Goal: Complete application form: Complete application form

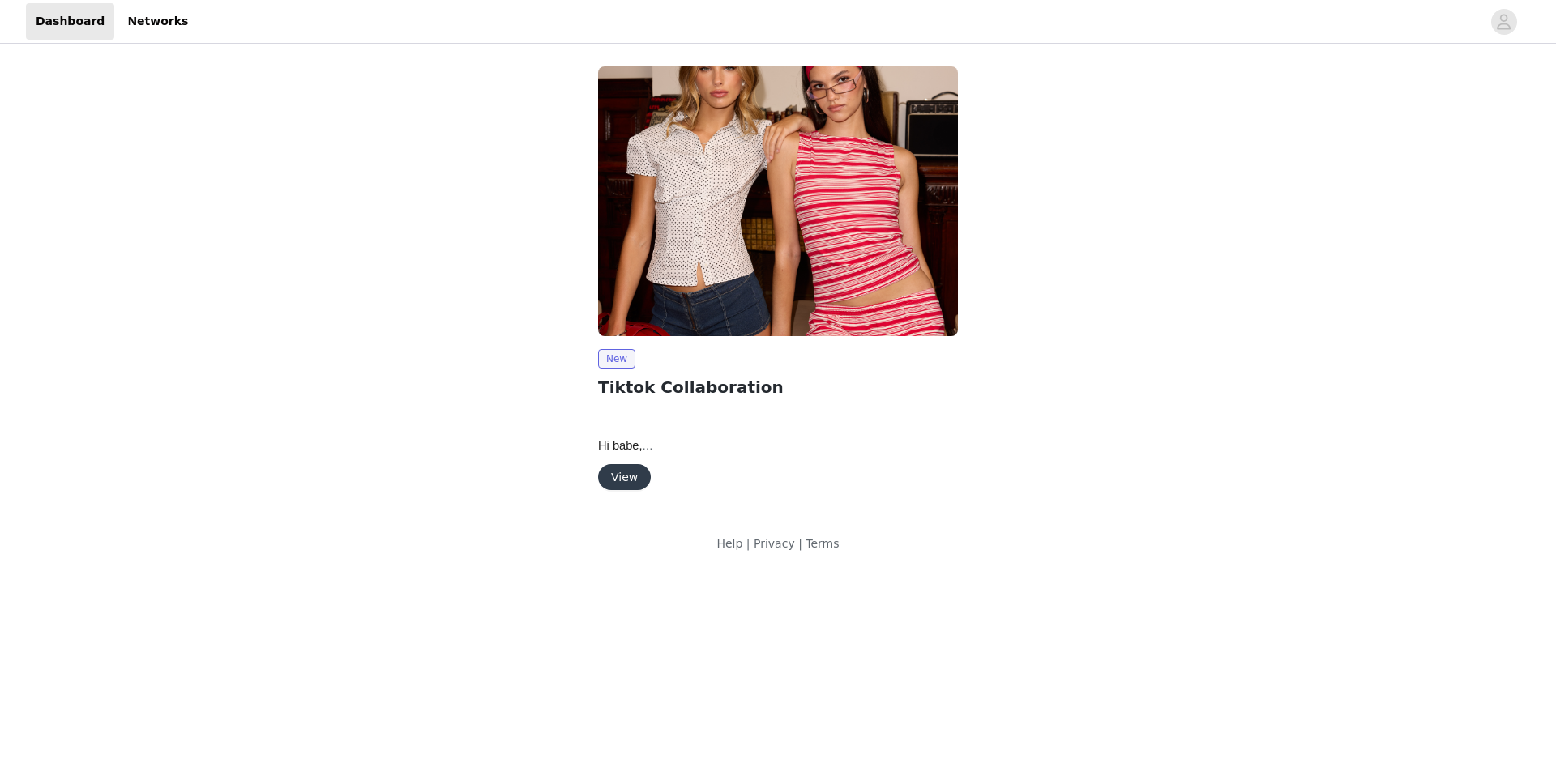
click at [627, 496] on div "New Tiktok Collaboration Hi babe, We are so happy to move forward with a collab…" at bounding box center [778, 281] width 379 height 449
click at [626, 481] on button "View" at bounding box center [625, 477] width 53 height 25
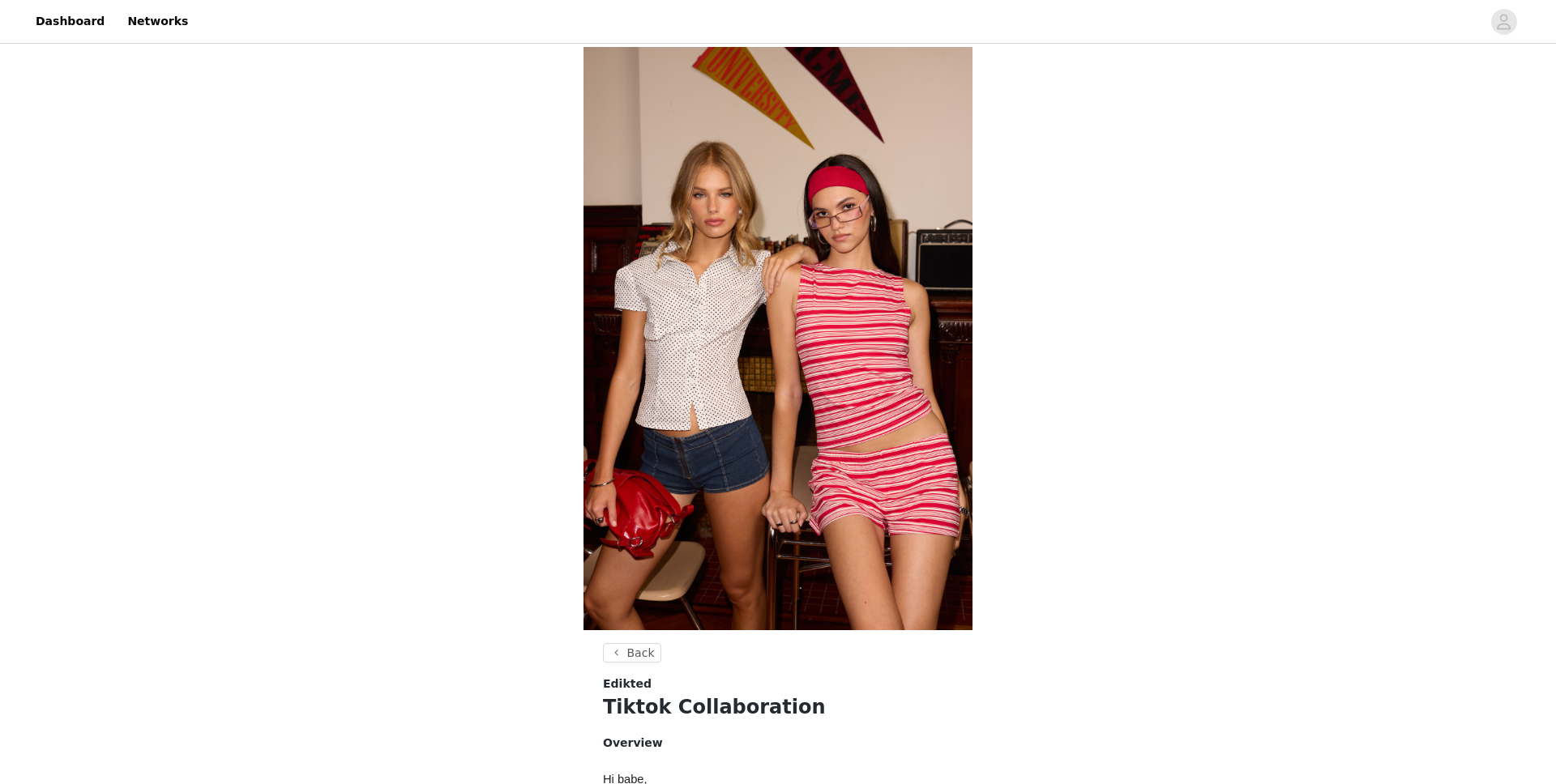
scroll to position [459, 0]
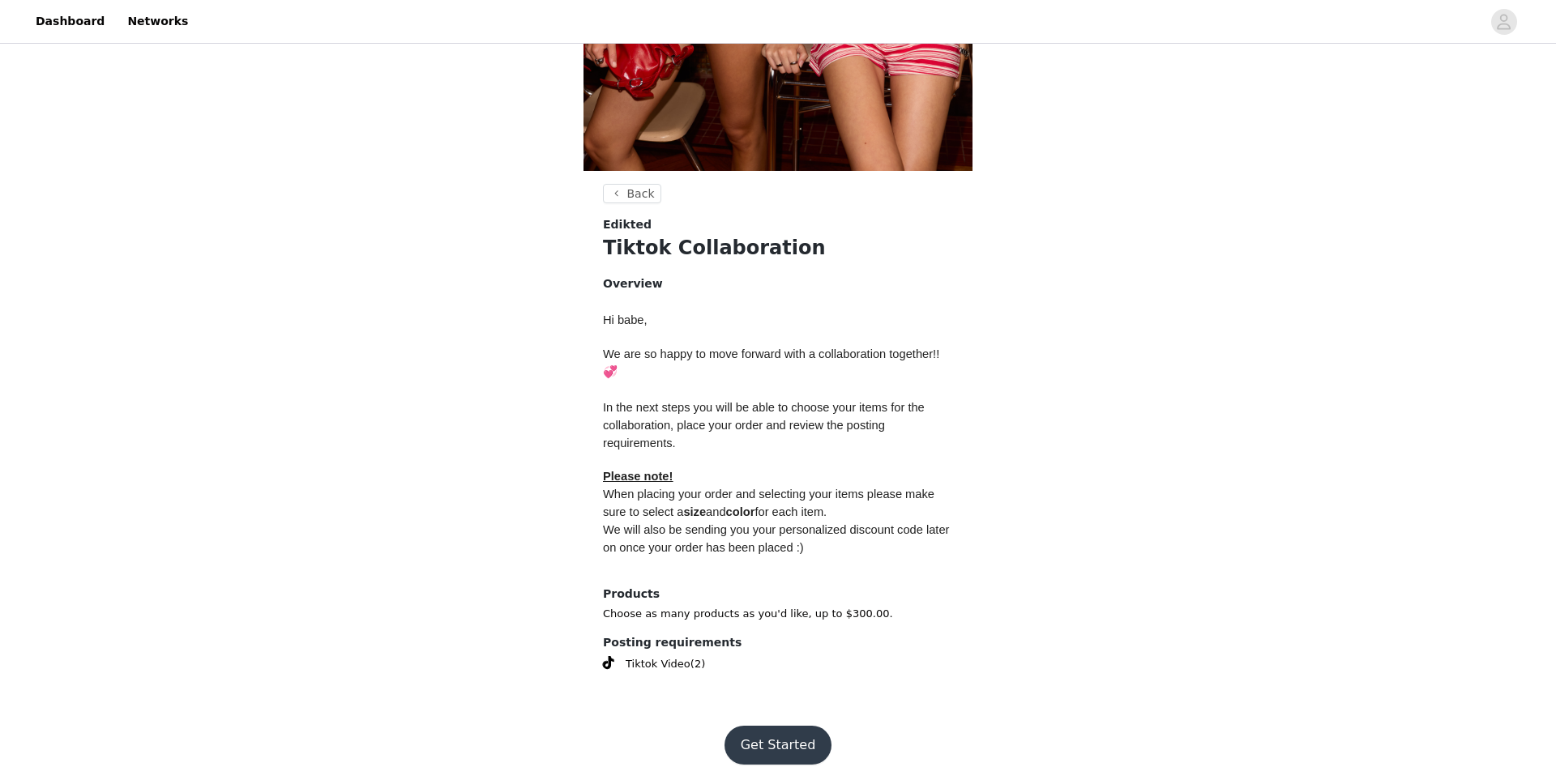
click at [809, 617] on button "Get Started" at bounding box center [778, 746] width 108 height 39
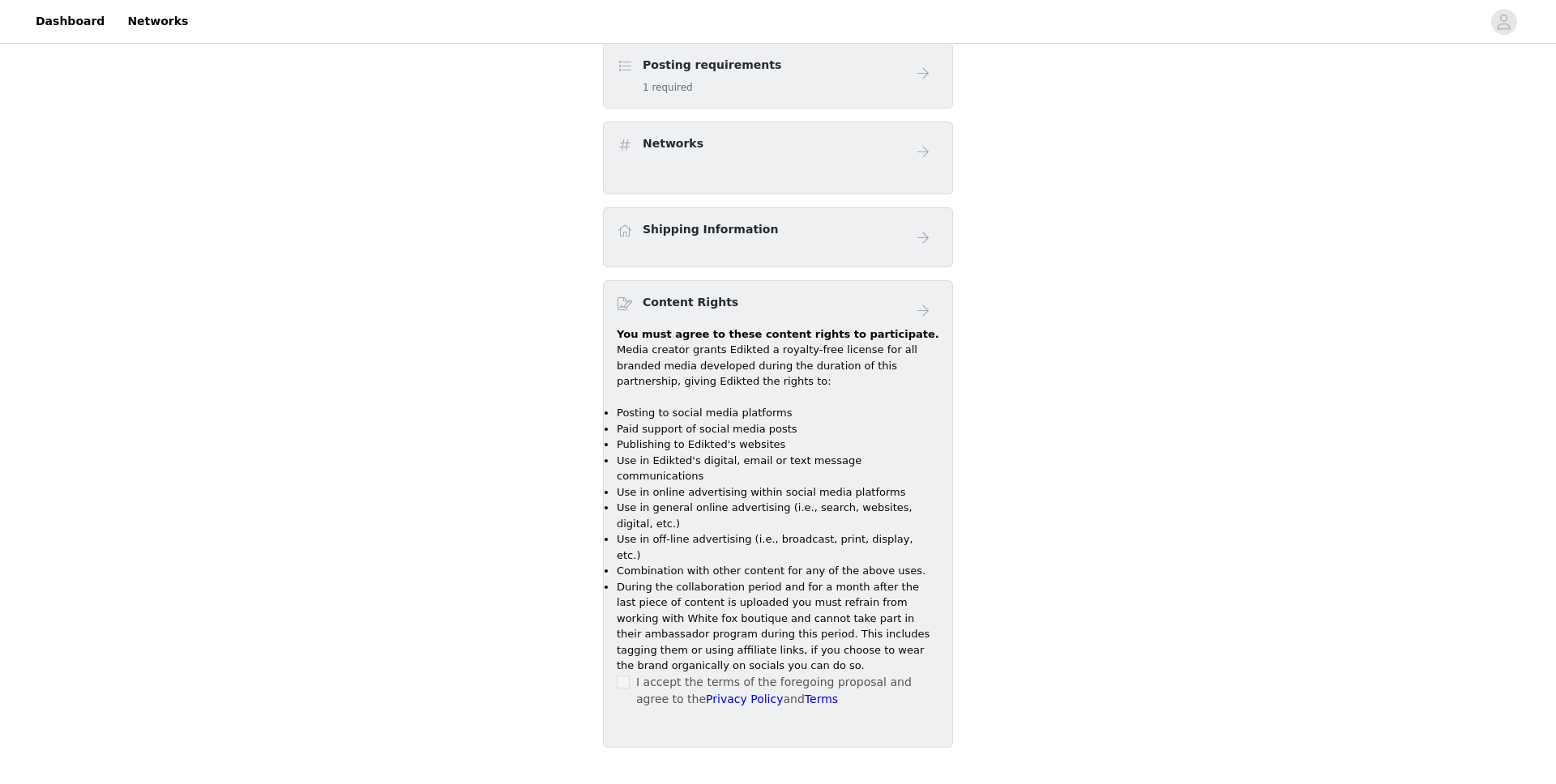
scroll to position [790, 0]
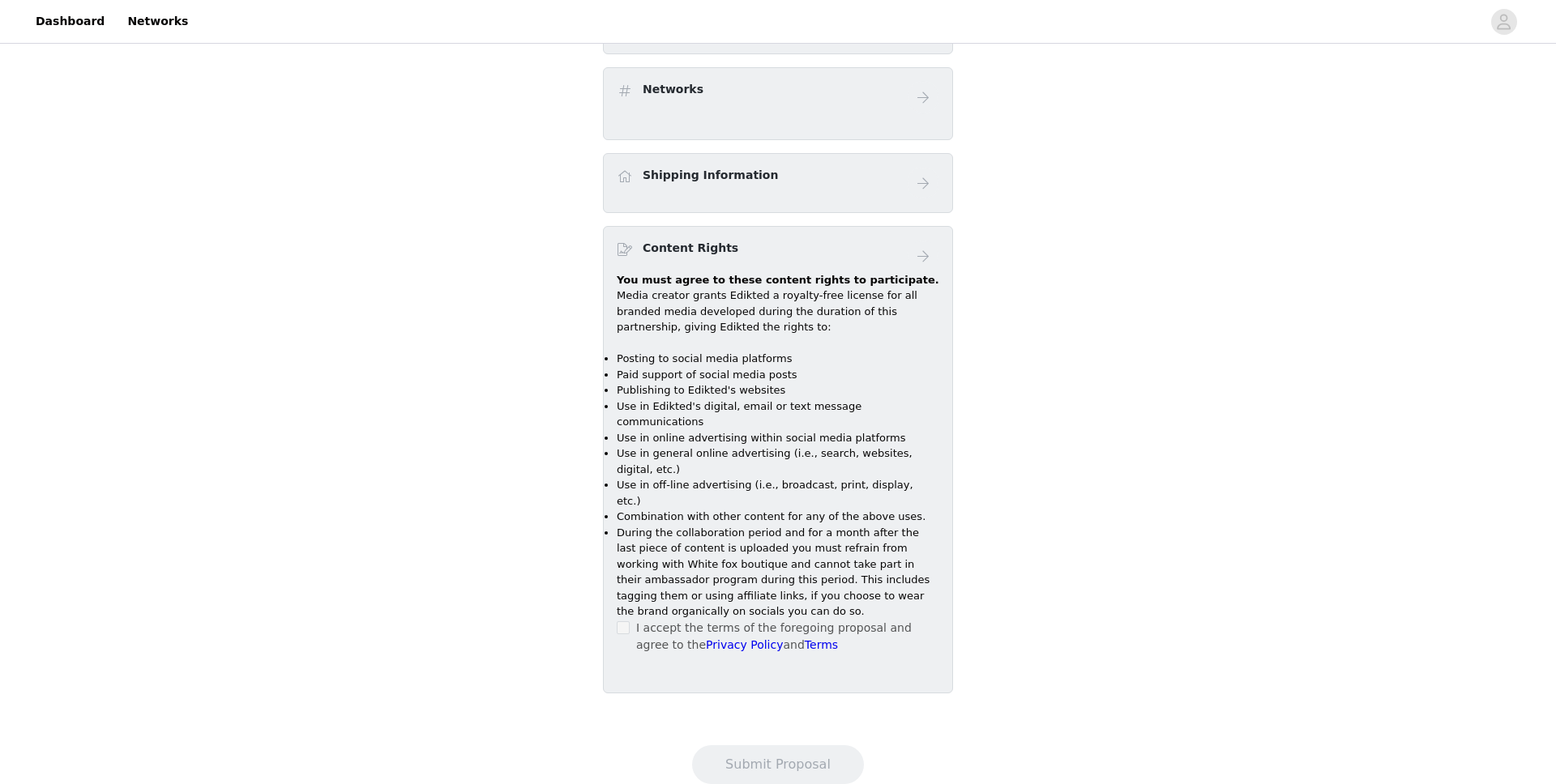
click at [624, 617] on span at bounding box center [623, 627] width 13 height 13
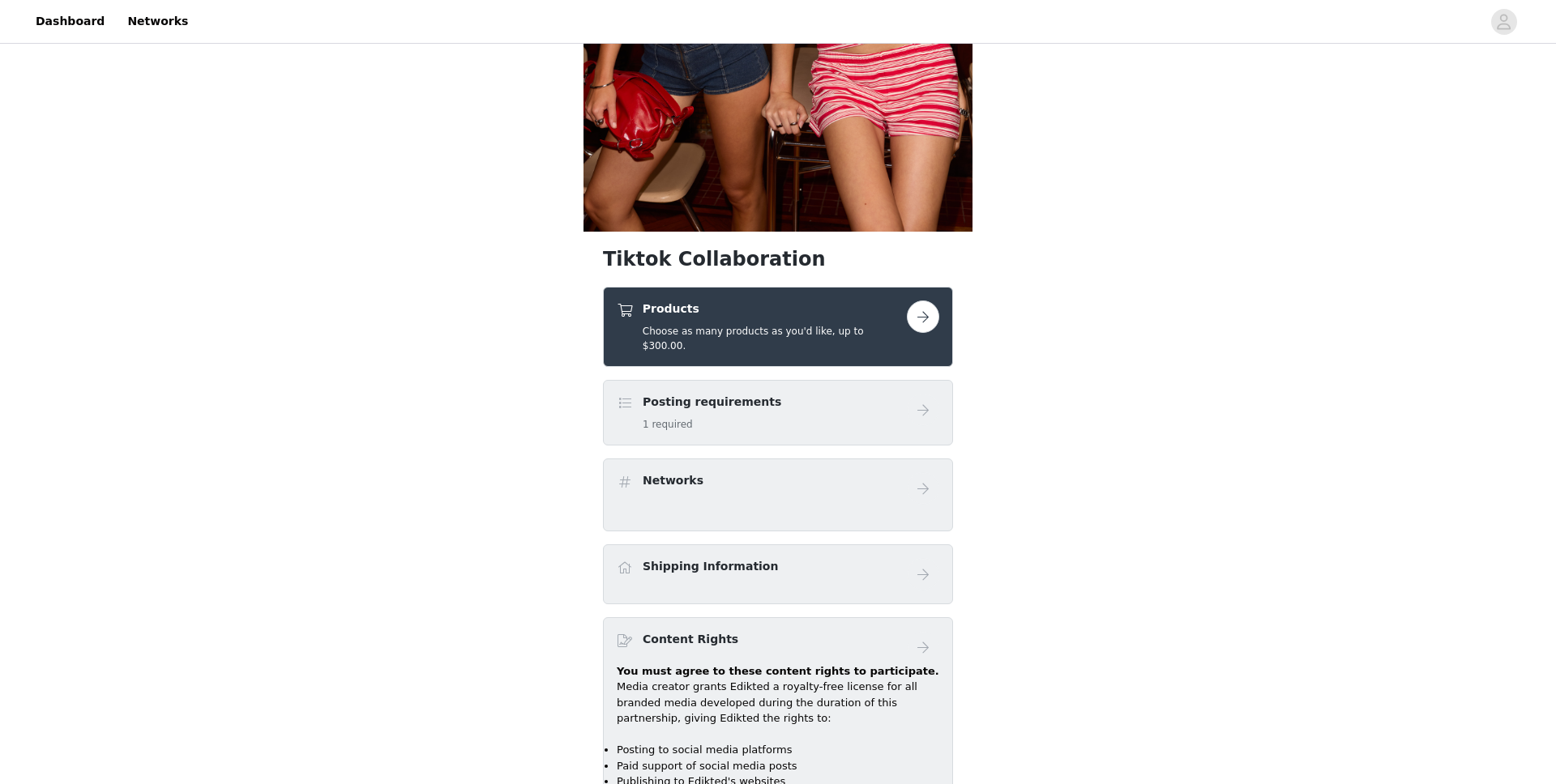
scroll to position [392, 0]
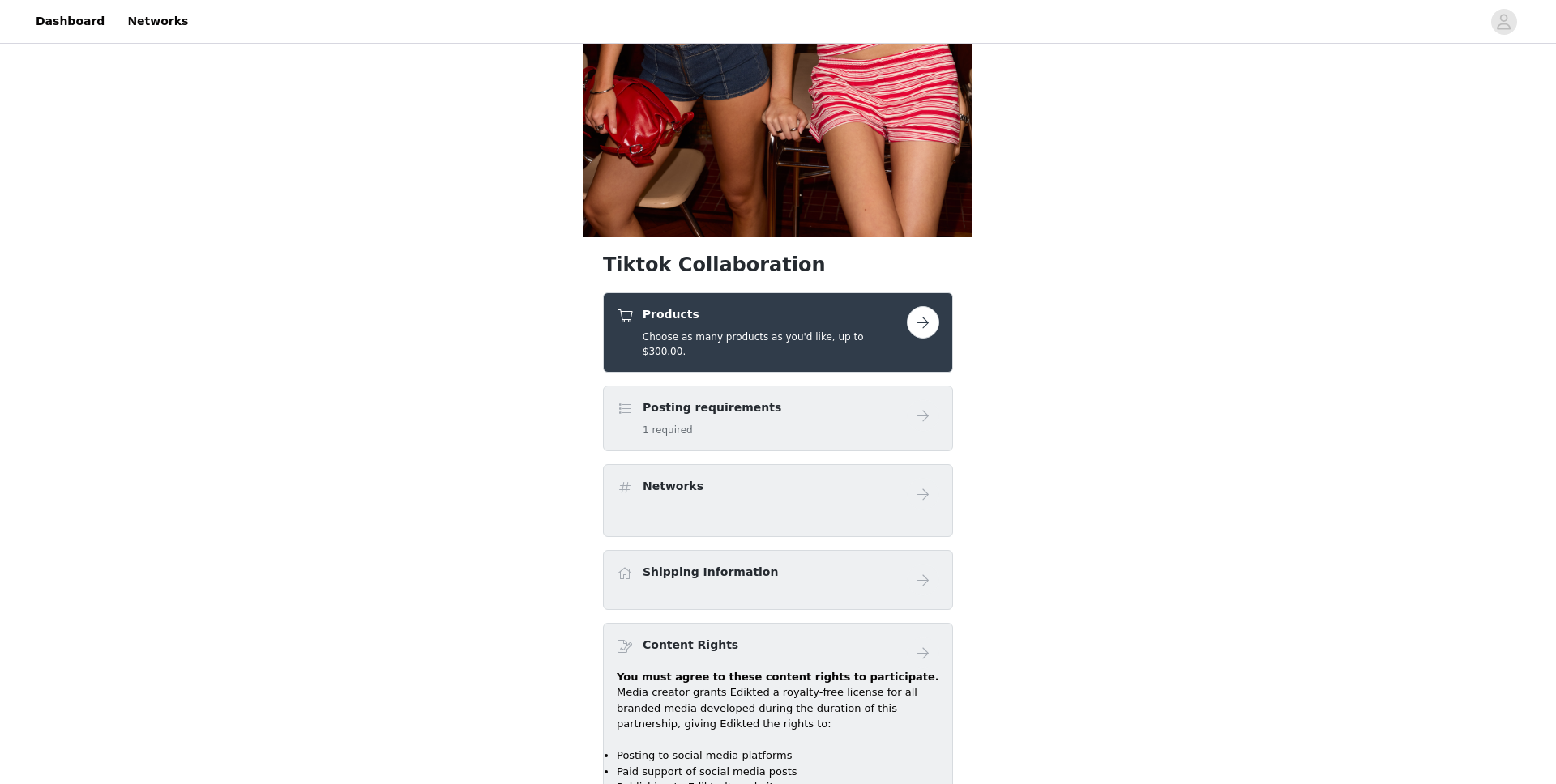
click at [796, 336] on h5 "Choose as many products as you'd like, up to $300.00." at bounding box center [775, 345] width 264 height 29
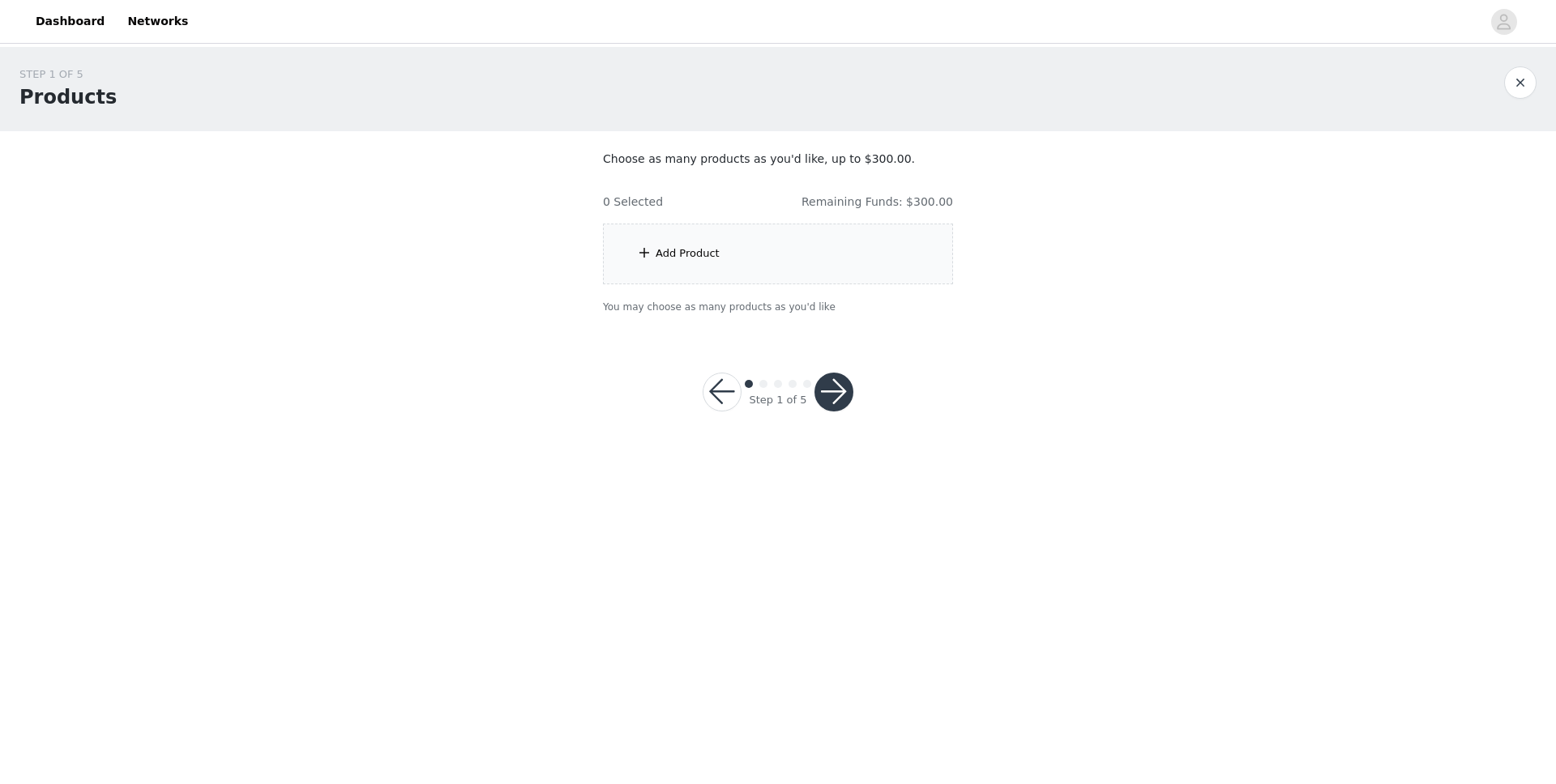
click at [825, 236] on div "Add Product" at bounding box center [778, 254] width 351 height 61
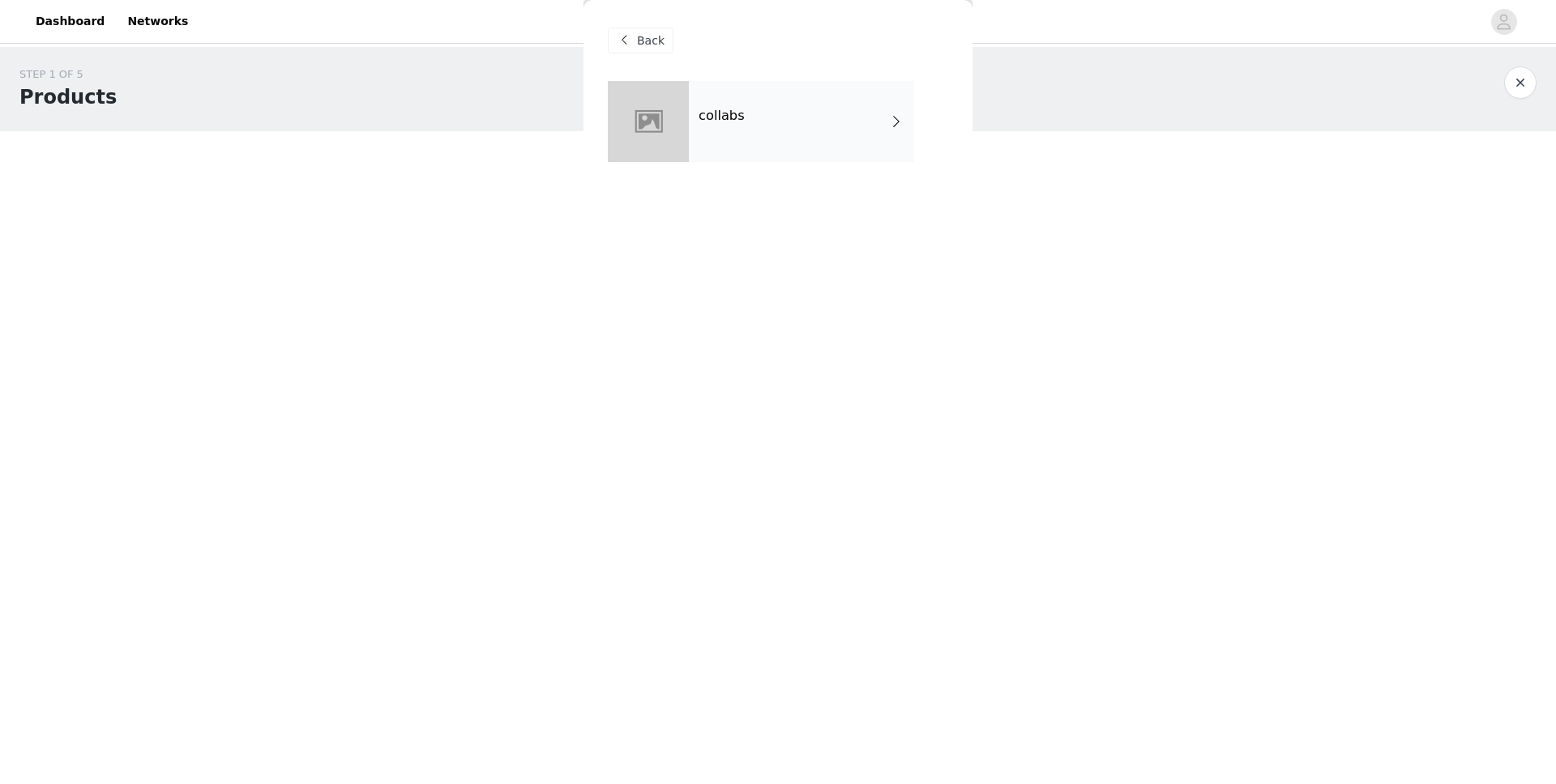
click at [830, 138] on div "collabs" at bounding box center [802, 121] width 225 height 81
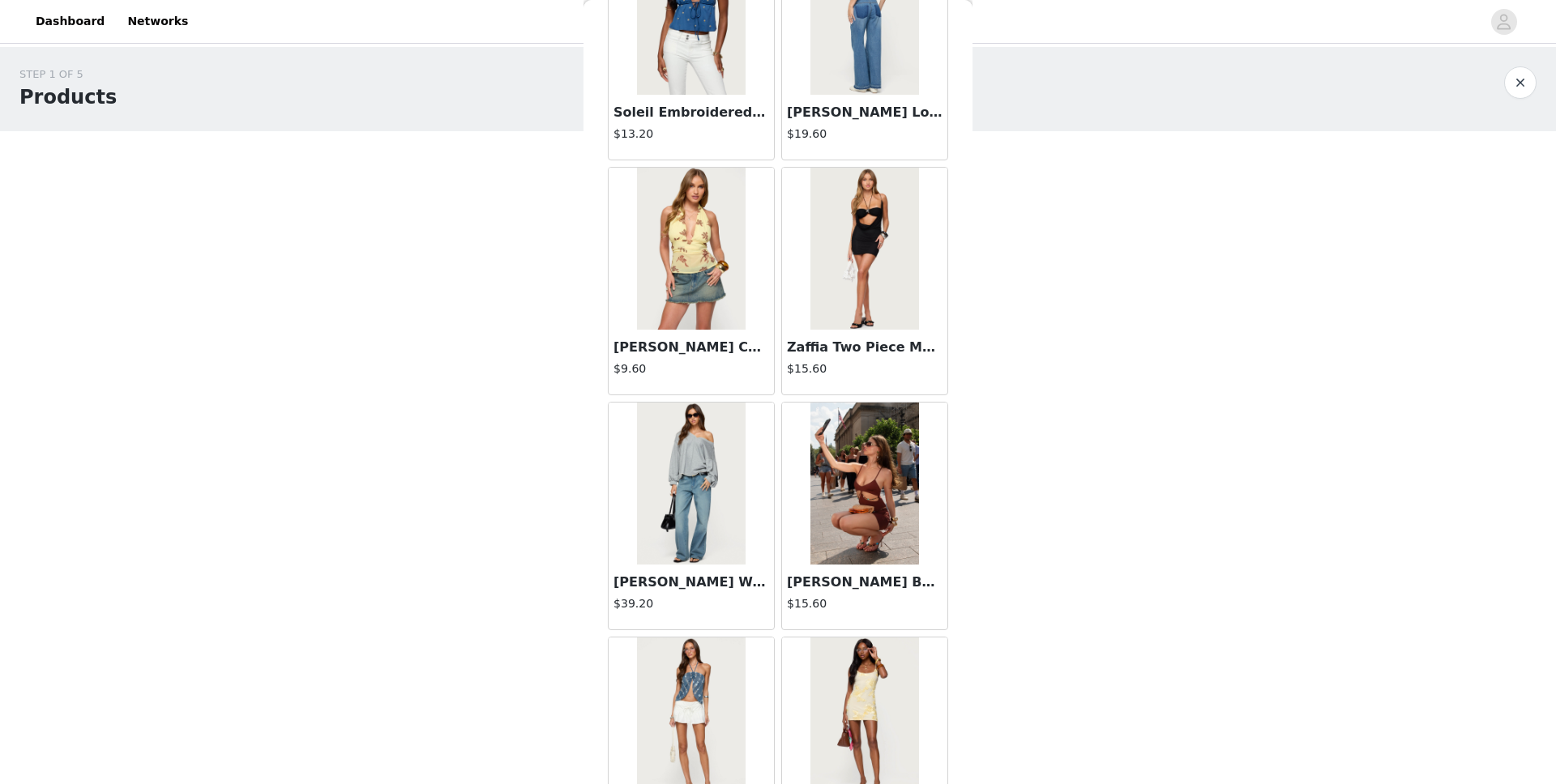
scroll to position [1694, 0]
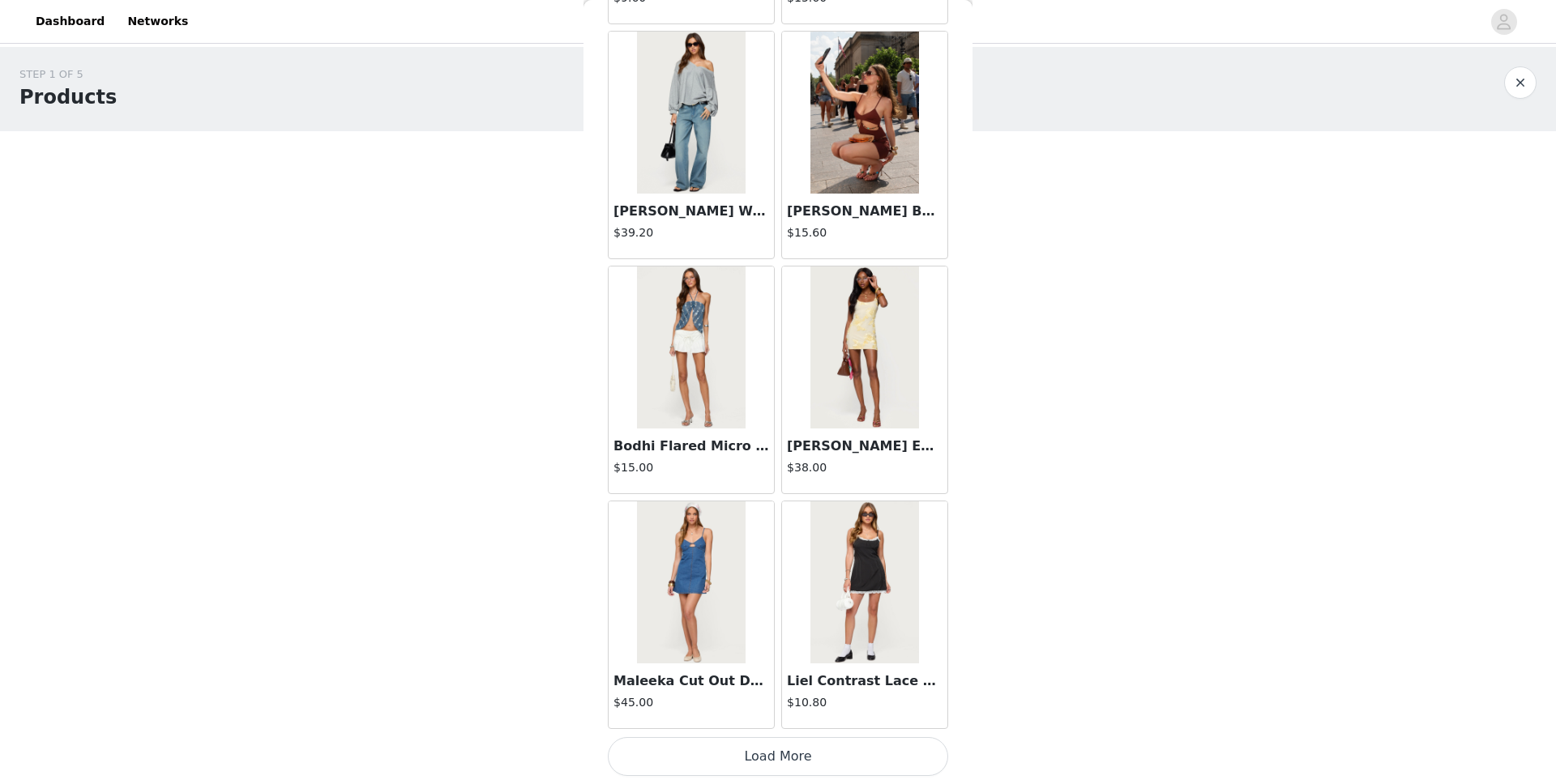
click at [789, 617] on button "Load More" at bounding box center [778, 757] width 341 height 39
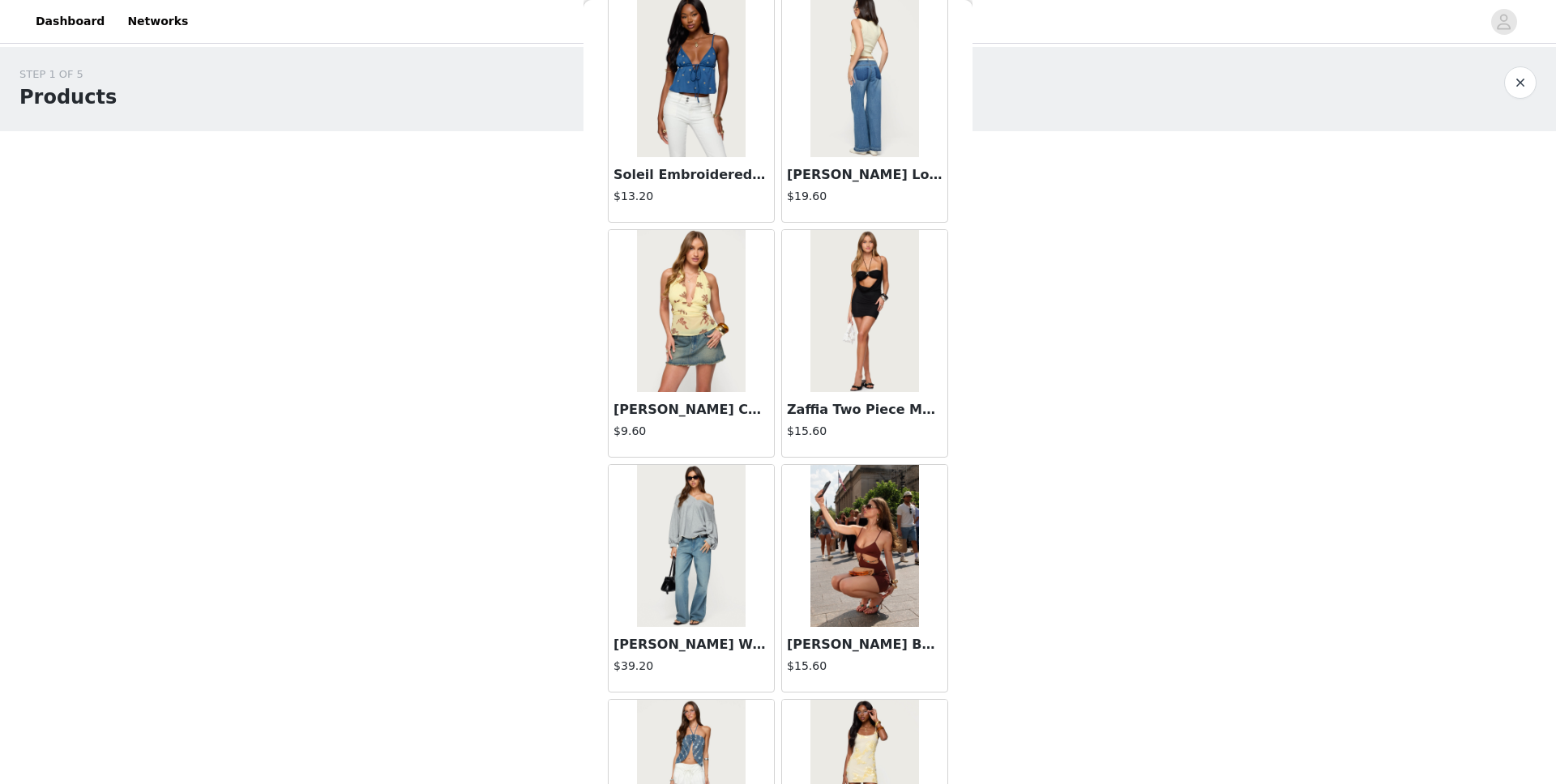
scroll to position [955, 0]
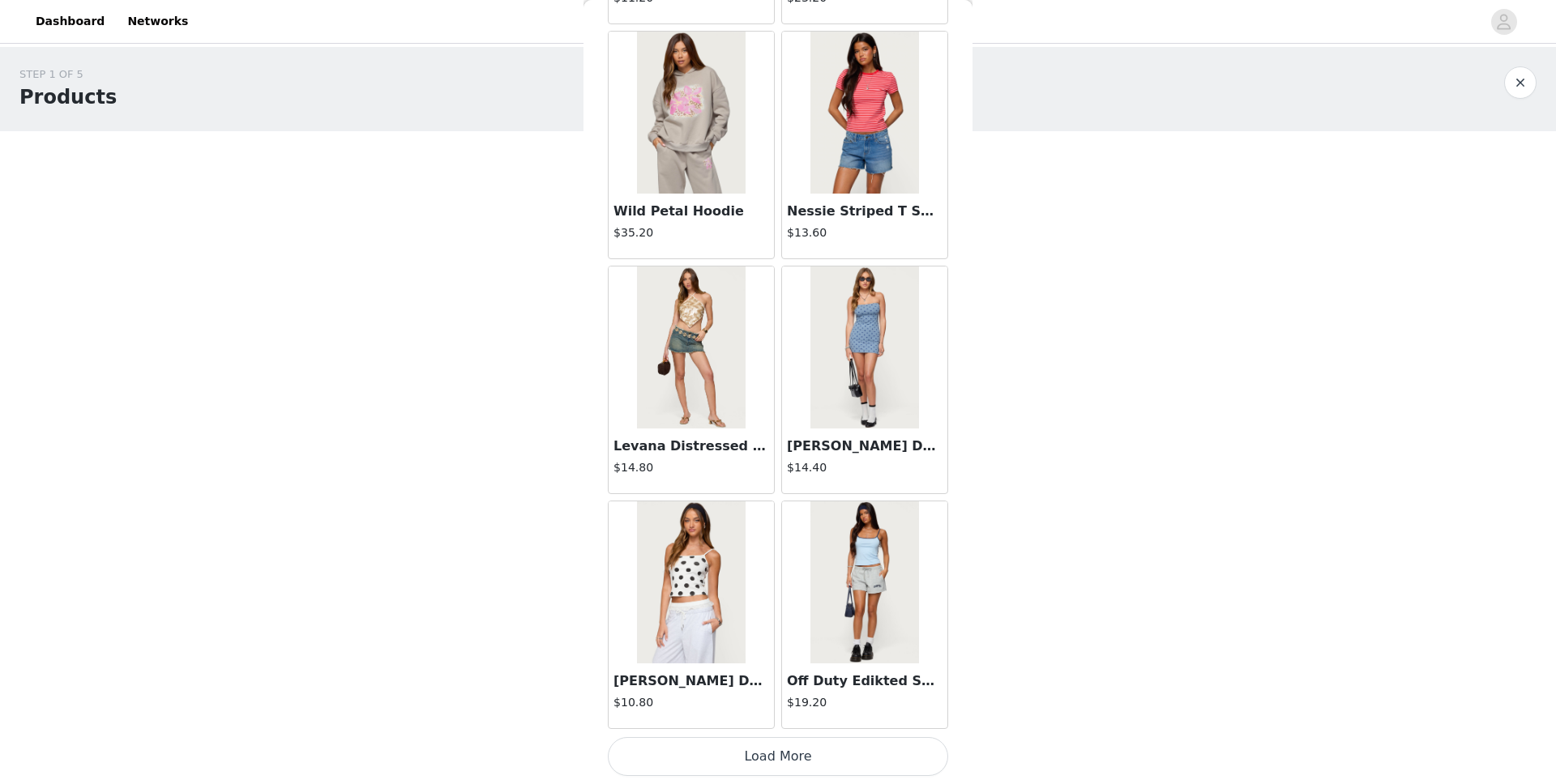
click at [816, 617] on button "Load More" at bounding box center [778, 757] width 341 height 39
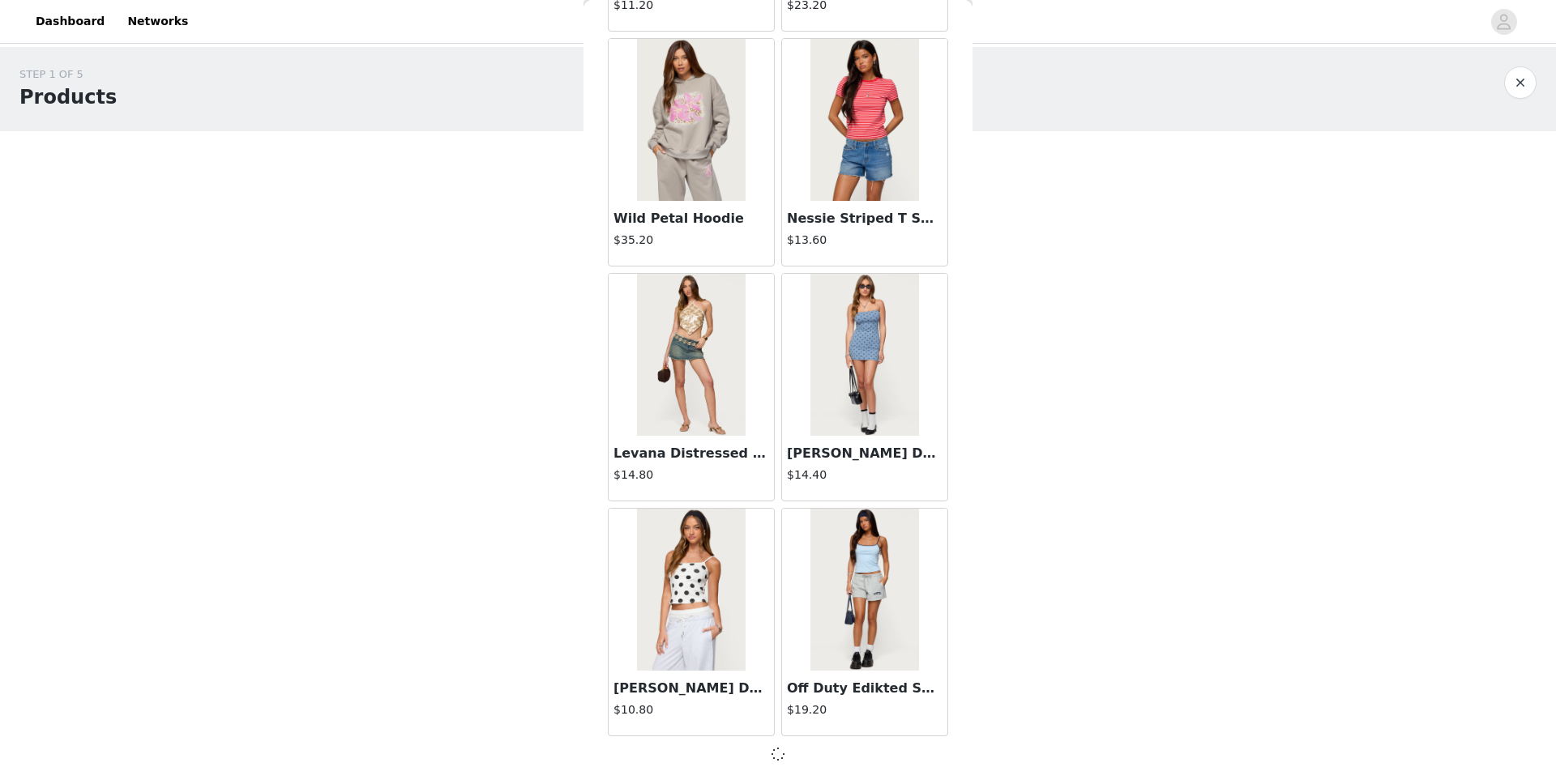
scroll to position [4036, 0]
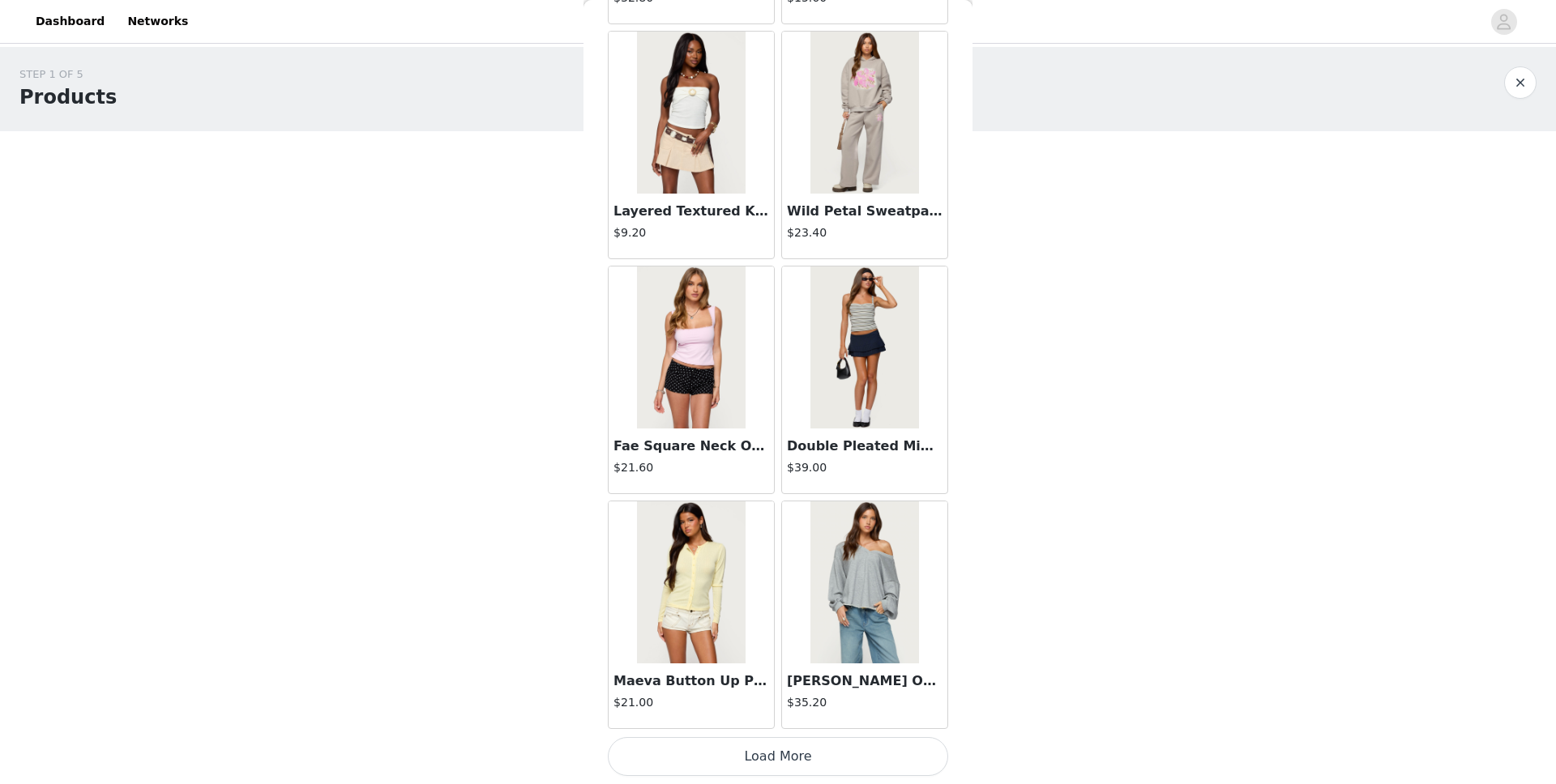
click at [813, 617] on button "Load More" at bounding box center [778, 757] width 341 height 39
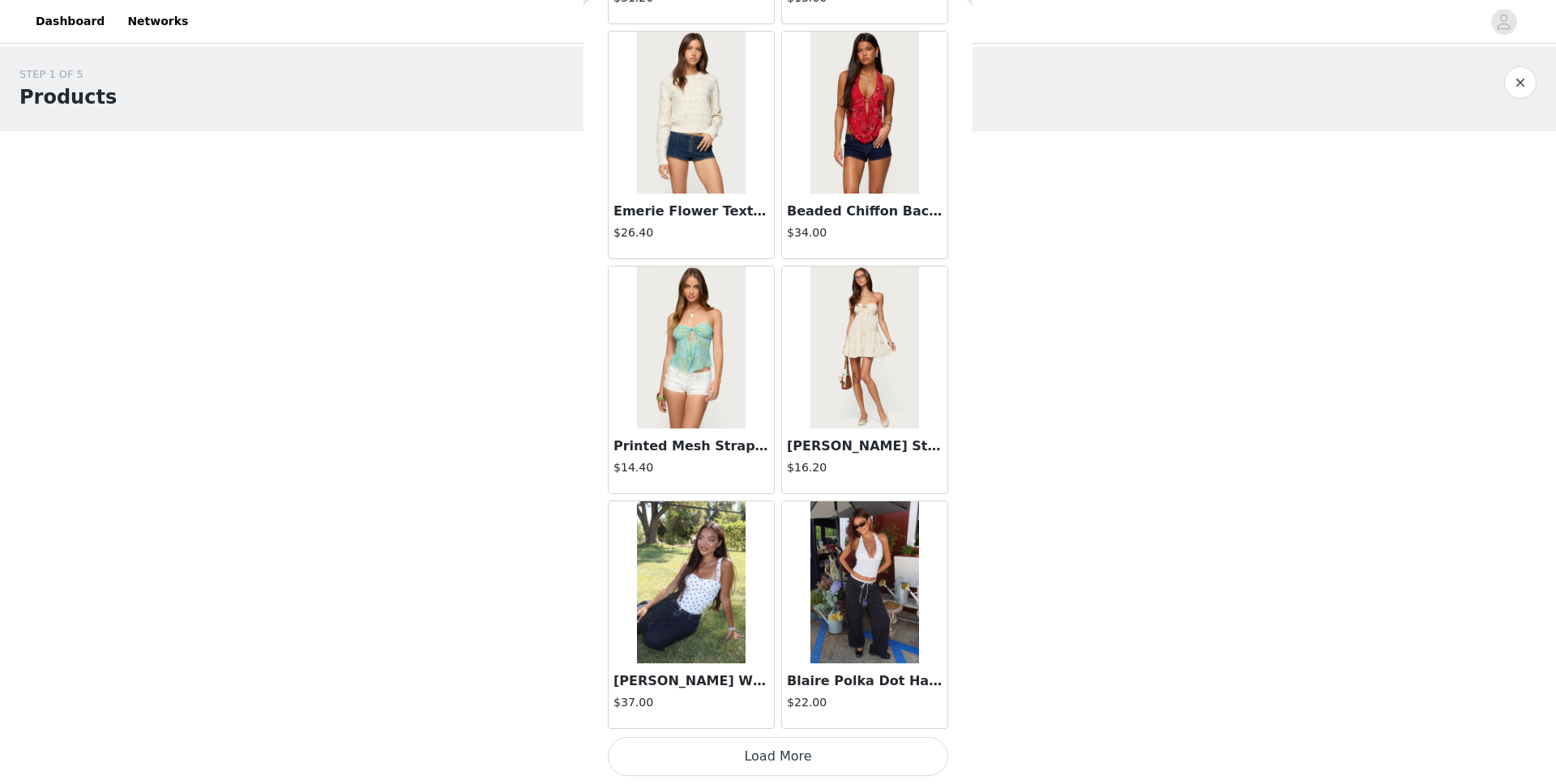
click at [813, 617] on button "Load More" at bounding box center [778, 757] width 341 height 39
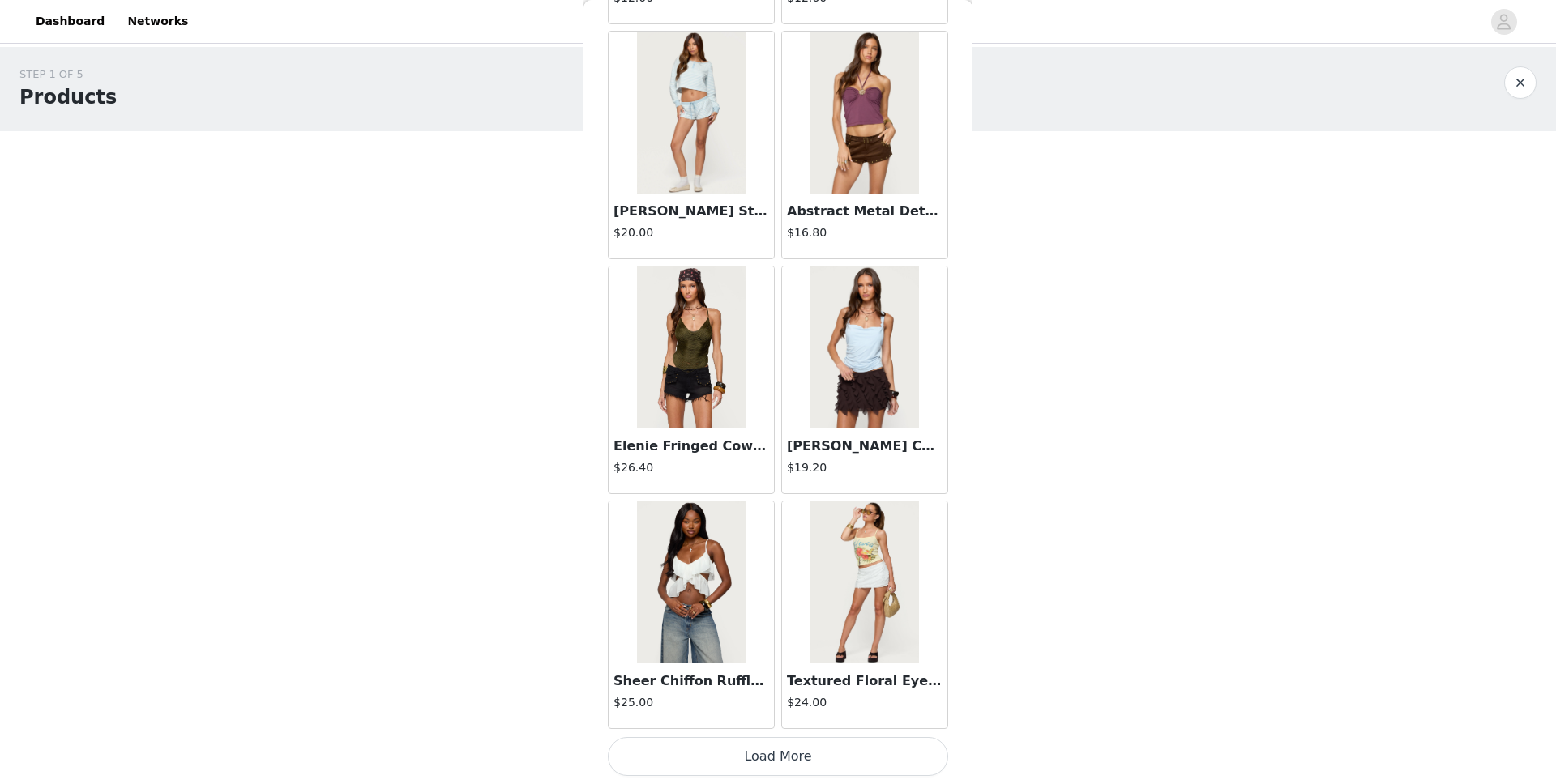
click at [813, 617] on button "Load More" at bounding box center [778, 757] width 341 height 39
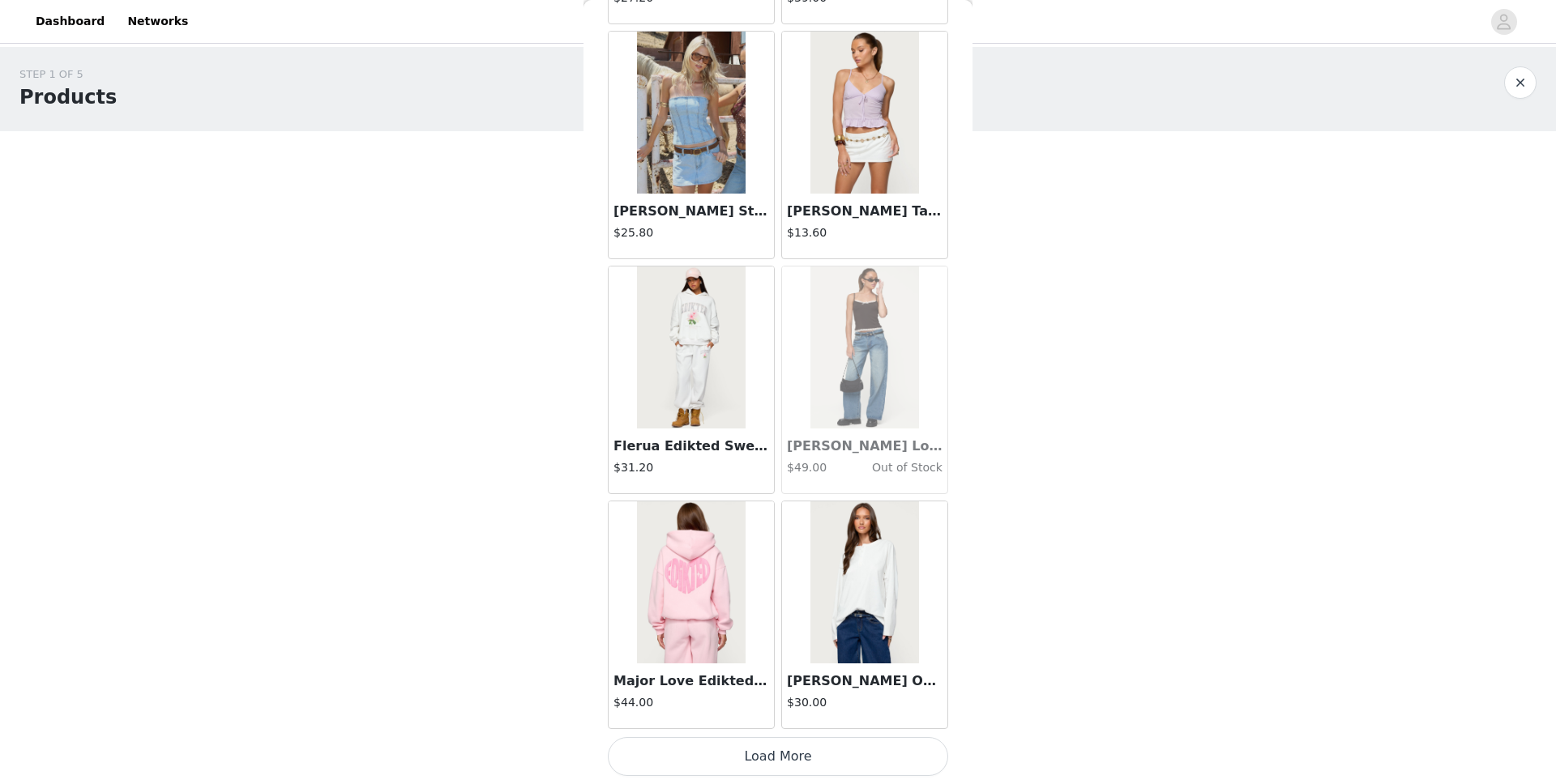
click at [813, 617] on button "Load More" at bounding box center [778, 757] width 341 height 39
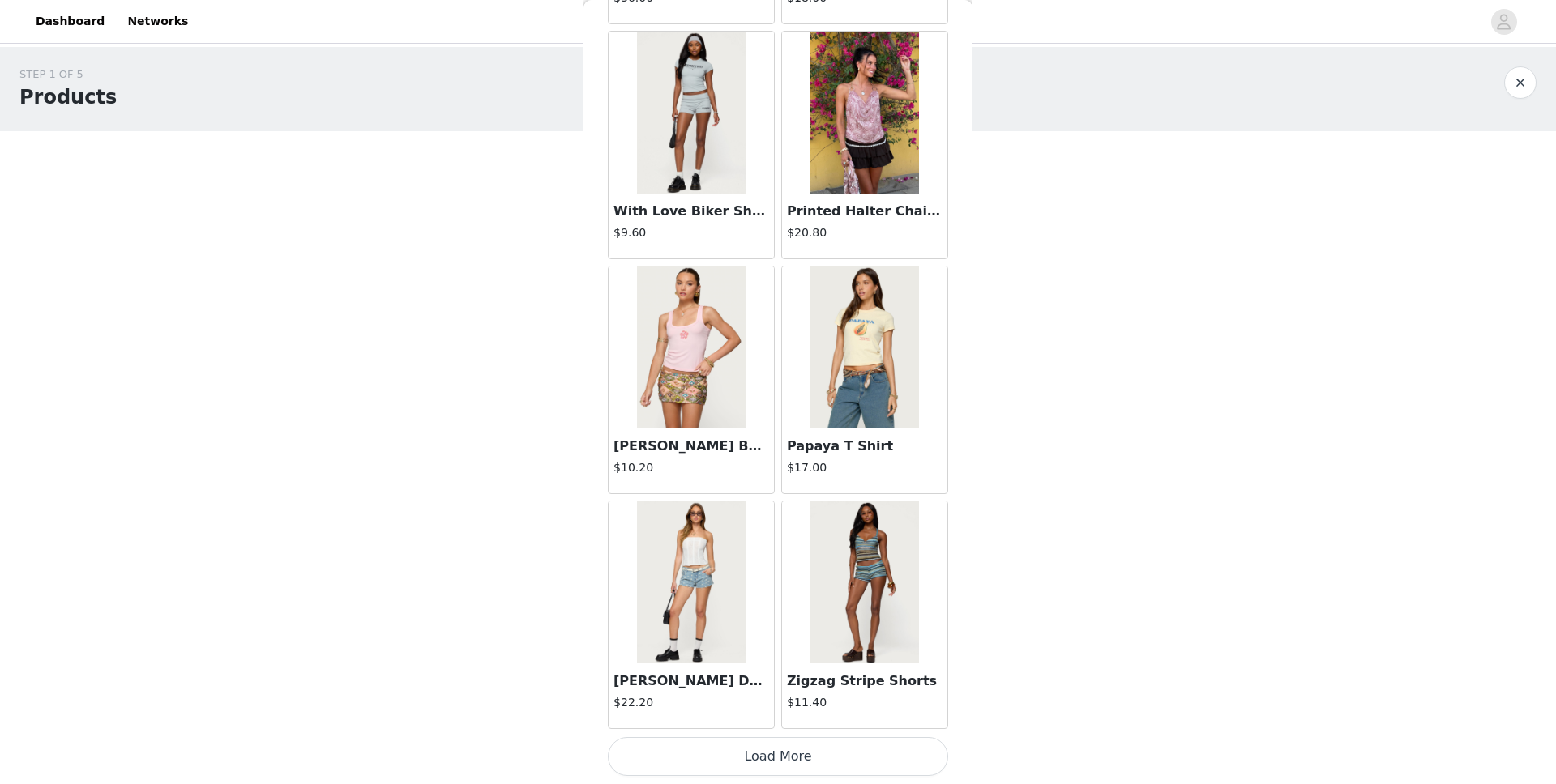
click at [813, 617] on button "Load More" at bounding box center [778, 757] width 341 height 39
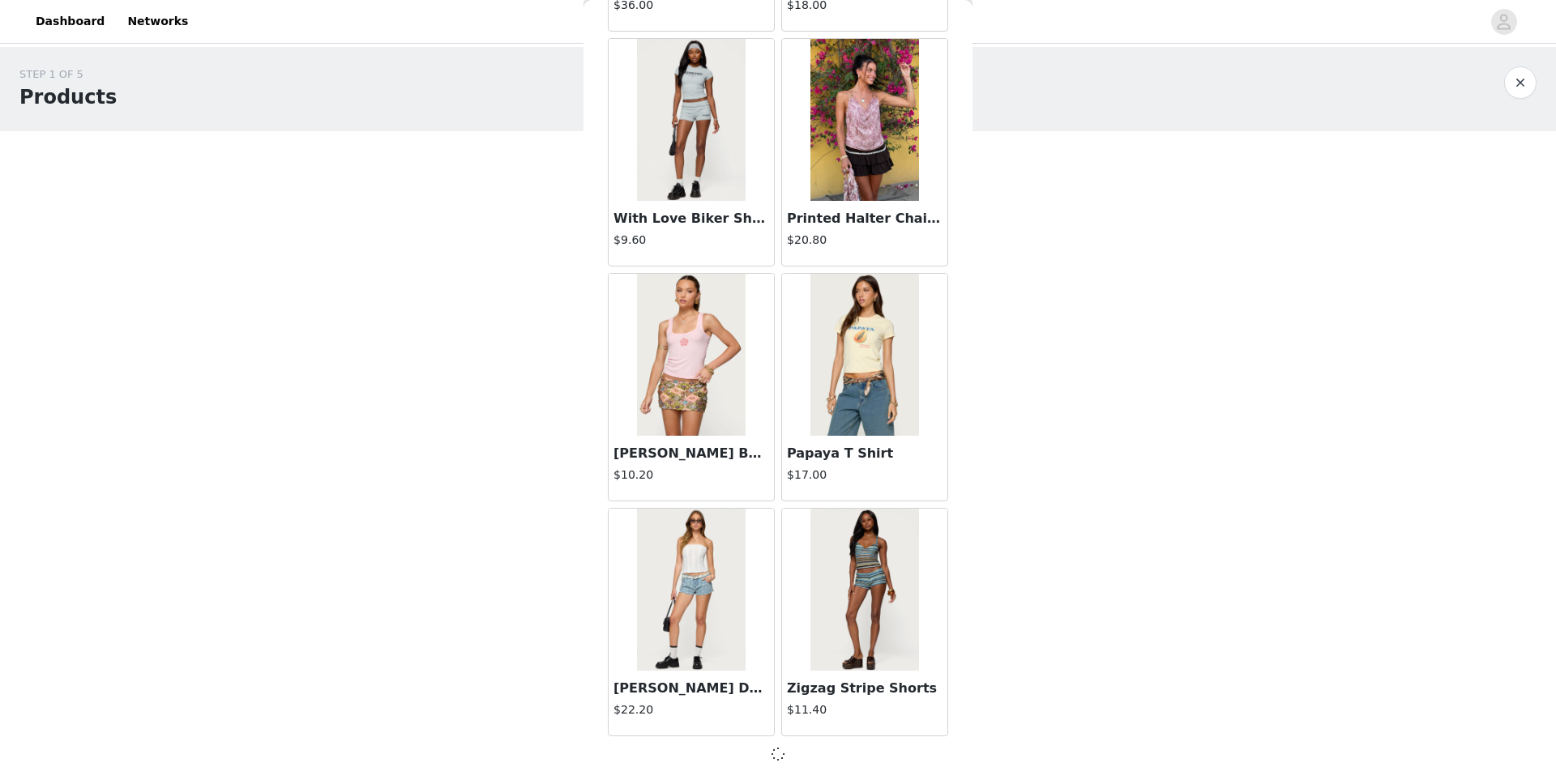
scroll to position [15784, 0]
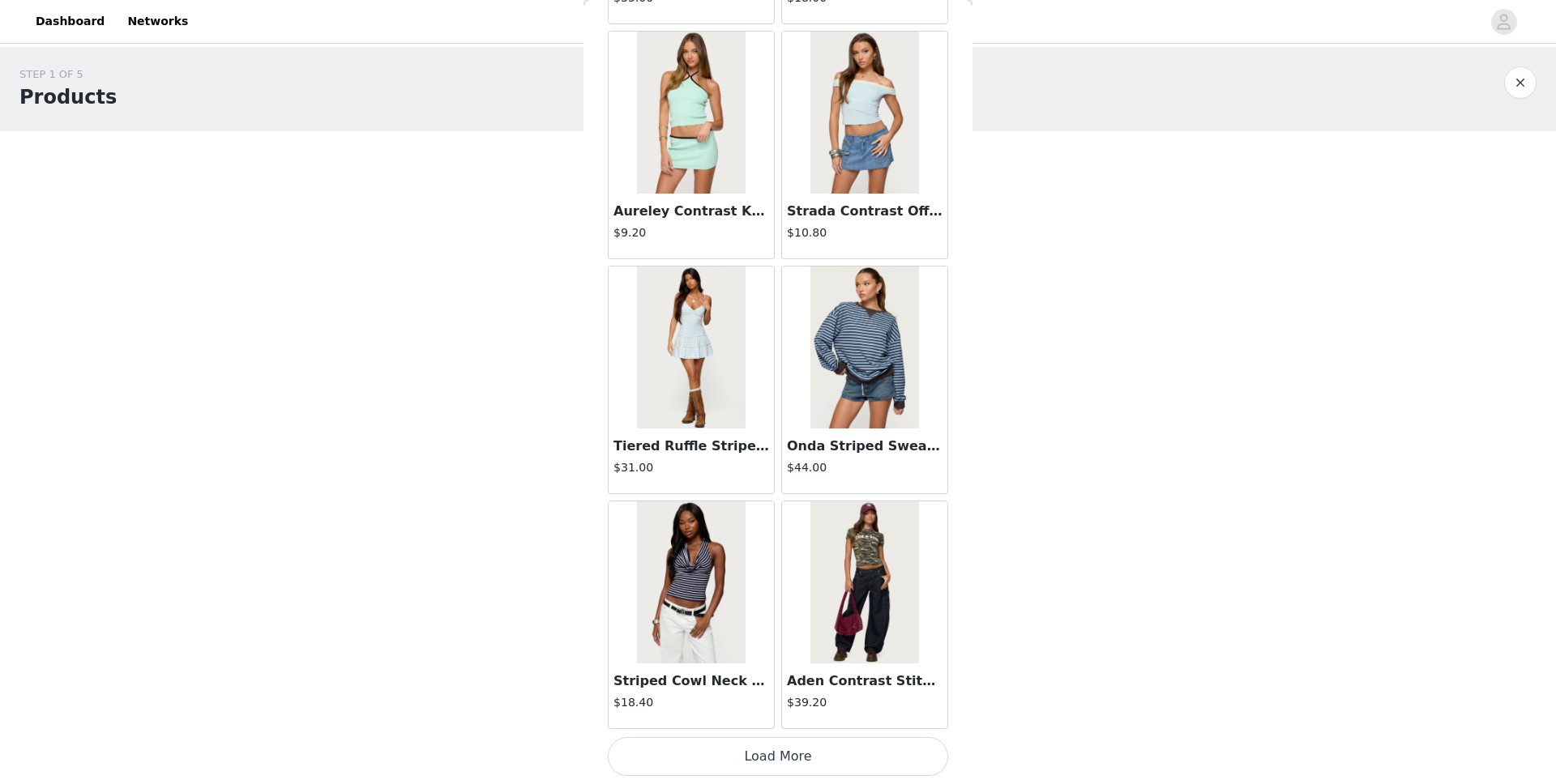
click at [813, 617] on button "Load More" at bounding box center [778, 757] width 341 height 39
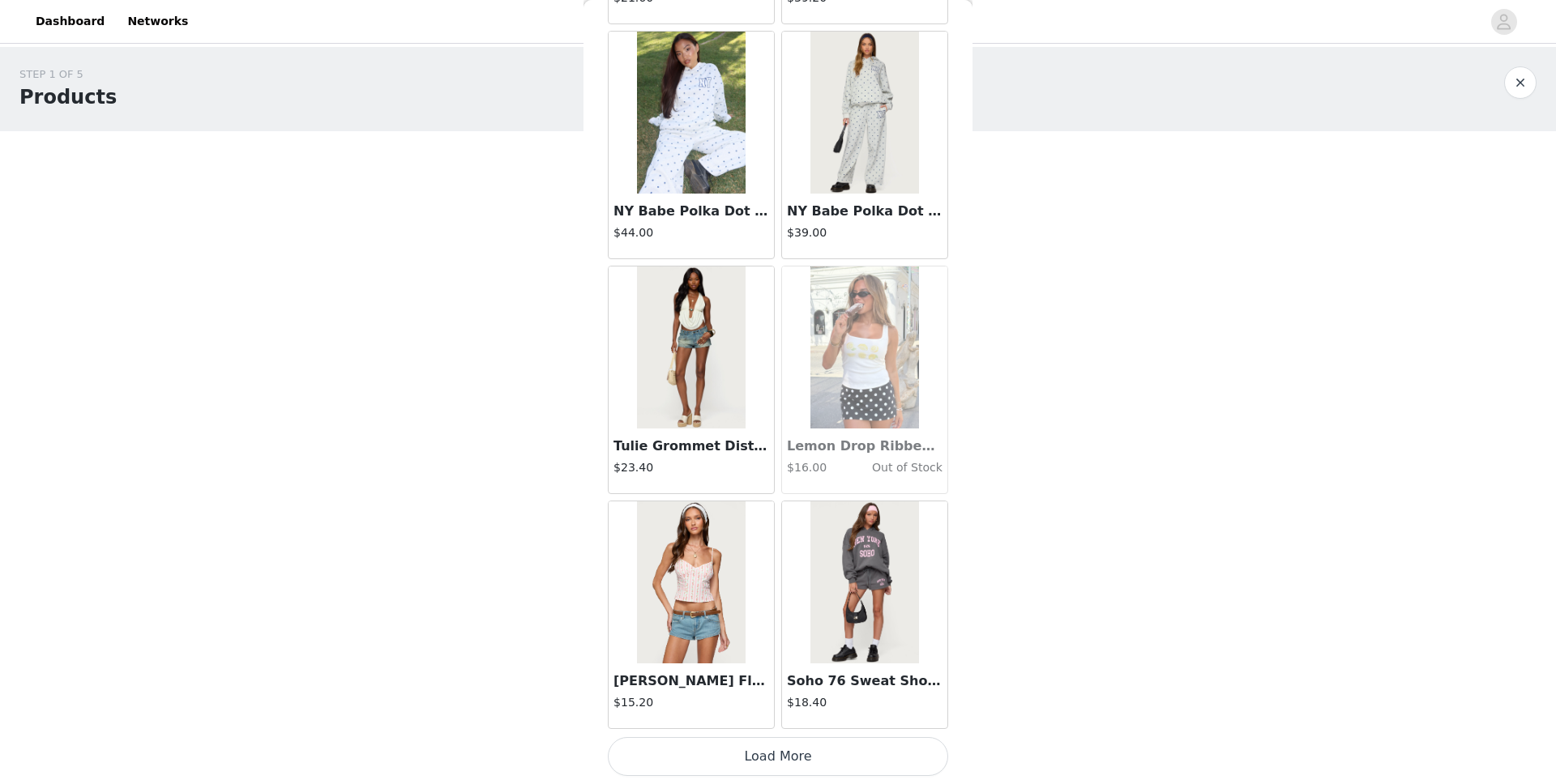
click at [813, 617] on button "Load More" at bounding box center [778, 757] width 341 height 39
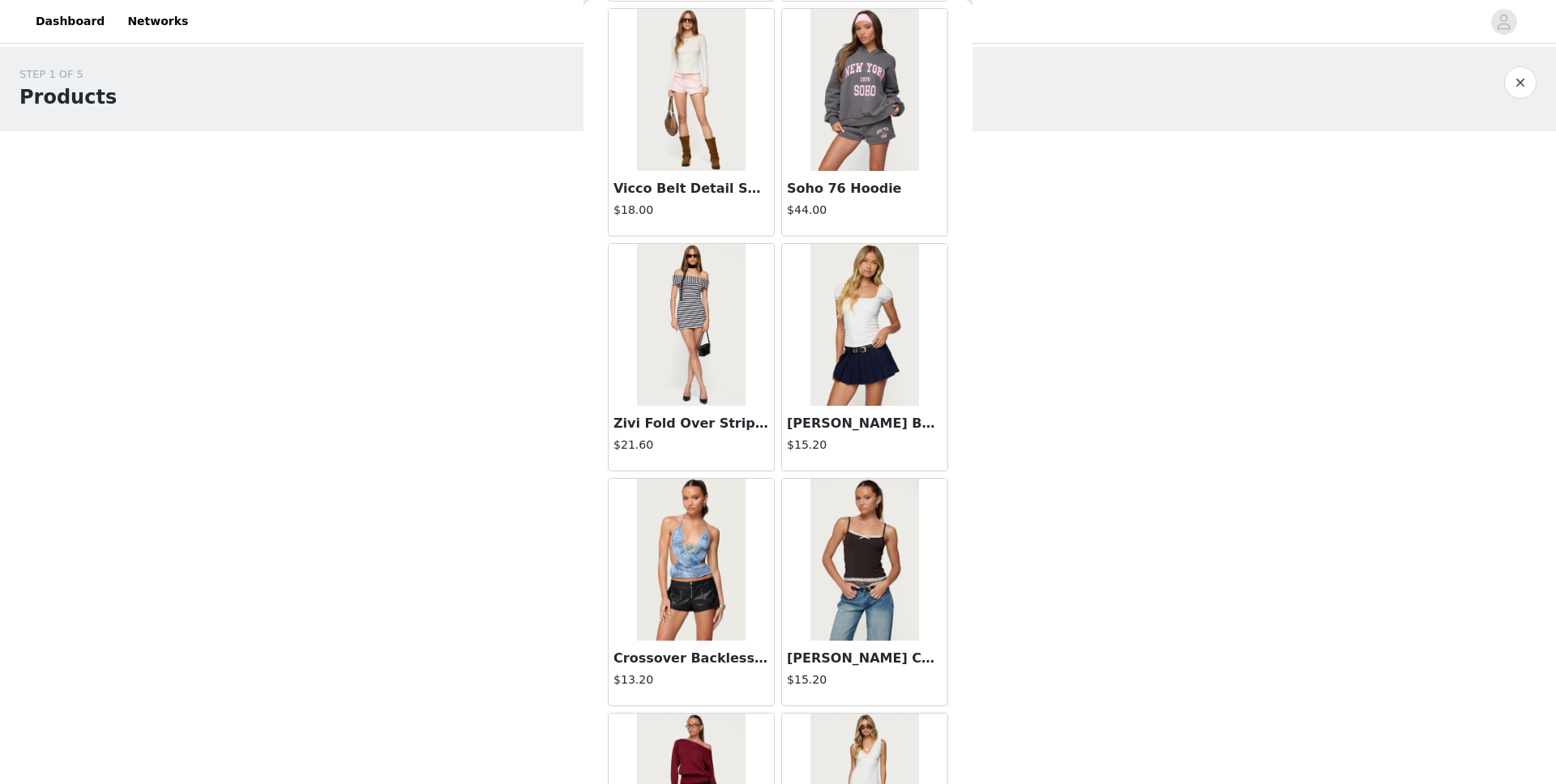
scroll to position [22839, 0]
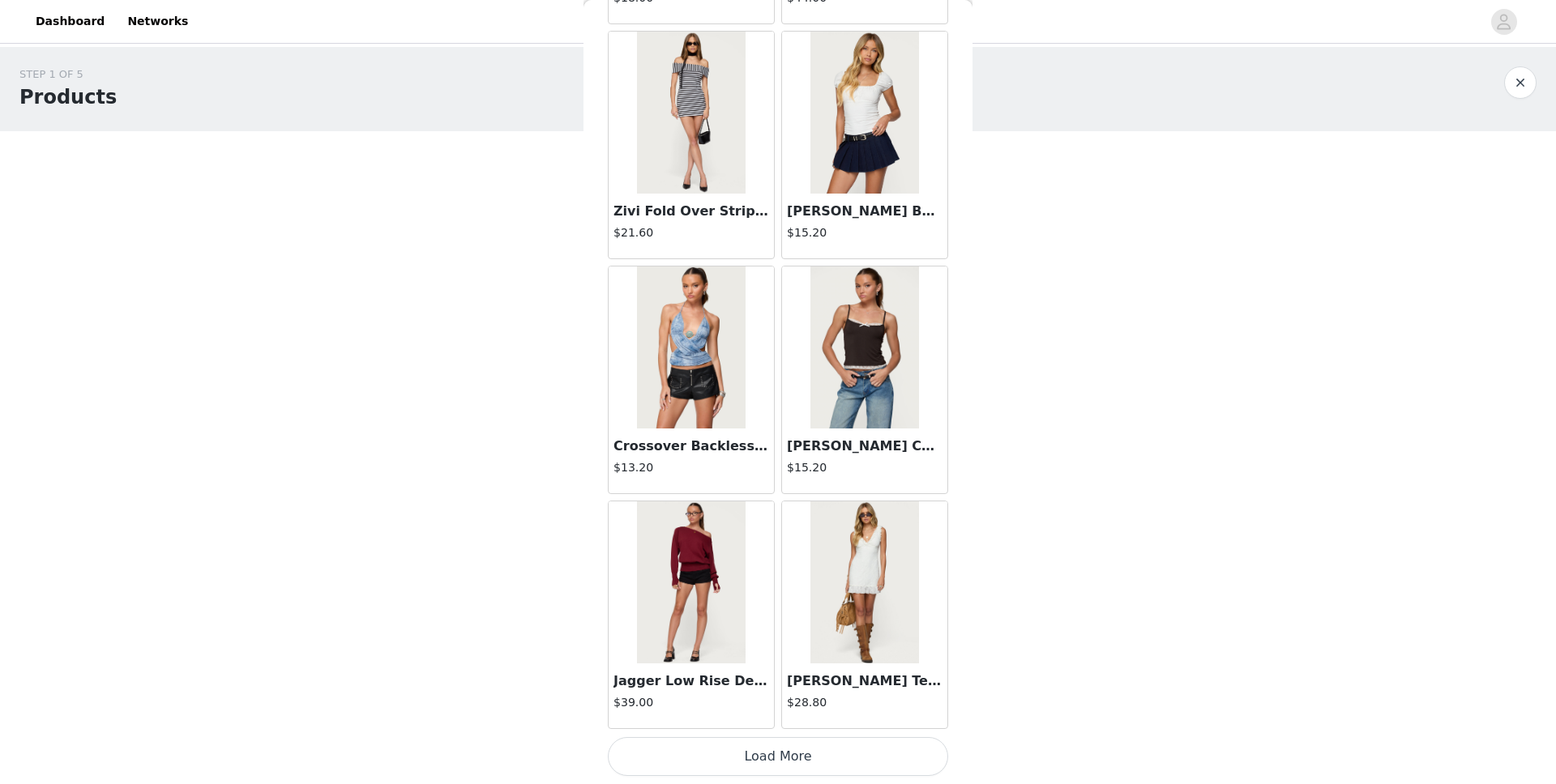
click at [813, 617] on button "Load More" at bounding box center [778, 757] width 341 height 39
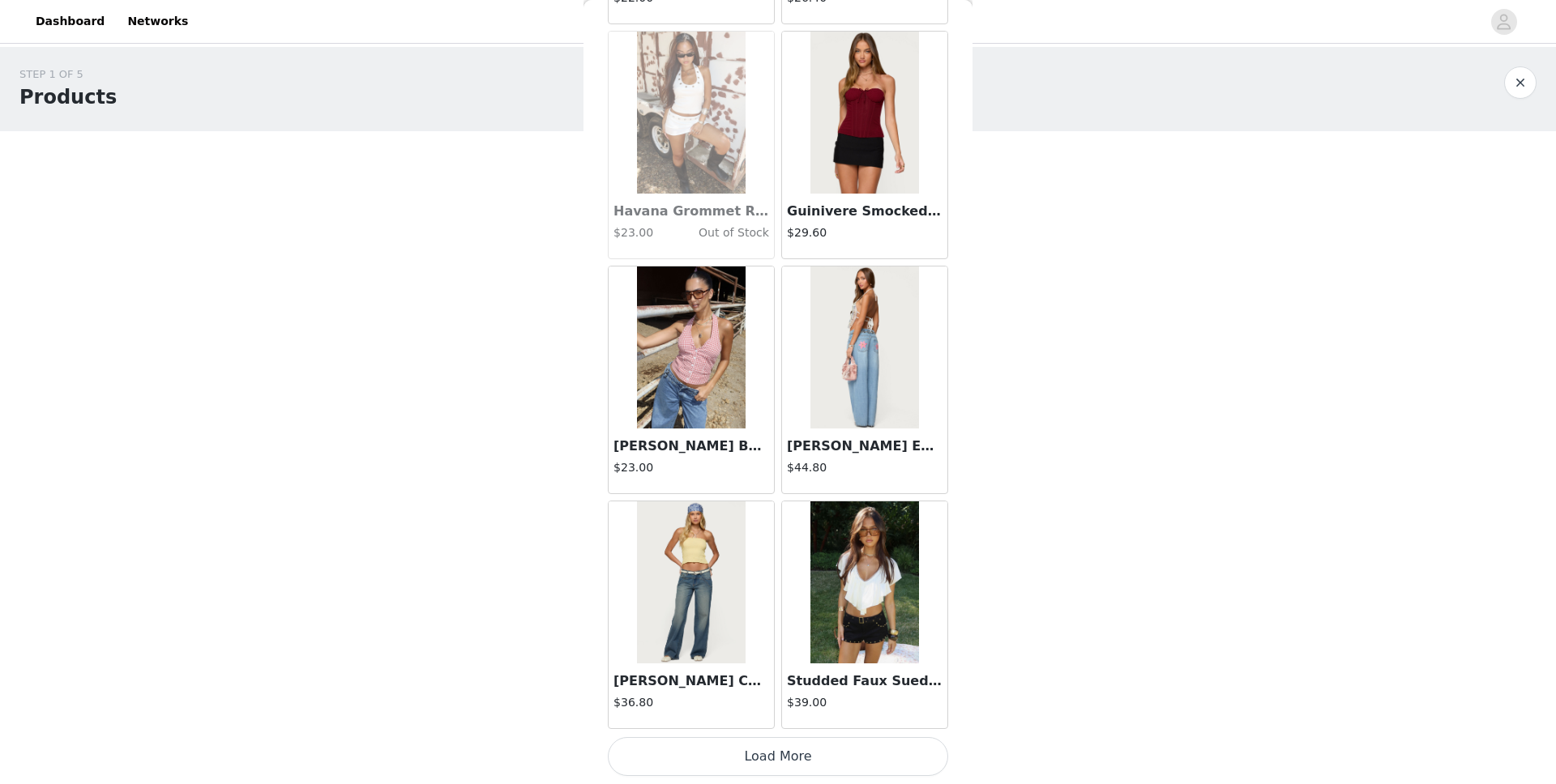
click at [813, 617] on button "Load More" at bounding box center [778, 757] width 341 height 39
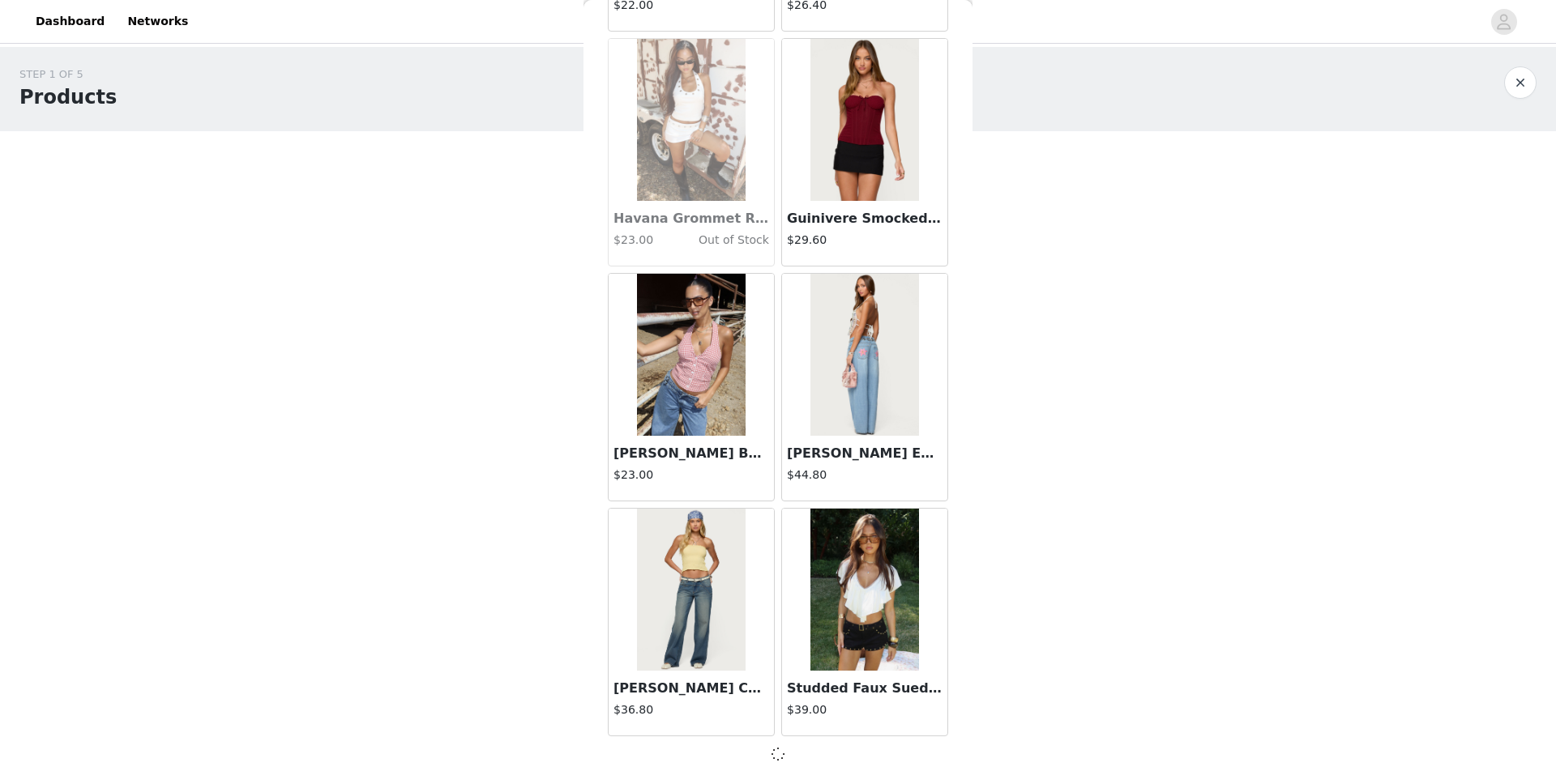
scroll to position [25181, 0]
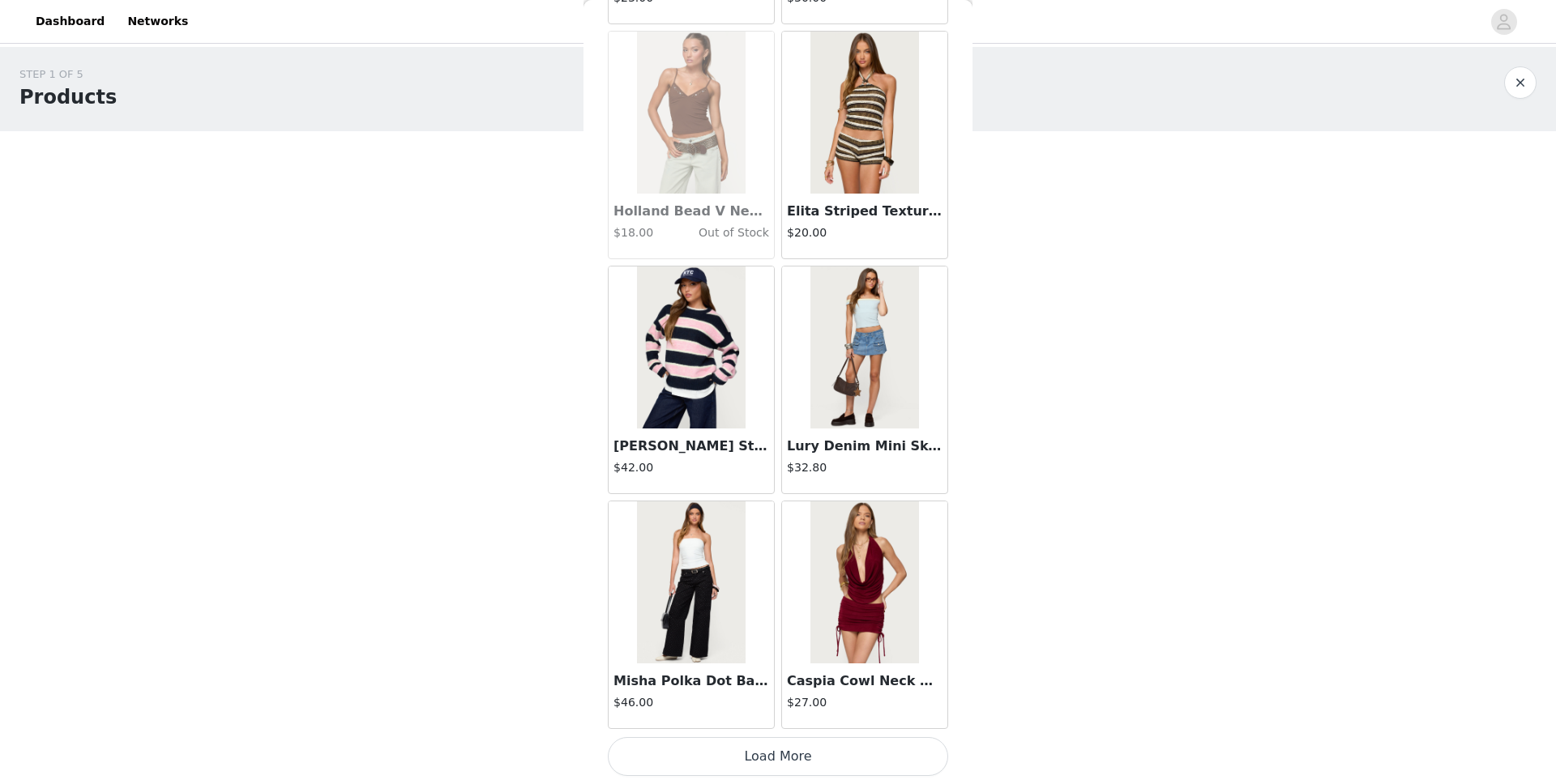
click at [813, 617] on button "Load More" at bounding box center [778, 757] width 341 height 39
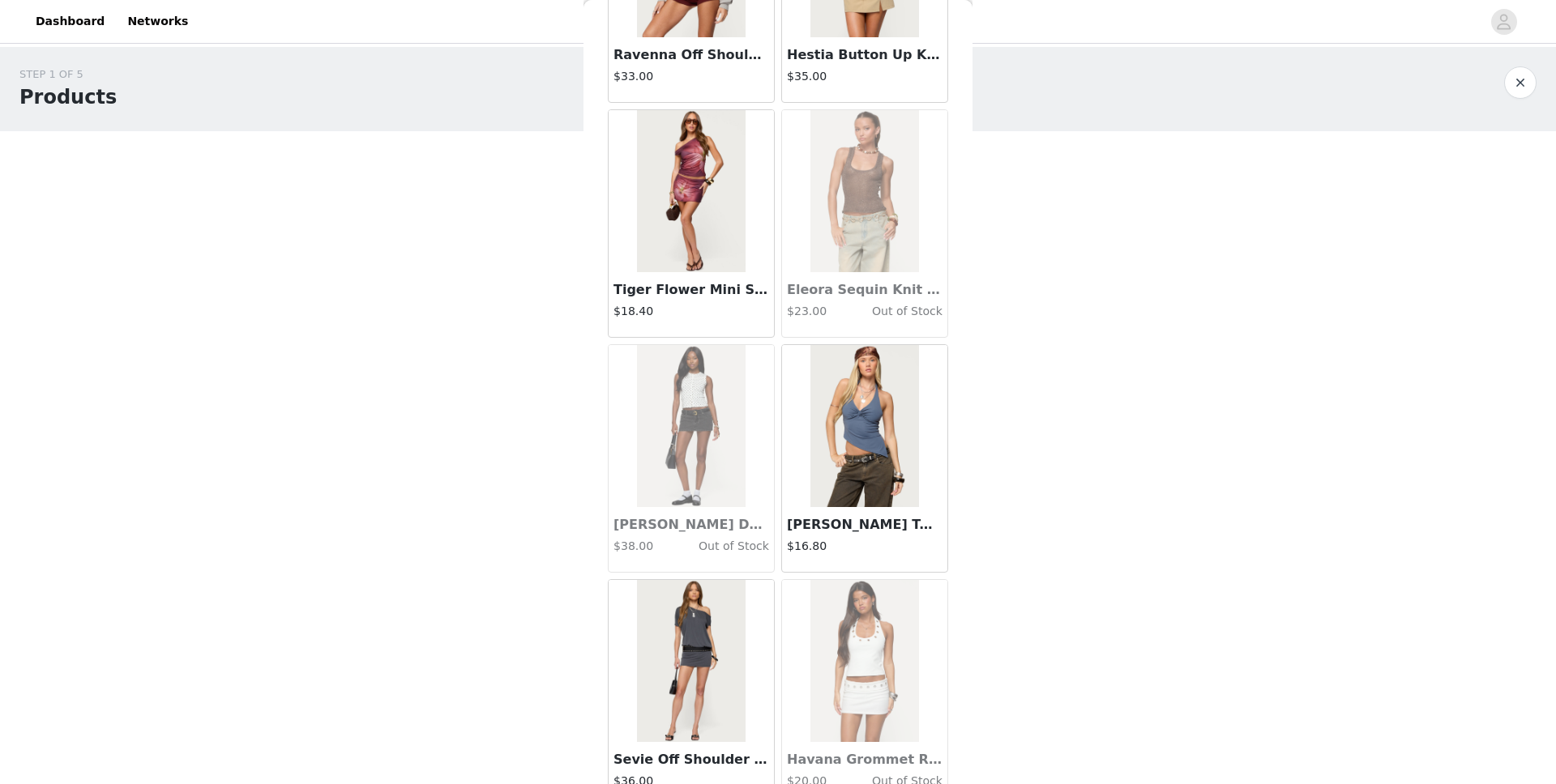
scroll to position [29887, 0]
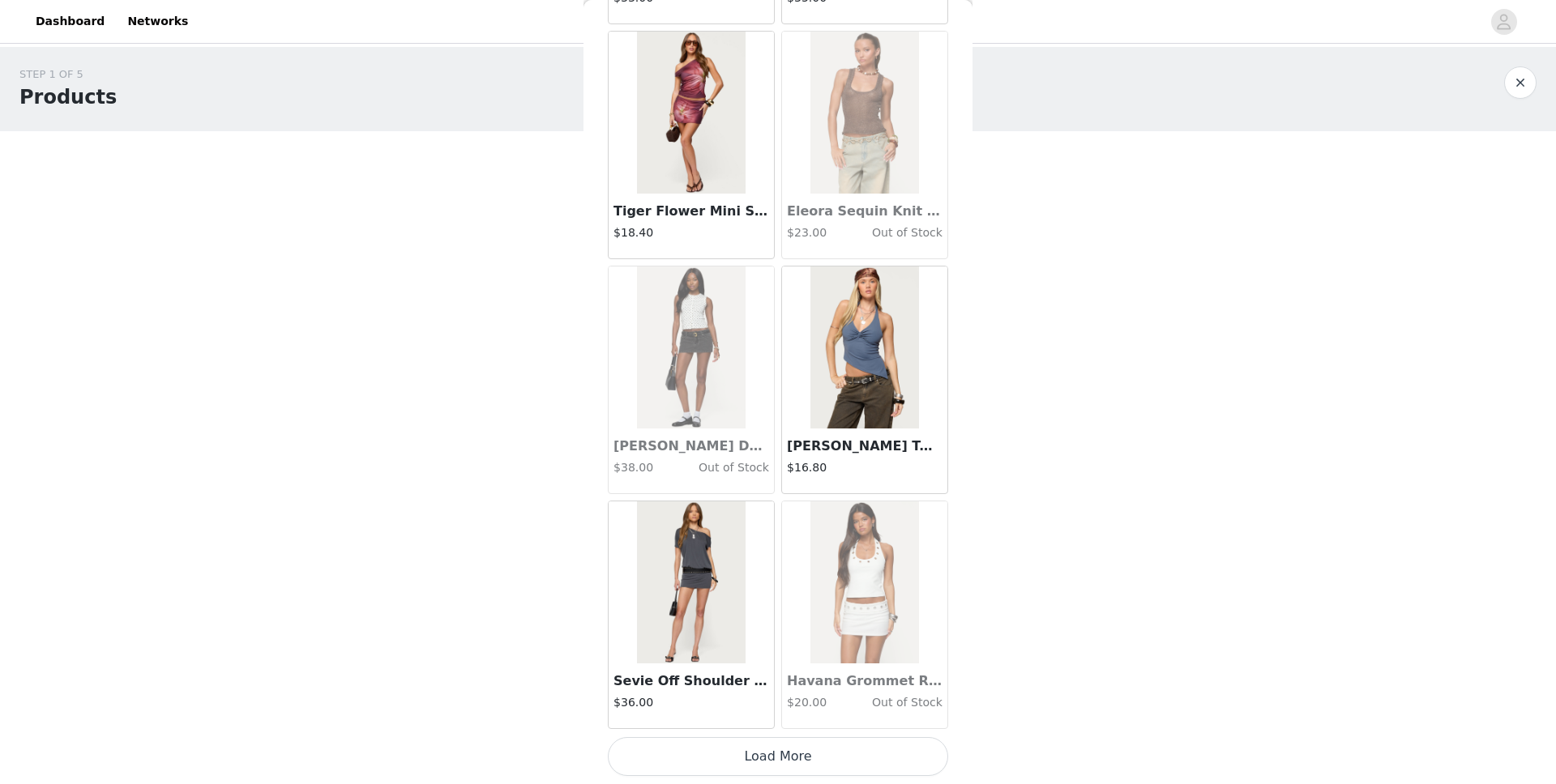
click at [813, 617] on button "Load More" at bounding box center [778, 757] width 341 height 39
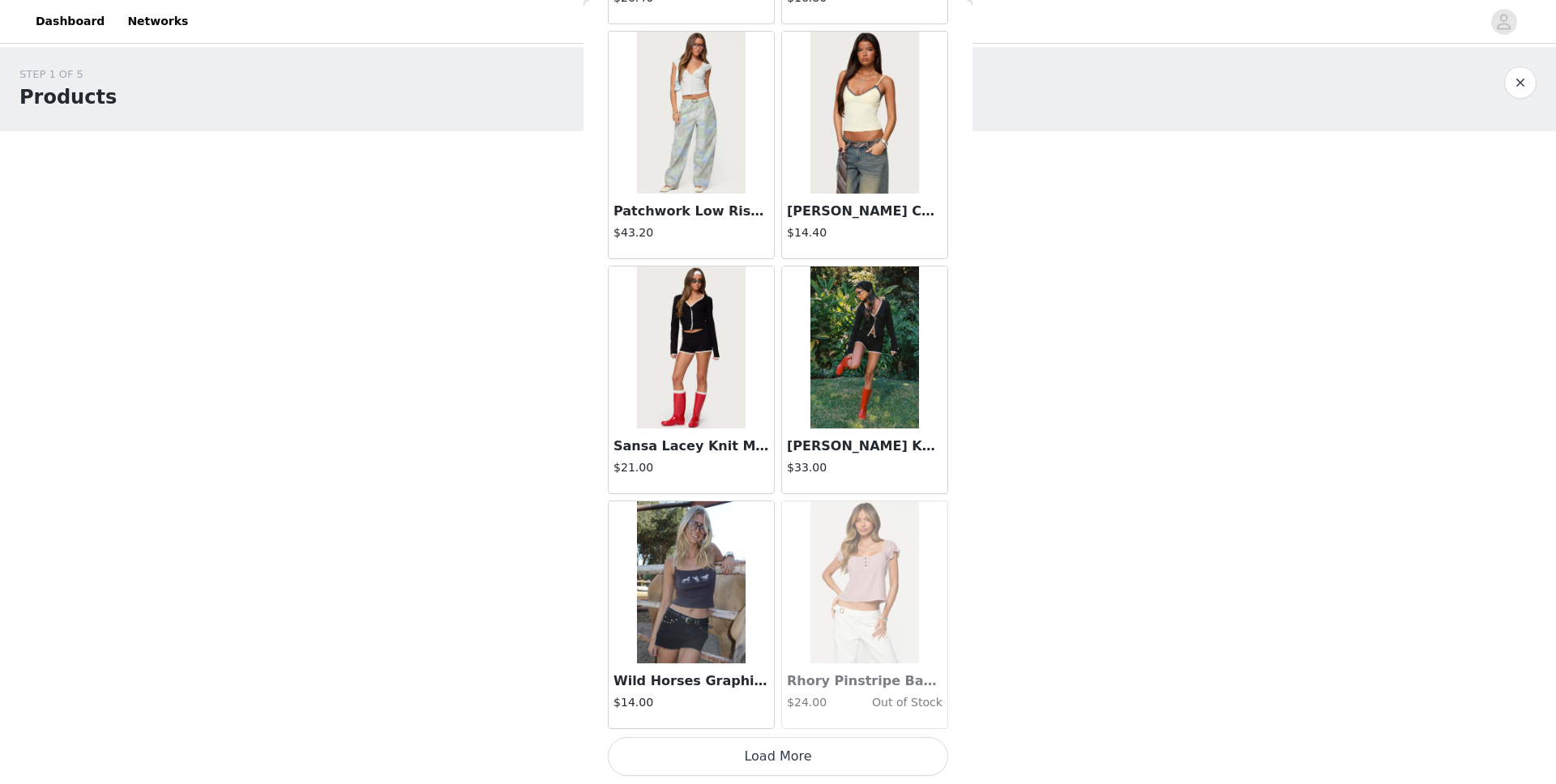
click at [812, 617] on button "Load More" at bounding box center [778, 757] width 341 height 39
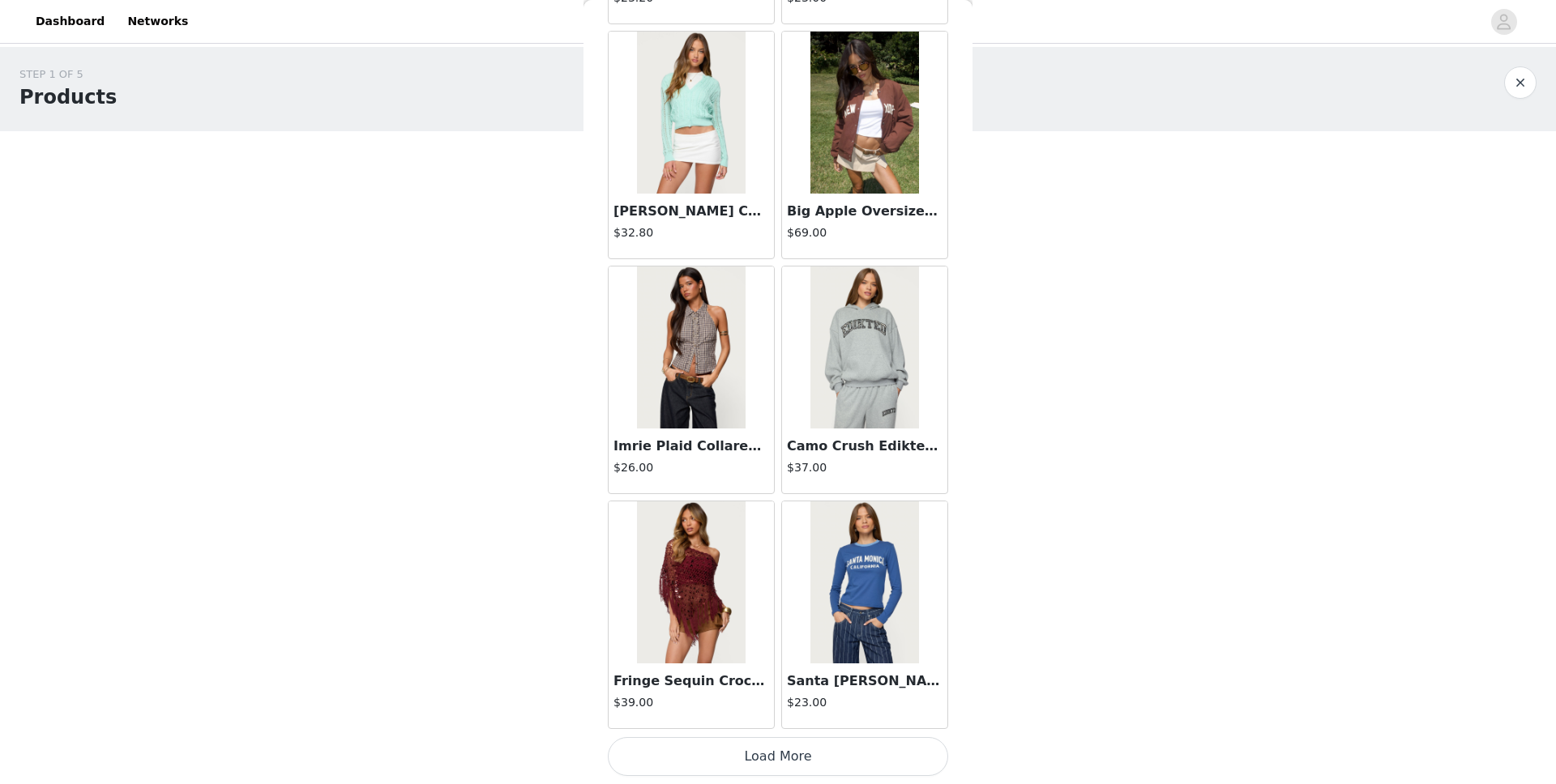
click at [812, 617] on button "Load More" at bounding box center [778, 757] width 341 height 39
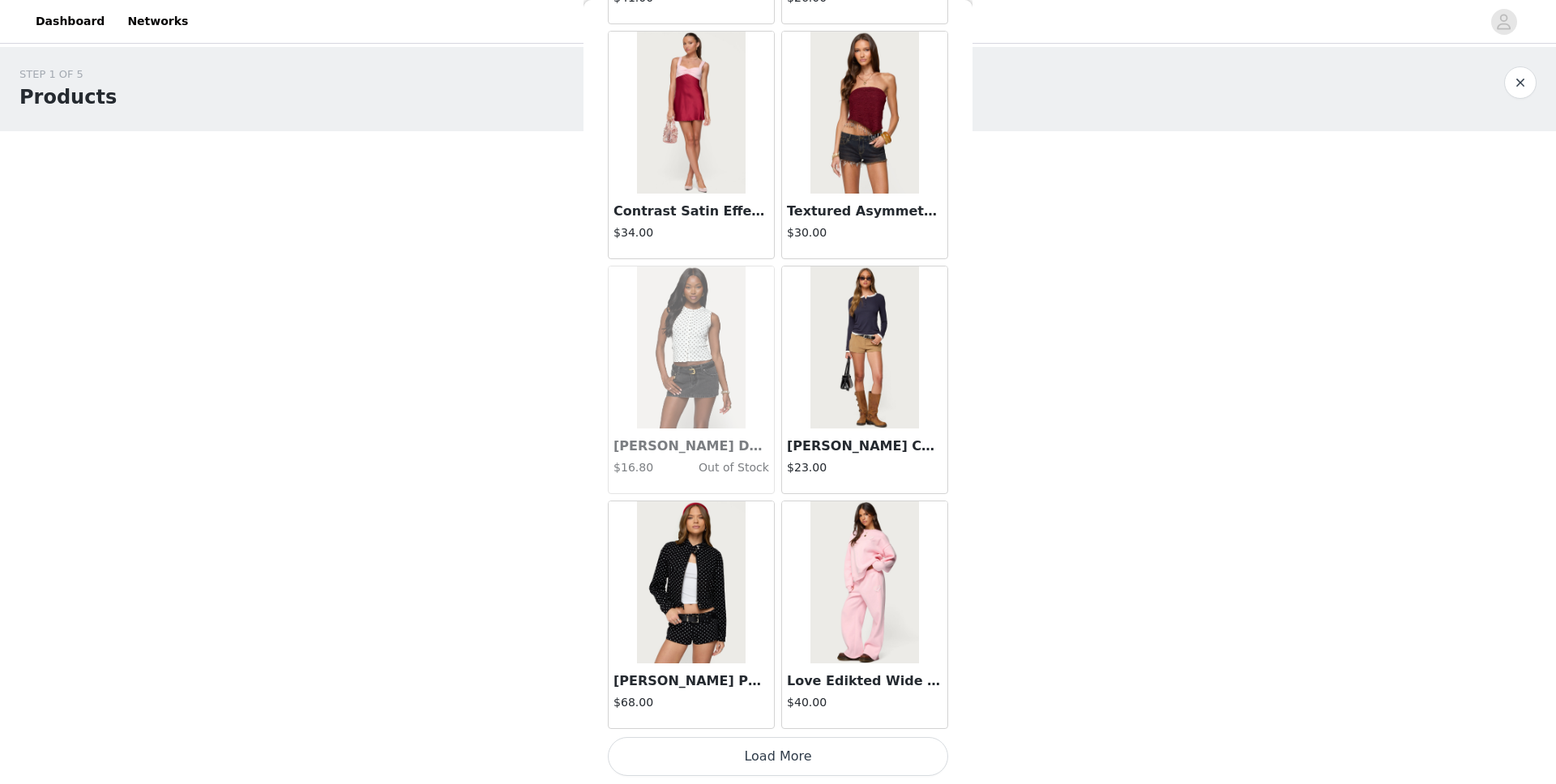
click at [812, 617] on button "Load More" at bounding box center [778, 757] width 341 height 39
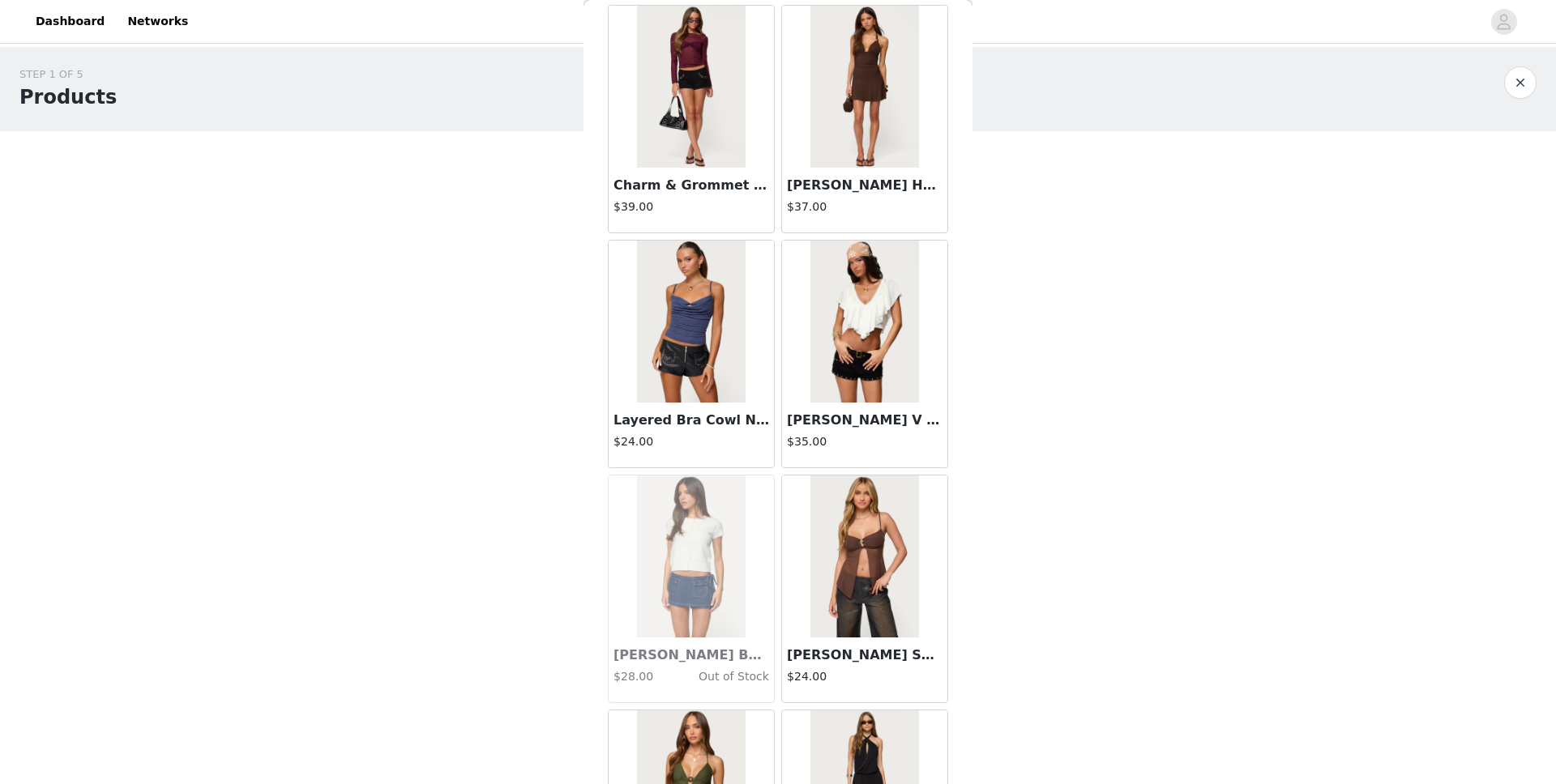
scroll to position [39284, 0]
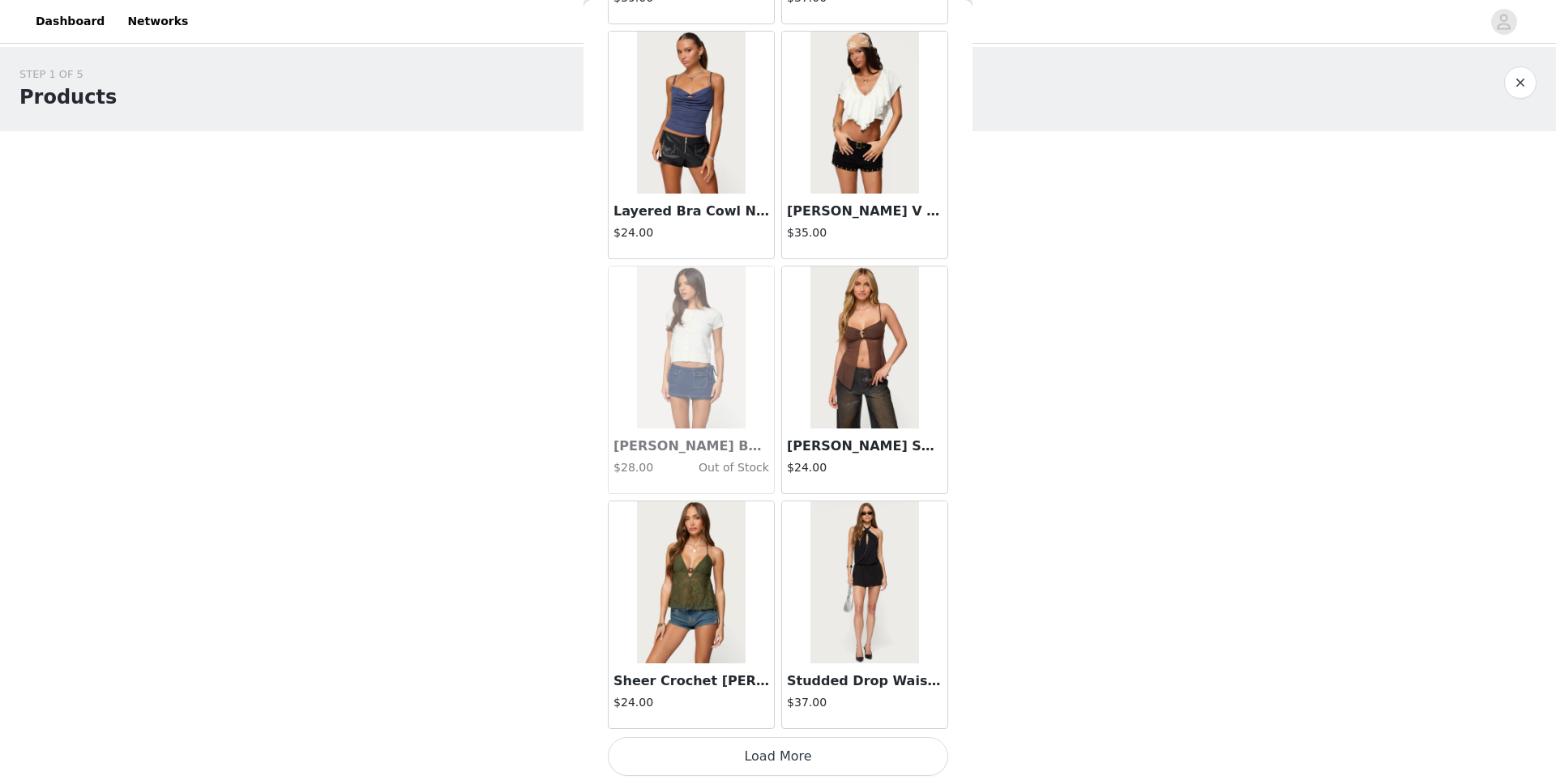
click at [812, 617] on button "Load More" at bounding box center [778, 757] width 341 height 39
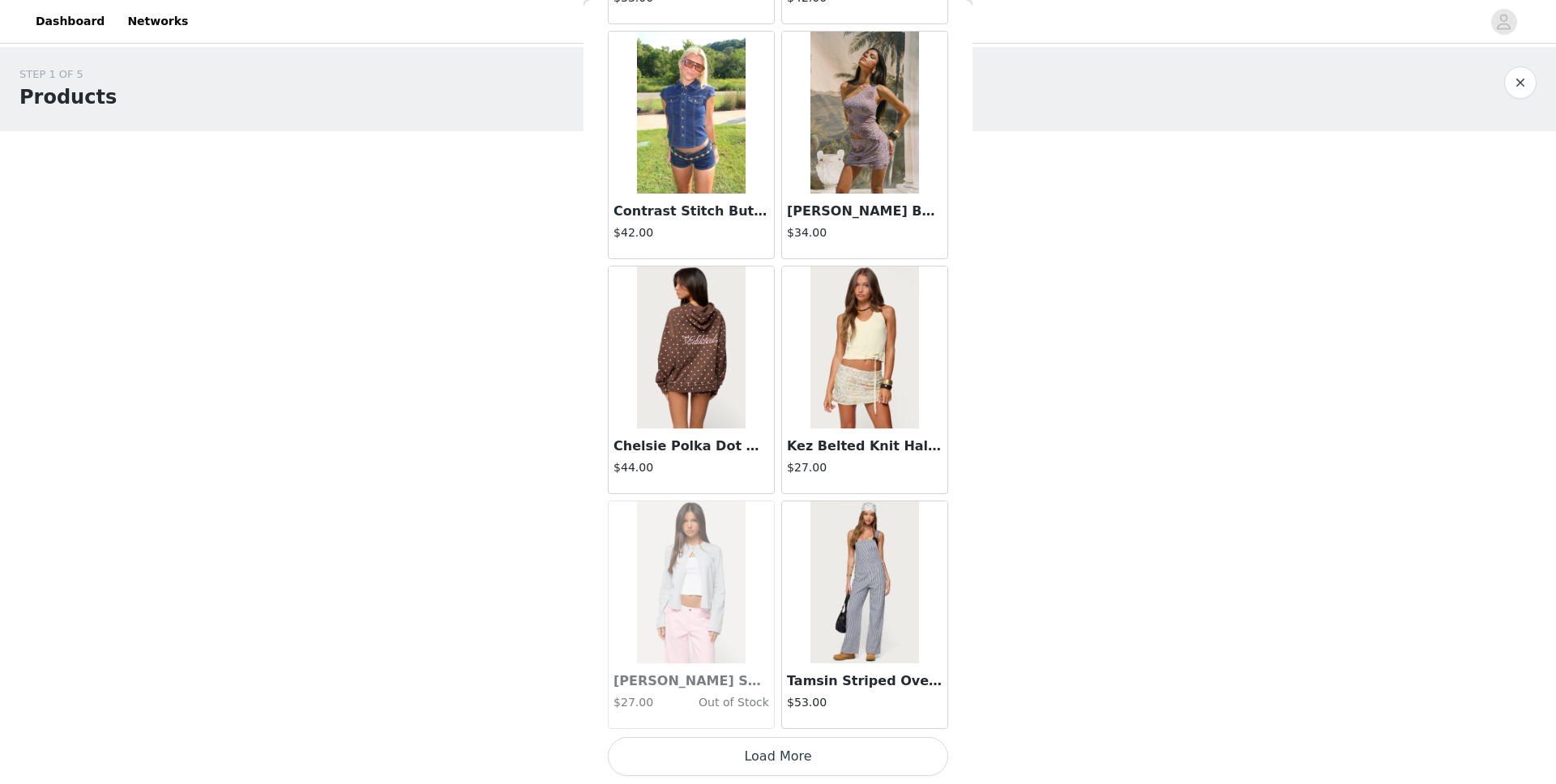
click at [812, 617] on button "Load More" at bounding box center [778, 757] width 341 height 39
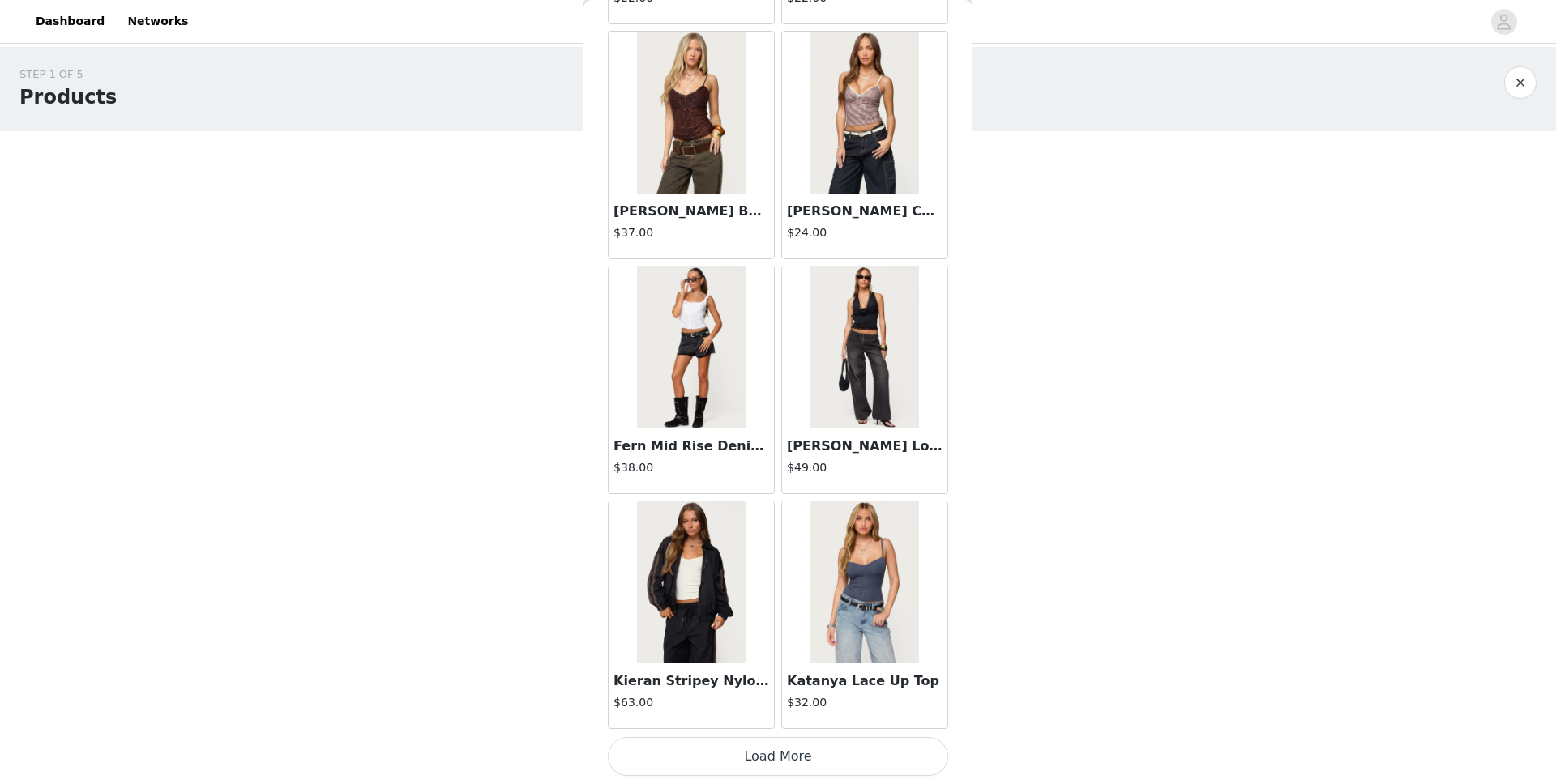
click at [812, 617] on button "Load More" at bounding box center [778, 757] width 341 height 39
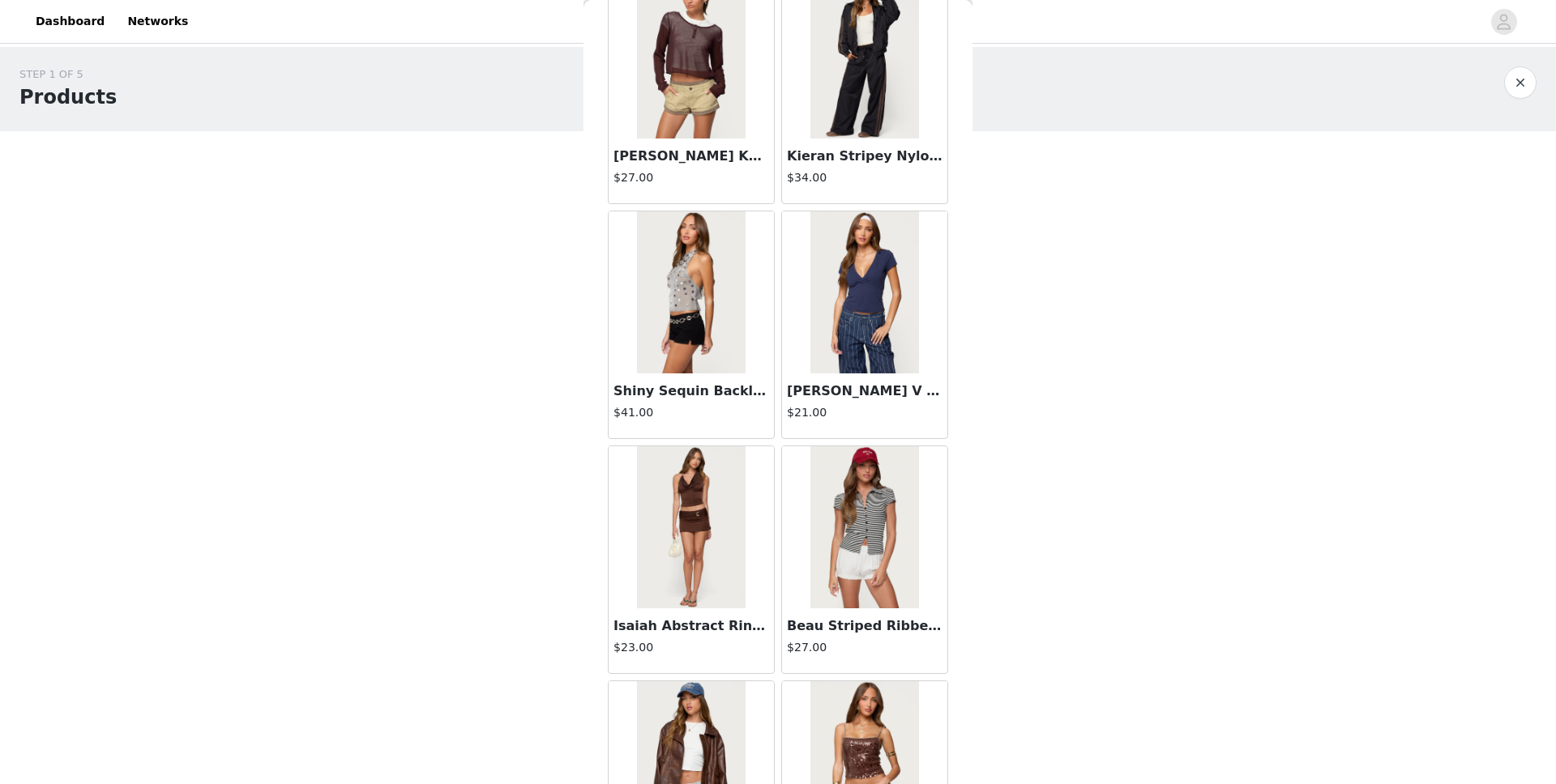
scroll to position [46331, 0]
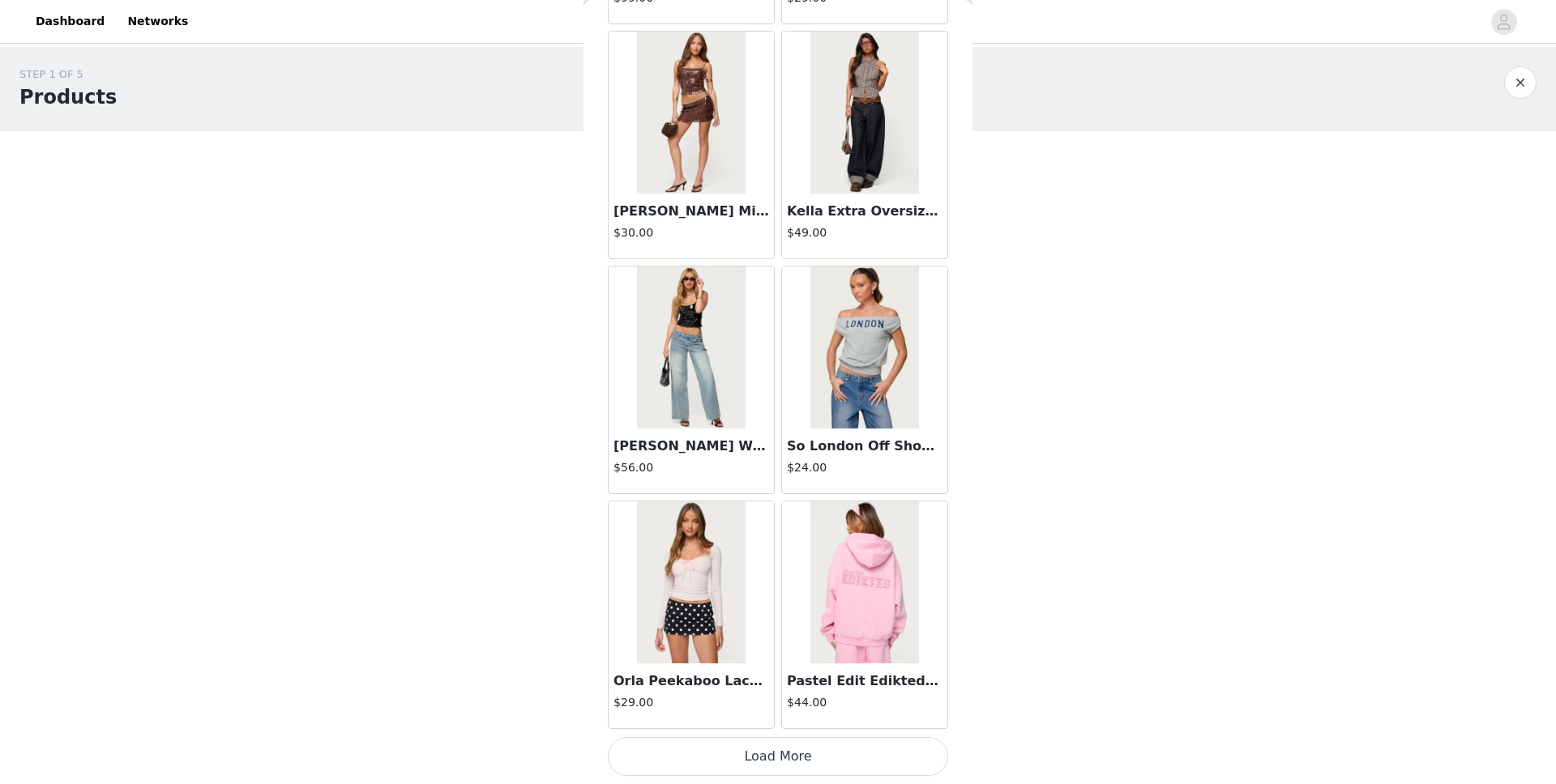
click at [821, 617] on button "Load More" at bounding box center [778, 757] width 341 height 39
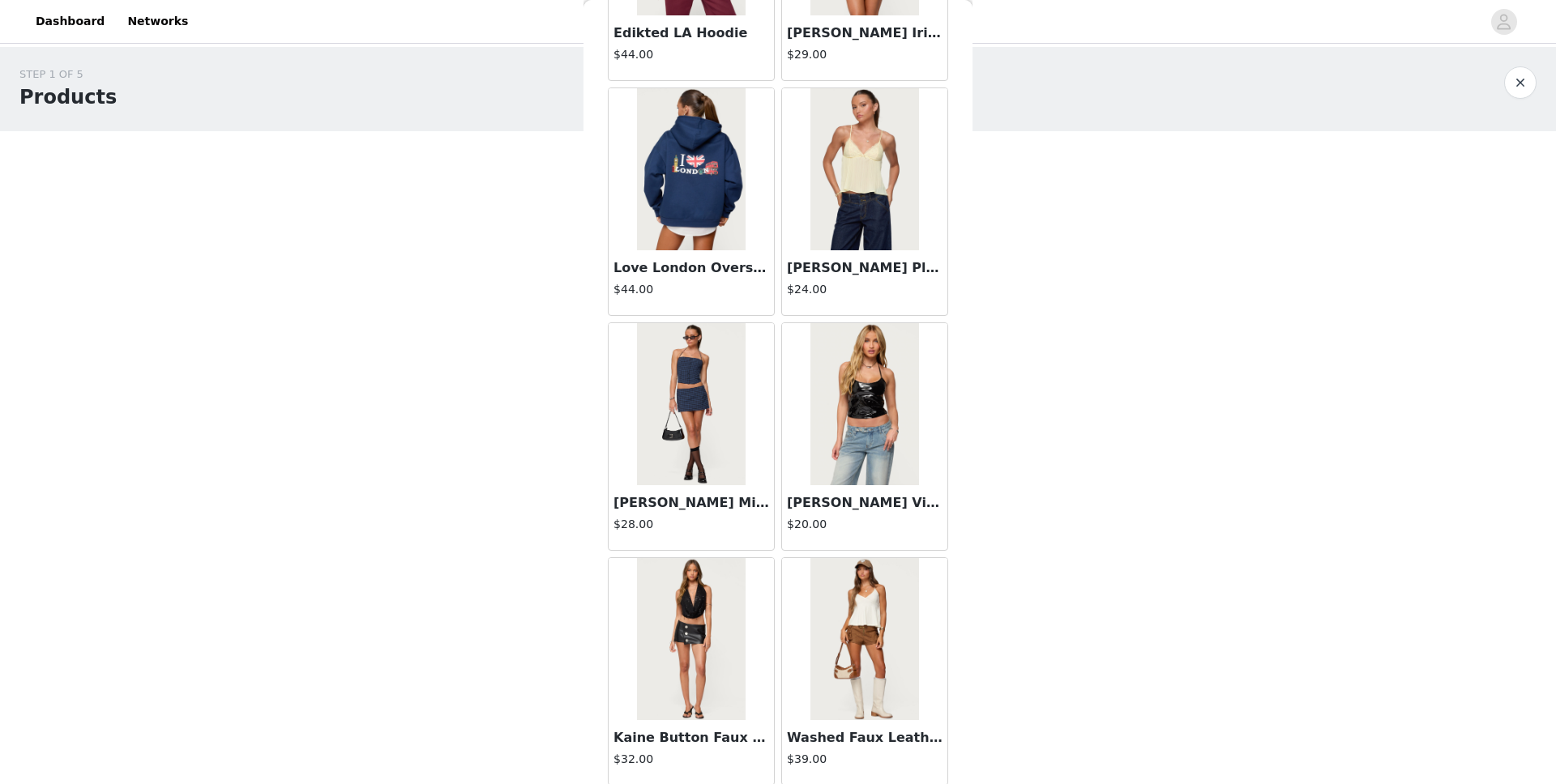
scroll to position [48681, 0]
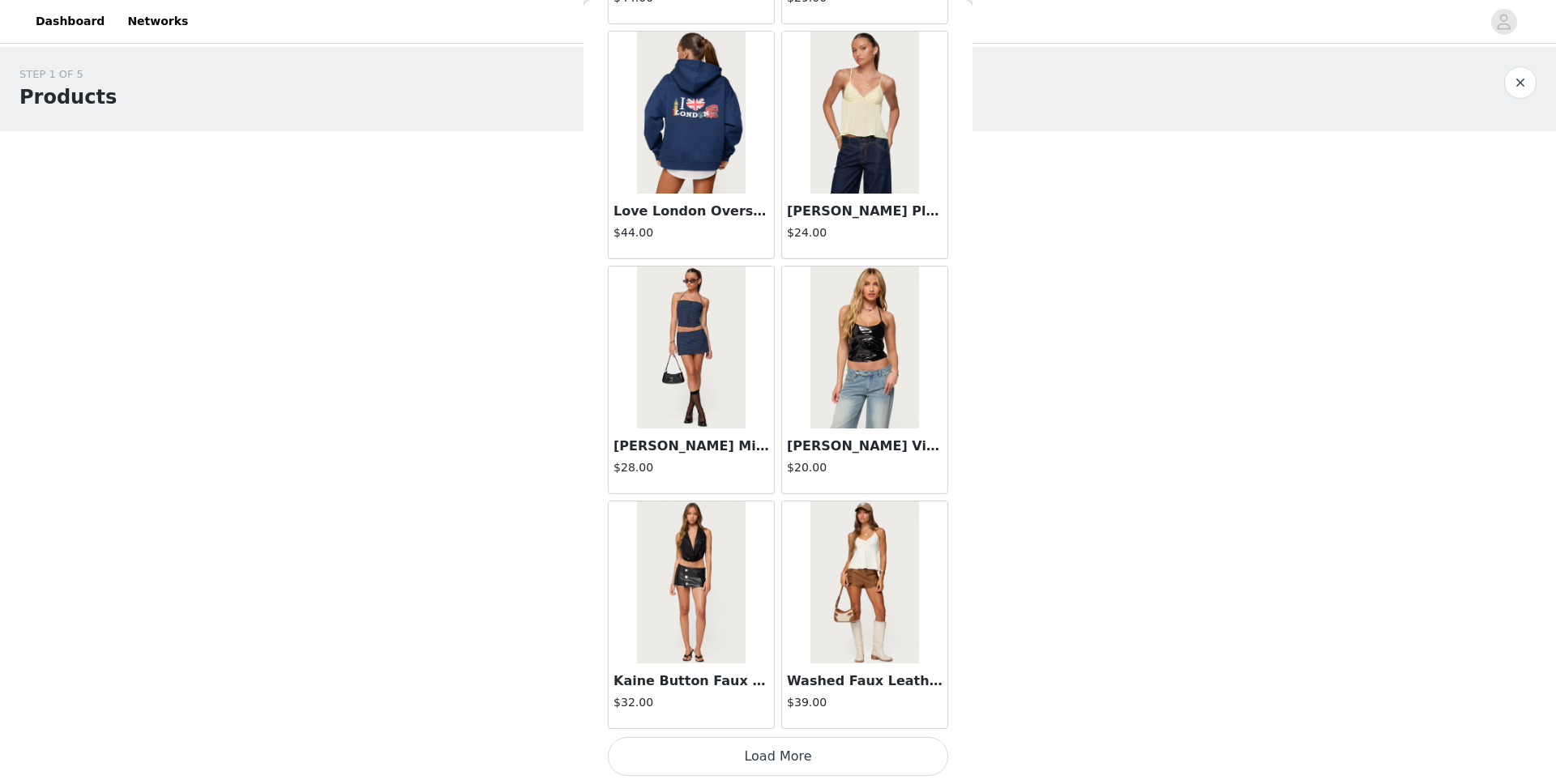
click at [813, 617] on button "Load More" at bounding box center [778, 757] width 341 height 39
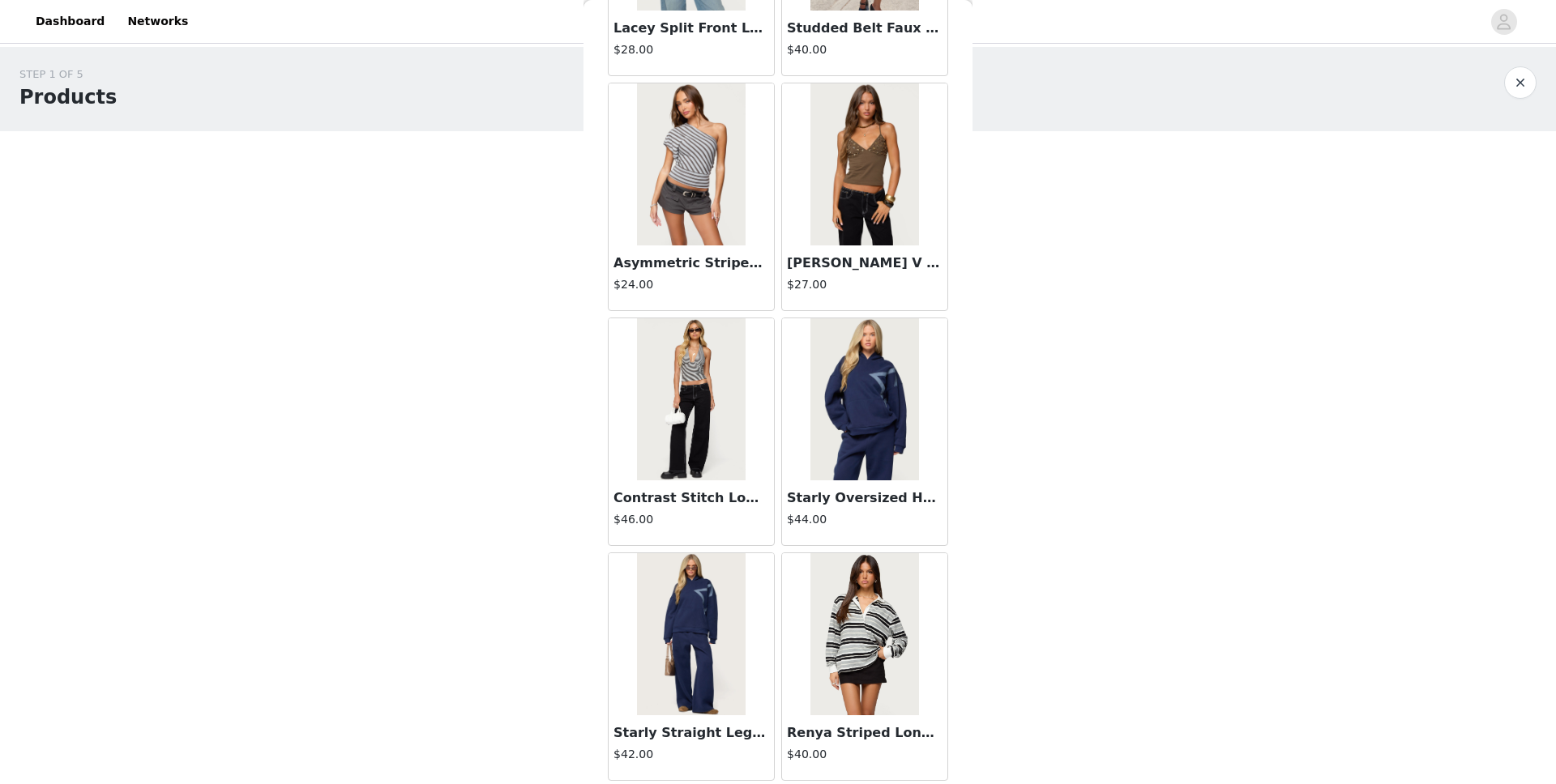
click at [461, 271] on div "STEP 1 OF 5 Products Choose as many products as you'd like, up to $300.00. 0 Se…" at bounding box center [778, 190] width 1556 height 287
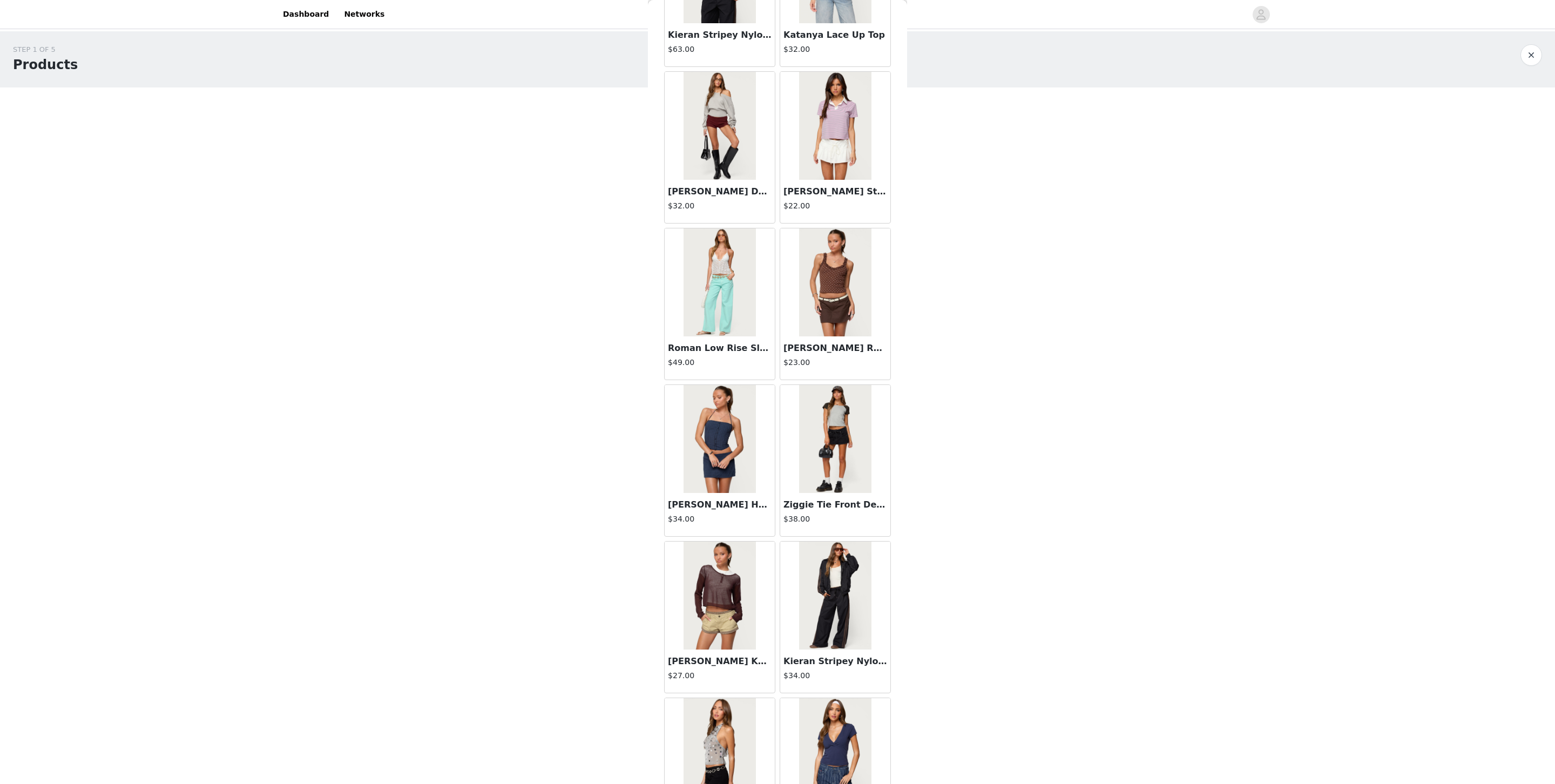
scroll to position [29709, 0]
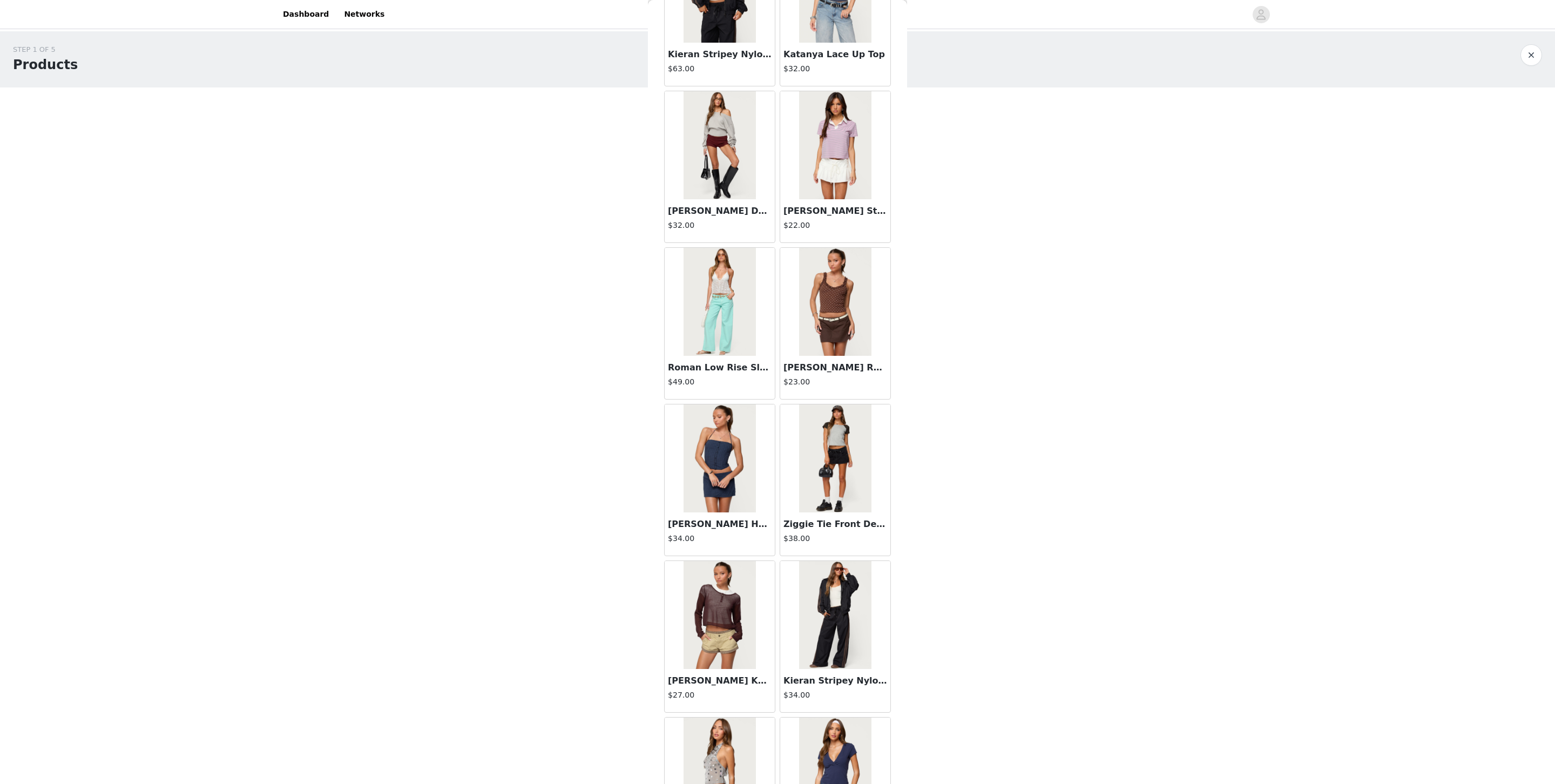
click at [710, 199] on img at bounding box center [719, 145] width 72 height 108
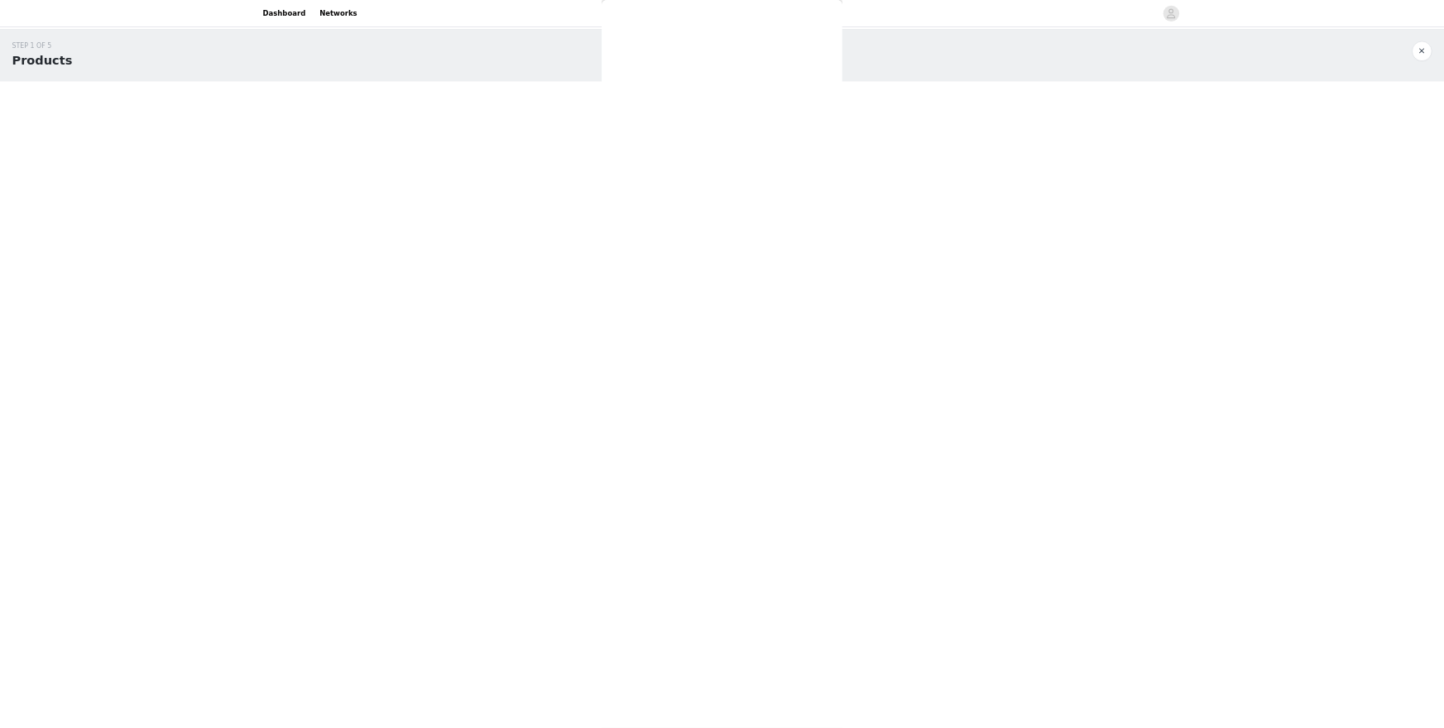
scroll to position [0, 0]
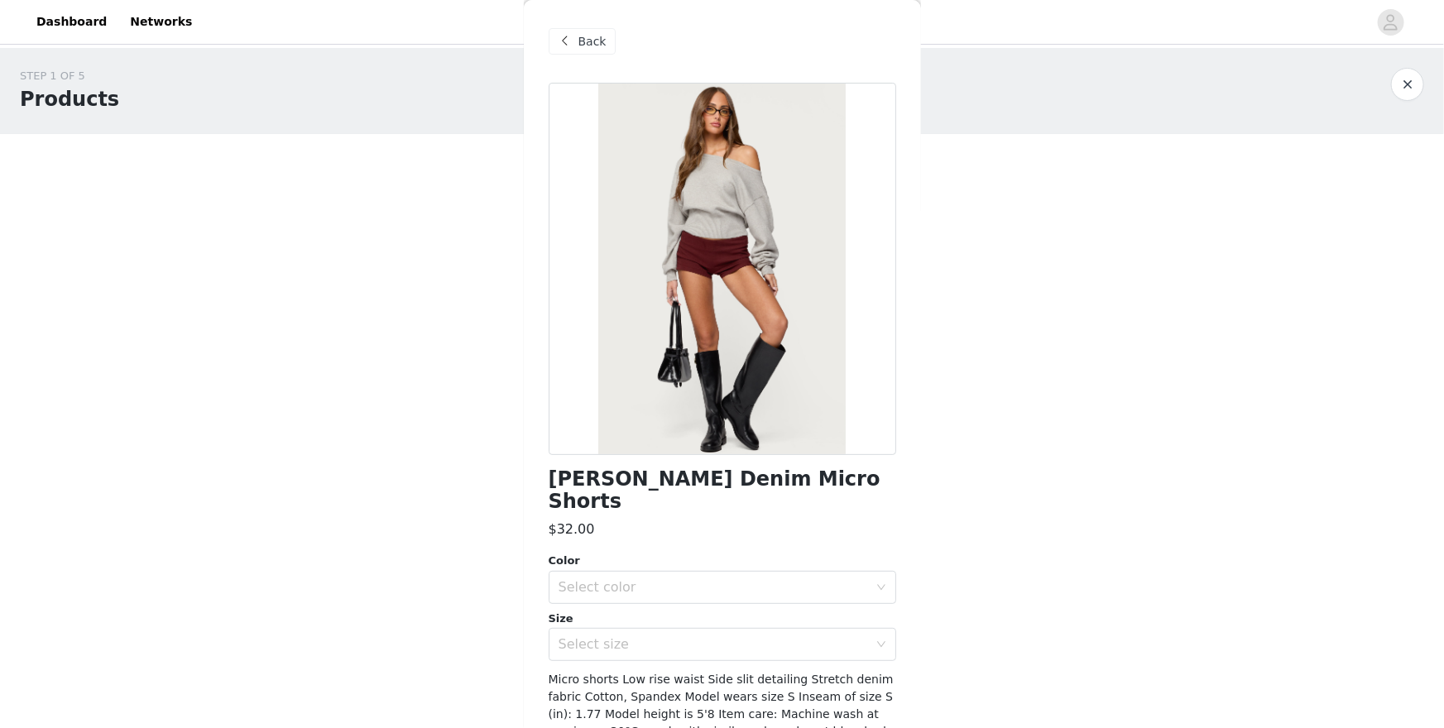
click at [686, 480] on h1 "[PERSON_NAME] Denim Micro Shorts" at bounding box center [723, 490] width 348 height 45
copy div "[PERSON_NAME] Denim Micro Shorts"
click at [573, 28] on div "Back" at bounding box center [582, 41] width 67 height 26
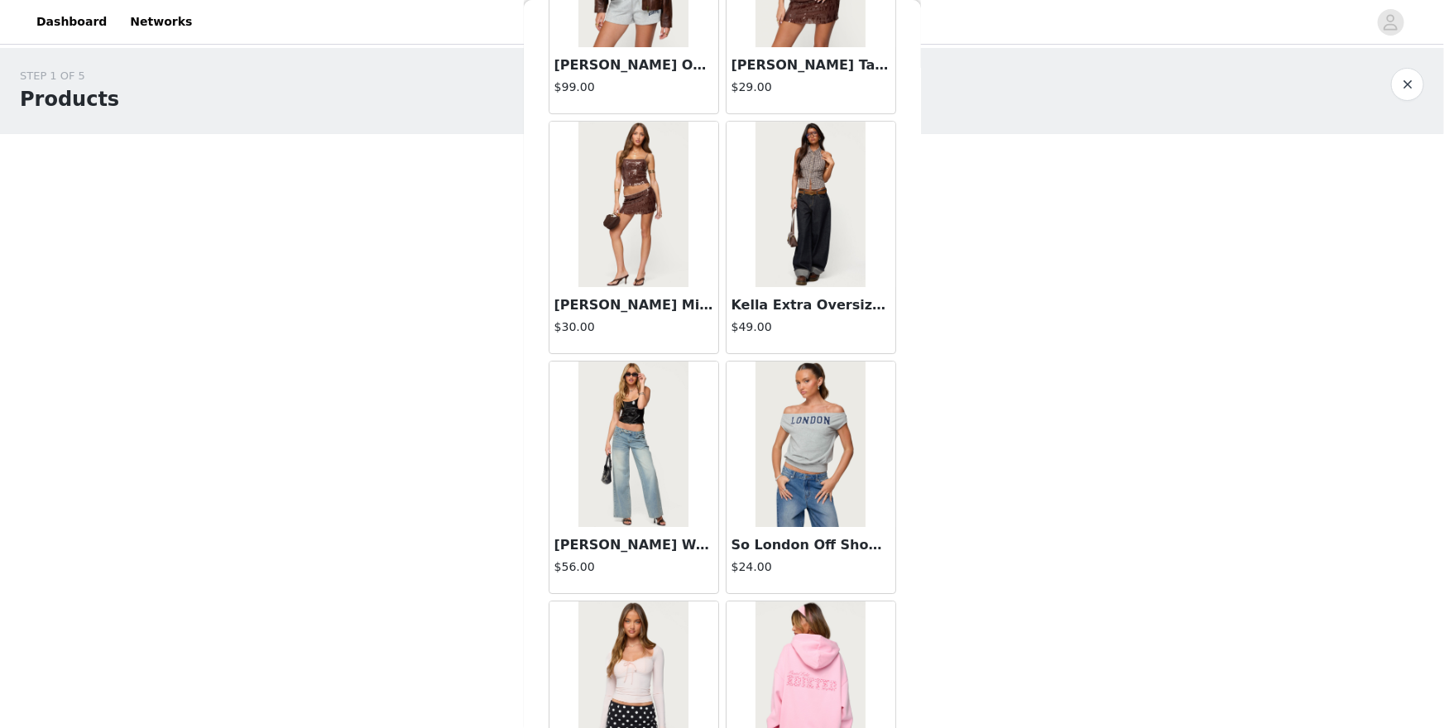
scroll to position [47248, 0]
click at [838, 443] on img at bounding box center [811, 444] width 110 height 166
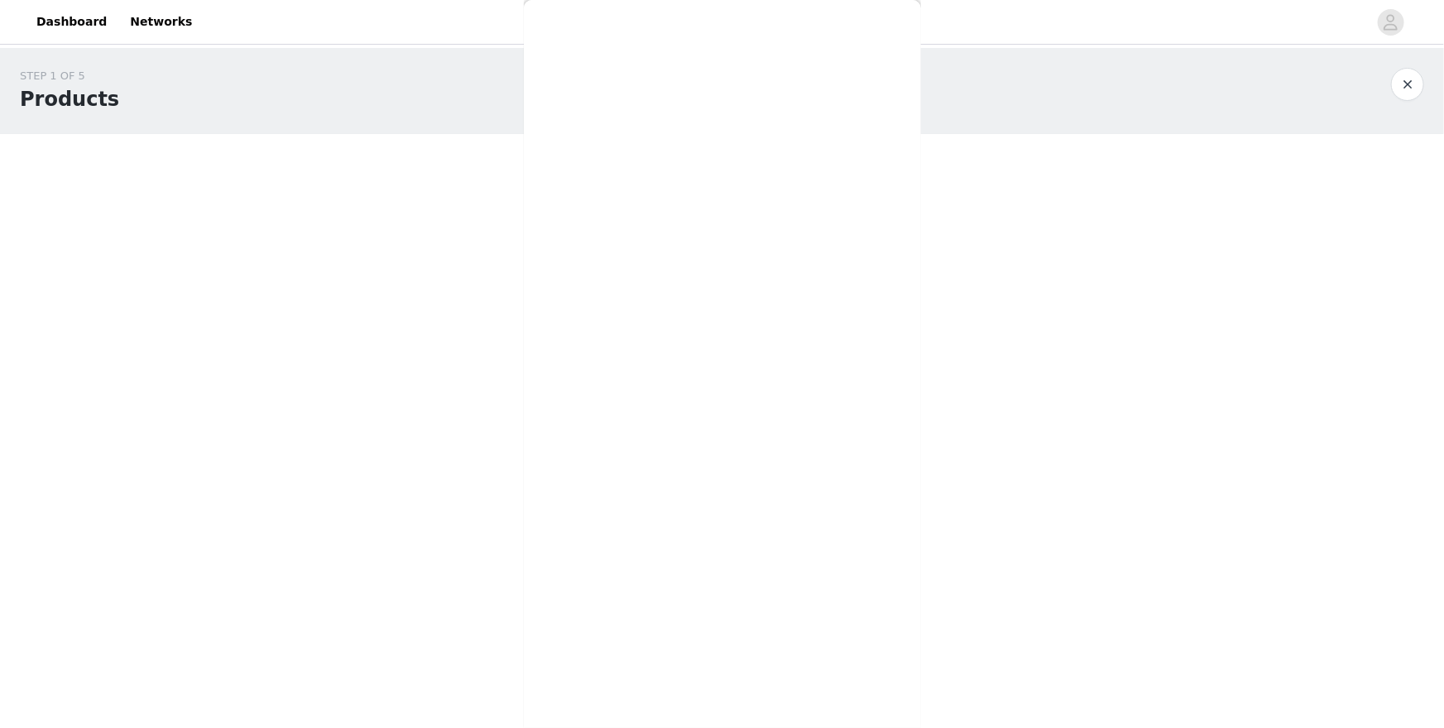
scroll to position [0, 0]
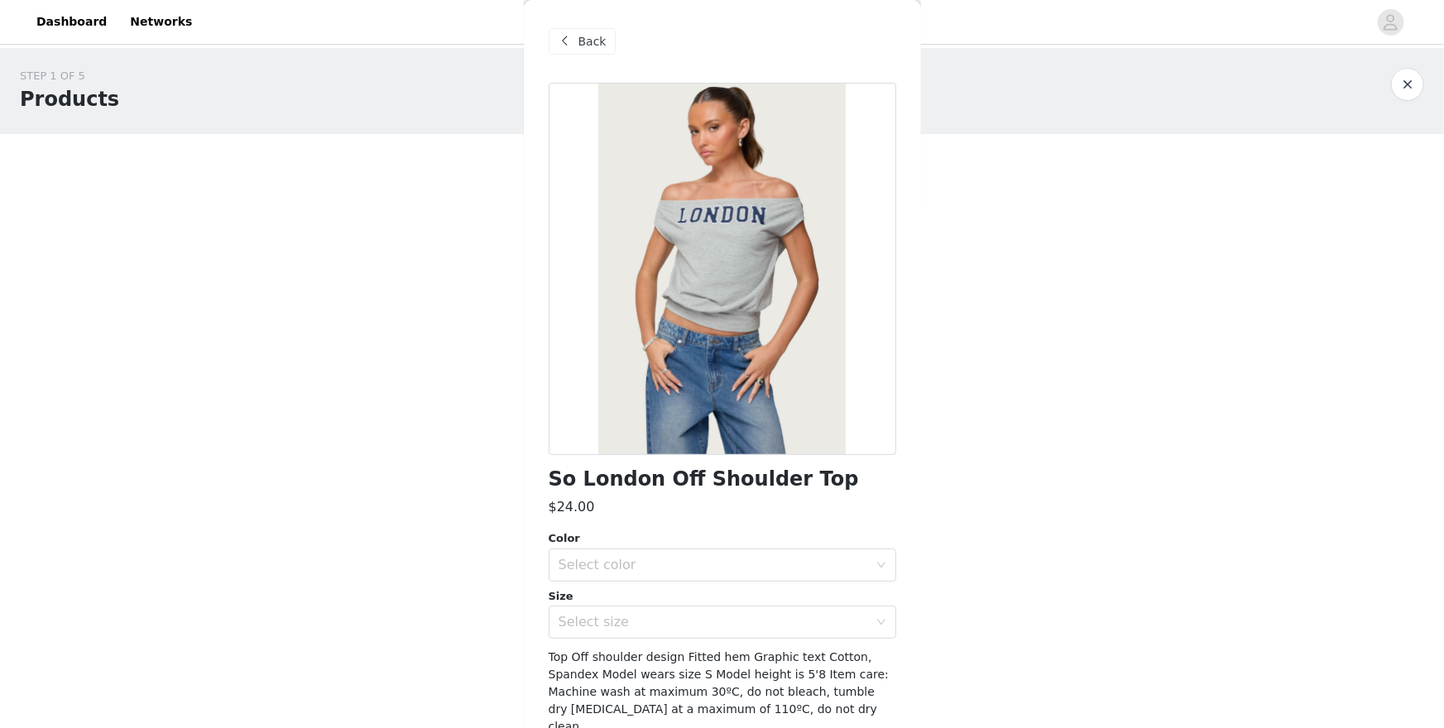
click at [708, 479] on h1 "So London Off Shoulder Top" at bounding box center [704, 479] width 310 height 22
copy div "So London Off Shoulder Top"
click at [599, 47] on span "Back" at bounding box center [593, 41] width 28 height 17
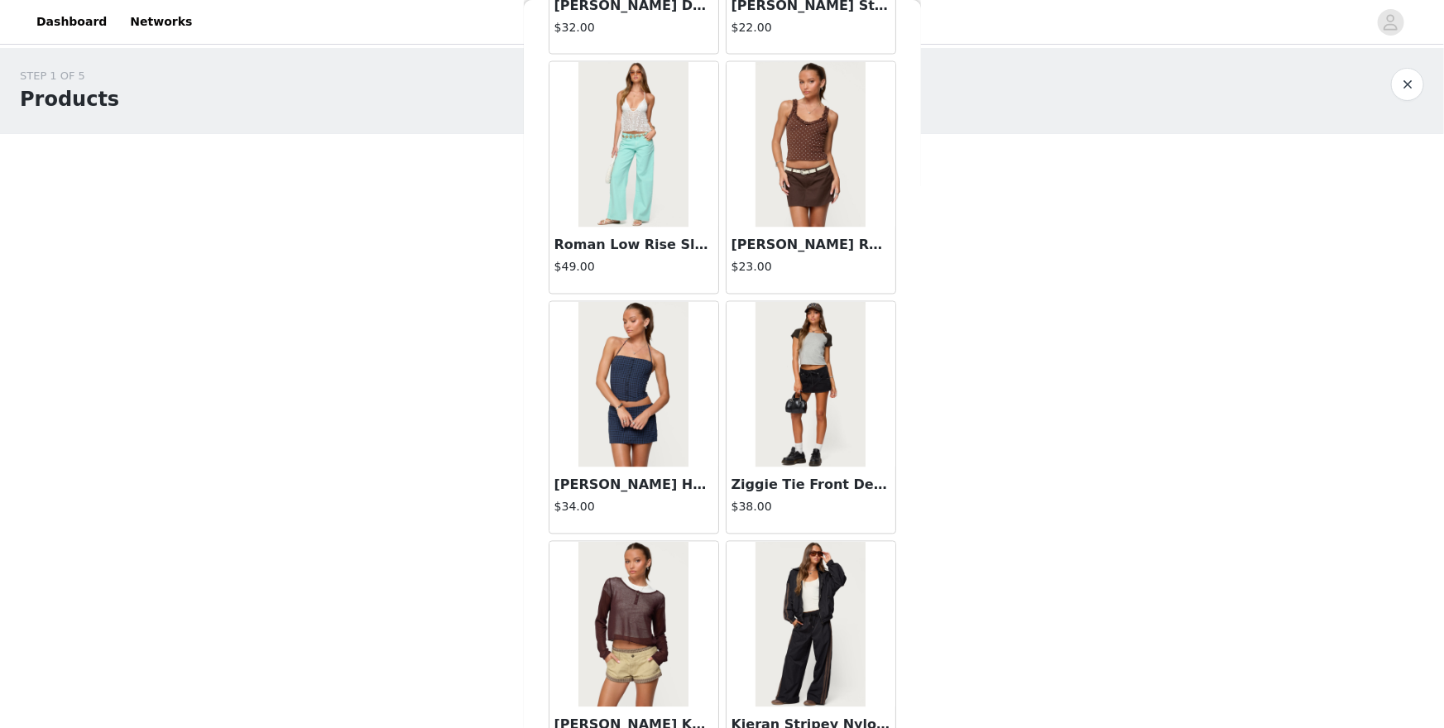
scroll to position [45859, 0]
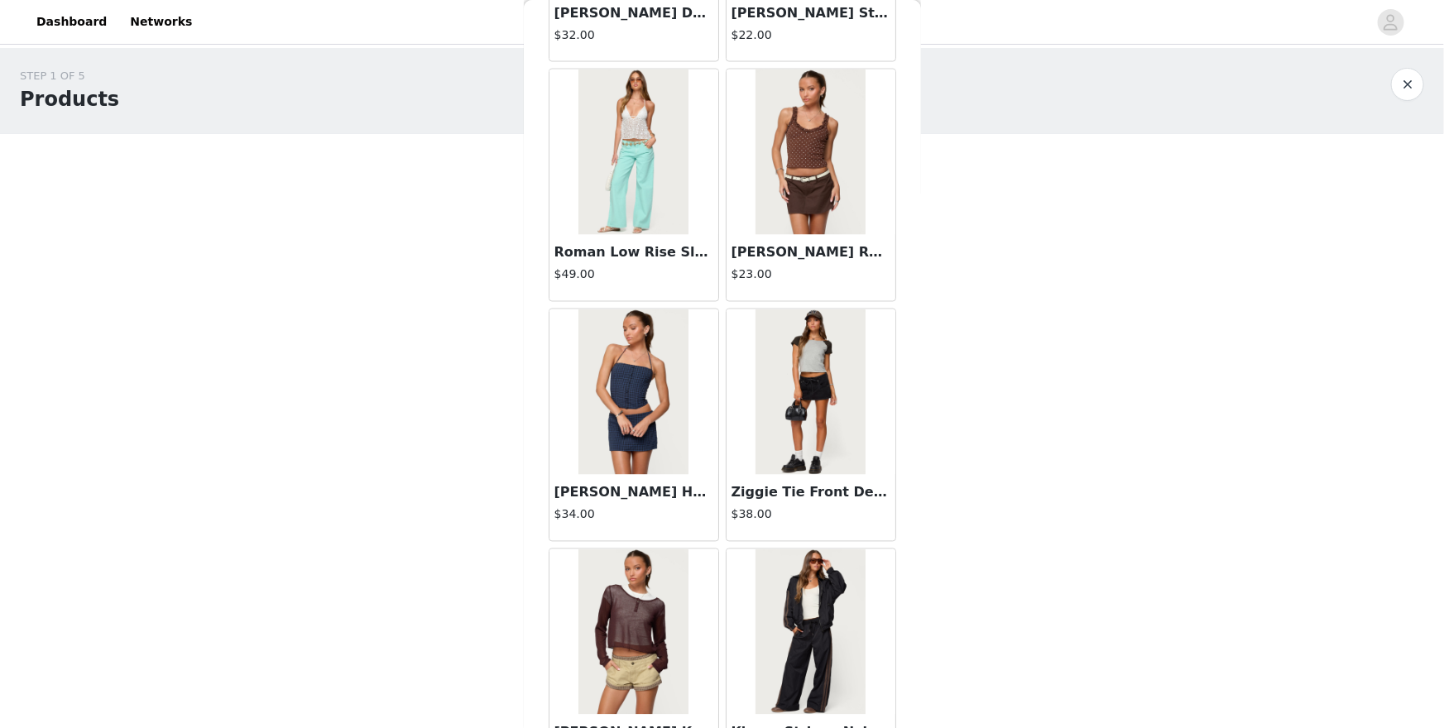
click at [958, 374] on div "STEP 1 OF 5 Products Choose as many products as you'd like, up to $300.00. 0 Se…" at bounding box center [722, 254] width 1444 height 412
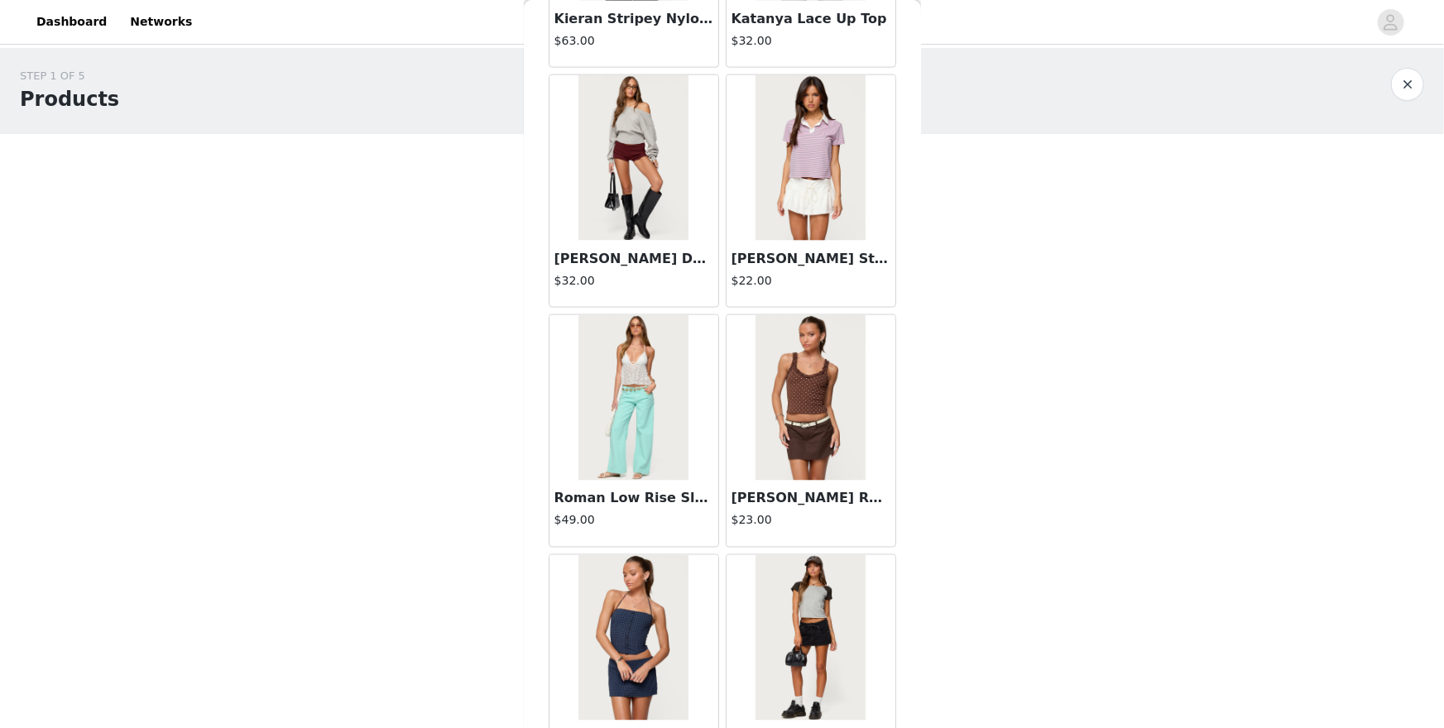
scroll to position [45613, 0]
click at [626, 151] on img at bounding box center [634, 158] width 110 height 166
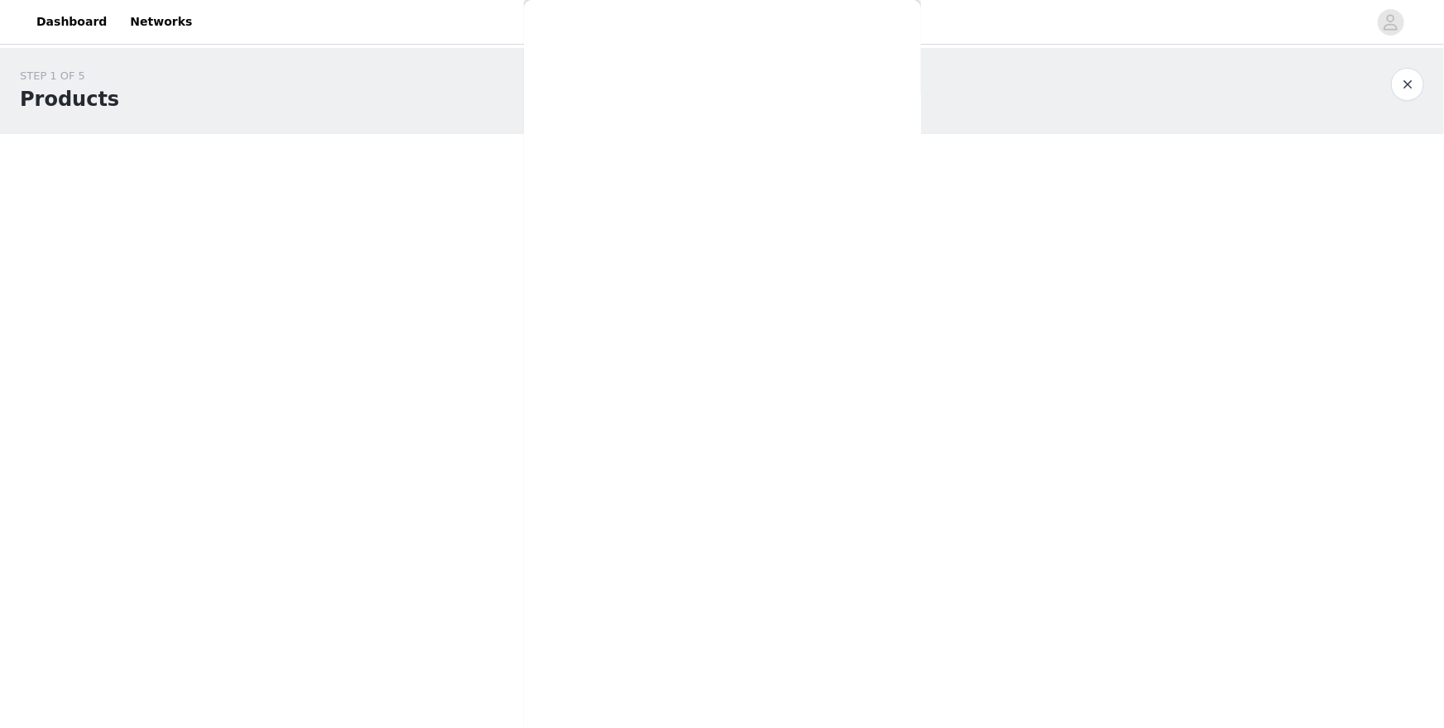
scroll to position [76, 0]
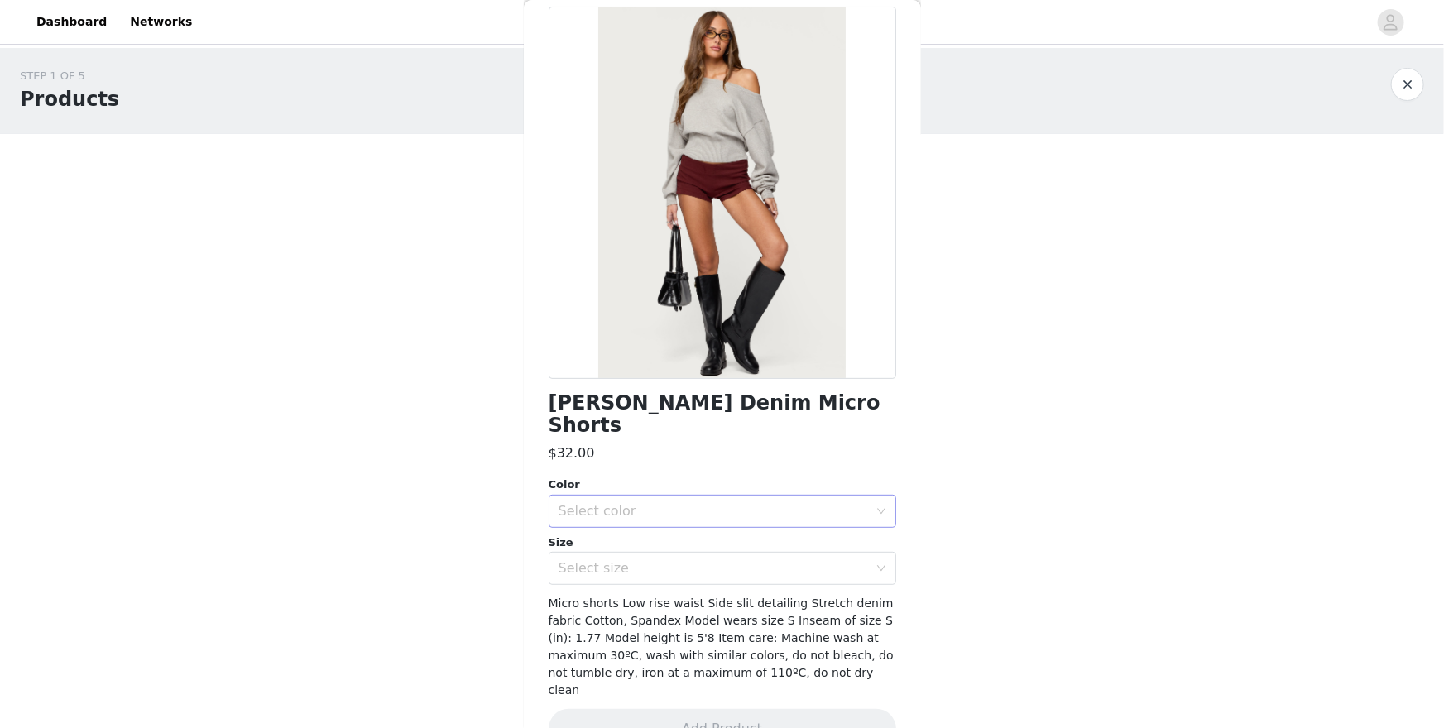
click at [713, 497] on div "Select color" at bounding box center [717, 511] width 317 height 31
click at [691, 520] on li "BURGUNDY" at bounding box center [723, 525] width 348 height 26
click at [685, 560] on div "Select size" at bounding box center [714, 568] width 310 height 17
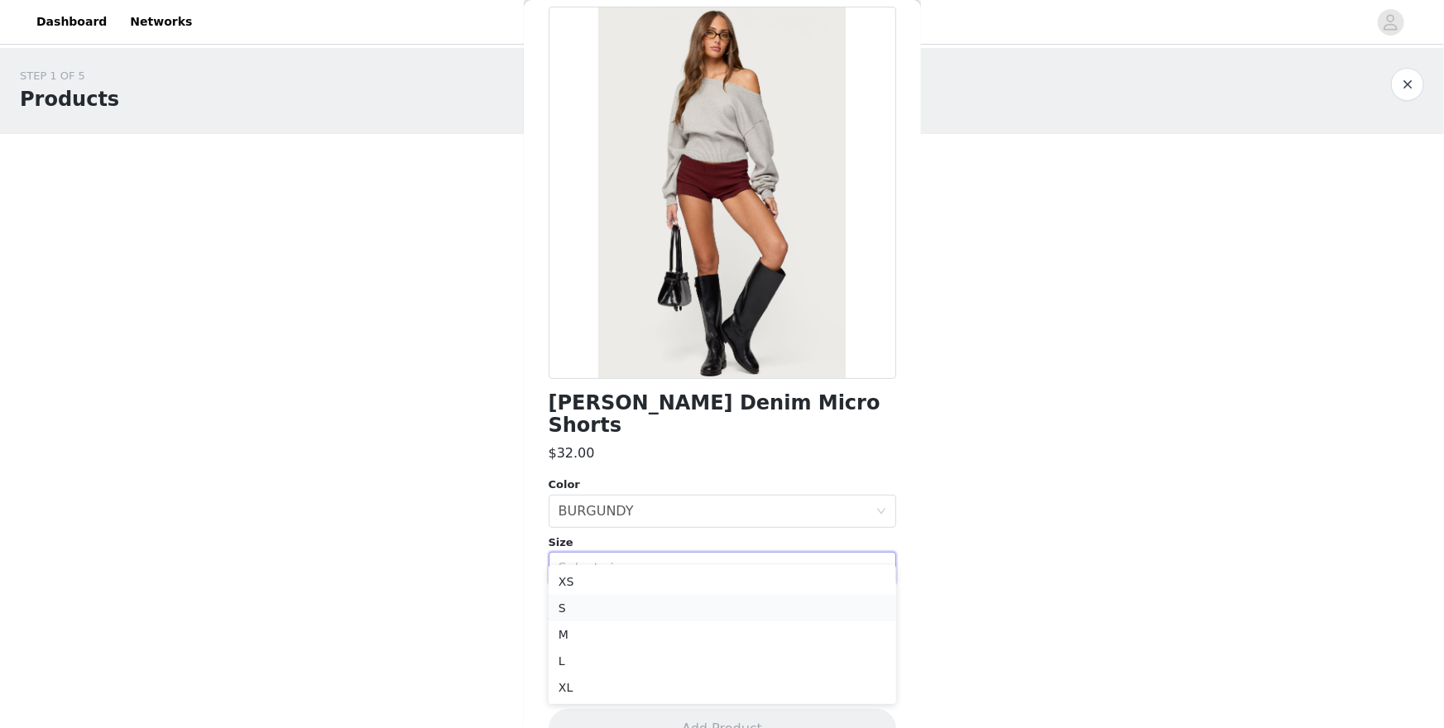
click at [659, 617] on li "S" at bounding box center [723, 608] width 348 height 26
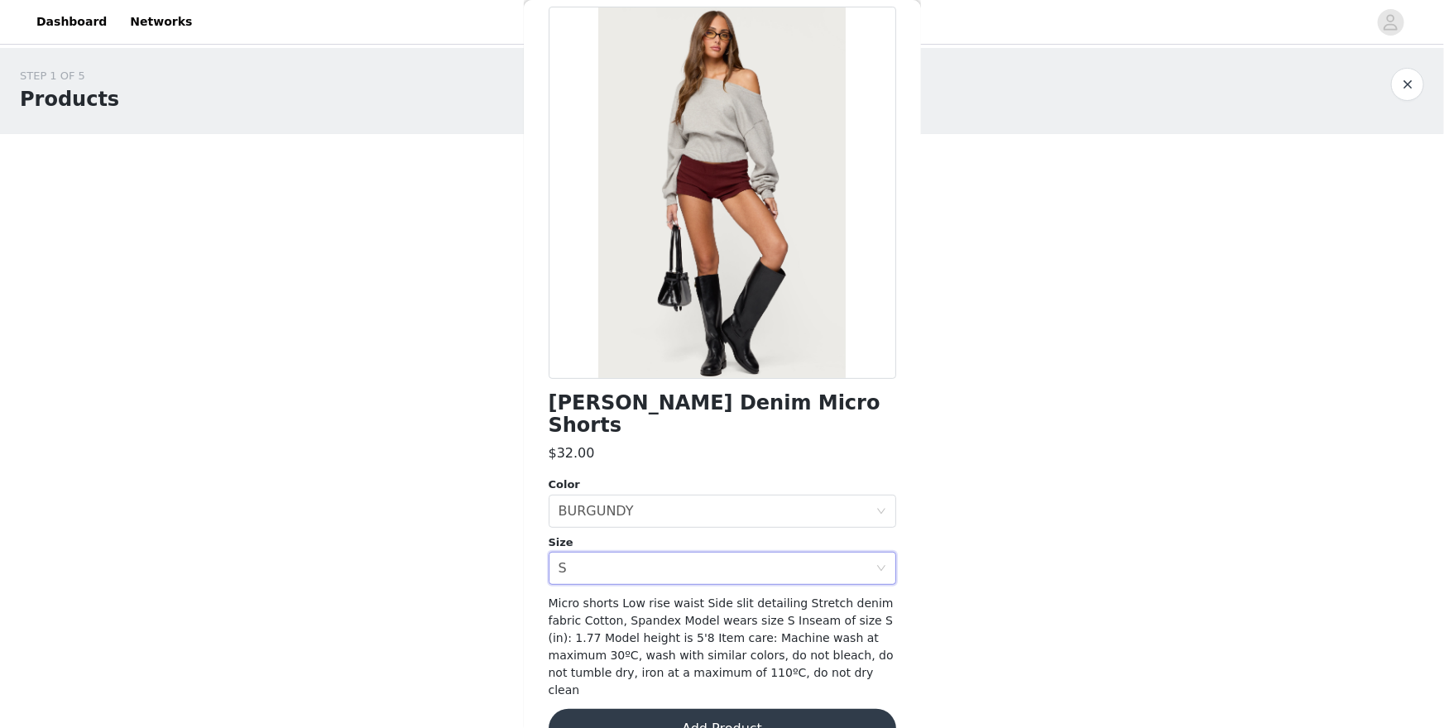
click at [662, 630] on div "[PERSON_NAME] Denim Micro Shorts $32.00 Color Select color BURGUNDY Size Select…" at bounding box center [723, 388] width 348 height 762
click at [713, 630] on button "Add Product" at bounding box center [723, 729] width 348 height 40
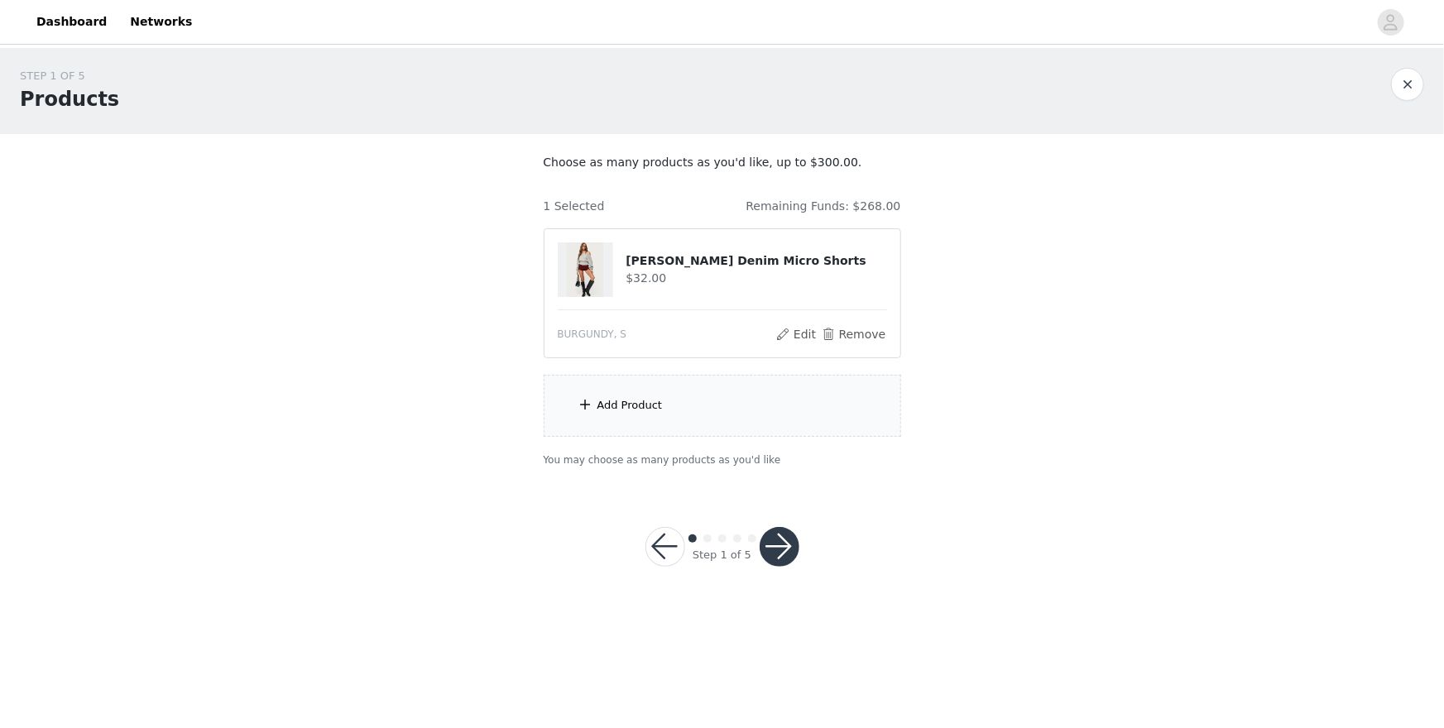
click at [648, 397] on div "Add Product" at bounding box center [630, 405] width 65 height 17
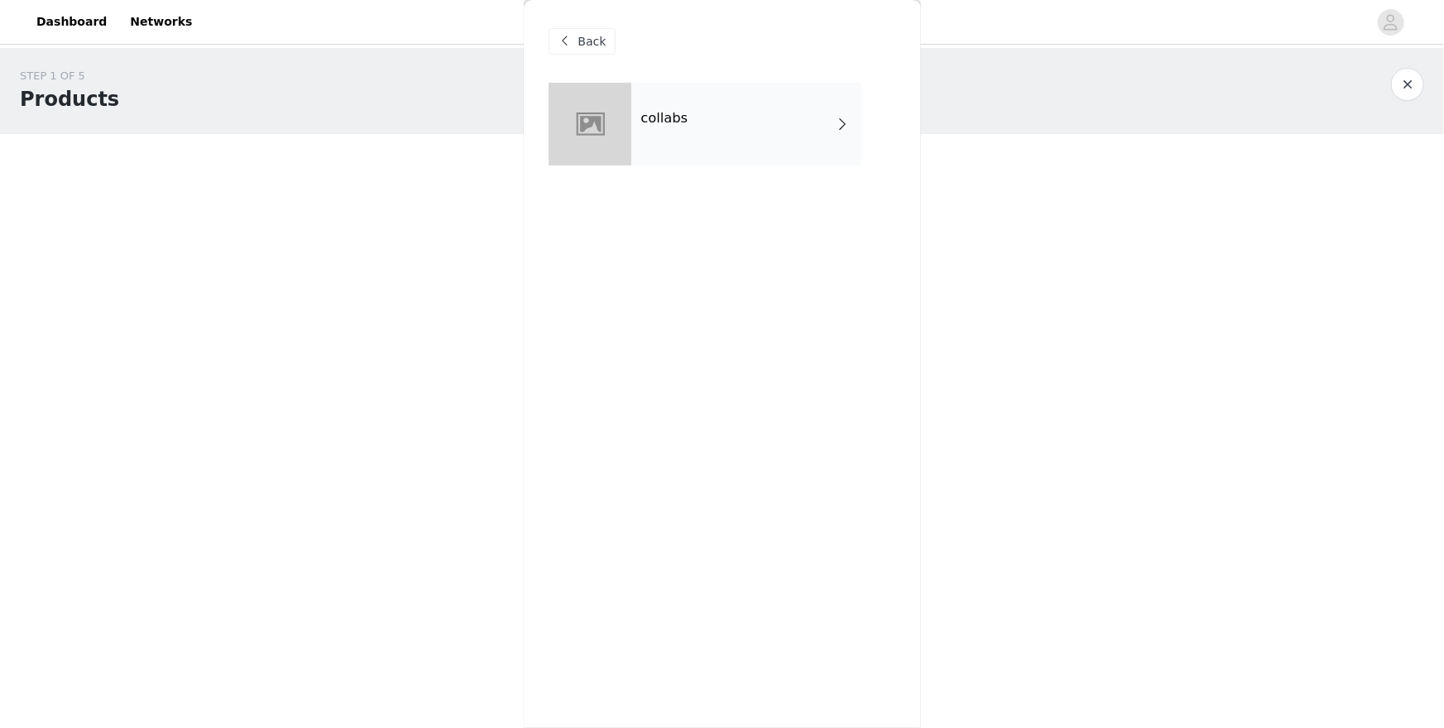
click at [709, 123] on div "collabs" at bounding box center [747, 124] width 230 height 83
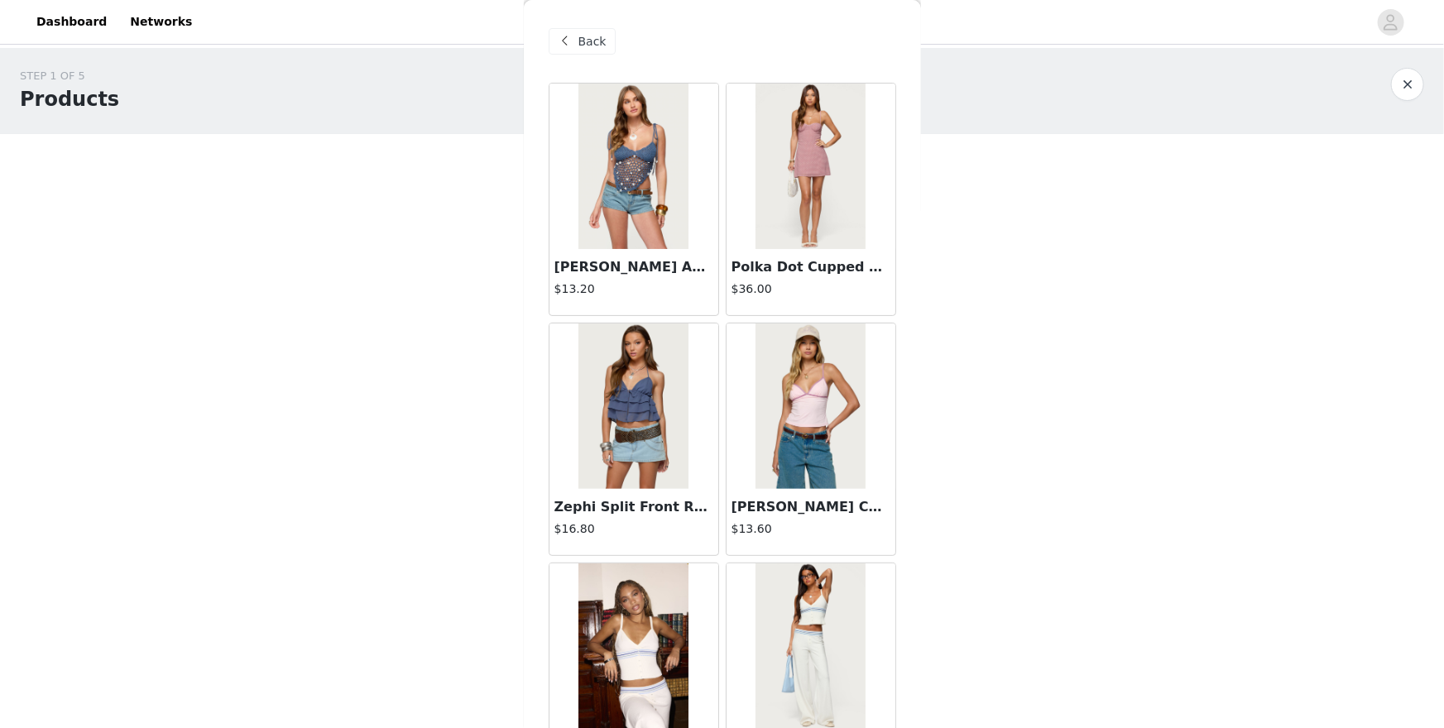
scroll to position [1803, 0]
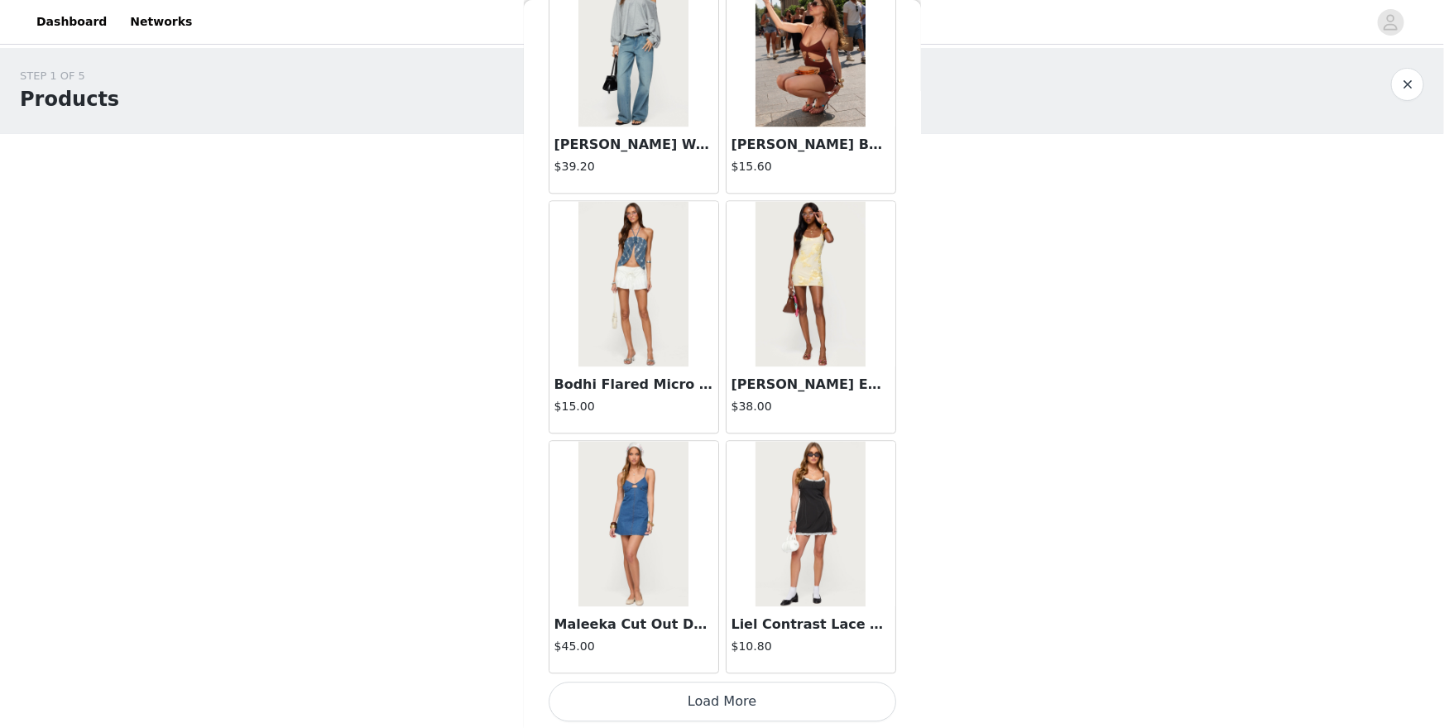
click at [773, 630] on button "Load More" at bounding box center [723, 702] width 348 height 40
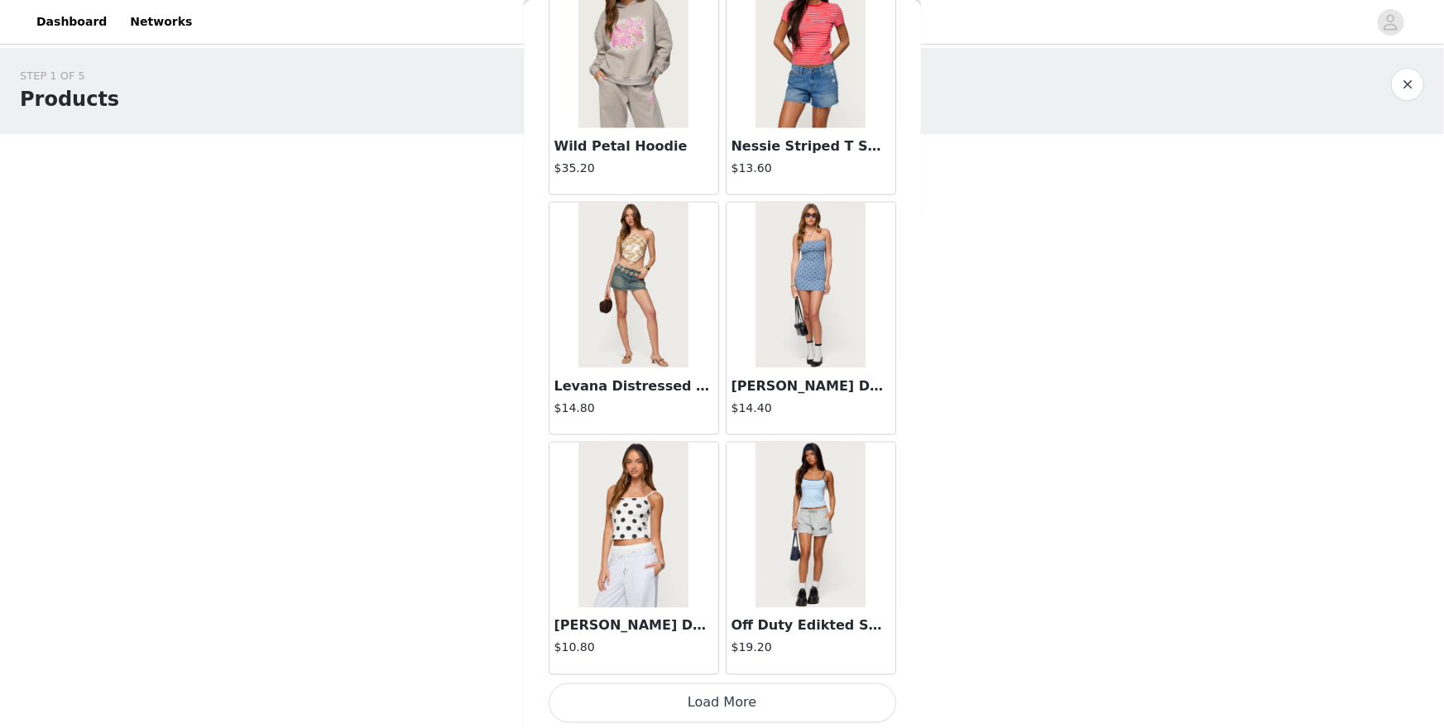
click at [773, 630] on button "Load More" at bounding box center [723, 704] width 348 height 40
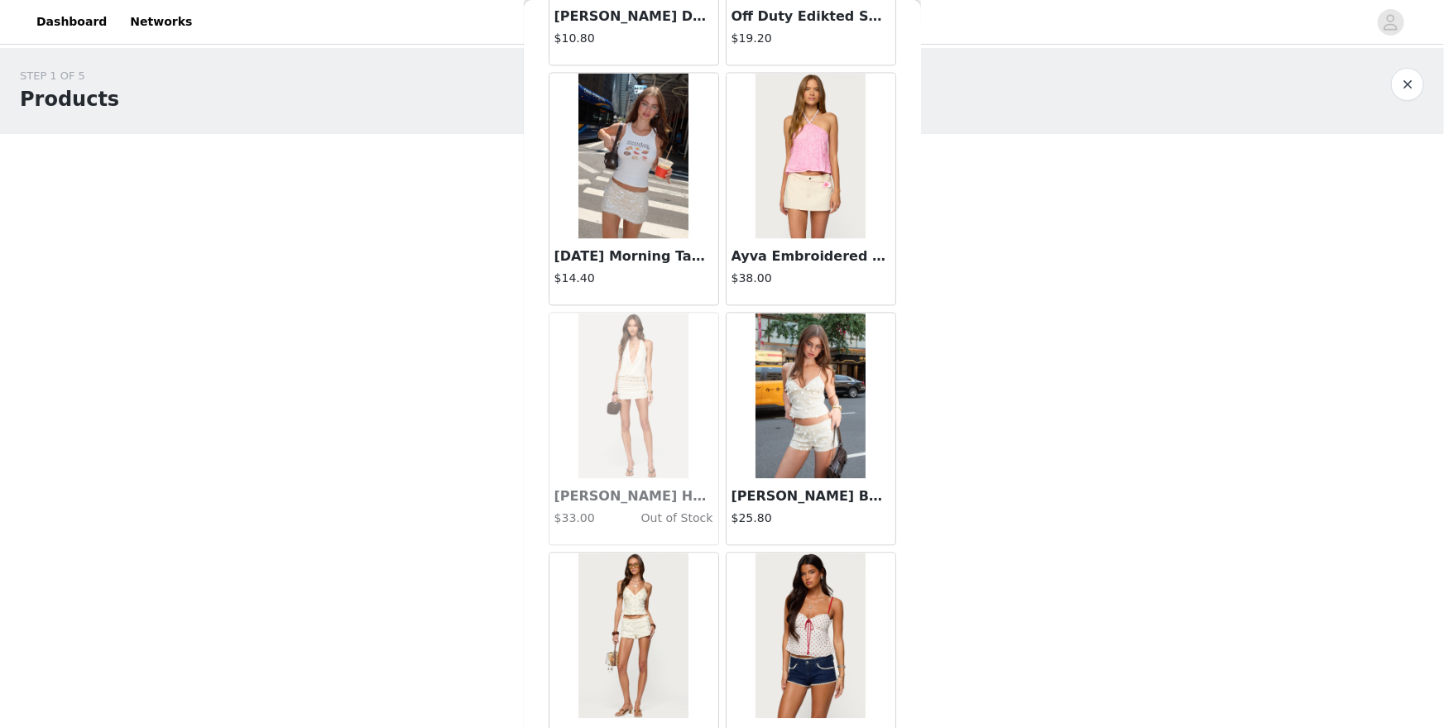
scroll to position [4815, 0]
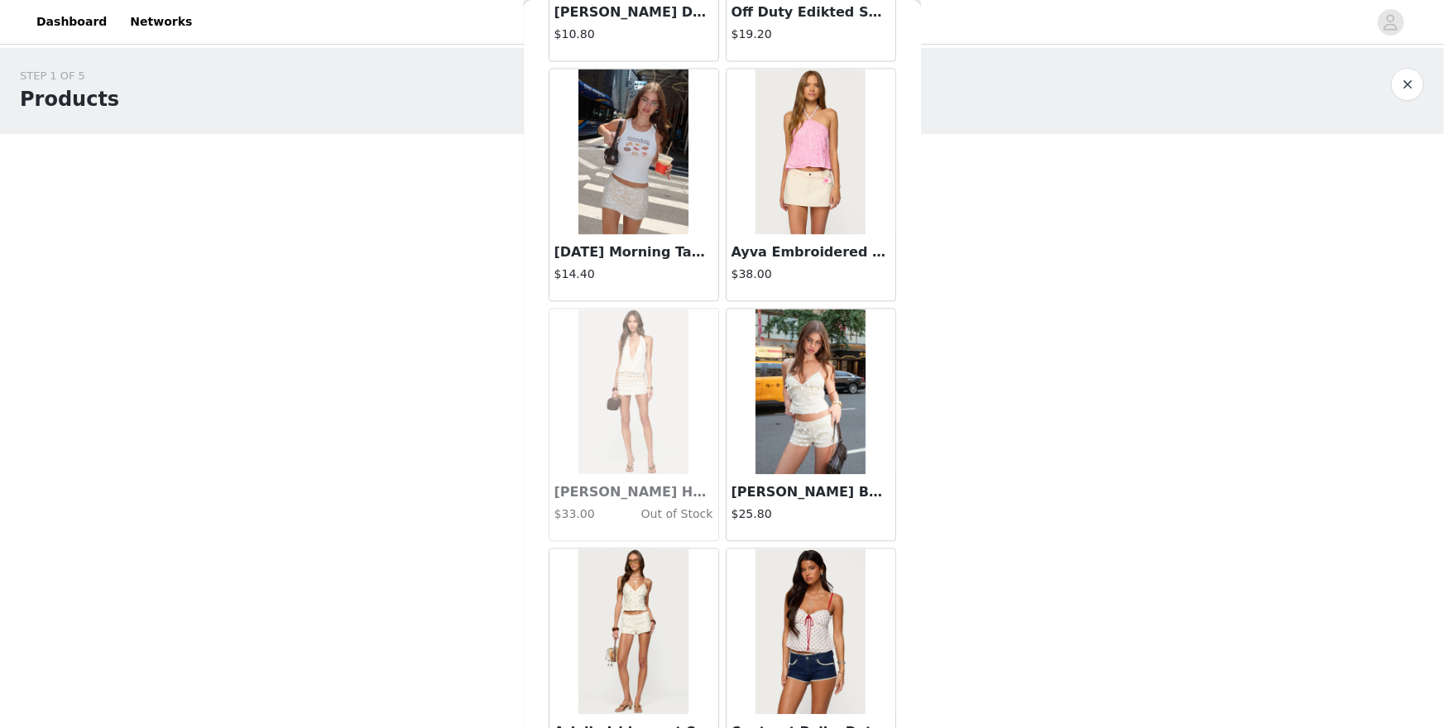
click at [377, 352] on div "STEP 1 OF 5 Products Choose as many products as you'd like, up to $300.00. 1 Se…" at bounding box center [722, 267] width 1444 height 439
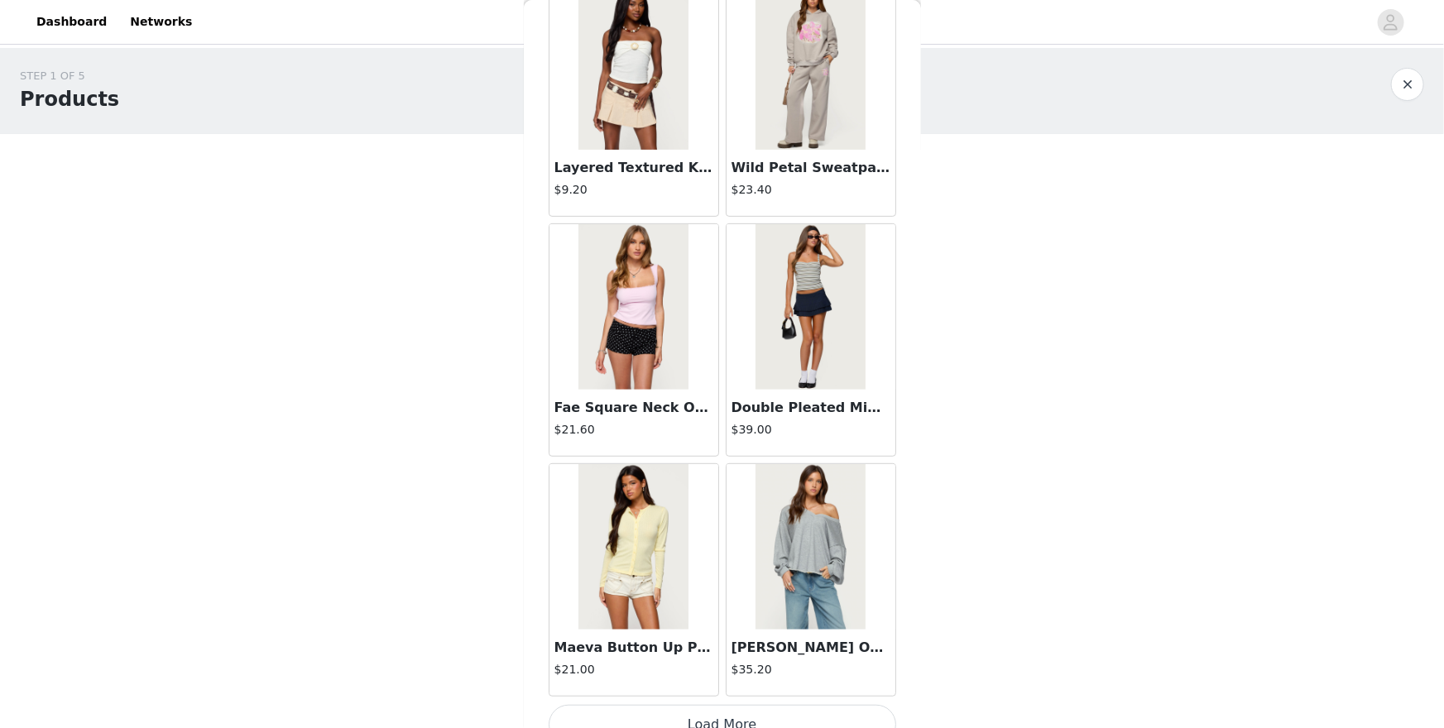
scroll to position [6581, 0]
click at [828, 557] on img at bounding box center [811, 546] width 110 height 166
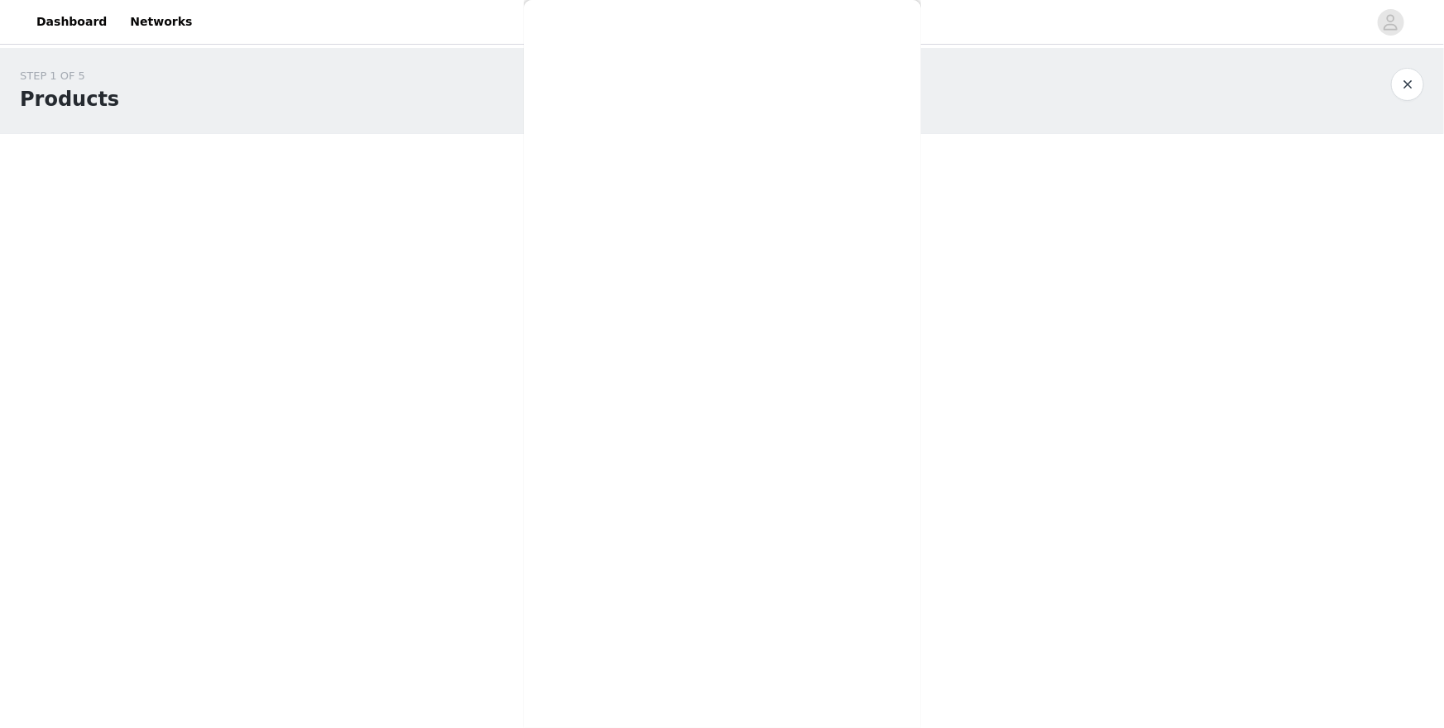
scroll to position [0, 0]
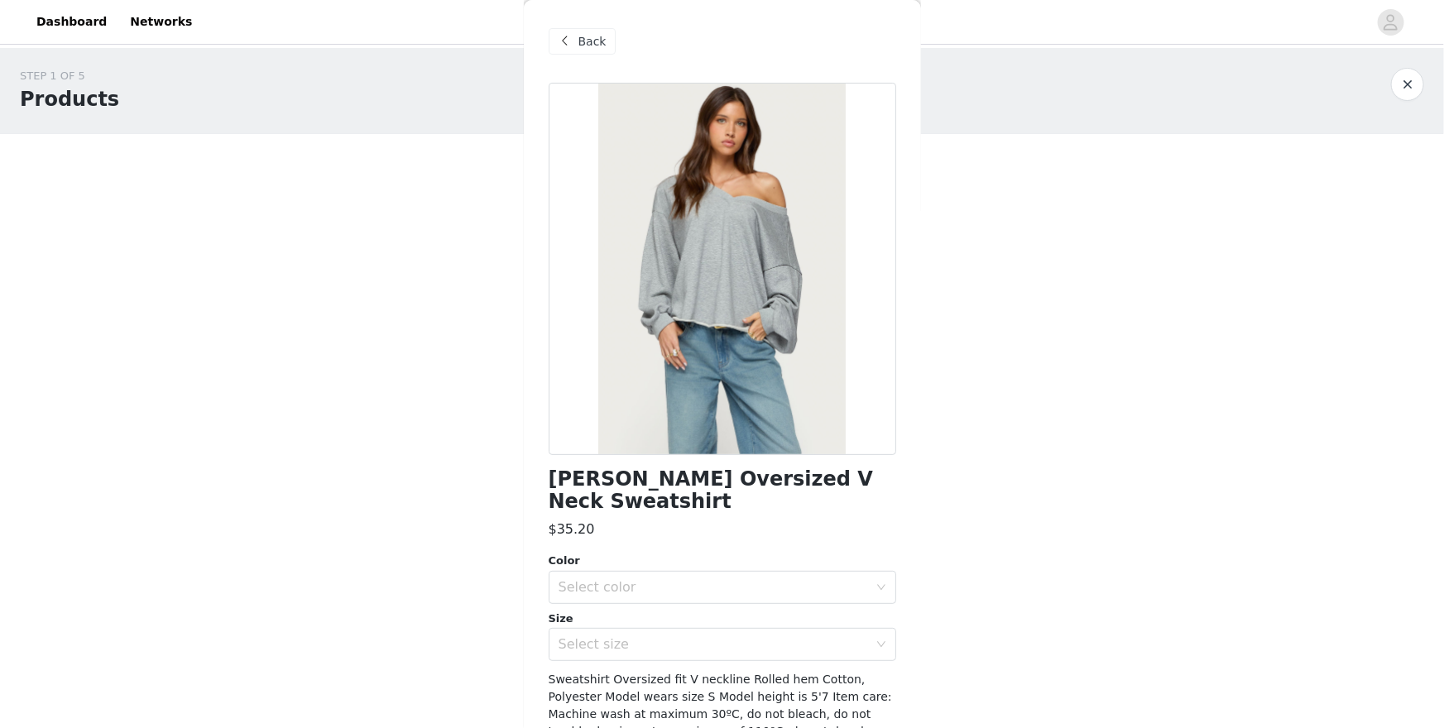
click at [747, 468] on h1 "[PERSON_NAME] Oversized V Neck Sweatshirt" at bounding box center [723, 490] width 348 height 45
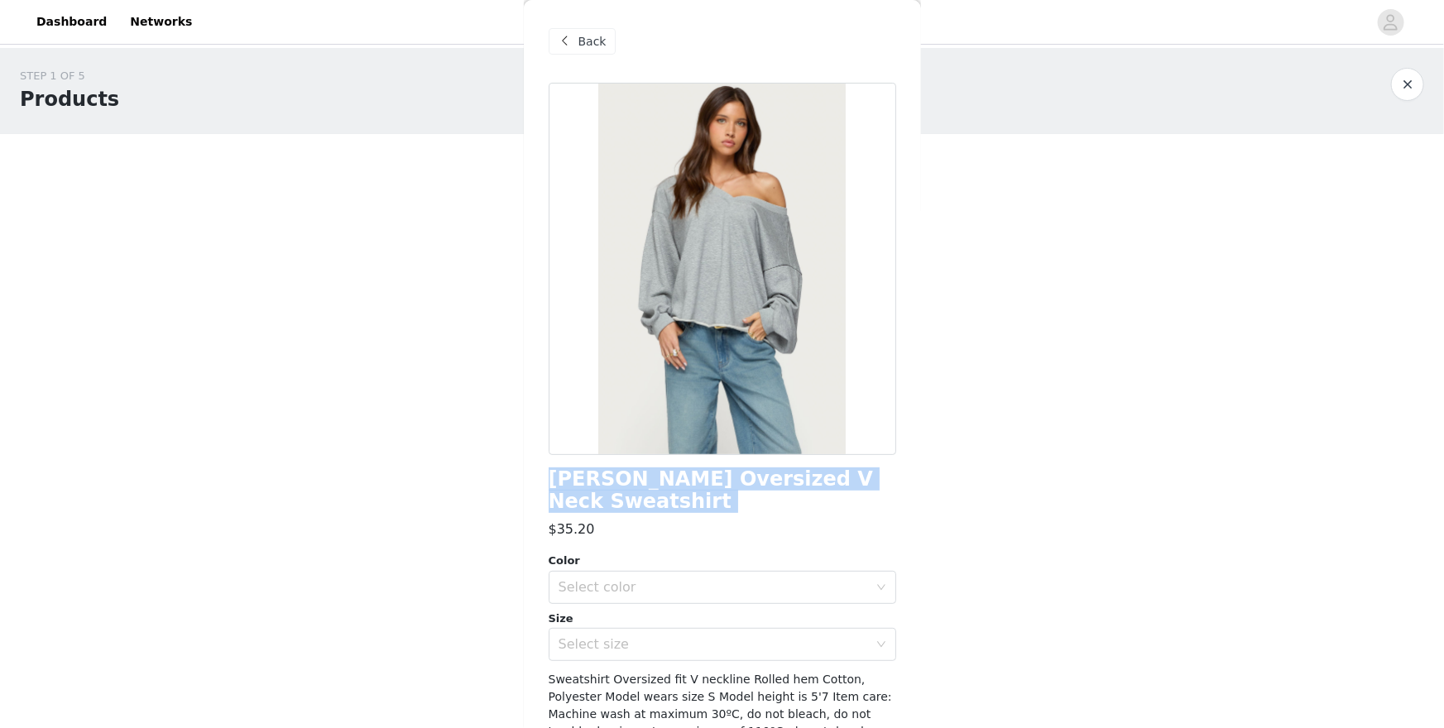
click at [747, 468] on h1 "[PERSON_NAME] Oversized V Neck Sweatshirt" at bounding box center [723, 490] width 348 height 45
copy div "[PERSON_NAME] Oversized V Neck Sweatshirt"
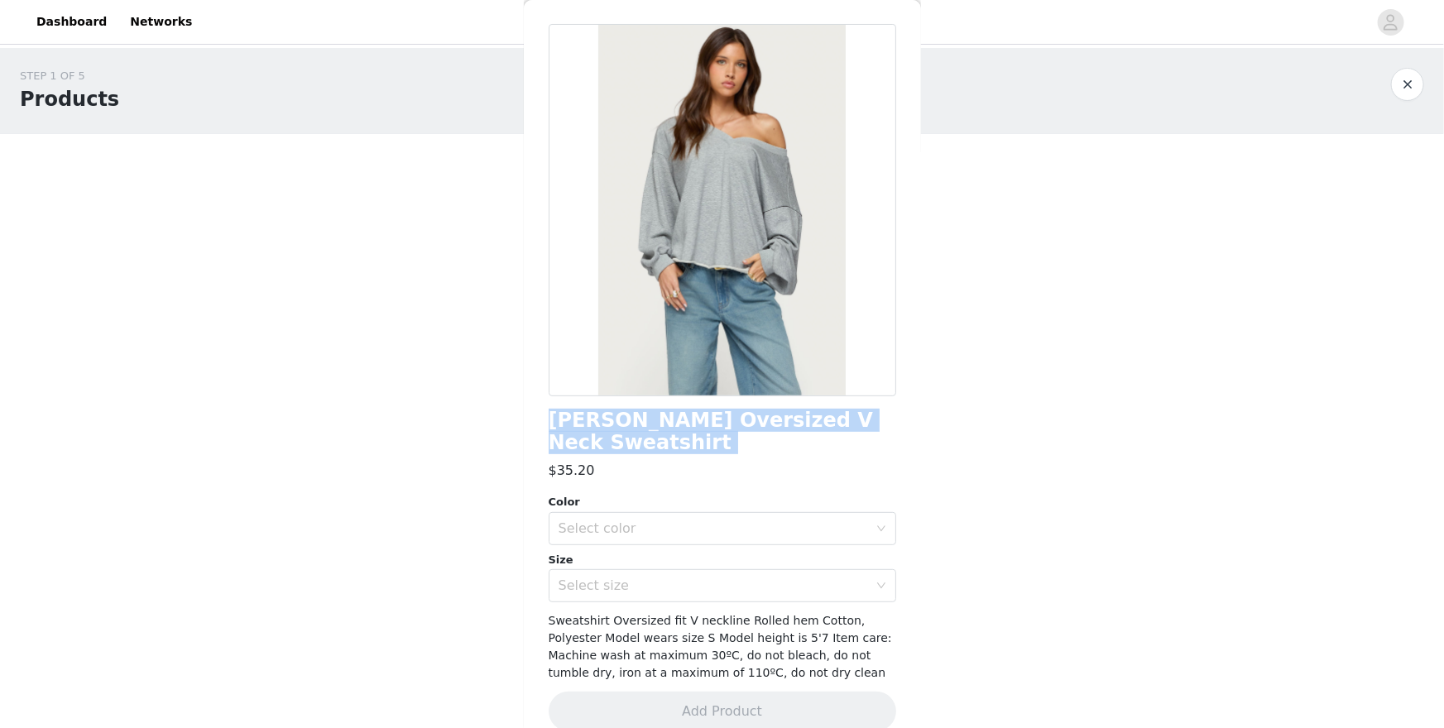
click at [1216, 85] on button "button" at bounding box center [1407, 84] width 33 height 33
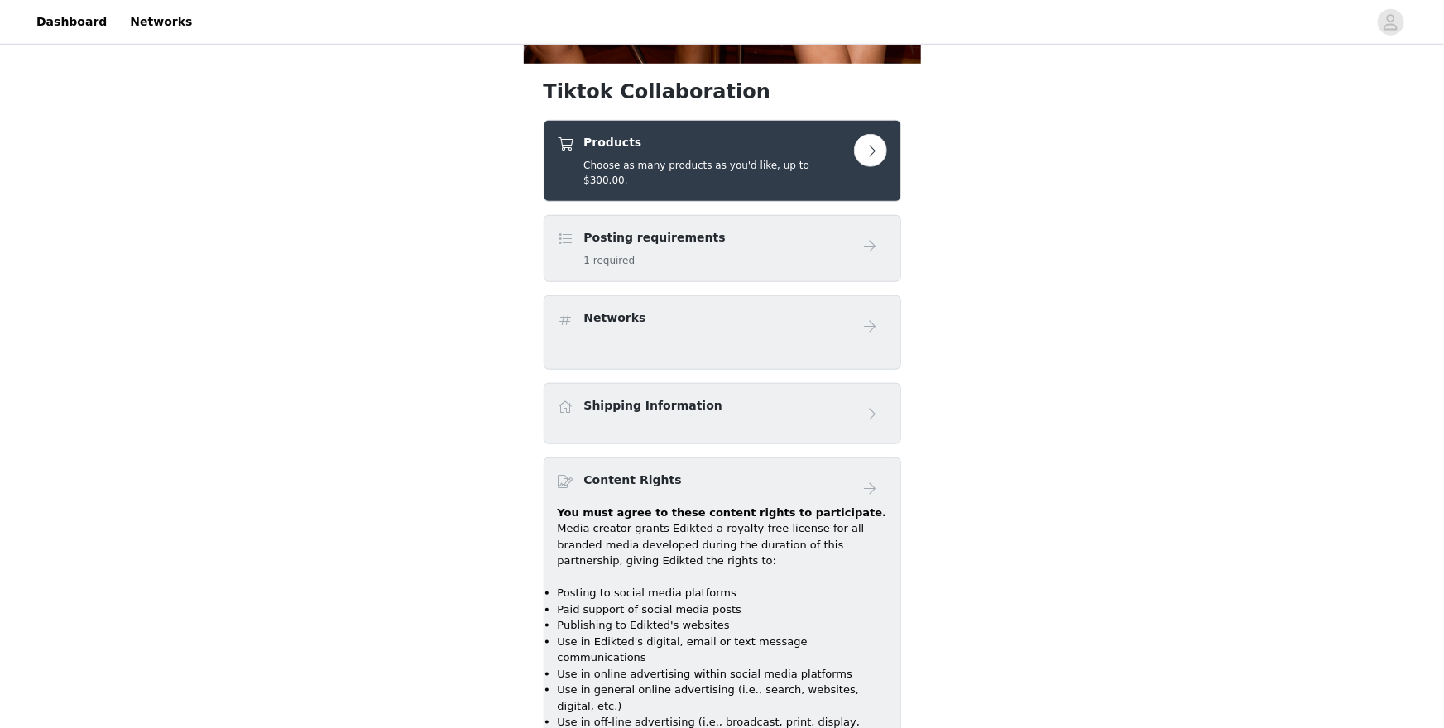
scroll to position [633, 0]
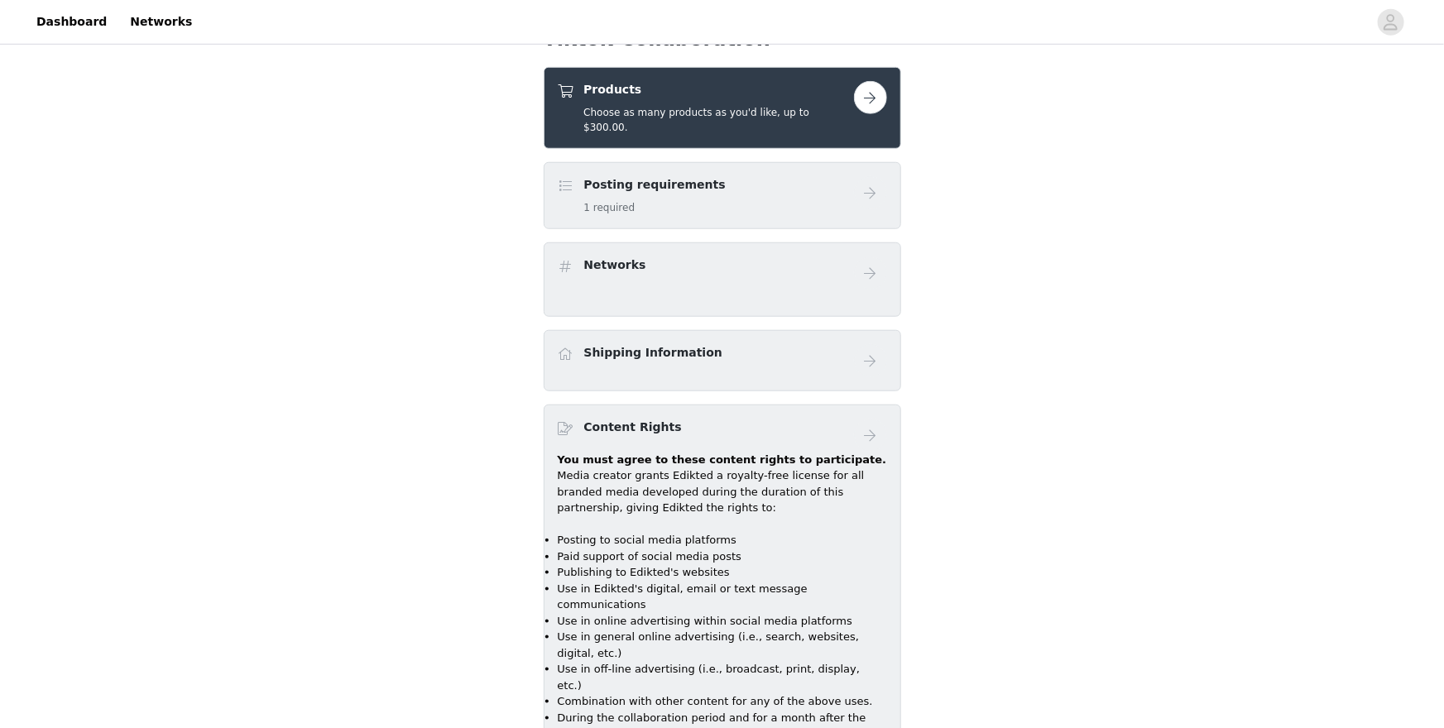
click at [880, 106] on button "button" at bounding box center [870, 97] width 33 height 33
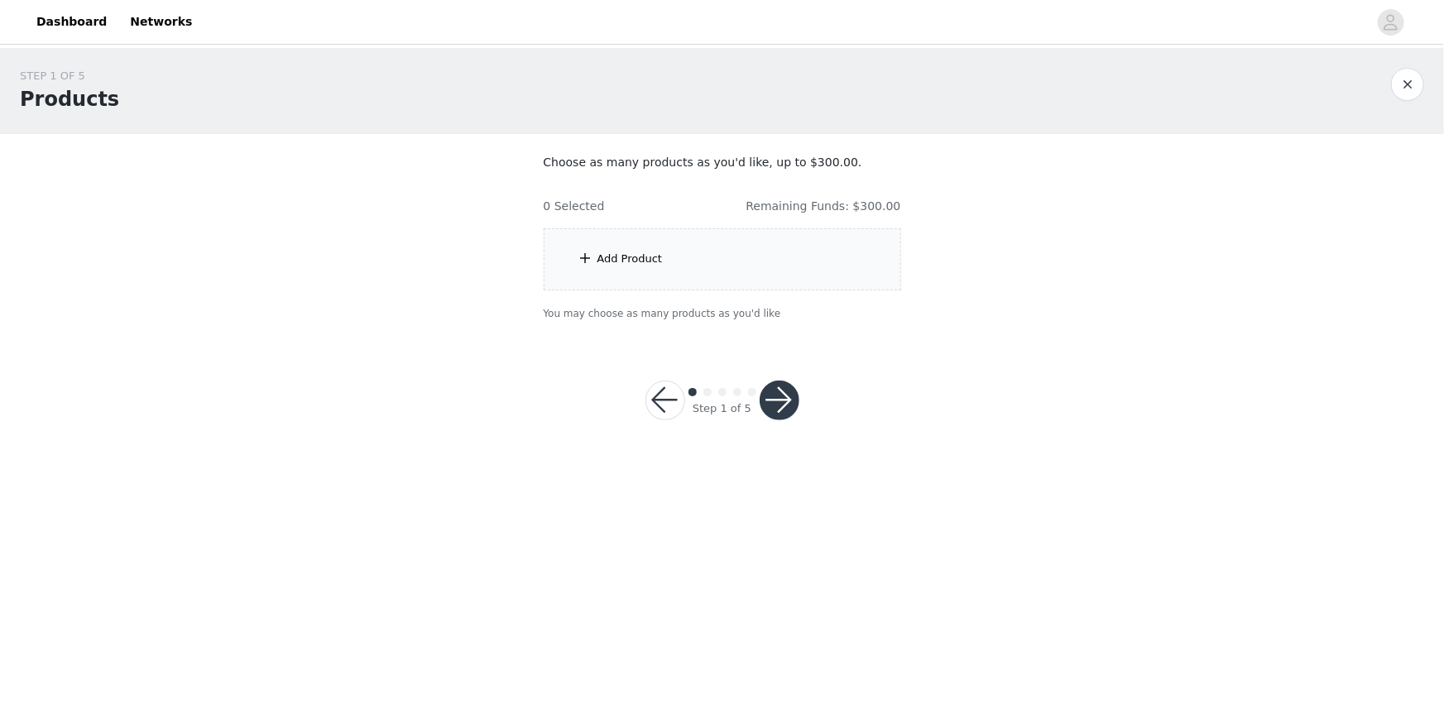
click at [663, 260] on div "Add Product" at bounding box center [723, 259] width 358 height 62
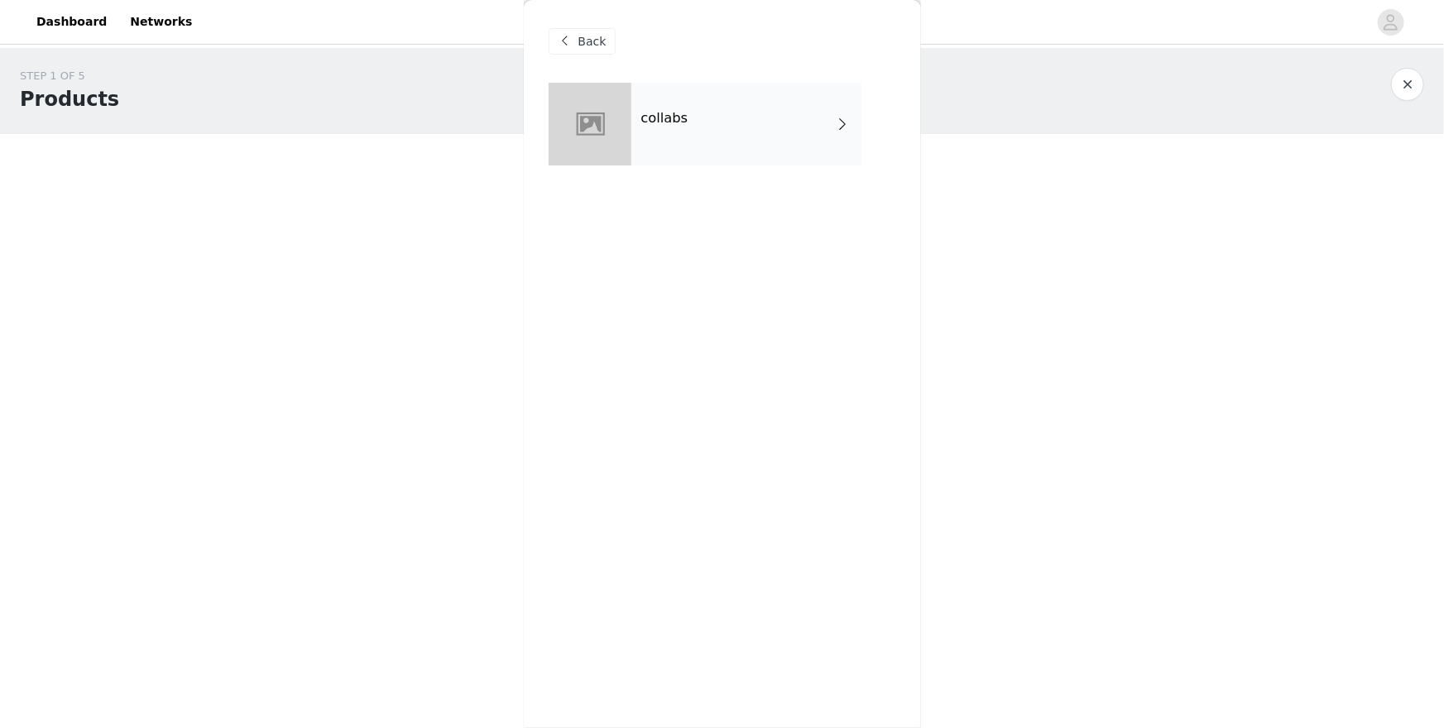
click at [687, 119] on div "collabs" at bounding box center [747, 124] width 230 height 83
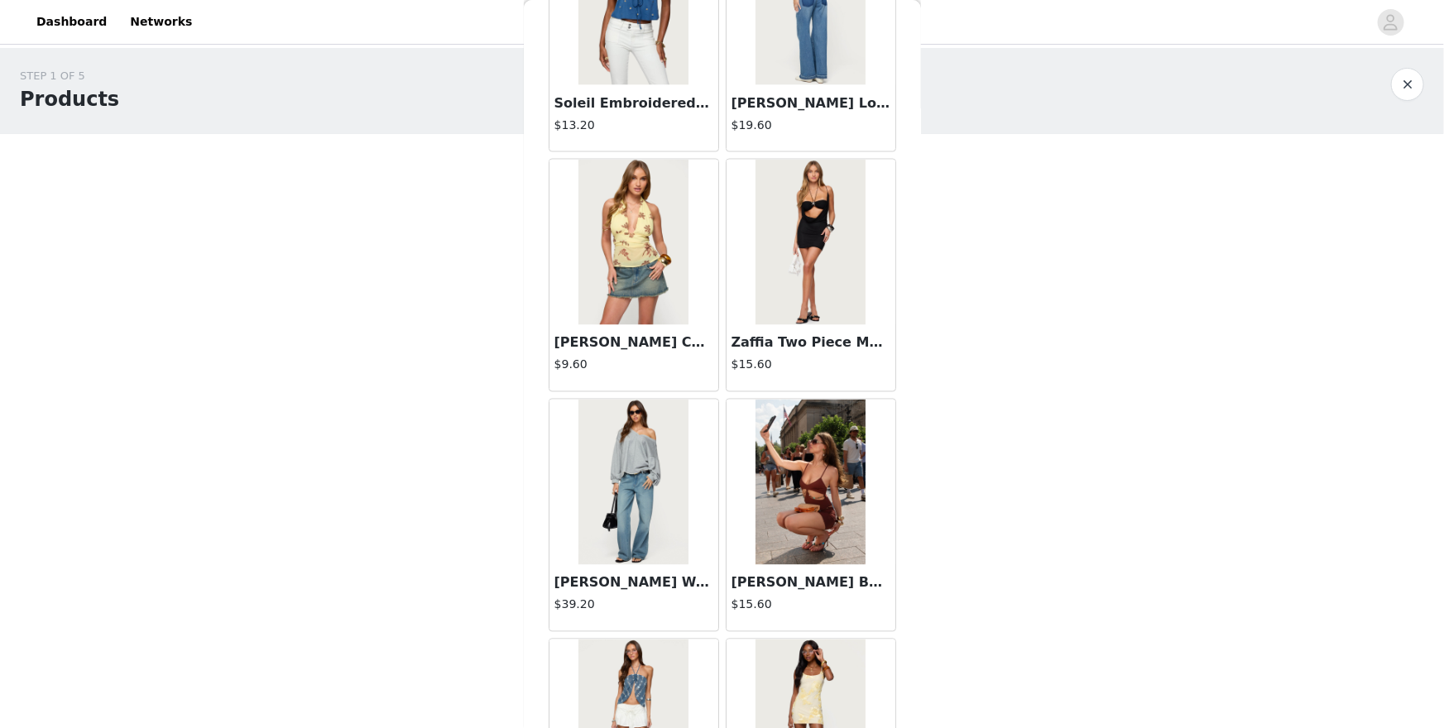
scroll to position [1479, 0]
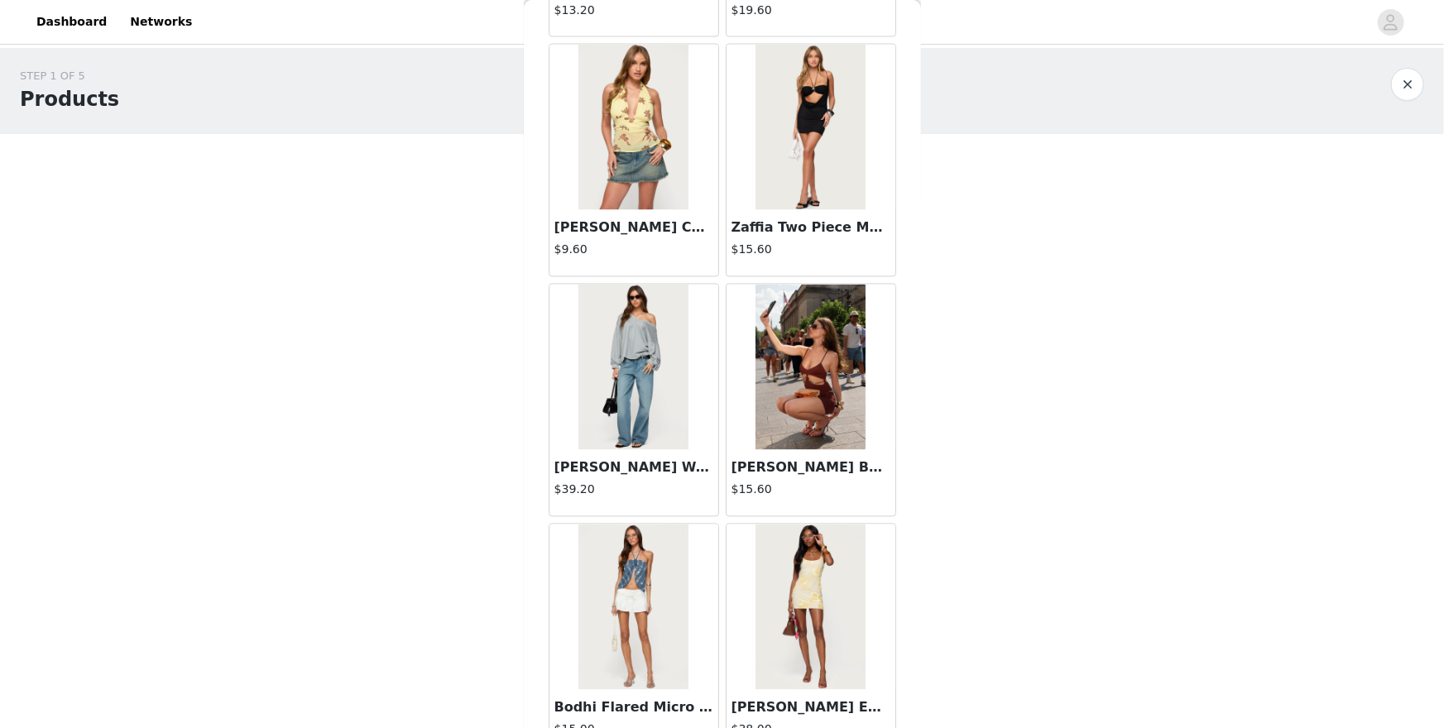
click at [820, 396] on img at bounding box center [811, 368] width 110 height 166
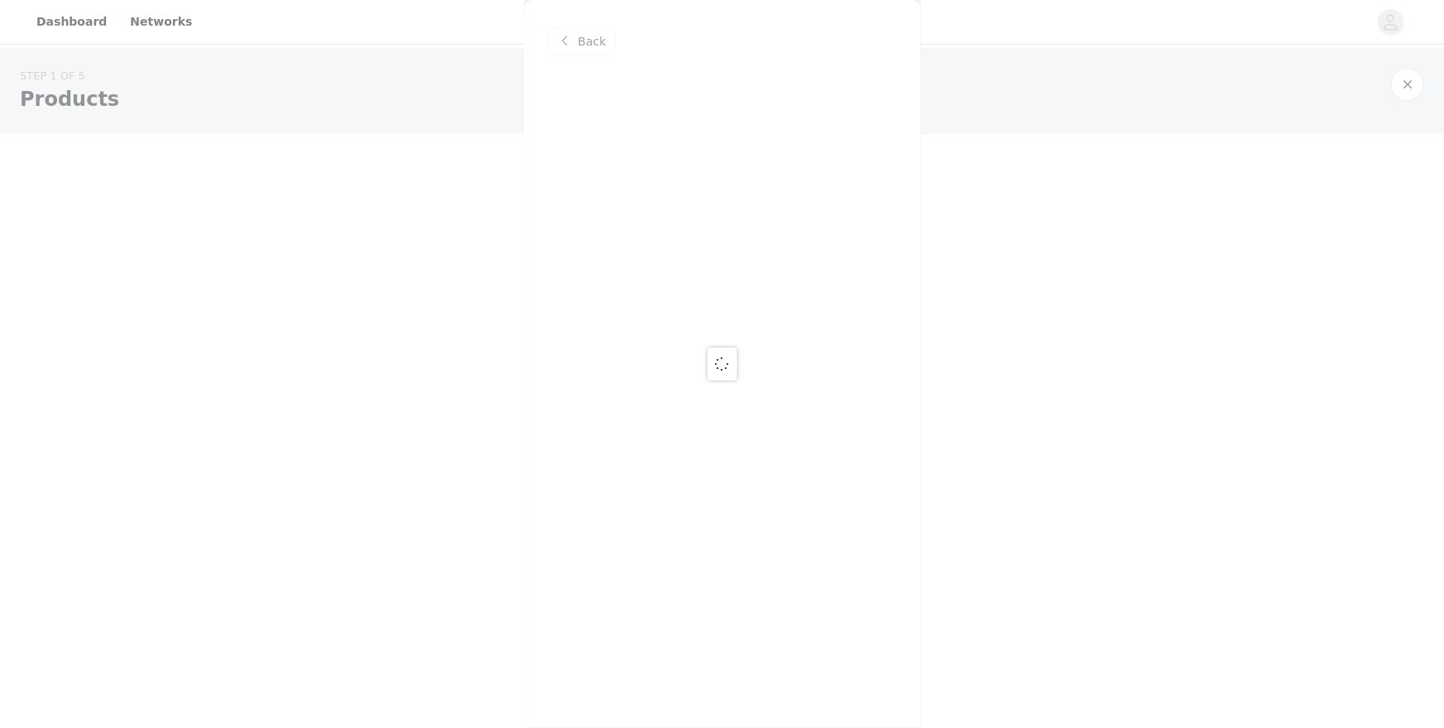
scroll to position [0, 0]
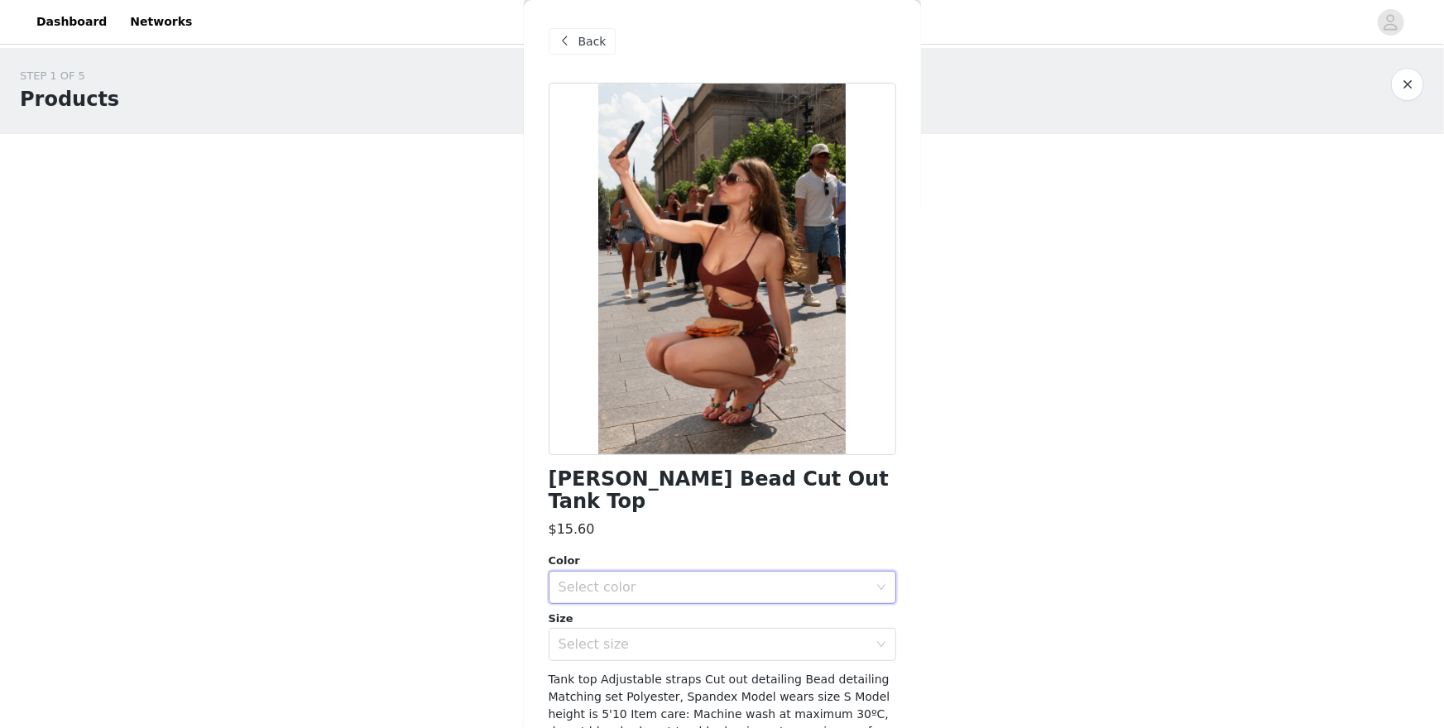
click at [681, 572] on div "Select color" at bounding box center [717, 587] width 317 height 31
click at [691, 603] on li "BROWN" at bounding box center [723, 601] width 348 height 26
click at [694, 629] on div "Select size" at bounding box center [717, 644] width 317 height 31
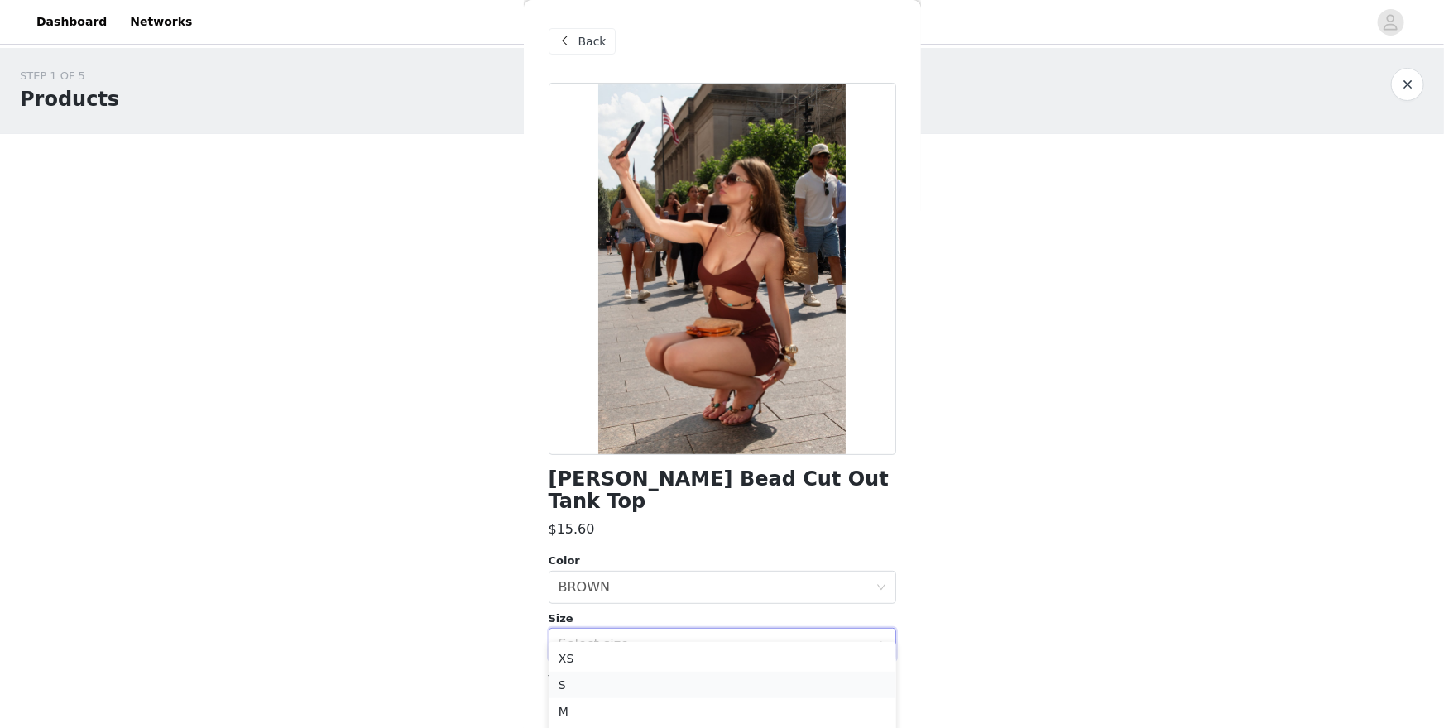
click at [692, 630] on li "S" at bounding box center [723, 685] width 348 height 26
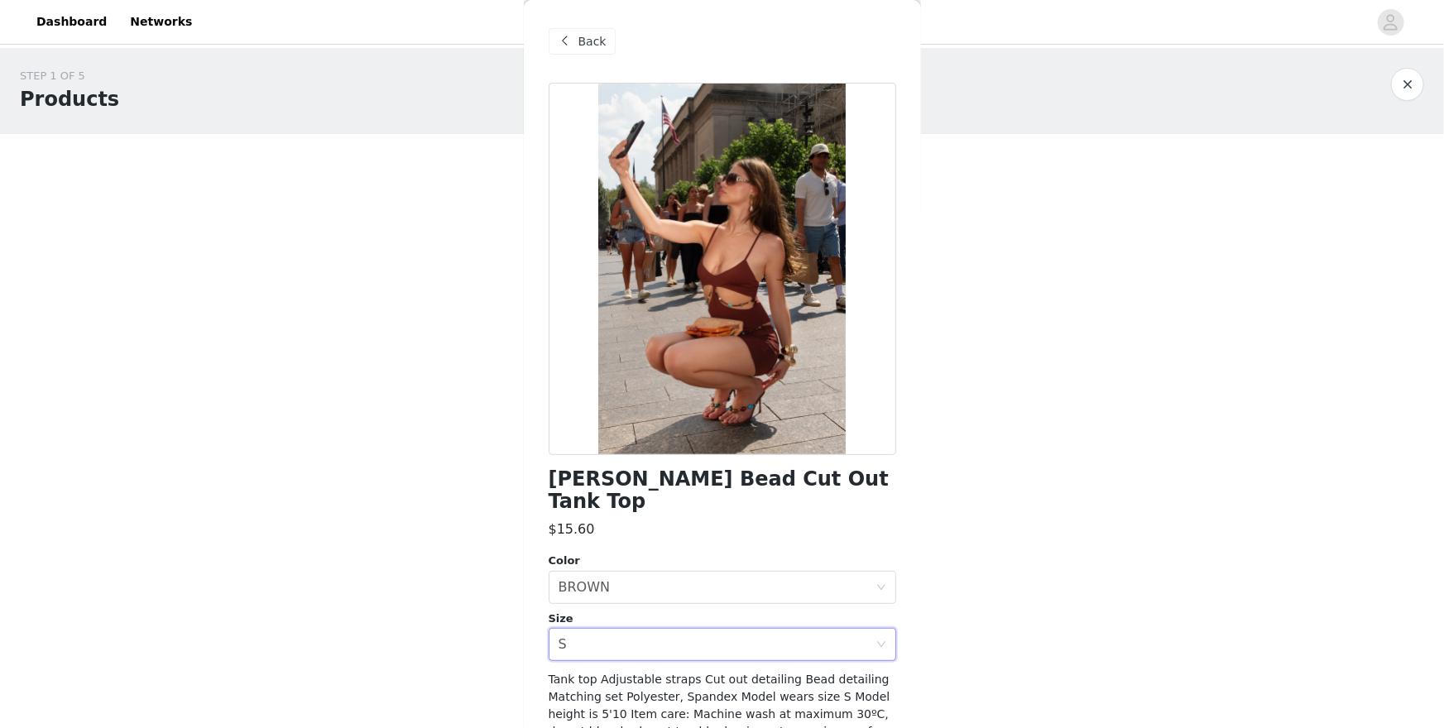
scroll to position [76, 0]
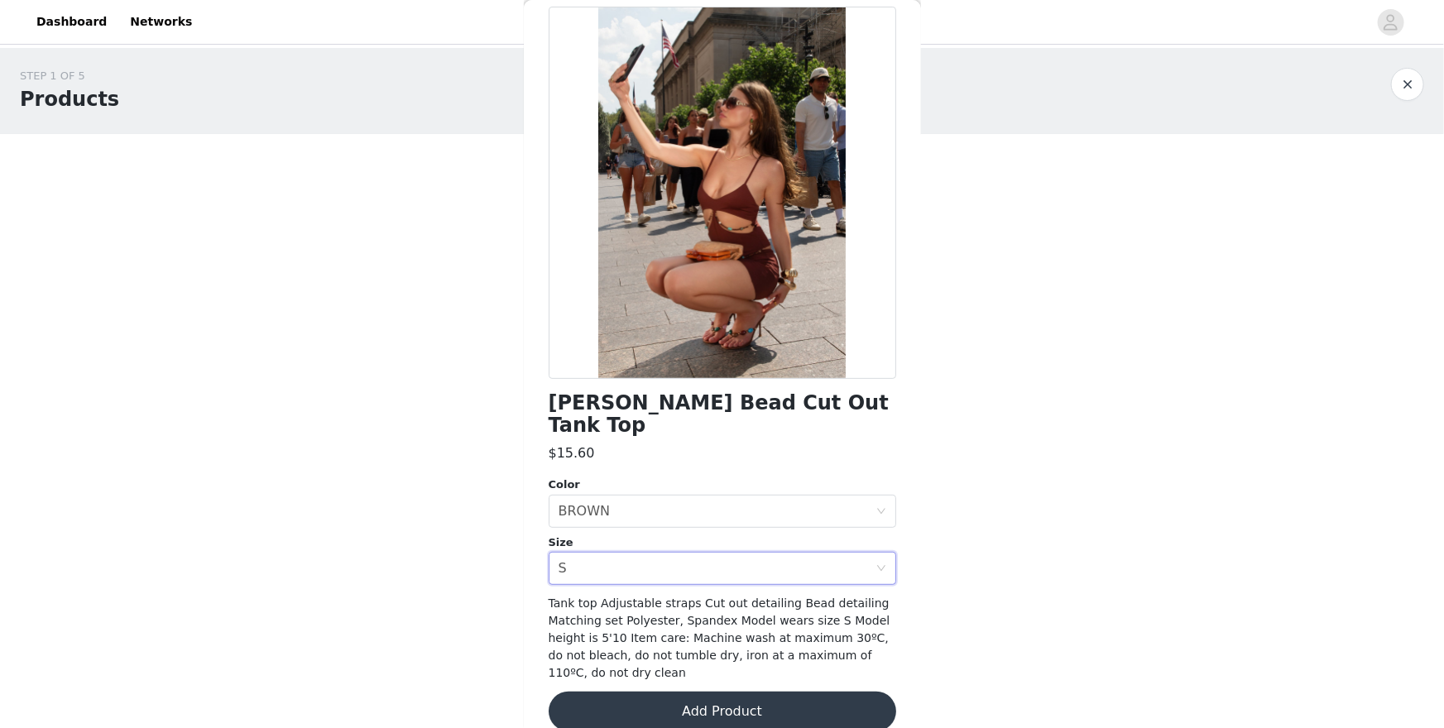
click at [697, 630] on button "Add Product" at bounding box center [723, 712] width 348 height 40
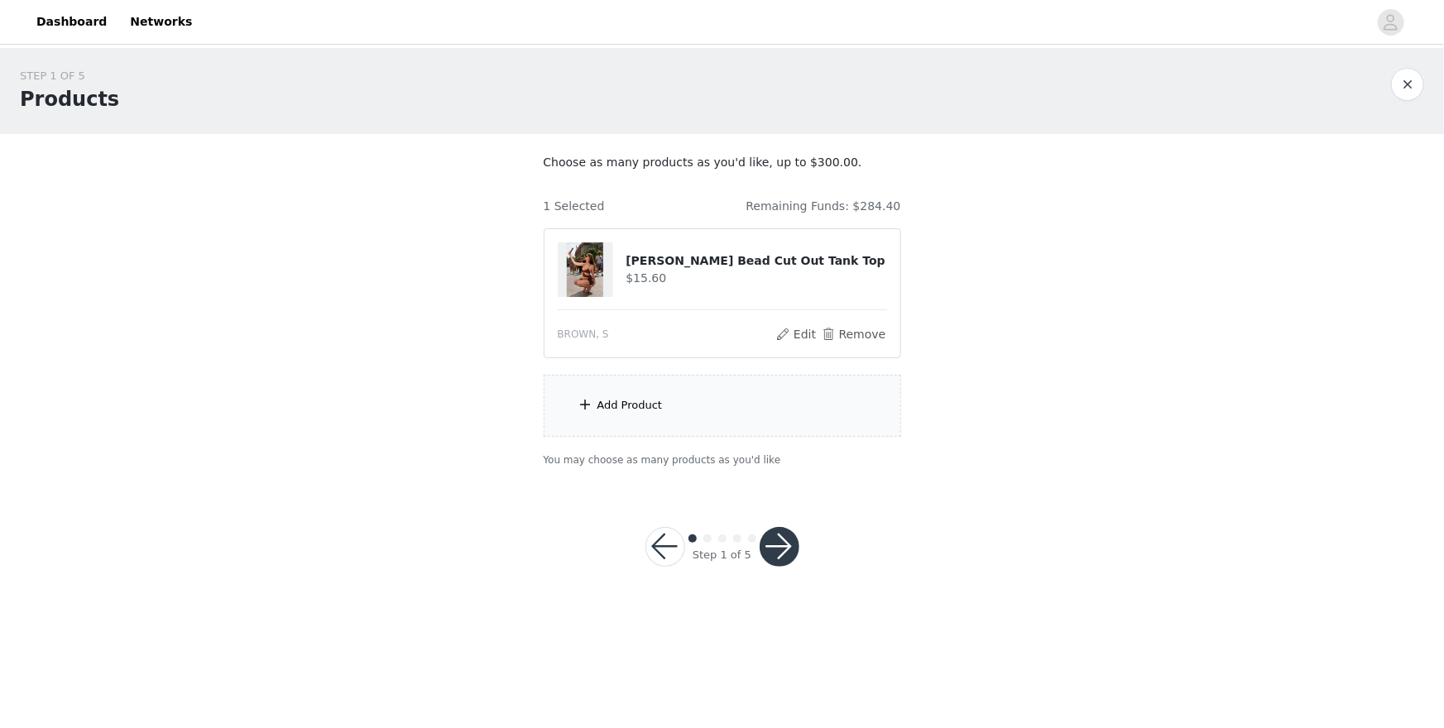
click at [685, 411] on div "Add Product" at bounding box center [723, 406] width 358 height 62
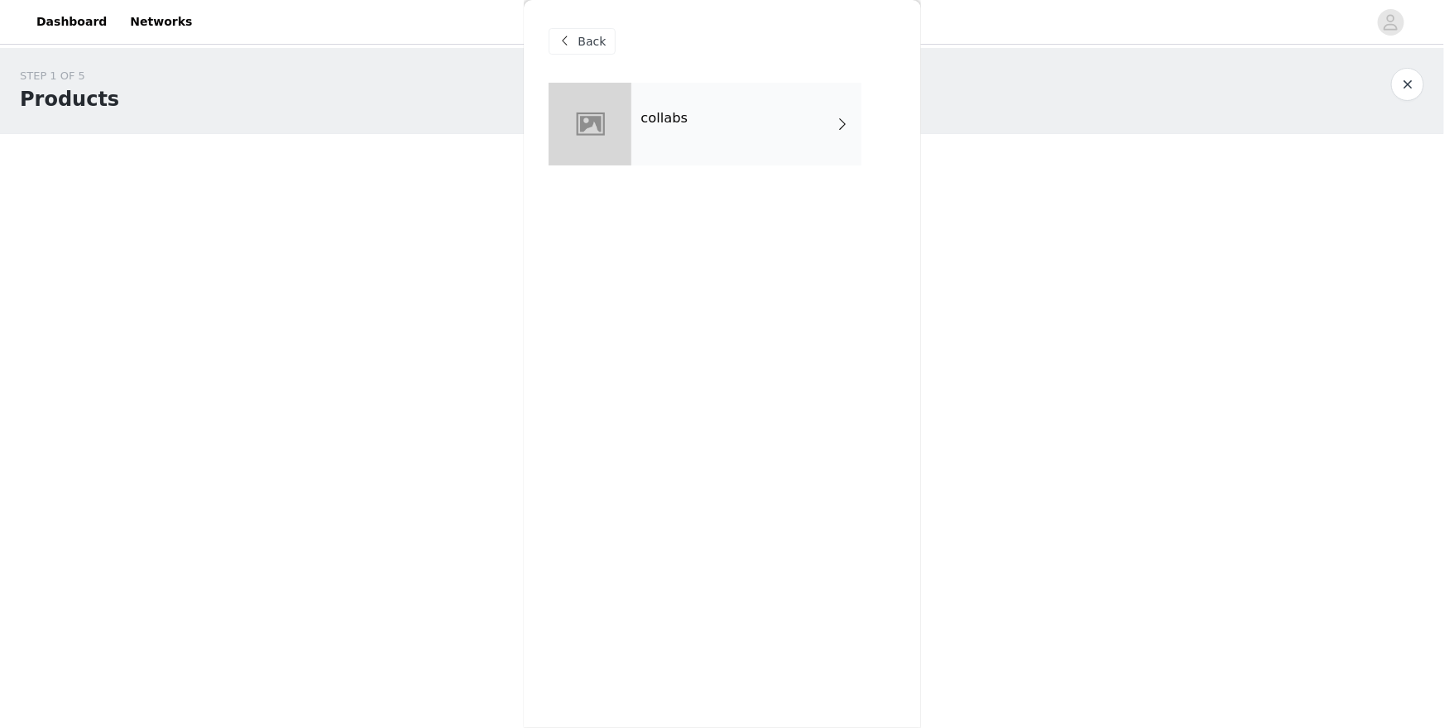
click at [713, 135] on div "collabs" at bounding box center [747, 124] width 230 height 83
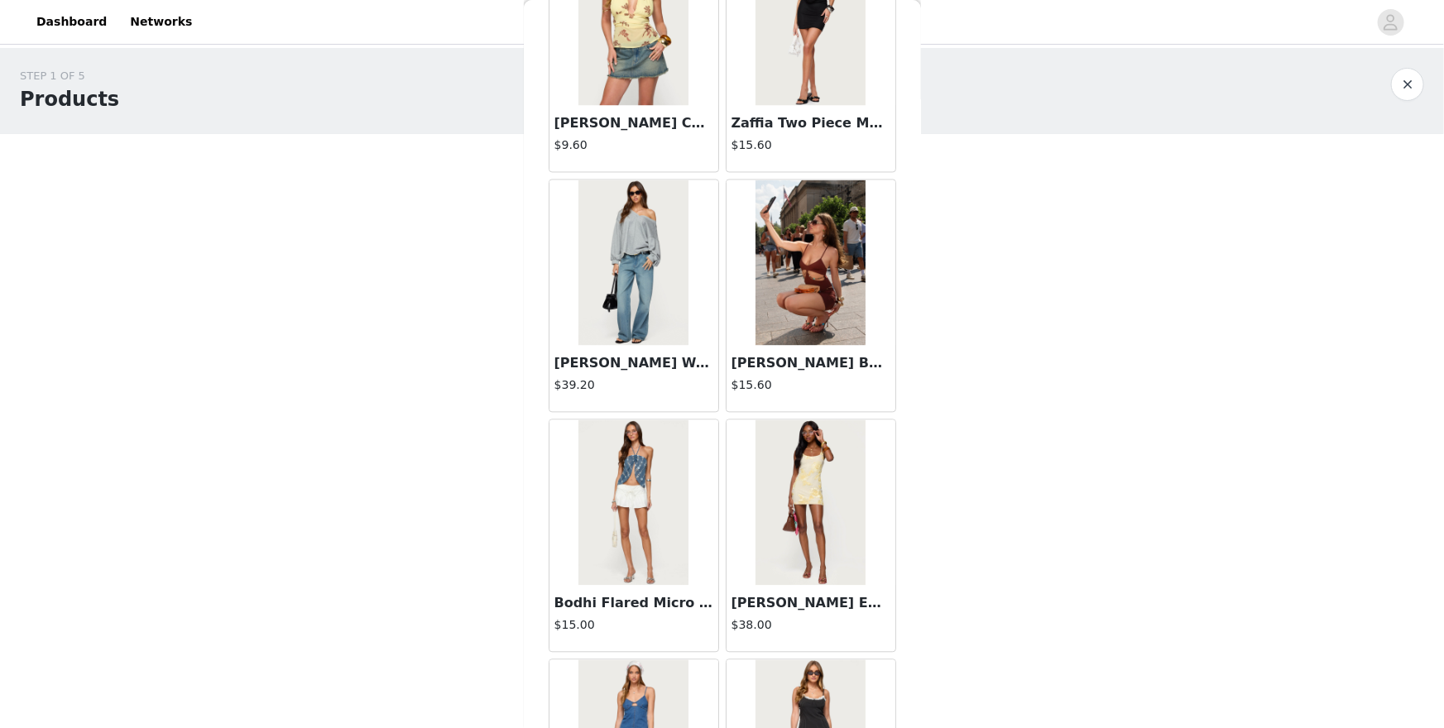
scroll to position [1586, 0]
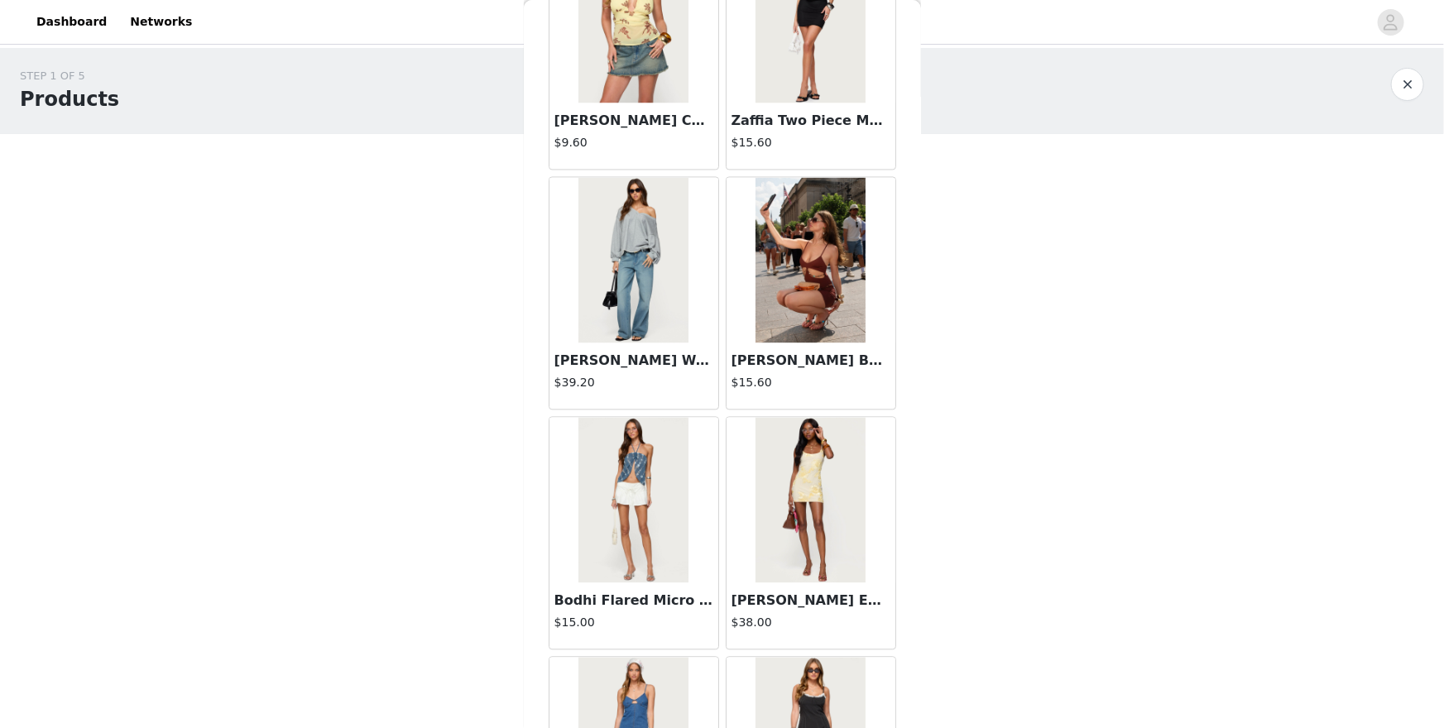
click at [808, 463] on img at bounding box center [811, 501] width 110 height 166
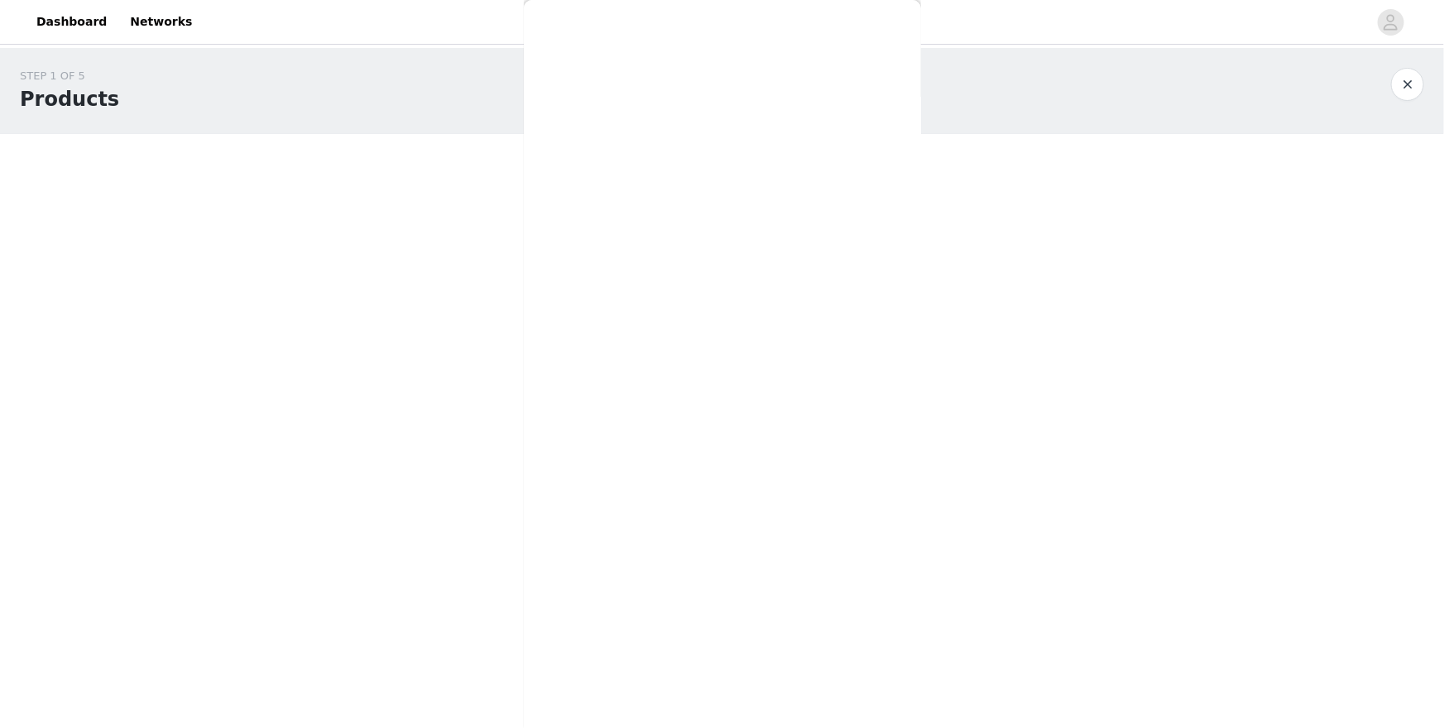
scroll to position [0, 0]
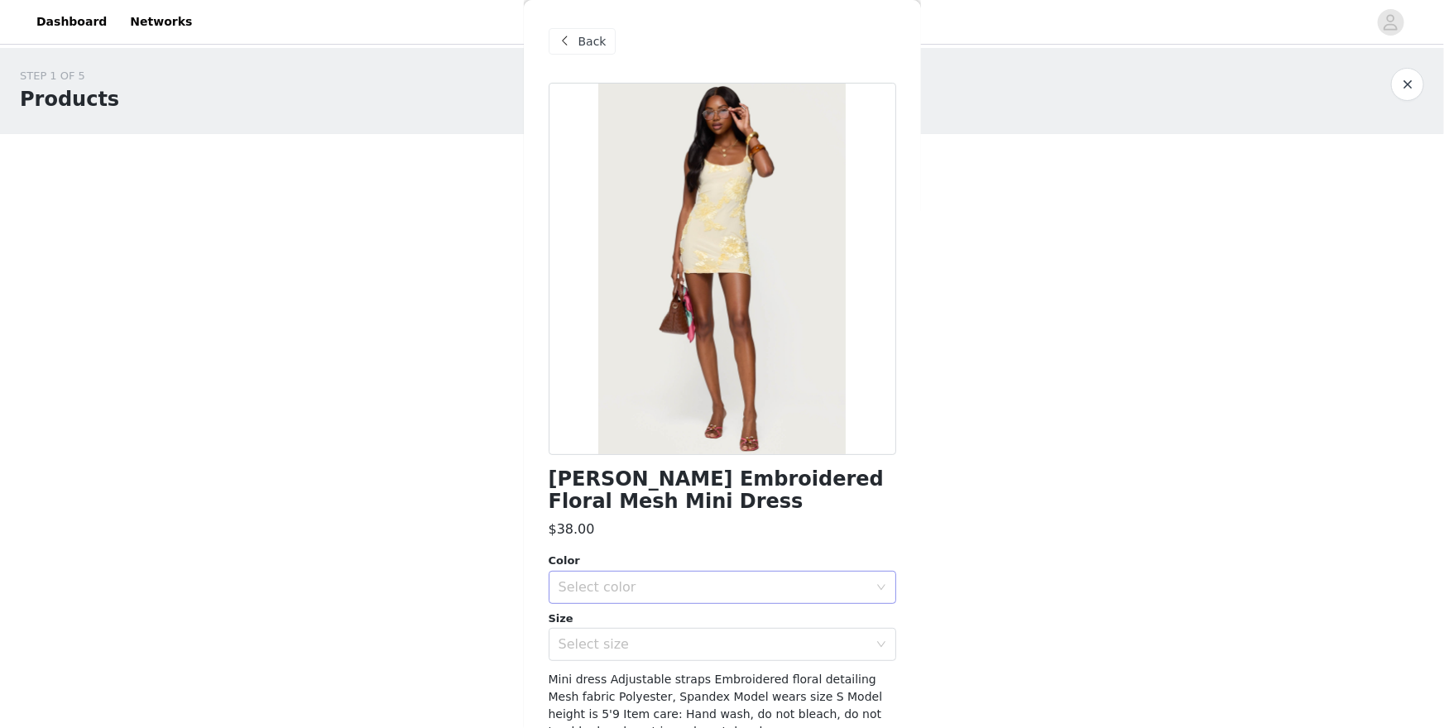
click at [716, 583] on div "Select color" at bounding box center [714, 587] width 310 height 17
click at [709, 627] on li "YELLOW" at bounding box center [723, 623] width 348 height 26
click at [708, 630] on div "Select size" at bounding box center [717, 644] width 317 height 31
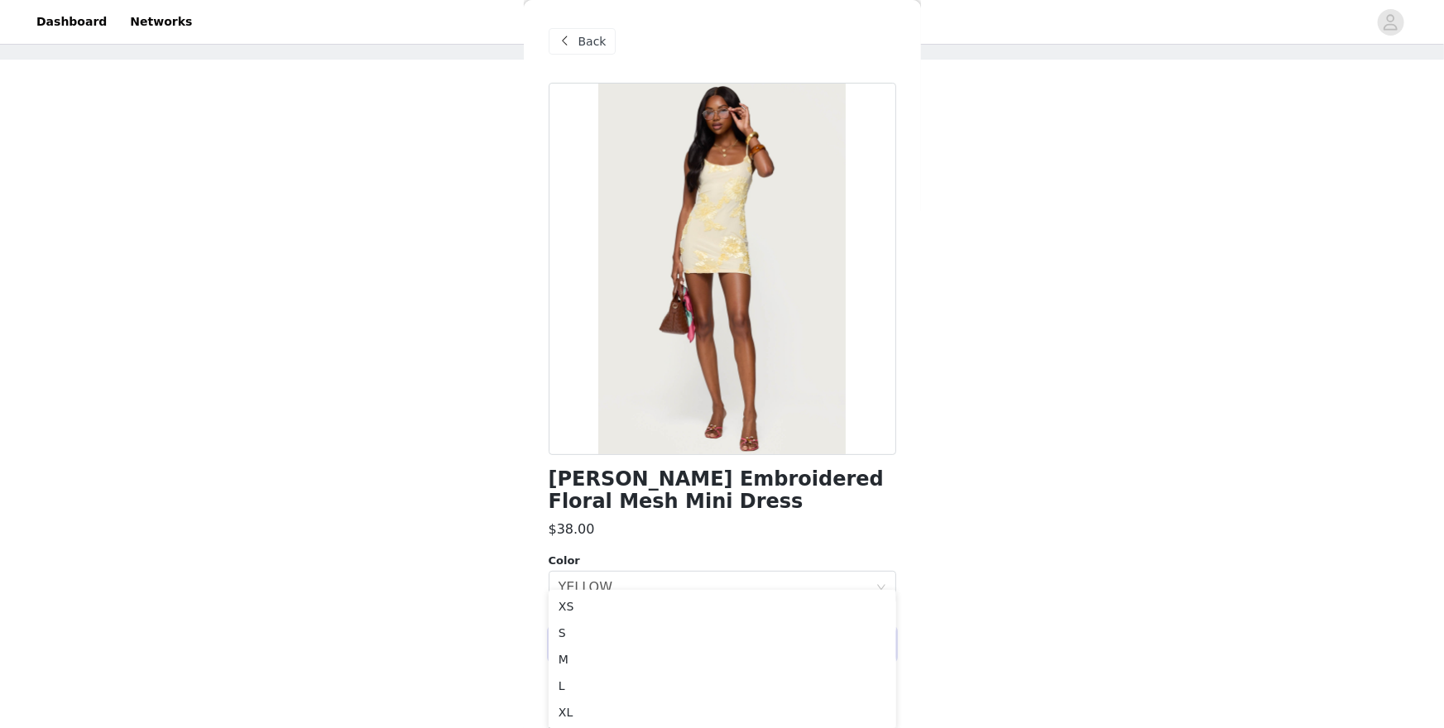
click at [457, 619] on body "Dashboard Networks STEP 1 OF 5 Products Choose as many products as you'd like, …" at bounding box center [722, 290] width 1444 height 728
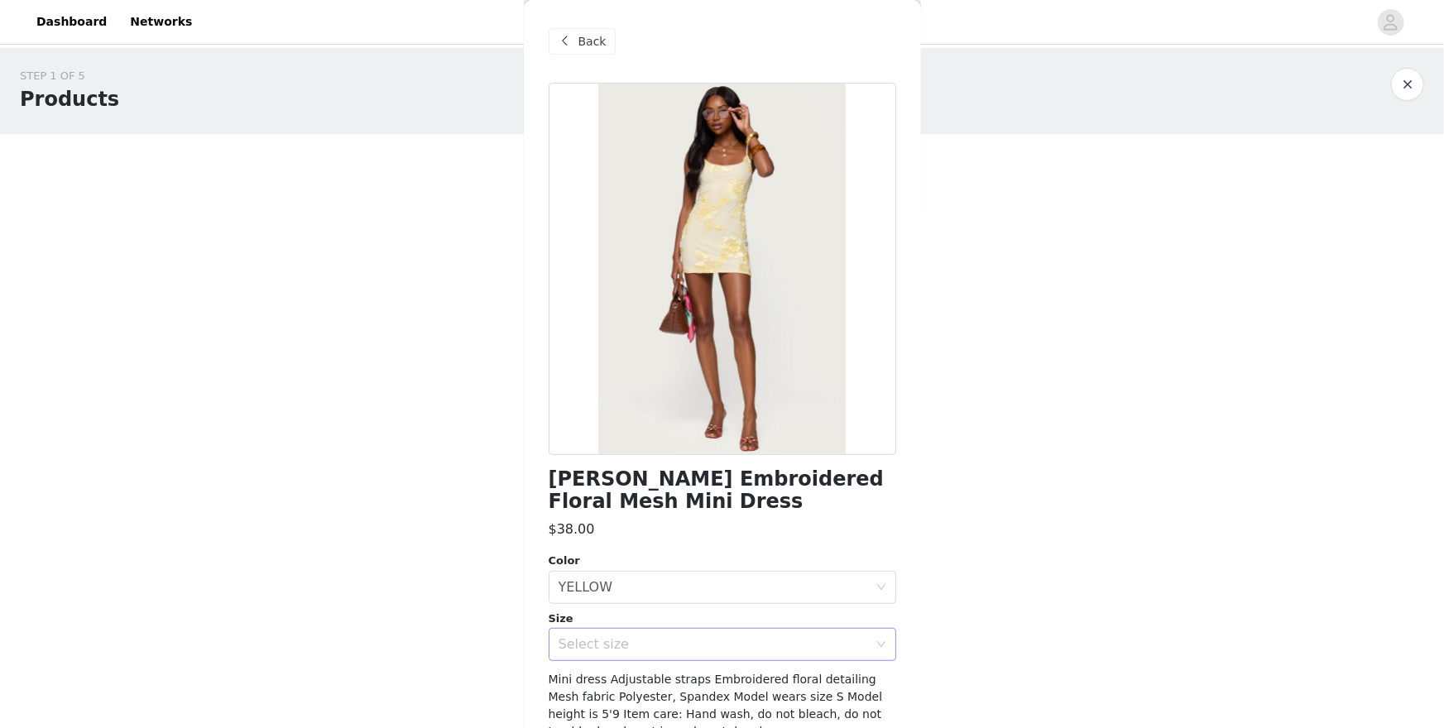
click at [598, 630] on div "Select size" at bounding box center [714, 644] width 310 height 17
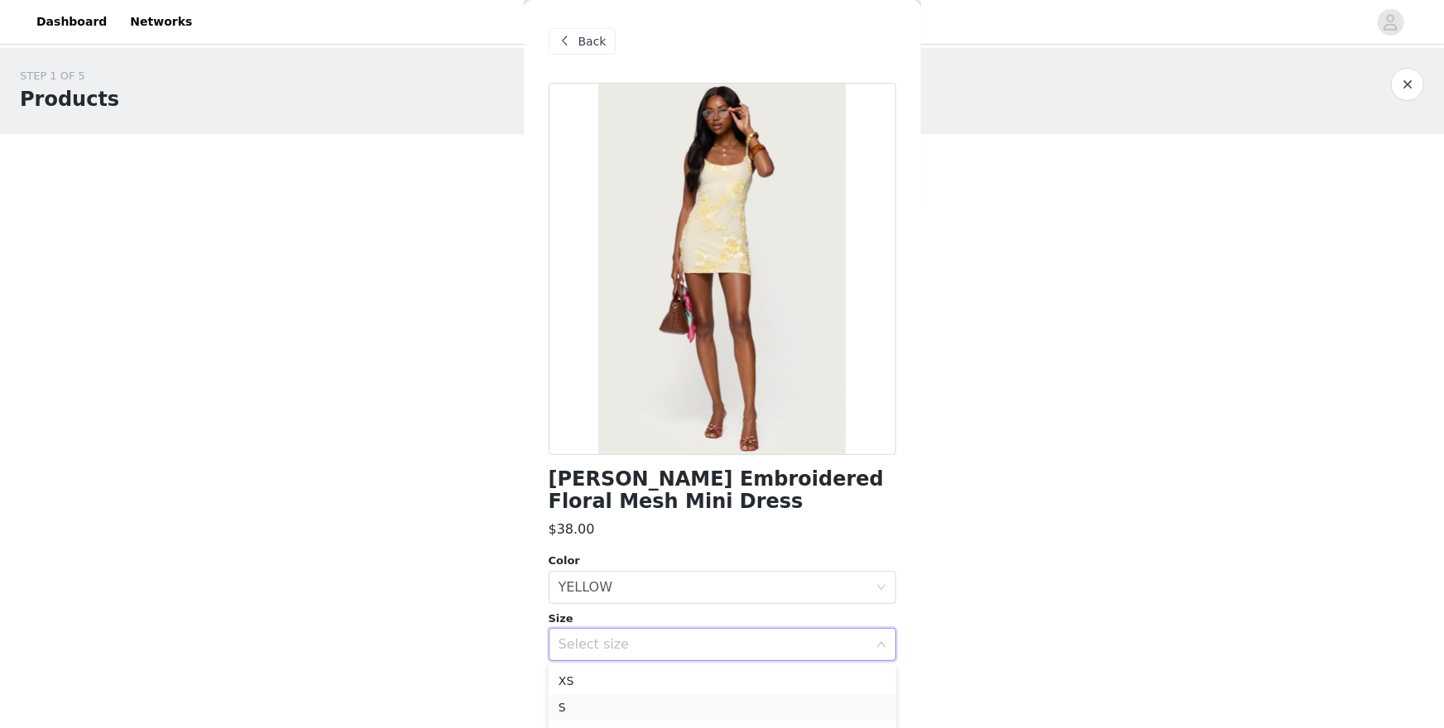
click at [588, 630] on li "S" at bounding box center [723, 707] width 348 height 26
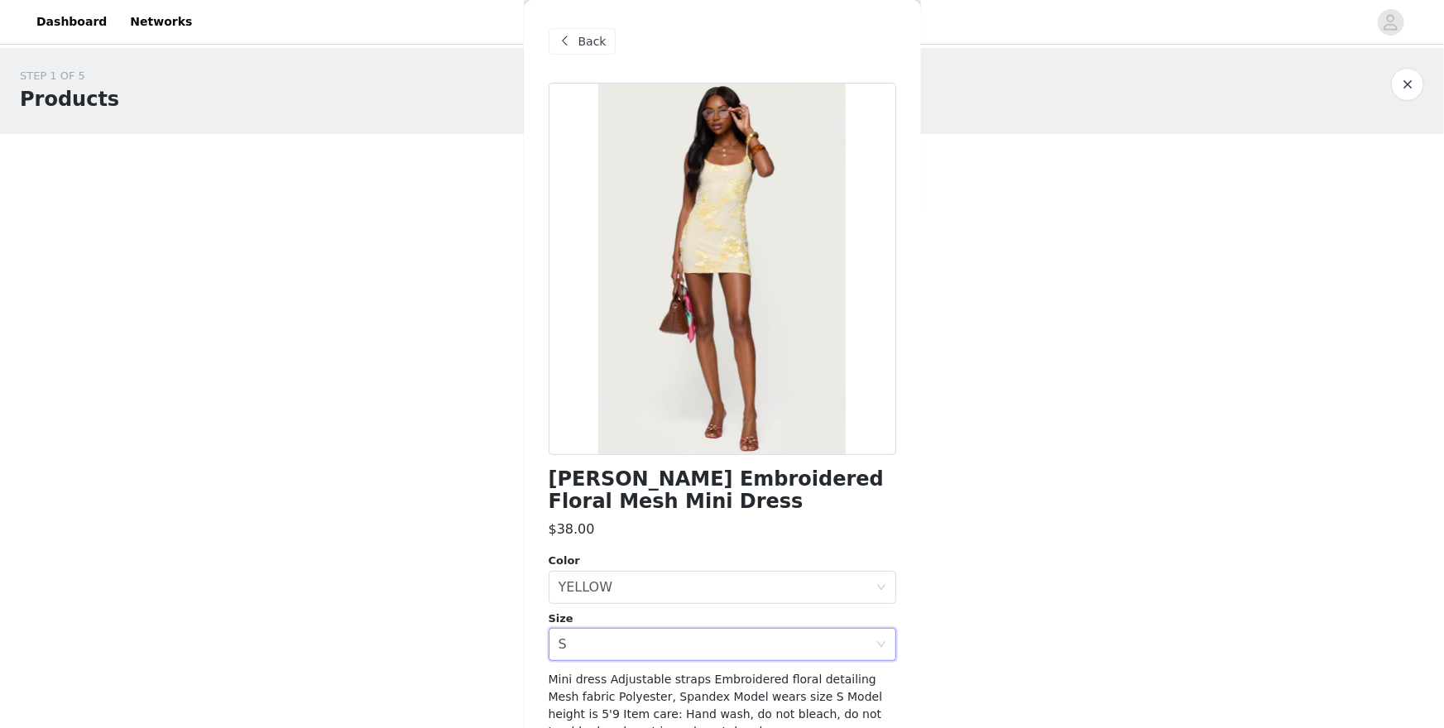
scroll to position [82, 0]
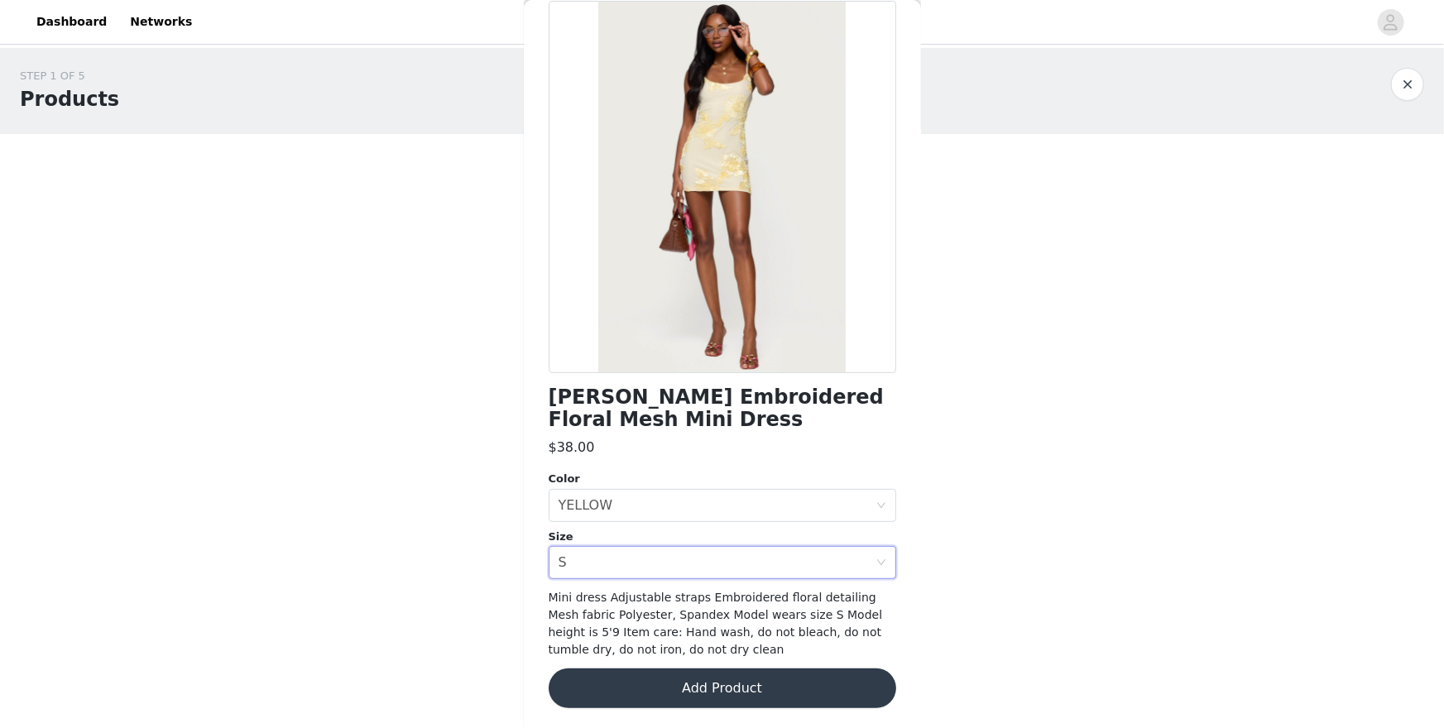
click at [617, 630] on button "Add Product" at bounding box center [723, 689] width 348 height 40
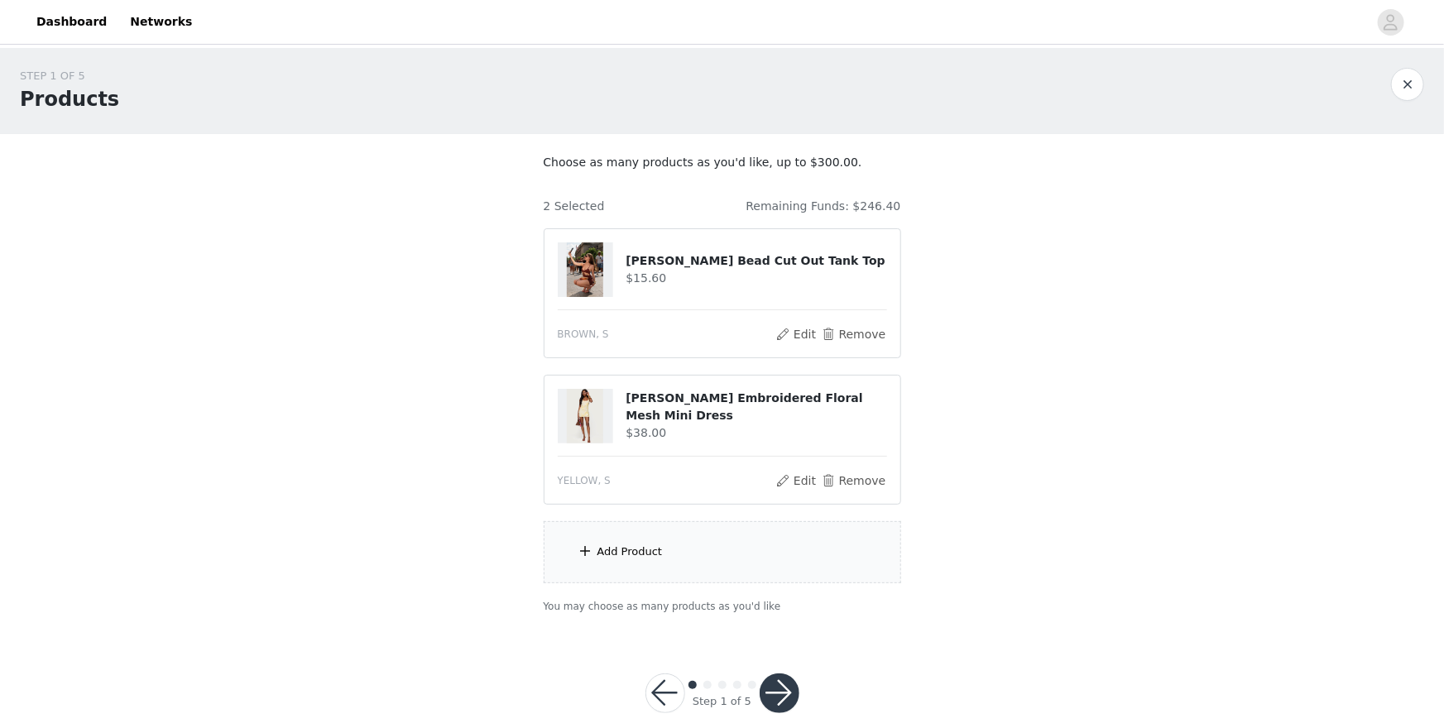
click at [646, 565] on section "Choose as many products as you'd like, up to $300.00. 2 Selected Remaining Fund…" at bounding box center [722, 384] width 397 height 501
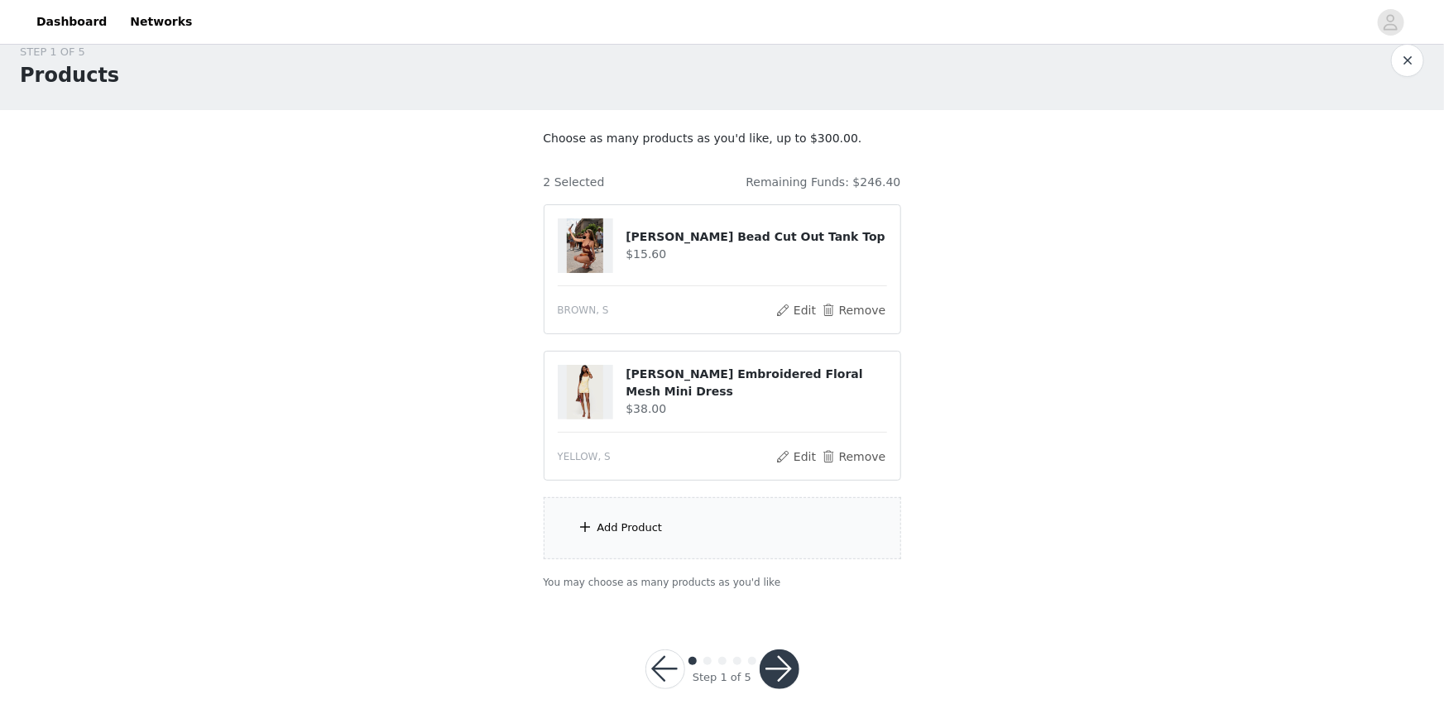
click at [637, 538] on div "Add Product" at bounding box center [723, 528] width 358 height 62
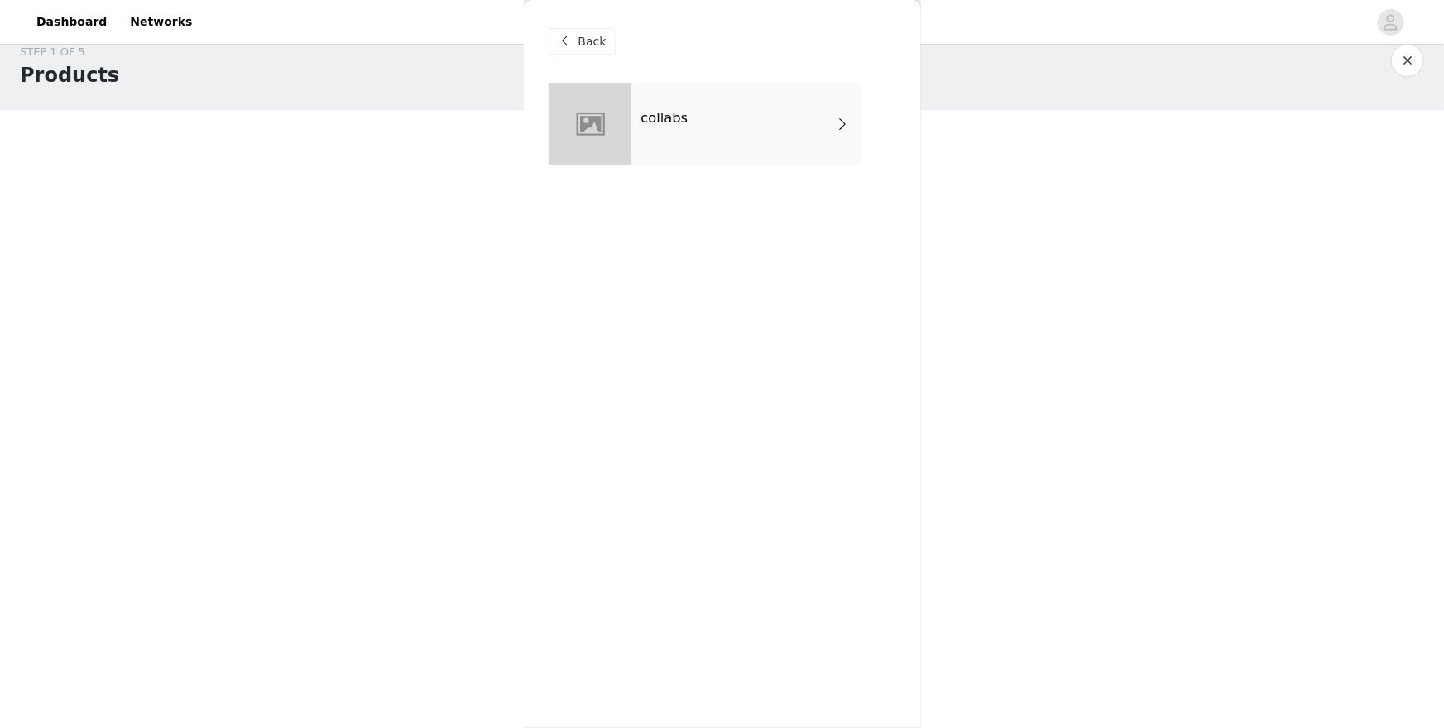
click at [691, 165] on div "collabs" at bounding box center [747, 124] width 230 height 83
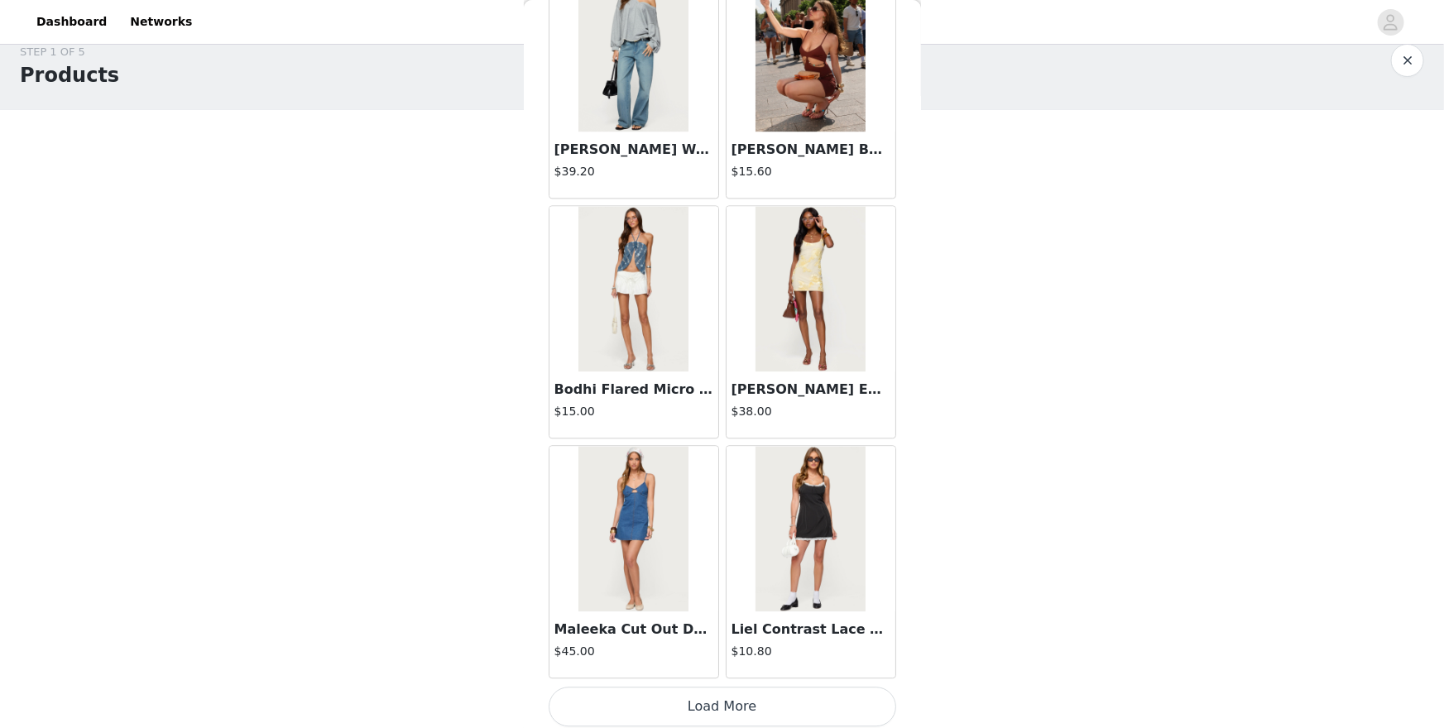
scroll to position [1803, 0]
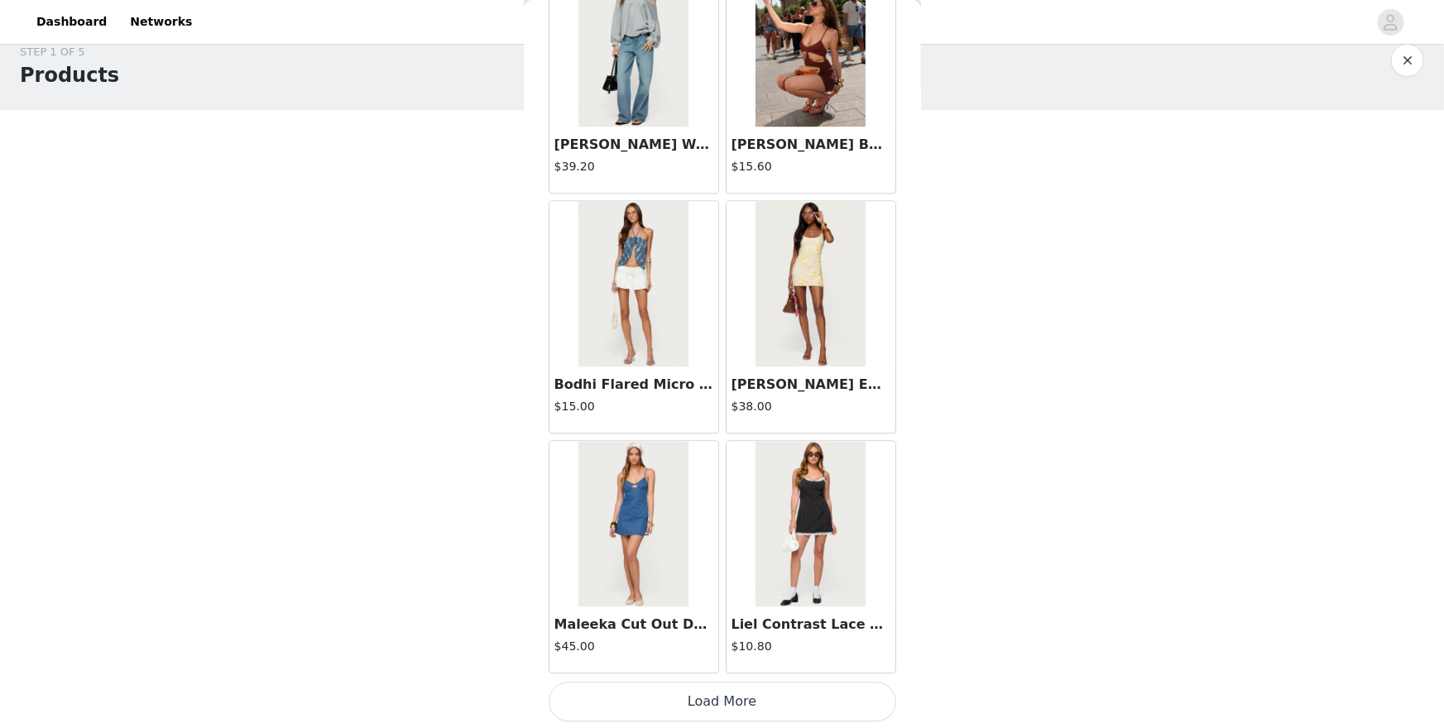
click at [853, 481] on img at bounding box center [811, 524] width 110 height 166
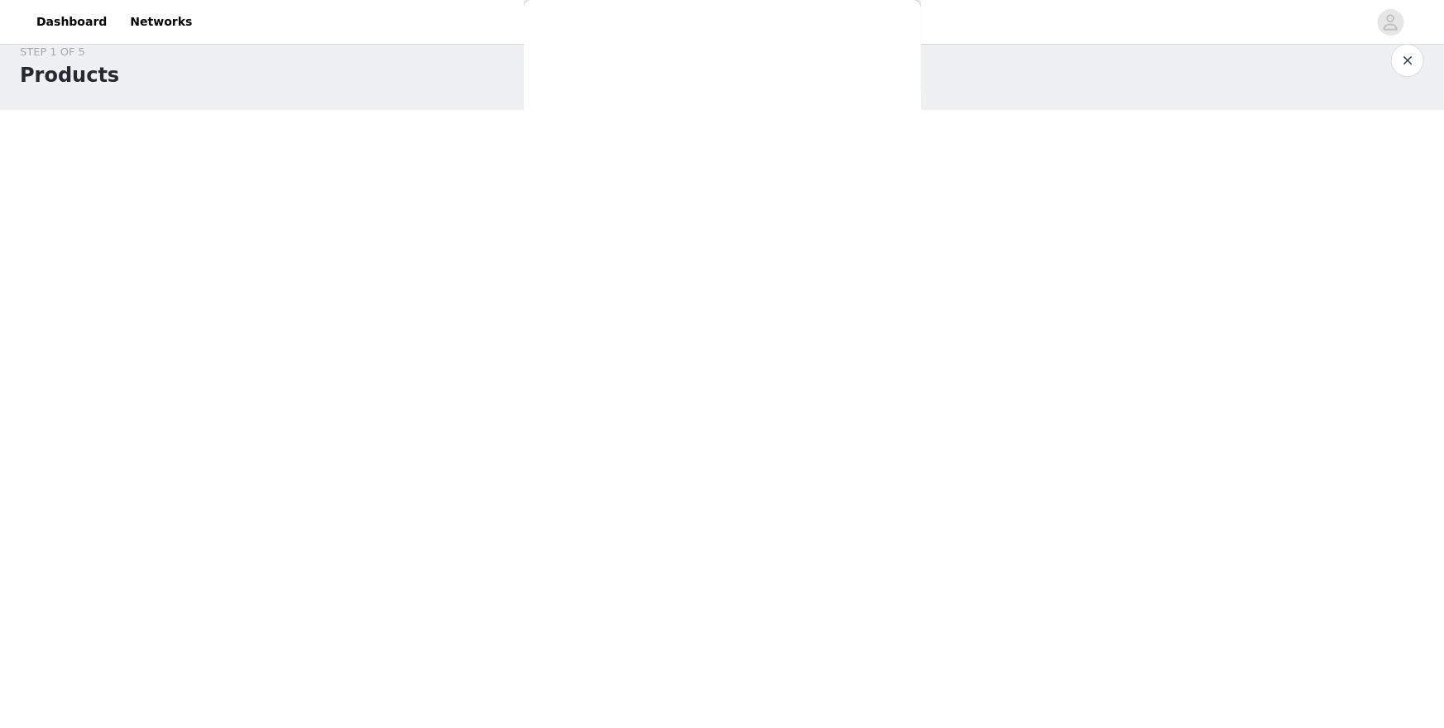
scroll to position [0, 0]
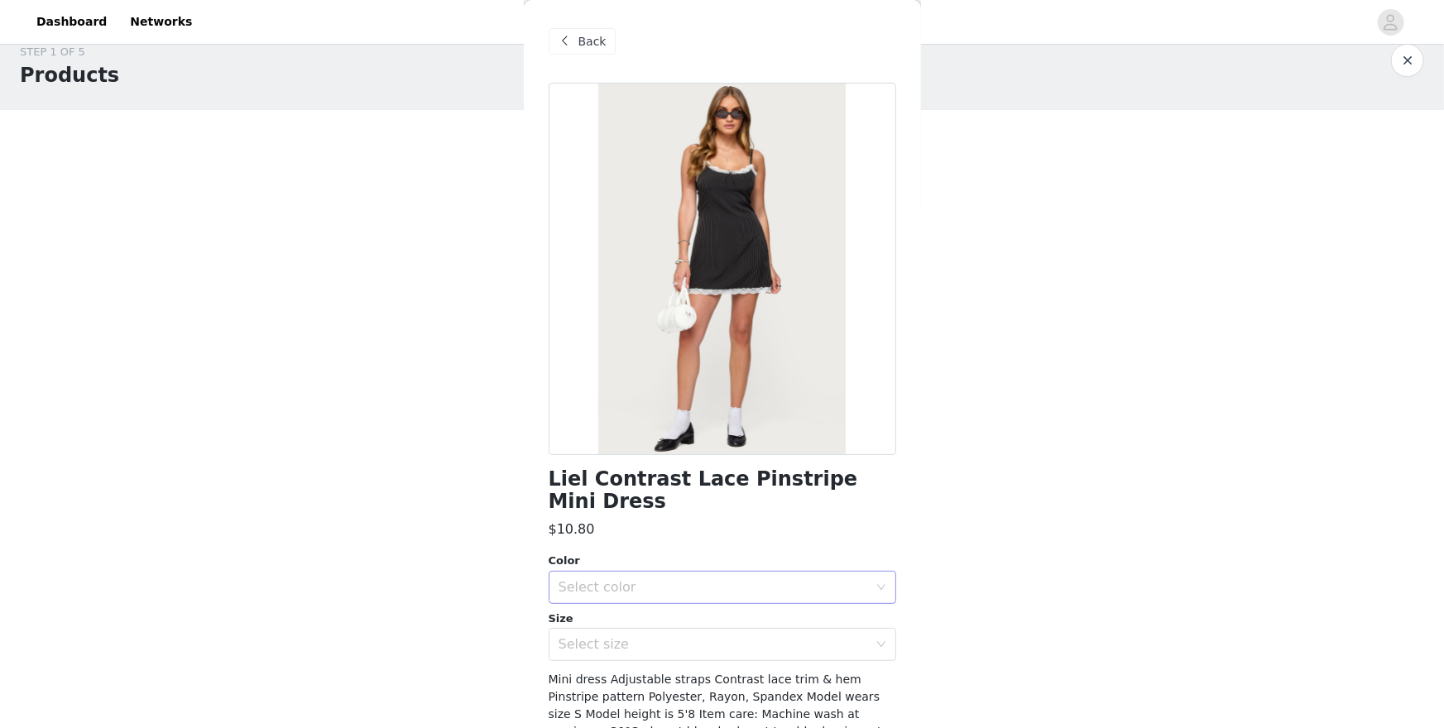
click at [777, 579] on div "Select color" at bounding box center [714, 587] width 310 height 17
click at [775, 608] on li "BLACK AND WHITE" at bounding box center [723, 601] width 348 height 26
click at [771, 630] on div "Liel Contrast Lace Pinstripe Mini Dress $10.80 Color Select color BLACK AND WHI…" at bounding box center [723, 455] width 348 height 745
click at [771, 630] on div "Select size" at bounding box center [714, 644] width 310 height 17
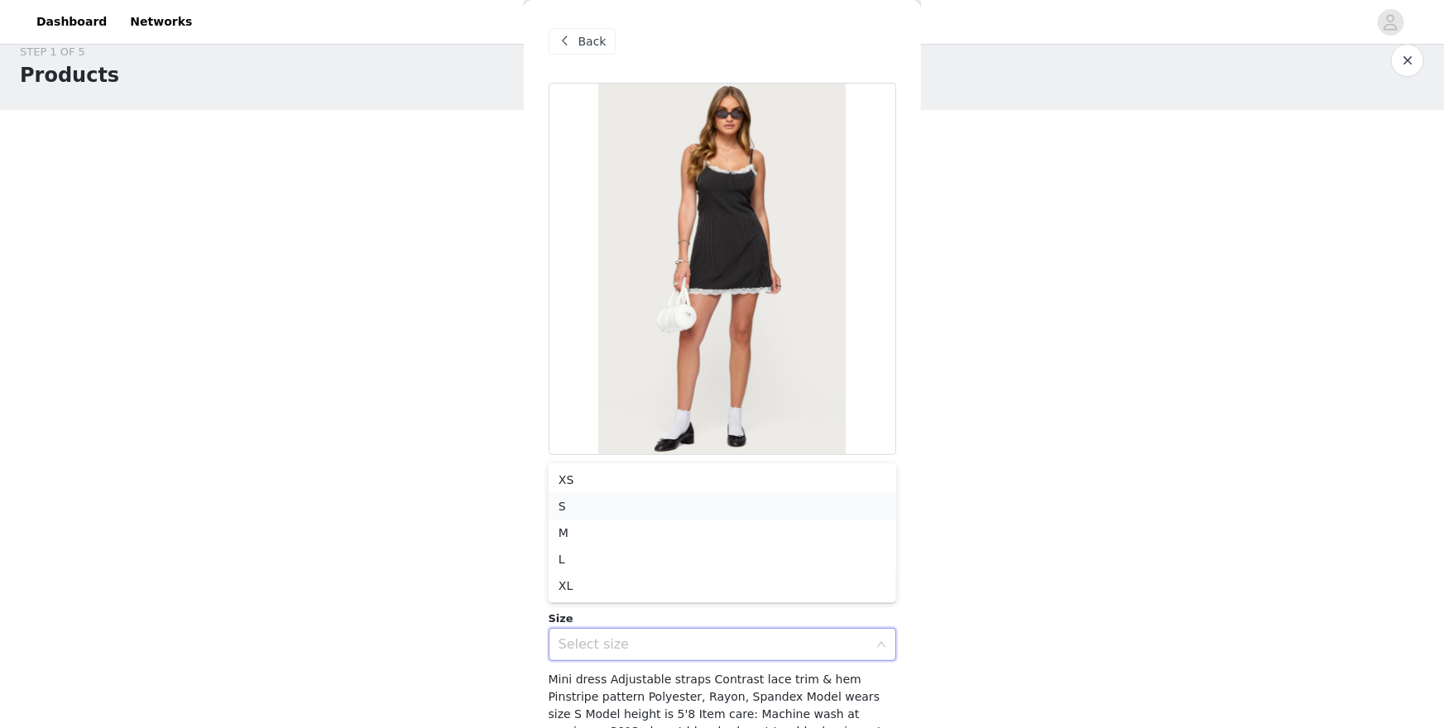
click at [616, 505] on li "S" at bounding box center [723, 506] width 348 height 26
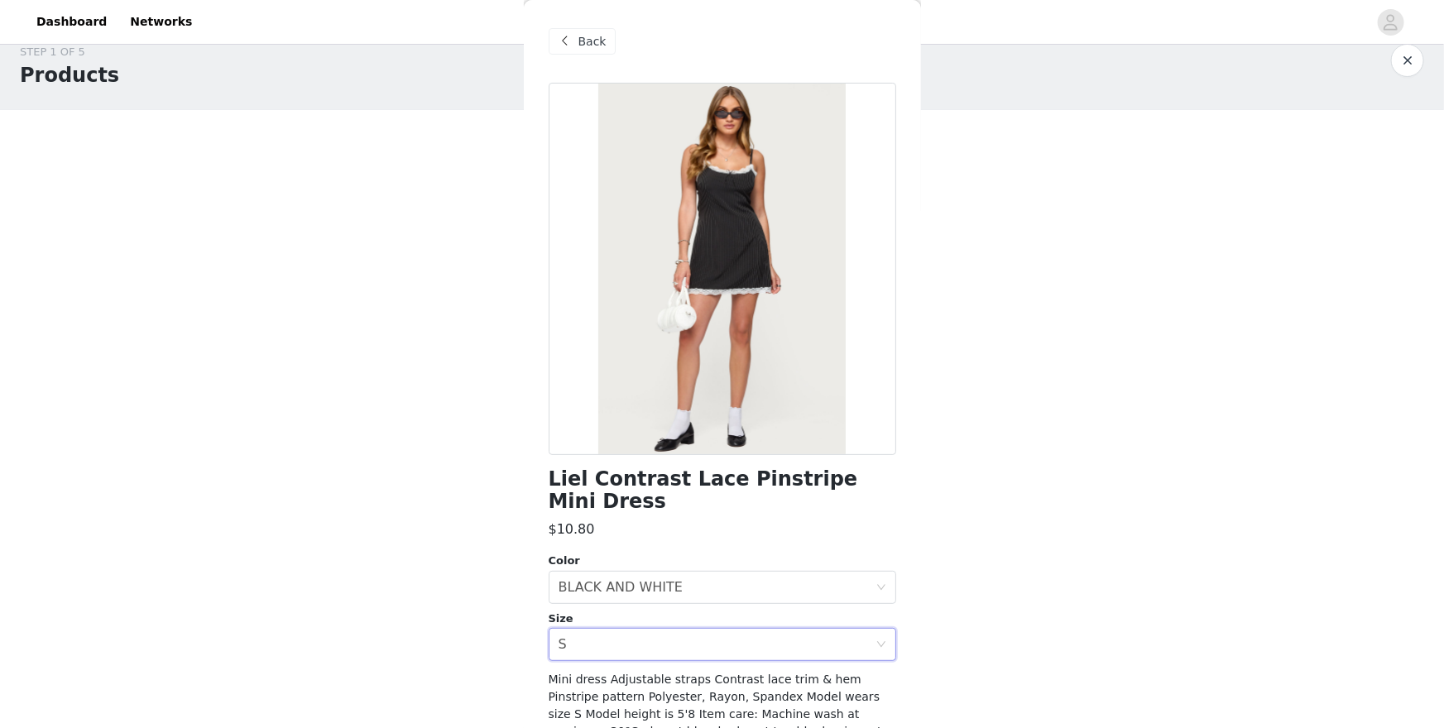
scroll to position [76, 0]
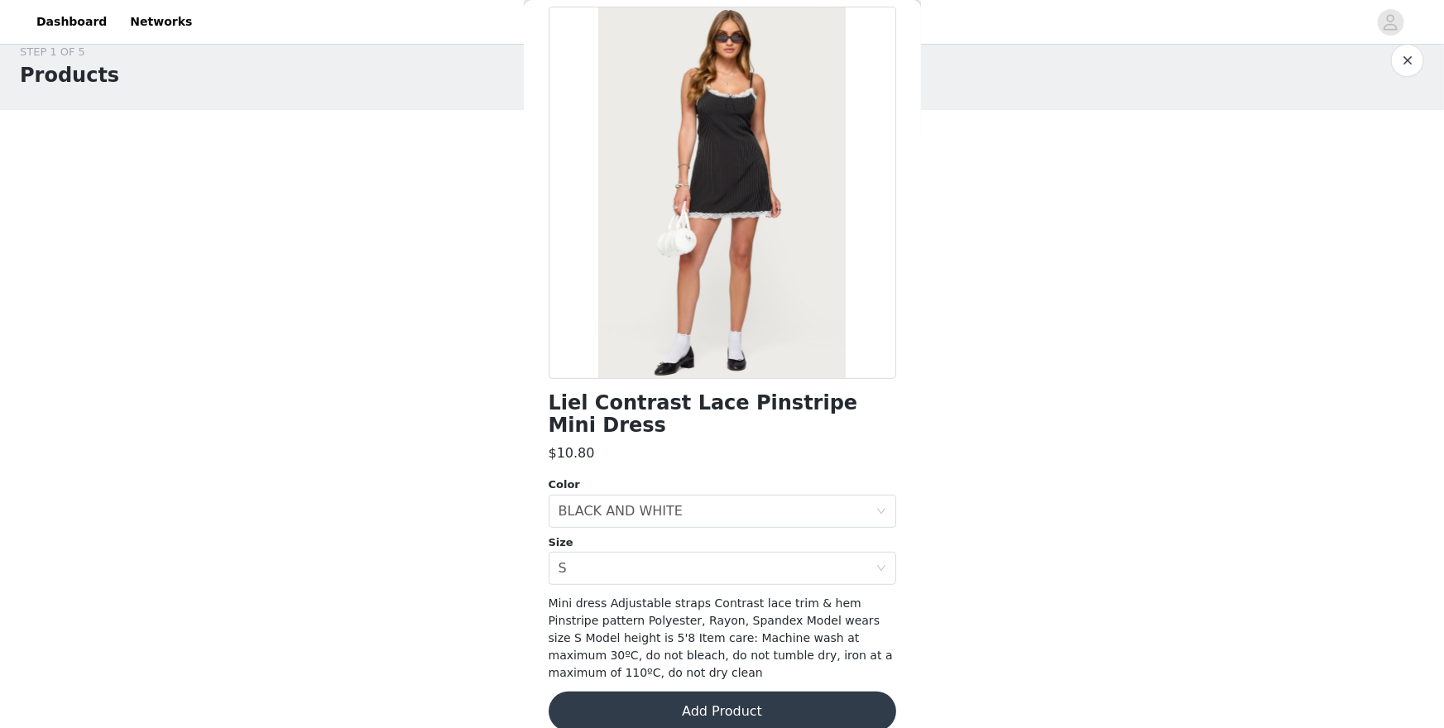
click at [690, 630] on button "Add Product" at bounding box center [723, 712] width 348 height 40
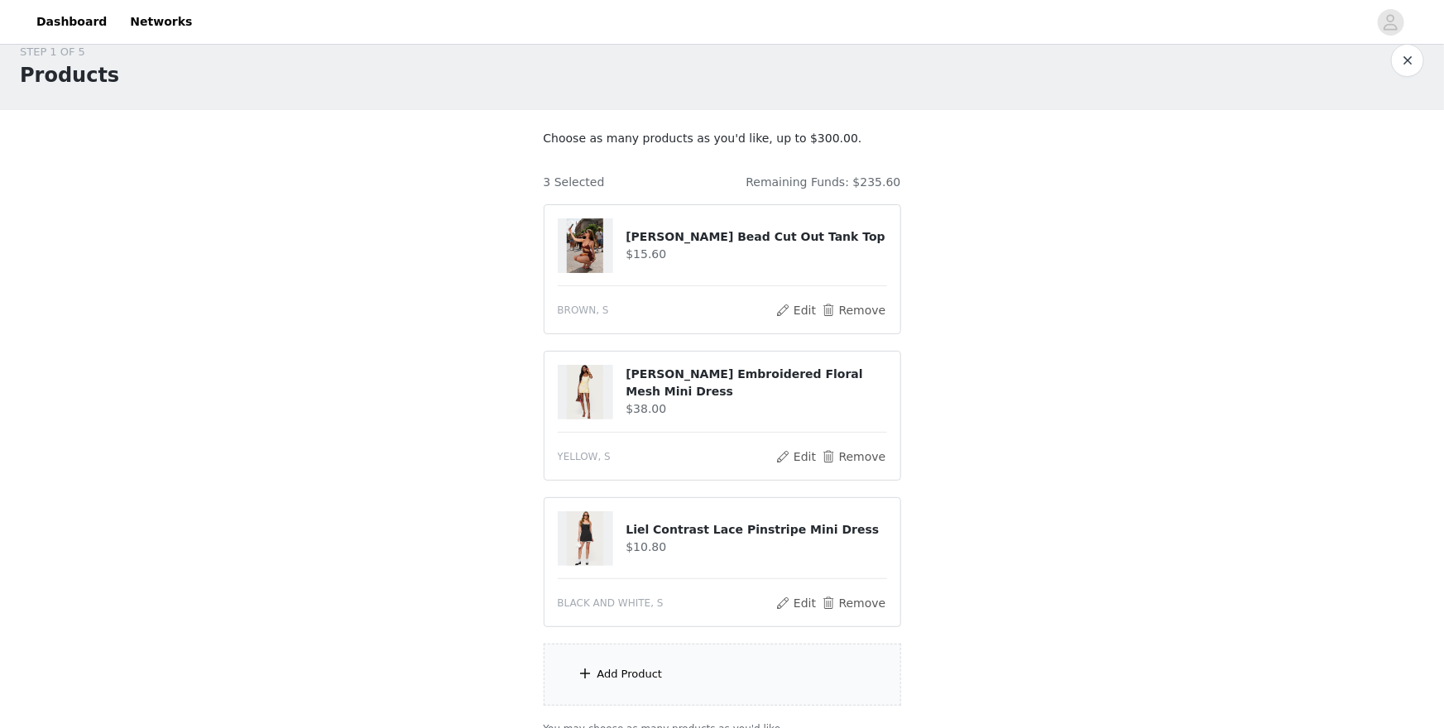
click at [690, 630] on div "Add Product" at bounding box center [723, 675] width 358 height 62
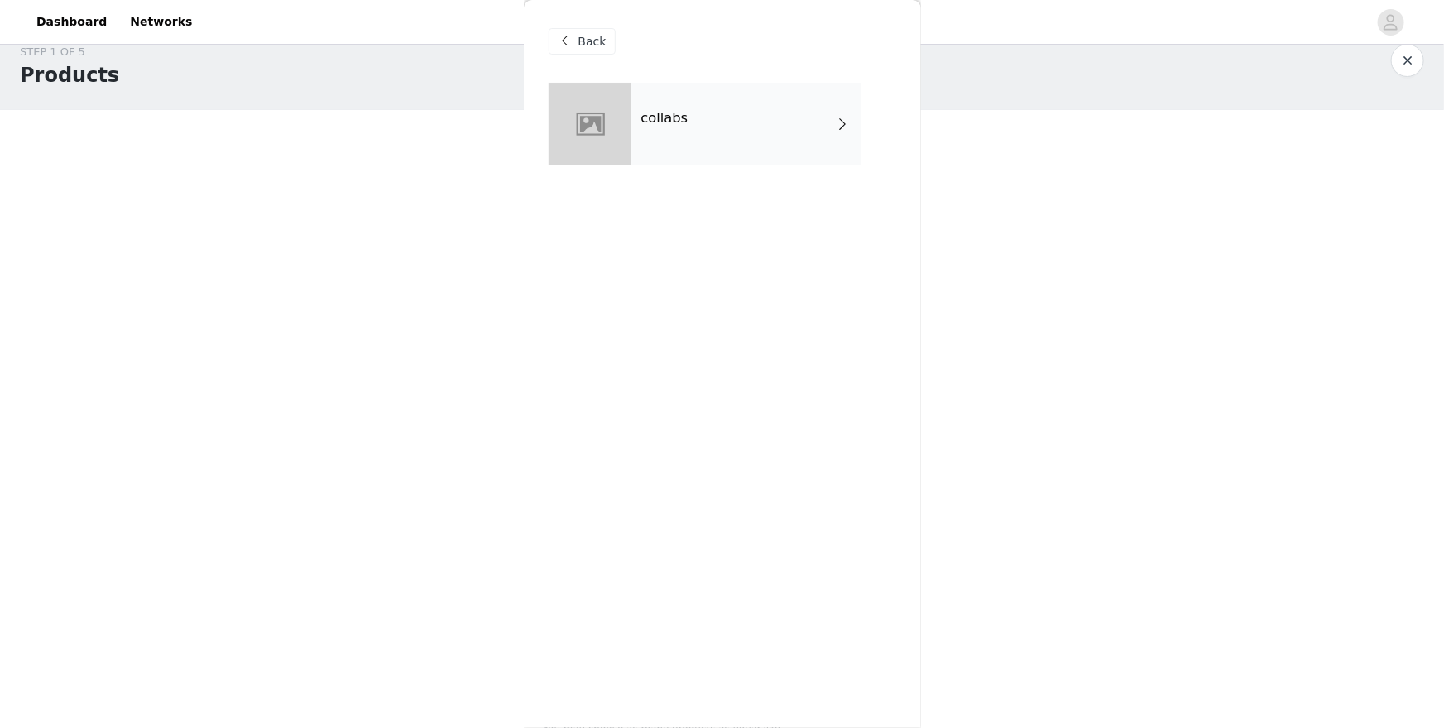
click at [587, 133] on div at bounding box center [590, 124] width 83 height 83
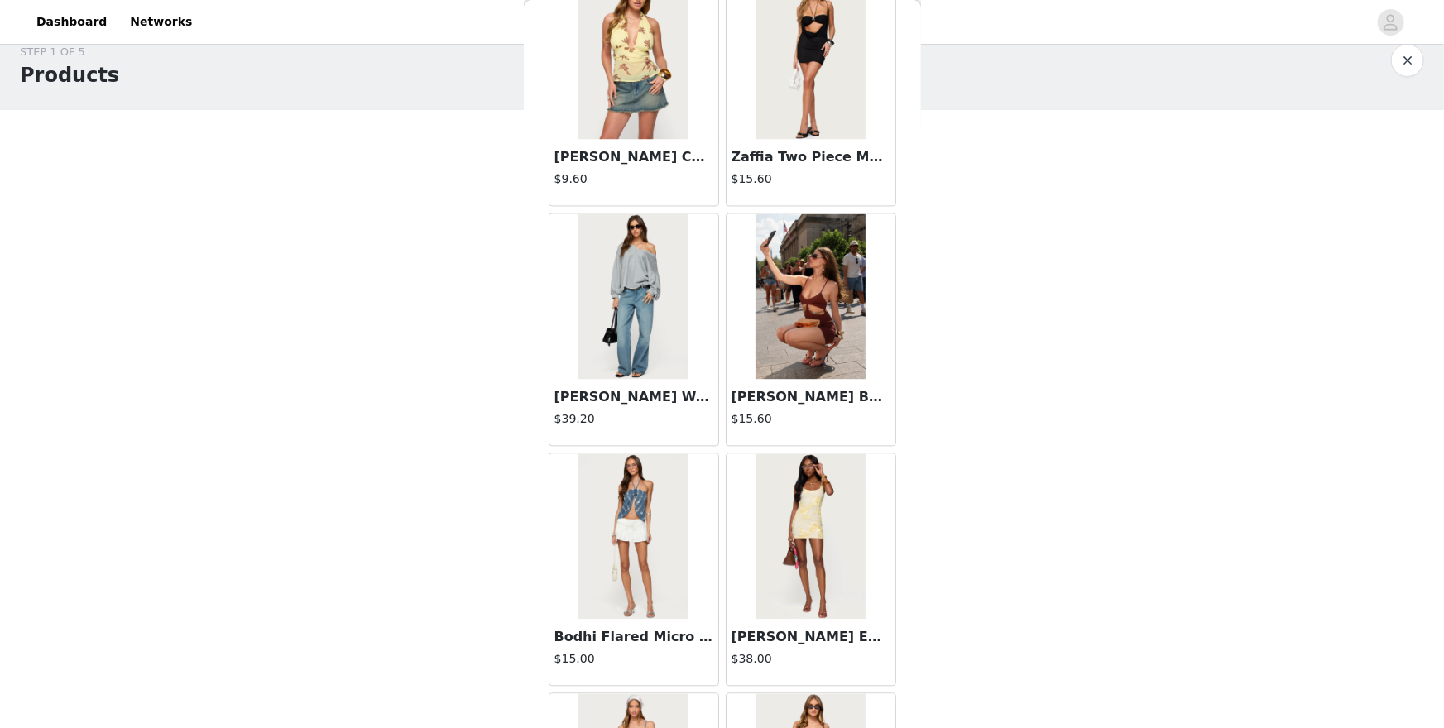
scroll to position [1803, 0]
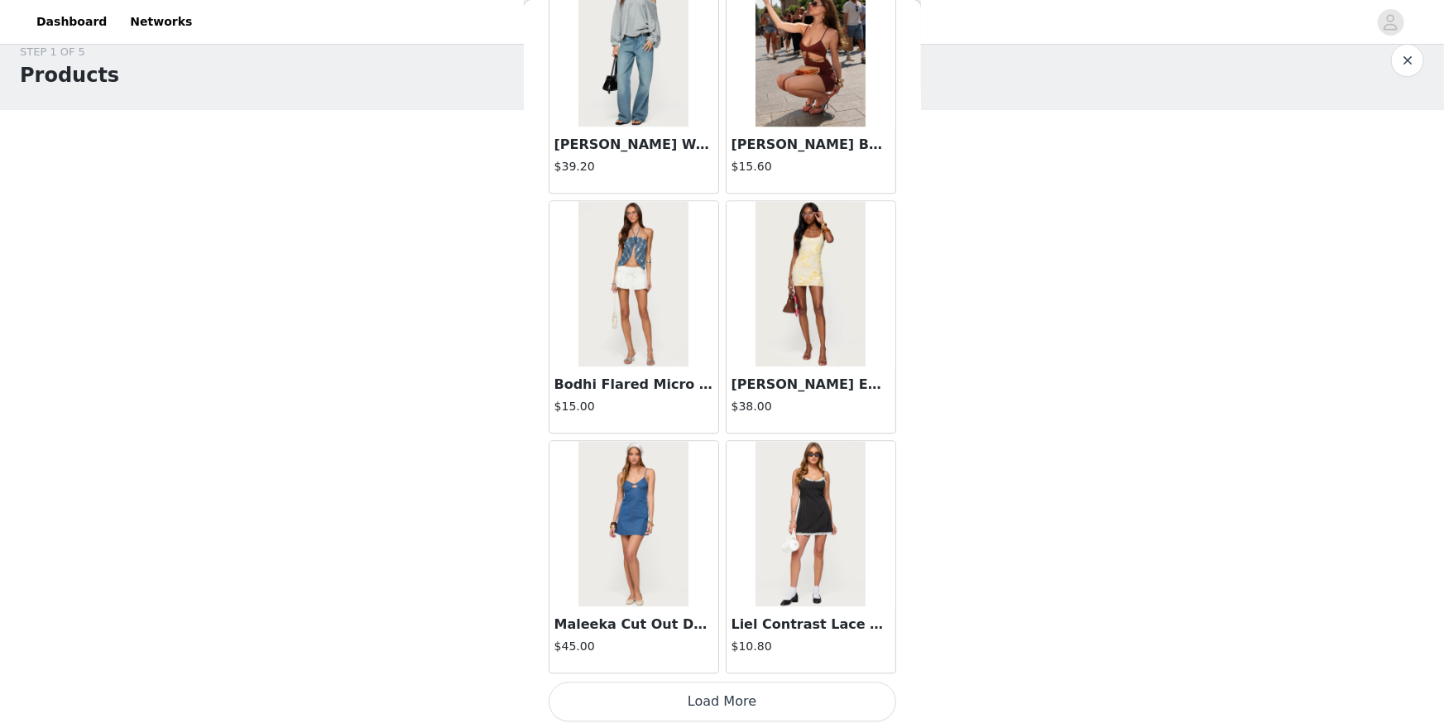
click at [805, 630] on button "Load More" at bounding box center [723, 702] width 348 height 40
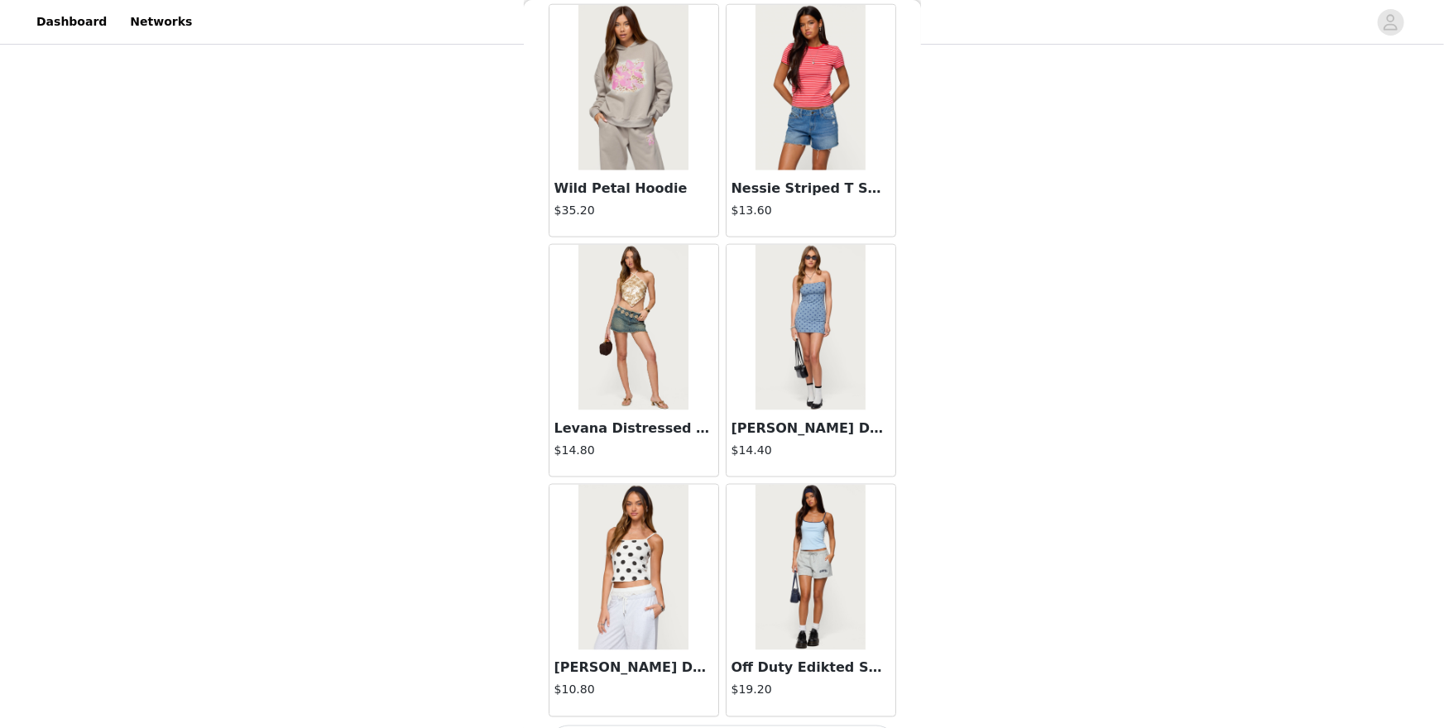
scroll to position [4201, 0]
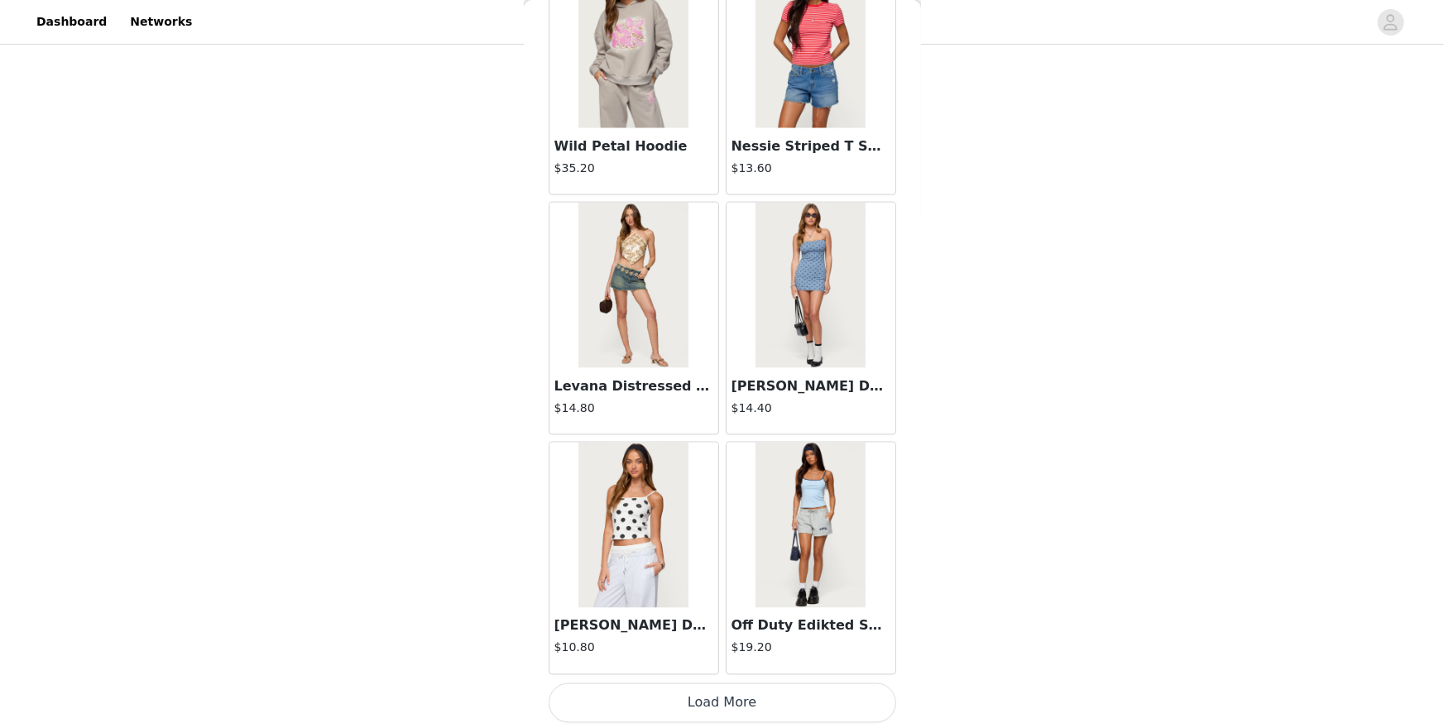
click at [805, 630] on button "Load More" at bounding box center [723, 704] width 348 height 40
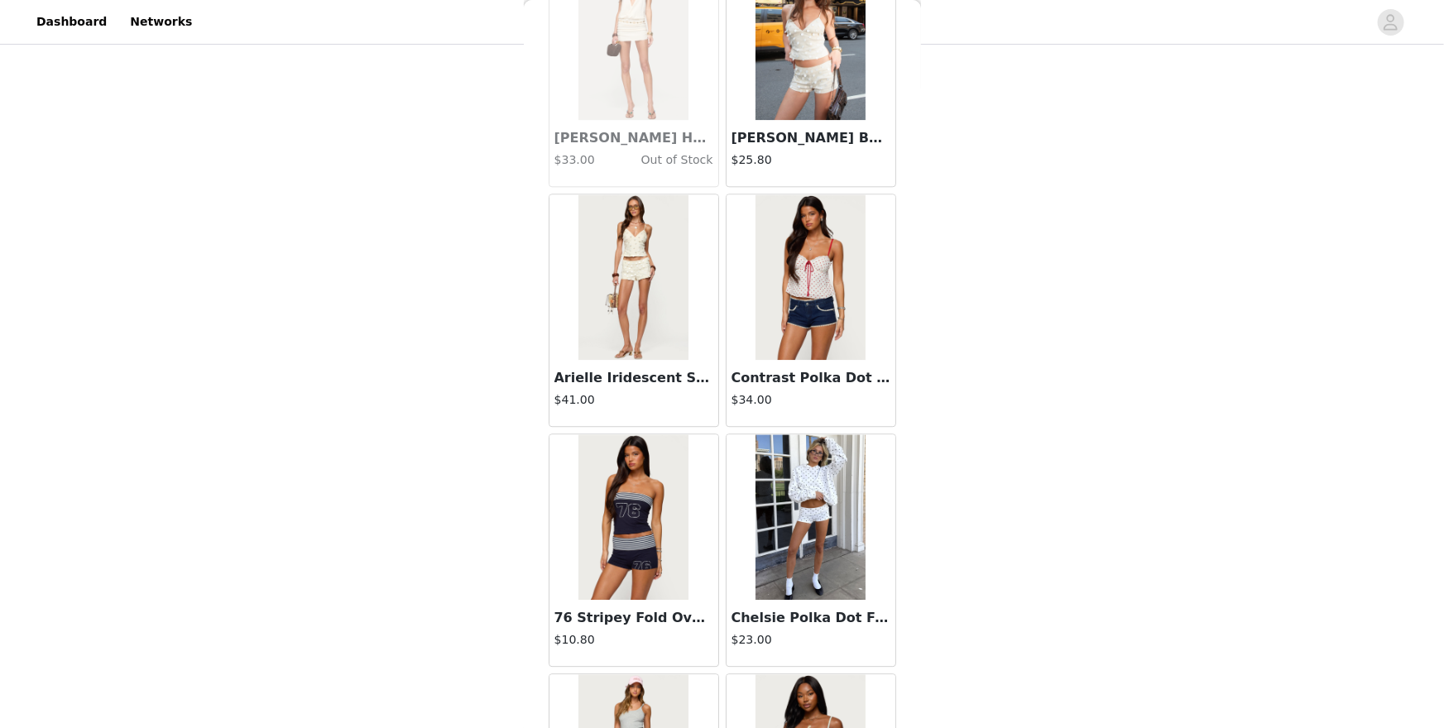
scroll to position [5175, 0]
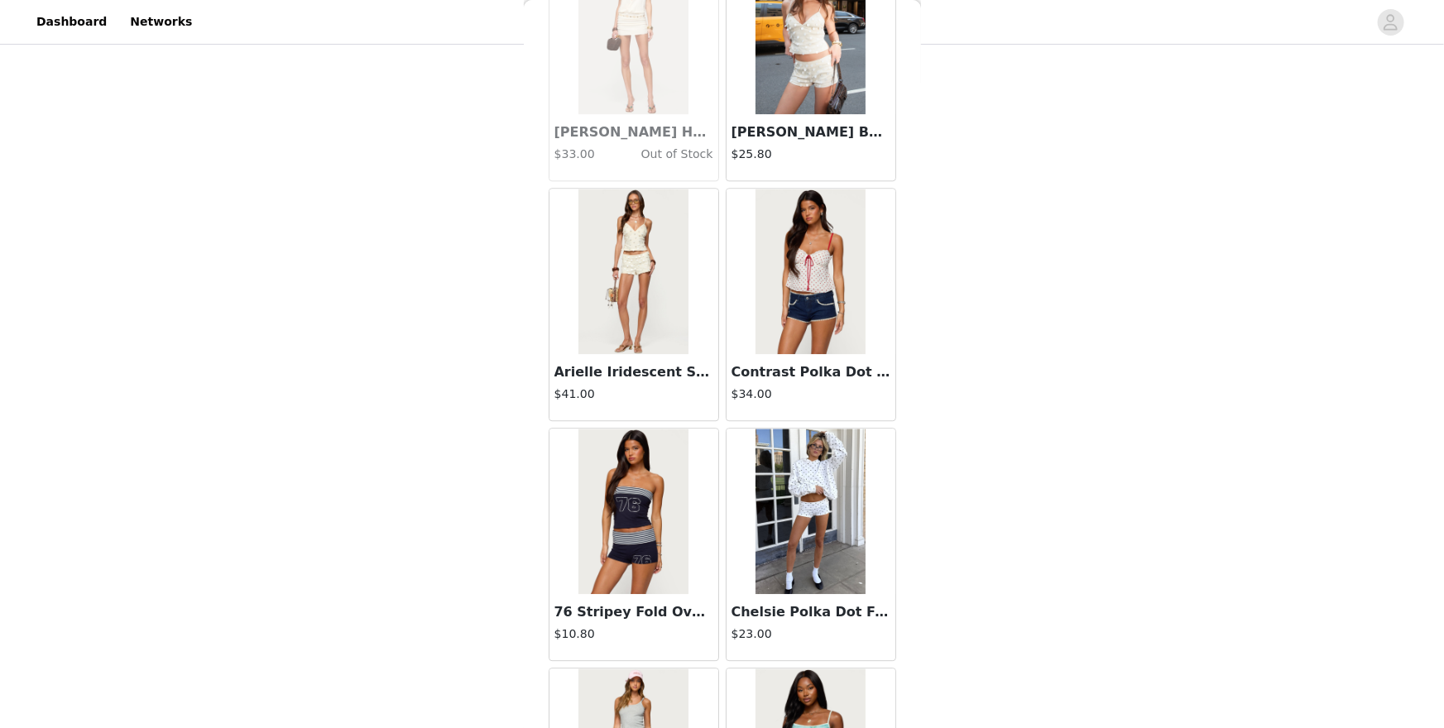
click at [762, 317] on img at bounding box center [811, 272] width 110 height 166
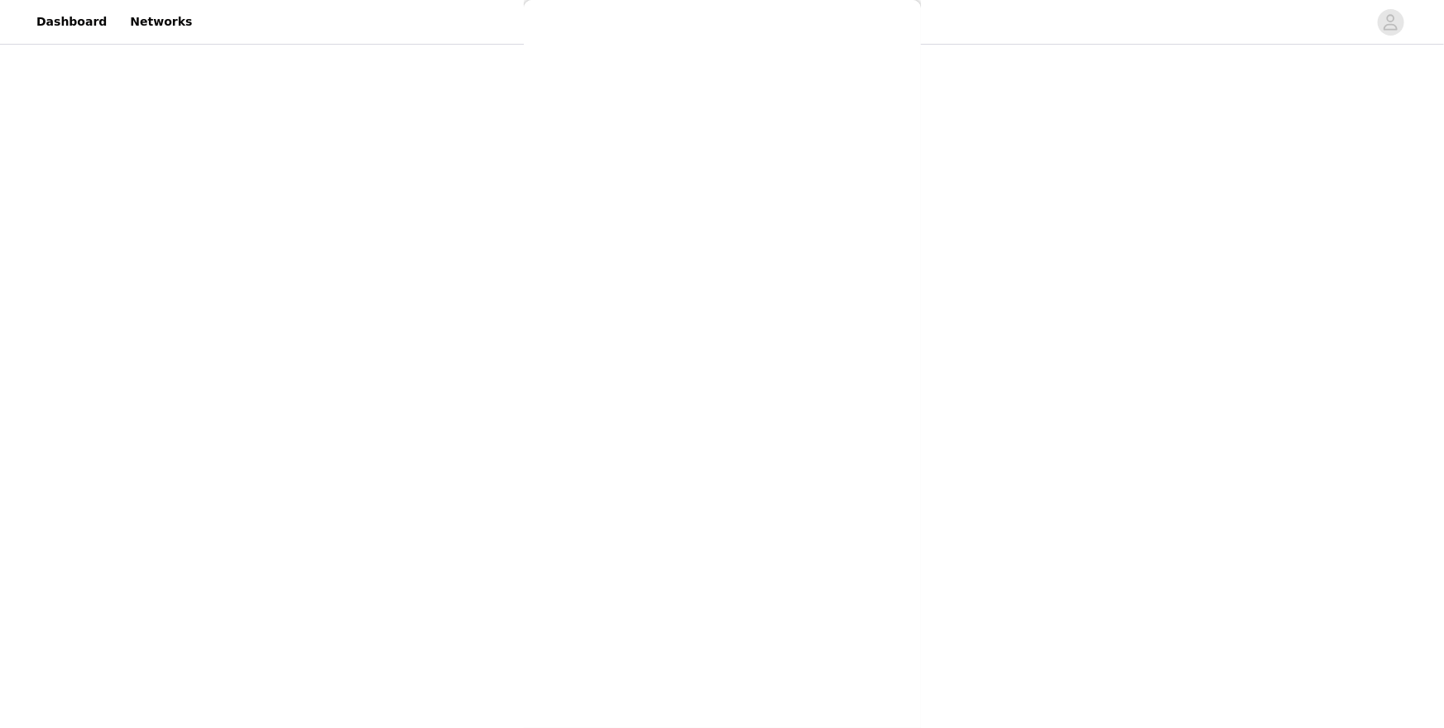
scroll to position [0, 0]
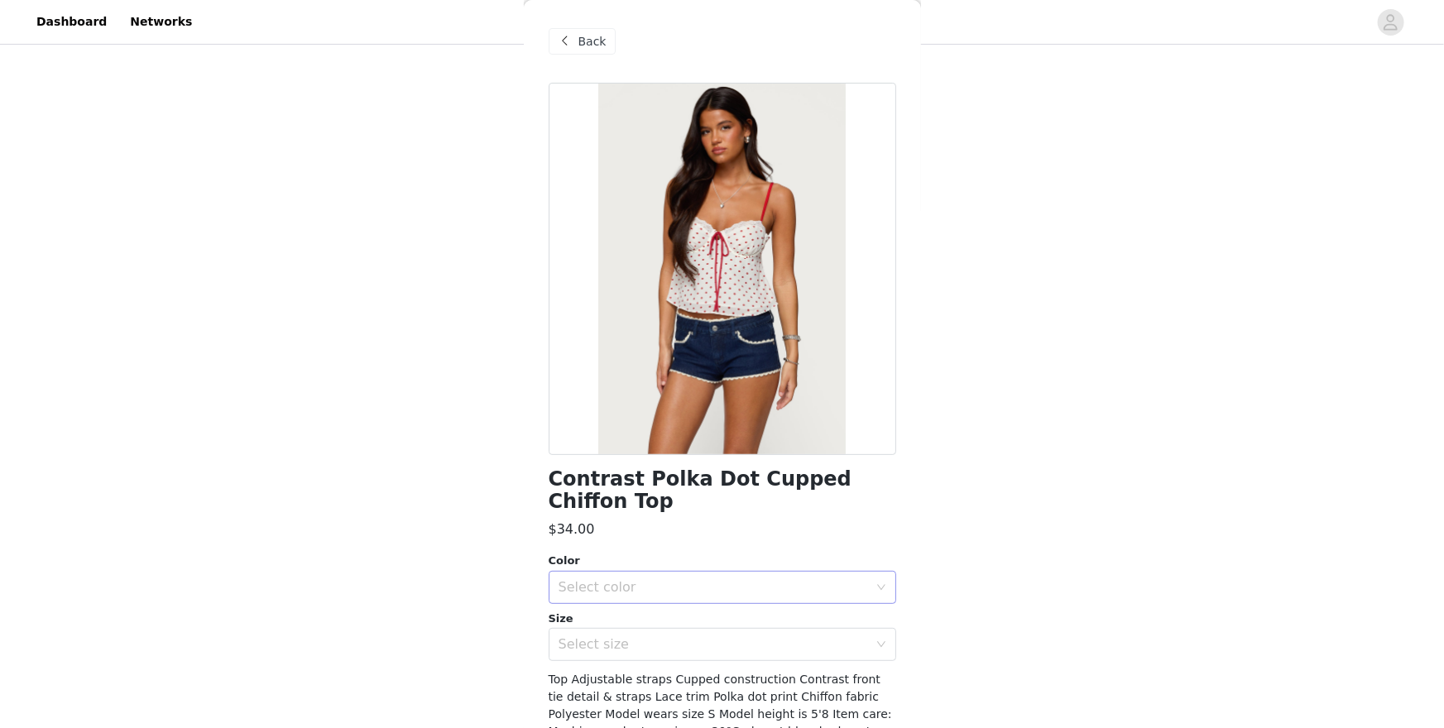
click at [795, 586] on div "Select color" at bounding box center [714, 587] width 310 height 17
click at [762, 617] on li "CREAM AND RED" at bounding box center [723, 624] width 348 height 26
click at [757, 630] on div "Select size" at bounding box center [714, 644] width 310 height 17
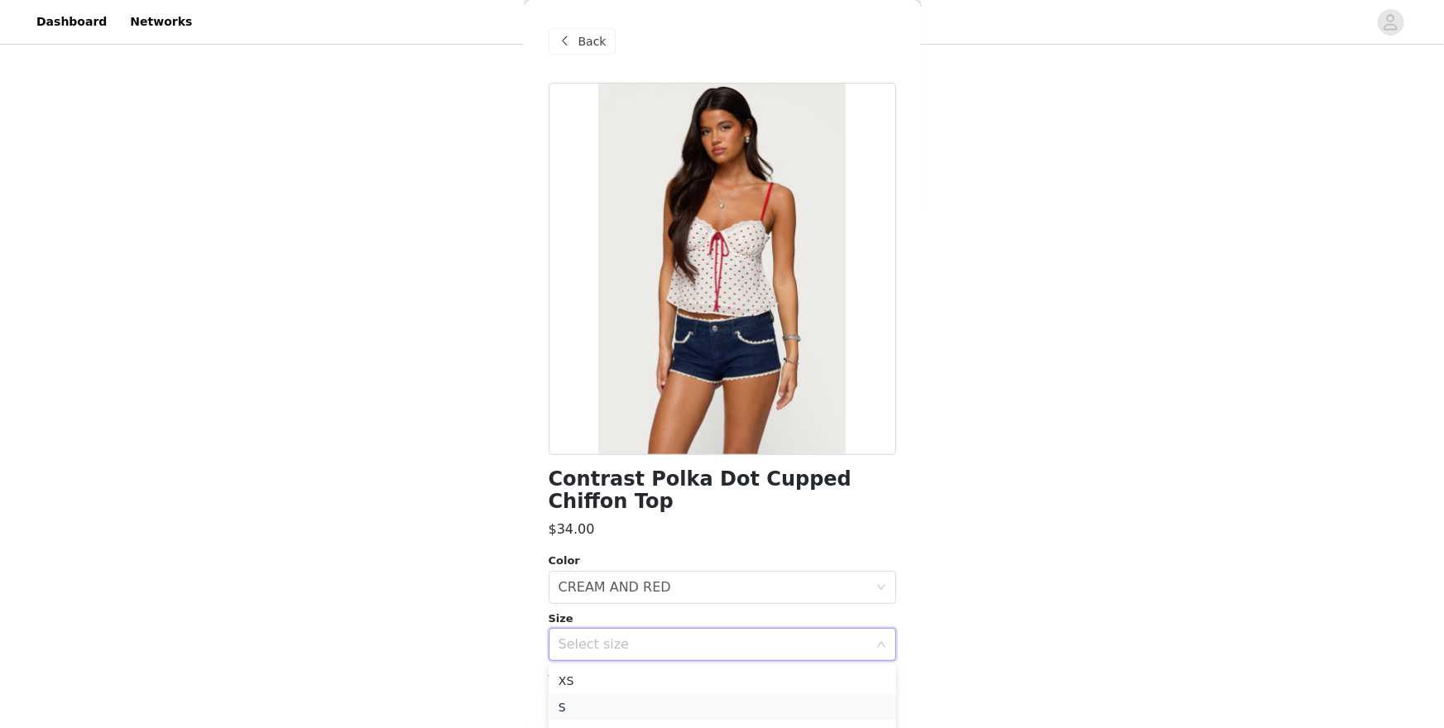
click at [737, 630] on li "S" at bounding box center [723, 707] width 348 height 26
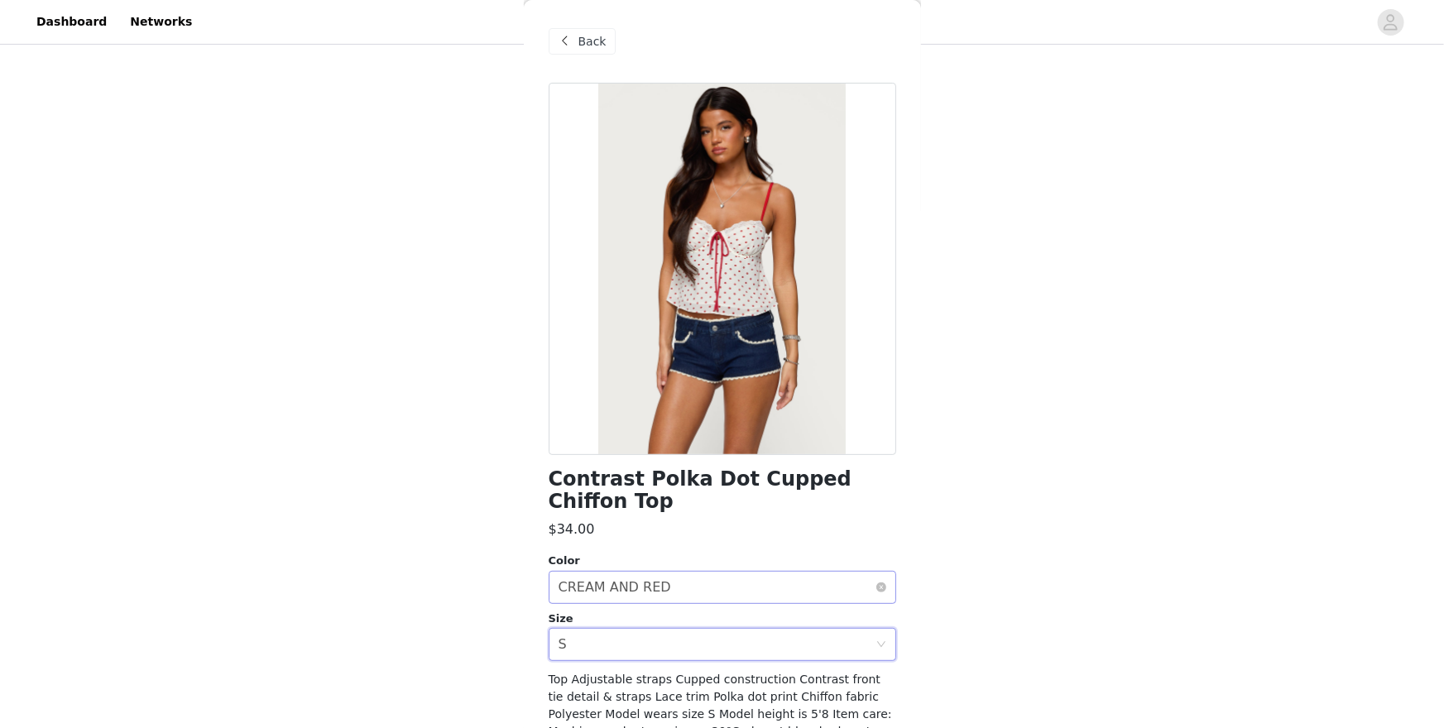
scroll to position [99, 0]
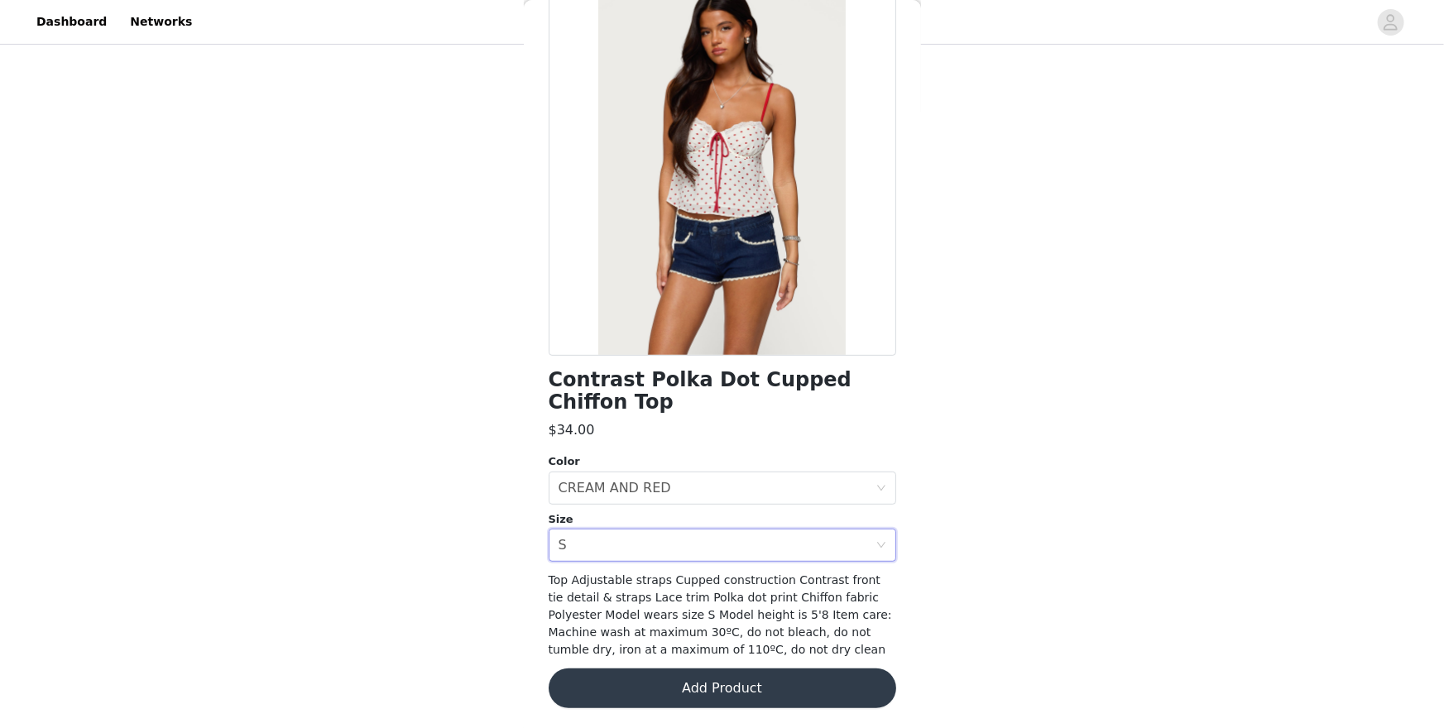
click at [707, 630] on button "Add Product" at bounding box center [723, 689] width 348 height 40
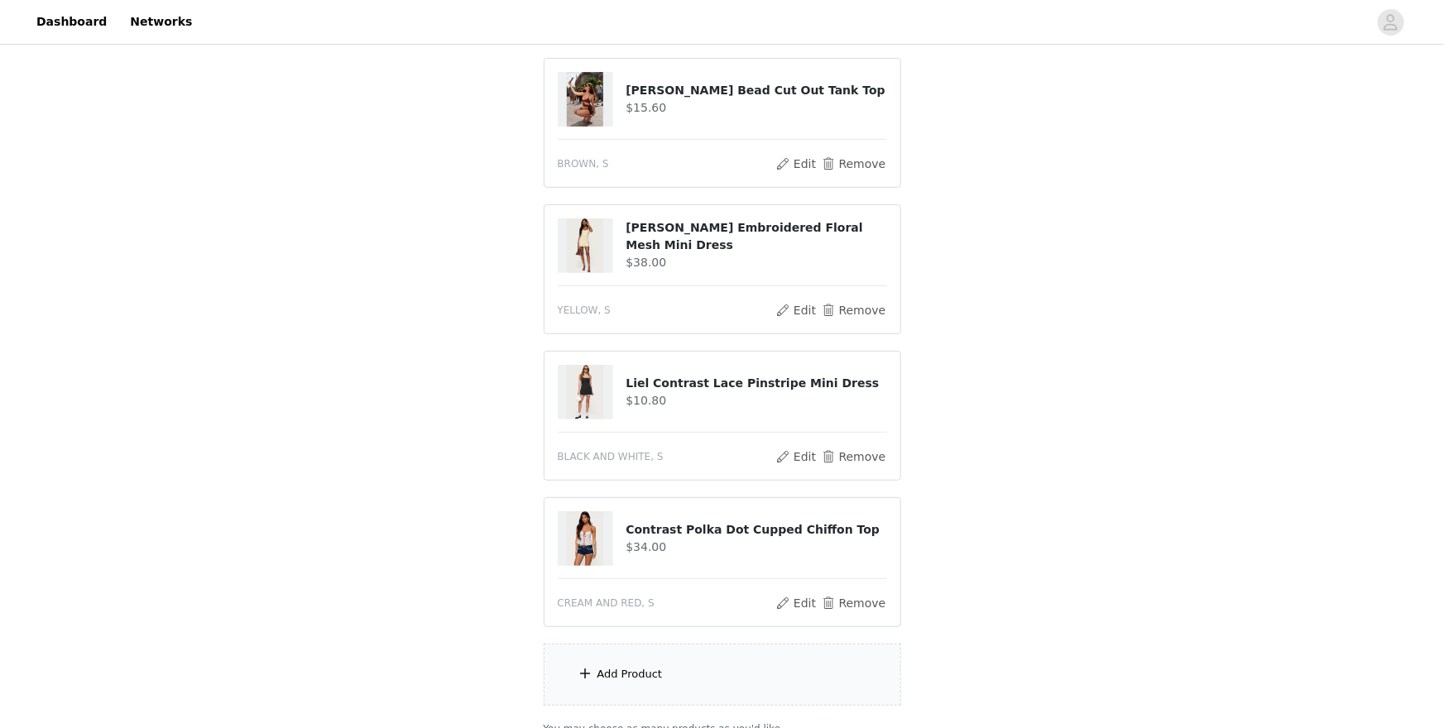
click at [707, 630] on div "Add Product" at bounding box center [723, 675] width 358 height 62
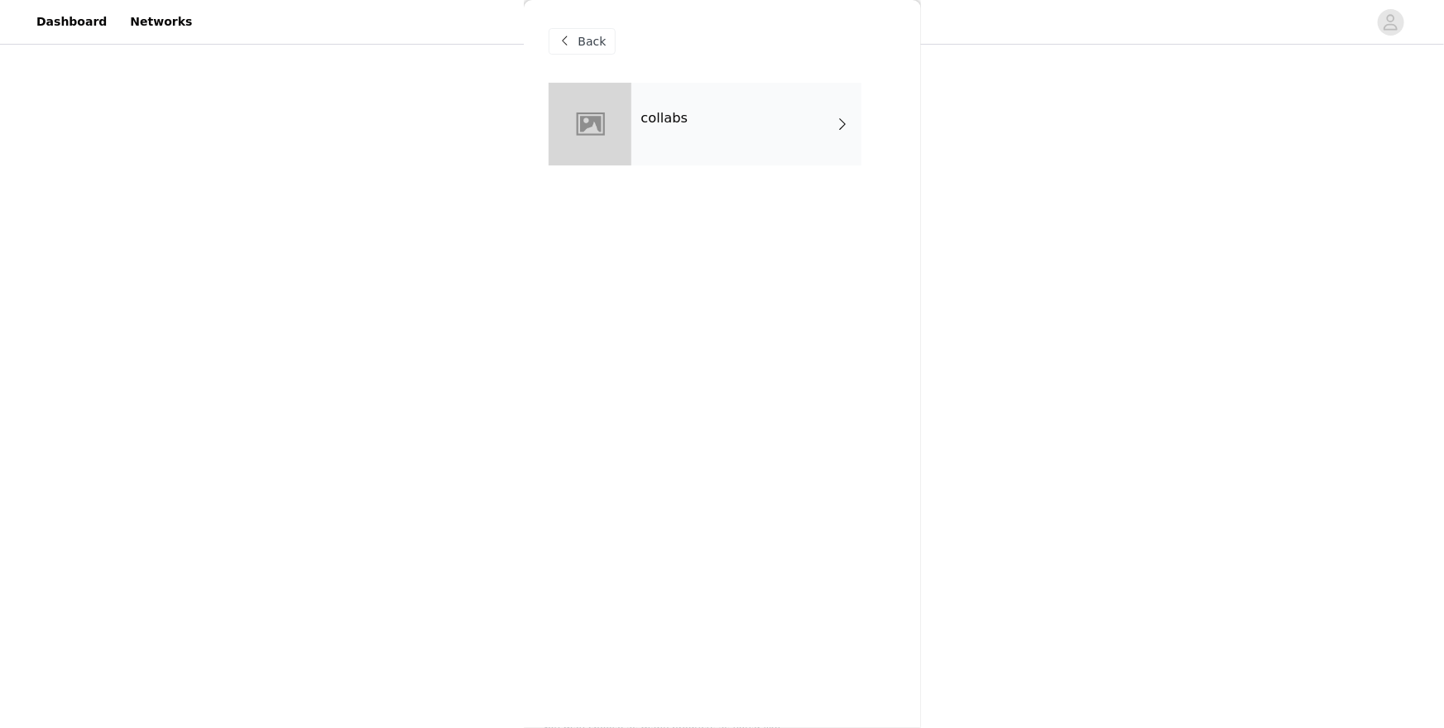
click at [728, 137] on div "collabs" at bounding box center [747, 124] width 230 height 83
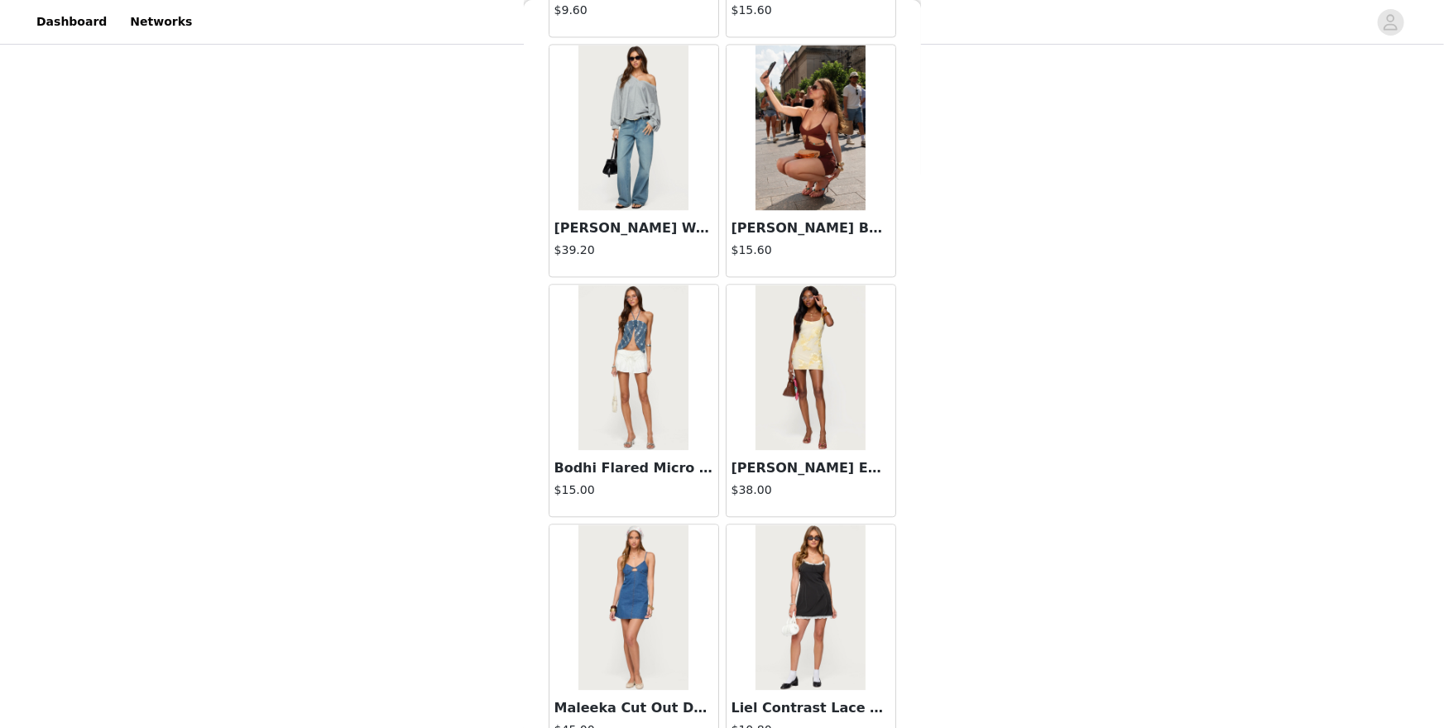
scroll to position [1803, 0]
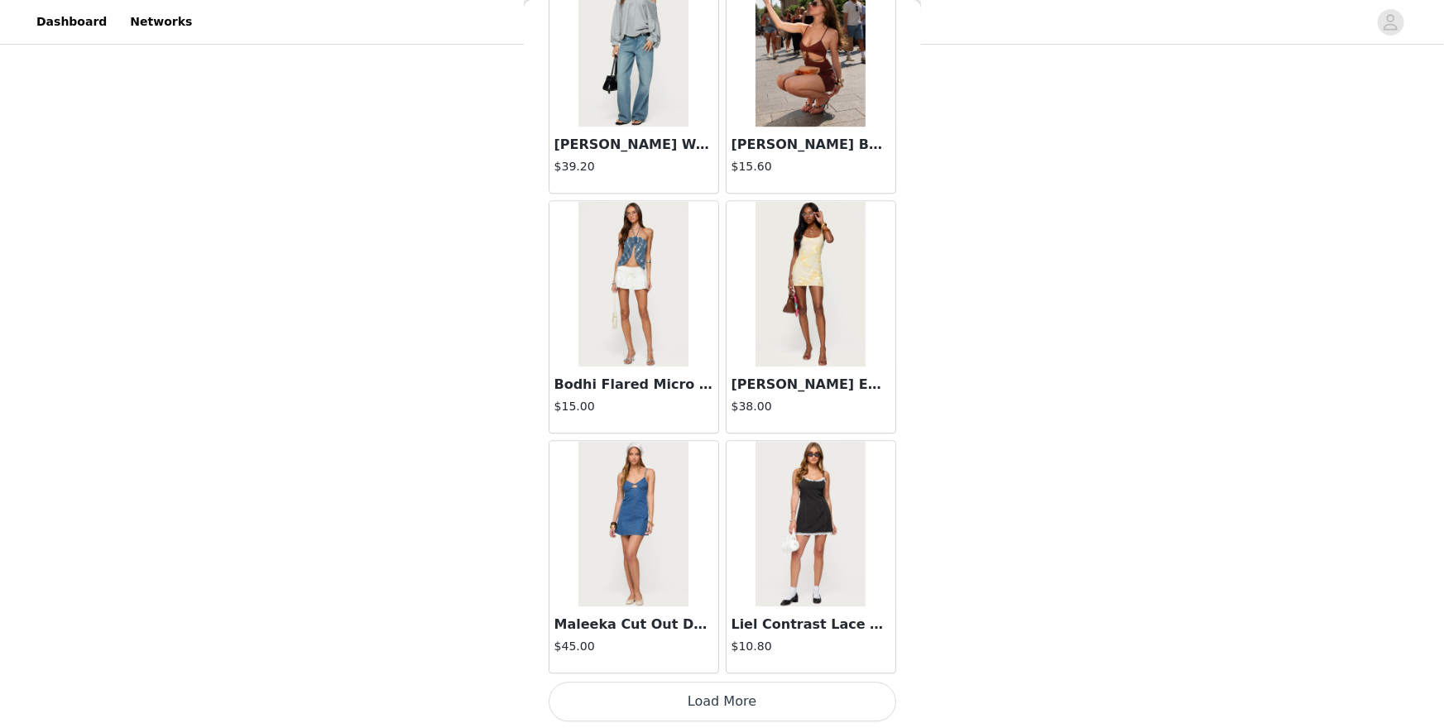
click at [838, 630] on button "Load More" at bounding box center [723, 702] width 348 height 40
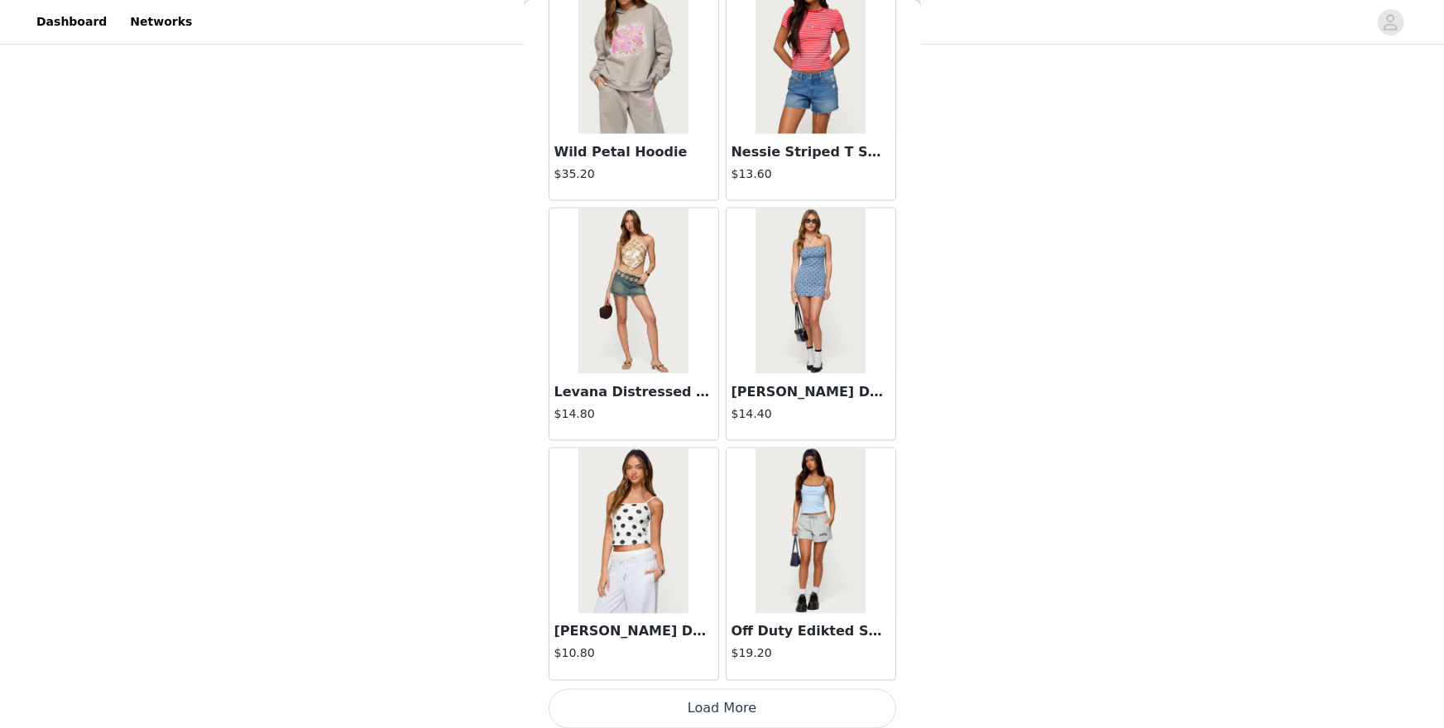
scroll to position [4201, 0]
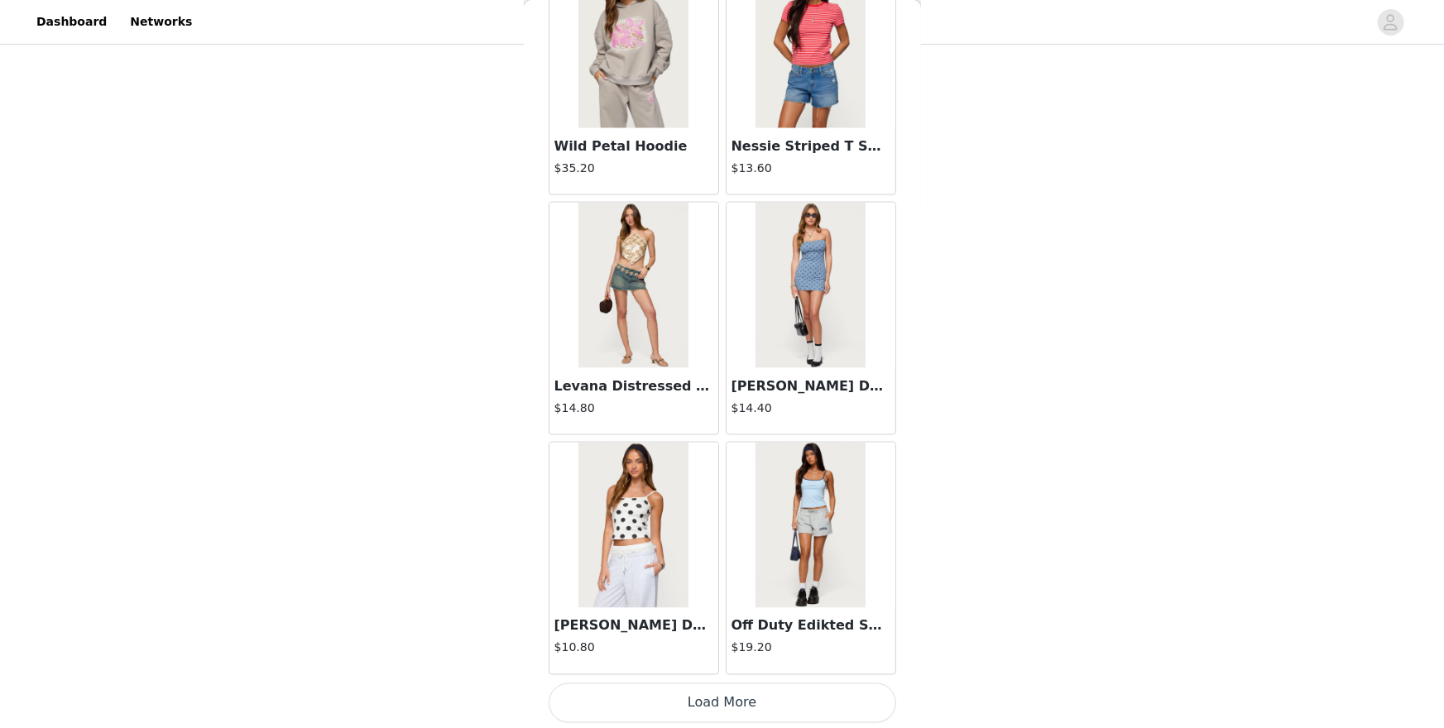
click at [838, 630] on button "Load More" at bounding box center [723, 704] width 348 height 40
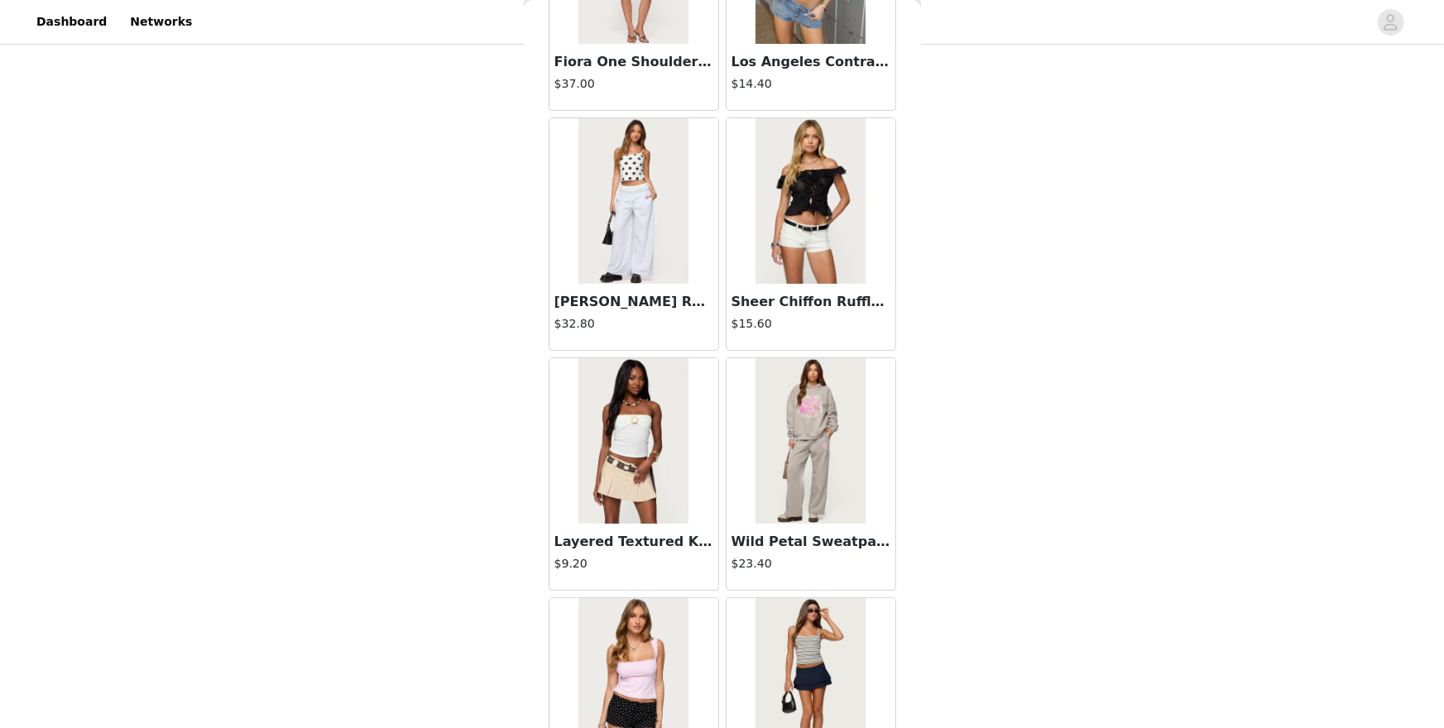
scroll to position [6204, 0]
click at [666, 299] on h3 "[PERSON_NAME] Ruffle Lace Sweatpants" at bounding box center [634, 304] width 159 height 20
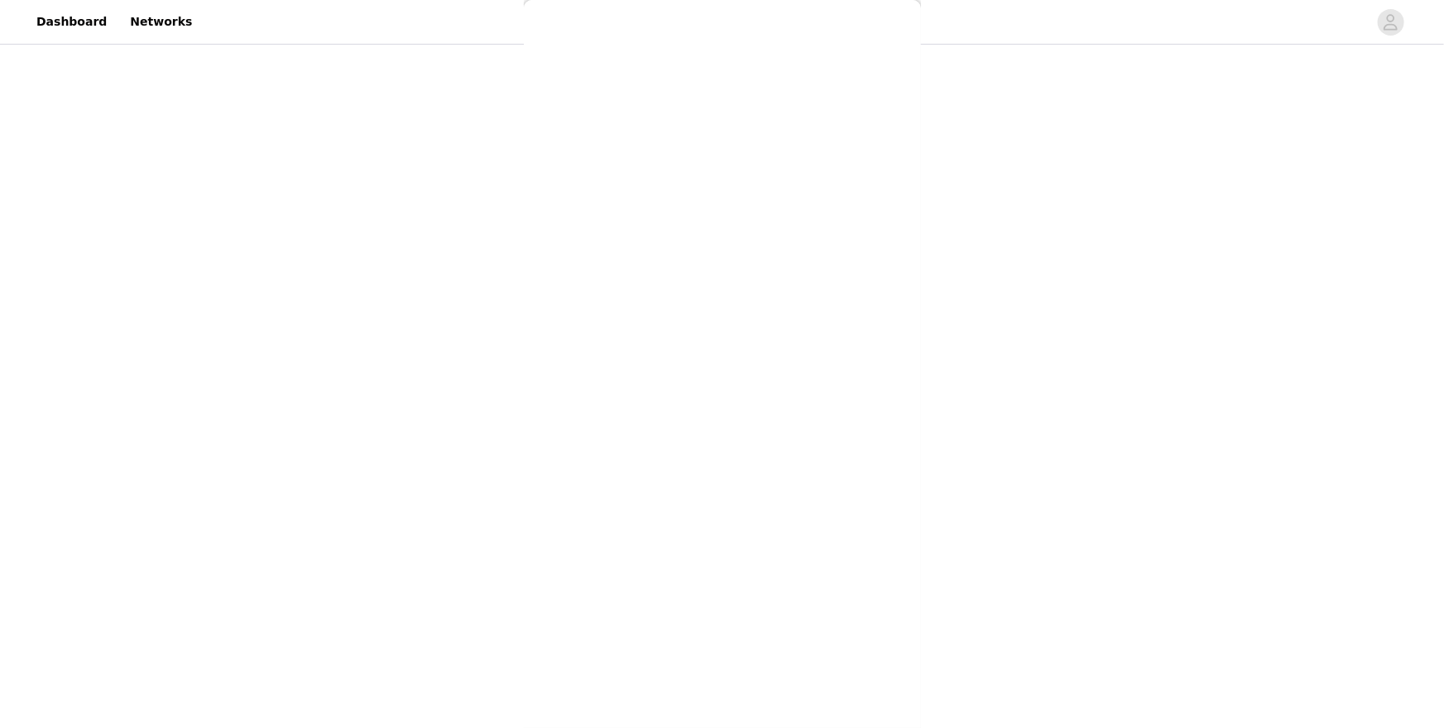
scroll to position [0, 0]
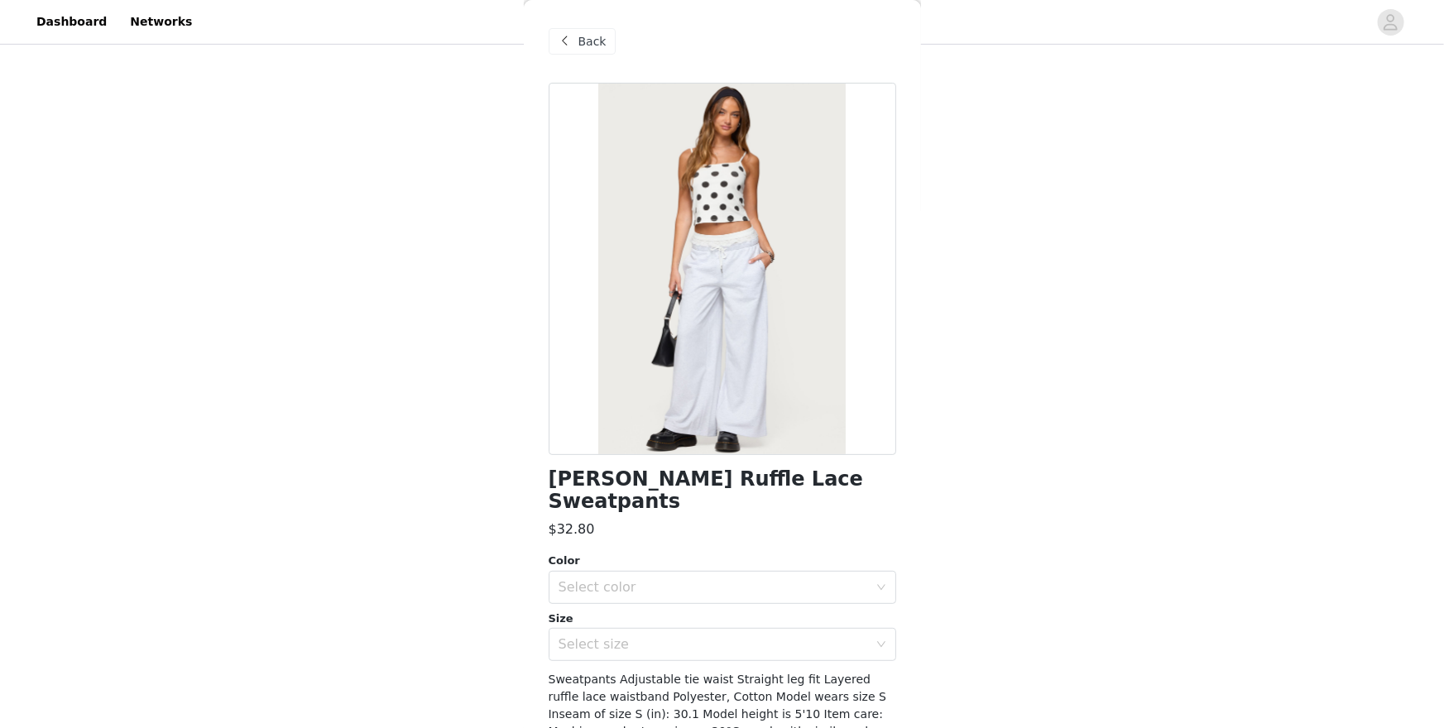
click at [745, 609] on div "Color Select color Size Select size" at bounding box center [723, 607] width 348 height 108
click at [736, 591] on div "Select color" at bounding box center [714, 587] width 310 height 17
click at [654, 478] on h1 "[PERSON_NAME] Ruffle Lace Sweatpants" at bounding box center [723, 490] width 348 height 45
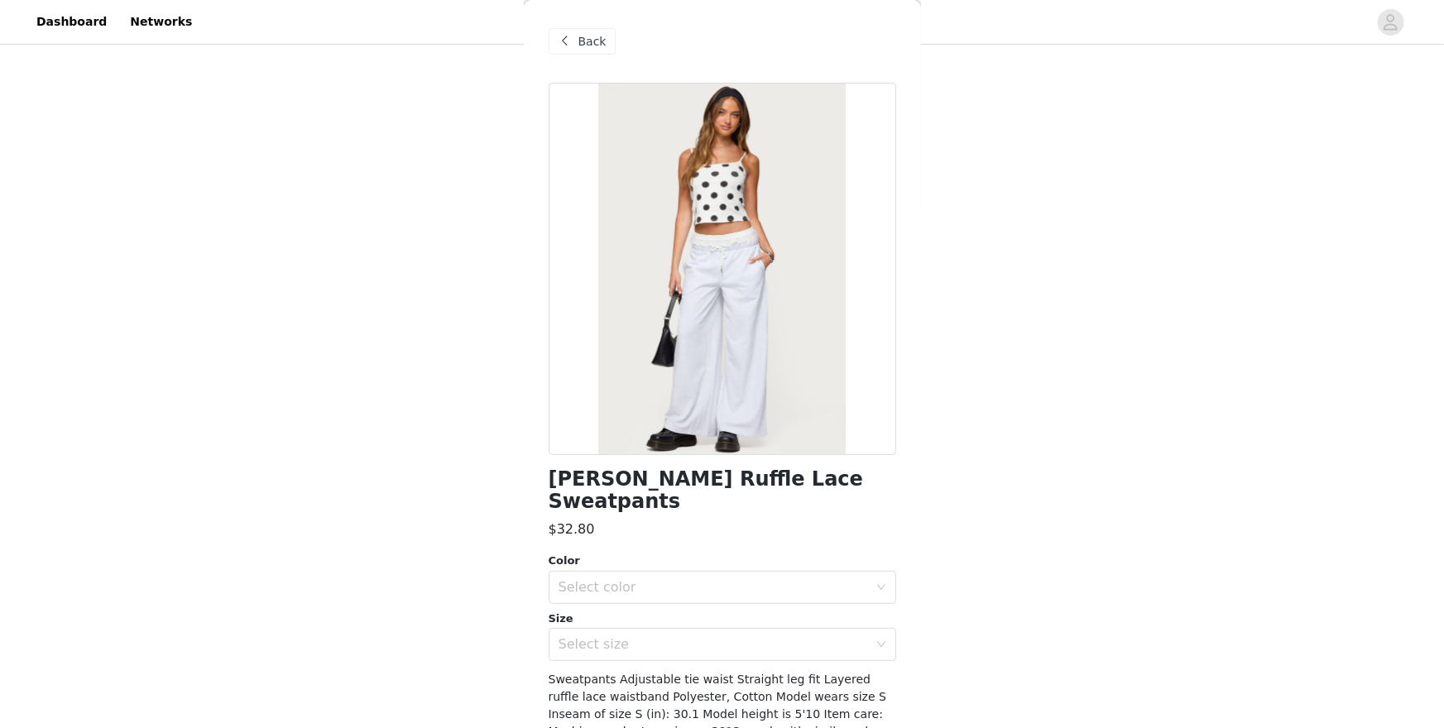
click at [654, 478] on h1 "[PERSON_NAME] Ruffle Lace Sweatpants" at bounding box center [723, 490] width 348 height 45
click at [654, 480] on h1 "[PERSON_NAME] Ruffle Lace Sweatpants" at bounding box center [723, 490] width 348 height 45
drag, startPoint x: 663, startPoint y: 507, endPoint x: 561, endPoint y: 461, distance: 111.9
click at [561, 461] on div "Tamia Peekaboo Ruffle Lace Sweatpants $32.80 Color Select color Size Select siz…" at bounding box center [723, 464] width 348 height 762
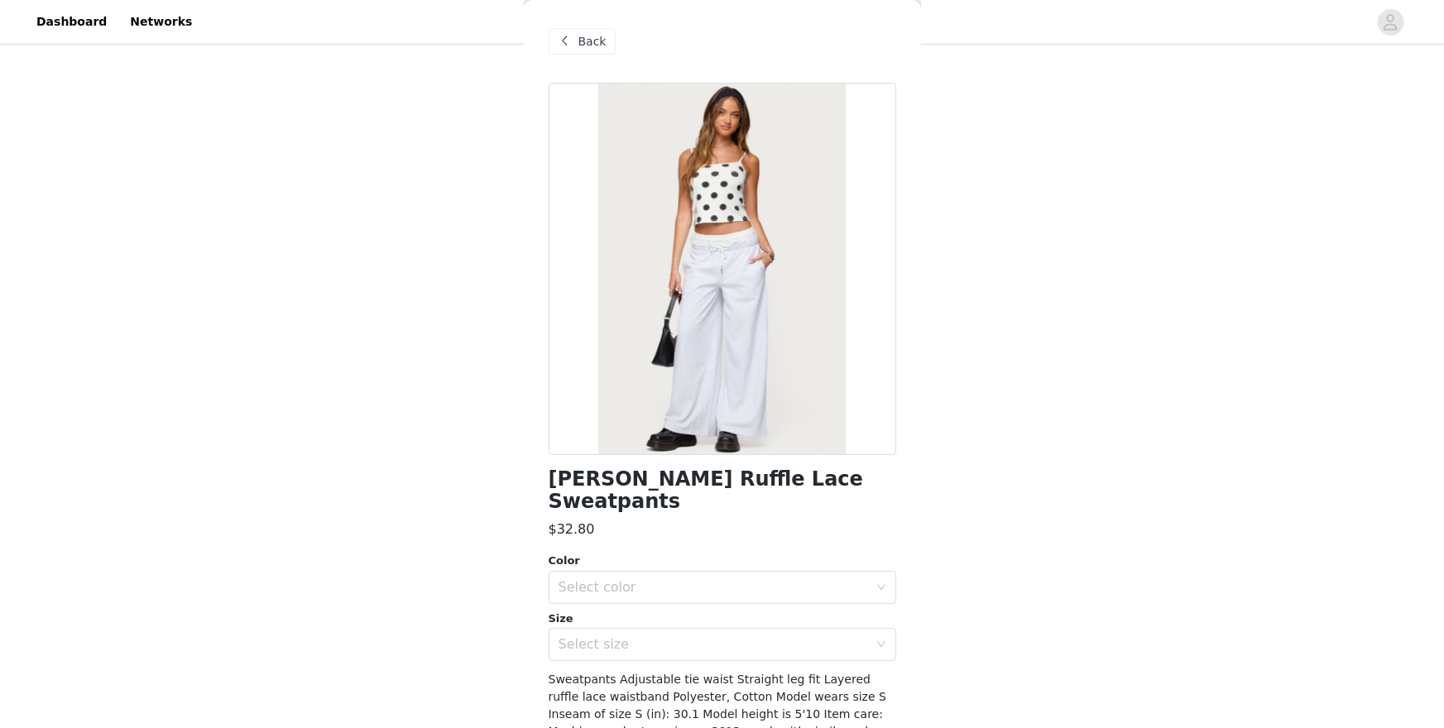
copy h1 "[PERSON_NAME] Ruffle Lace Sweatpants"
click at [814, 588] on div "Select color" at bounding box center [714, 587] width 310 height 17
click at [811, 617] on li "LIGHT GREY MELANGE" at bounding box center [723, 624] width 348 height 26
click at [812, 630] on div "Select size" at bounding box center [714, 644] width 310 height 17
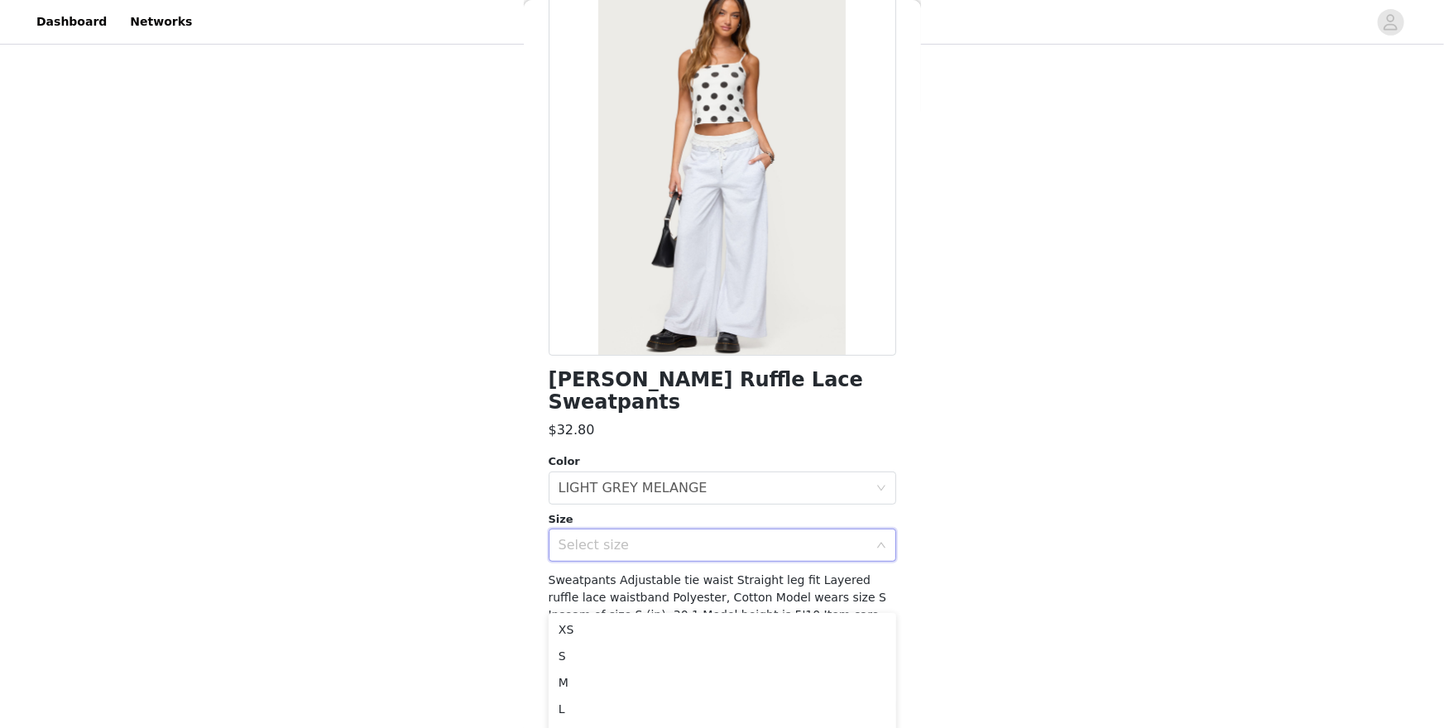
scroll to position [391, 0]
click at [560, 630] on li "M" at bounding box center [723, 659] width 348 height 26
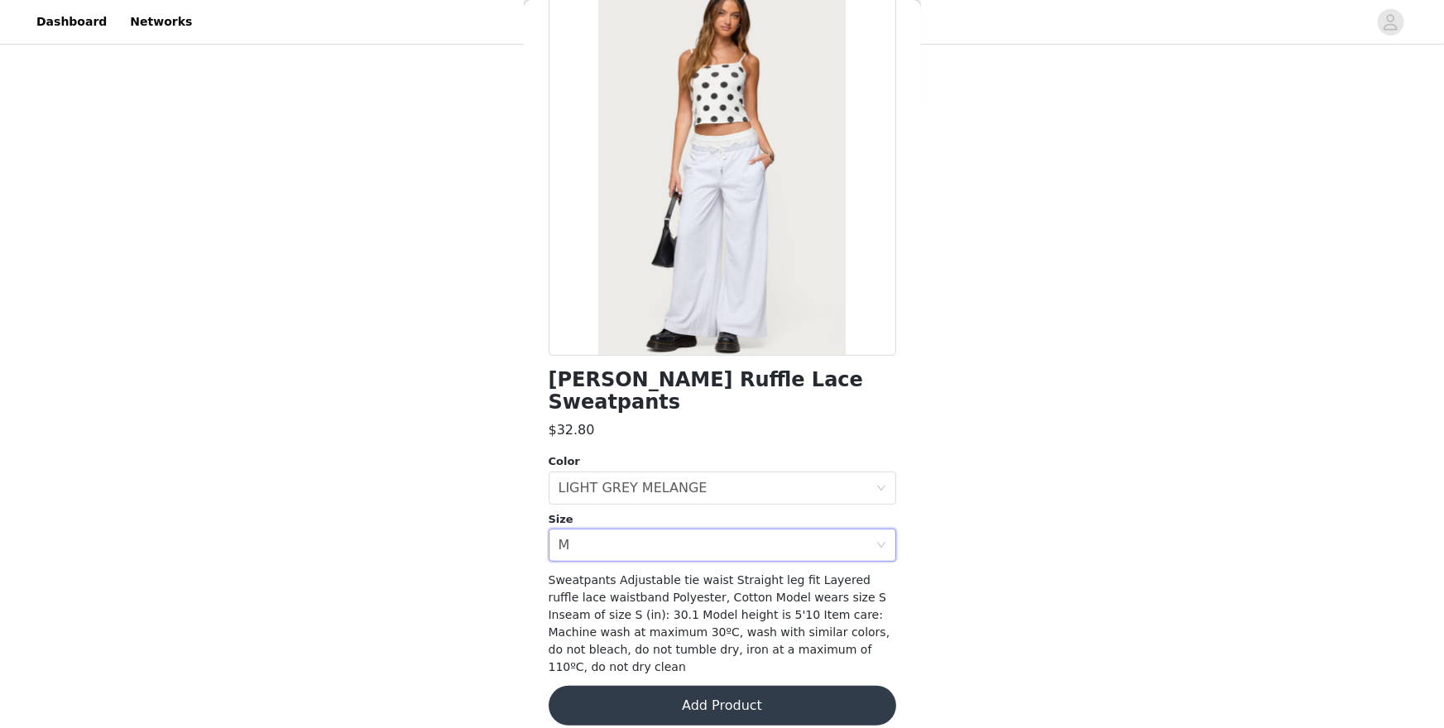
scroll to position [316, 0]
click at [653, 630] on button "Add Product" at bounding box center [723, 706] width 348 height 40
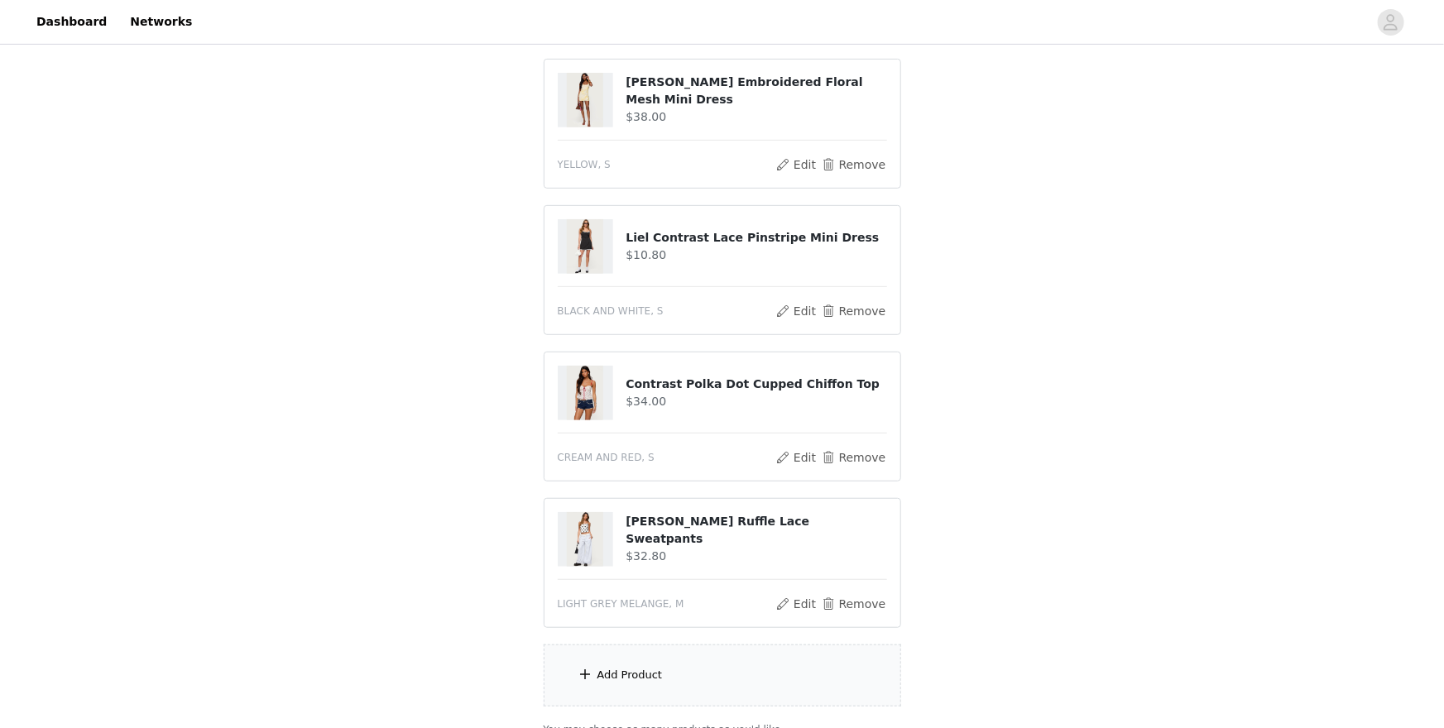
click at [653, 630] on div "Add Product" at bounding box center [723, 676] width 358 height 62
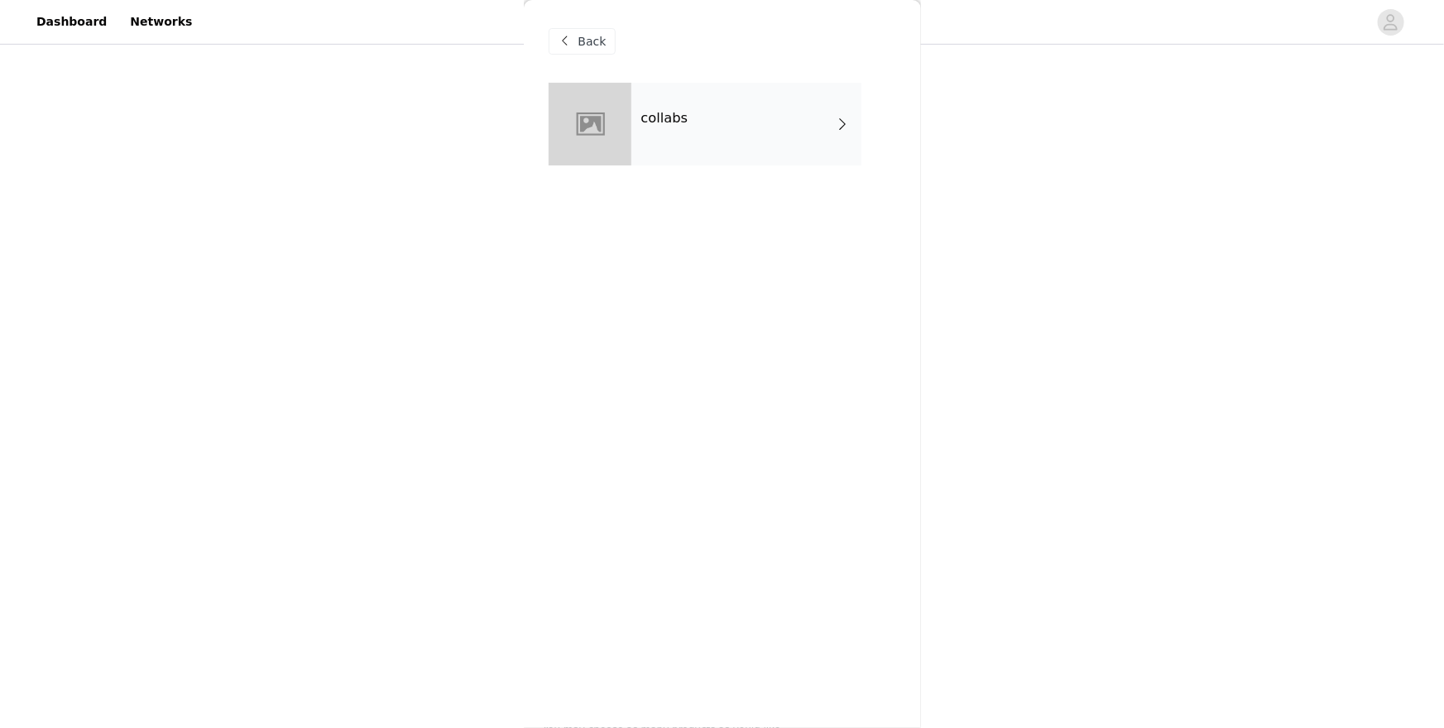
click at [703, 146] on div "collabs" at bounding box center [747, 124] width 230 height 83
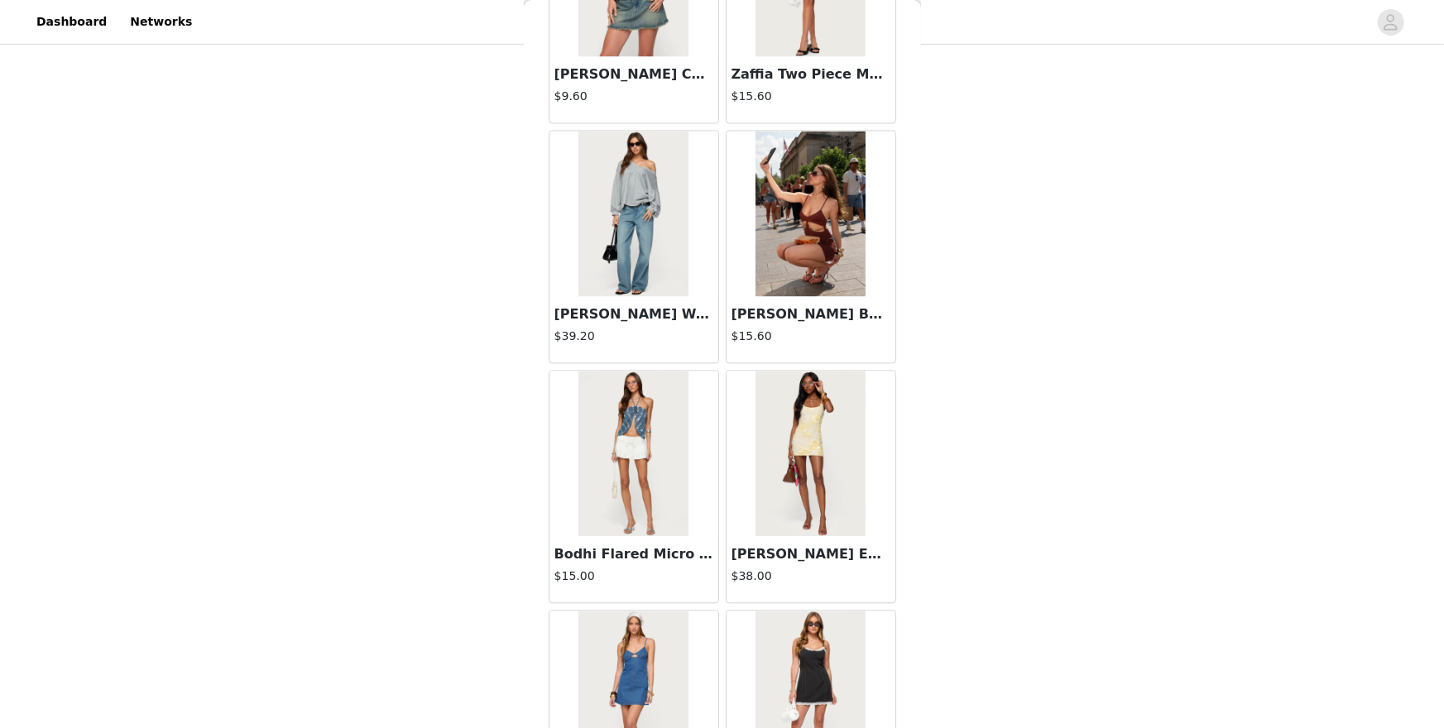
scroll to position [1803, 0]
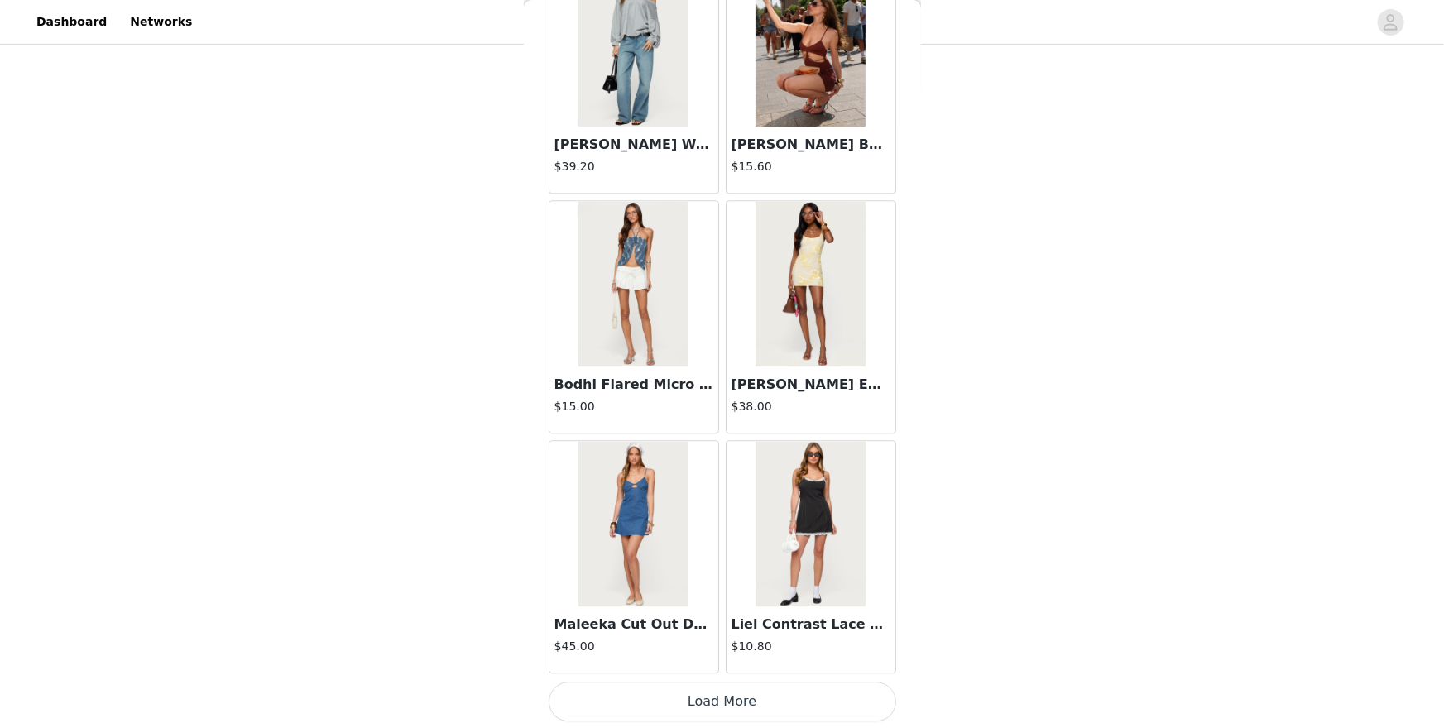
click at [858, 630] on button "Load More" at bounding box center [723, 702] width 348 height 40
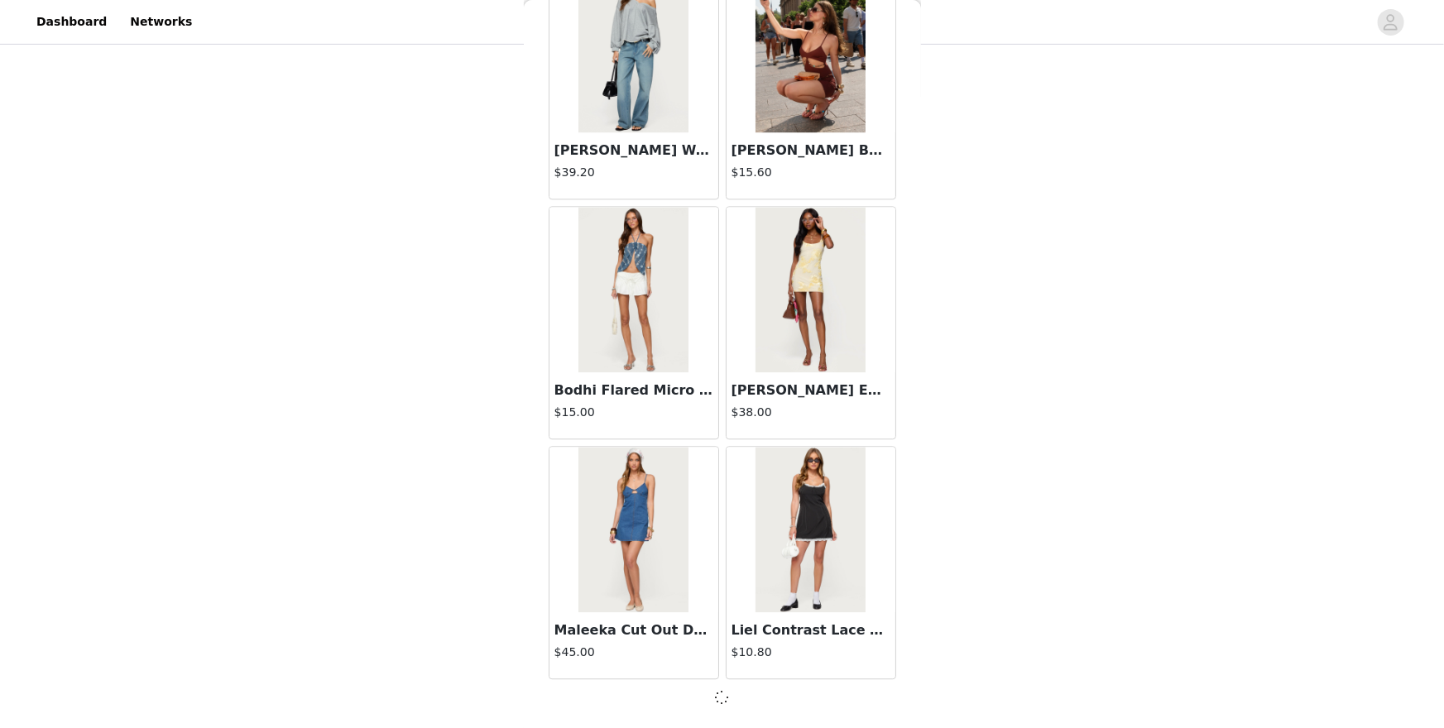
scroll to position [1795, 0]
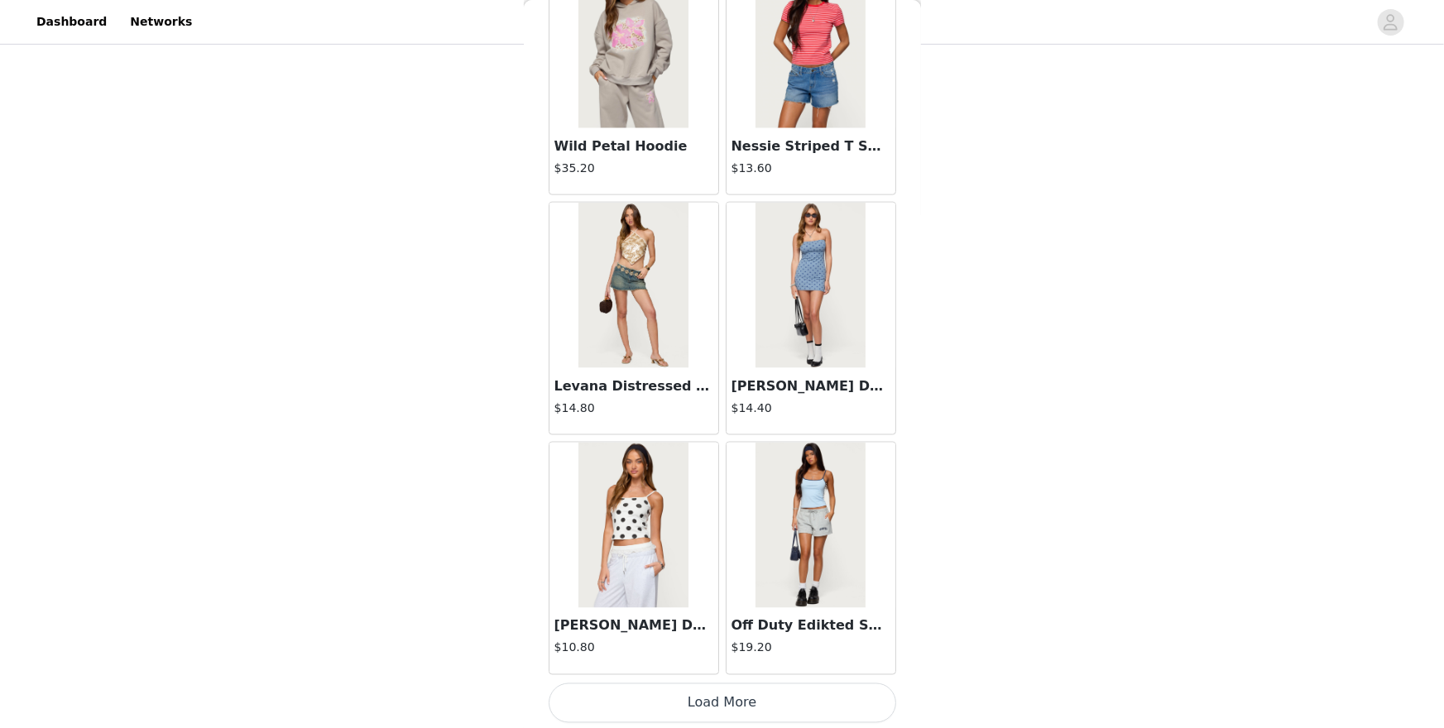
click at [858, 630] on button "Load More" at bounding box center [723, 704] width 348 height 40
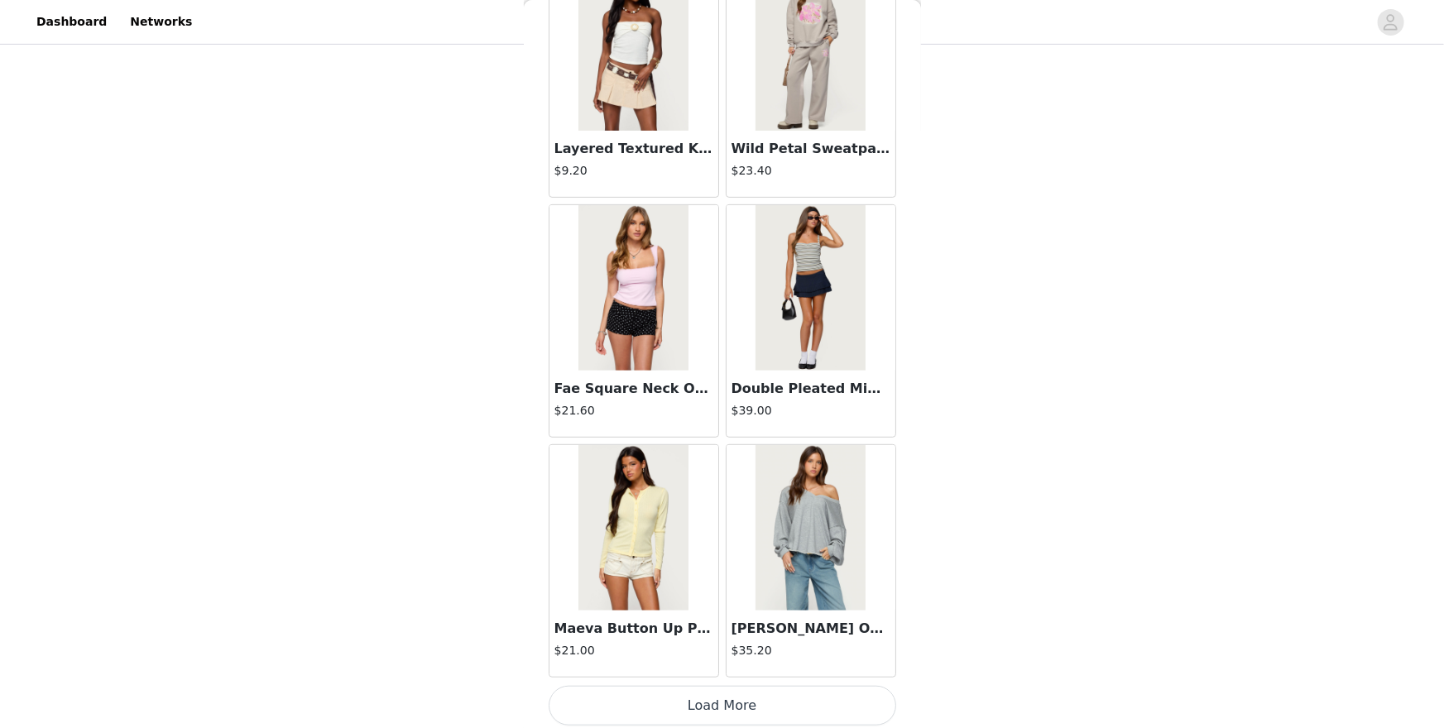
click at [858, 630] on button "Load More" at bounding box center [723, 706] width 348 height 40
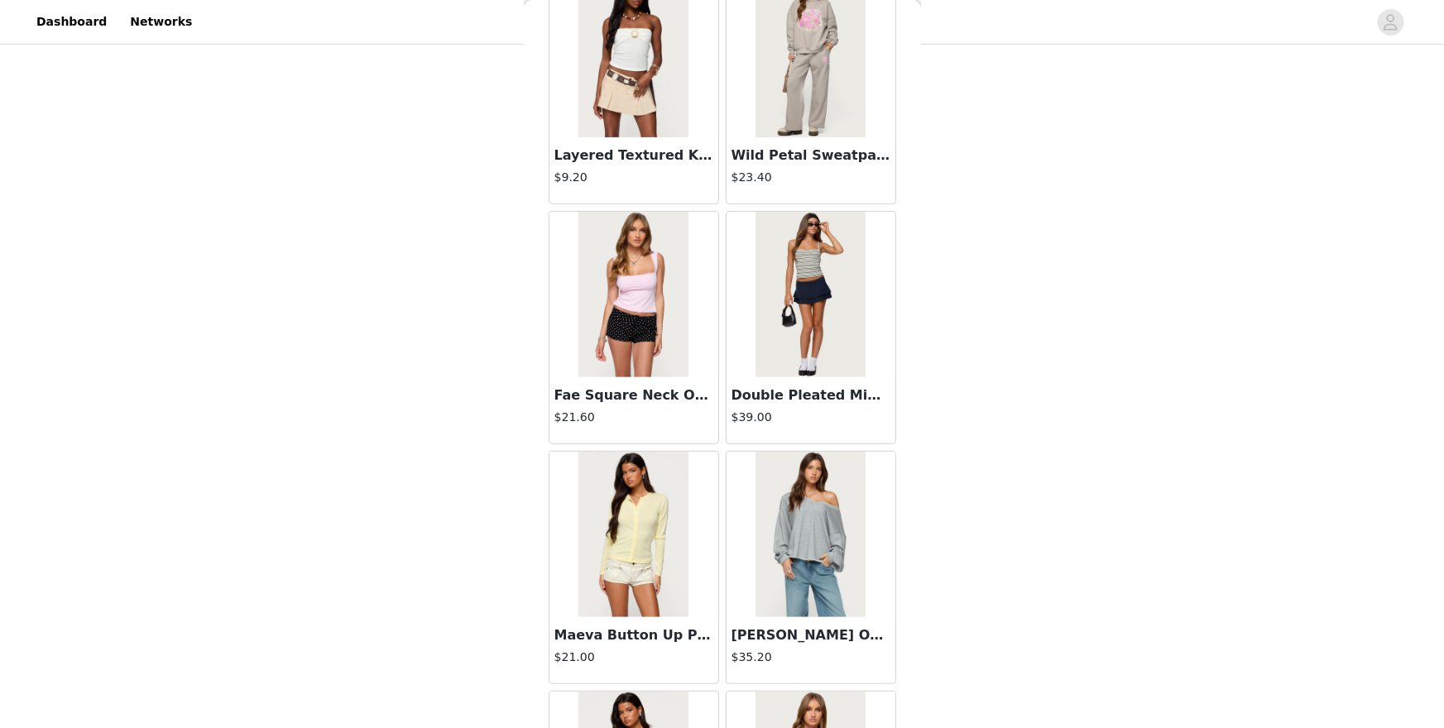
scroll to position [6599, 0]
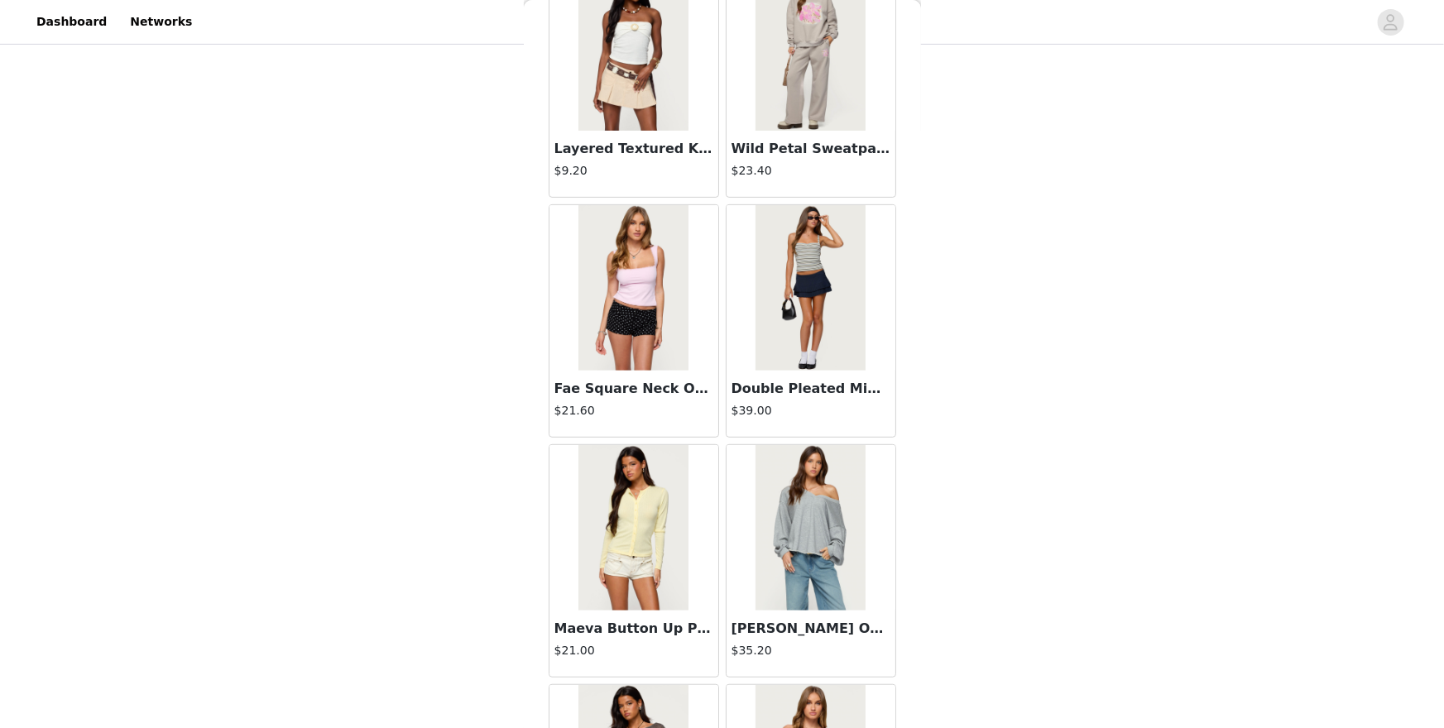
click at [785, 245] on img at bounding box center [811, 288] width 110 height 166
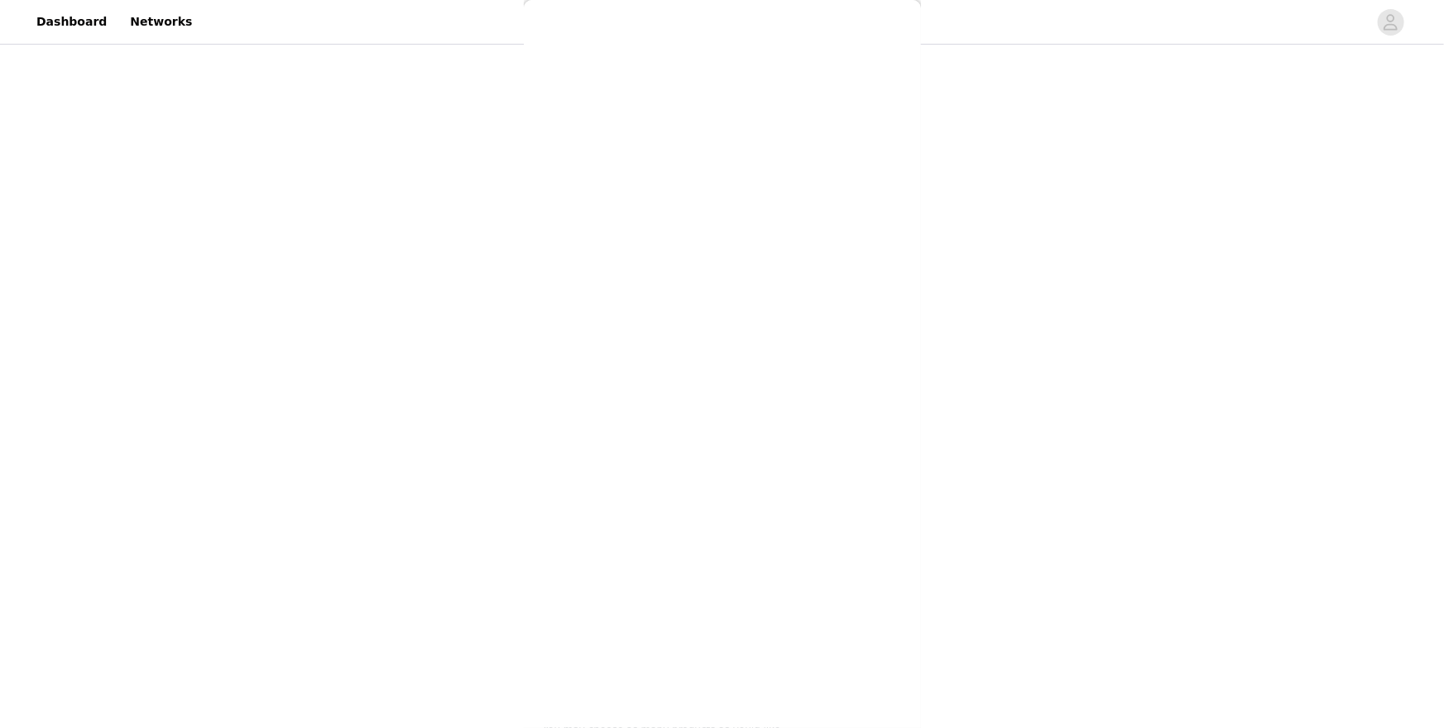
scroll to position [0, 0]
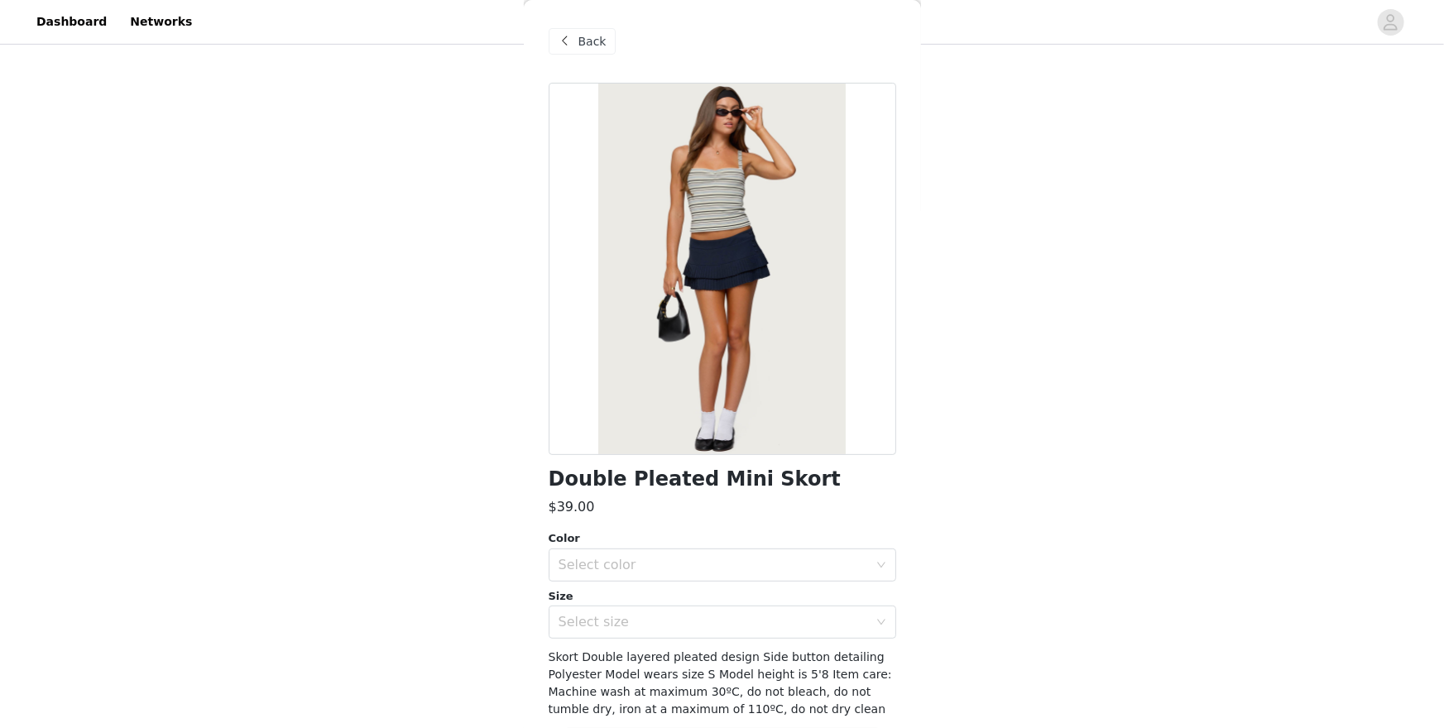
click at [571, 48] on span at bounding box center [565, 41] width 20 height 20
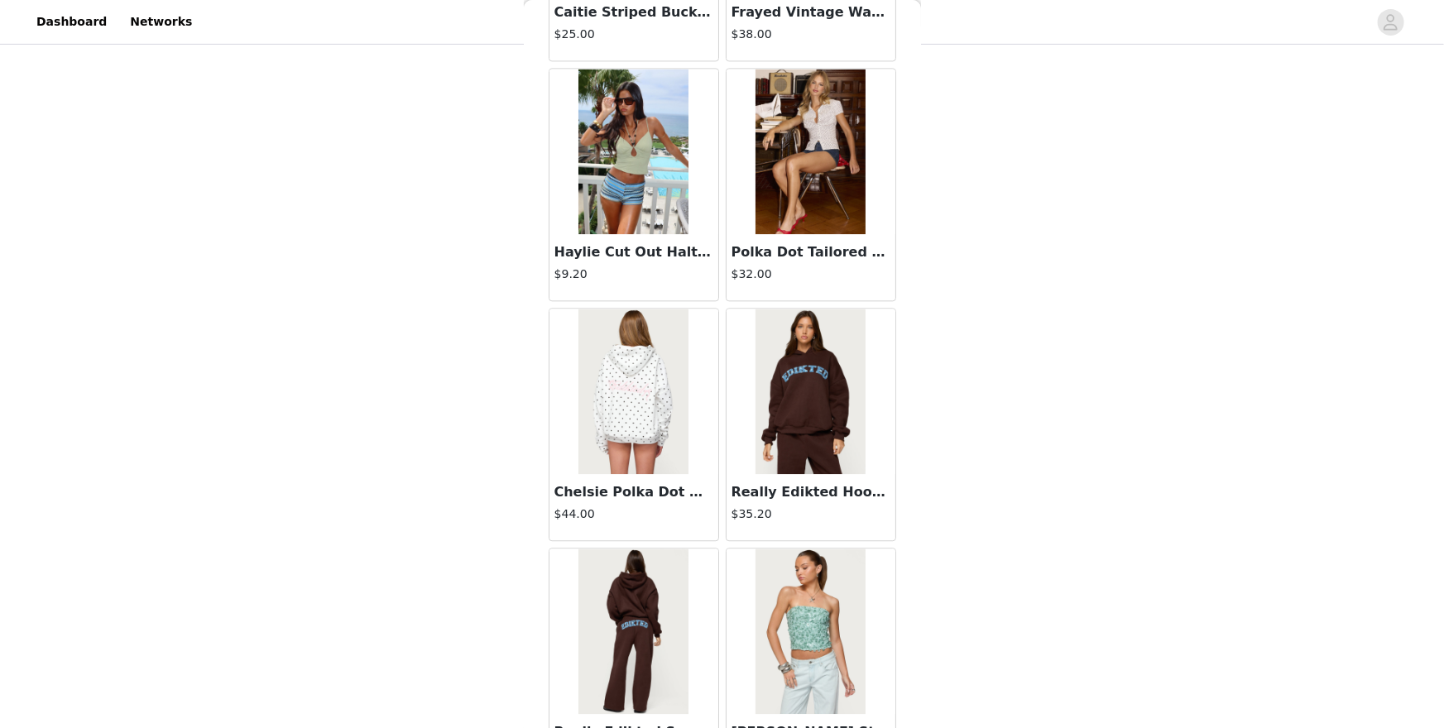
scroll to position [8100, 0]
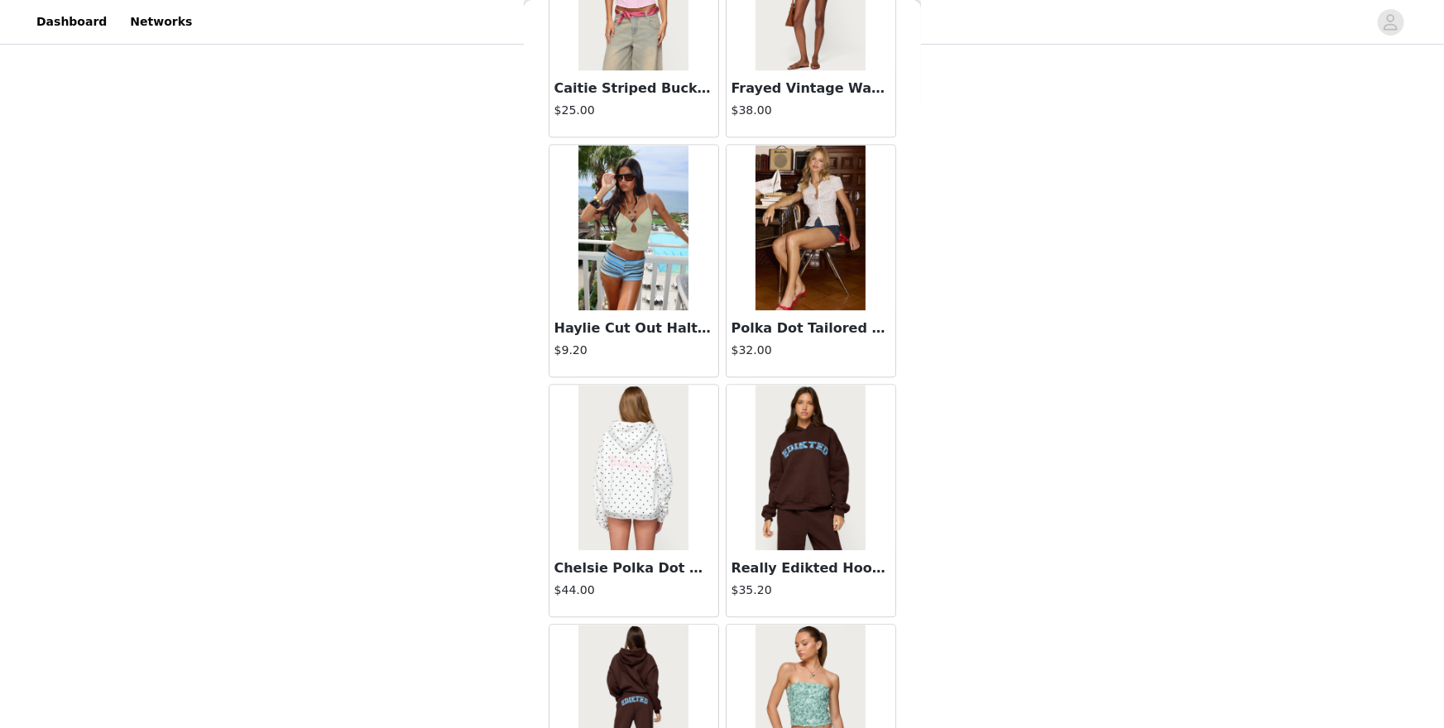
click at [466, 402] on div "STEP 1 OF 5 Products Choose as many products as you'd like, up to $300.00. 5 Se…" at bounding box center [722, 244] width 1444 height 1025
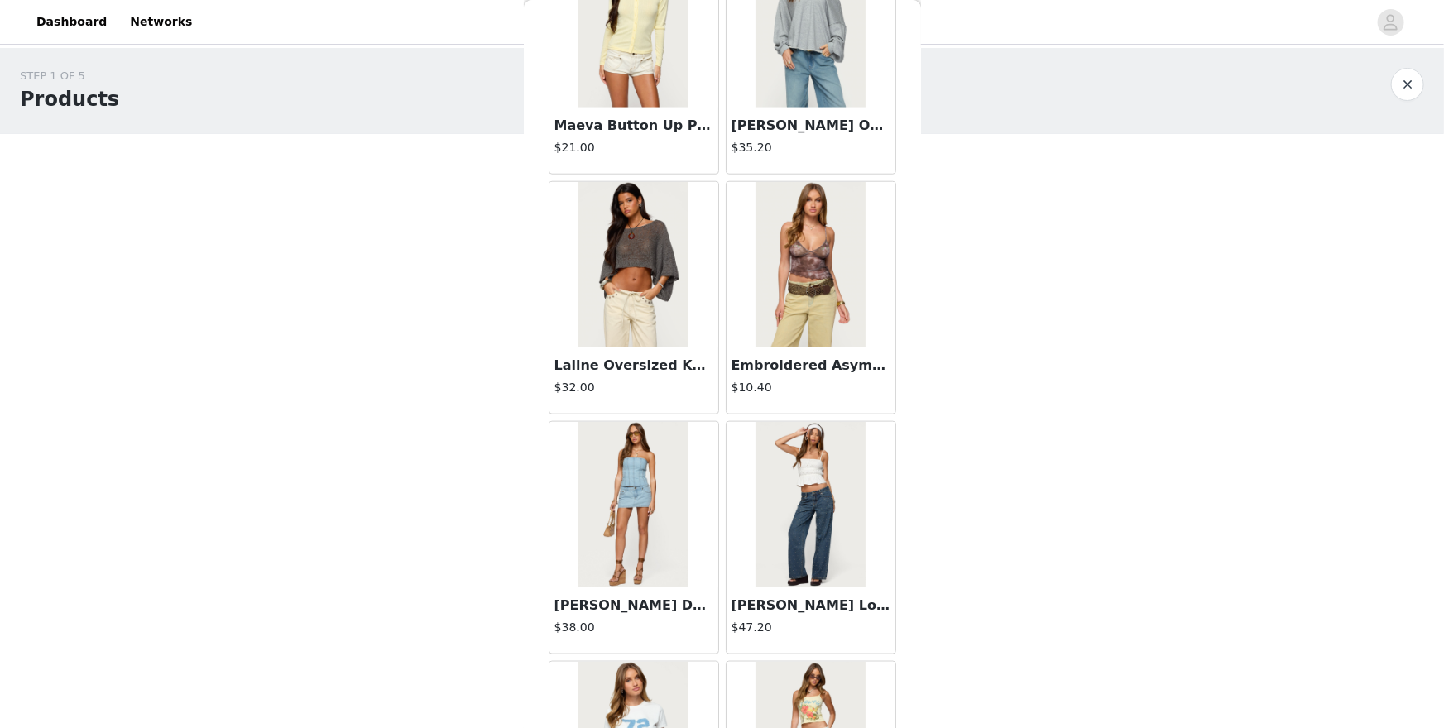
scroll to position [7067, 0]
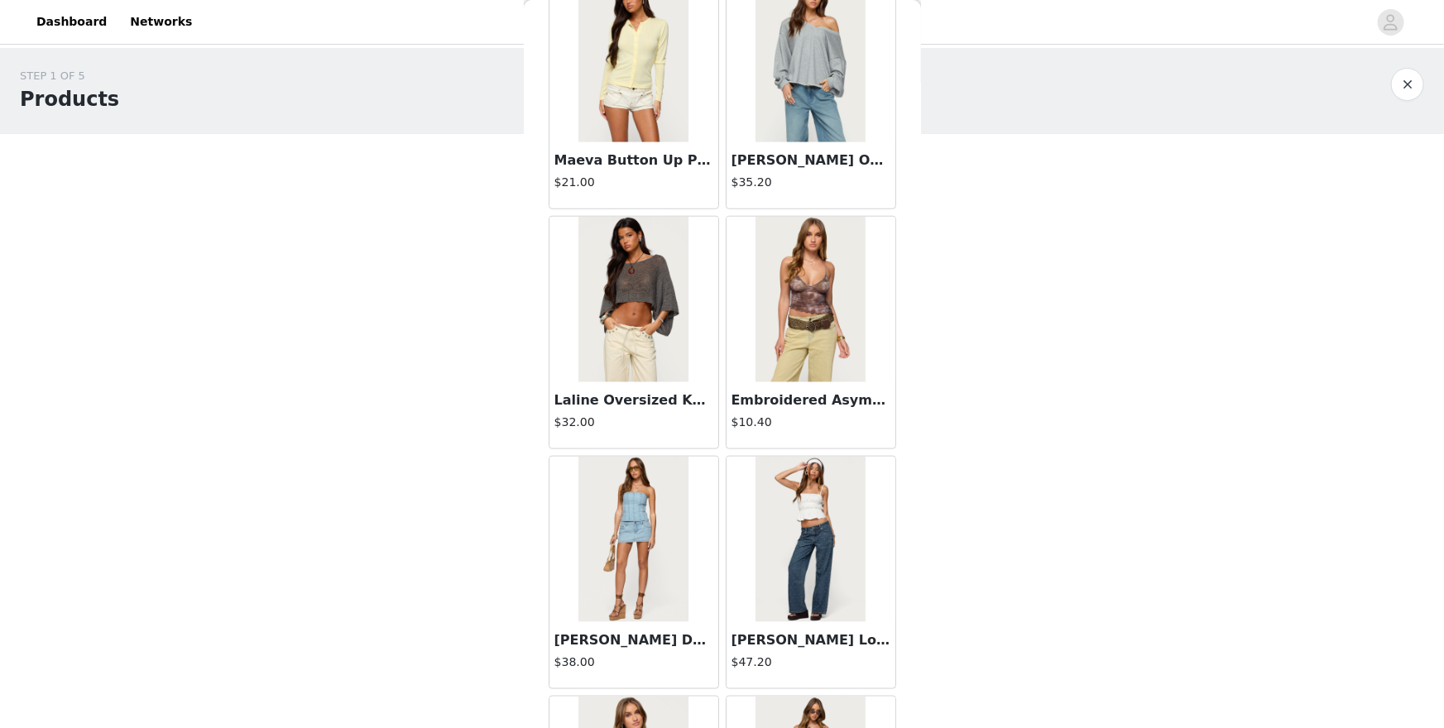
click at [766, 302] on img at bounding box center [811, 300] width 110 height 166
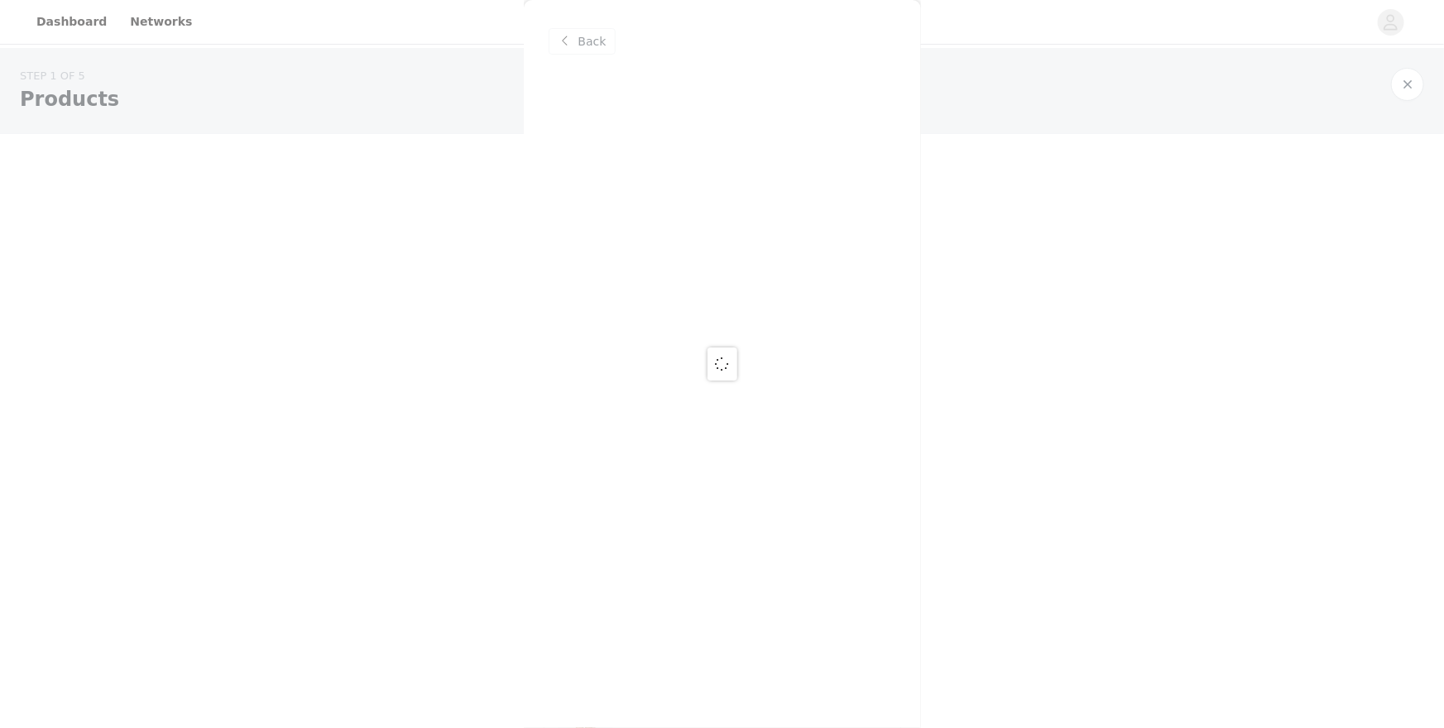
scroll to position [0, 0]
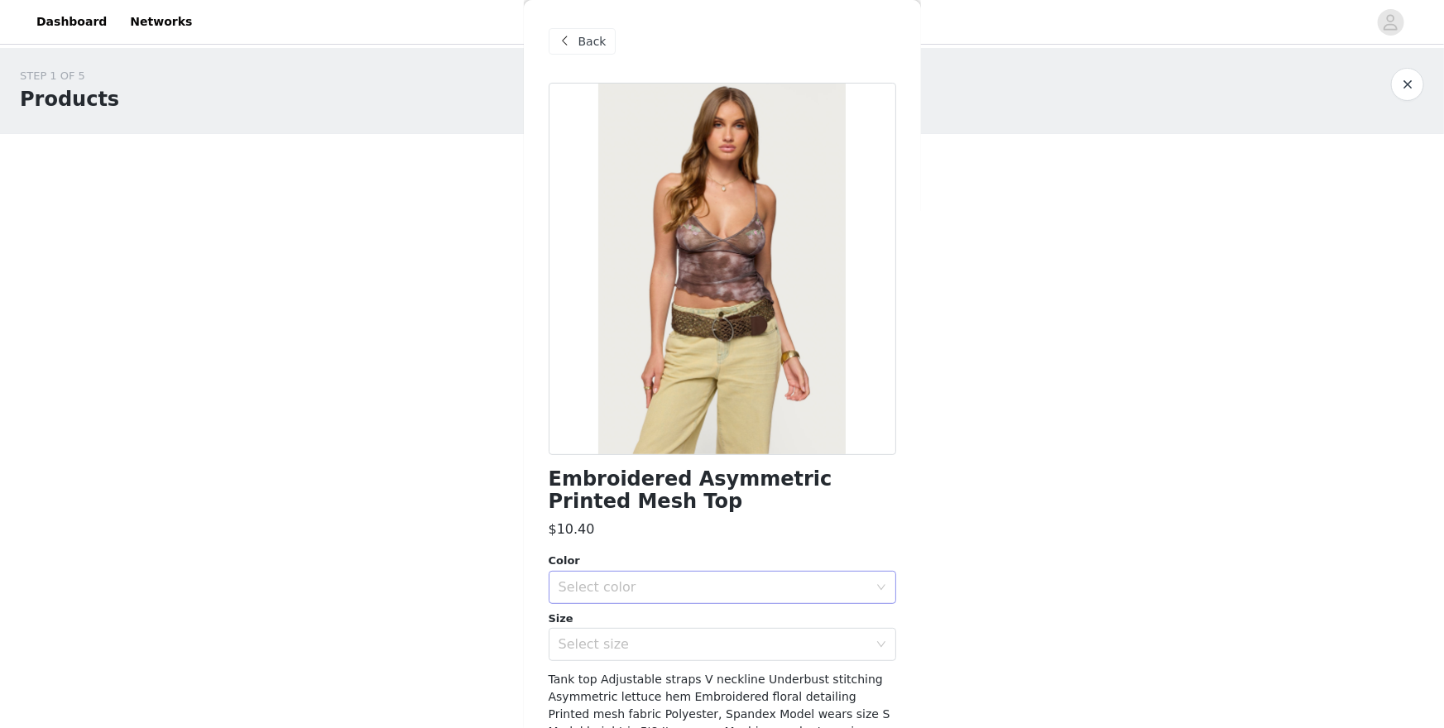
click at [840, 593] on div "Select color" at bounding box center [714, 587] width 310 height 17
click at [836, 630] on li "BROWN" at bounding box center [723, 623] width 348 height 26
click at [839, 630] on div "Select size" at bounding box center [714, 644] width 310 height 17
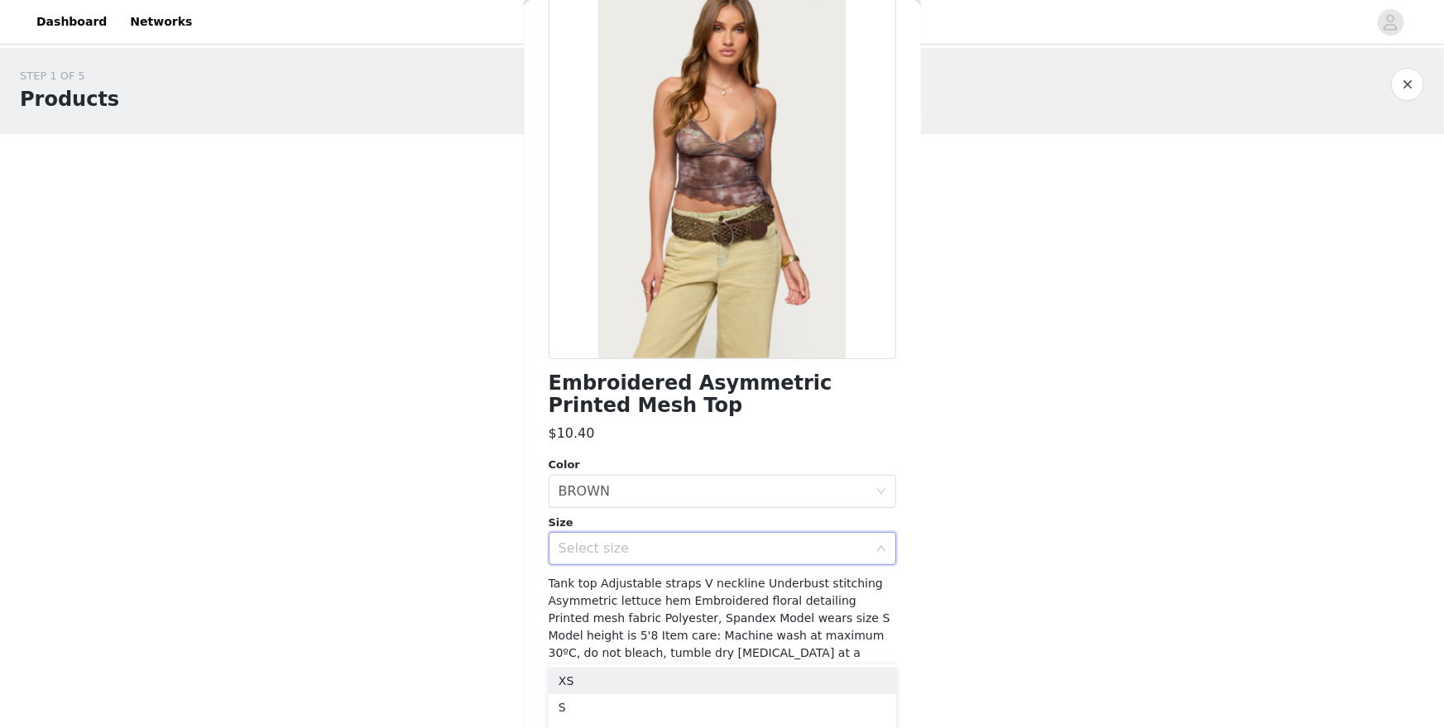
scroll to position [99, 0]
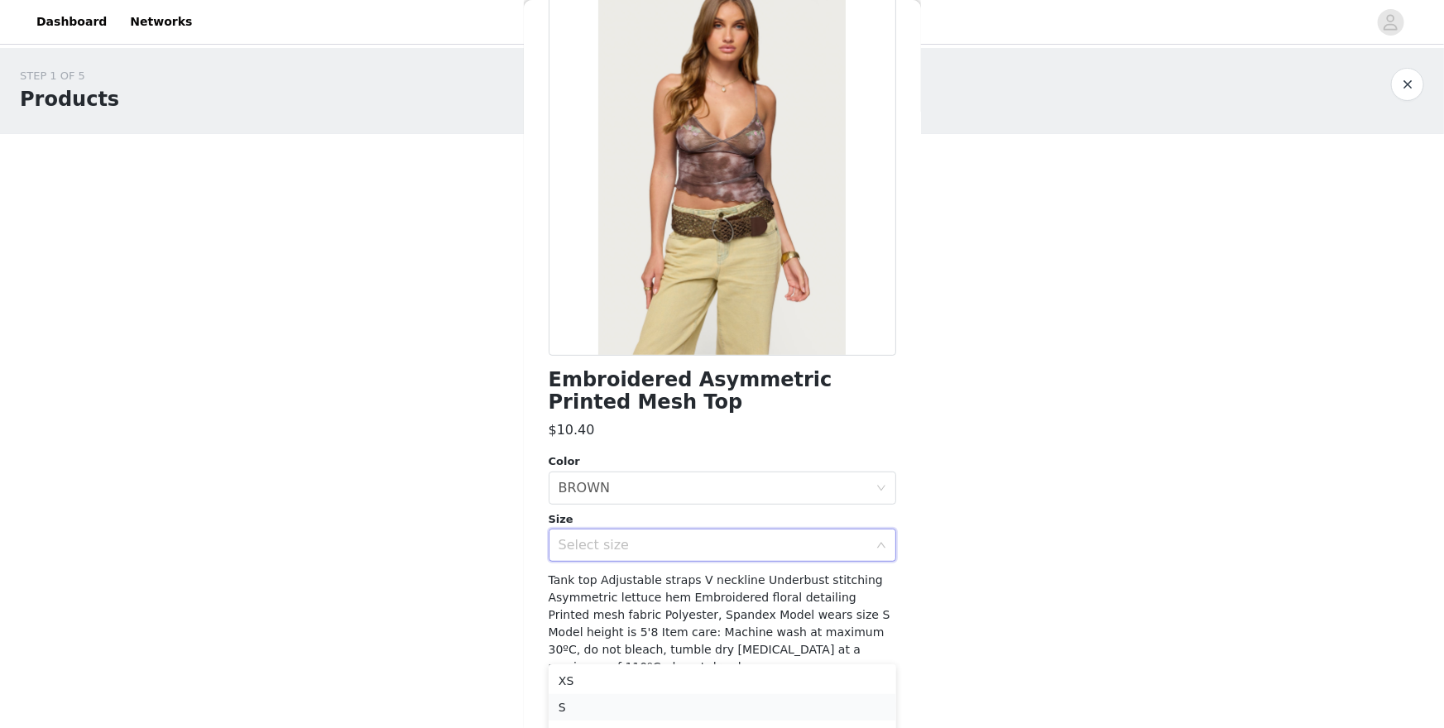
click at [780, 630] on li "S" at bounding box center [723, 707] width 348 height 26
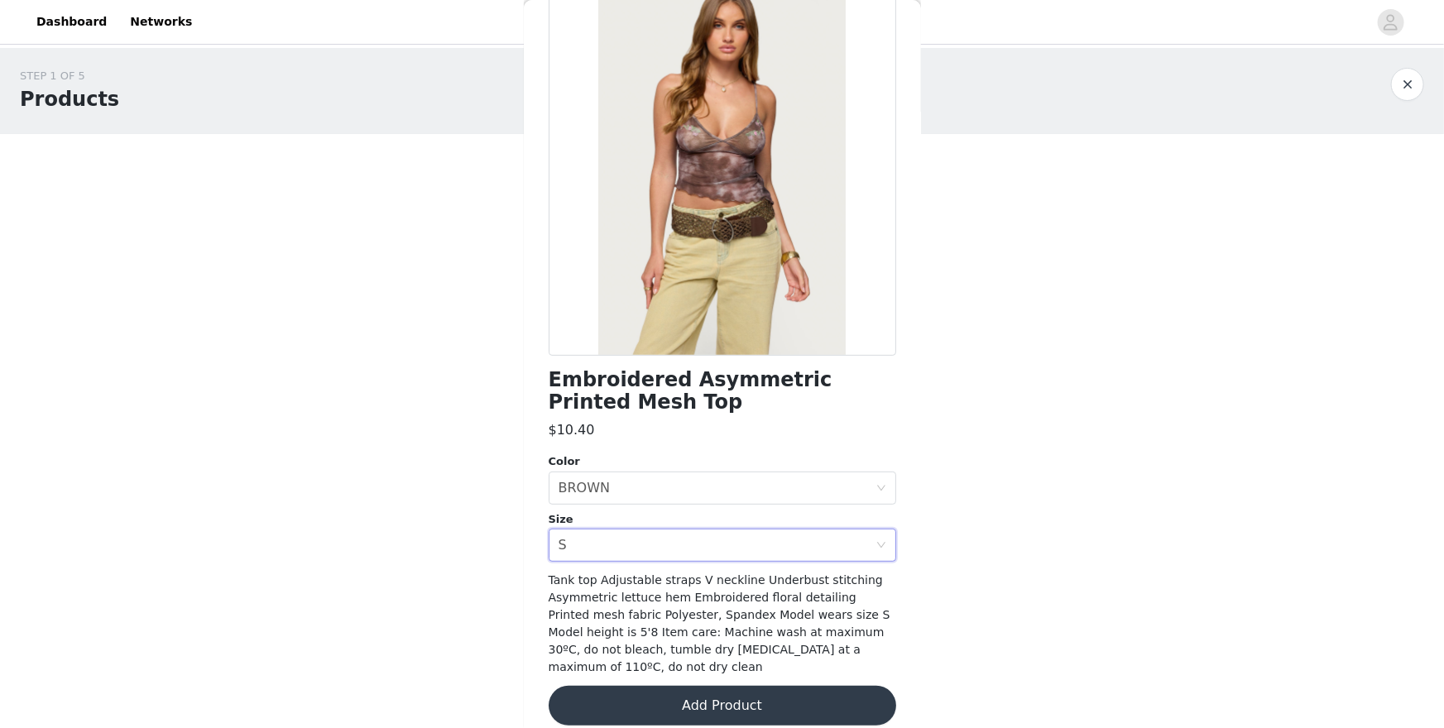
click at [770, 563] on div "Embroidered Asymmetric Printed Mesh Top $10.40 Color Select color BROWN Size Se…" at bounding box center [723, 364] width 348 height 762
click at [744, 555] on div "Select size S" at bounding box center [717, 545] width 317 height 31
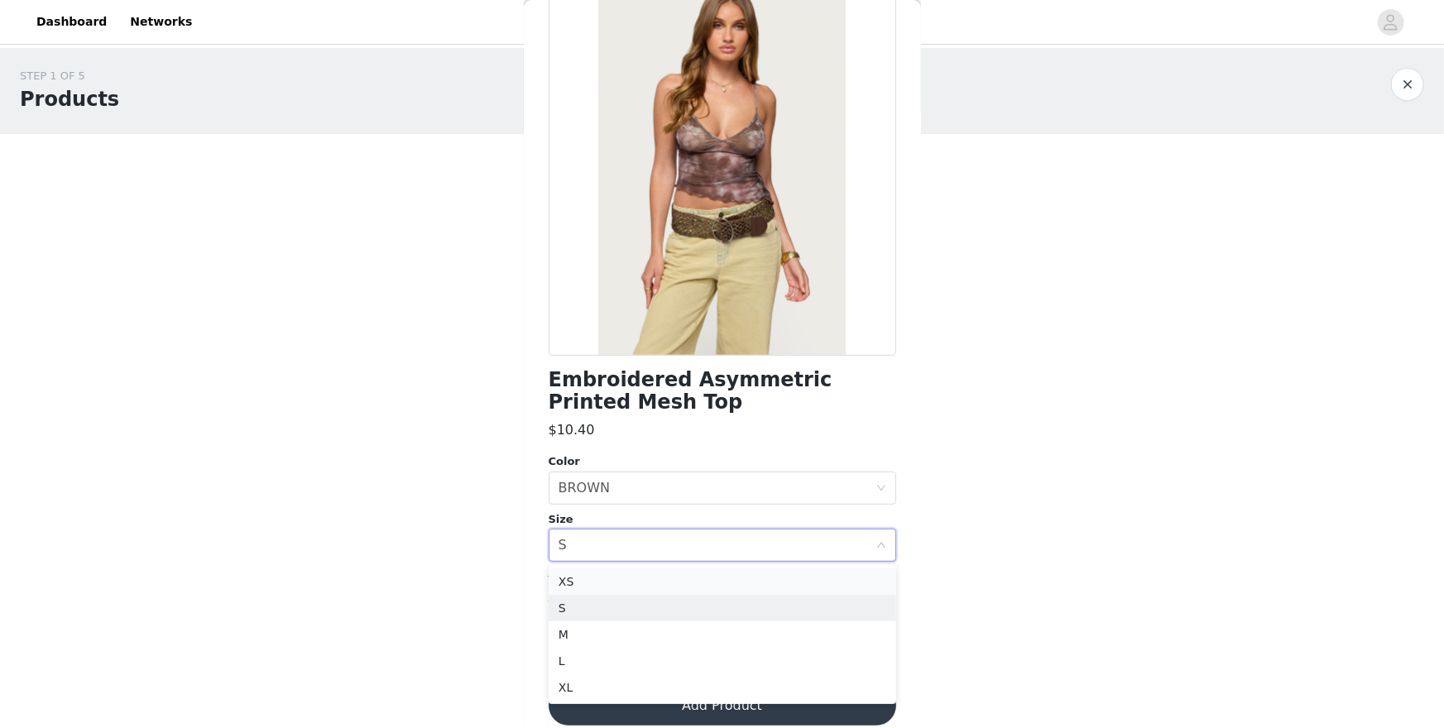
click at [684, 589] on li "XS" at bounding box center [723, 582] width 348 height 26
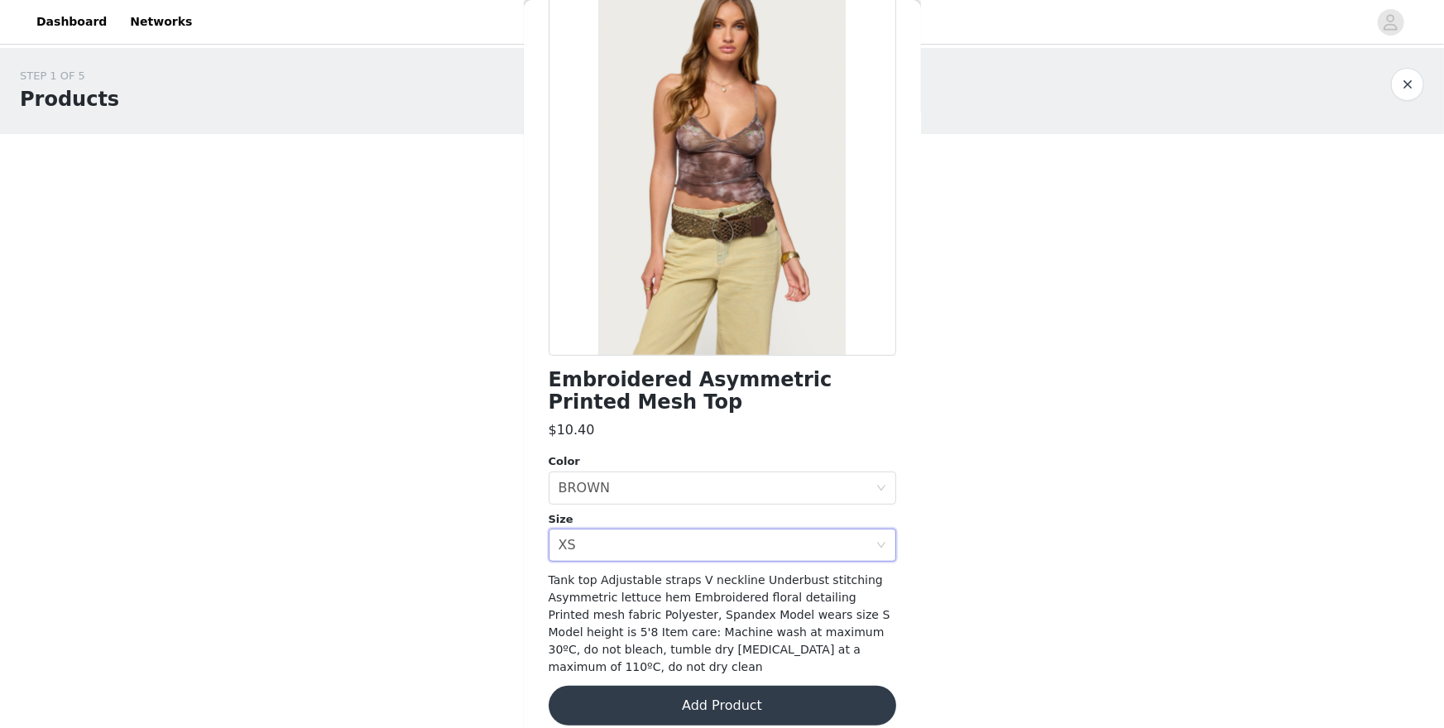
click at [751, 630] on button "Add Product" at bounding box center [723, 706] width 348 height 40
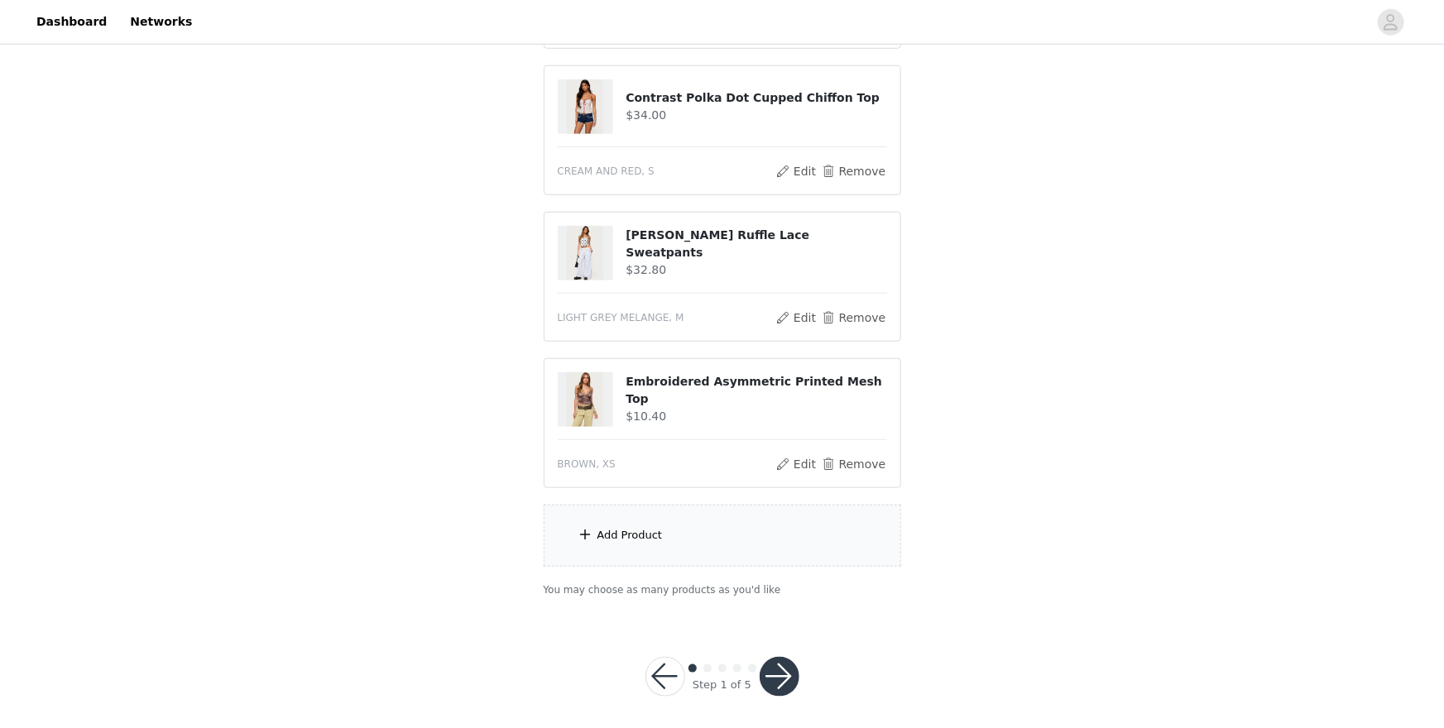
scroll to position [609, 0]
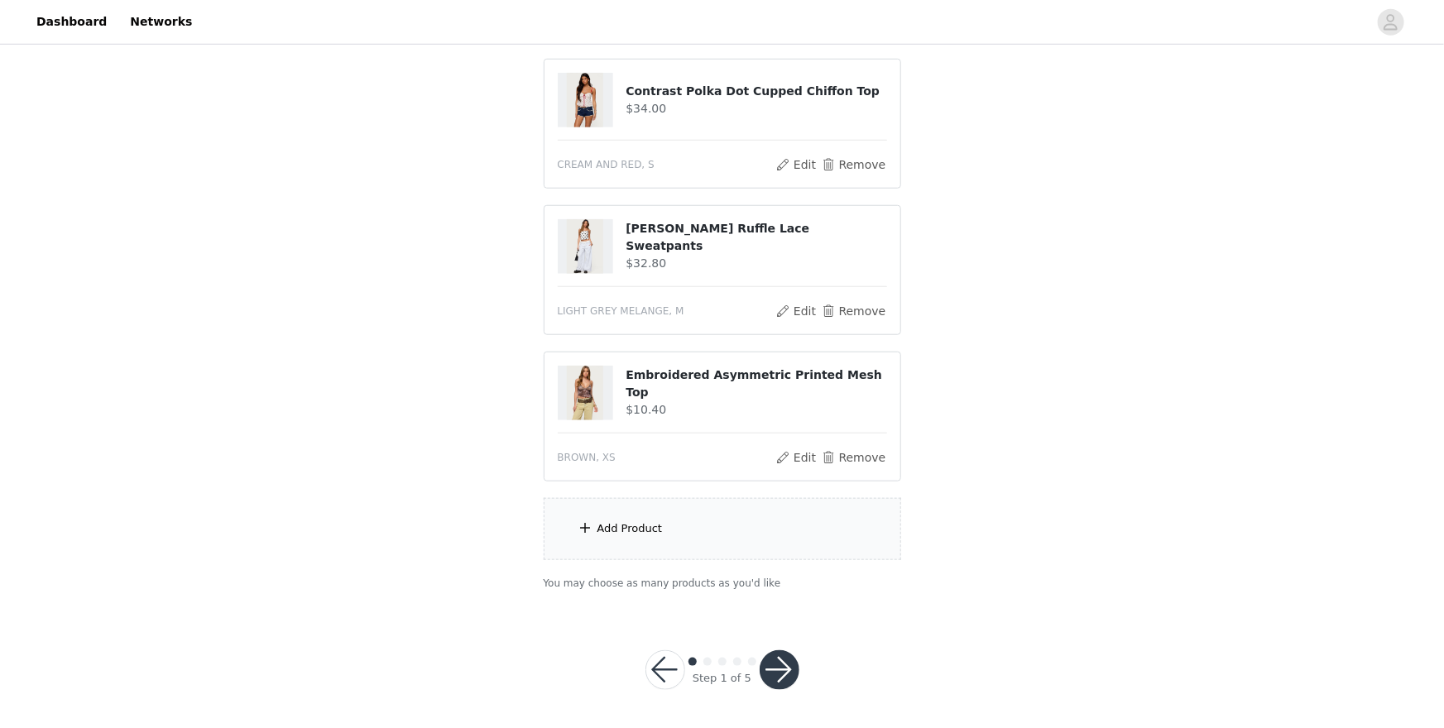
click at [659, 531] on div "Add Product" at bounding box center [630, 529] width 65 height 17
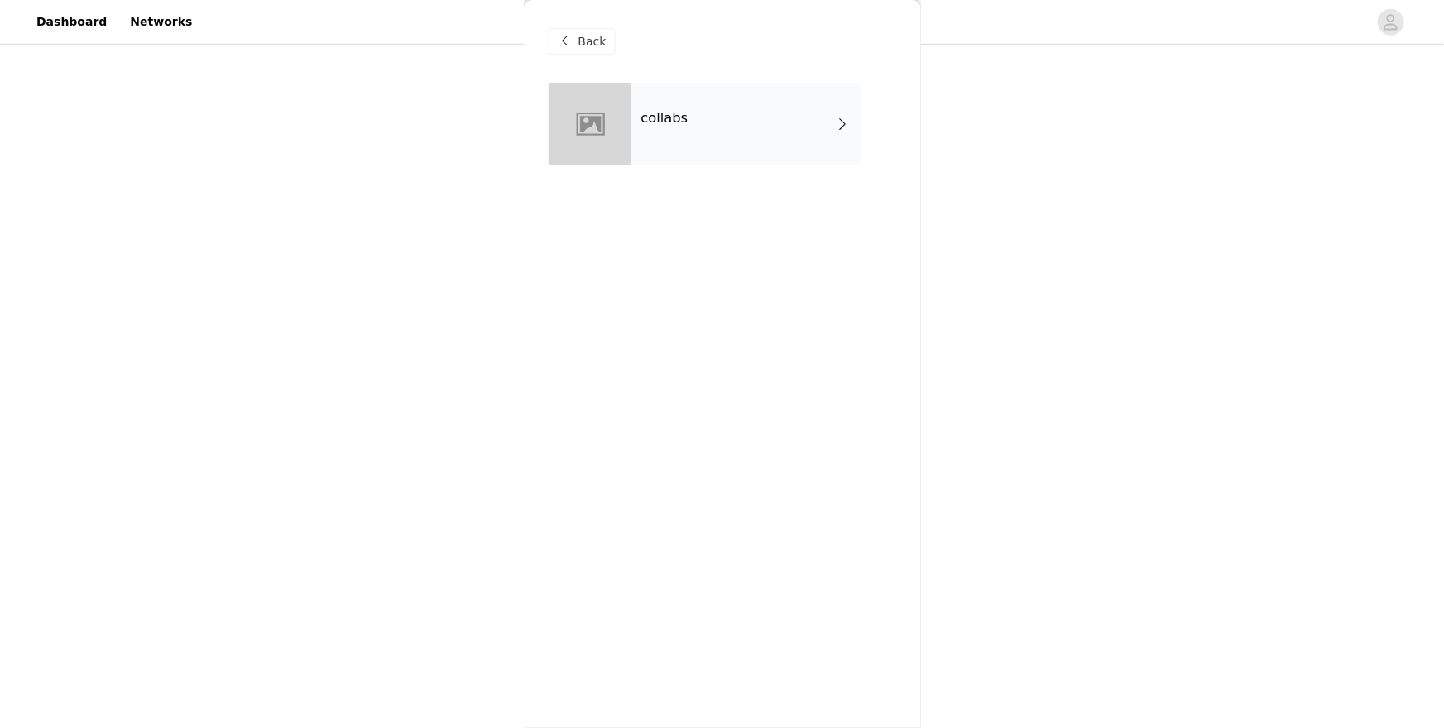
click at [634, 127] on div "collabs" at bounding box center [747, 124] width 230 height 83
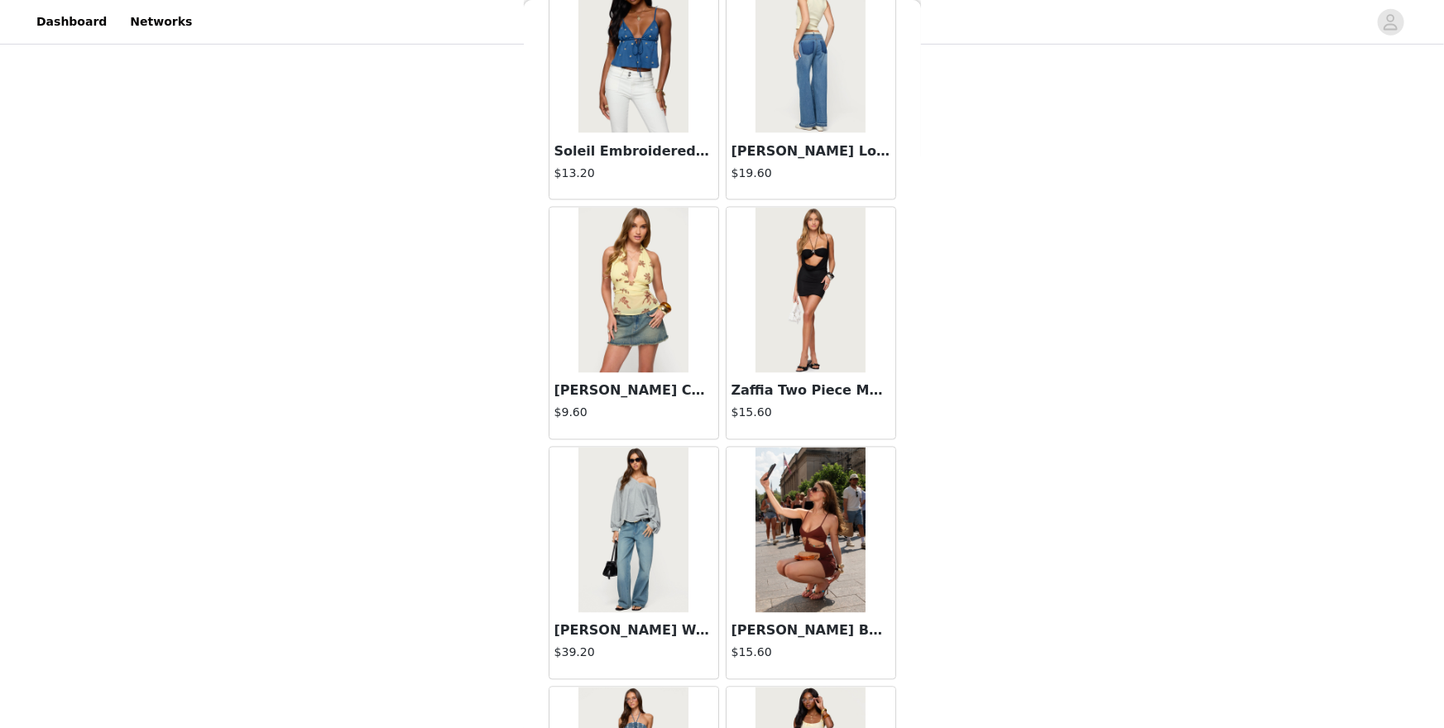
scroll to position [1803, 0]
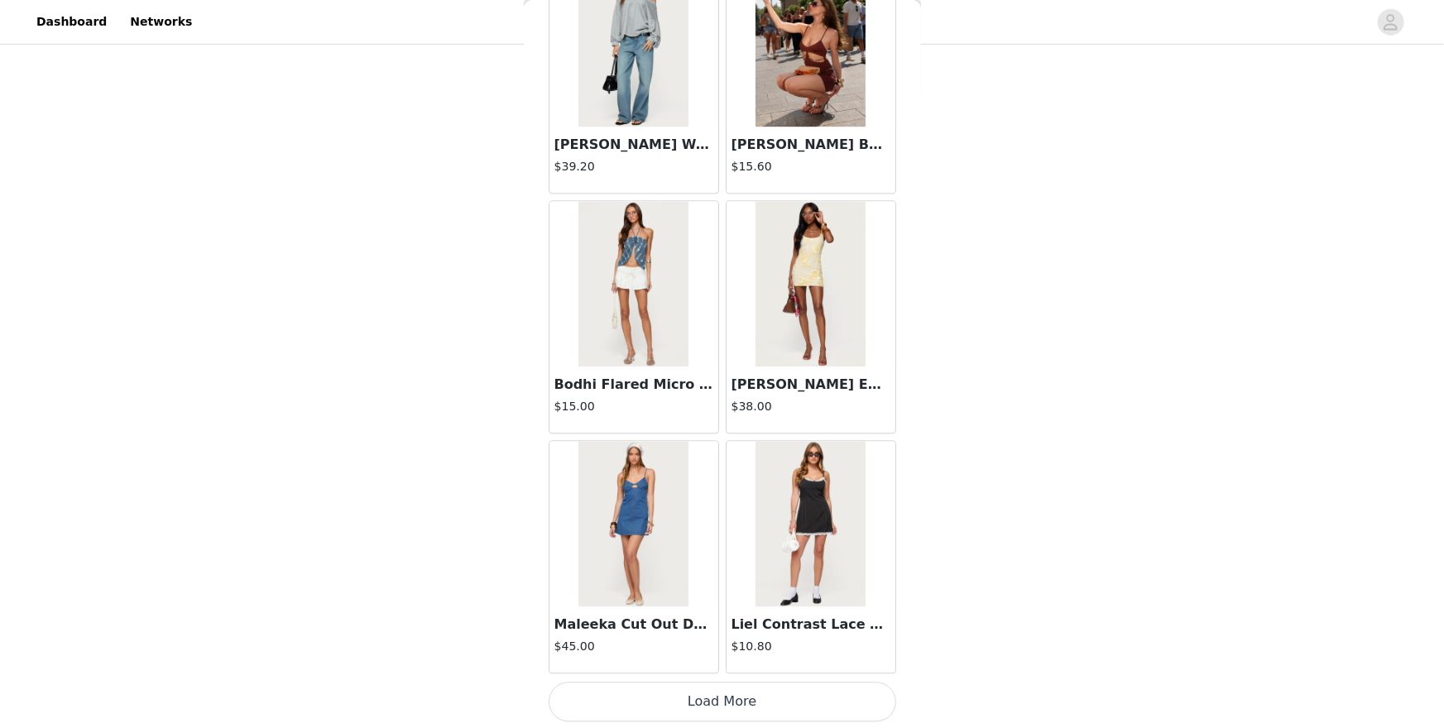
click at [788, 630] on button "Load More" at bounding box center [723, 702] width 348 height 40
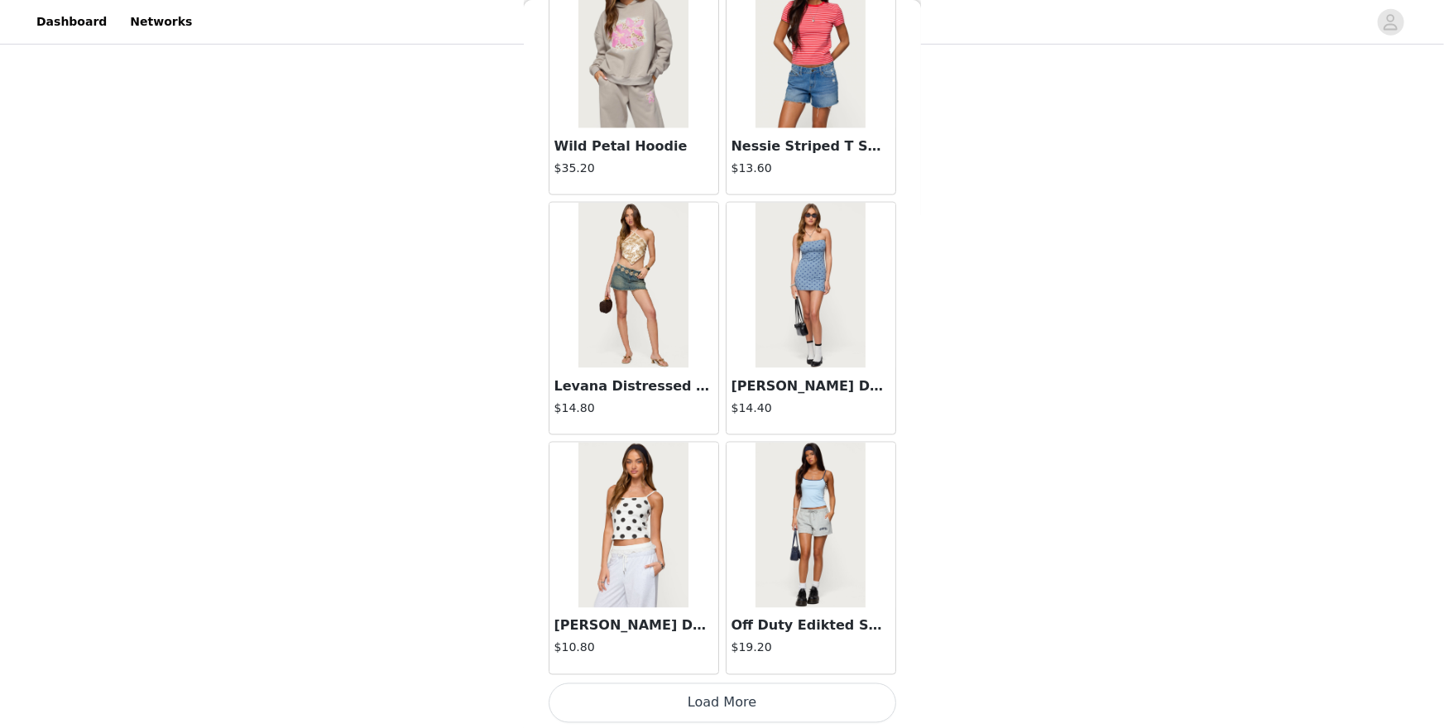
click at [788, 630] on button "Load More" at bounding box center [723, 704] width 348 height 40
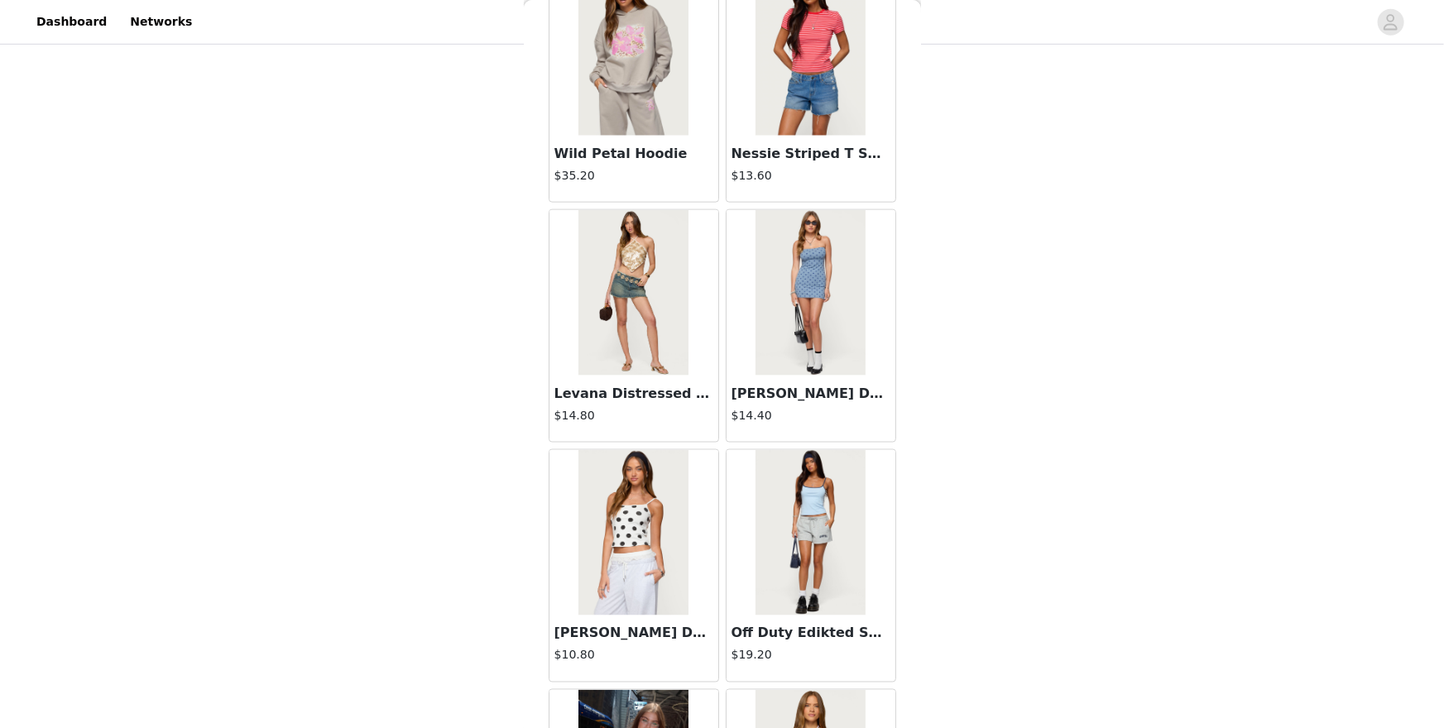
scroll to position [4201, 0]
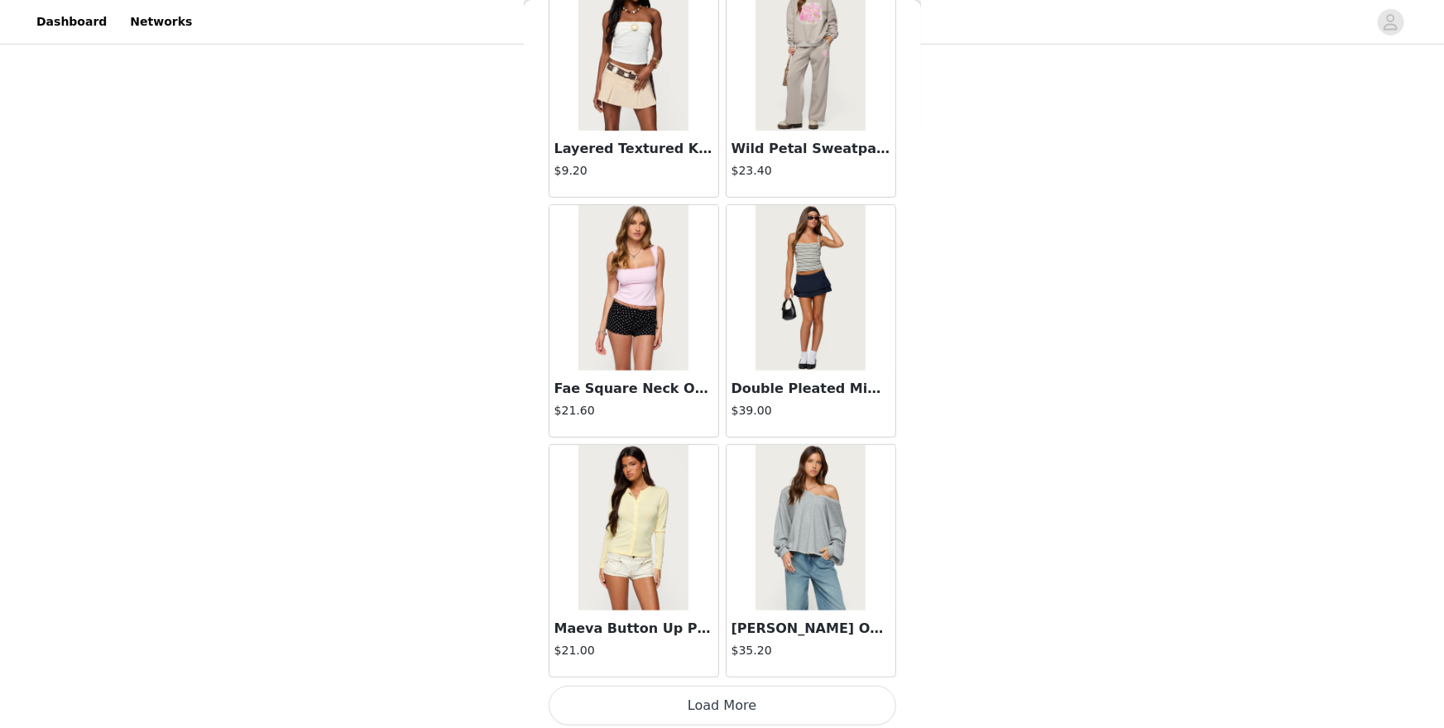
click at [788, 630] on button "Load More" at bounding box center [723, 706] width 348 height 40
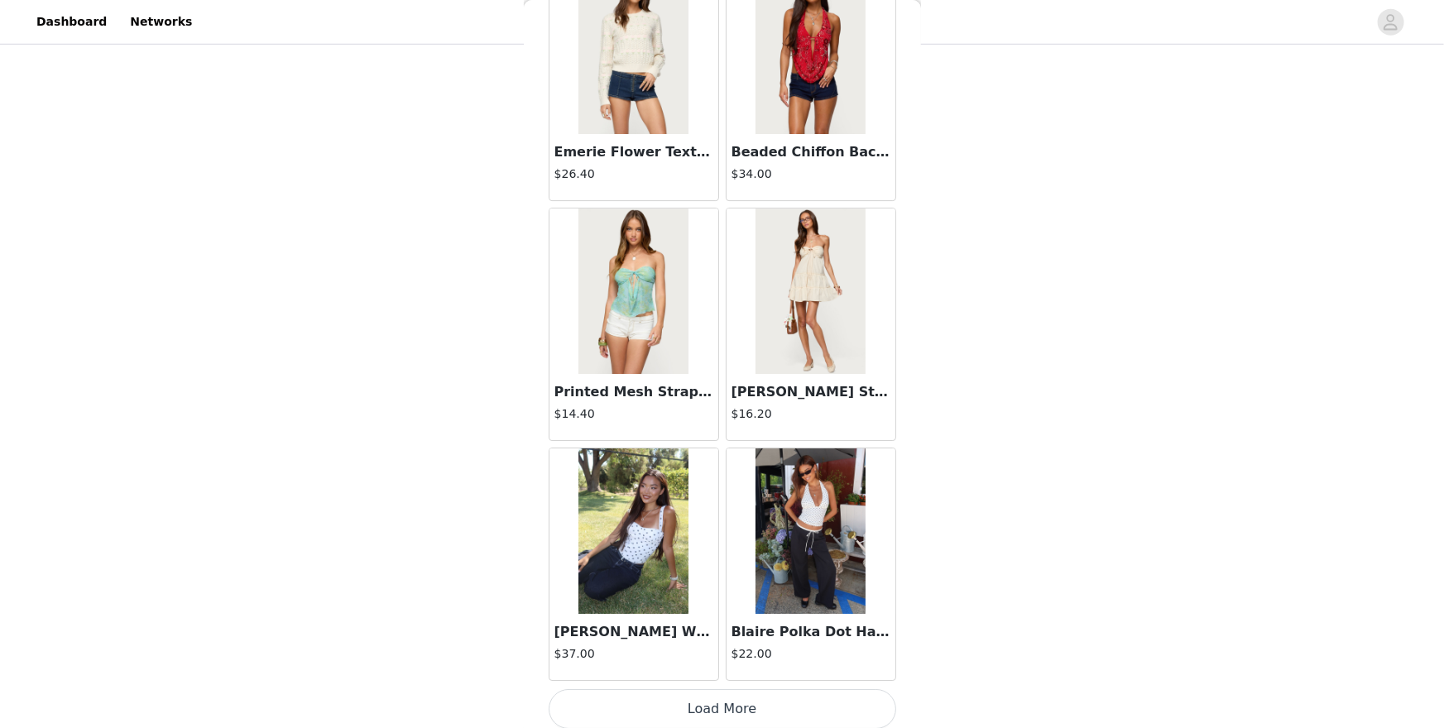
scroll to position [8998, 0]
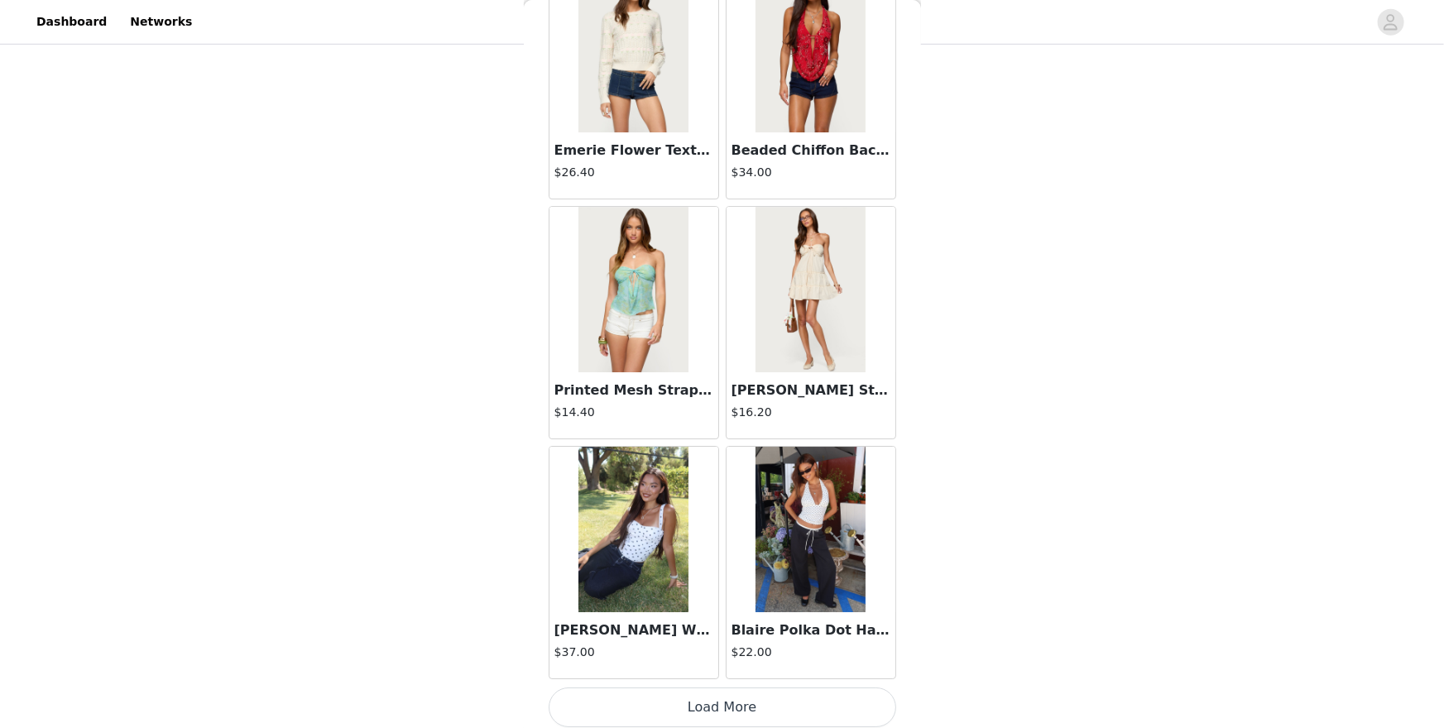
click at [788, 630] on button "Load More" at bounding box center [723, 708] width 348 height 40
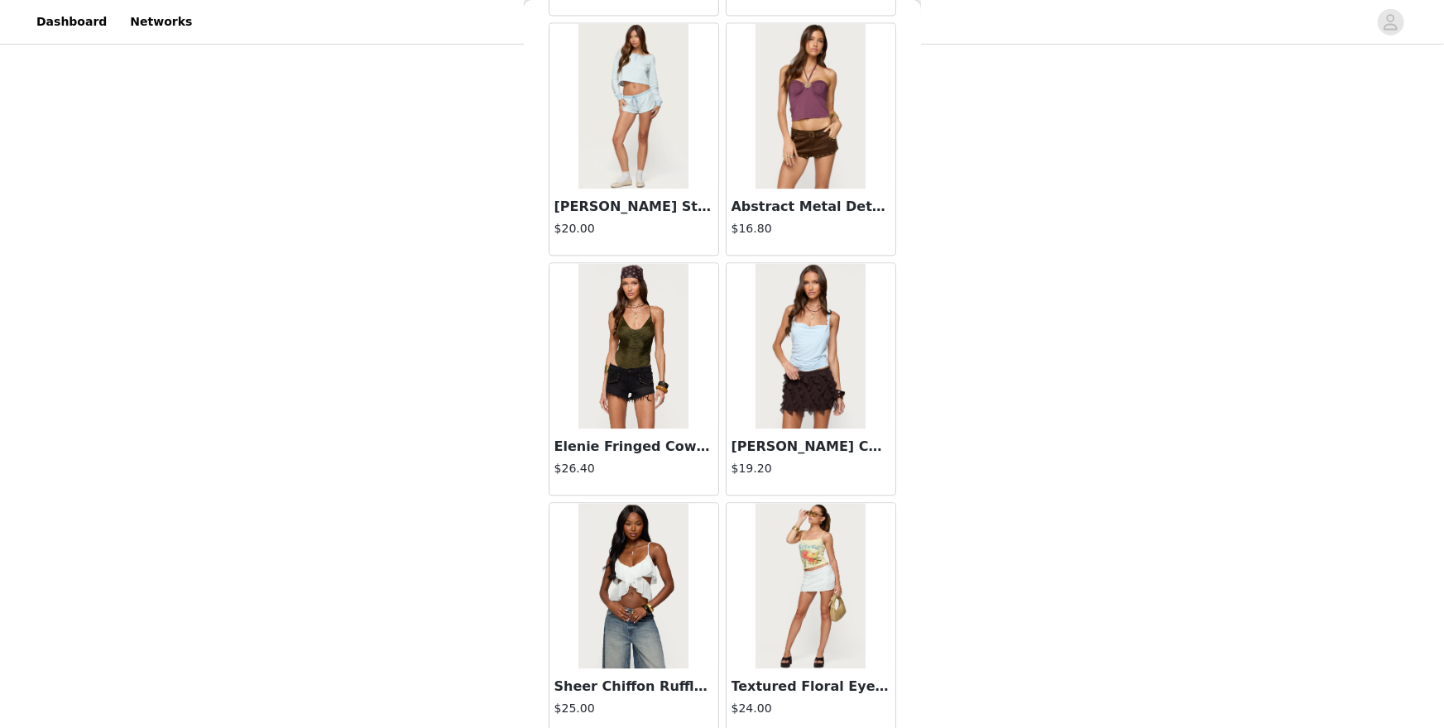
scroll to position [11397, 0]
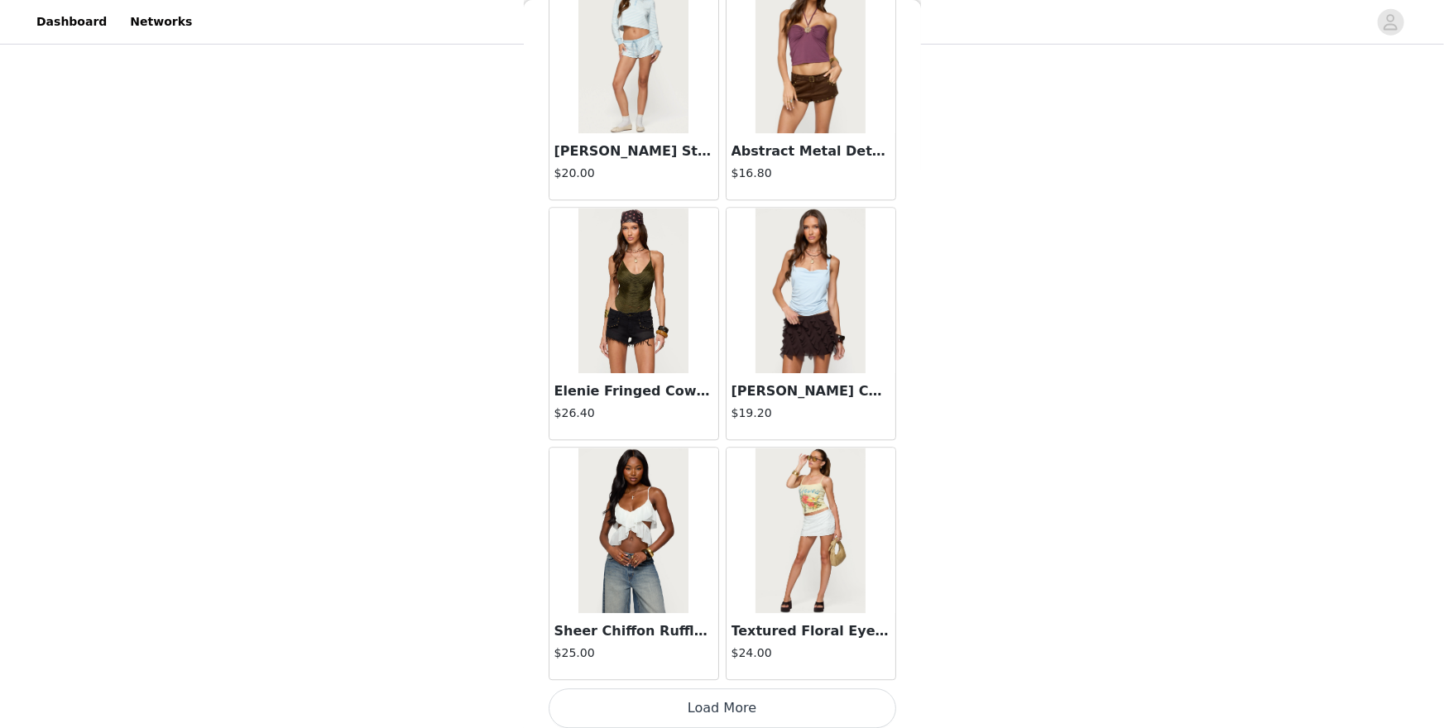
click at [648, 595] on img at bounding box center [634, 531] width 110 height 166
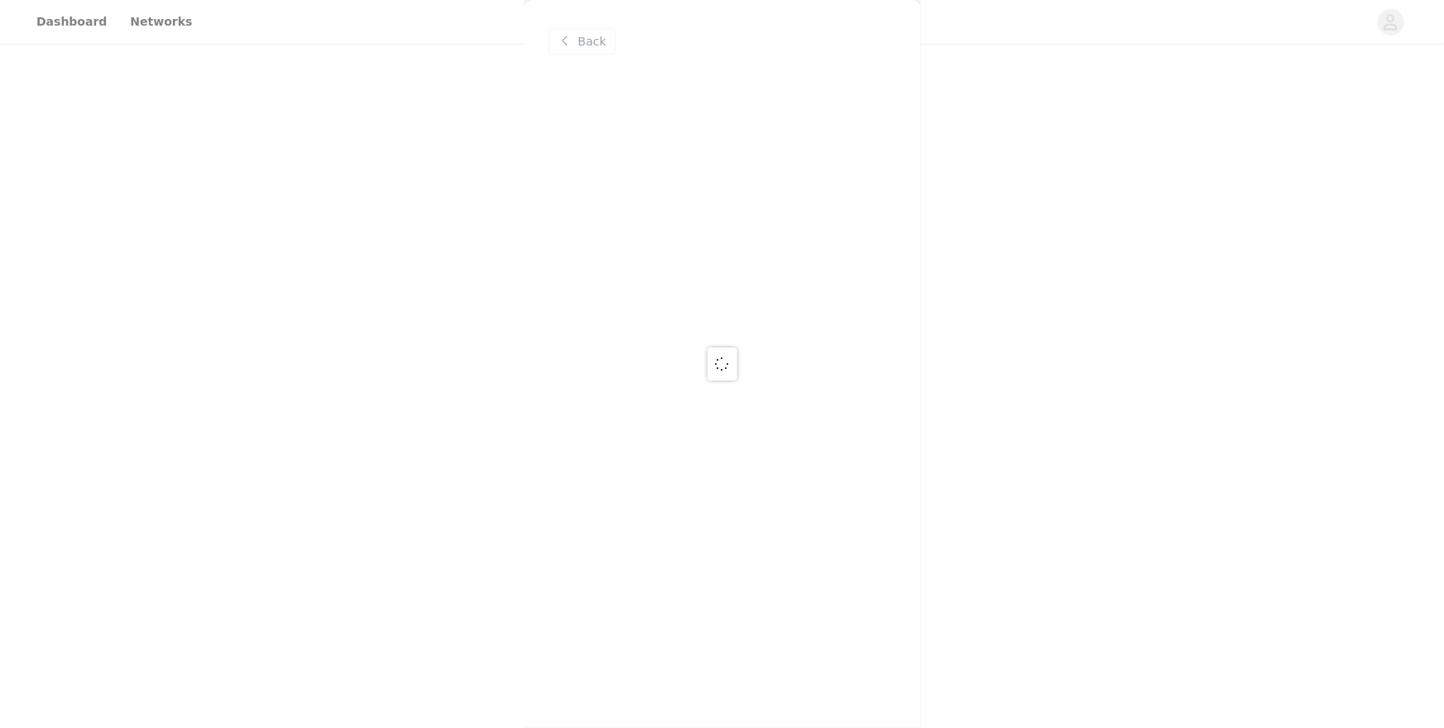
scroll to position [0, 0]
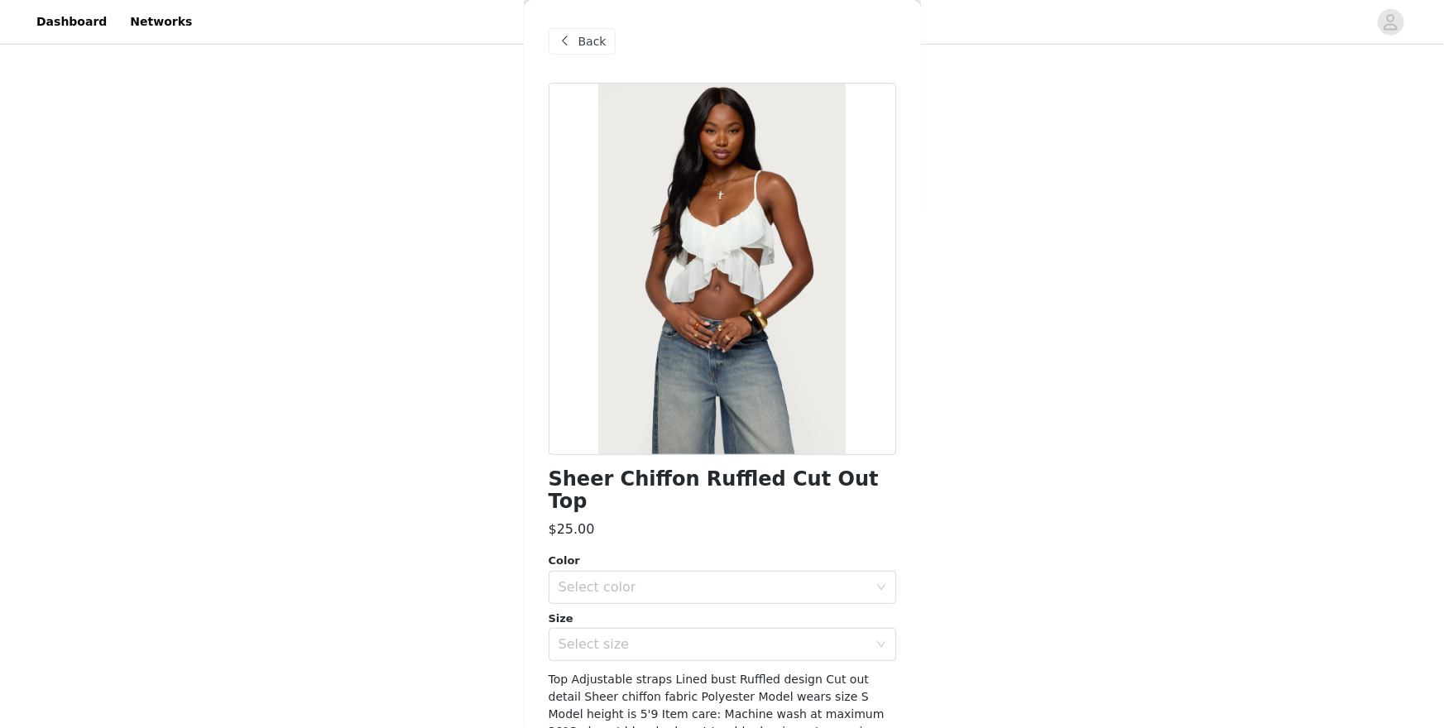
click at [695, 485] on h1 "Sheer Chiffon Ruffled Cut Out Top" at bounding box center [723, 490] width 348 height 45
copy div "Sheer Chiffon Ruffled Cut Out Top"
click at [586, 46] on span "Back" at bounding box center [593, 41] width 28 height 17
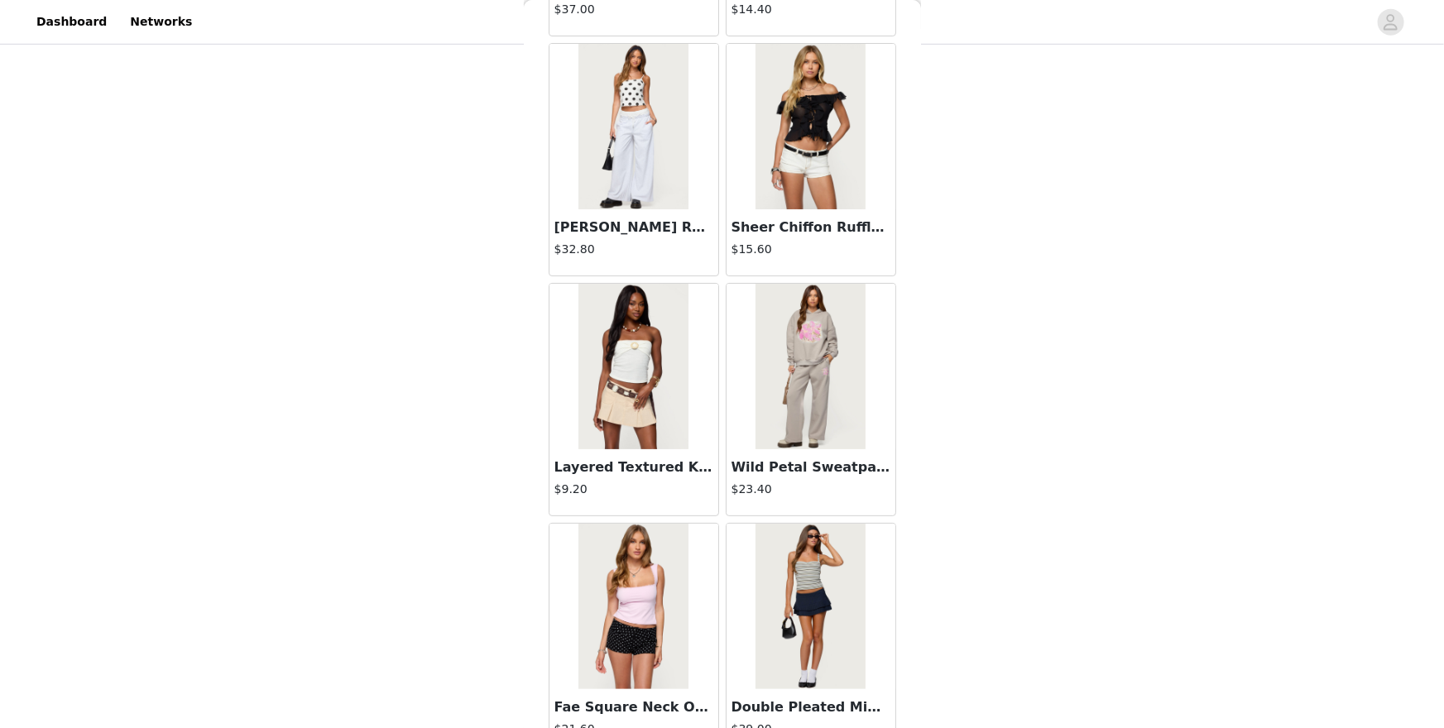
scroll to position [10473, 0]
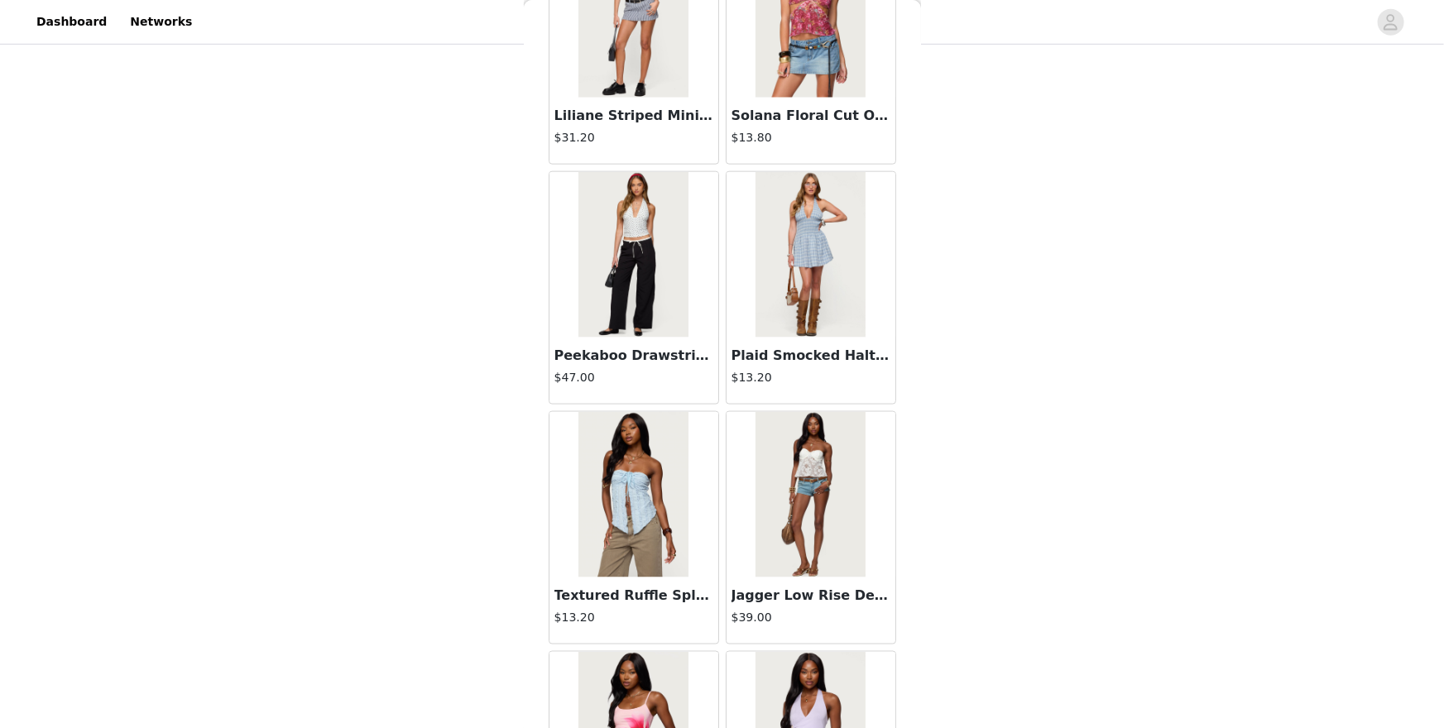
click at [795, 472] on img at bounding box center [811, 495] width 110 height 166
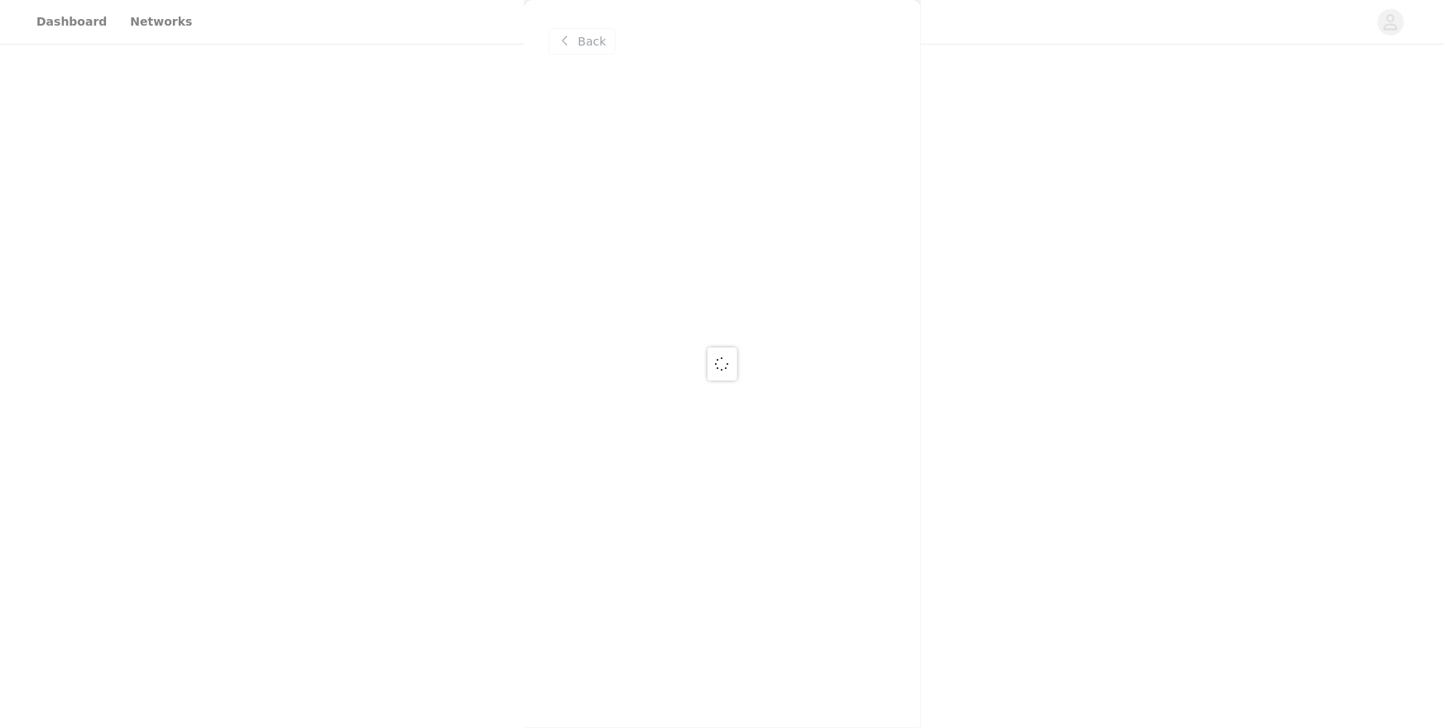
scroll to position [0, 0]
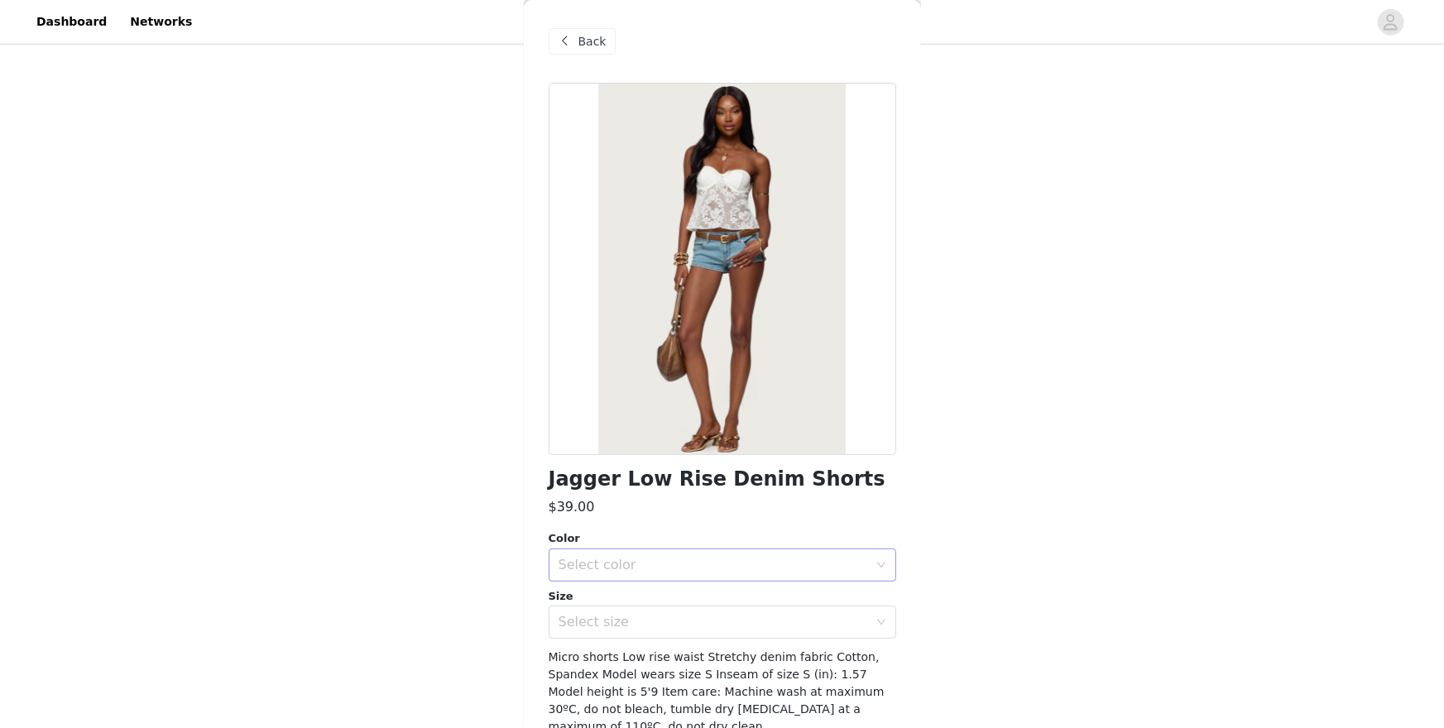
click at [760, 560] on div "Select color" at bounding box center [714, 565] width 310 height 17
click at [752, 589] on li "LIGHT BLUE" at bounding box center [723, 601] width 348 height 26
click at [752, 617] on div "Select size" at bounding box center [714, 622] width 310 height 17
click at [636, 505] on li "S" at bounding box center [723, 506] width 348 height 26
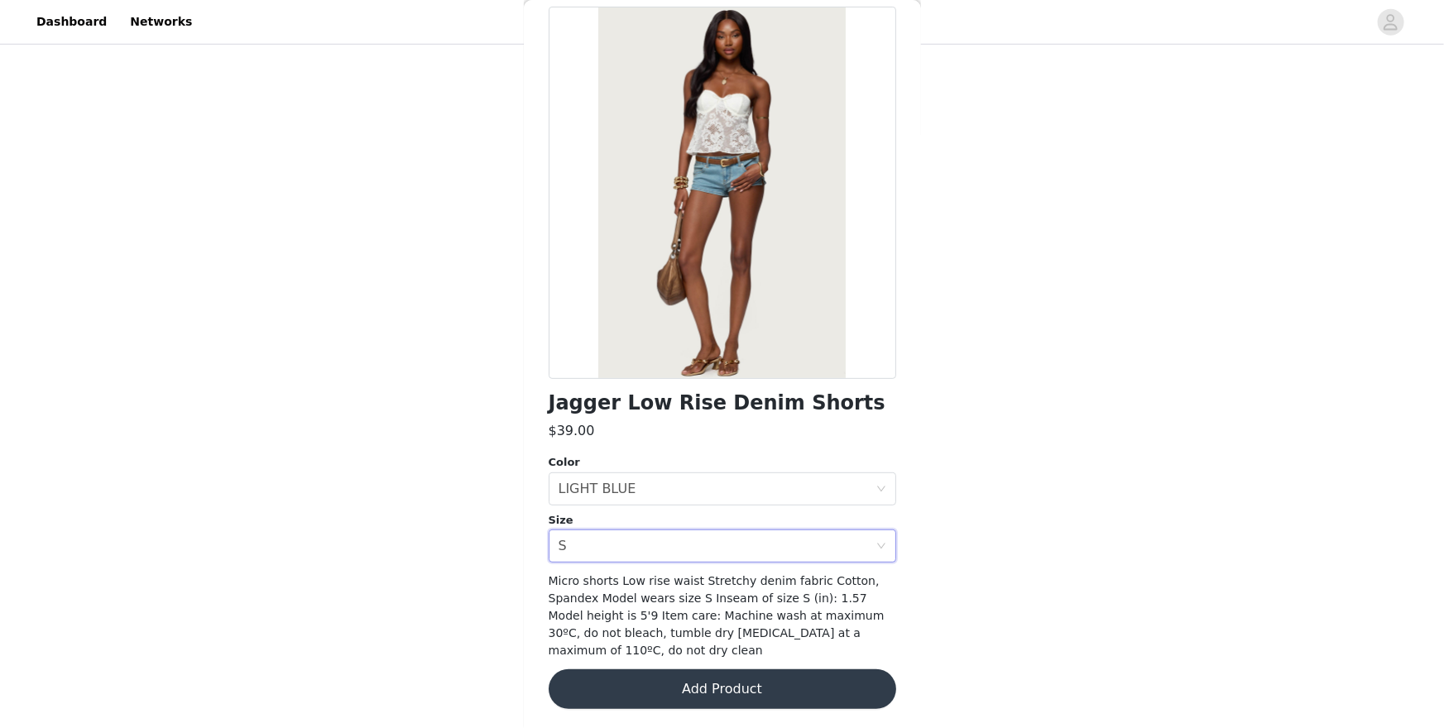
click at [722, 630] on button "Add Product" at bounding box center [723, 690] width 348 height 40
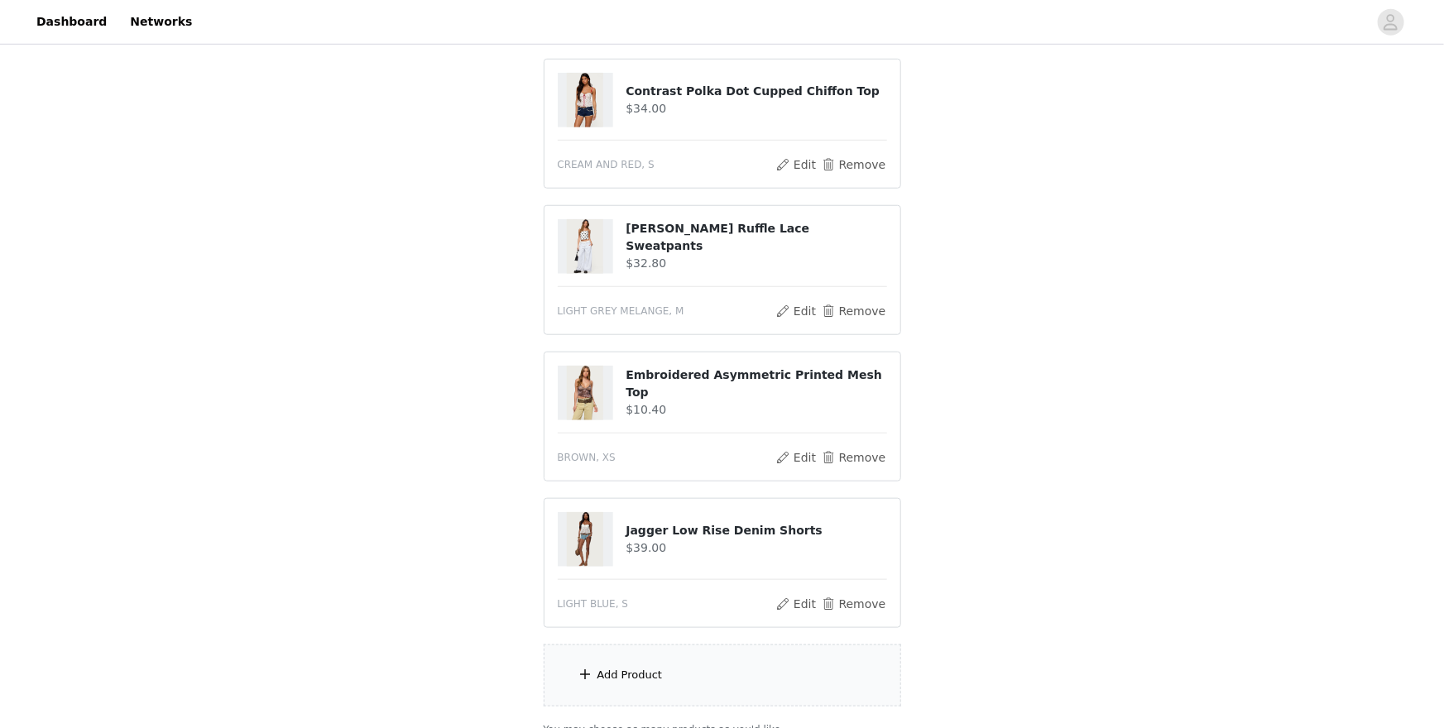
click at [722, 630] on div "Add Product" at bounding box center [723, 676] width 358 height 62
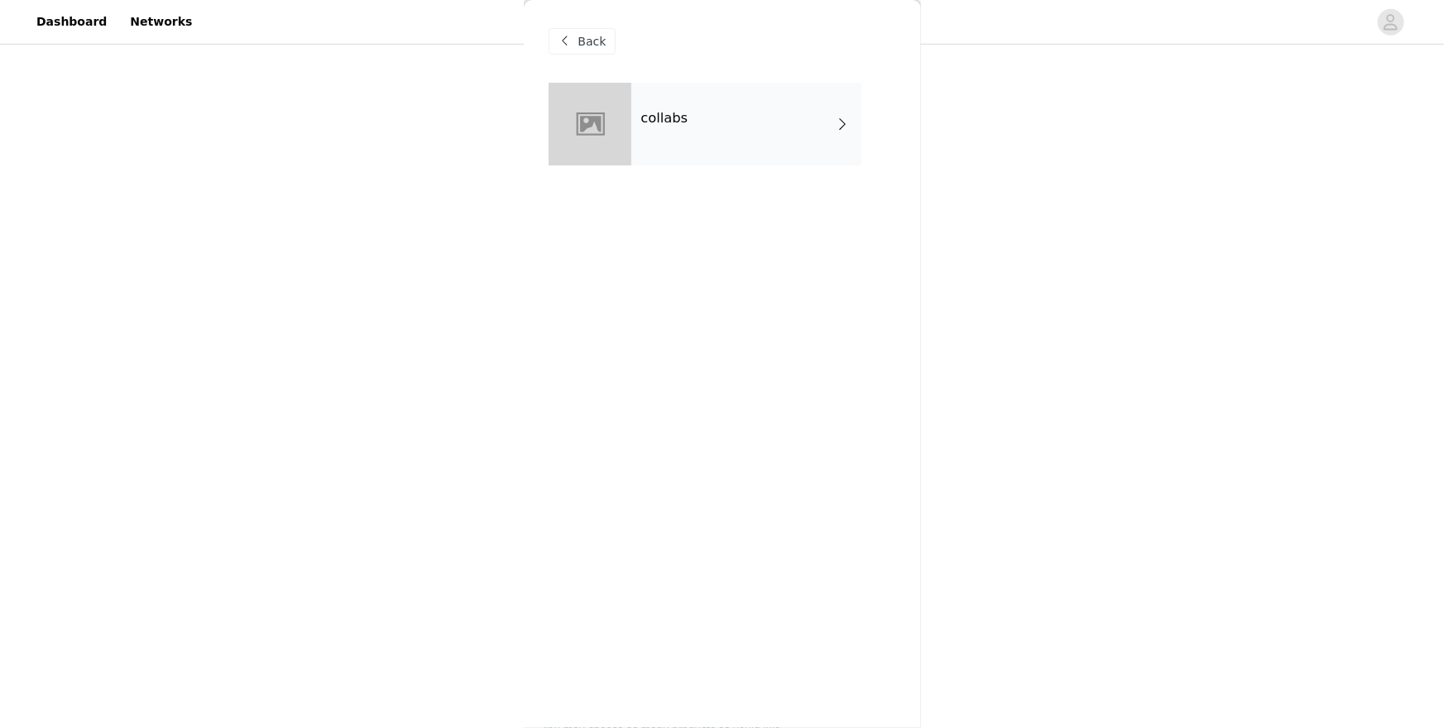
click at [742, 156] on div "collabs" at bounding box center [747, 124] width 230 height 83
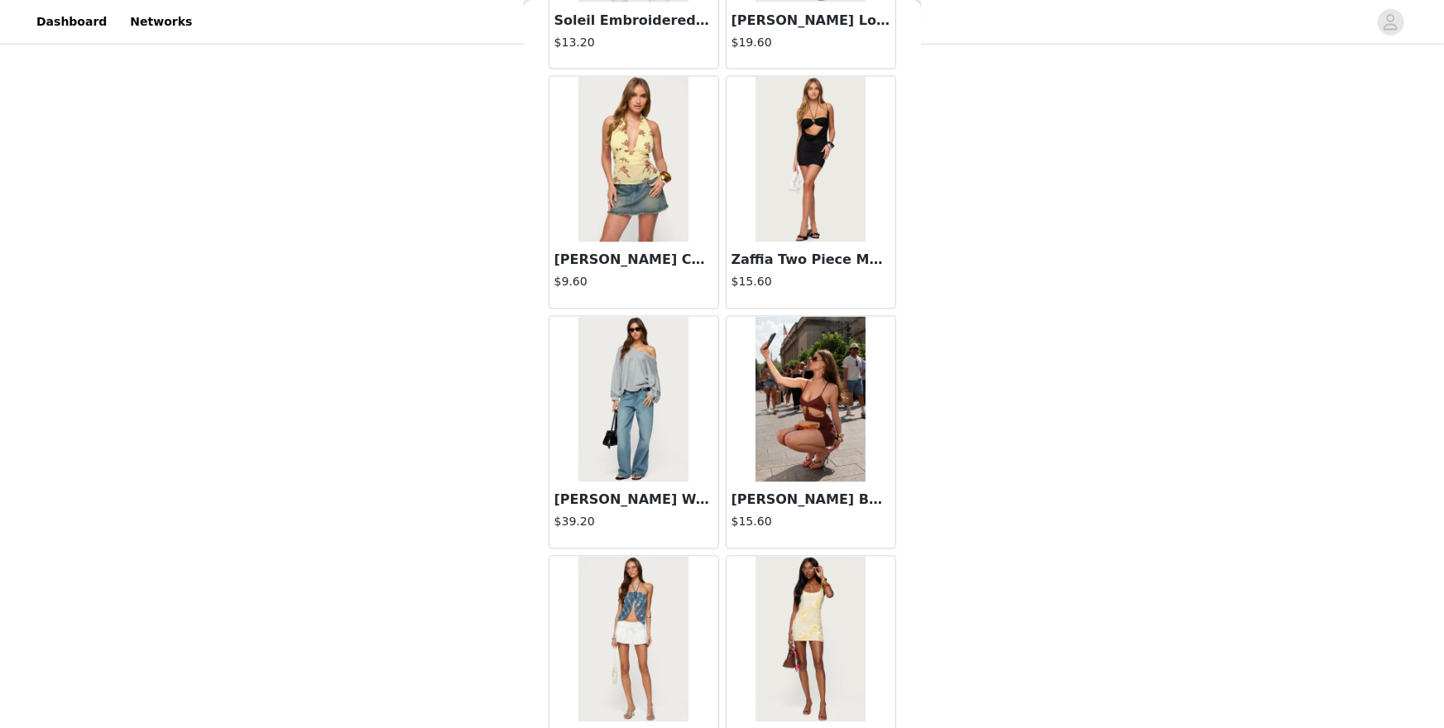
scroll to position [1803, 0]
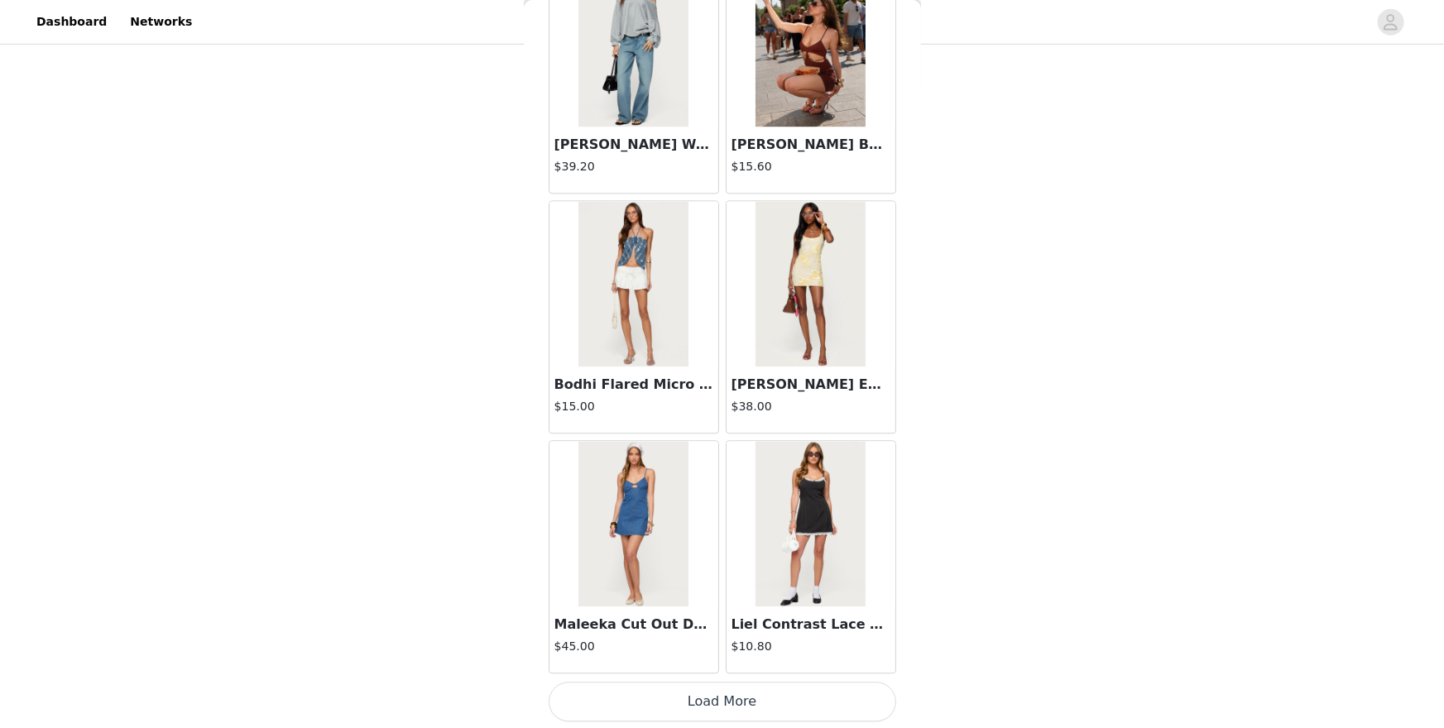
click at [761, 630] on button "Load More" at bounding box center [723, 702] width 348 height 40
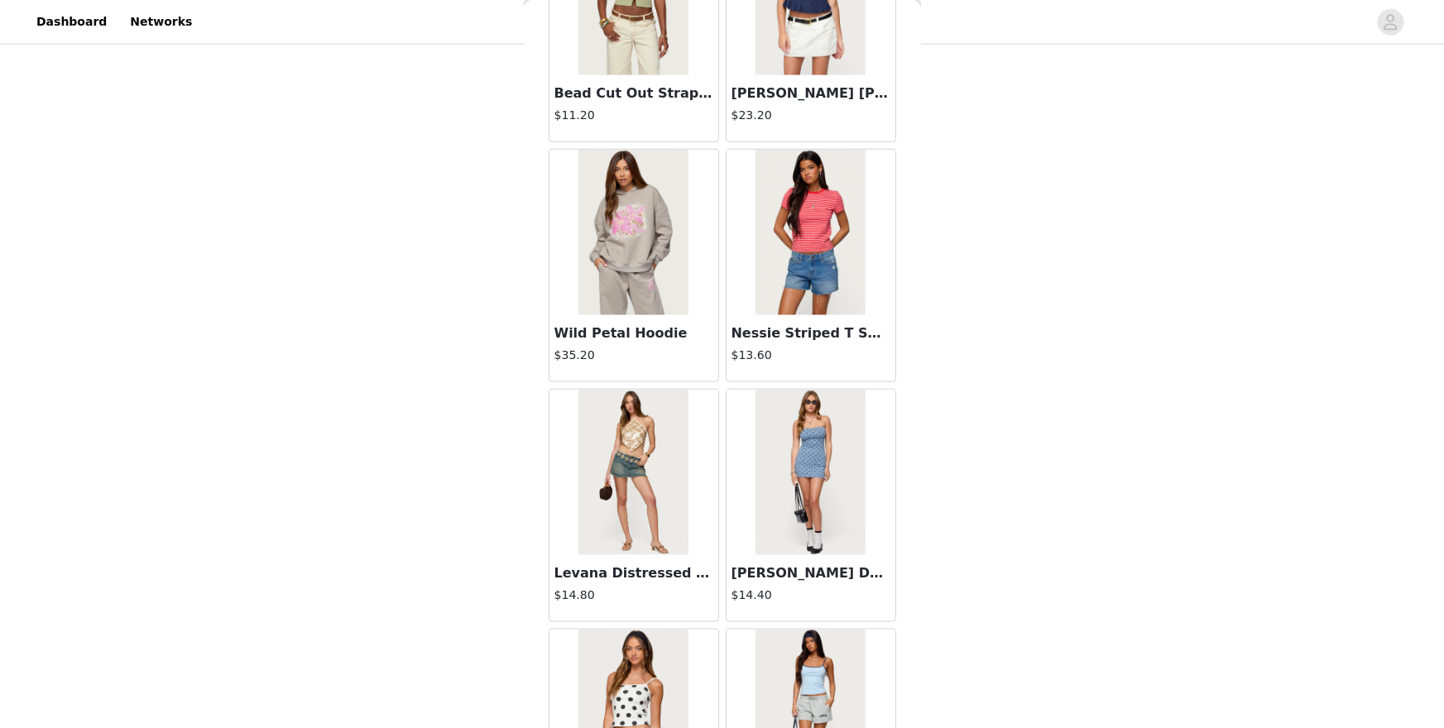
scroll to position [4201, 0]
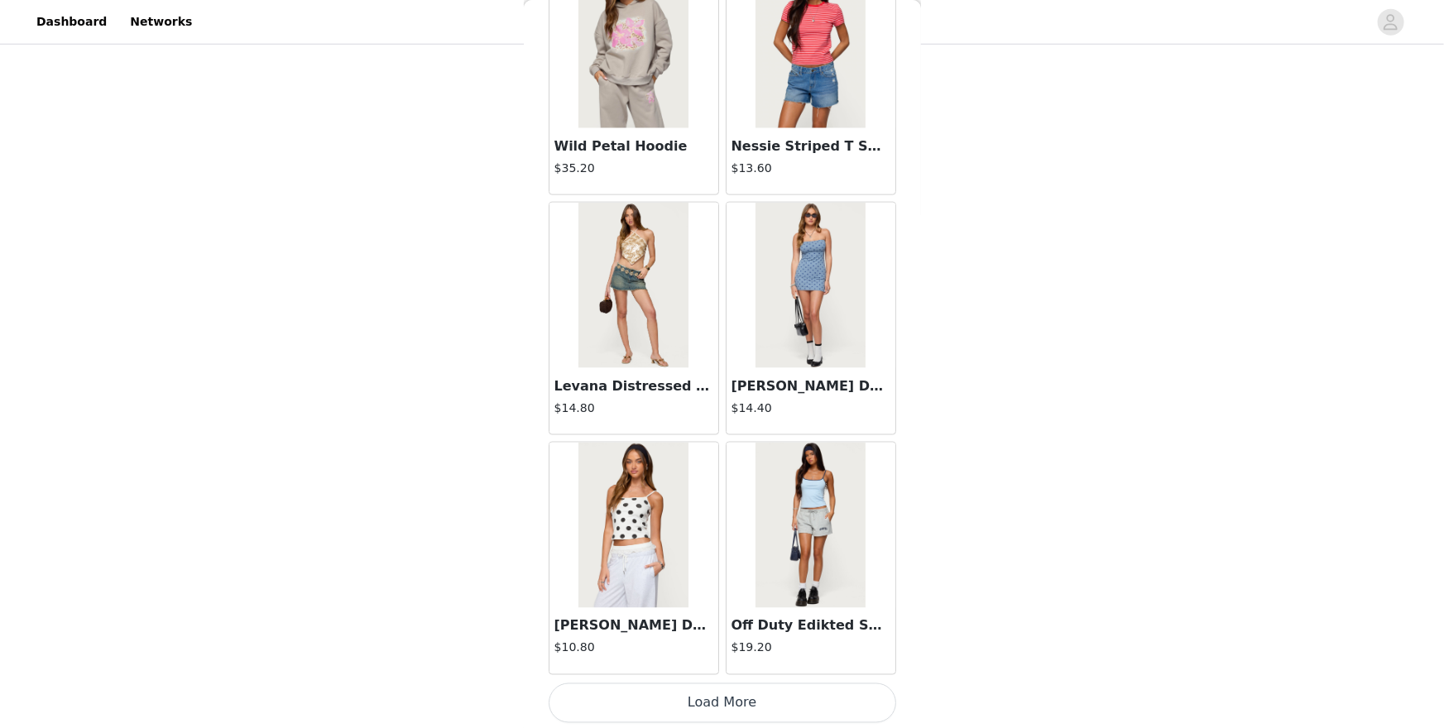
click at [743, 630] on button "Load More" at bounding box center [723, 704] width 348 height 40
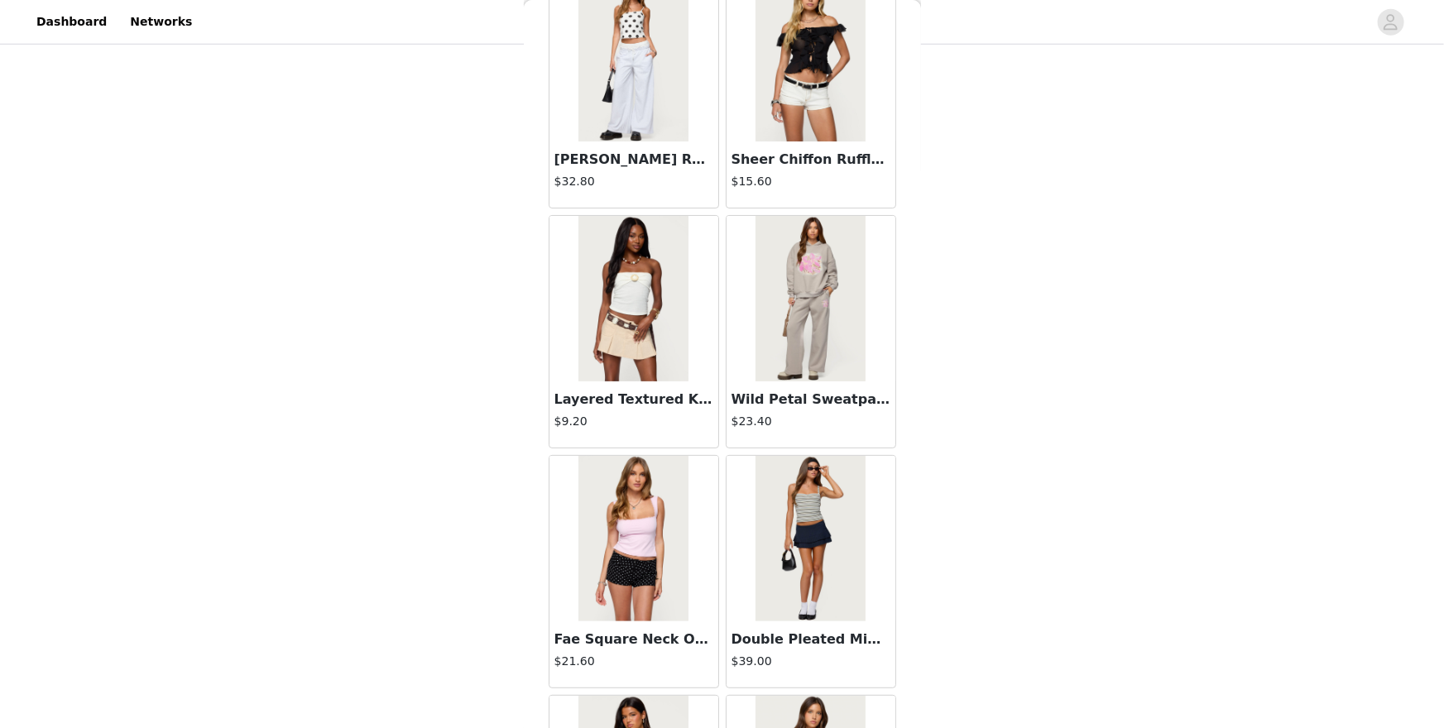
scroll to position [6599, 0]
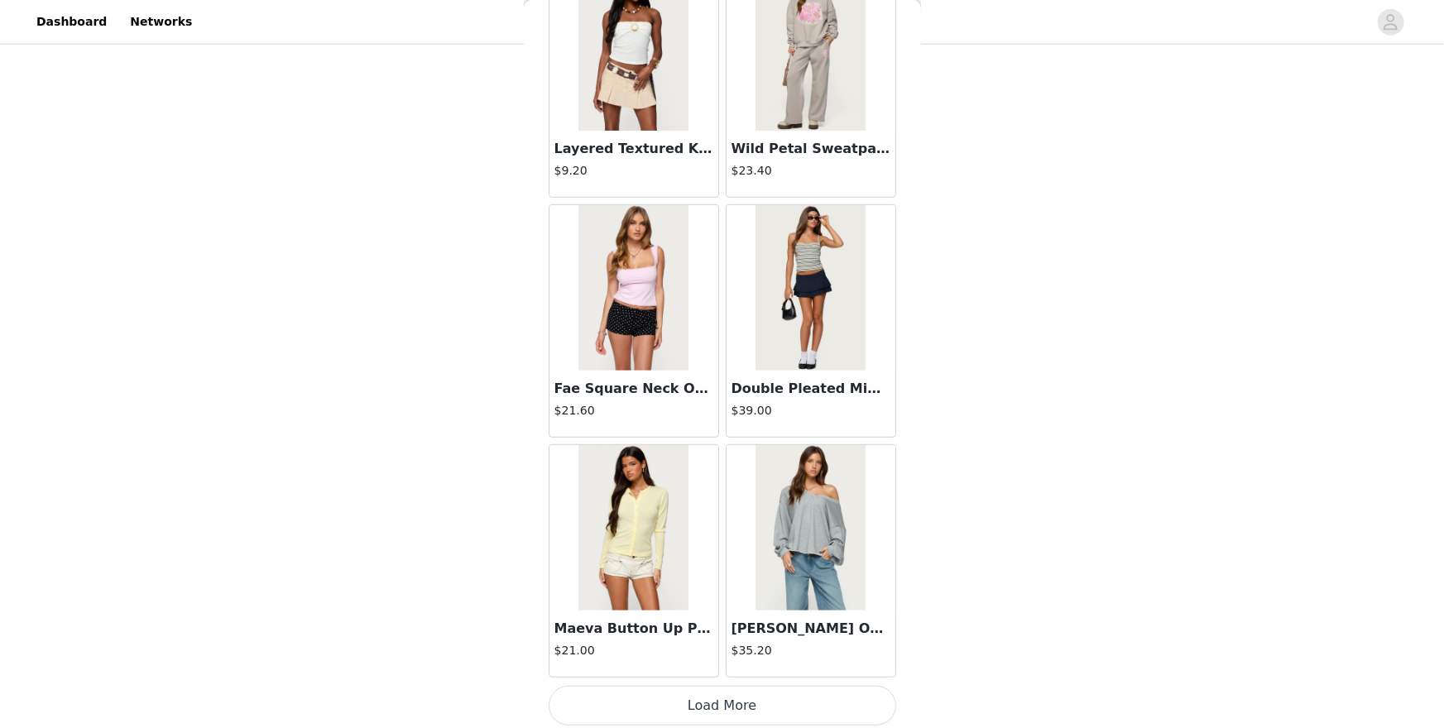
click at [709, 630] on button "Load More" at bounding box center [723, 706] width 348 height 40
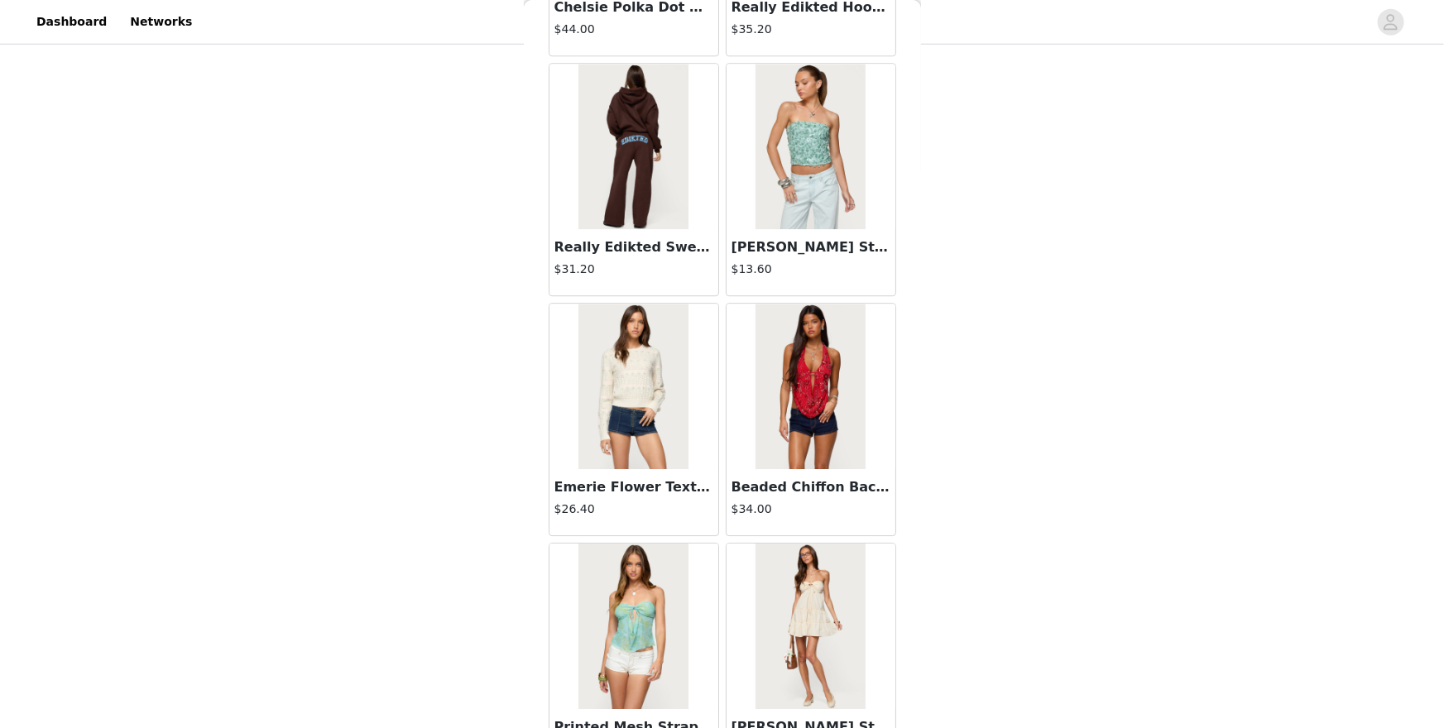
scroll to position [8998, 0]
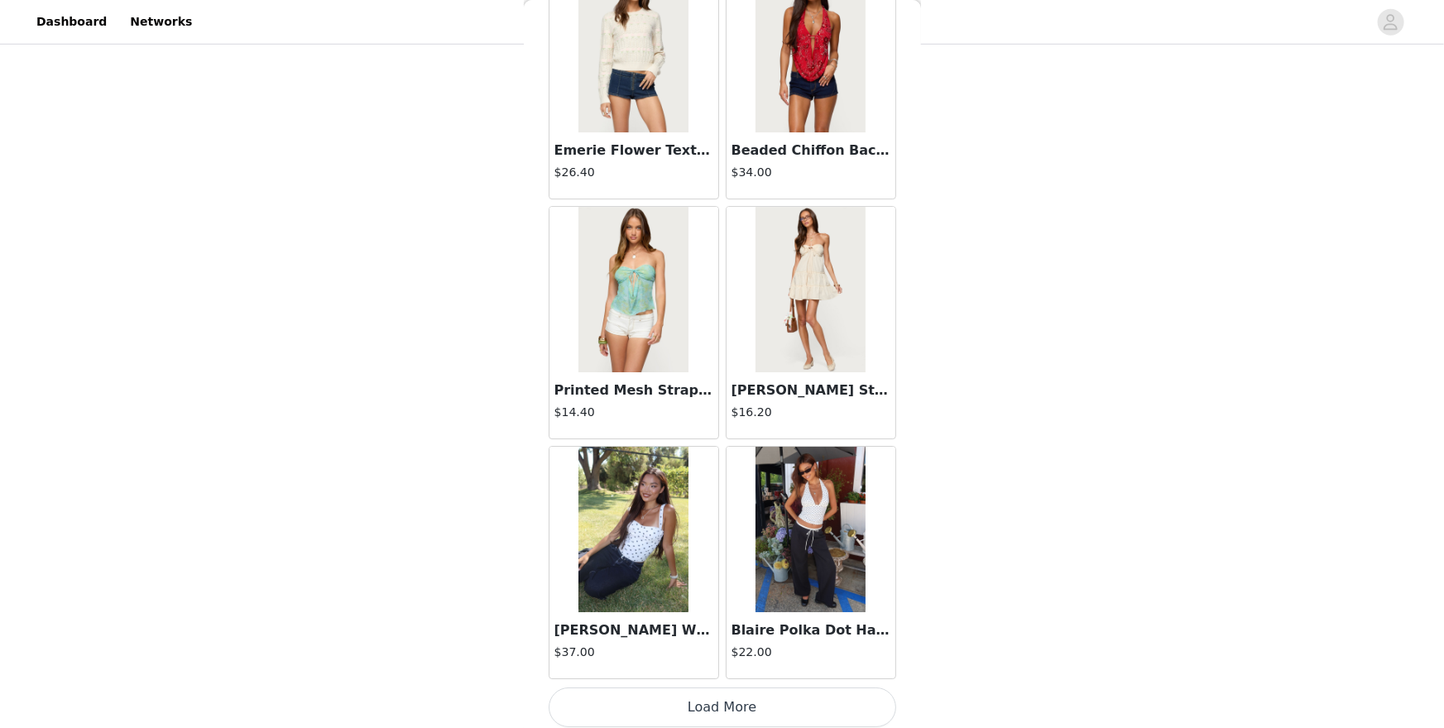
click at [709, 630] on button "Load More" at bounding box center [723, 708] width 348 height 40
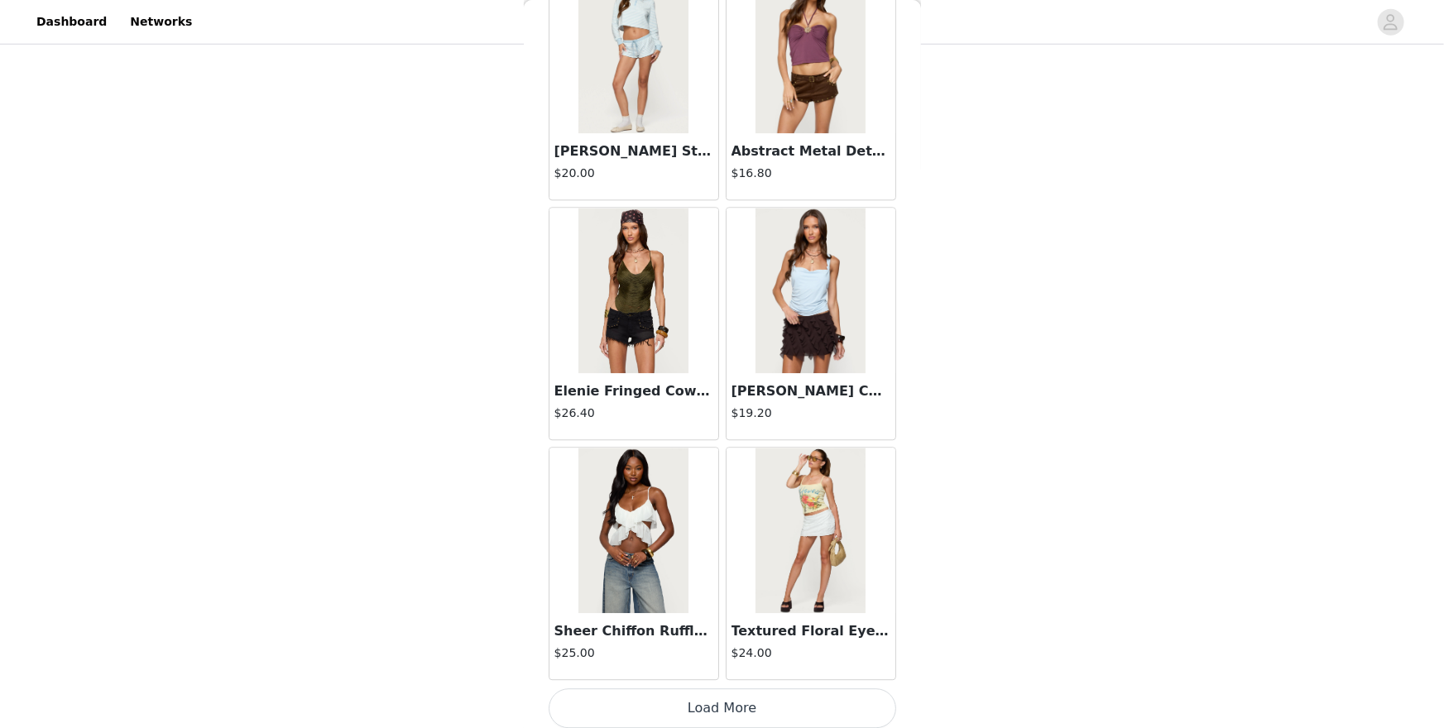
click at [709, 630] on button "Load More" at bounding box center [723, 709] width 348 height 40
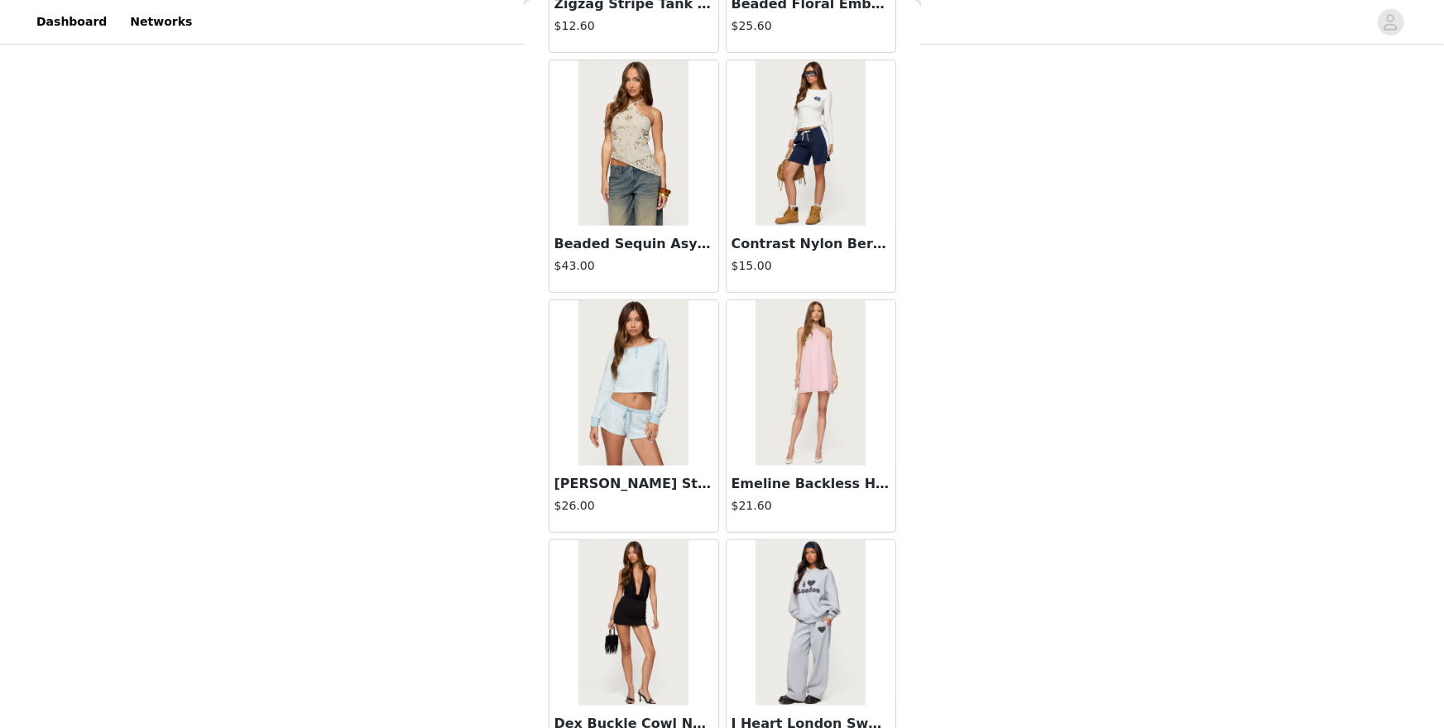
scroll to position [12985, 0]
click at [658, 611] on img at bounding box center [634, 623] width 110 height 166
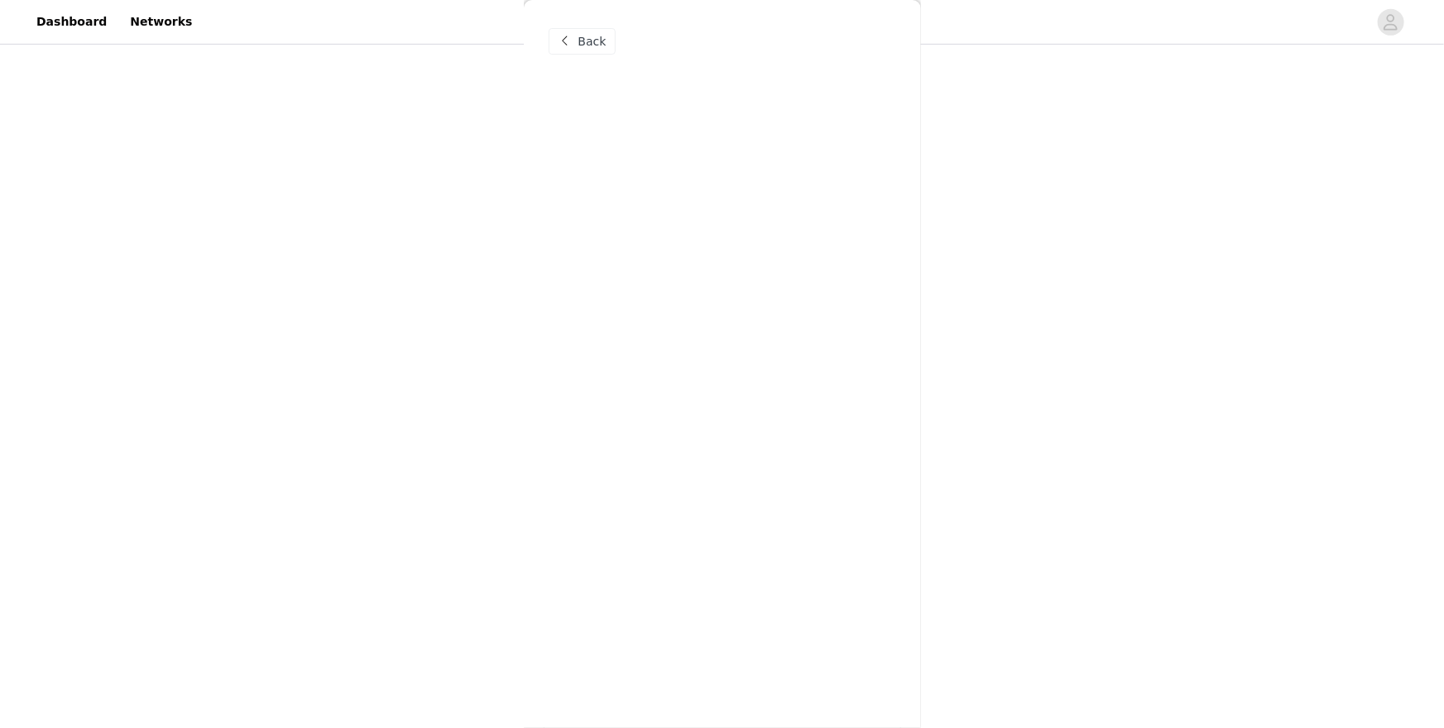
scroll to position [0, 0]
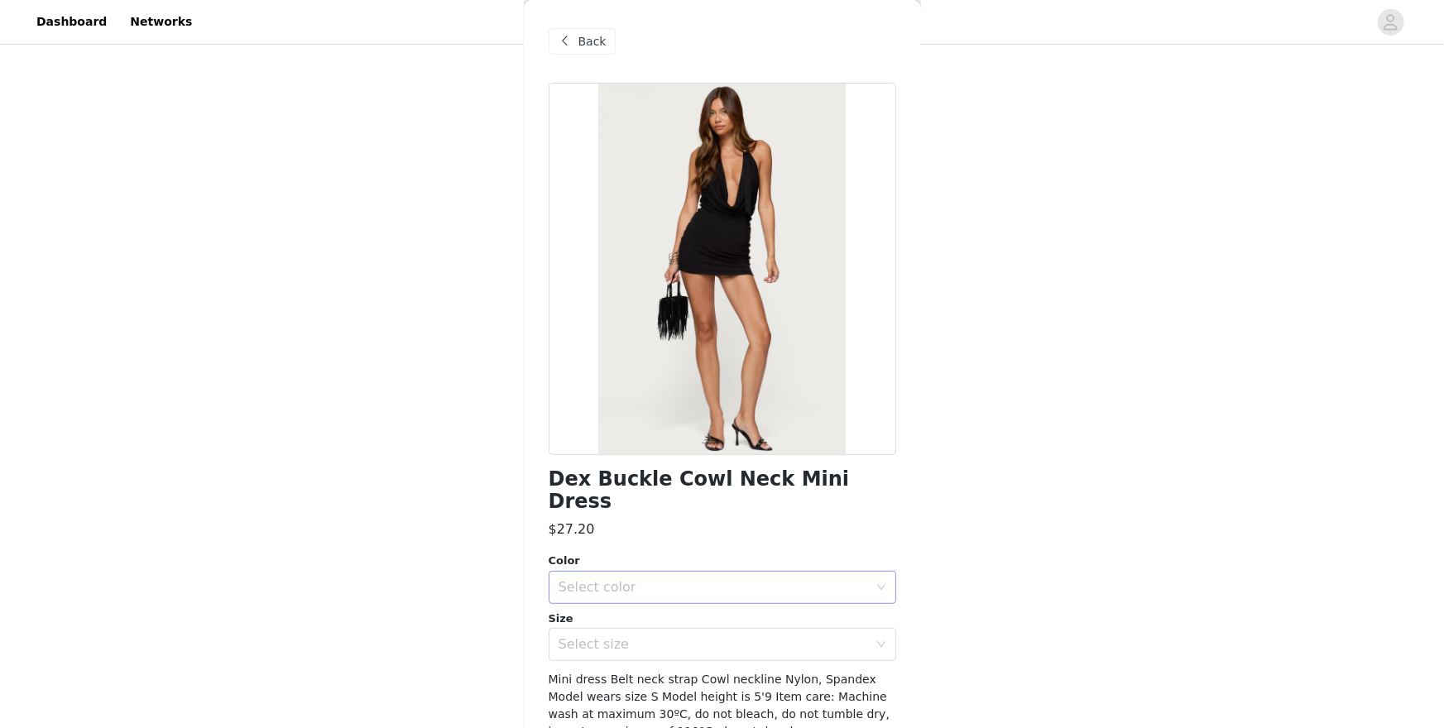
click at [675, 579] on div "Select color" at bounding box center [714, 587] width 310 height 17
click at [656, 603] on li "BLACK" at bounding box center [723, 601] width 348 height 26
click at [655, 630] on div "Select size" at bounding box center [714, 644] width 310 height 17
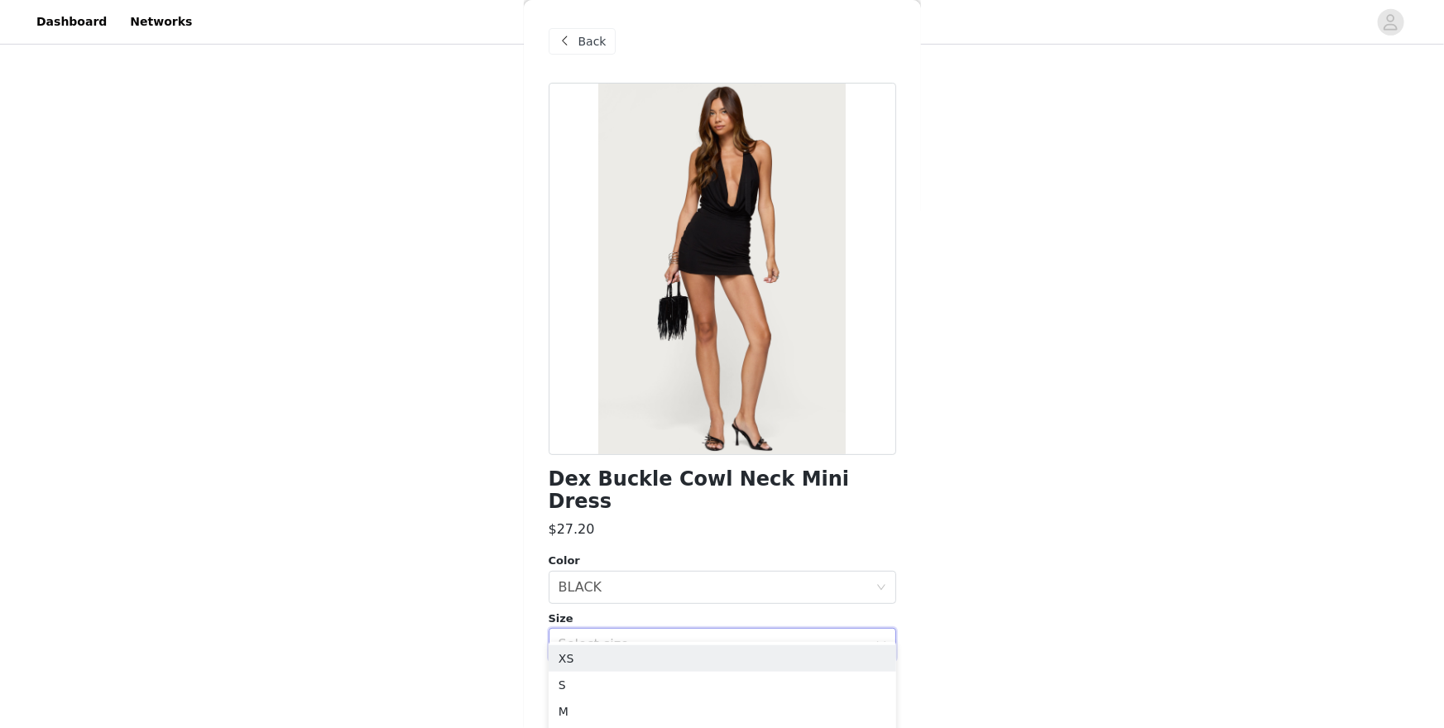
click at [469, 630] on div "STEP 1 OF 5 Products Choose as many products as you'd like, up to $300.00. 7 Se…" at bounding box center [722, 229] width 1444 height 1318
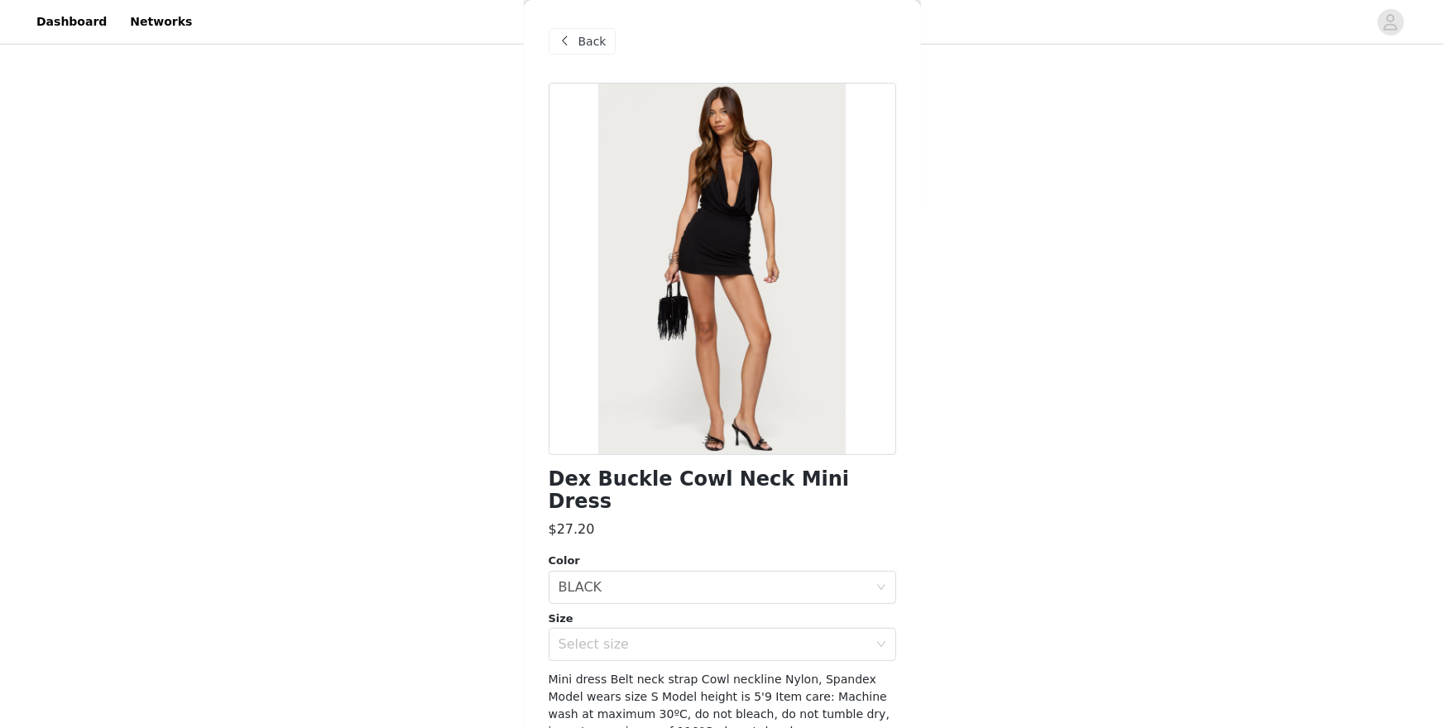
scroll to position [501, 0]
click at [617, 630] on div "Select size" at bounding box center [714, 644] width 310 height 17
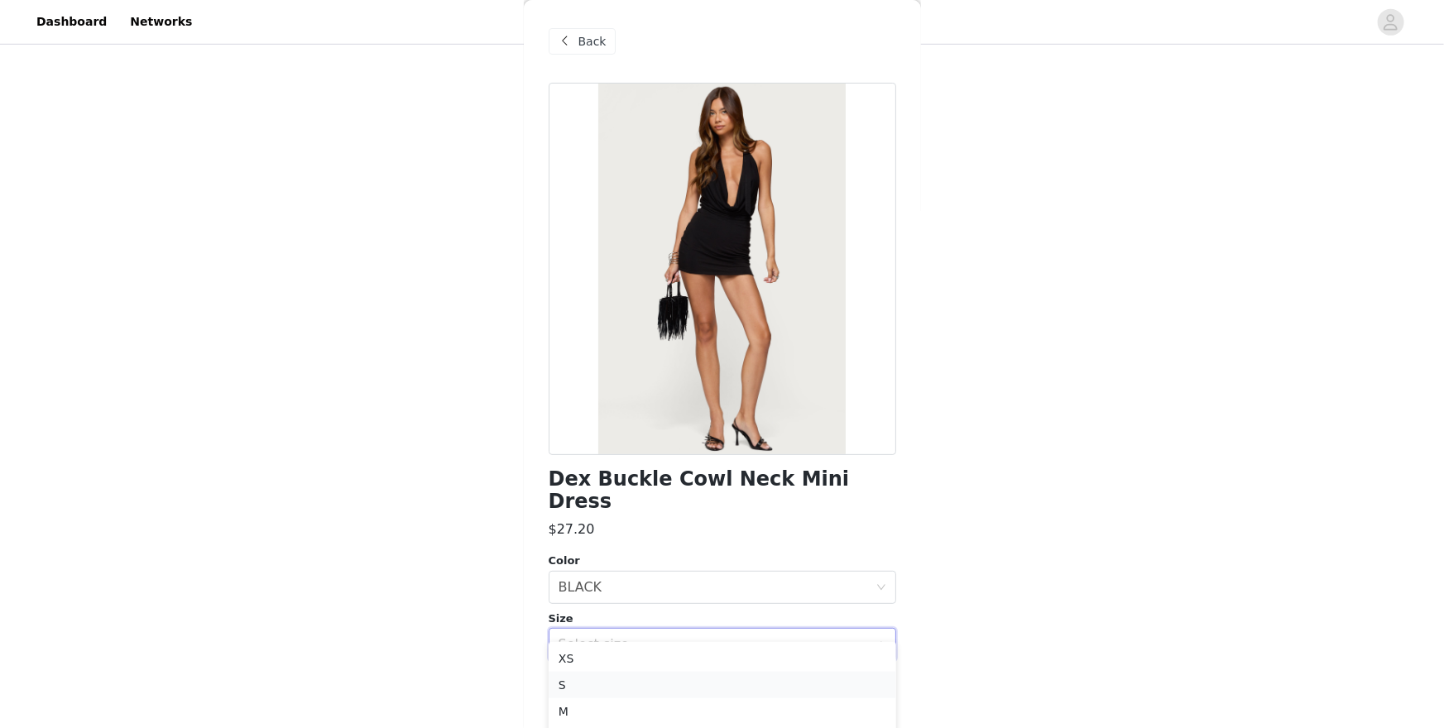
click at [588, 630] on li "S" at bounding box center [723, 685] width 348 height 26
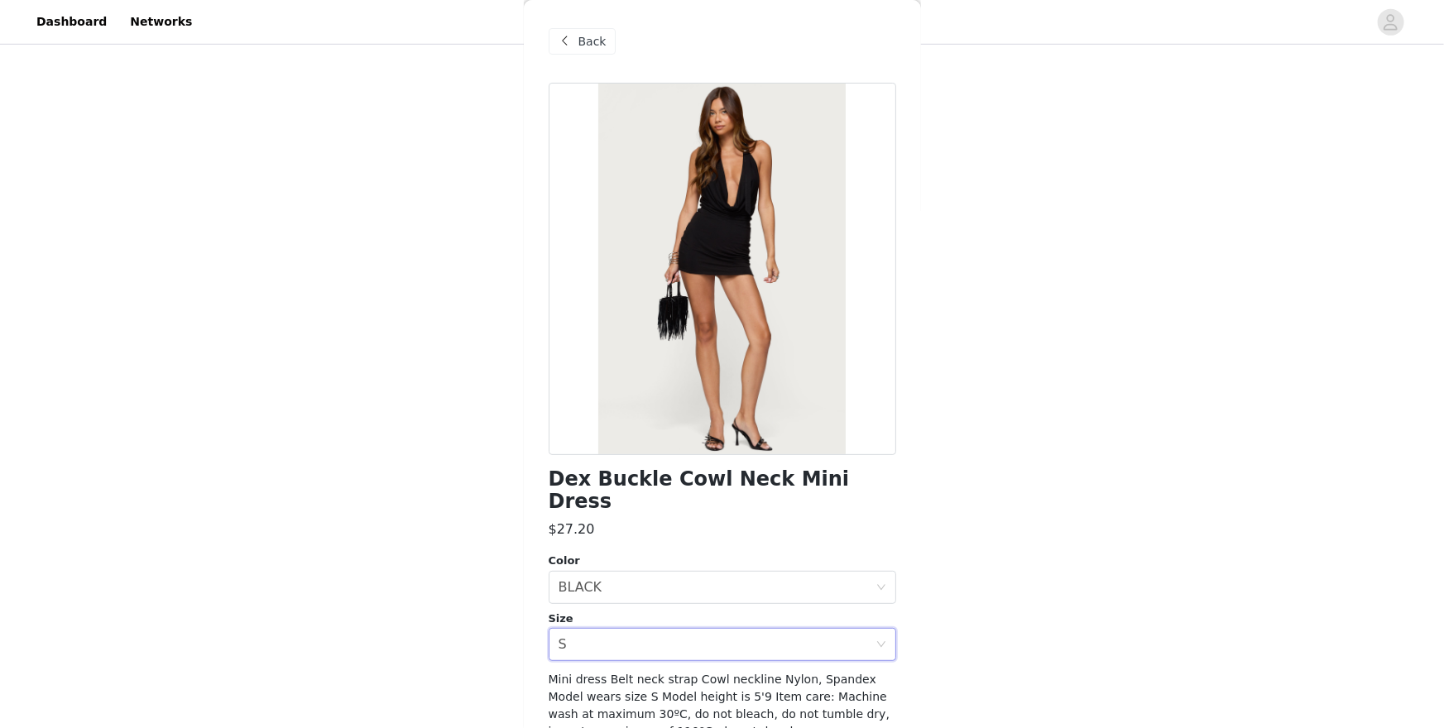
click at [439, 630] on div "STEP 1 OF 5 Products Choose as many products as you'd like, up to $300.00. 7 Se…" at bounding box center [722, 206] width 1444 height 1318
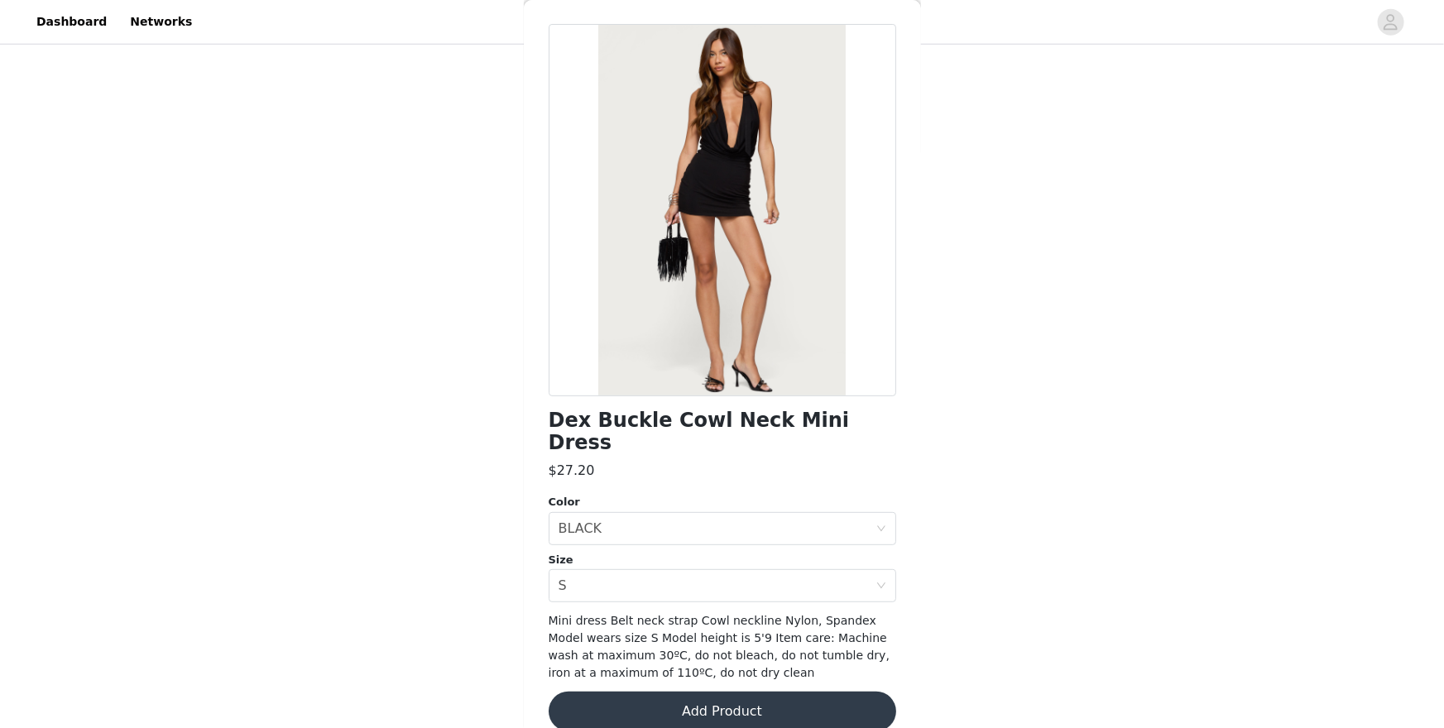
click at [751, 630] on button "Add Product" at bounding box center [723, 712] width 348 height 40
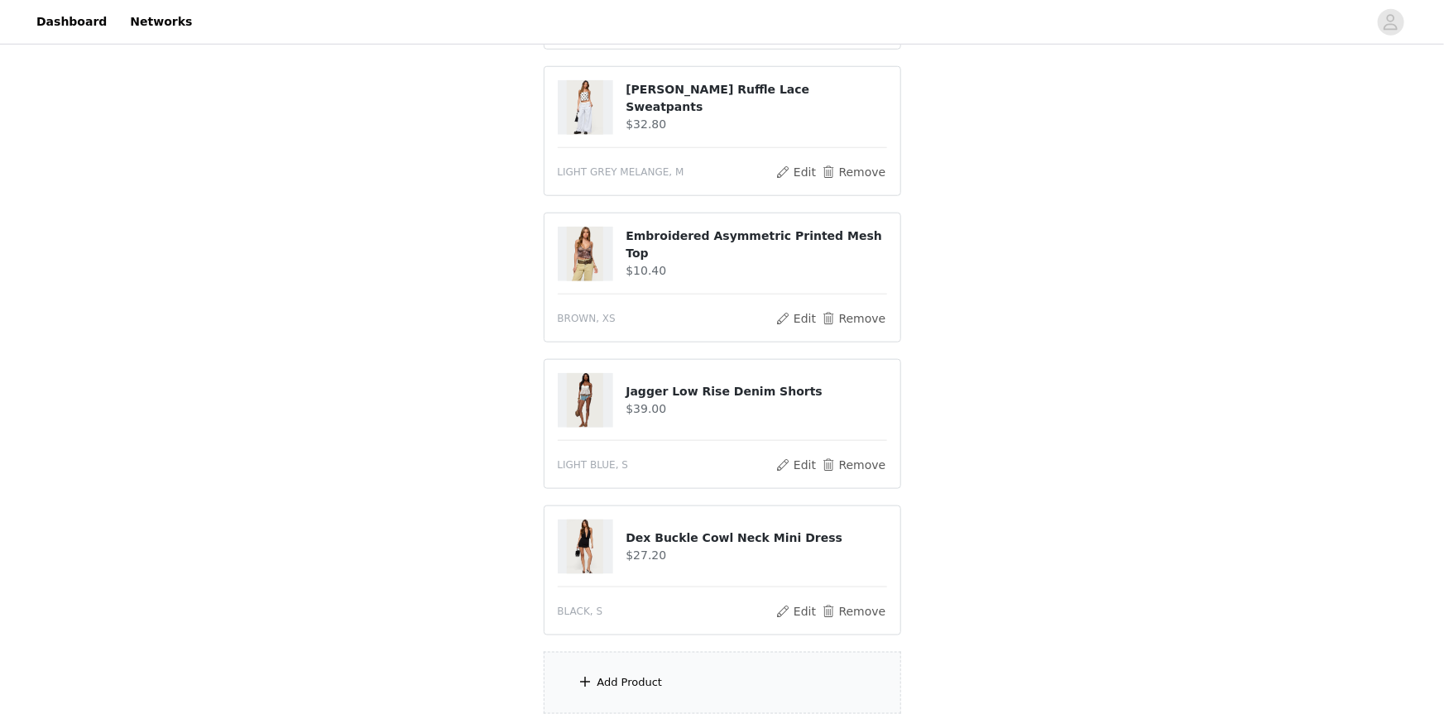
click at [658, 630] on div "Add Product" at bounding box center [630, 683] width 65 height 17
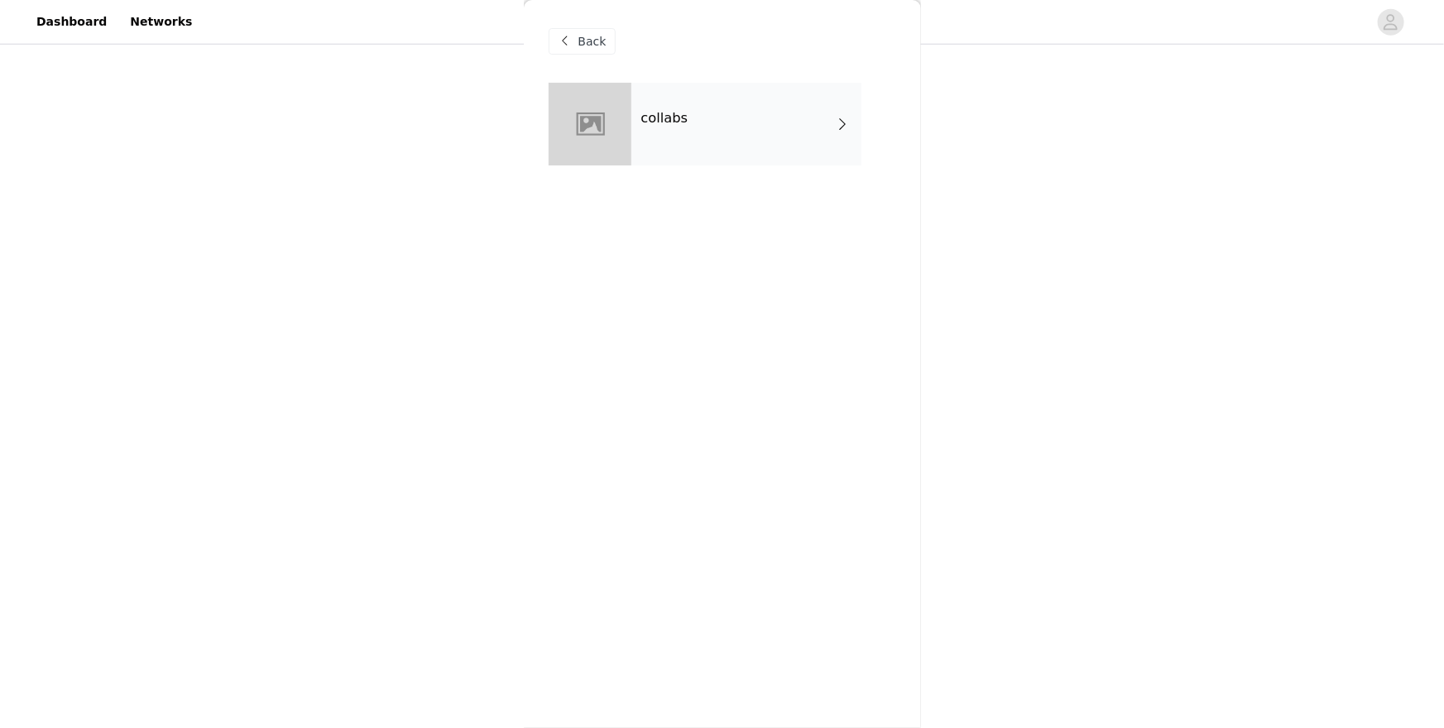
click at [750, 127] on div "collabs" at bounding box center [747, 124] width 230 height 83
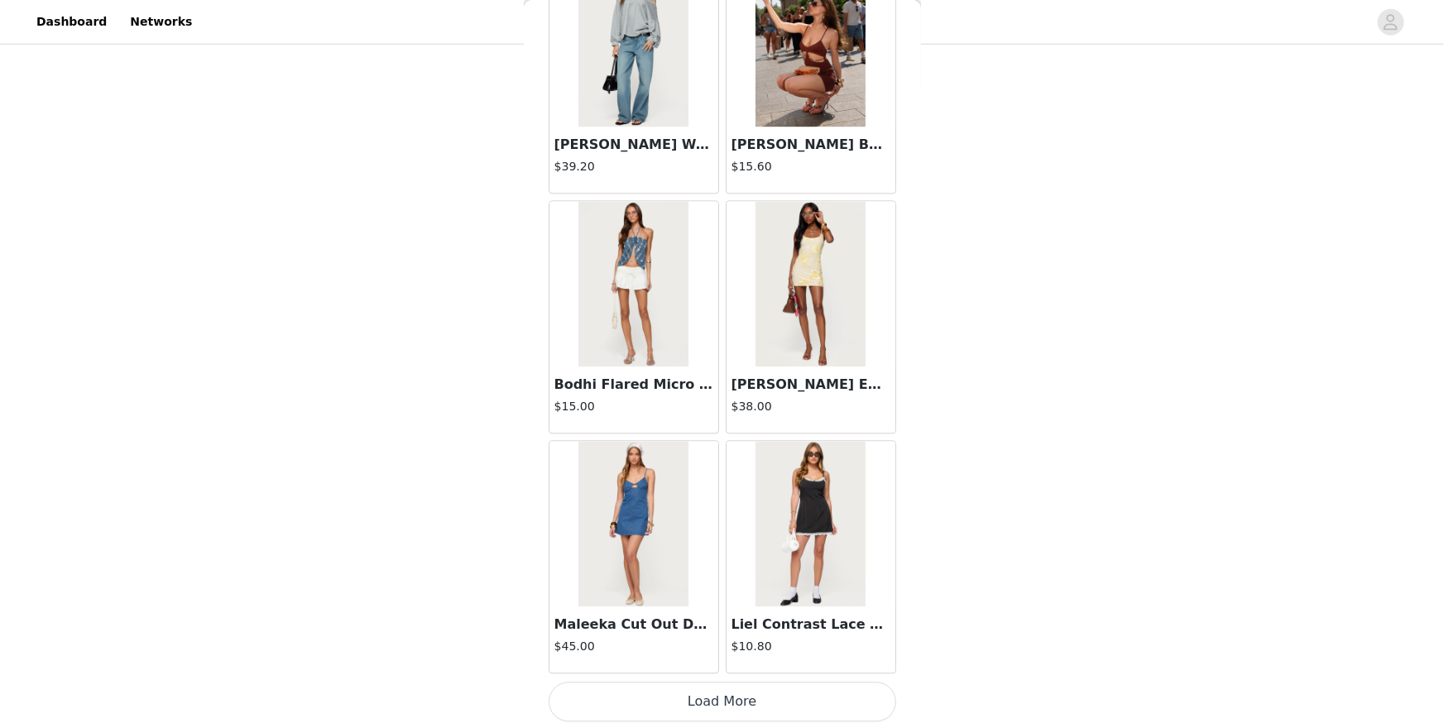
click at [740, 630] on button "Load More" at bounding box center [723, 702] width 348 height 40
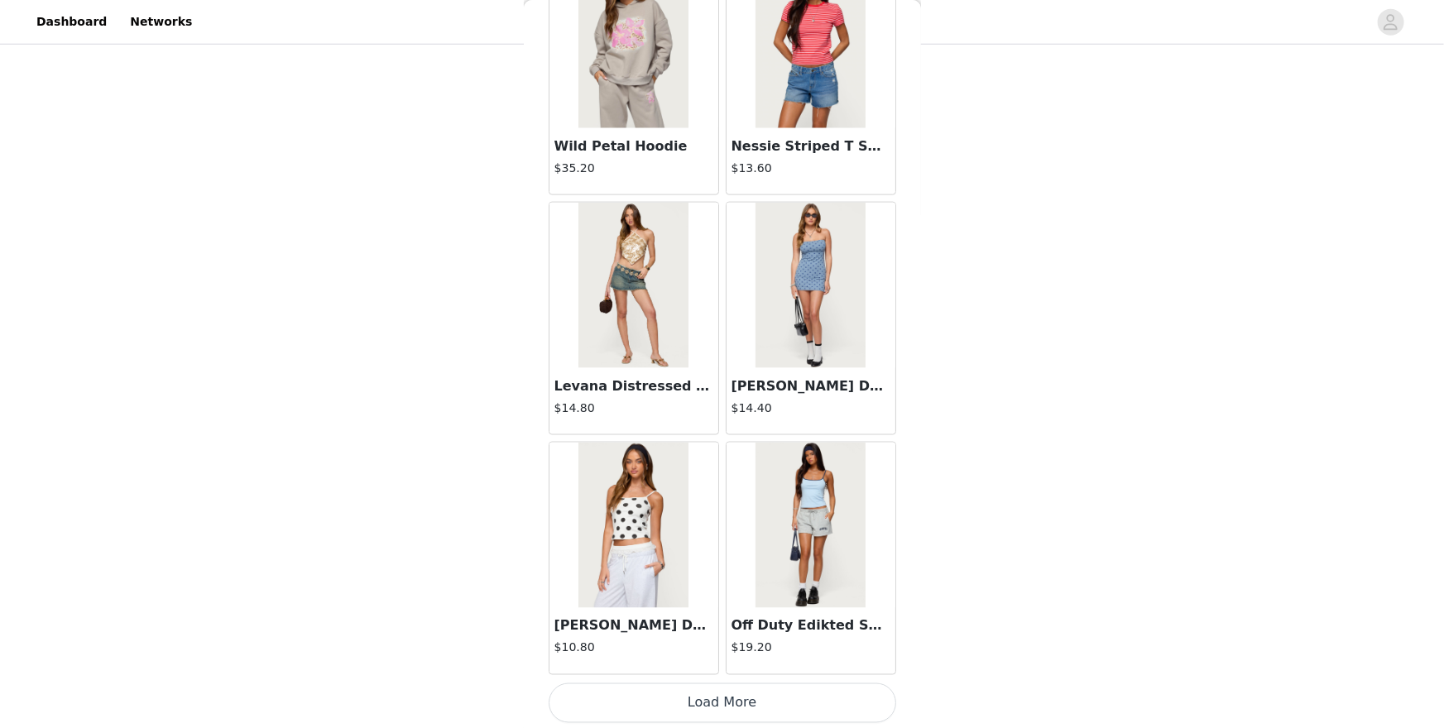
click at [740, 630] on button "Load More" at bounding box center [723, 704] width 348 height 40
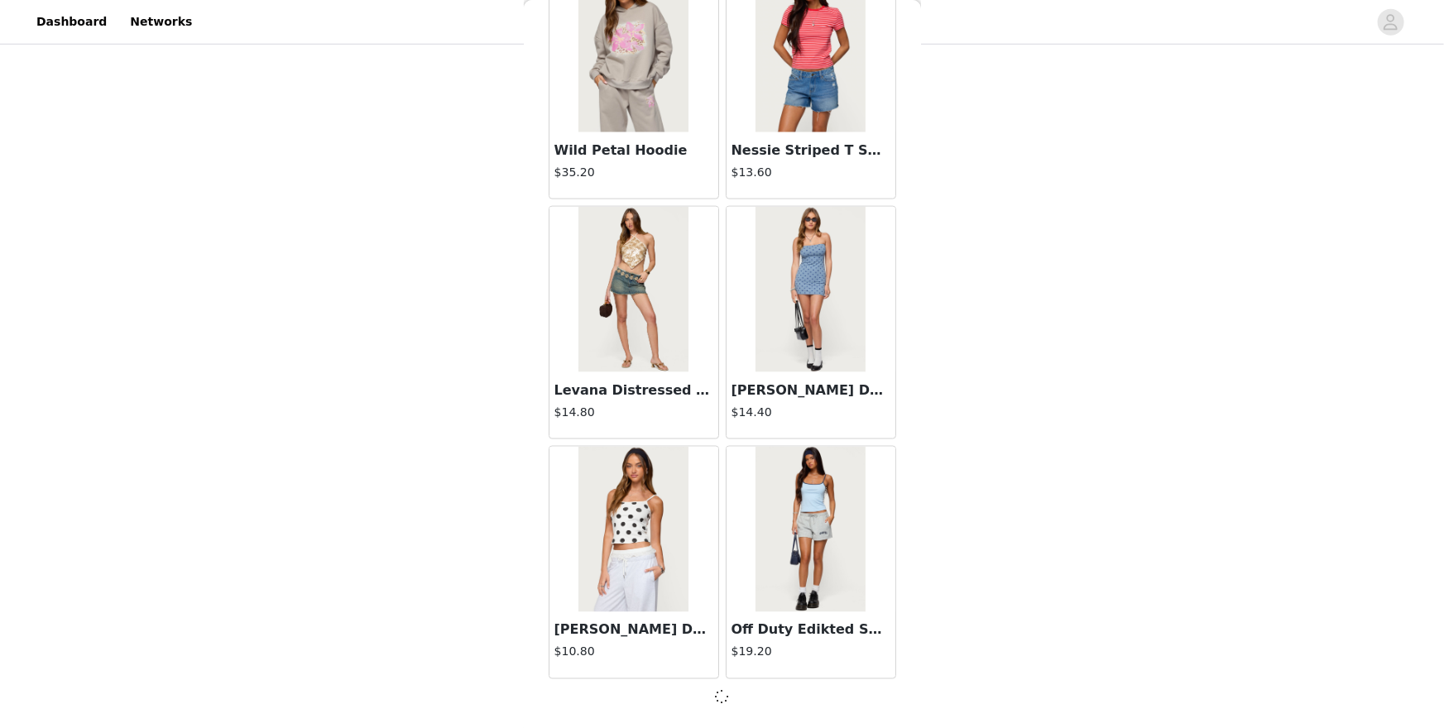
scroll to position [4194, 0]
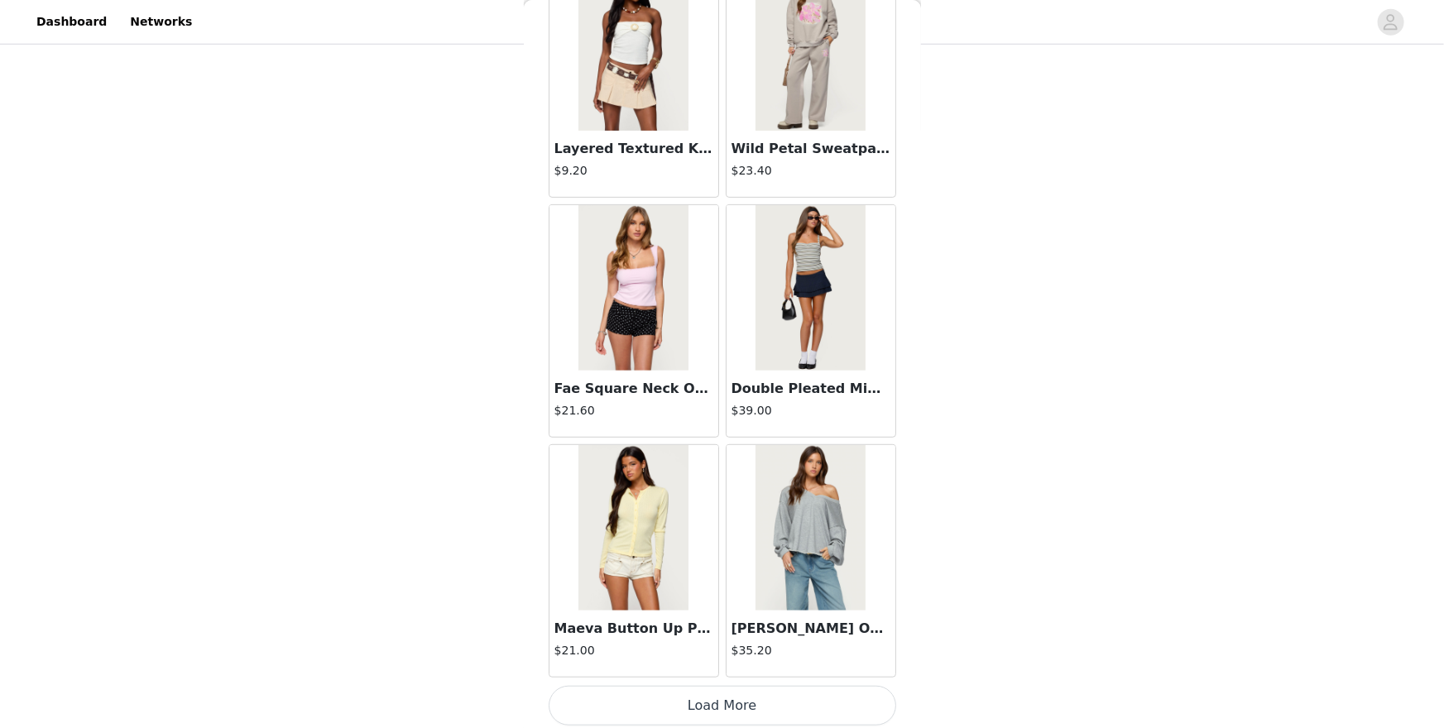
click at [739, 630] on button "Load More" at bounding box center [723, 706] width 348 height 40
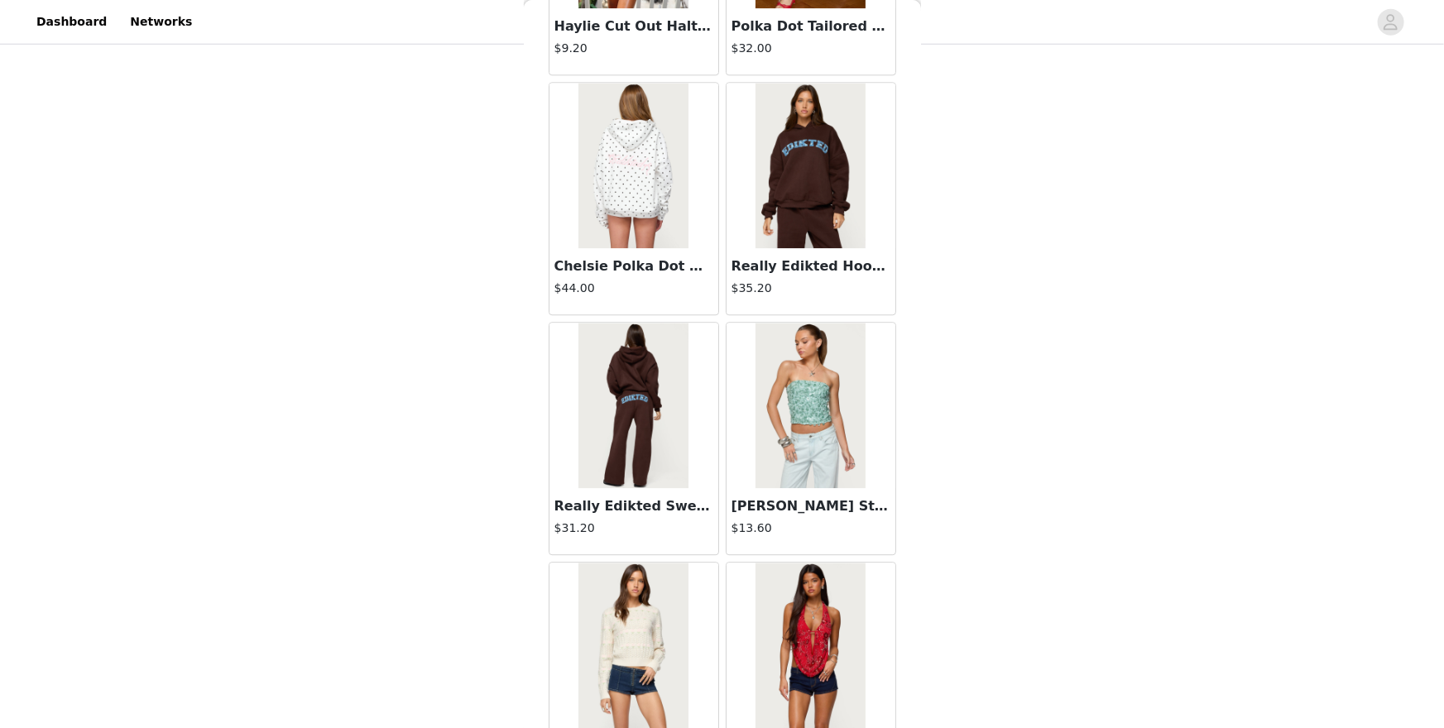
scroll to position [8998, 0]
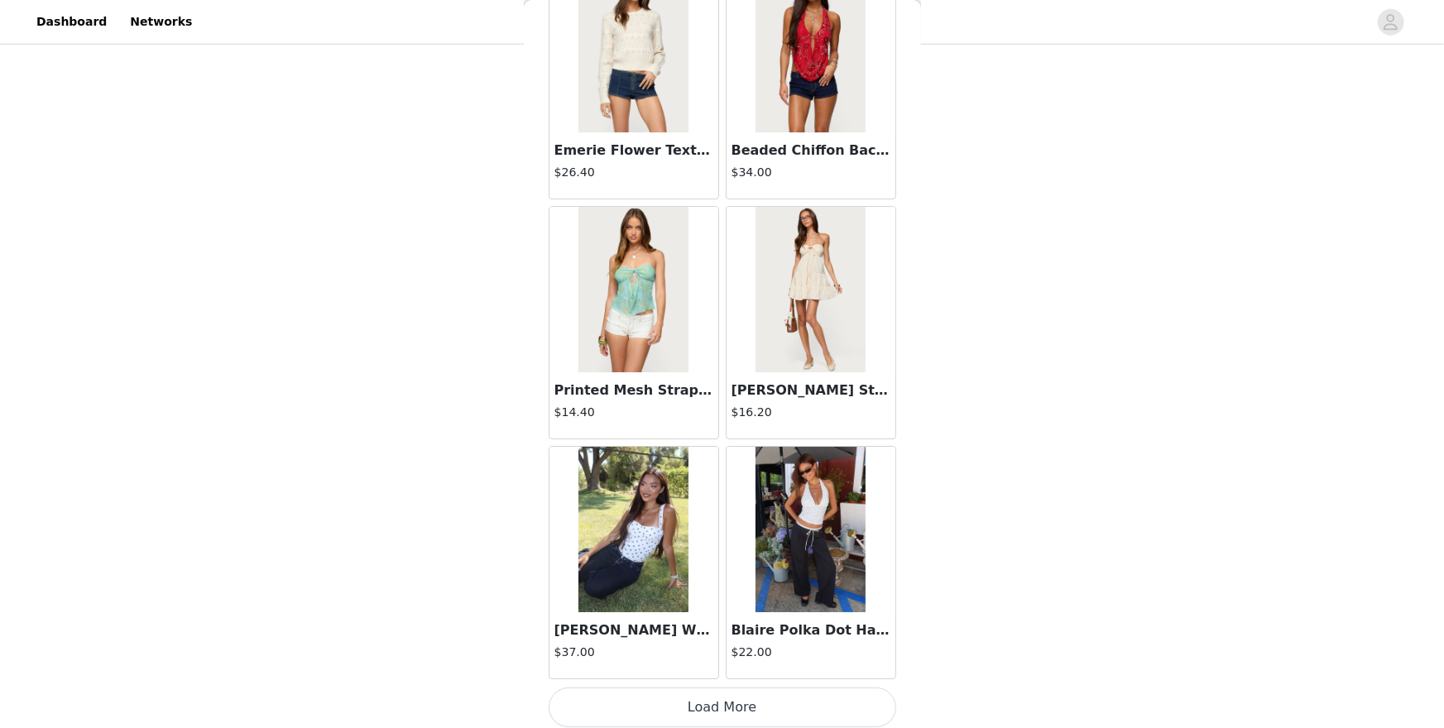
click at [741, 630] on button "Load More" at bounding box center [723, 708] width 348 height 40
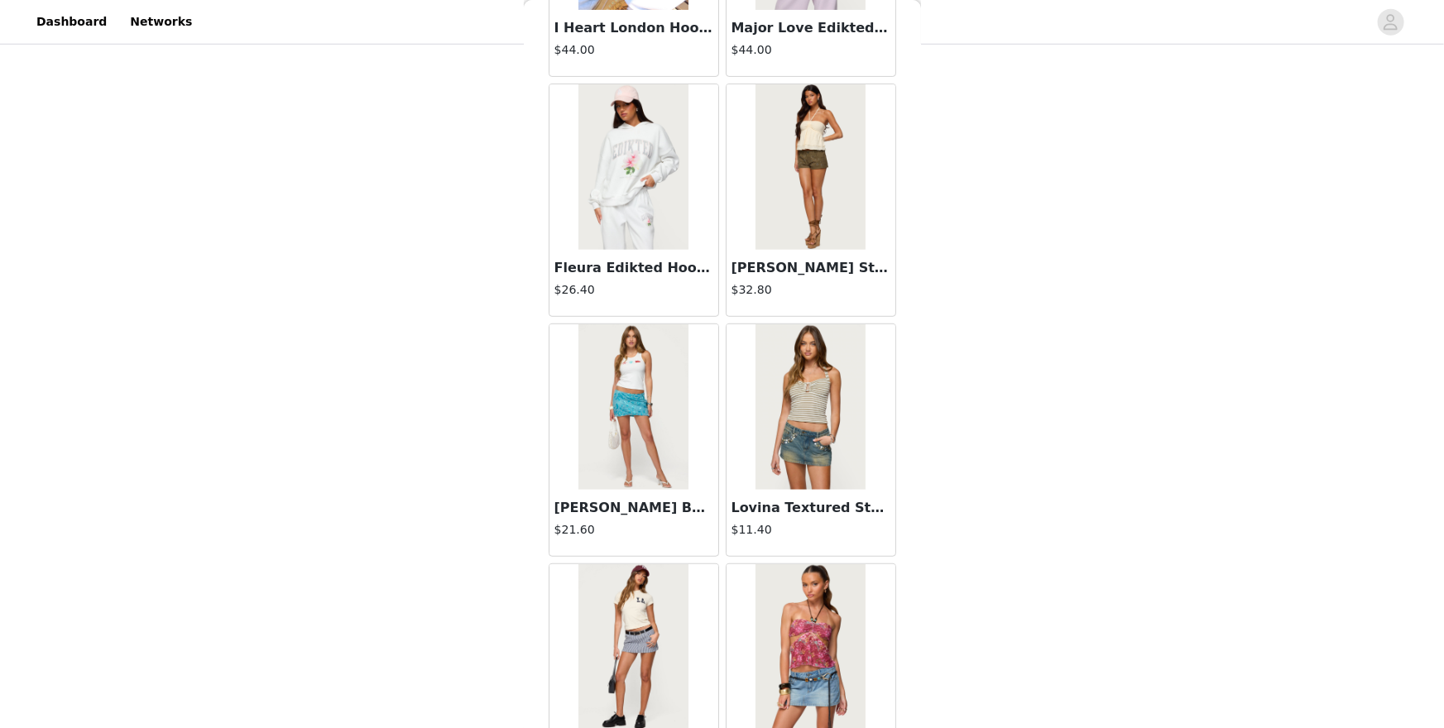
scroll to position [11397, 0]
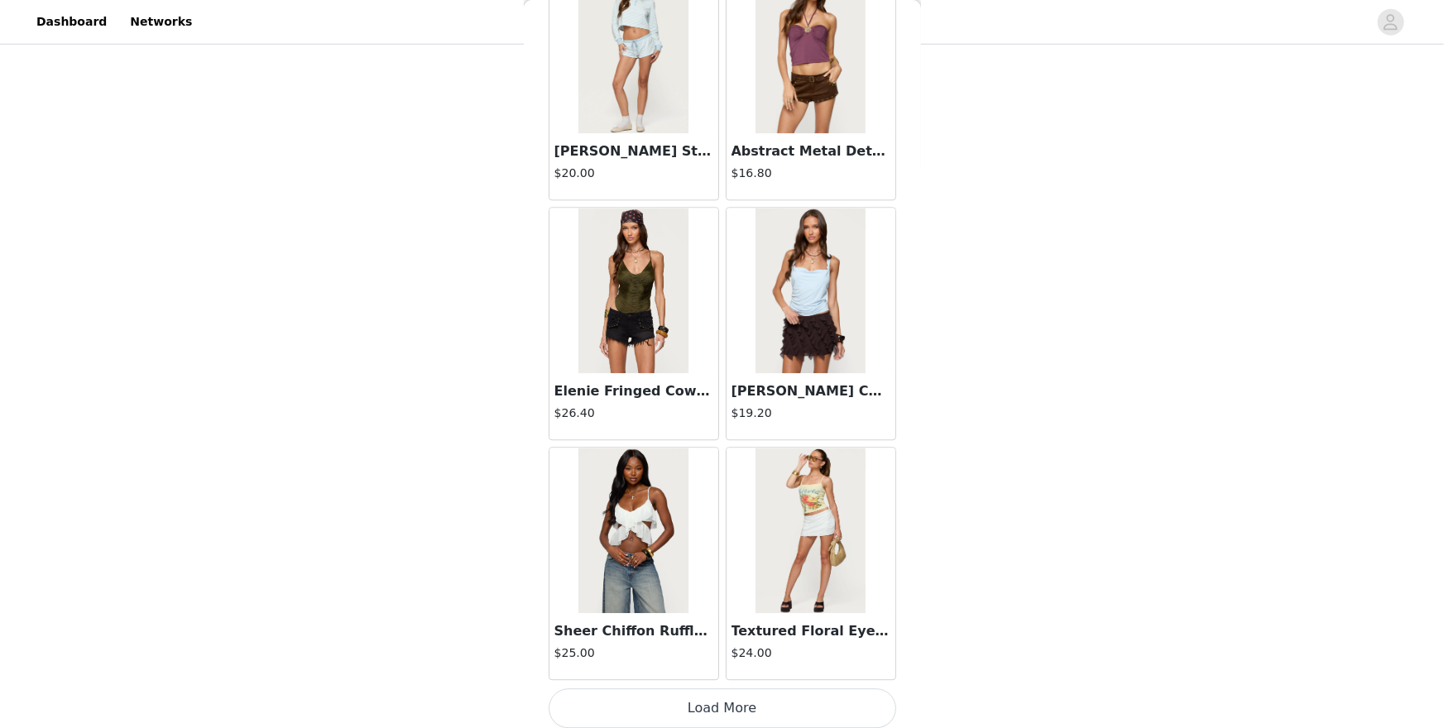
click at [689, 630] on button "Load More" at bounding box center [723, 709] width 348 height 40
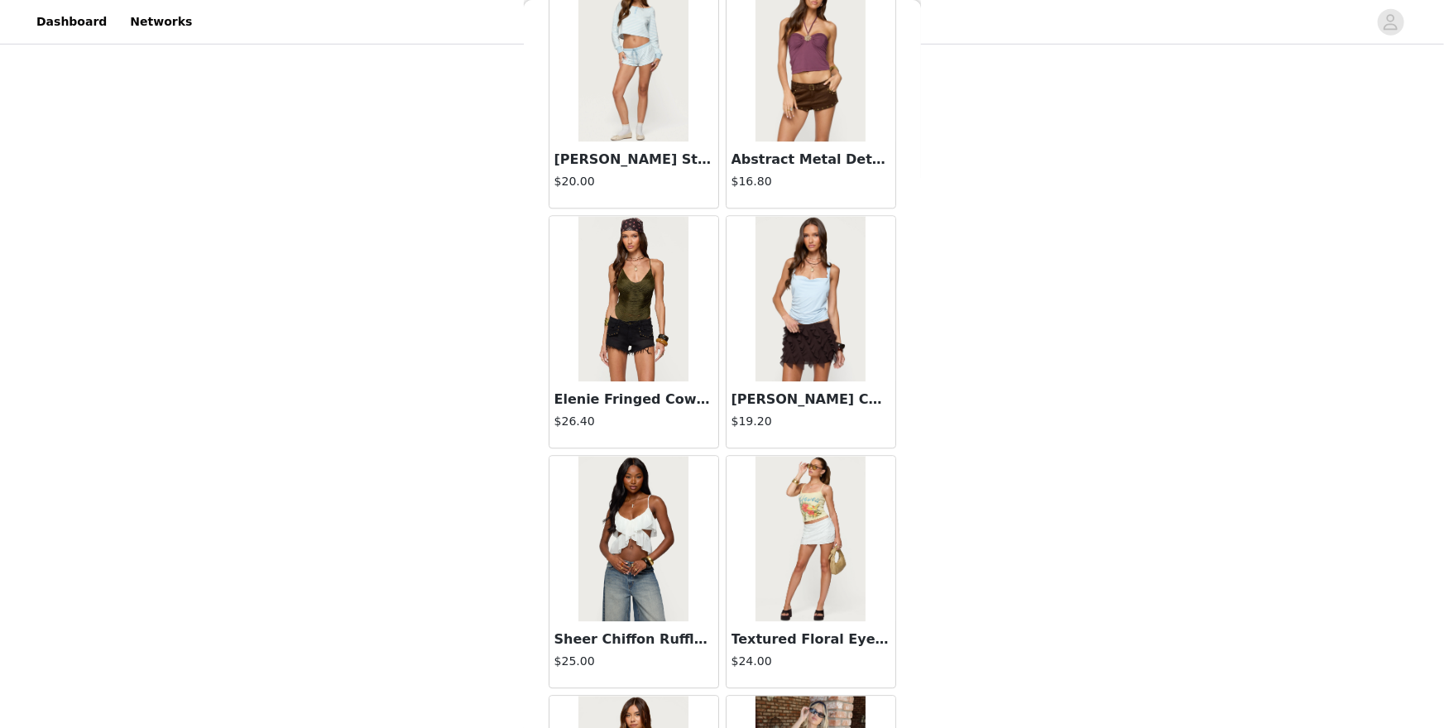
scroll to position [902, 0]
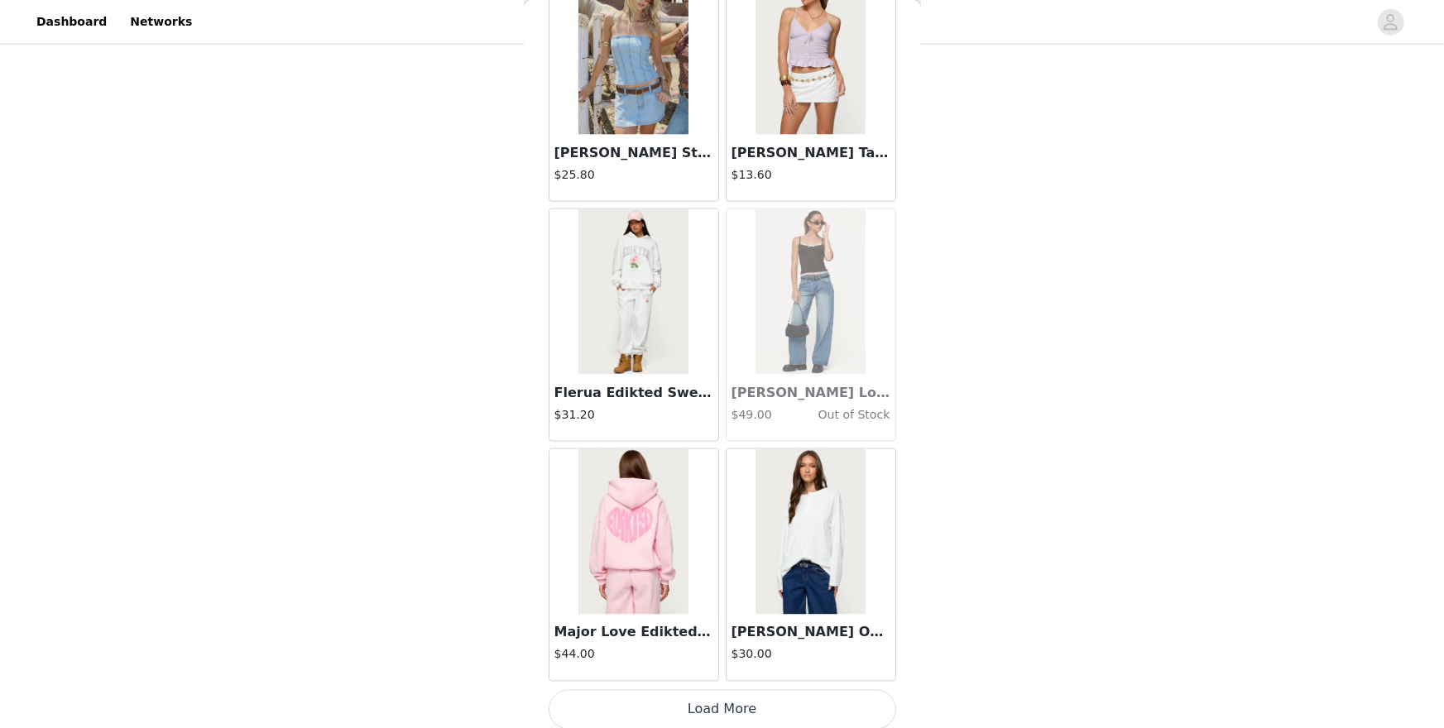
click at [689, 630] on button "Load More" at bounding box center [723, 710] width 348 height 40
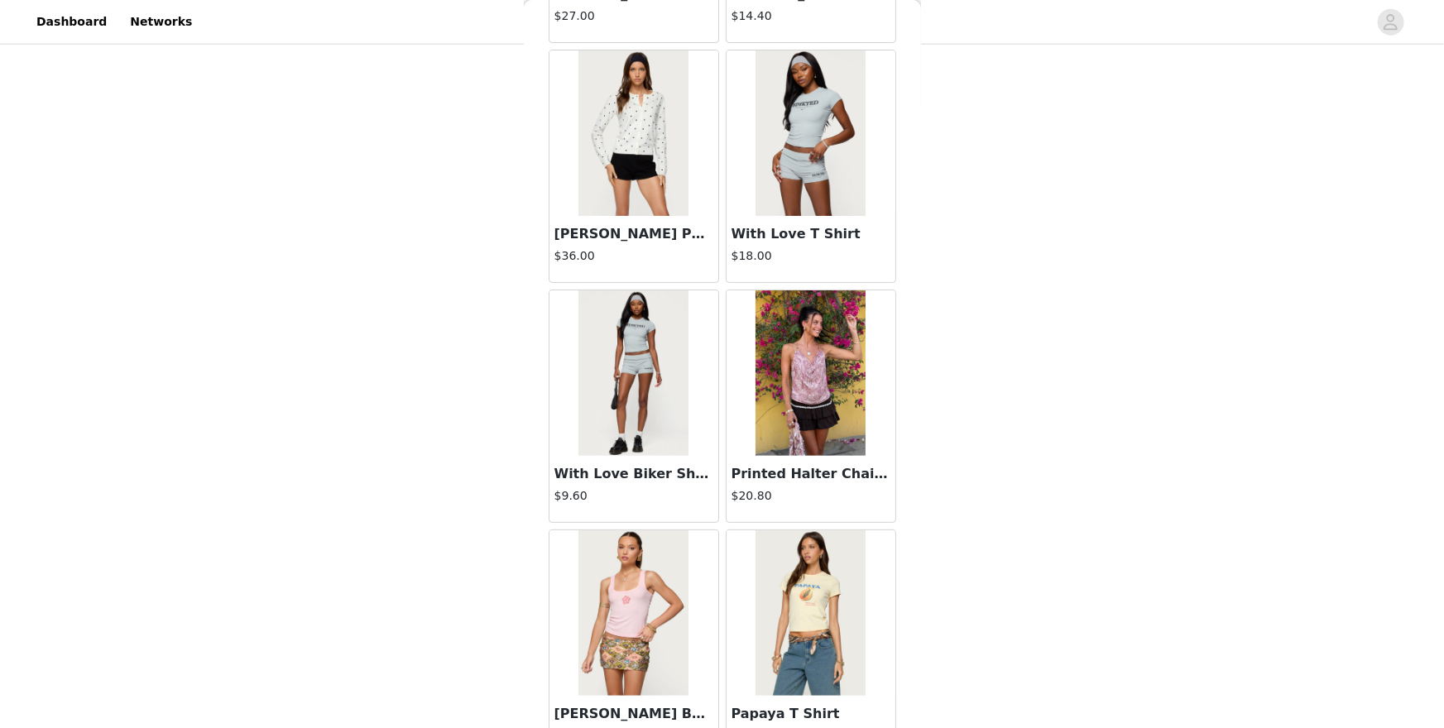
scroll to position [16194, 0]
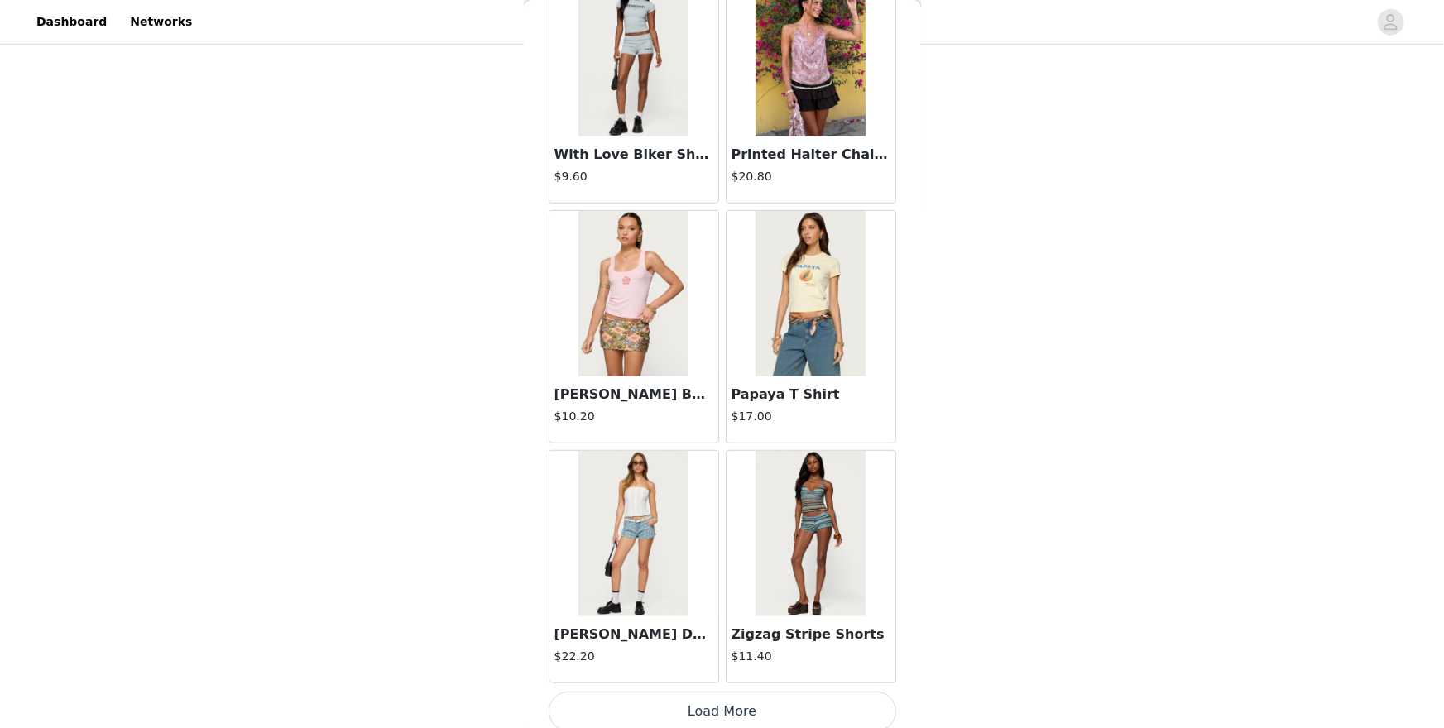
click at [685, 630] on button "Load More" at bounding box center [723, 712] width 348 height 40
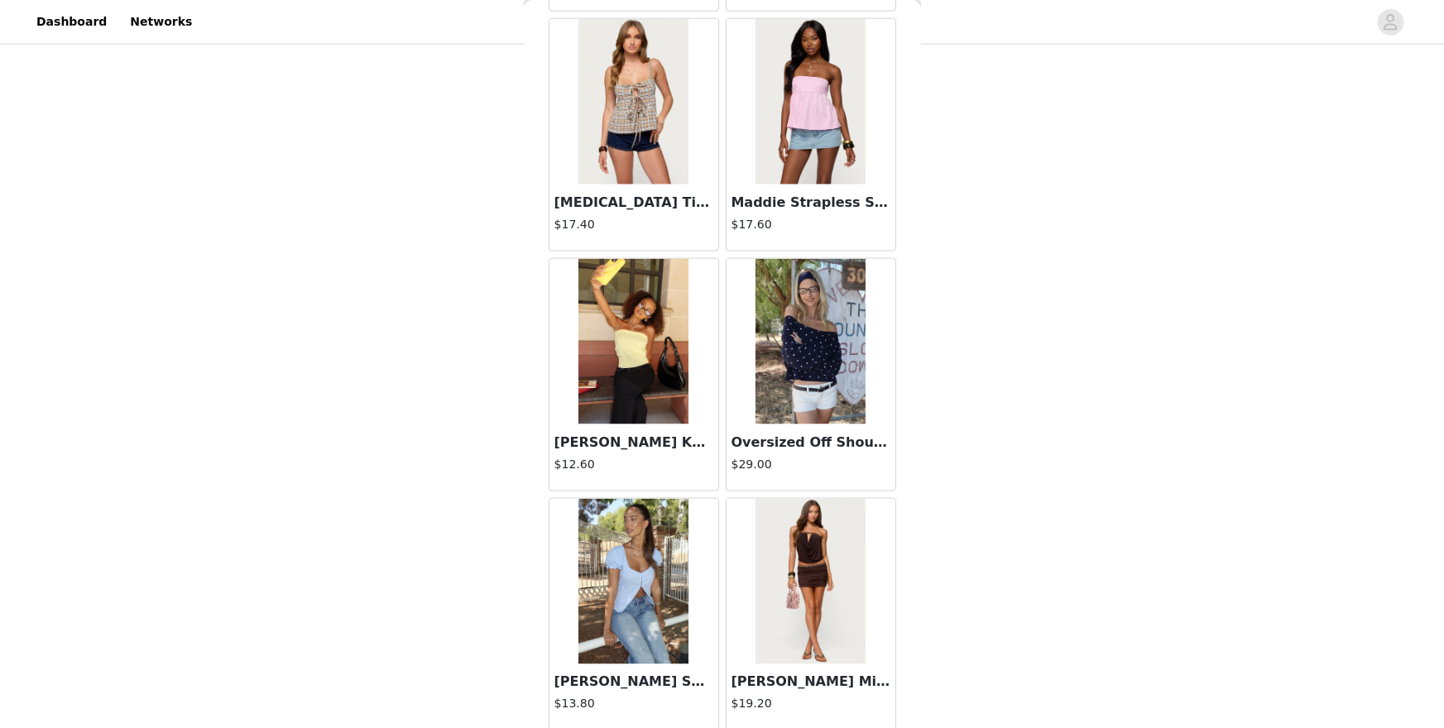
scroll to position [16870, 0]
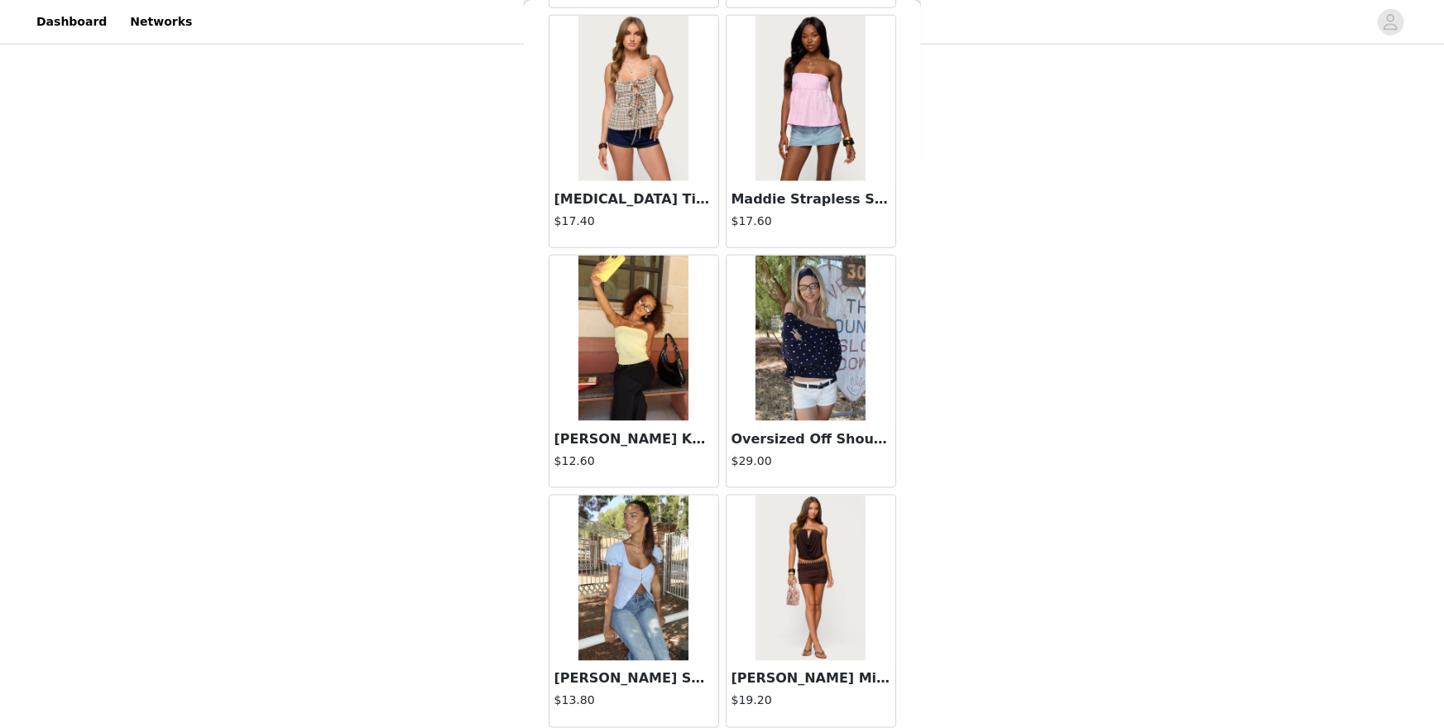
click at [647, 143] on img at bounding box center [634, 99] width 110 height 166
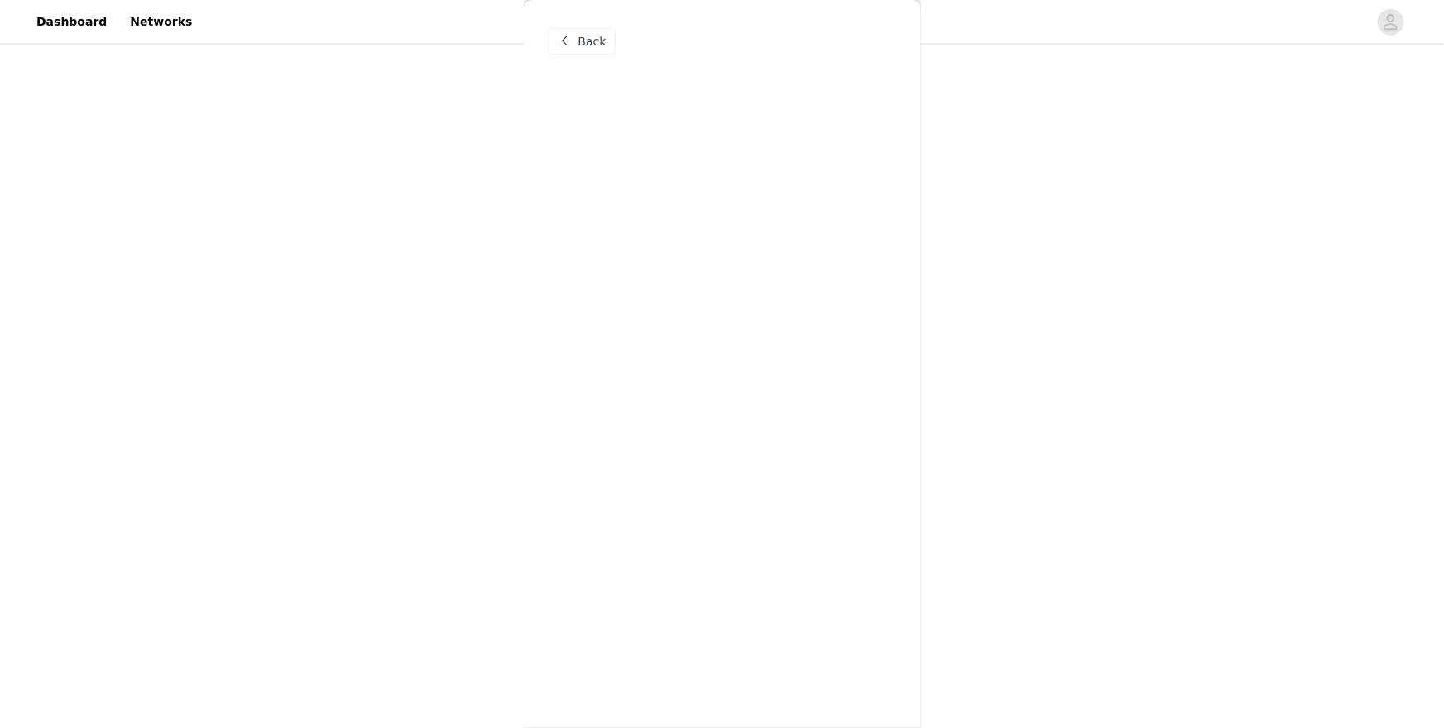
scroll to position [0, 0]
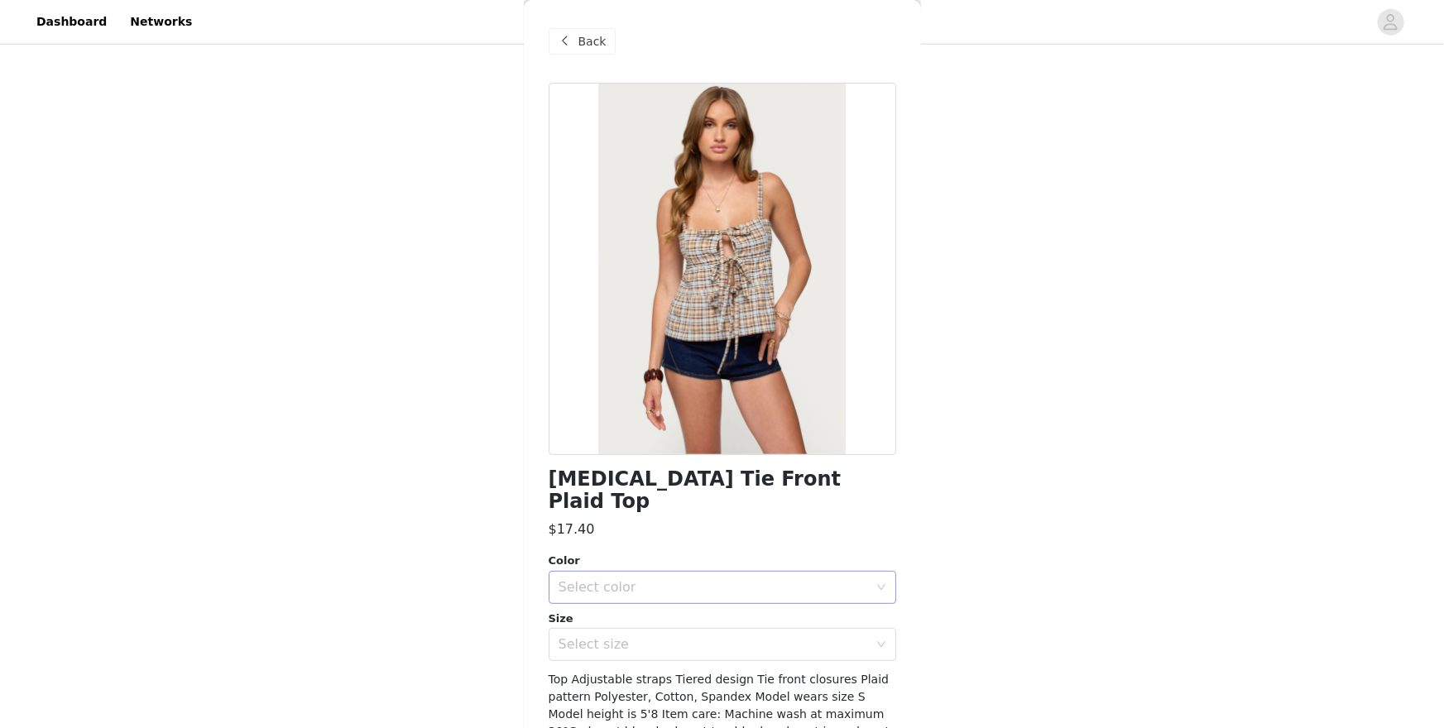
click at [720, 579] on div "Select color" at bounding box center [714, 587] width 310 height 17
click at [684, 595] on li "MIX" at bounding box center [723, 601] width 348 height 26
click at [684, 630] on div "Select size" at bounding box center [714, 644] width 310 height 17
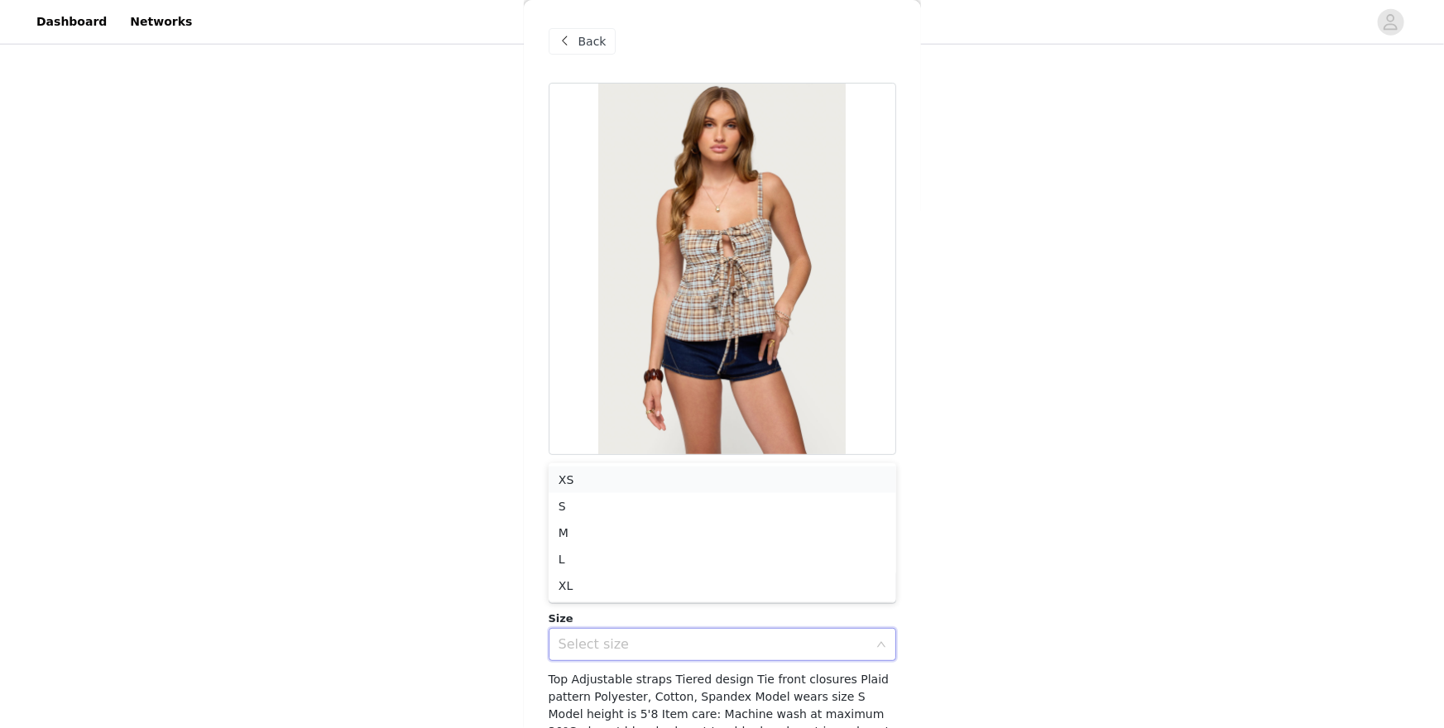
click at [624, 468] on li "XS" at bounding box center [723, 480] width 348 height 26
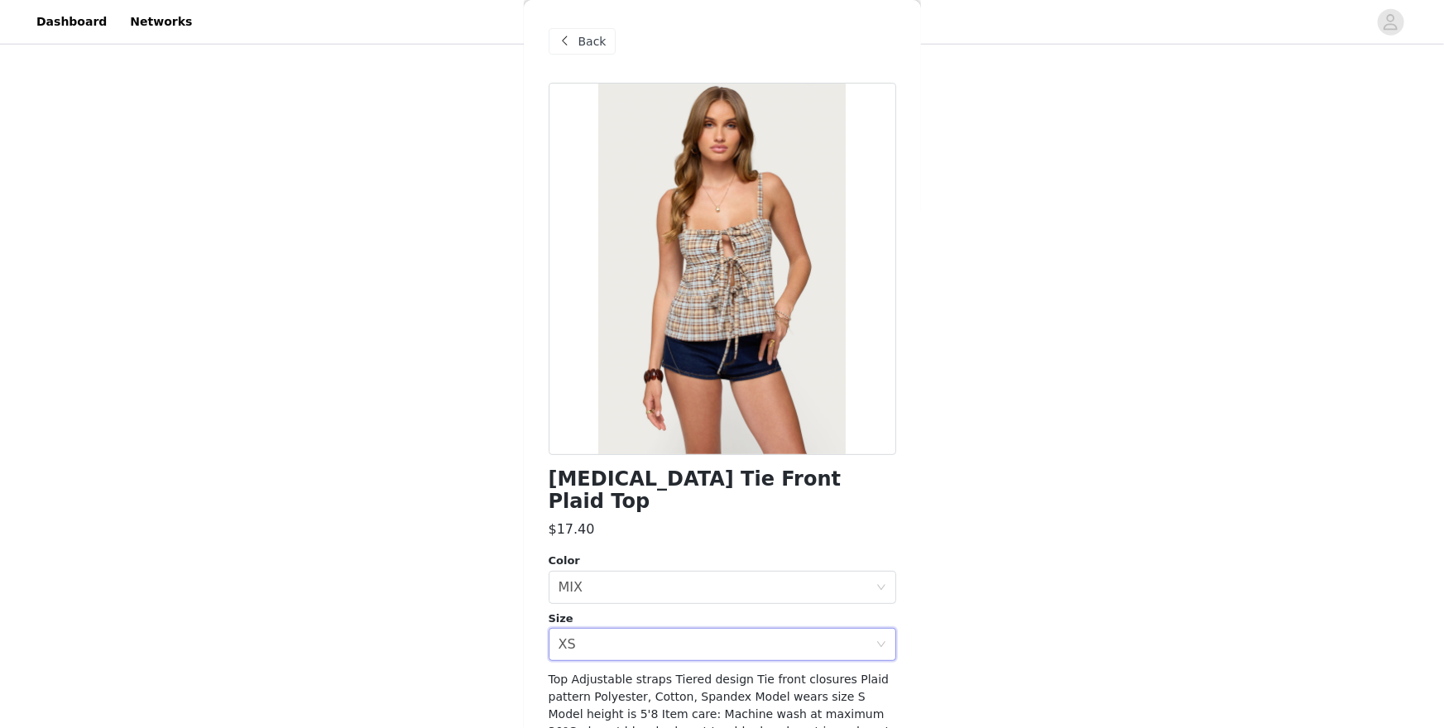
scroll to position [59, 0]
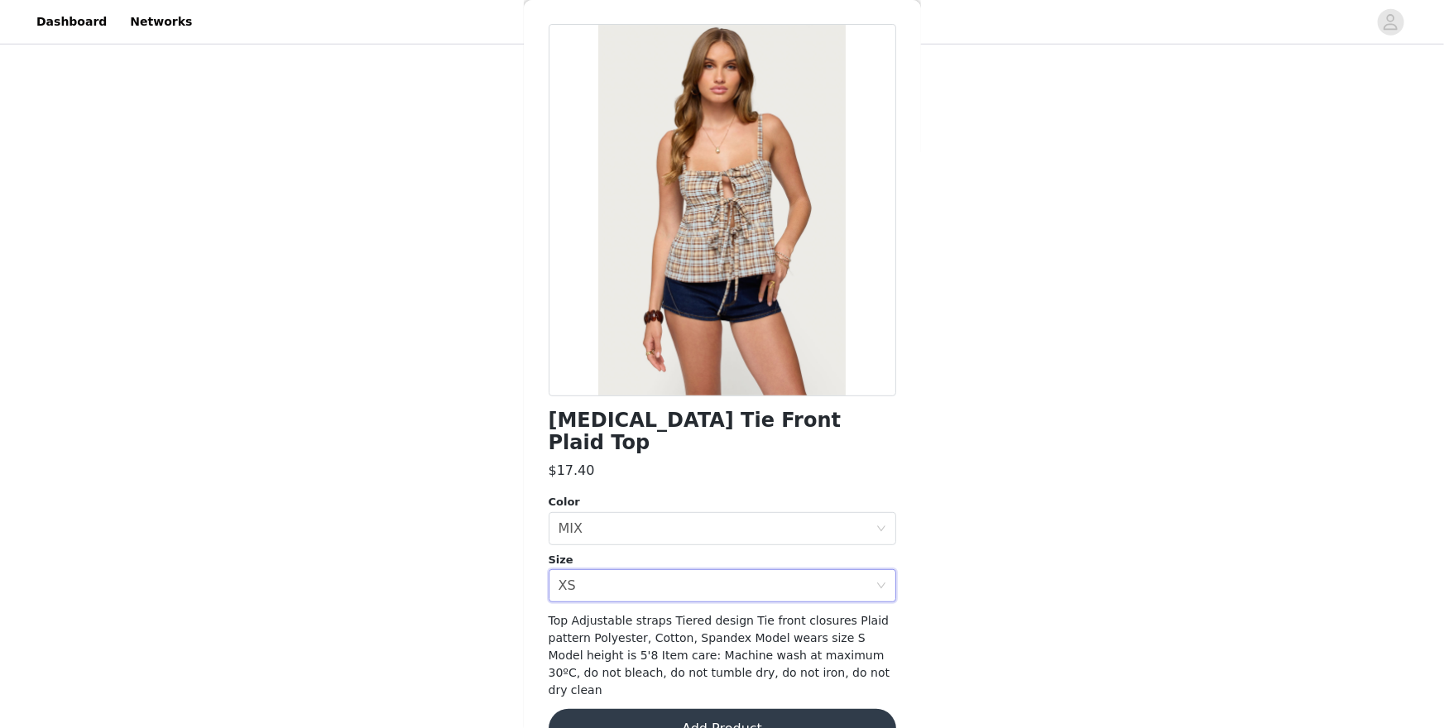
click at [679, 630] on button "Add Product" at bounding box center [723, 729] width 348 height 40
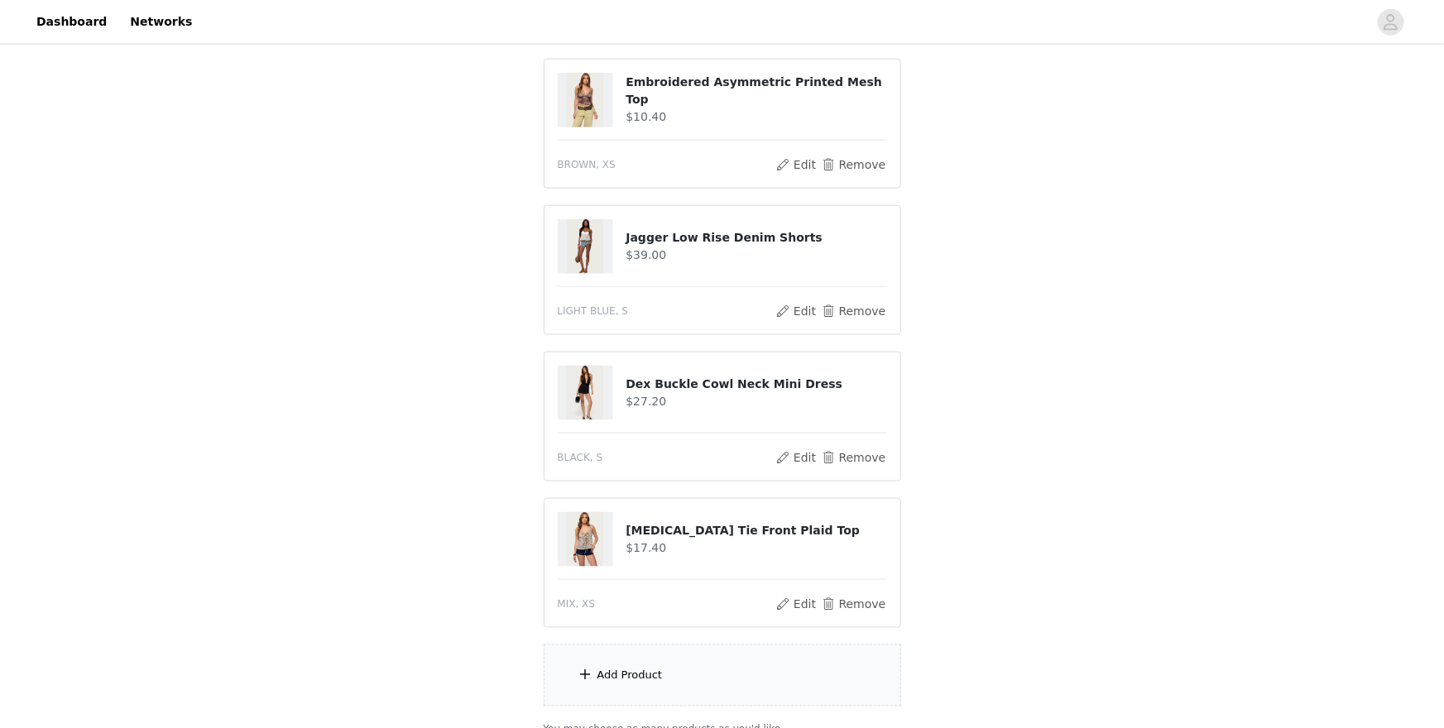
click at [685, 630] on div "Add Product" at bounding box center [723, 676] width 358 height 62
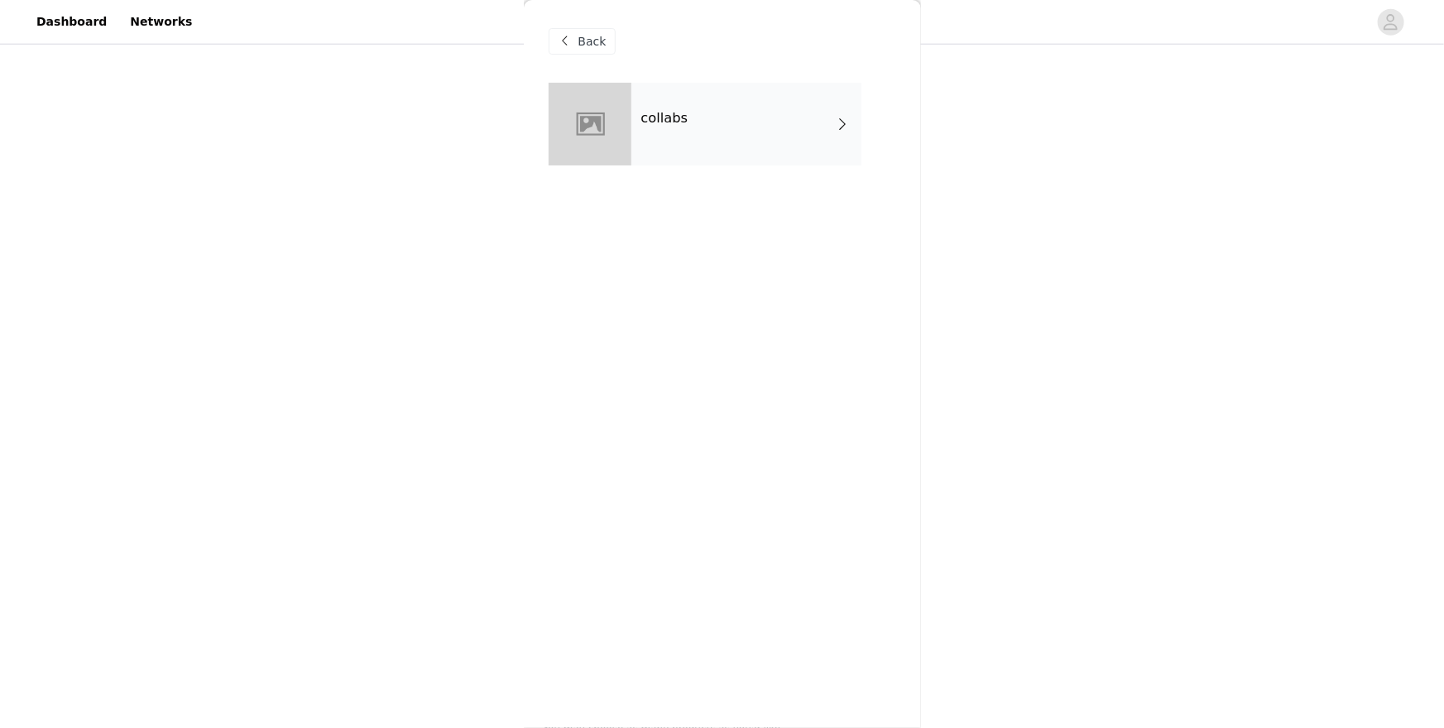
click at [787, 127] on div "collabs" at bounding box center [747, 124] width 230 height 83
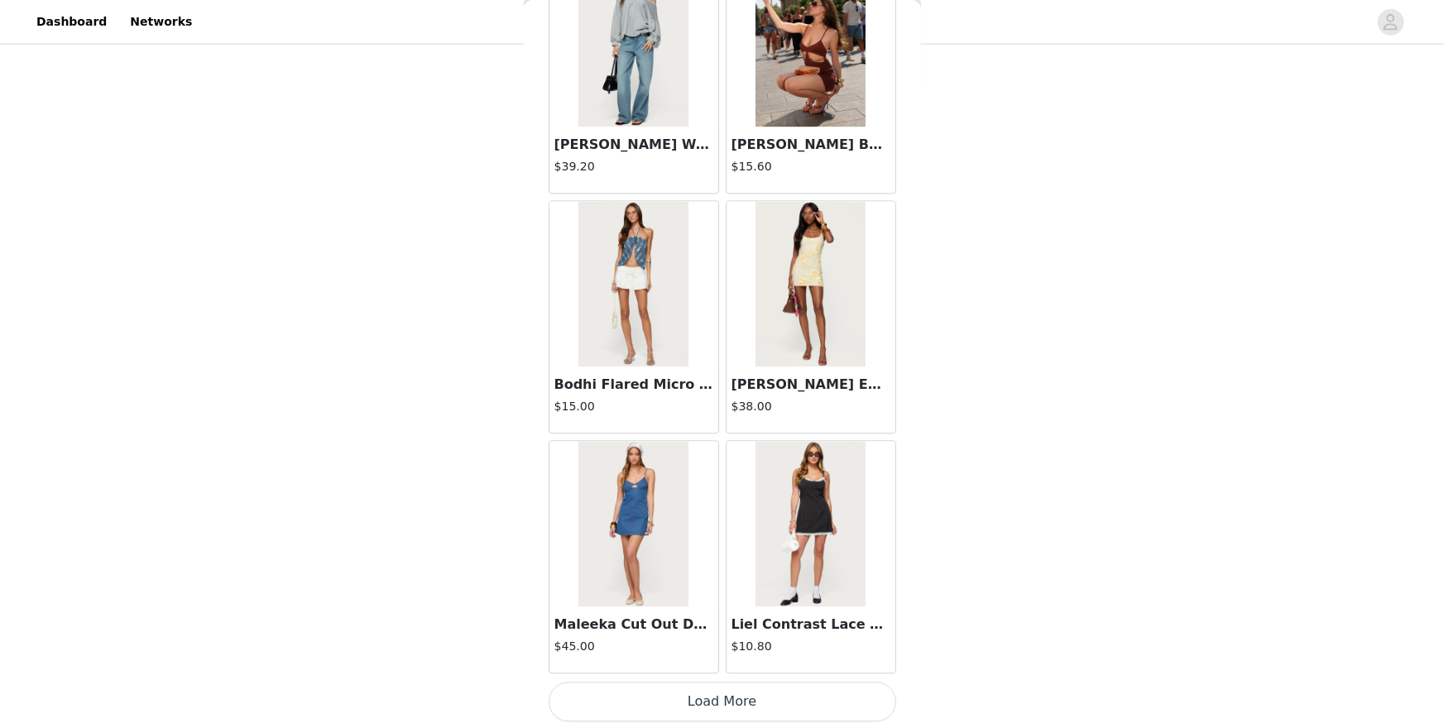
scroll to position [1049, 0]
click at [743, 630] on button "Load More" at bounding box center [723, 702] width 348 height 40
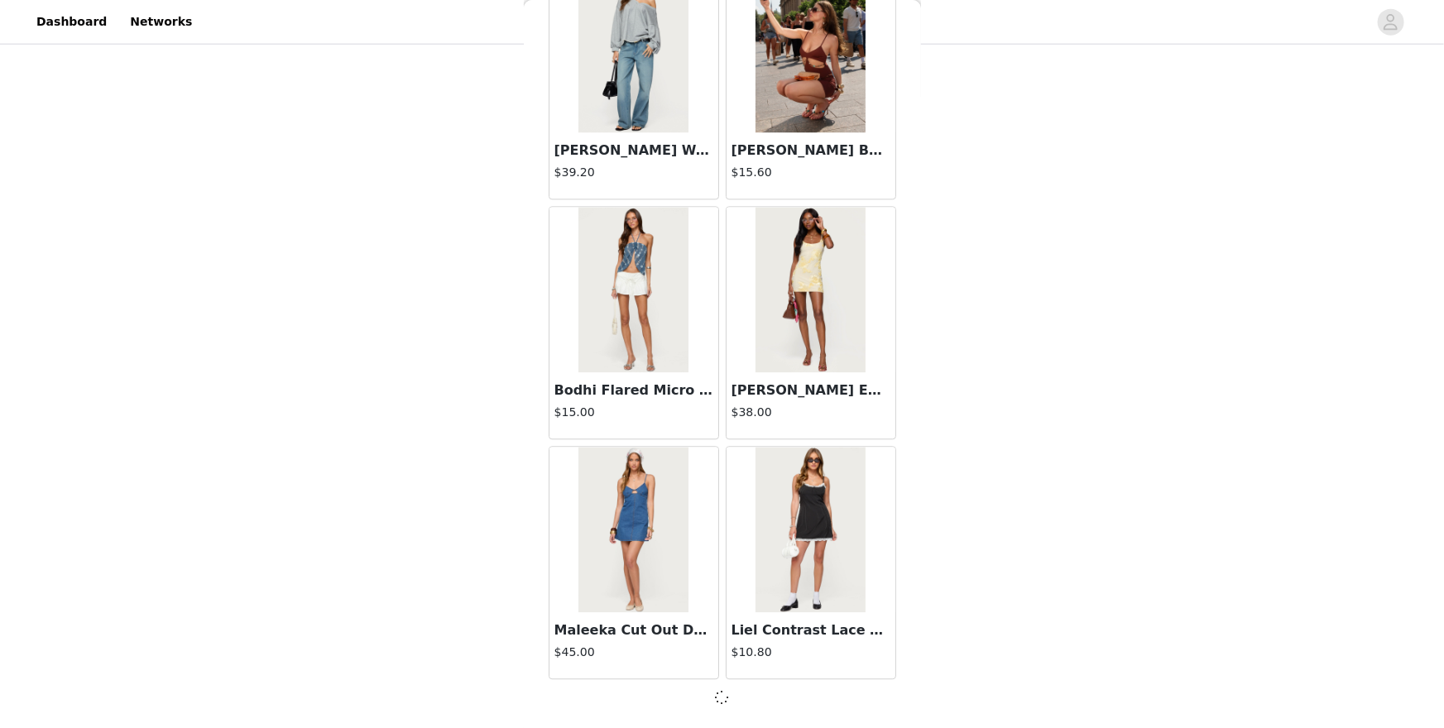
scroll to position [1795, 0]
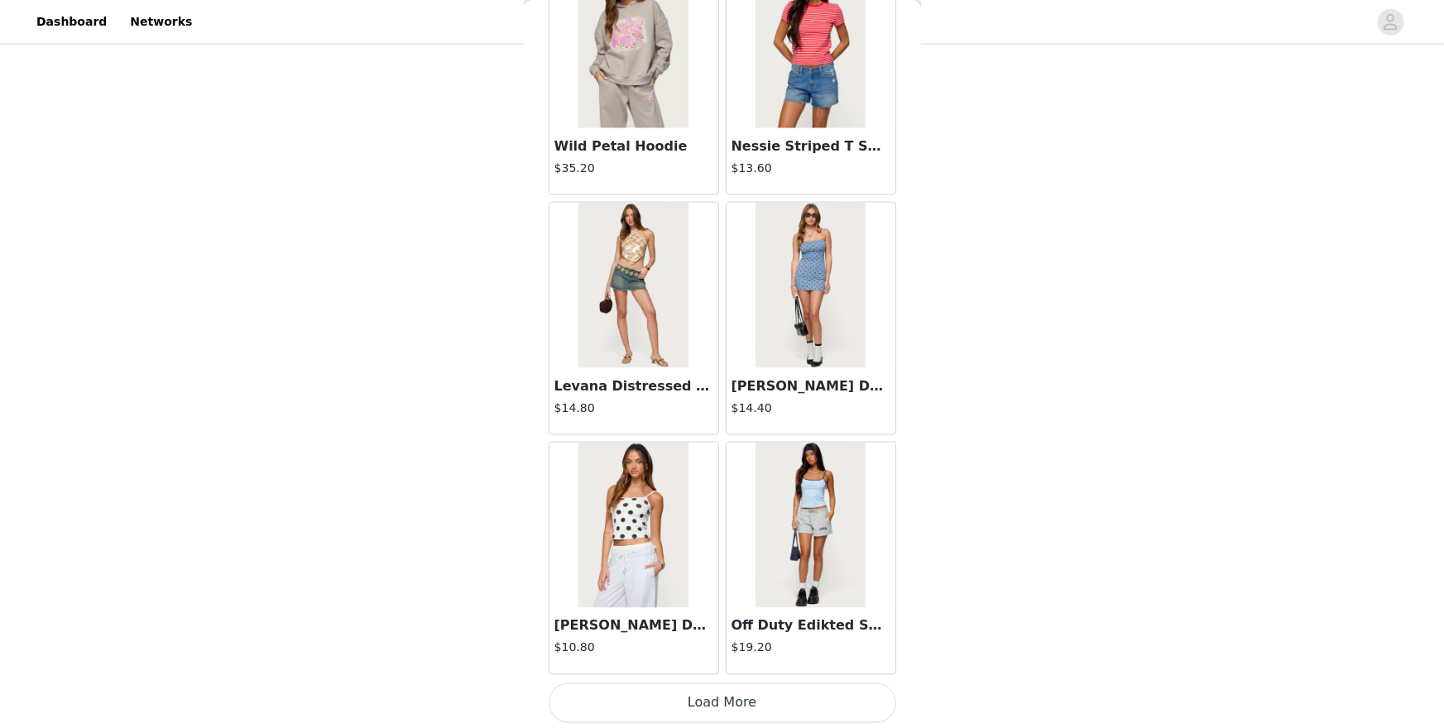
click at [727, 630] on button "Load More" at bounding box center [723, 704] width 348 height 40
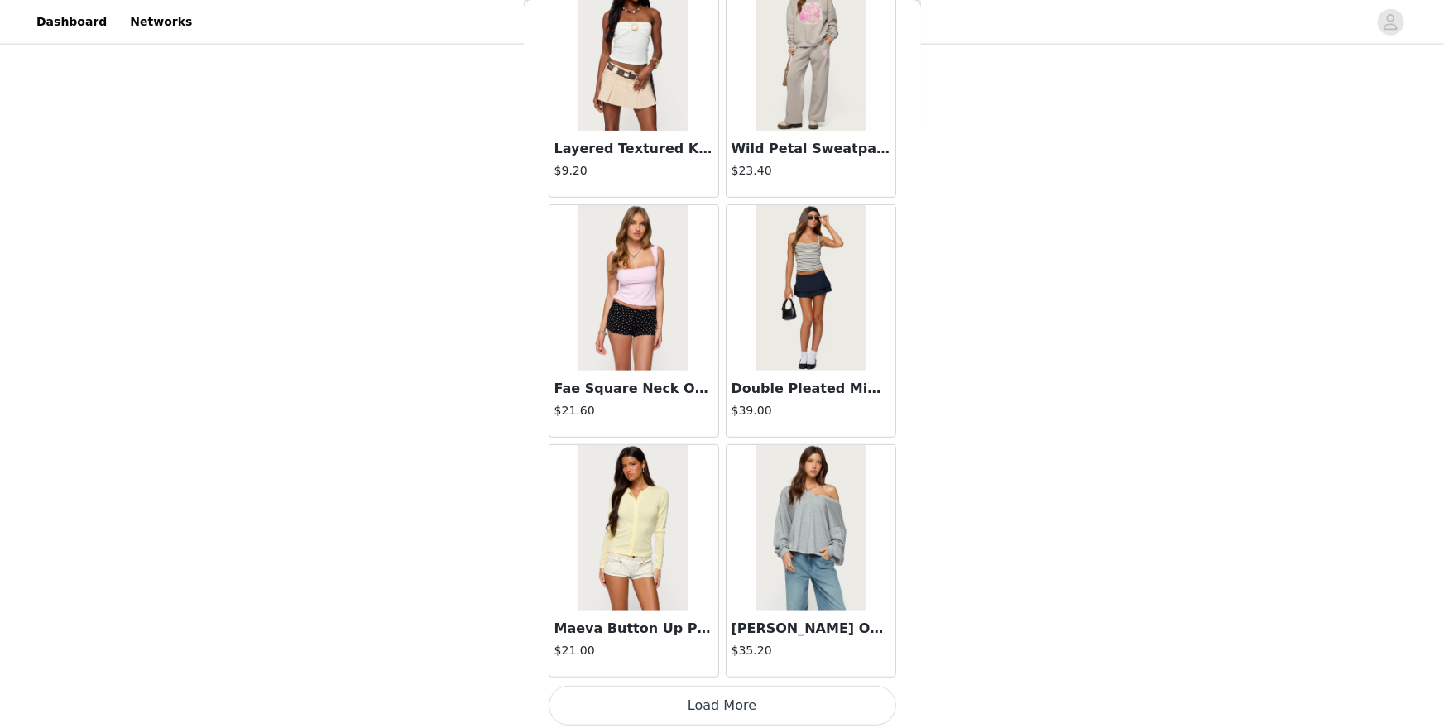
click at [727, 630] on button "Load More" at bounding box center [723, 706] width 348 height 40
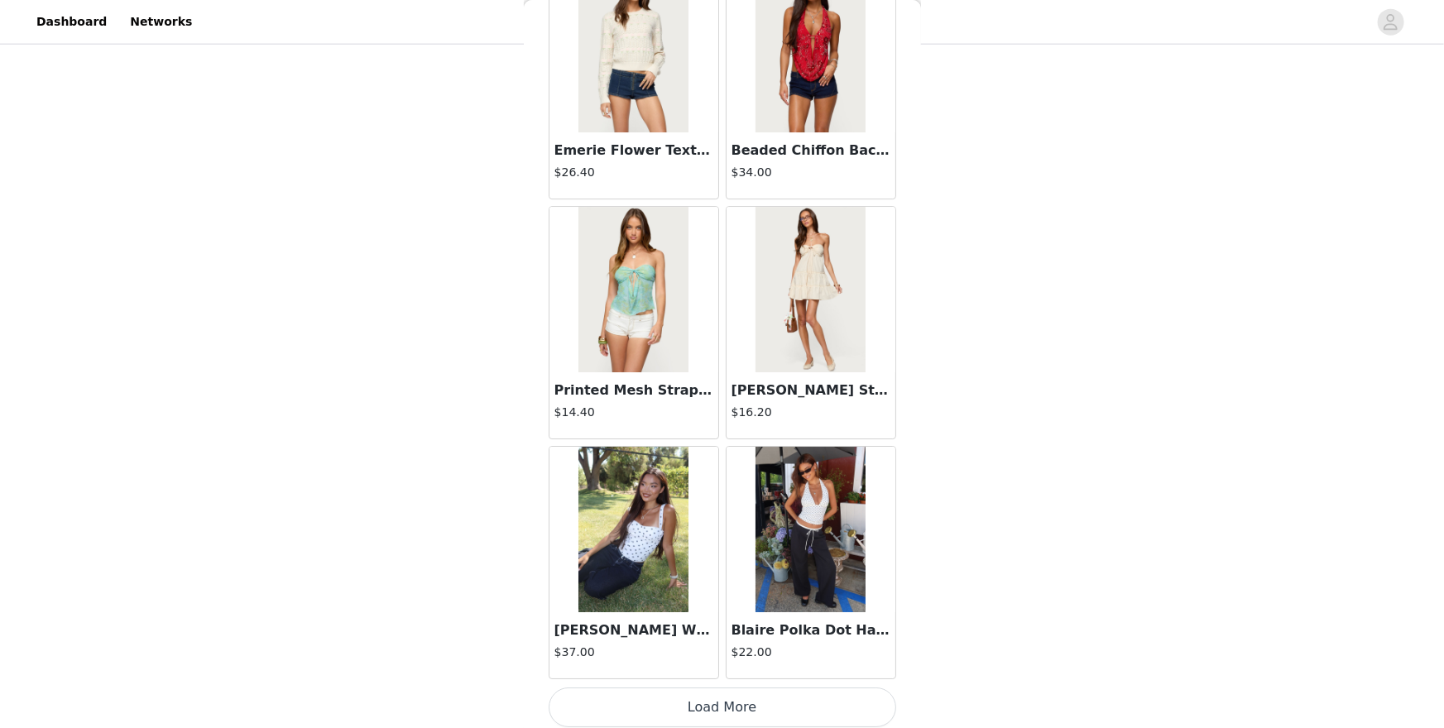
click at [727, 630] on button "Load More" at bounding box center [723, 708] width 348 height 40
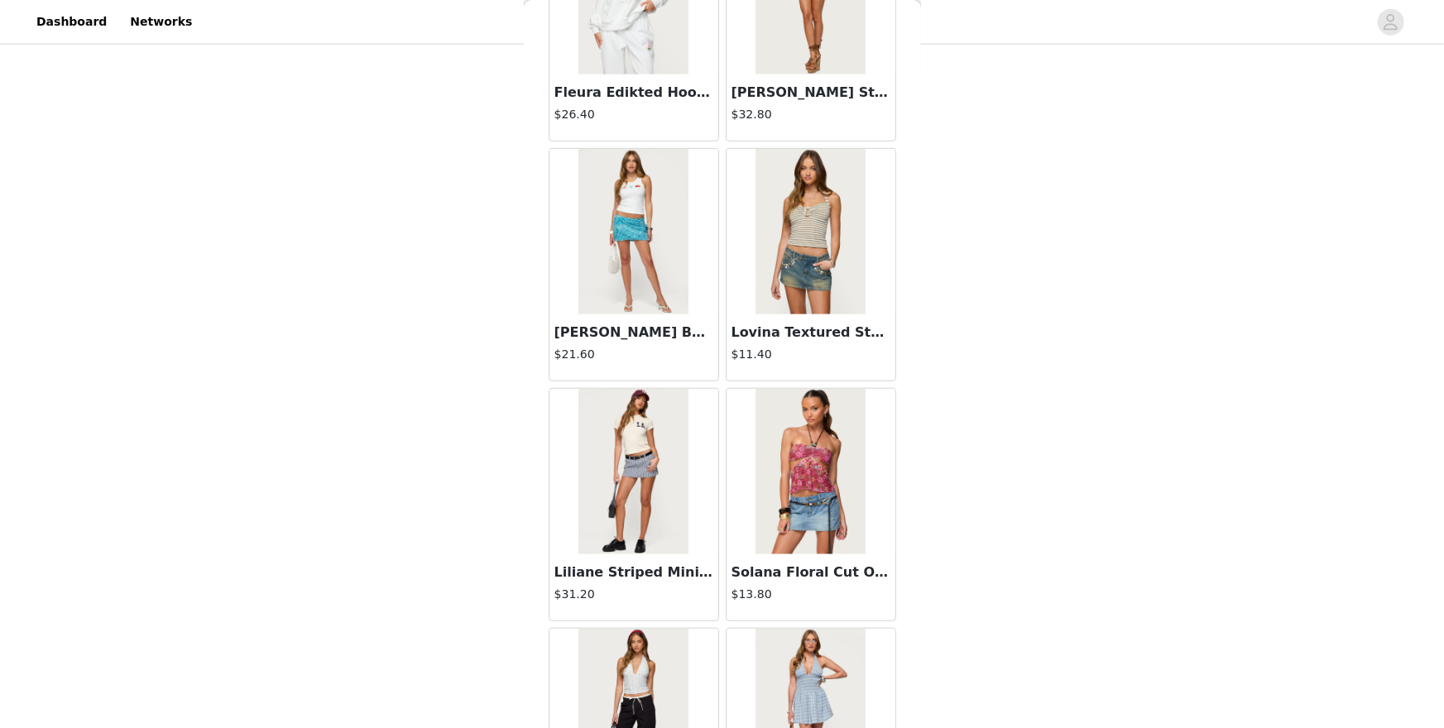
scroll to position [11397, 0]
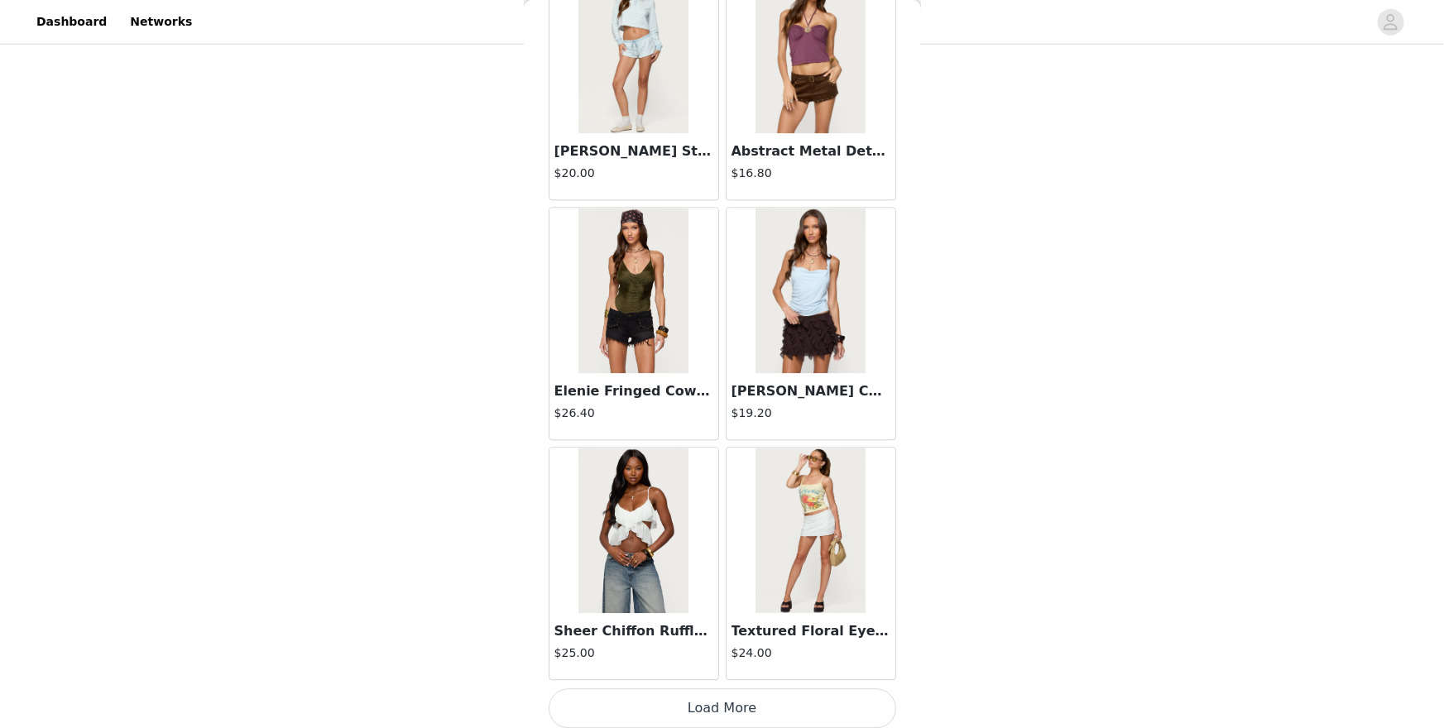
click at [727, 630] on div "Textured Floral Eyelet Mini Skort $24.00" at bounding box center [811, 646] width 169 height 66
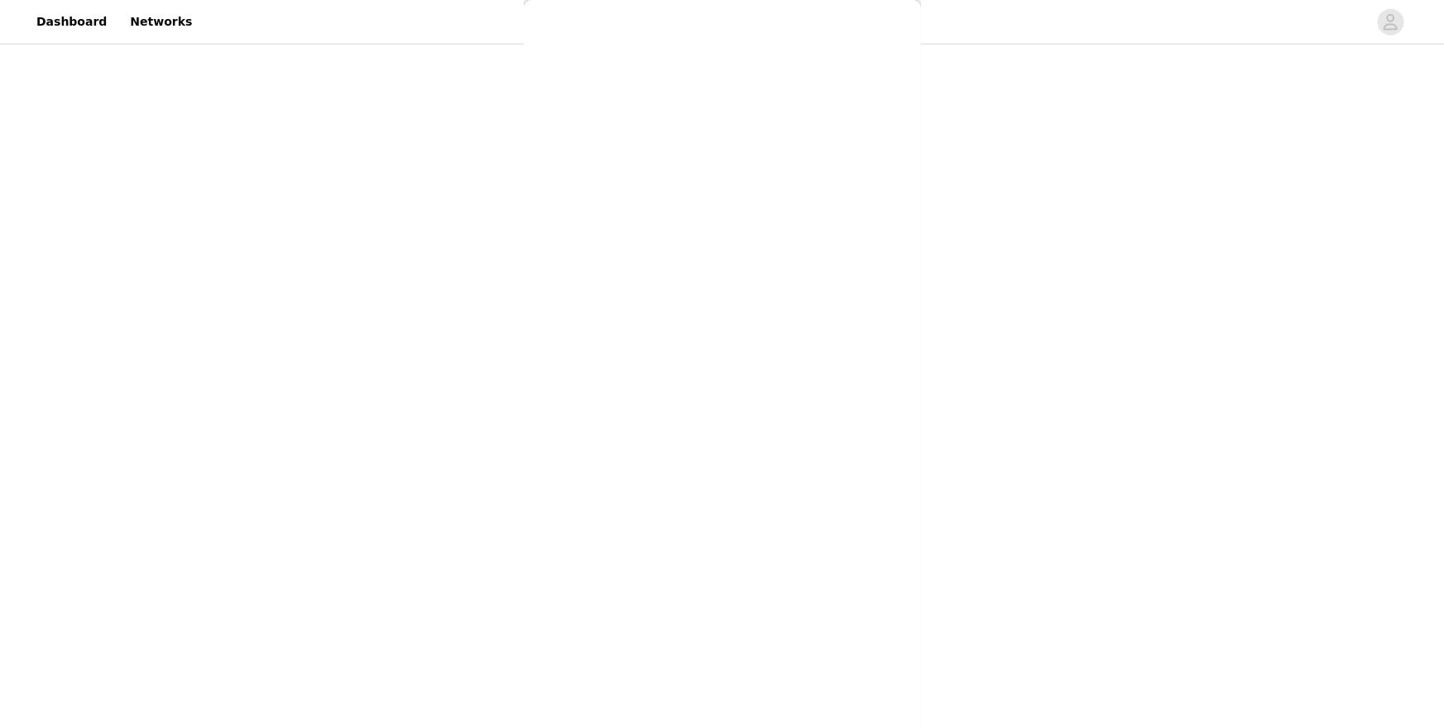
scroll to position [0, 0]
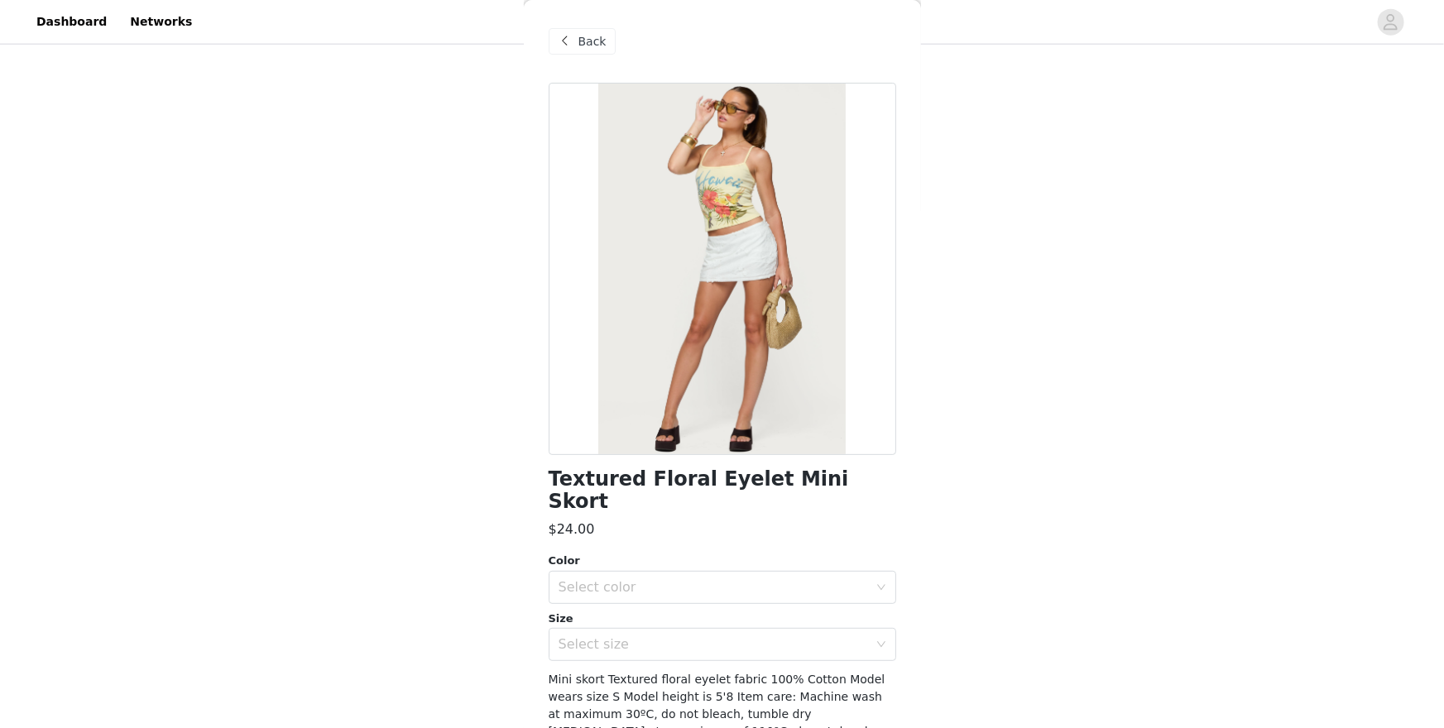
click at [597, 44] on span "Back" at bounding box center [593, 41] width 28 height 17
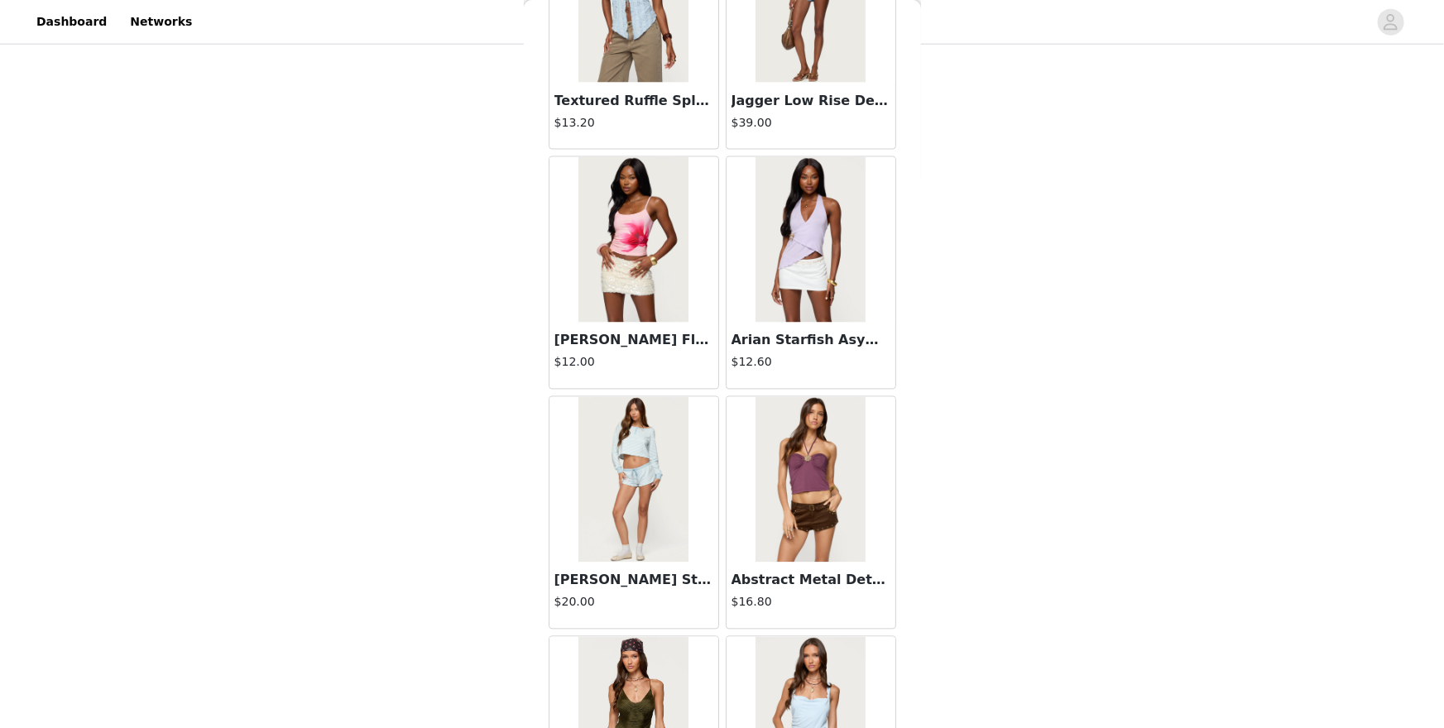
scroll to position [11397, 0]
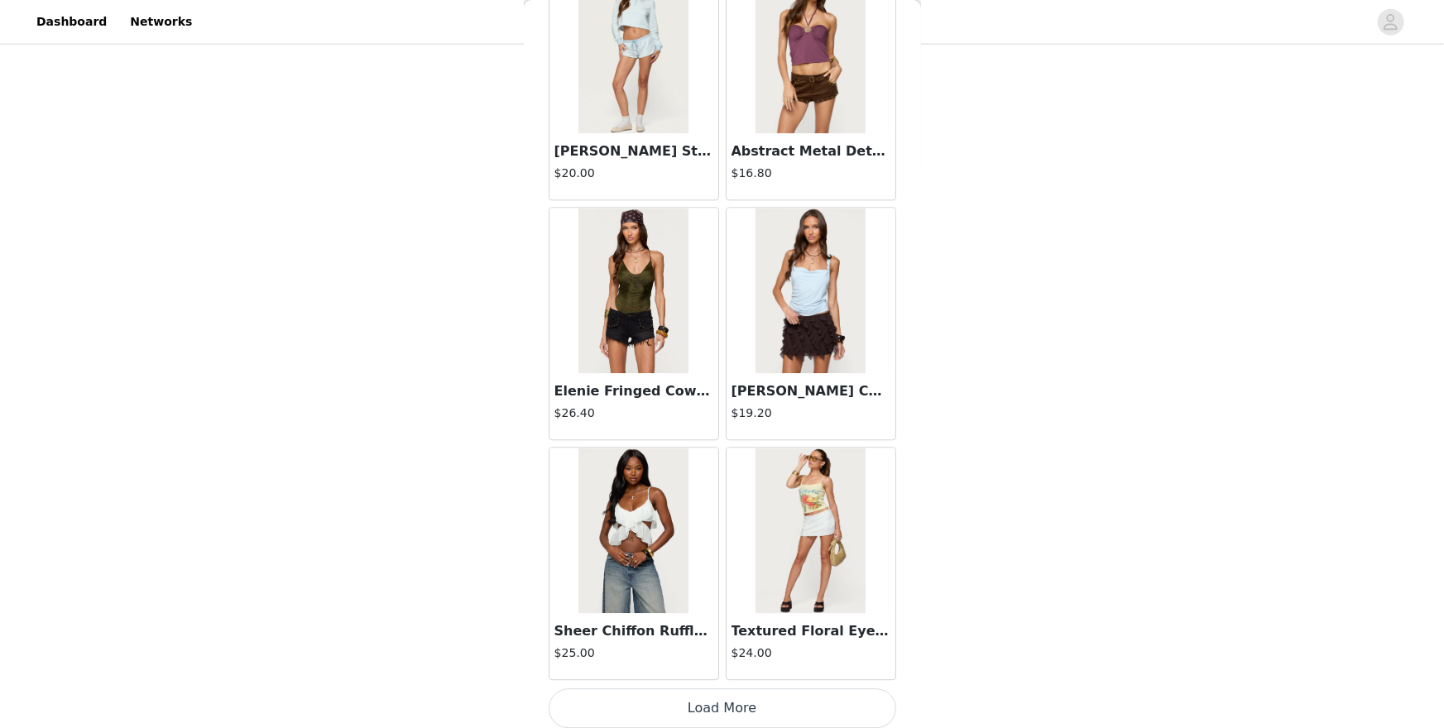
click at [734, 630] on button "Load More" at bounding box center [723, 709] width 348 height 40
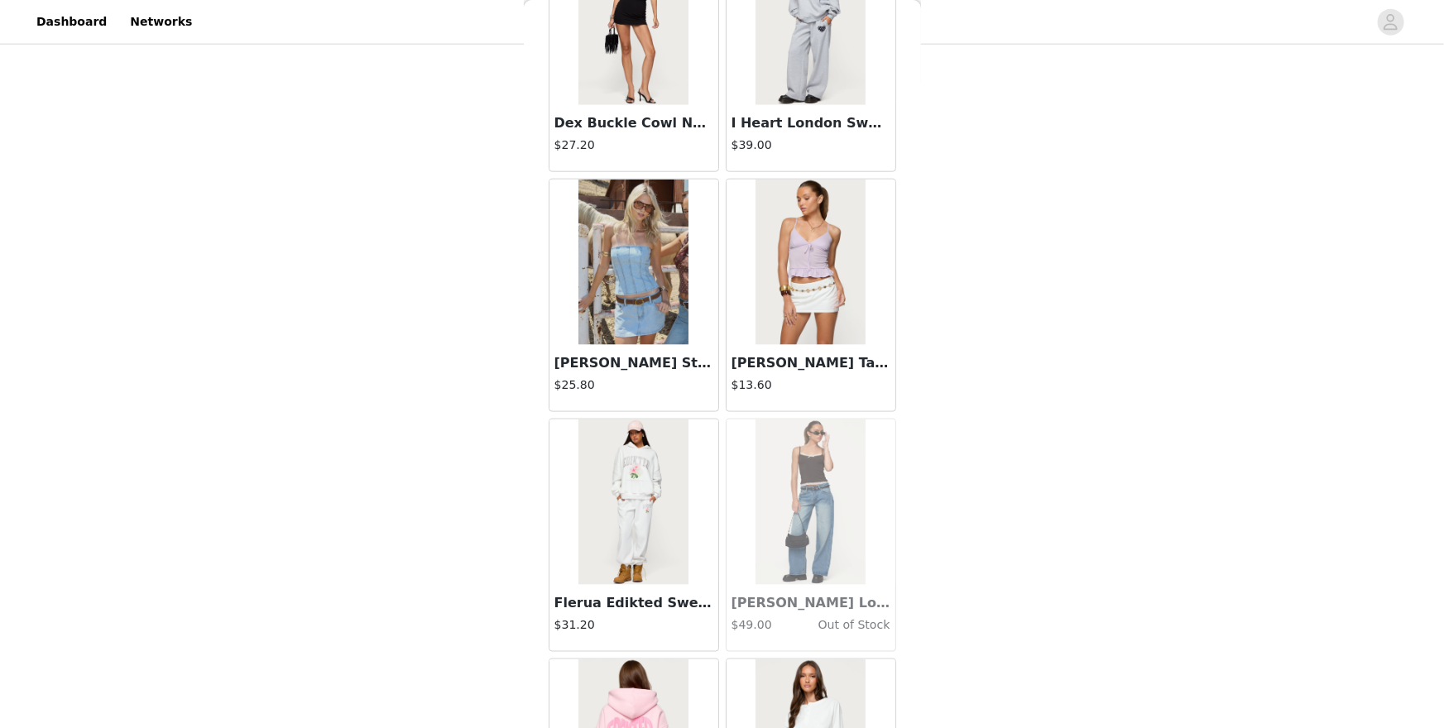
scroll to position [13796, 0]
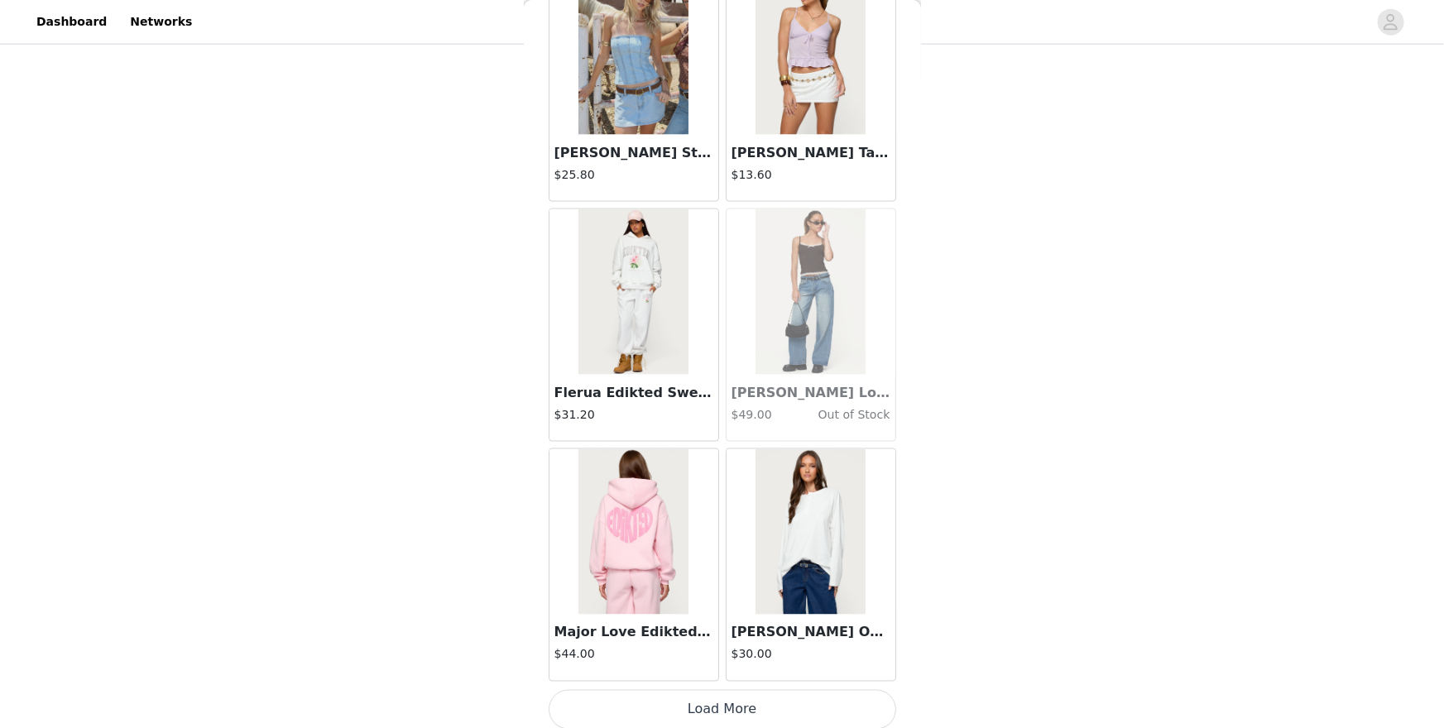
click at [741, 630] on button "Load More" at bounding box center [723, 710] width 348 height 40
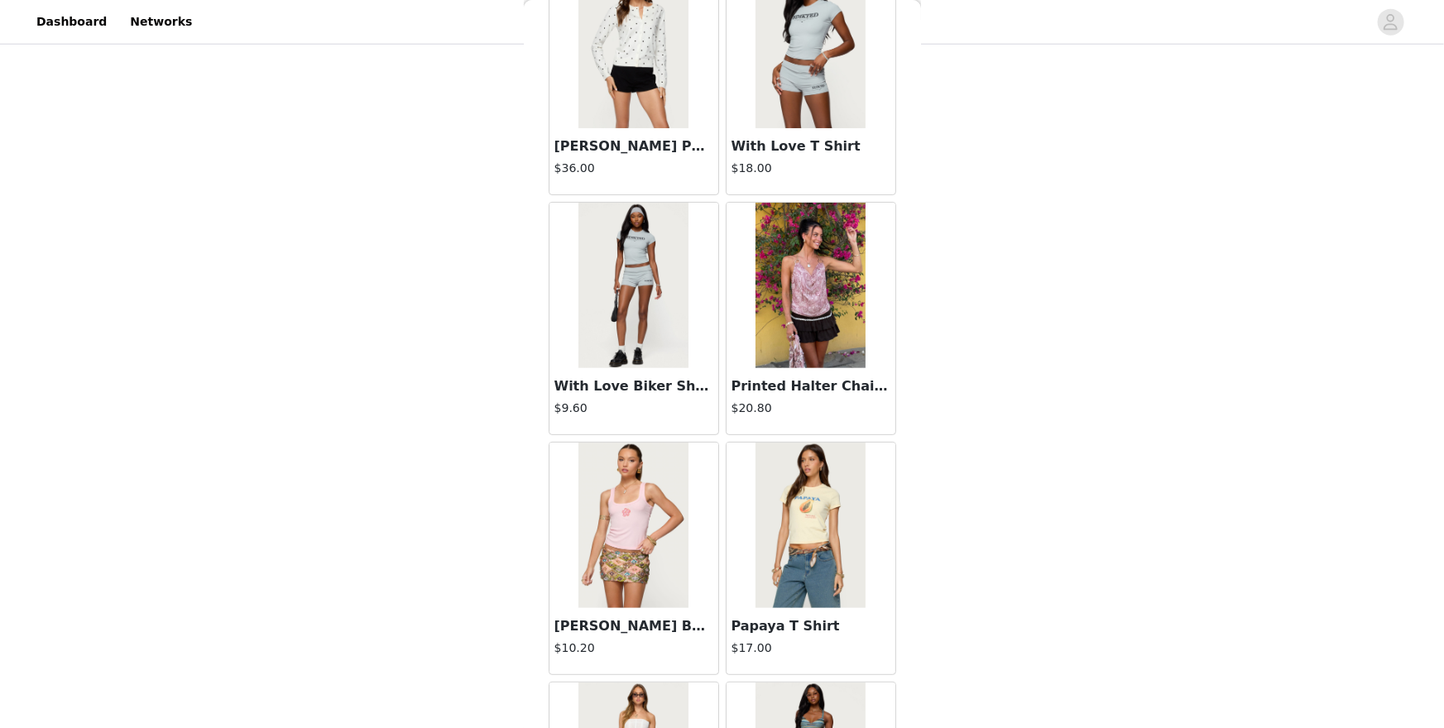
scroll to position [16194, 0]
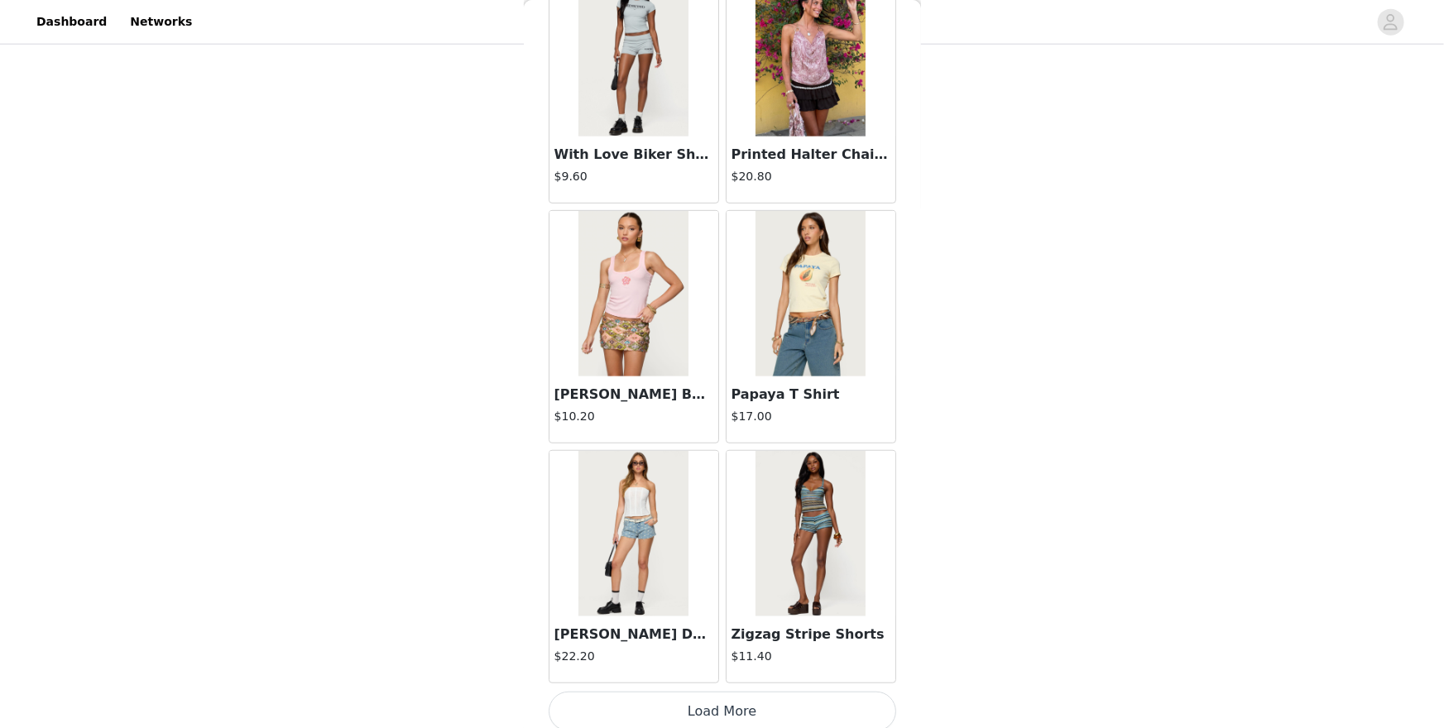
click at [742, 630] on button "Load More" at bounding box center [723, 712] width 348 height 40
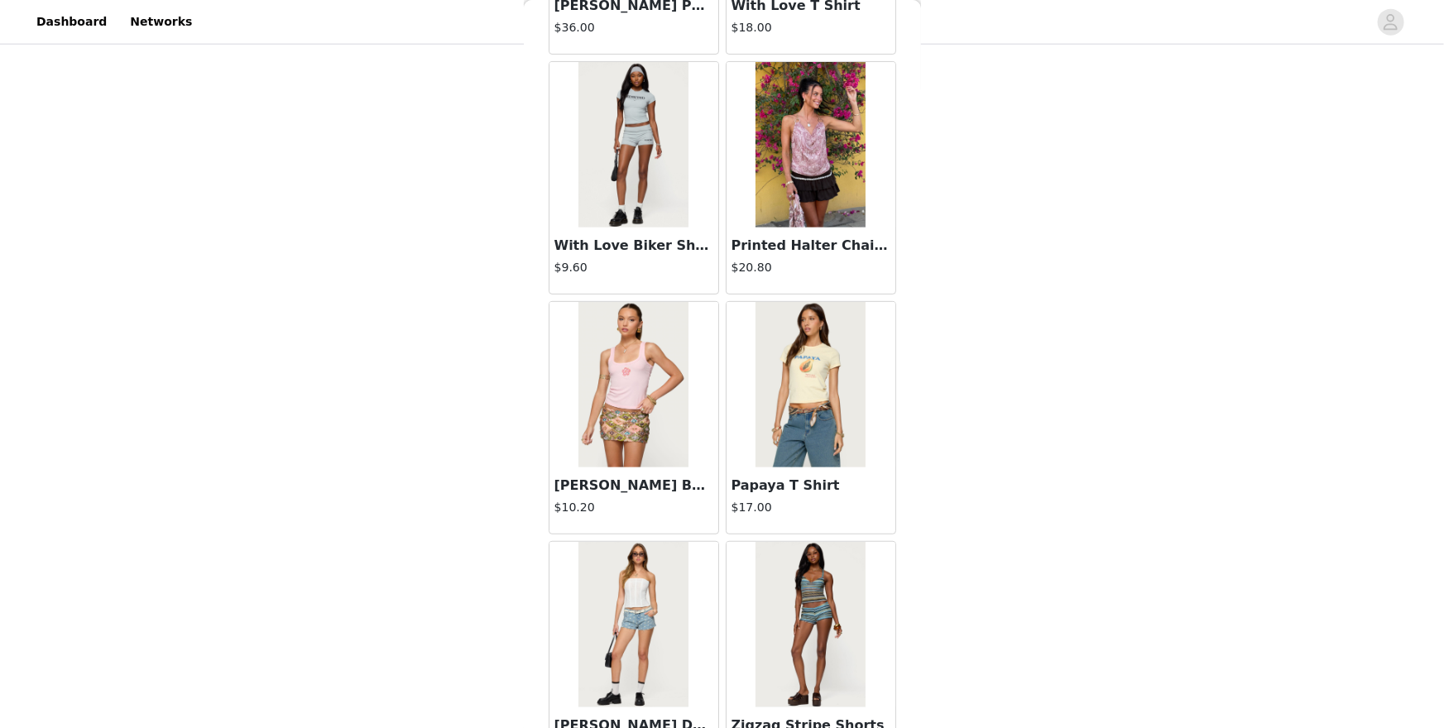
scroll to position [16102, 0]
click at [641, 126] on img at bounding box center [634, 146] width 110 height 166
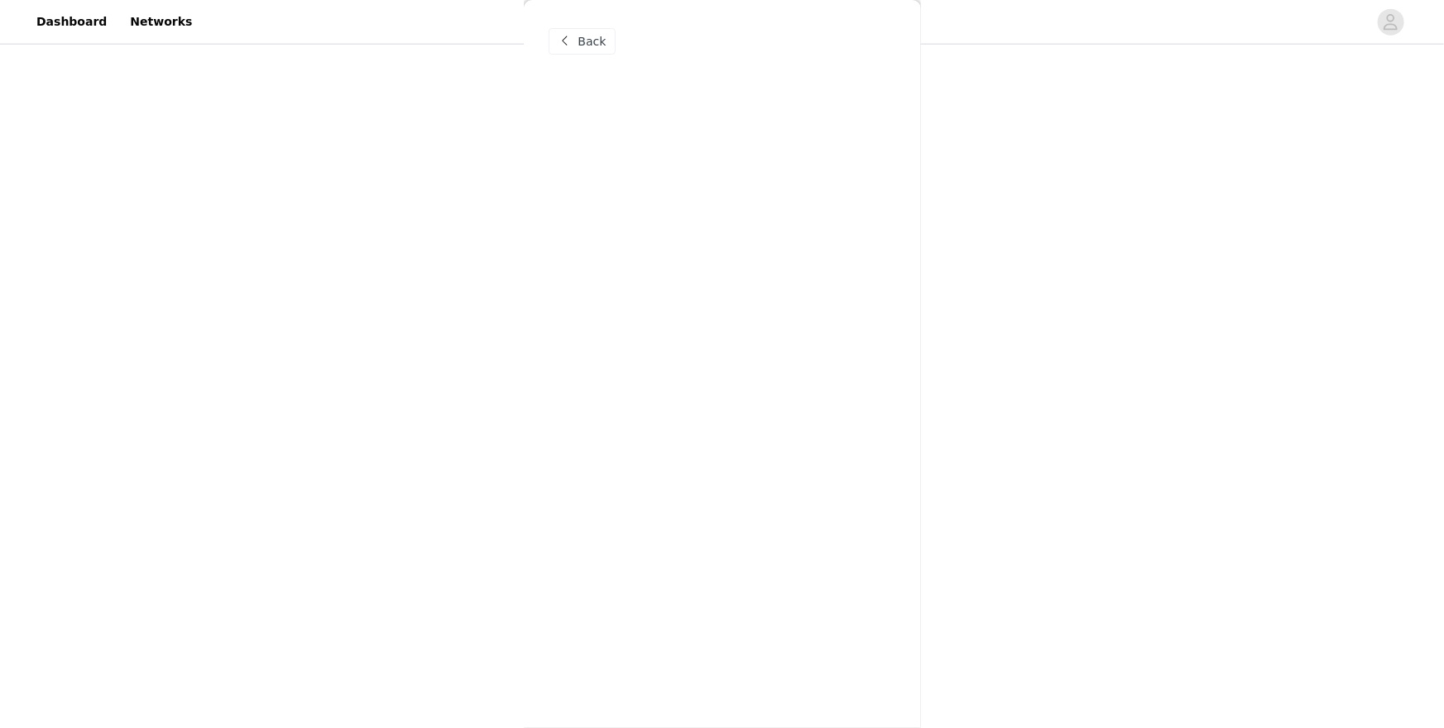
scroll to position [0, 0]
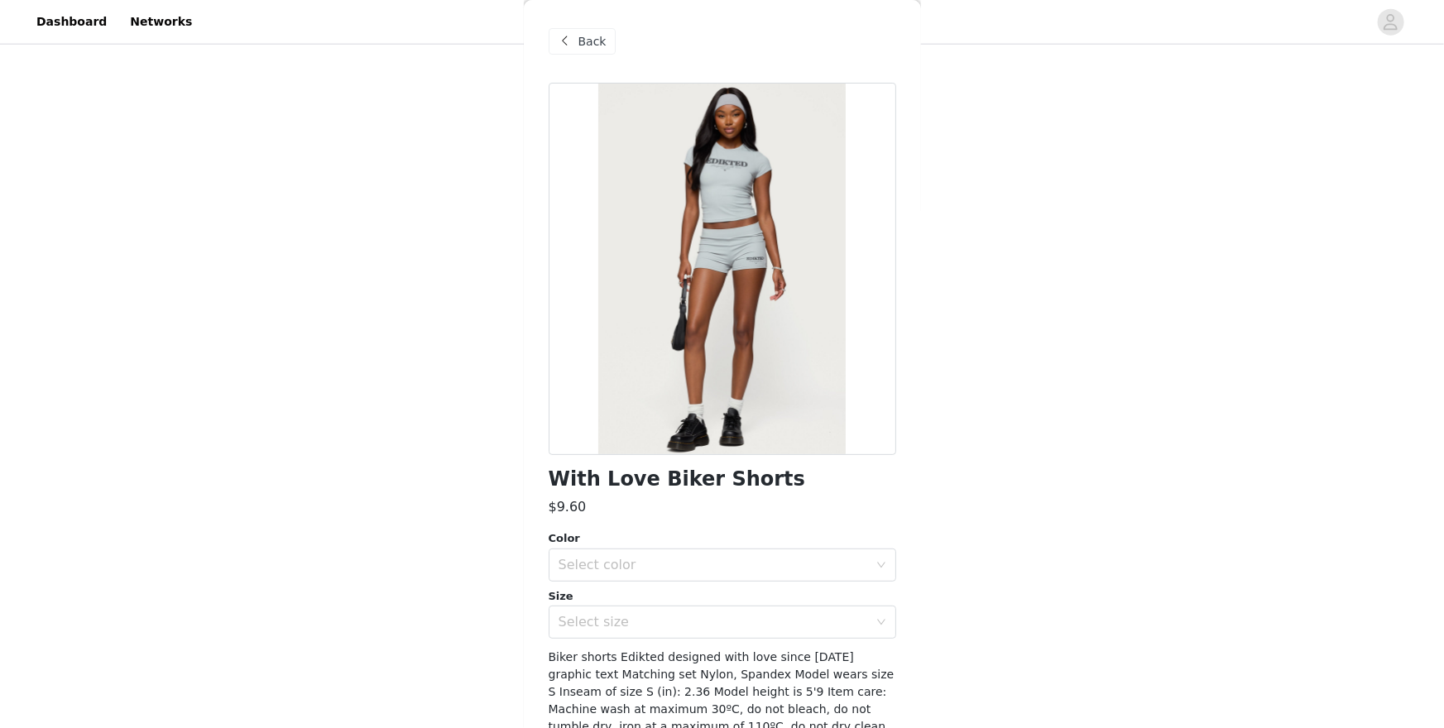
click at [598, 55] on div "Back" at bounding box center [723, 41] width 348 height 83
click at [598, 44] on span "Back" at bounding box center [593, 41] width 28 height 17
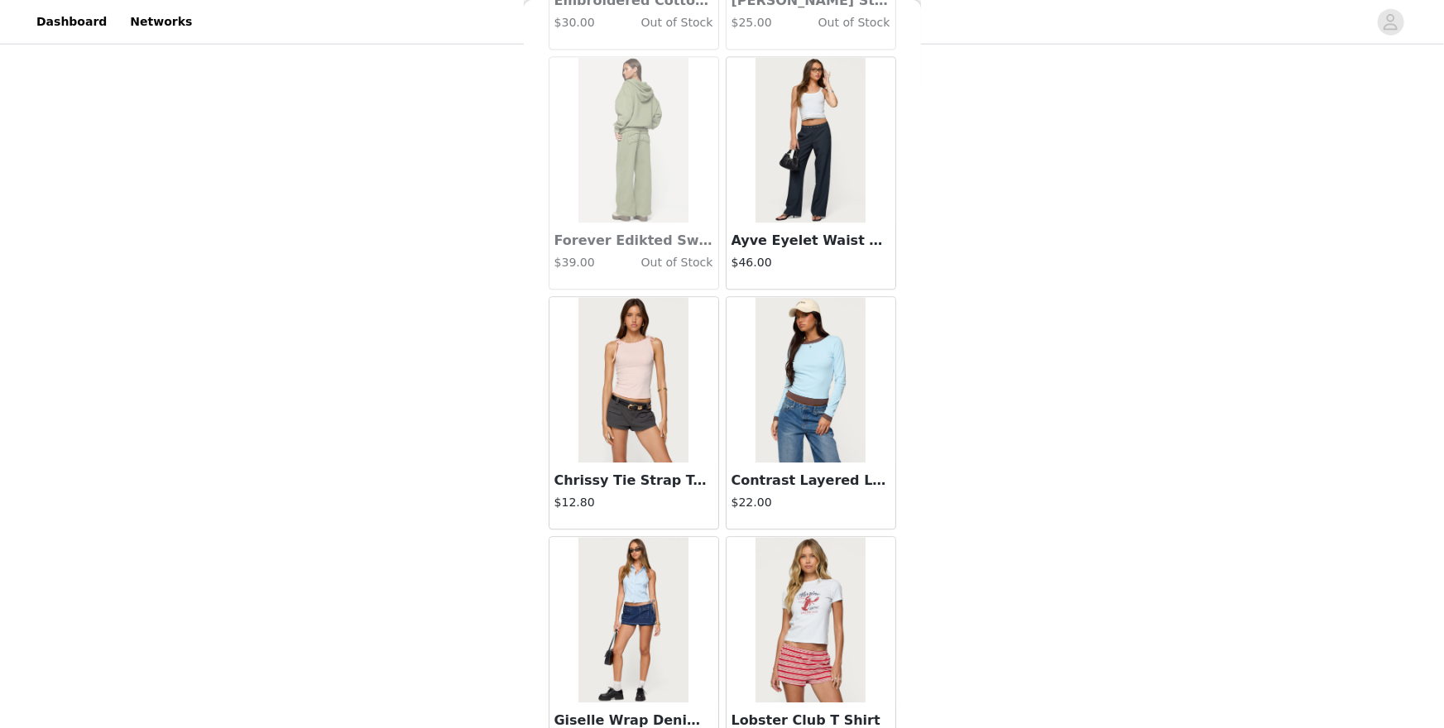
scroll to position [17738, 0]
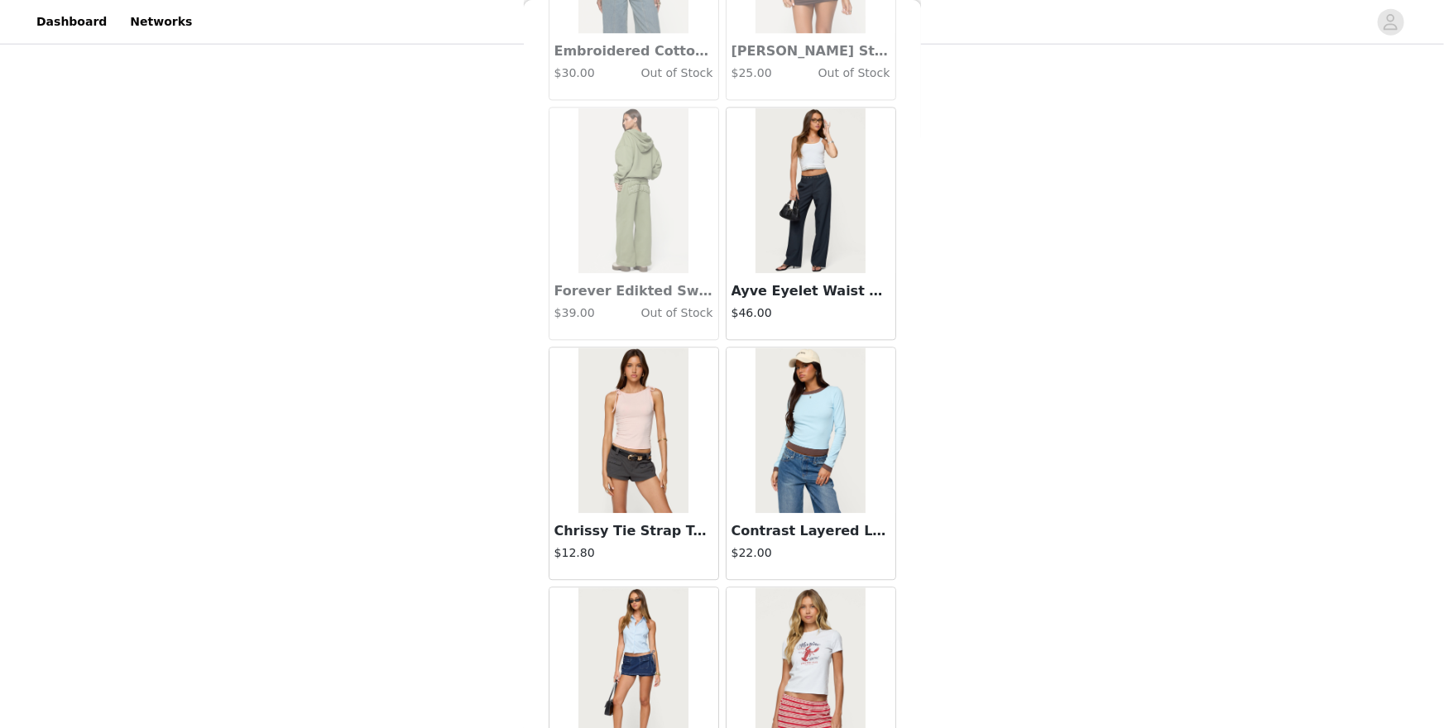
click at [835, 174] on img at bounding box center [811, 191] width 110 height 166
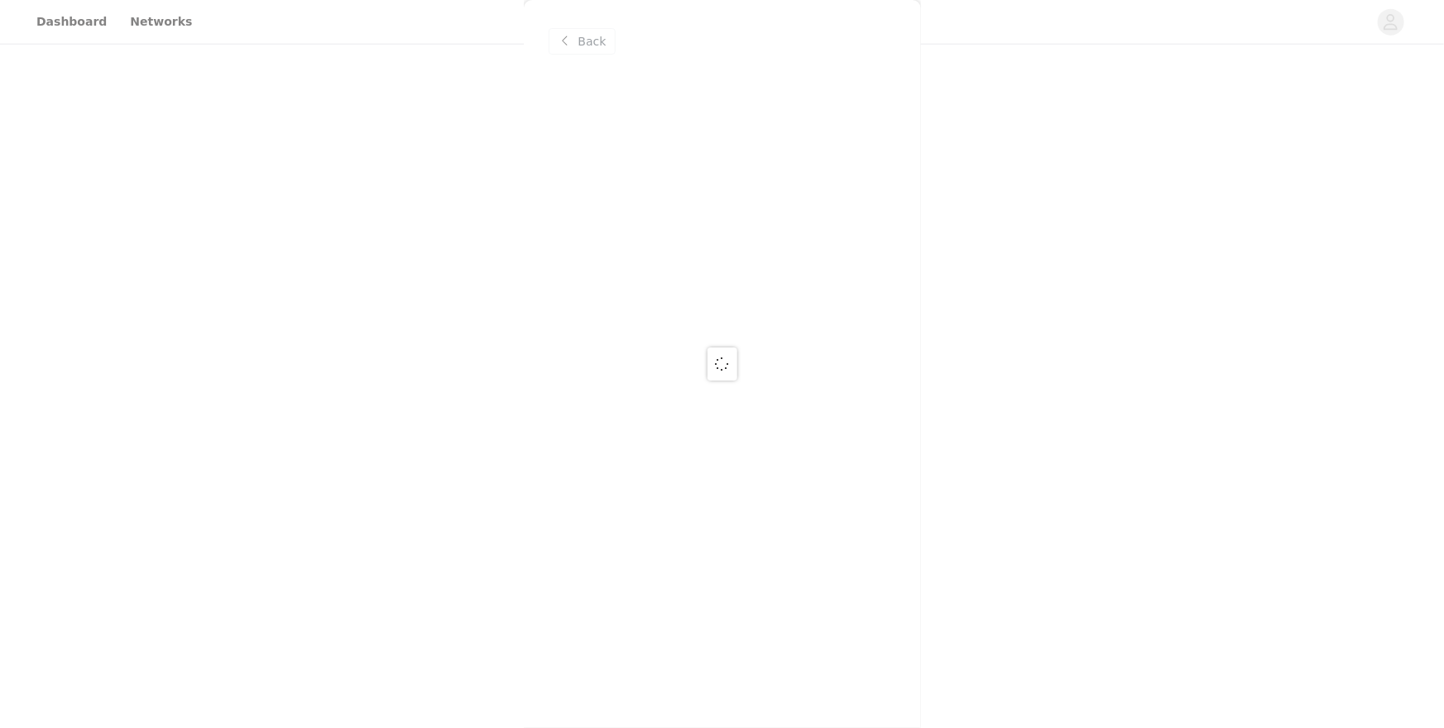
scroll to position [0, 0]
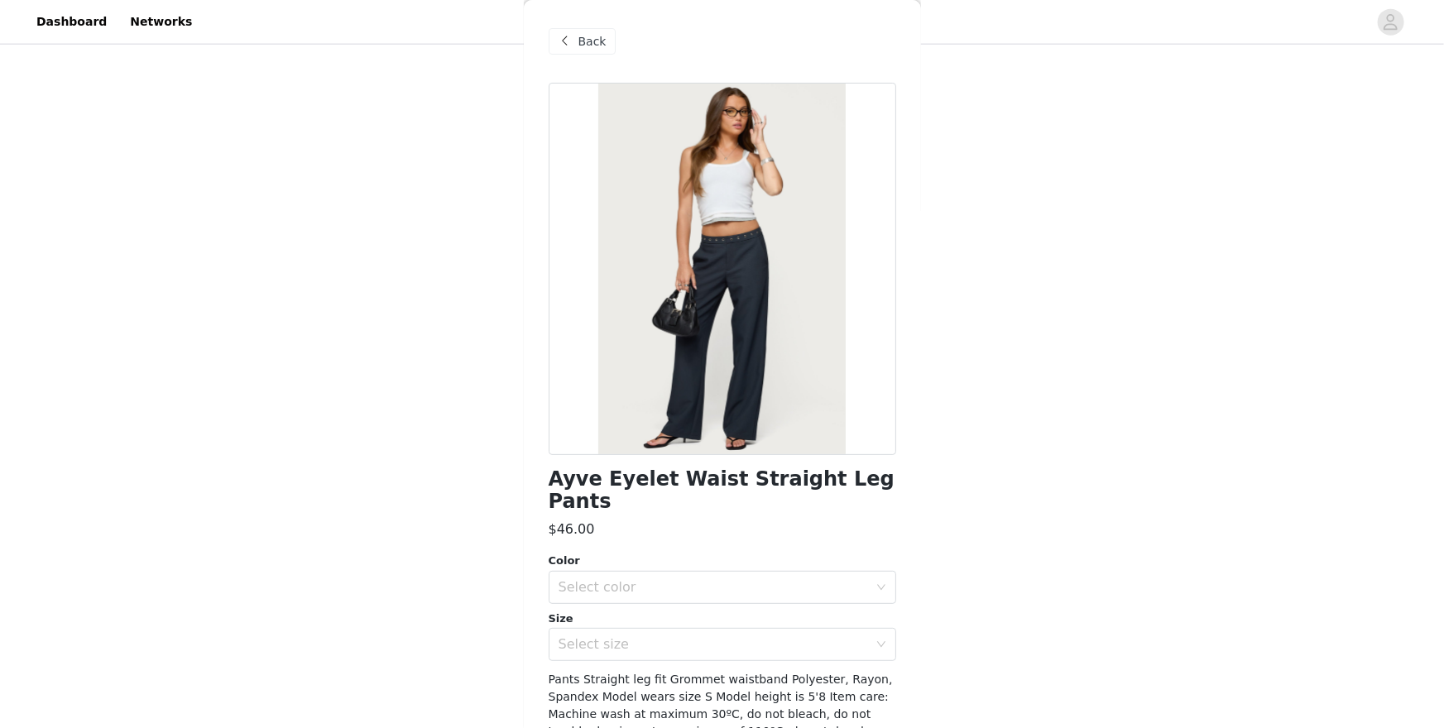
click at [569, 35] on span at bounding box center [565, 41] width 20 height 20
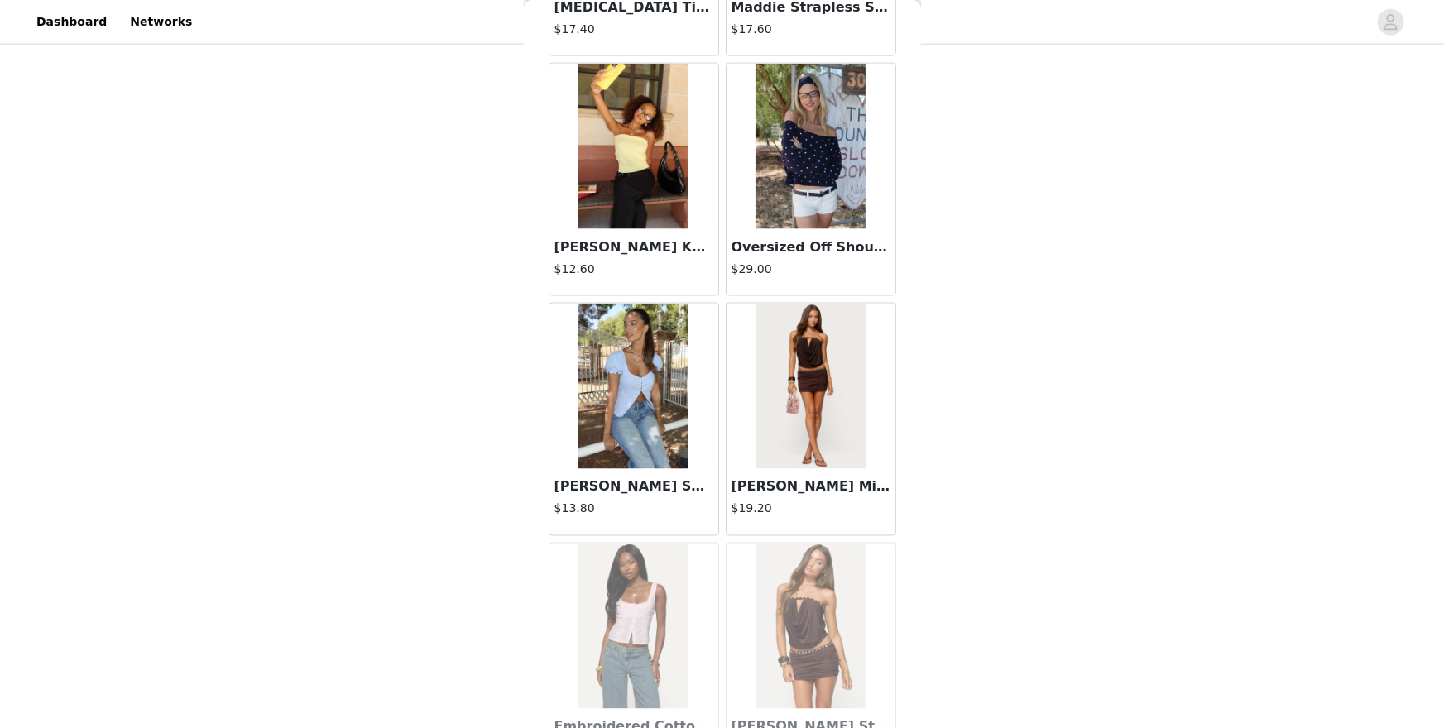
scroll to position [17050, 0]
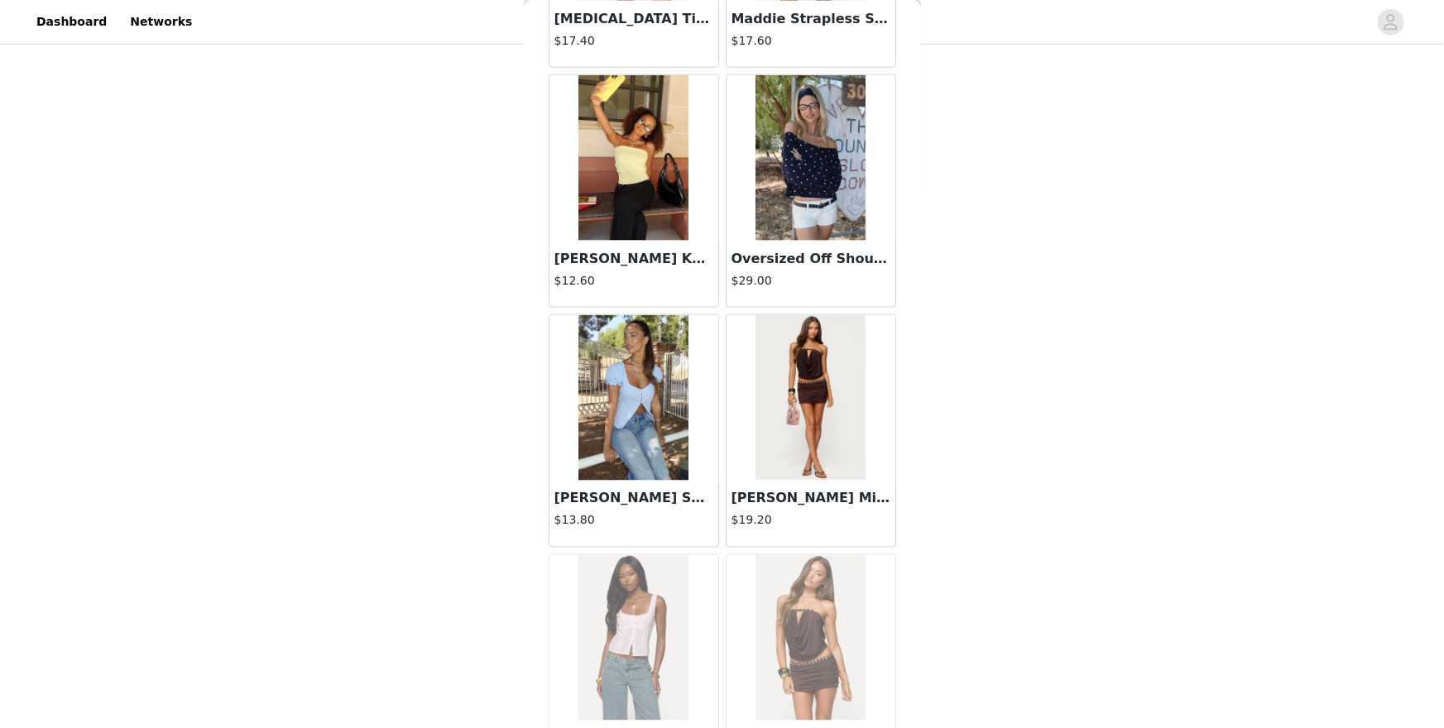
click at [820, 169] on img at bounding box center [811, 158] width 110 height 166
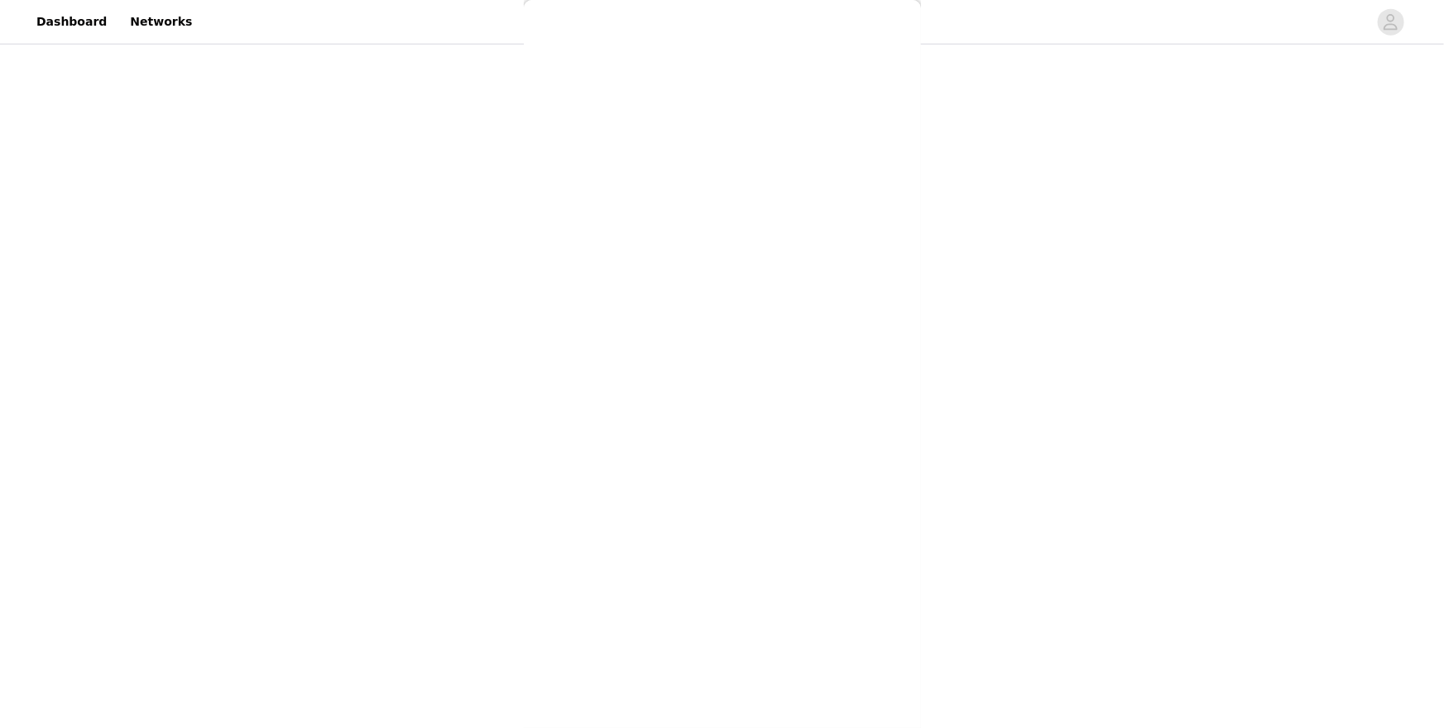
scroll to position [0, 0]
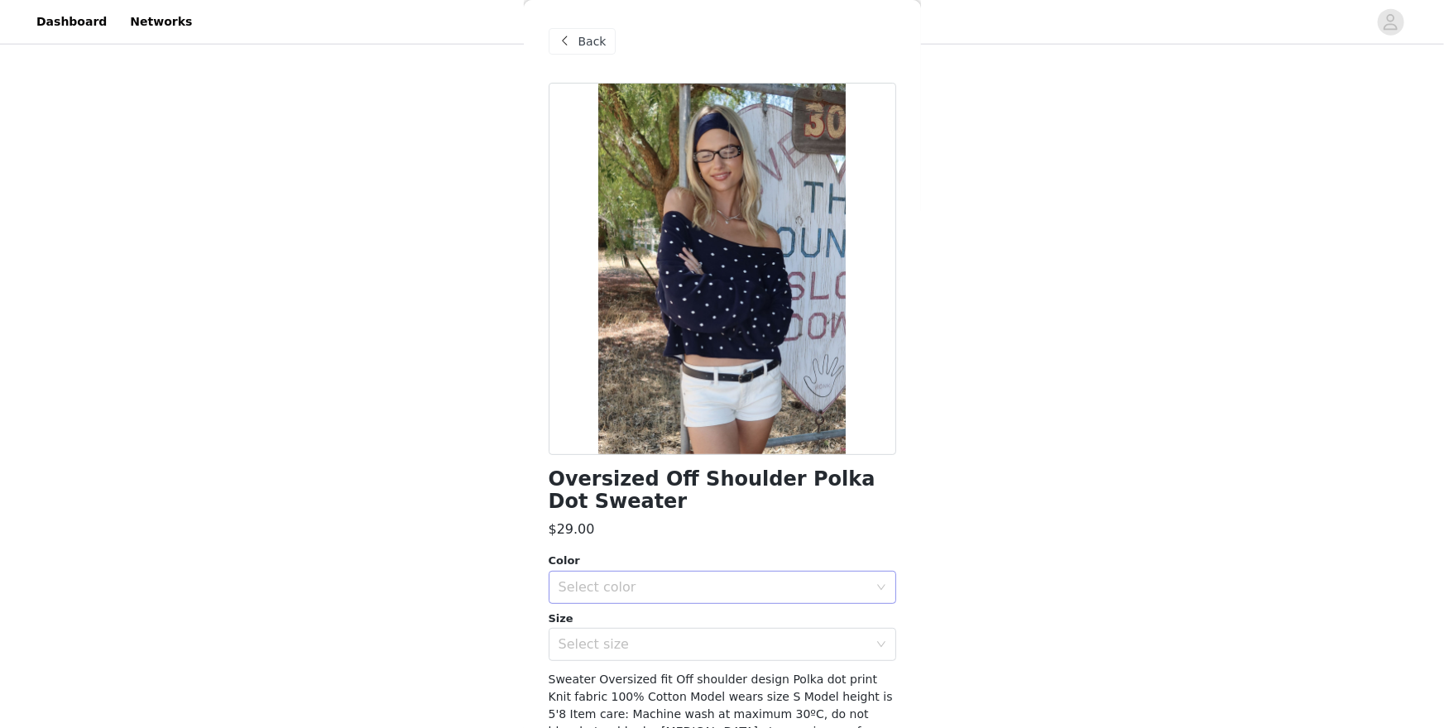
click at [669, 584] on div "Select color" at bounding box center [714, 587] width 310 height 17
click at [656, 617] on li "NAVY" at bounding box center [723, 624] width 348 height 26
click at [660, 630] on div "Select size" at bounding box center [714, 644] width 310 height 17
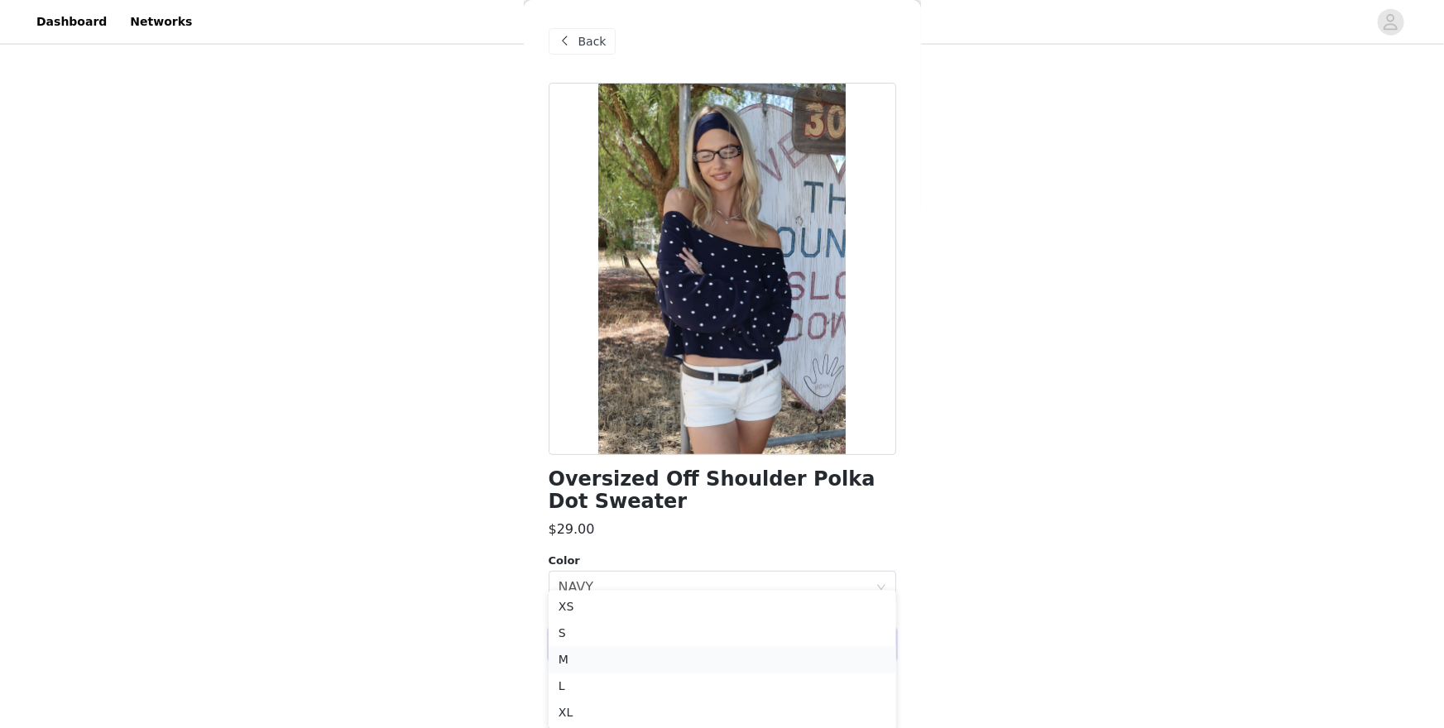
click at [632, 630] on li "M" at bounding box center [723, 660] width 348 height 26
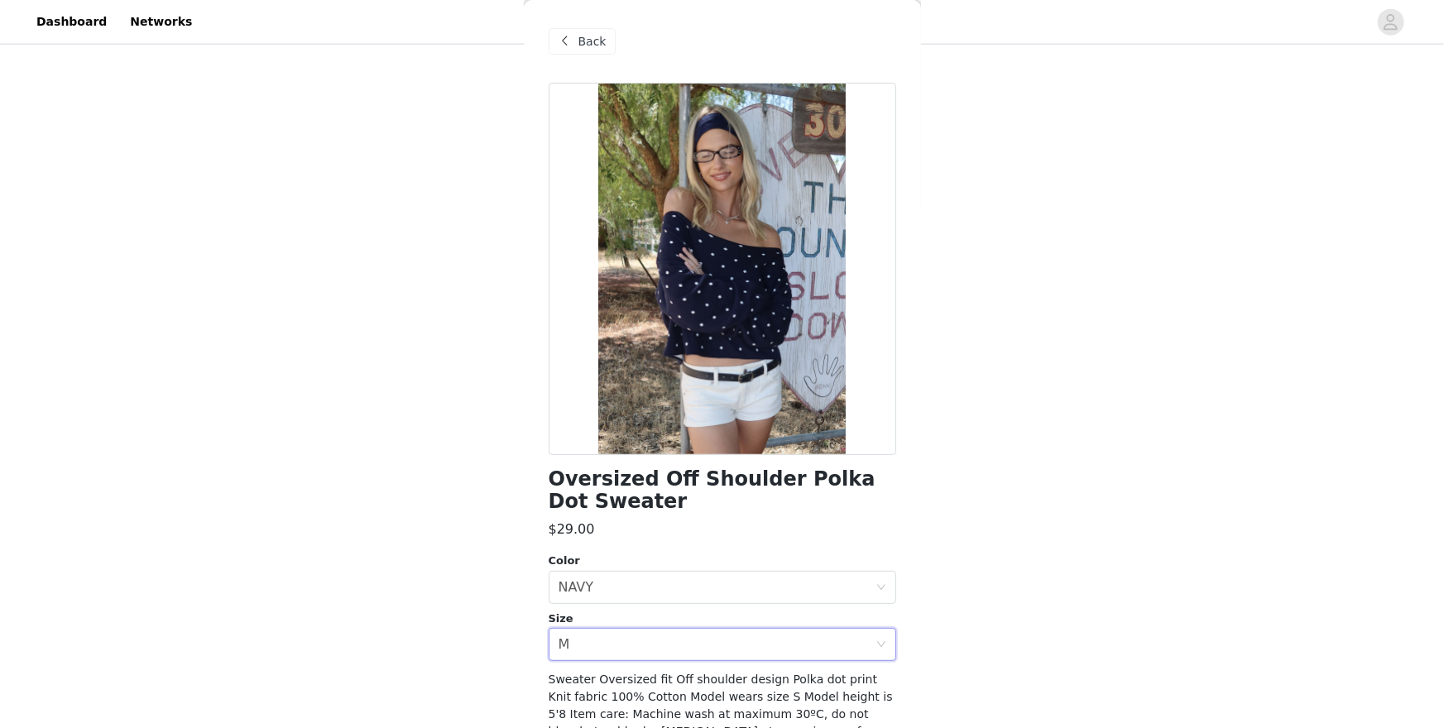
scroll to position [1049, 0]
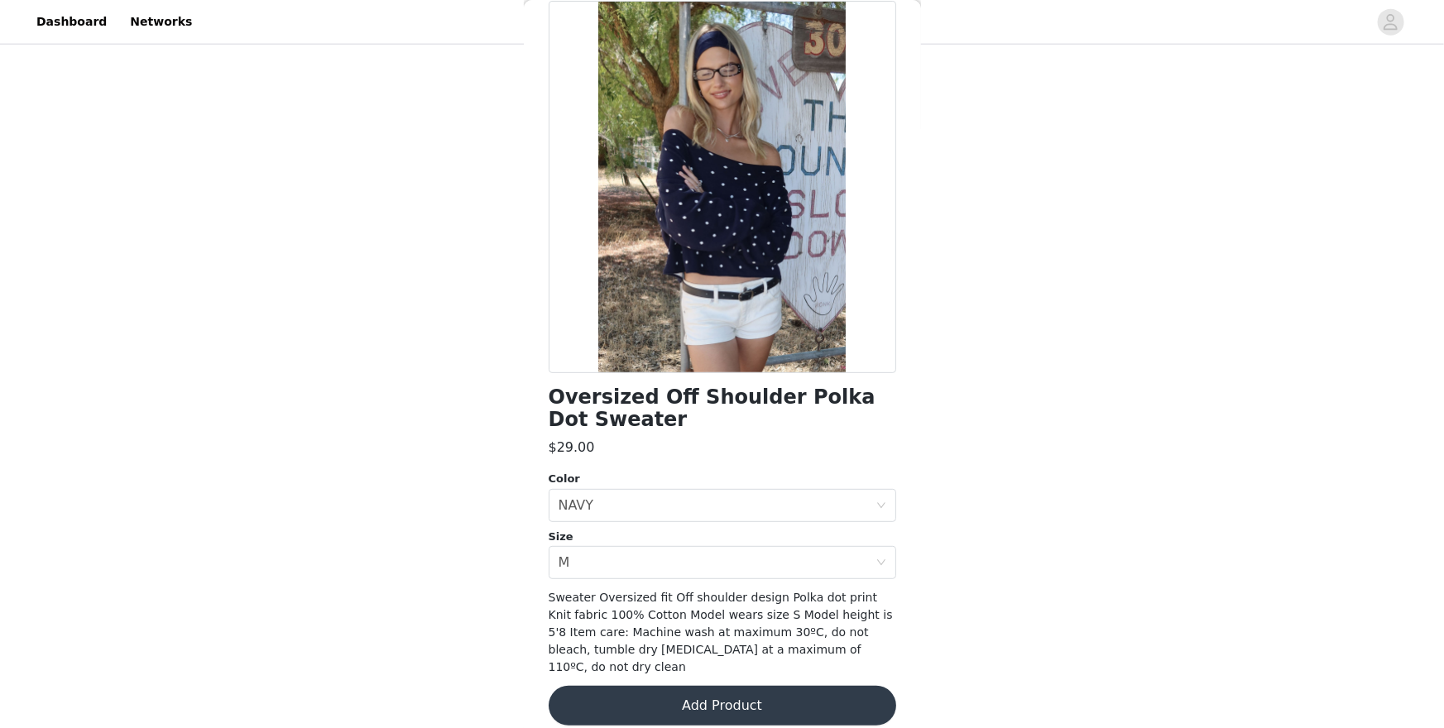
click at [777, 630] on button "Add Product" at bounding box center [723, 706] width 348 height 40
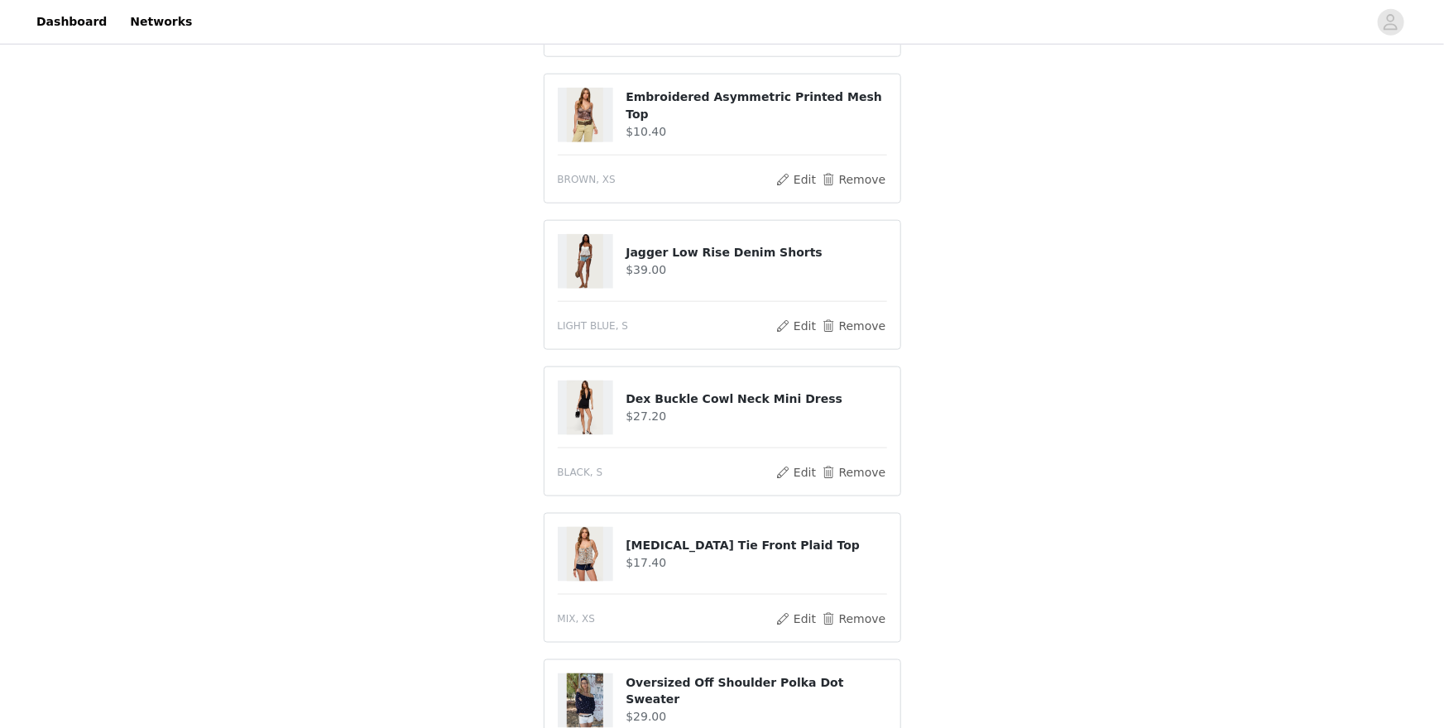
scroll to position [1194, 0]
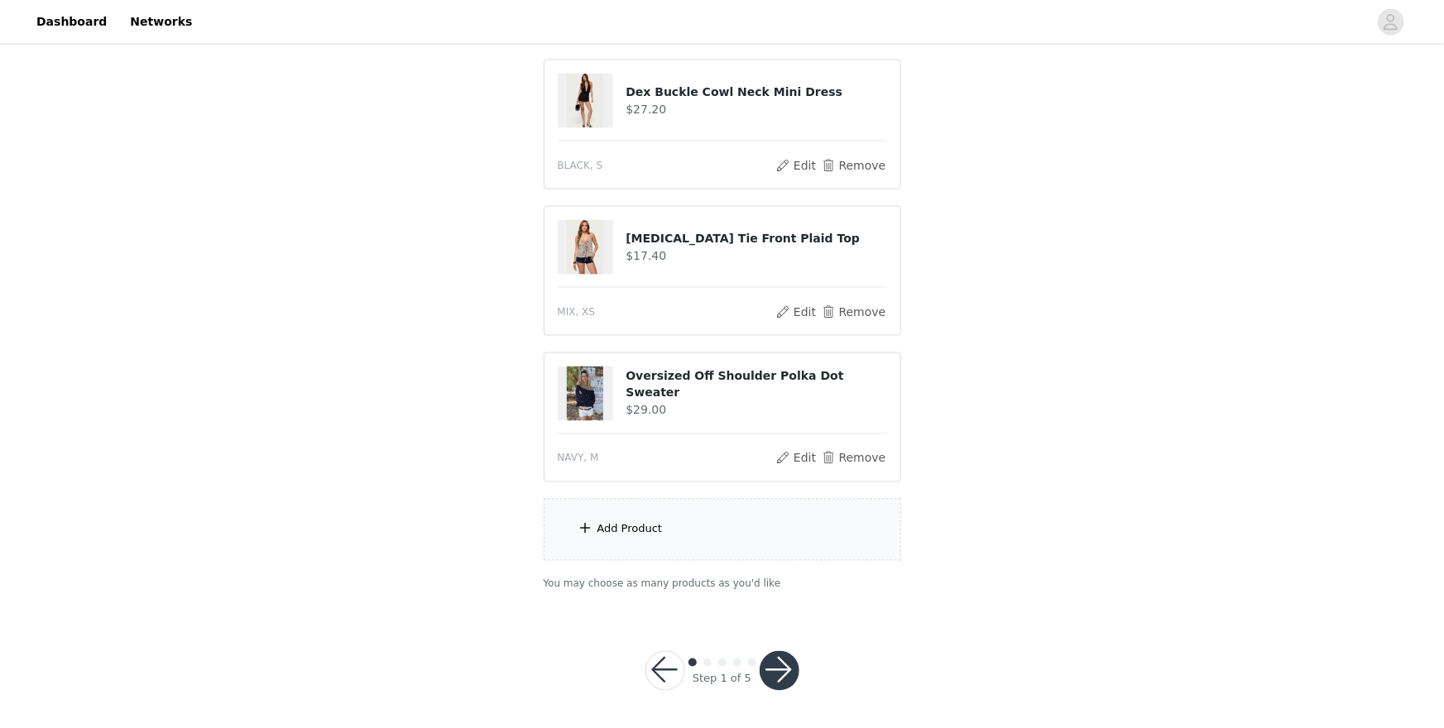
click at [784, 530] on div "Add Product" at bounding box center [723, 530] width 358 height 62
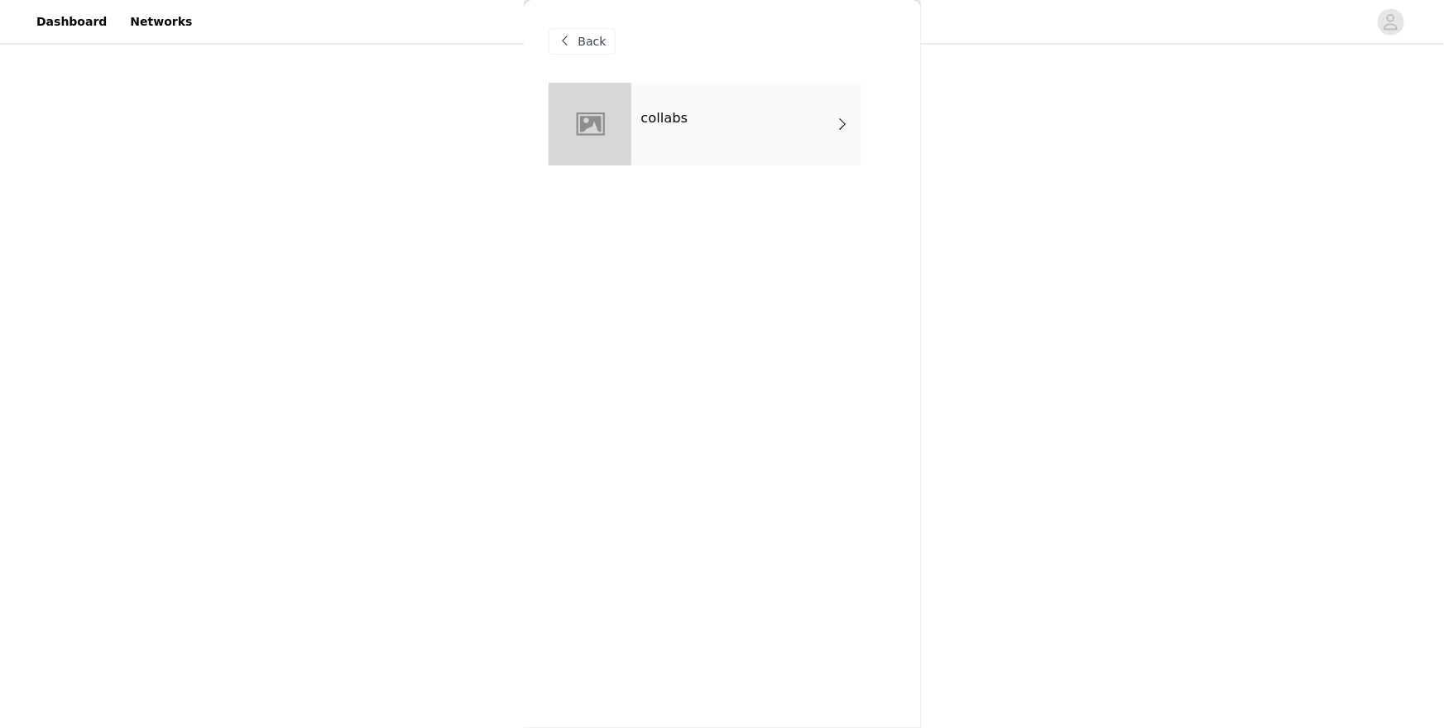
click at [819, 108] on div "collabs" at bounding box center [747, 124] width 230 height 83
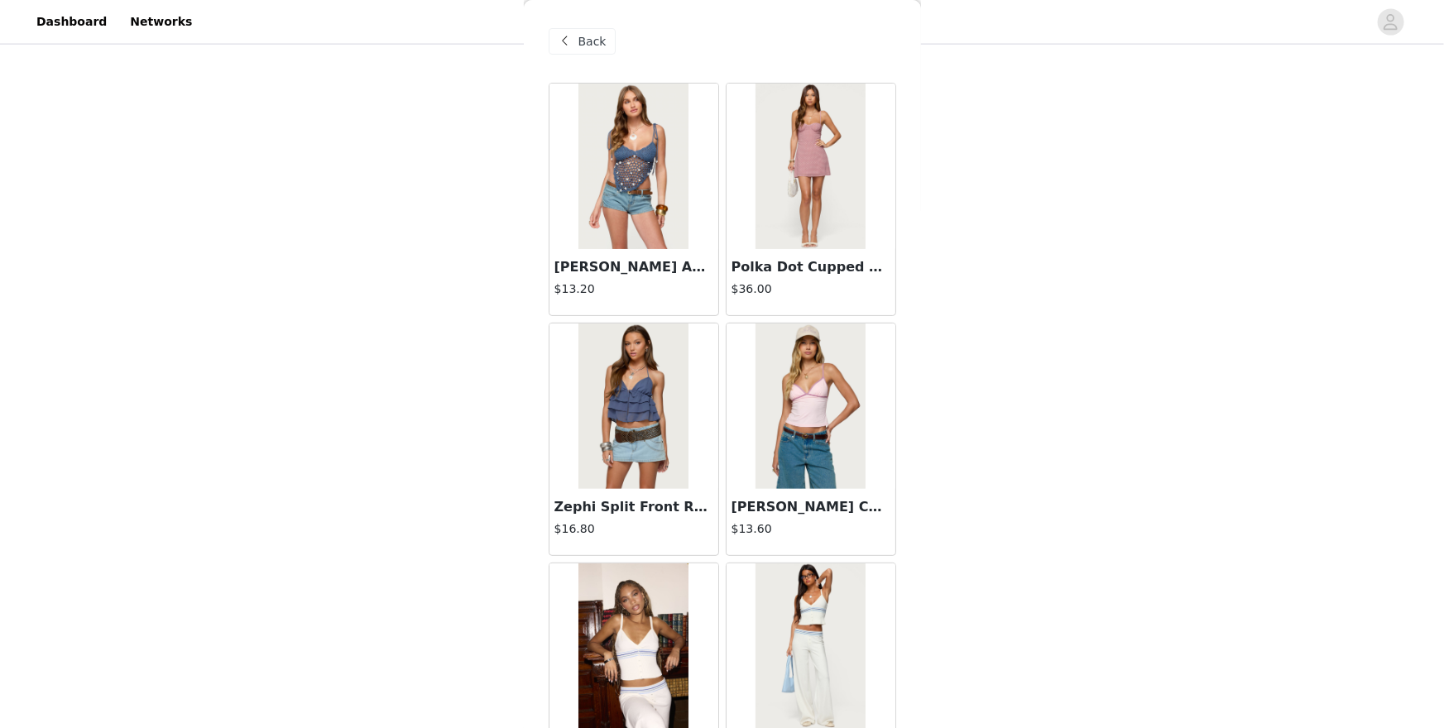
scroll to position [1803, 0]
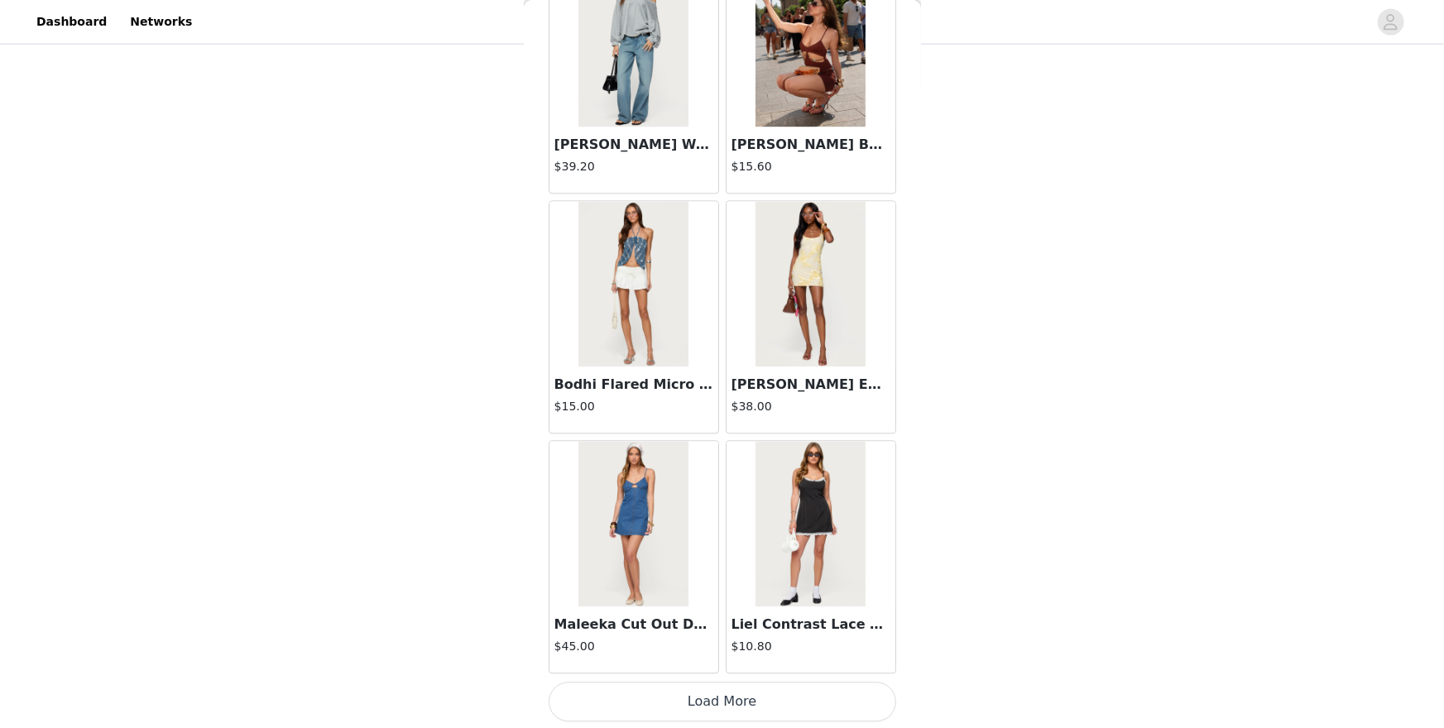
click at [718, 630] on button "Load More" at bounding box center [723, 702] width 348 height 40
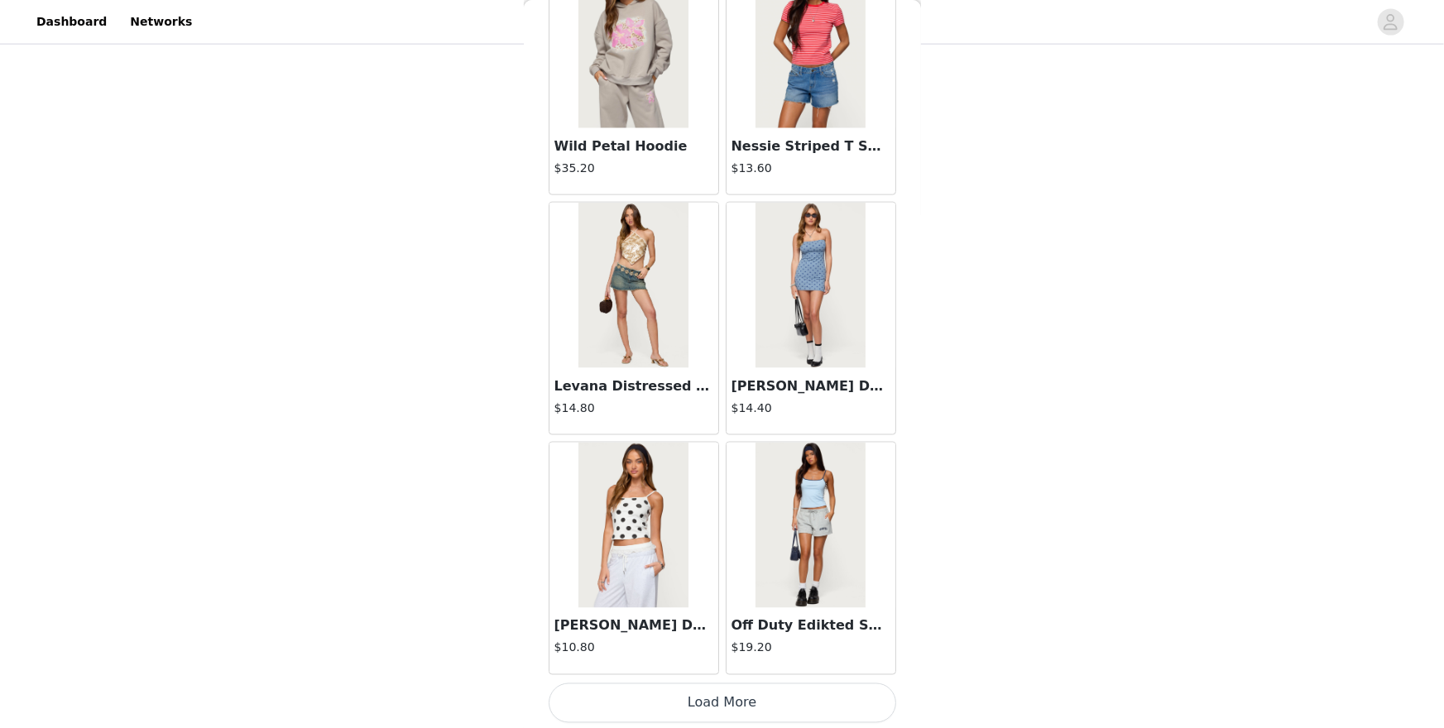
click at [718, 630] on button "Load More" at bounding box center [723, 704] width 348 height 40
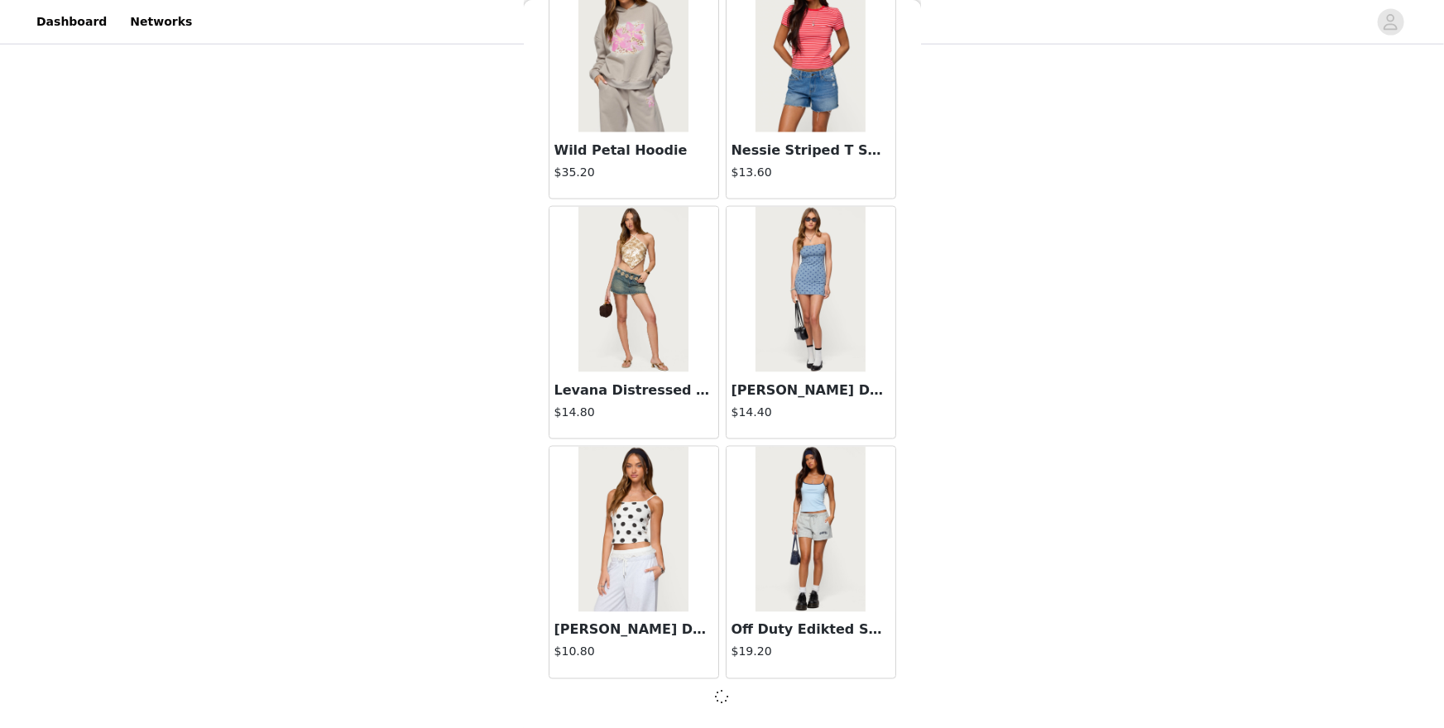
scroll to position [4194, 0]
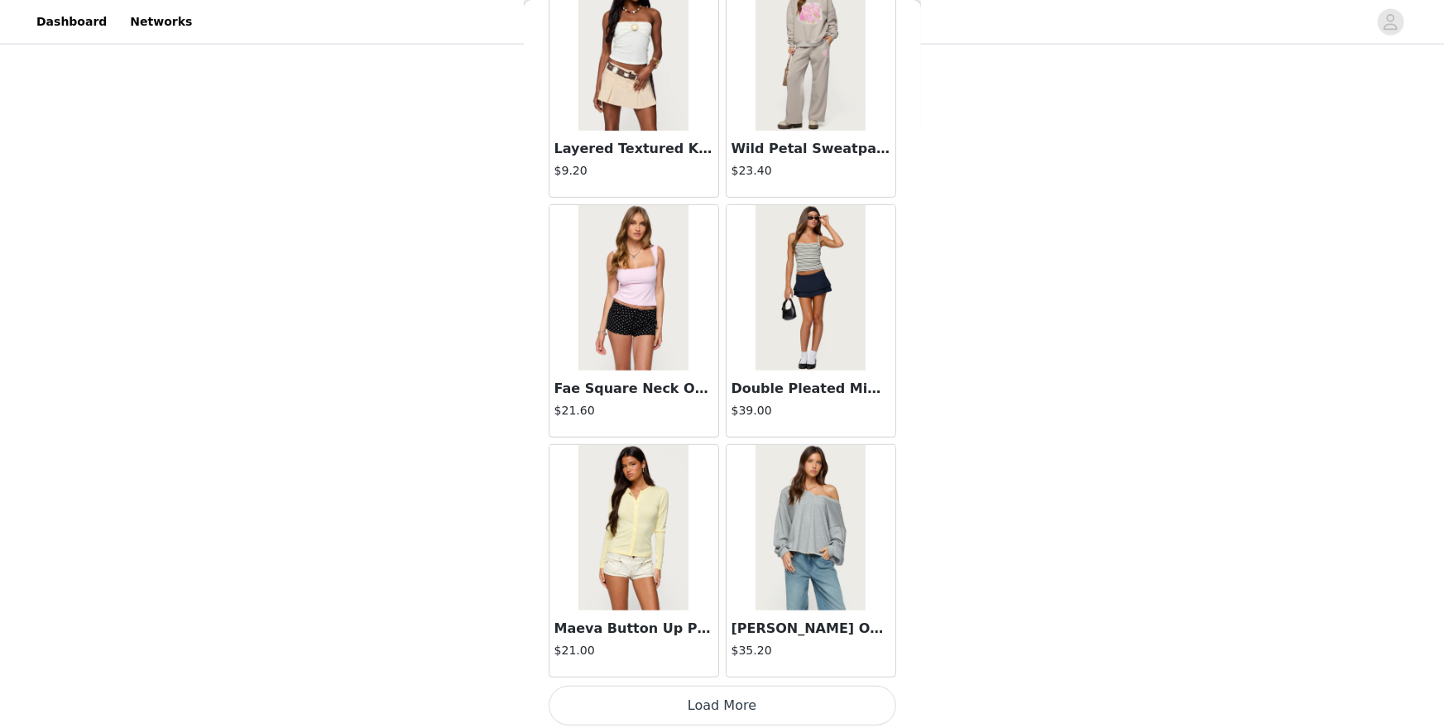
click at [718, 630] on button "Load More" at bounding box center [723, 706] width 348 height 40
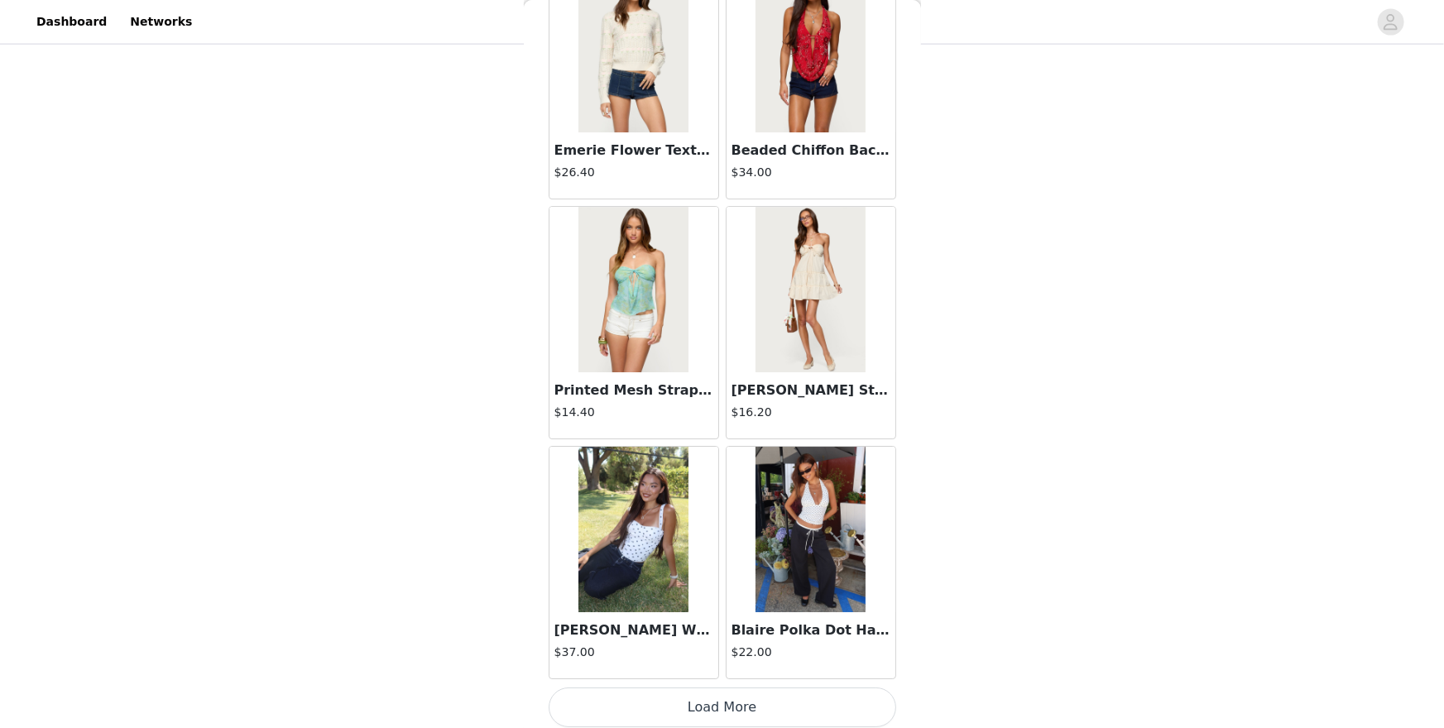
click at [718, 630] on button "Load More" at bounding box center [723, 708] width 348 height 40
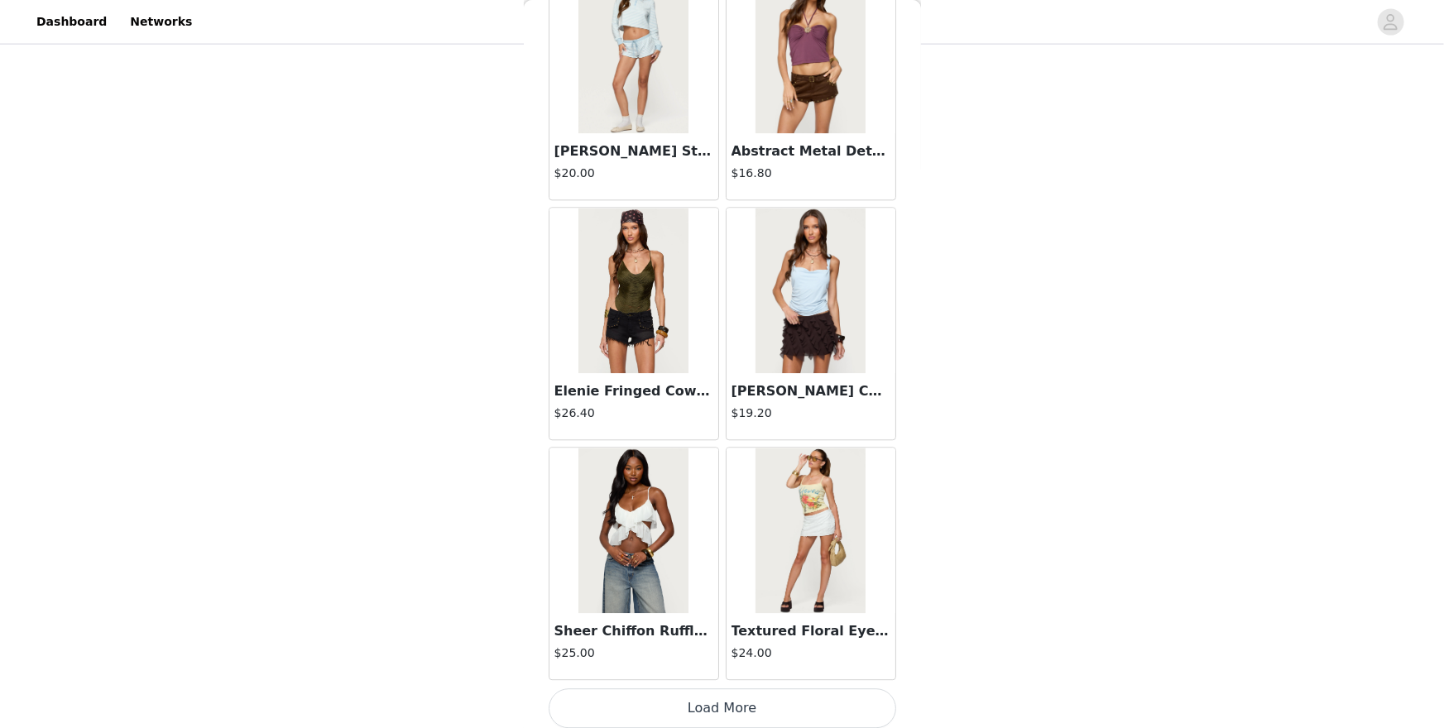
click at [718, 630] on button "Load More" at bounding box center [723, 709] width 348 height 40
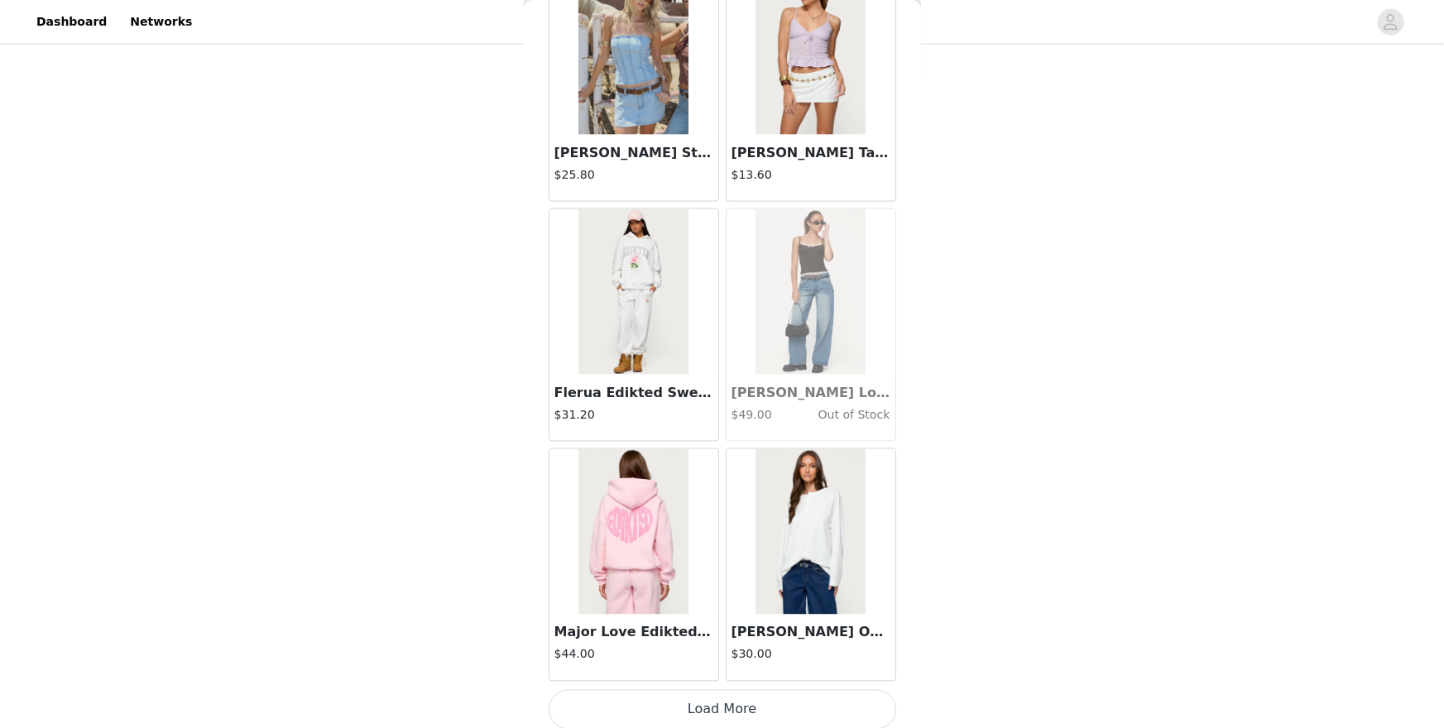
click at [718, 630] on button "Load More" at bounding box center [723, 710] width 348 height 40
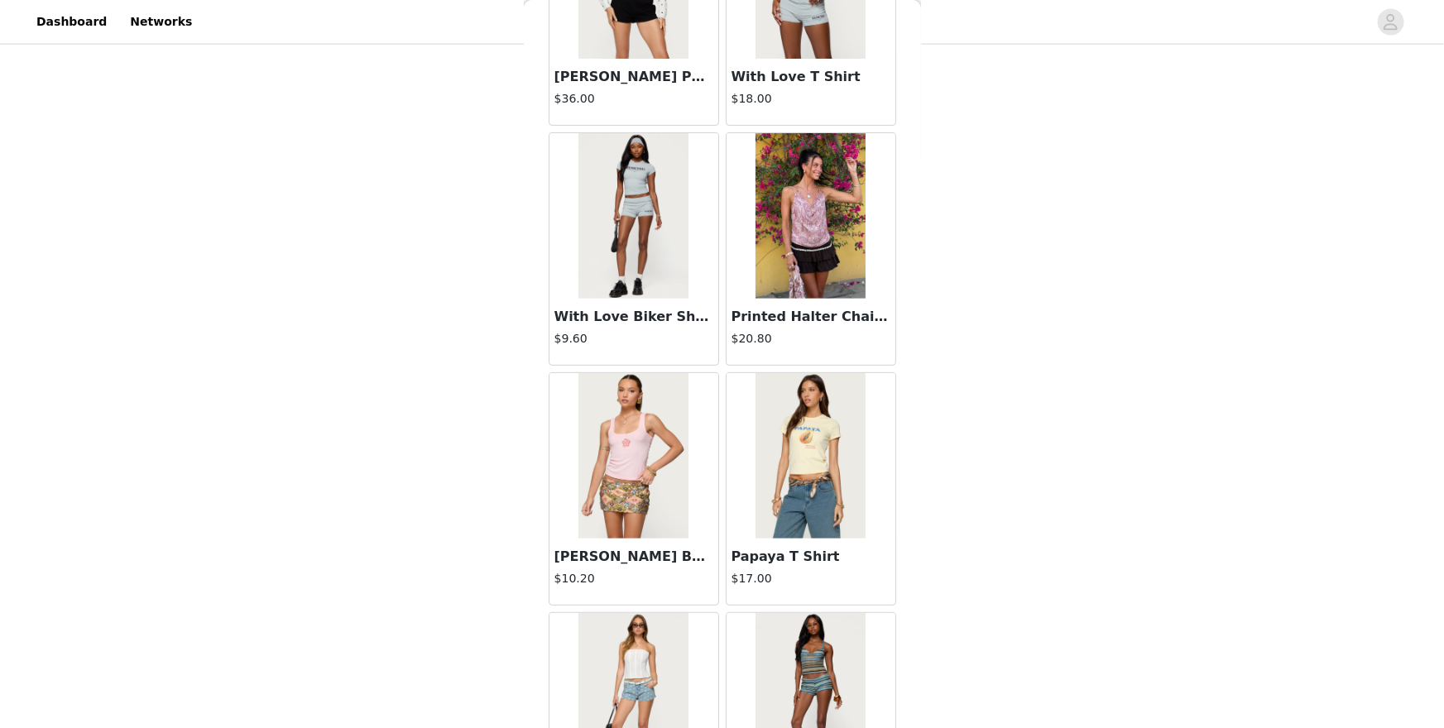
scroll to position [16194, 0]
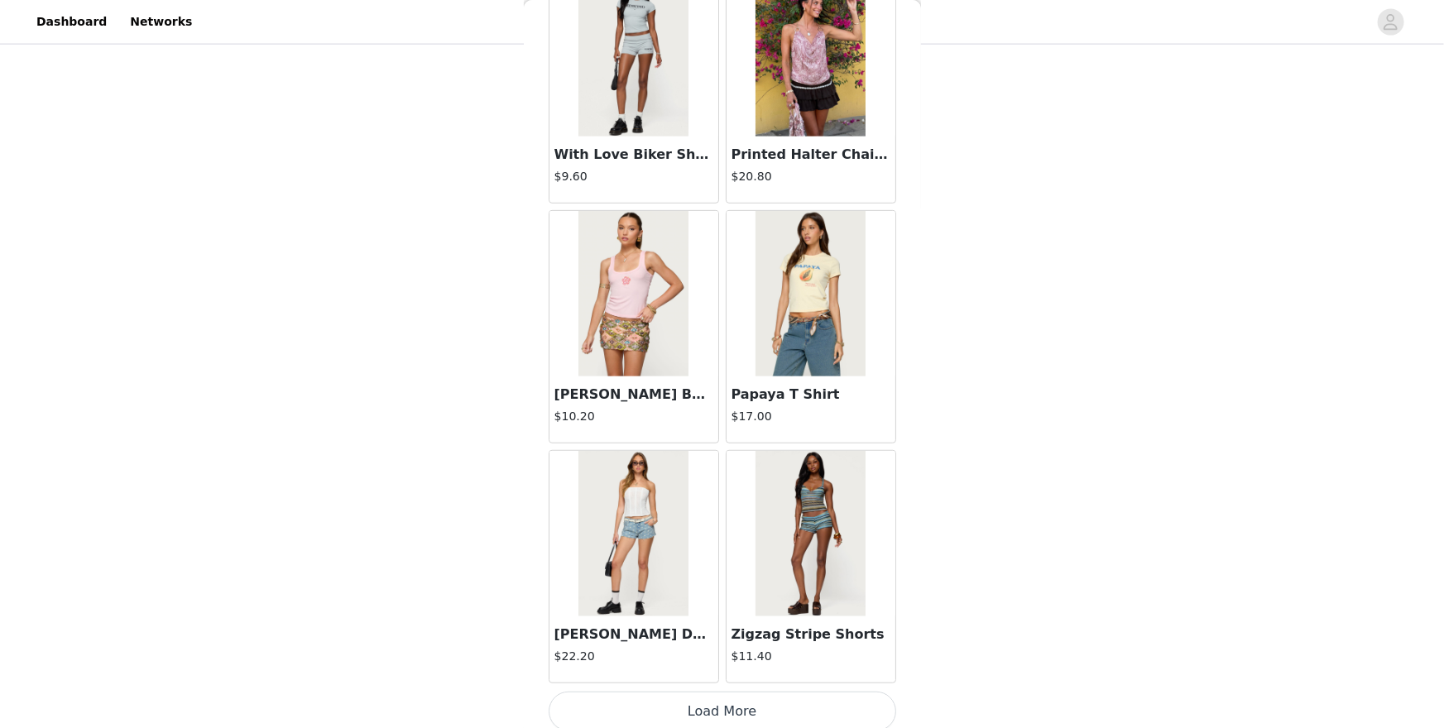
click at [721, 630] on button "Load More" at bounding box center [723, 712] width 348 height 40
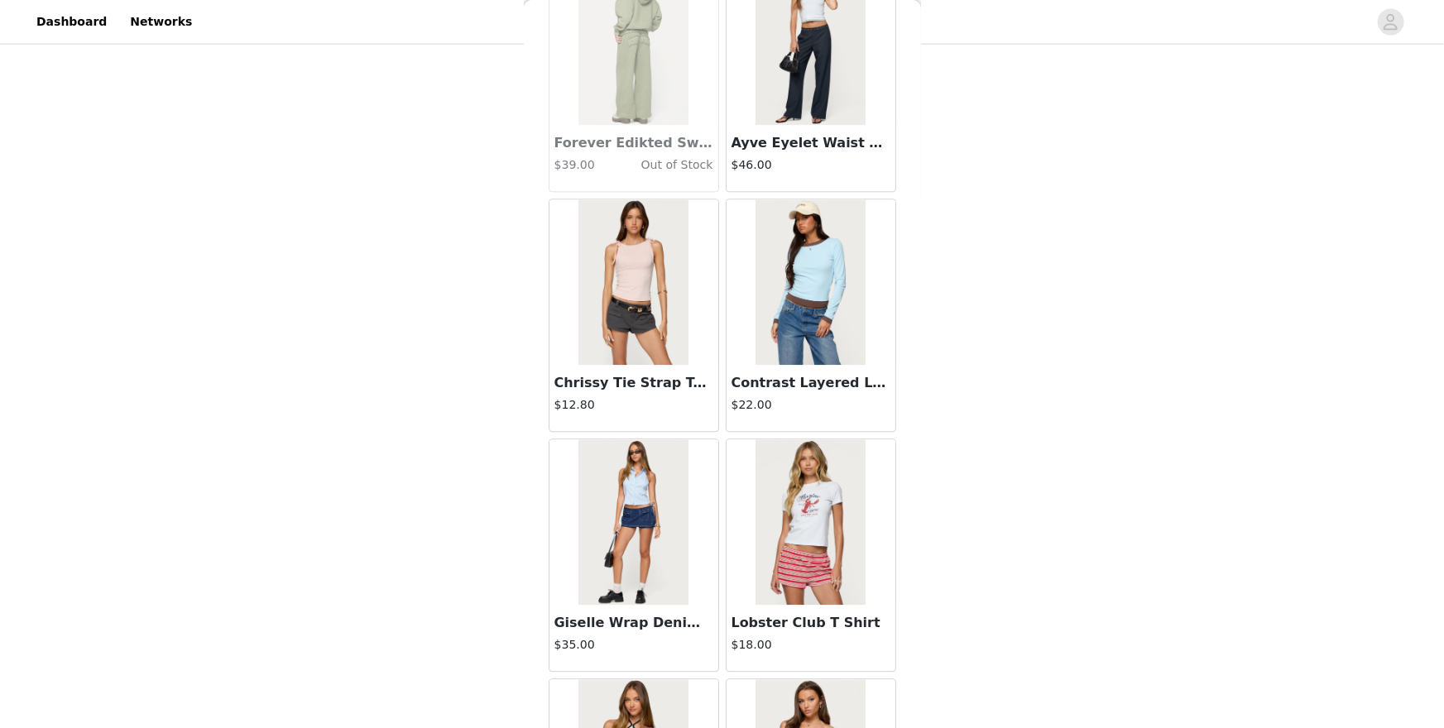
scroll to position [18593, 0]
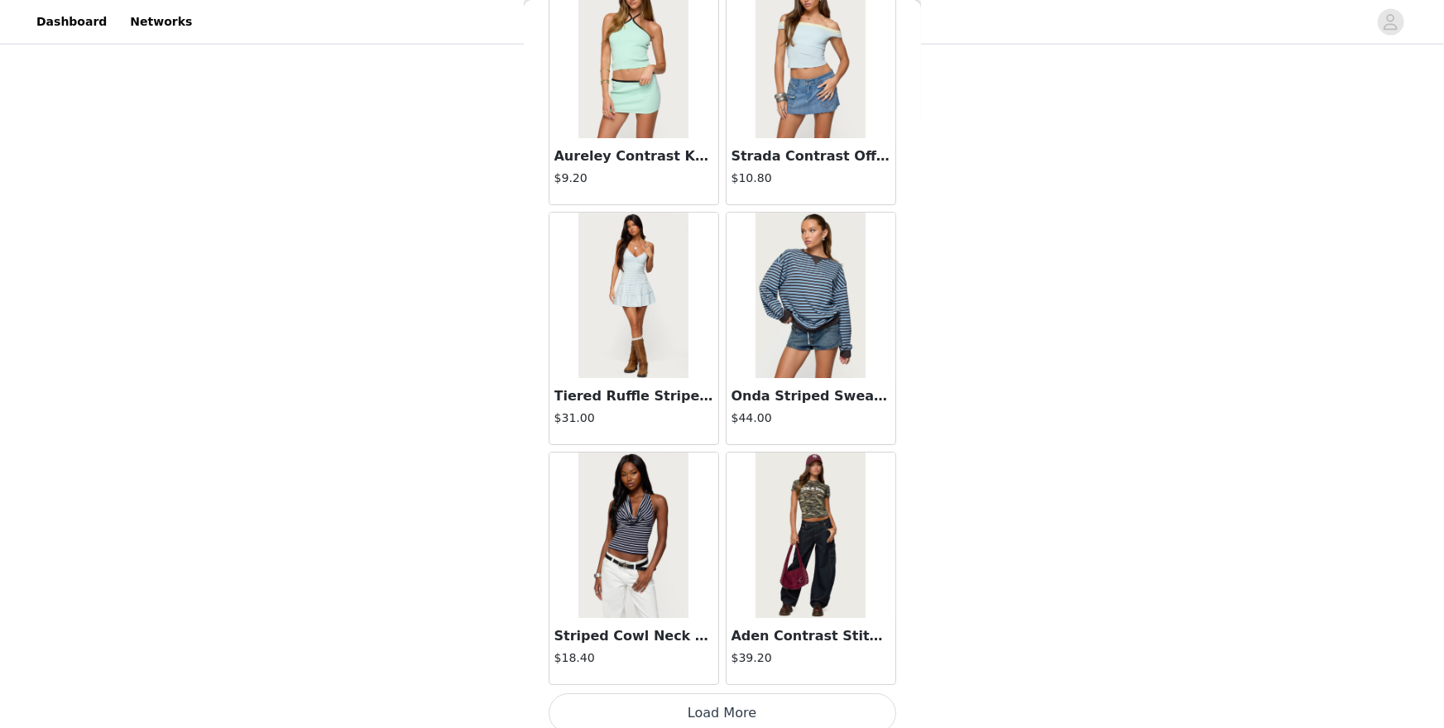
click at [716, 630] on button "Load More" at bounding box center [723, 714] width 348 height 40
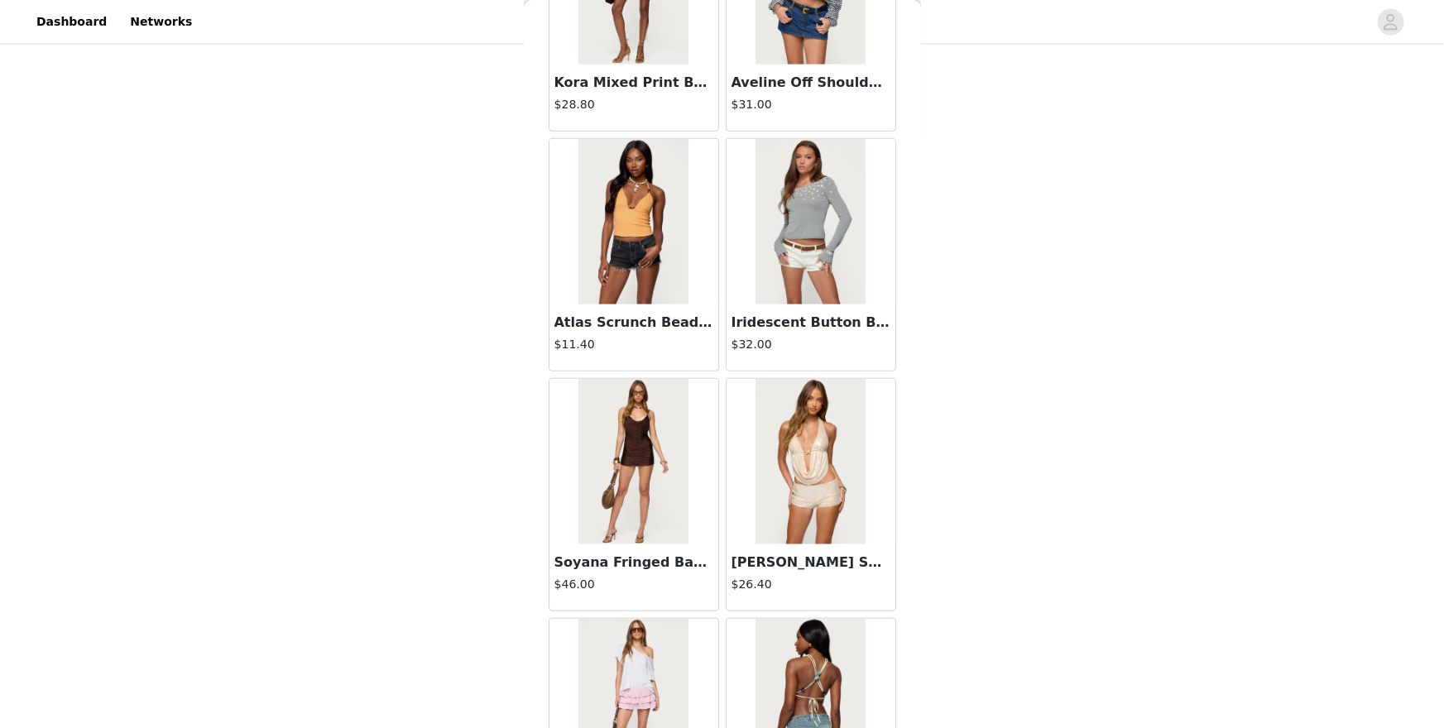
scroll to position [19621, 0]
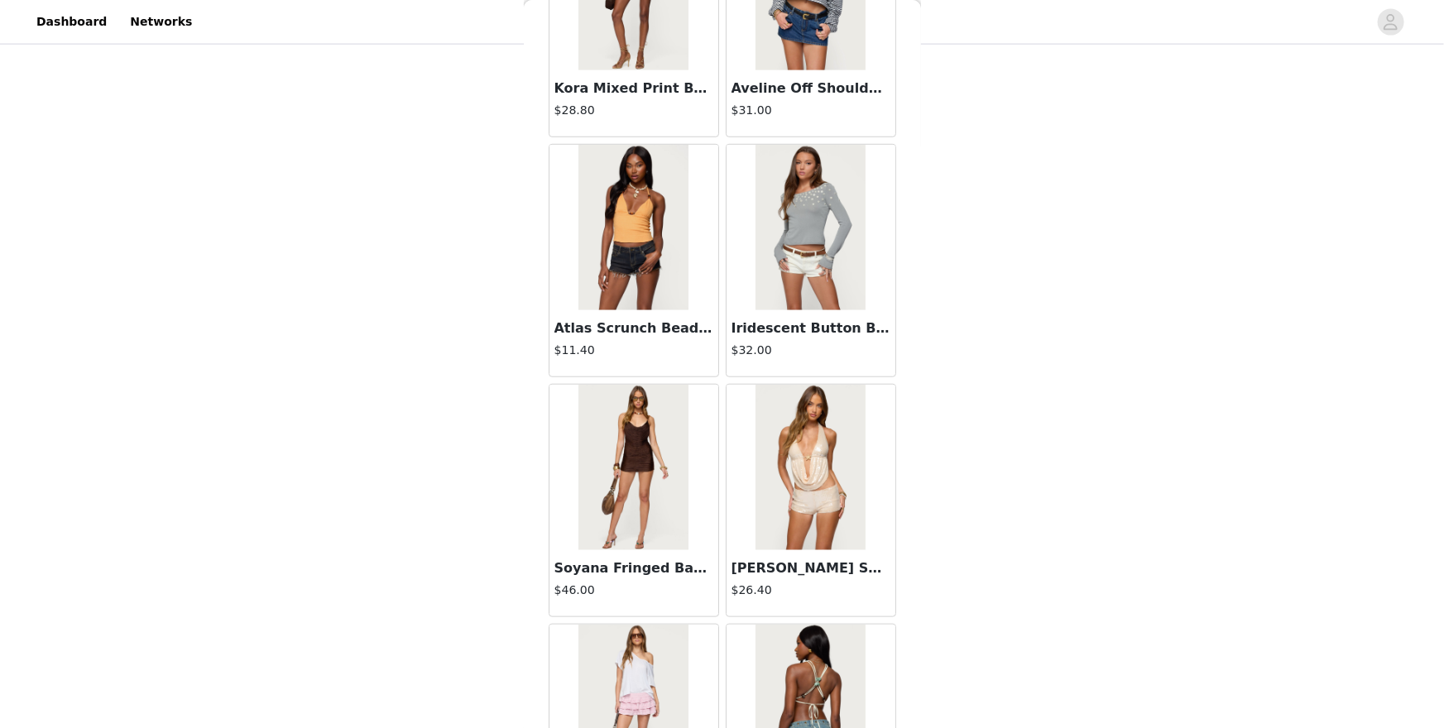
click at [657, 630] on img at bounding box center [634, 708] width 110 height 166
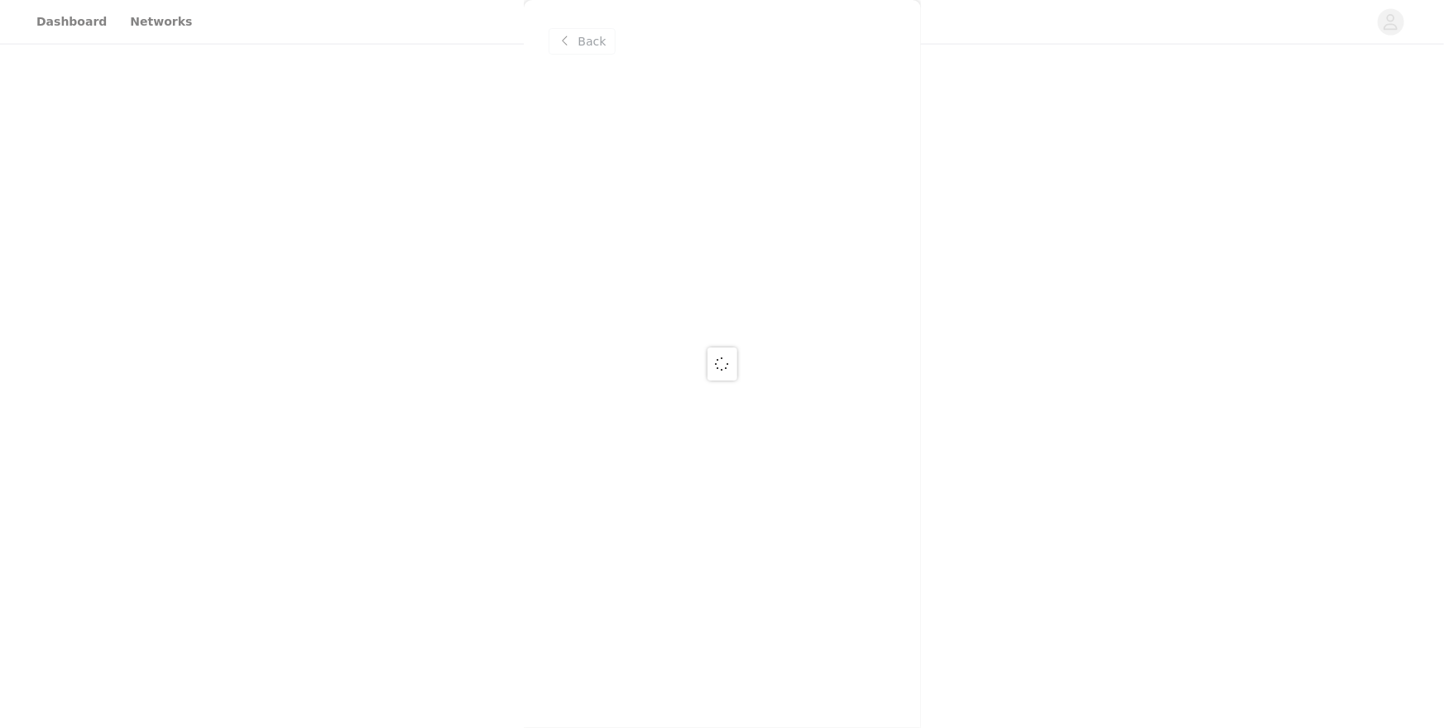
scroll to position [0, 0]
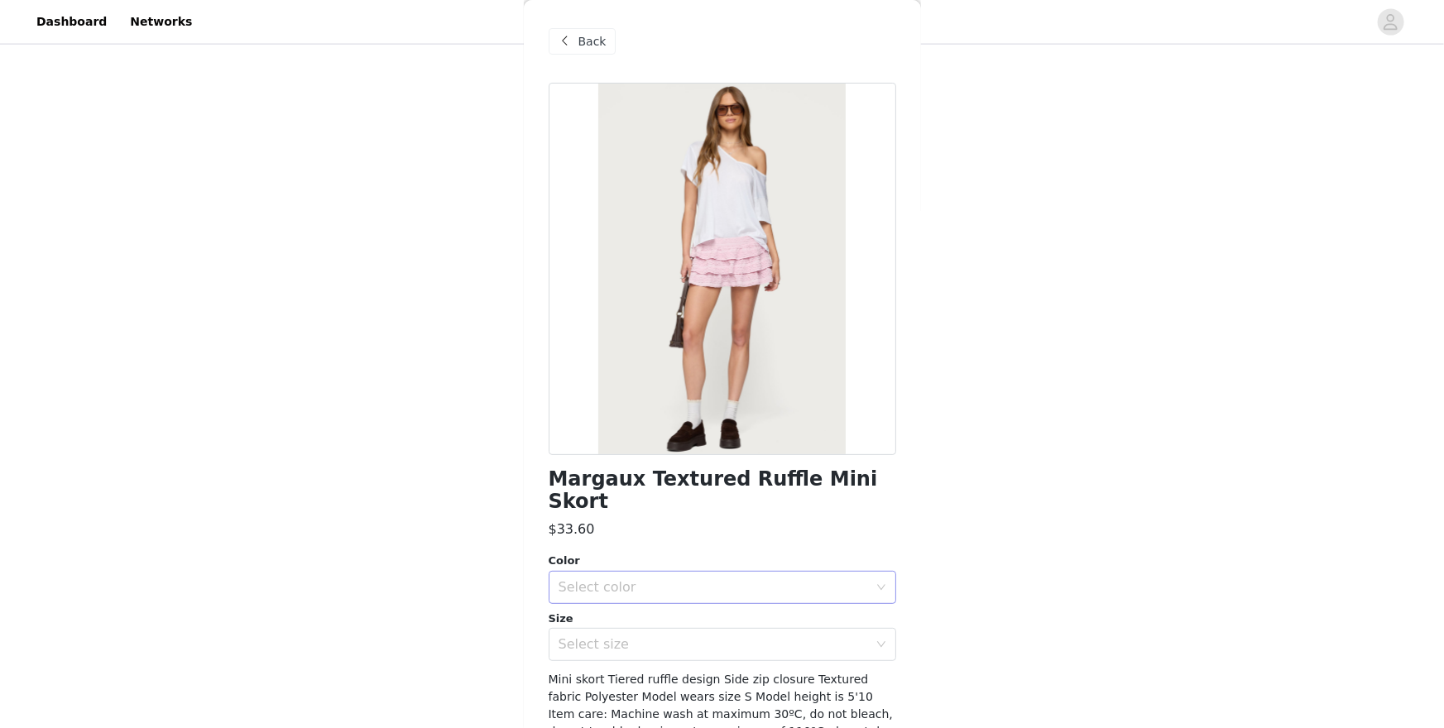
click at [638, 579] on div "Select color" at bounding box center [714, 587] width 310 height 17
click at [632, 601] on li "PINK" at bounding box center [723, 601] width 348 height 26
click at [644, 630] on div "Select size" at bounding box center [714, 644] width 310 height 17
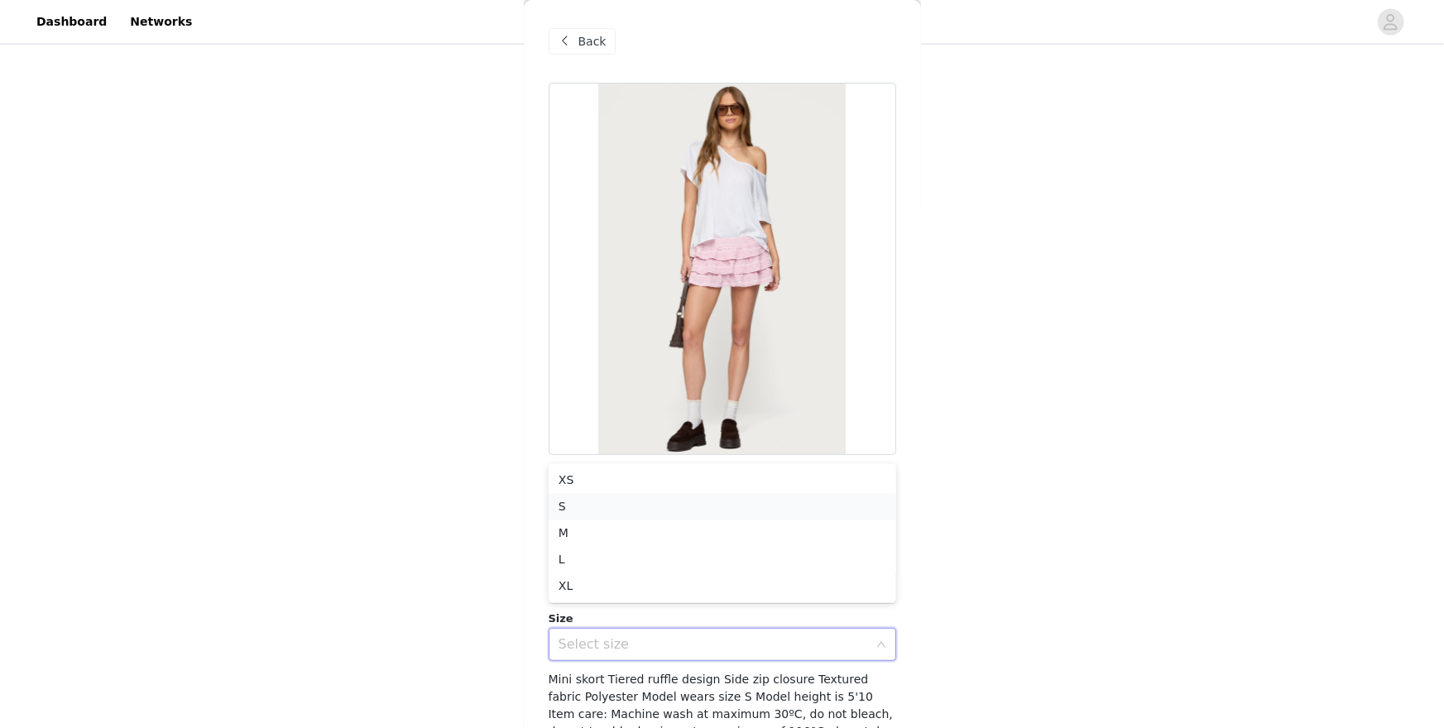
click at [576, 504] on li "S" at bounding box center [723, 507] width 348 height 26
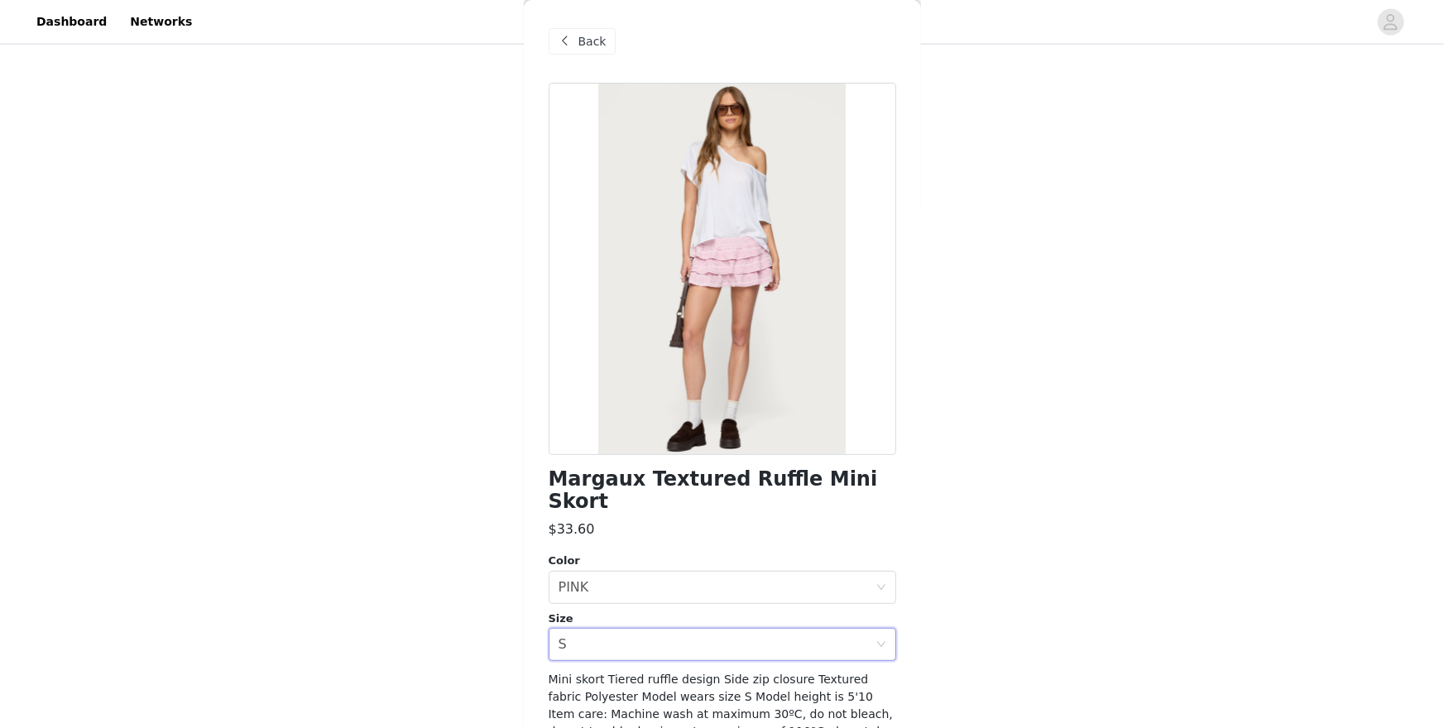
scroll to position [59, 0]
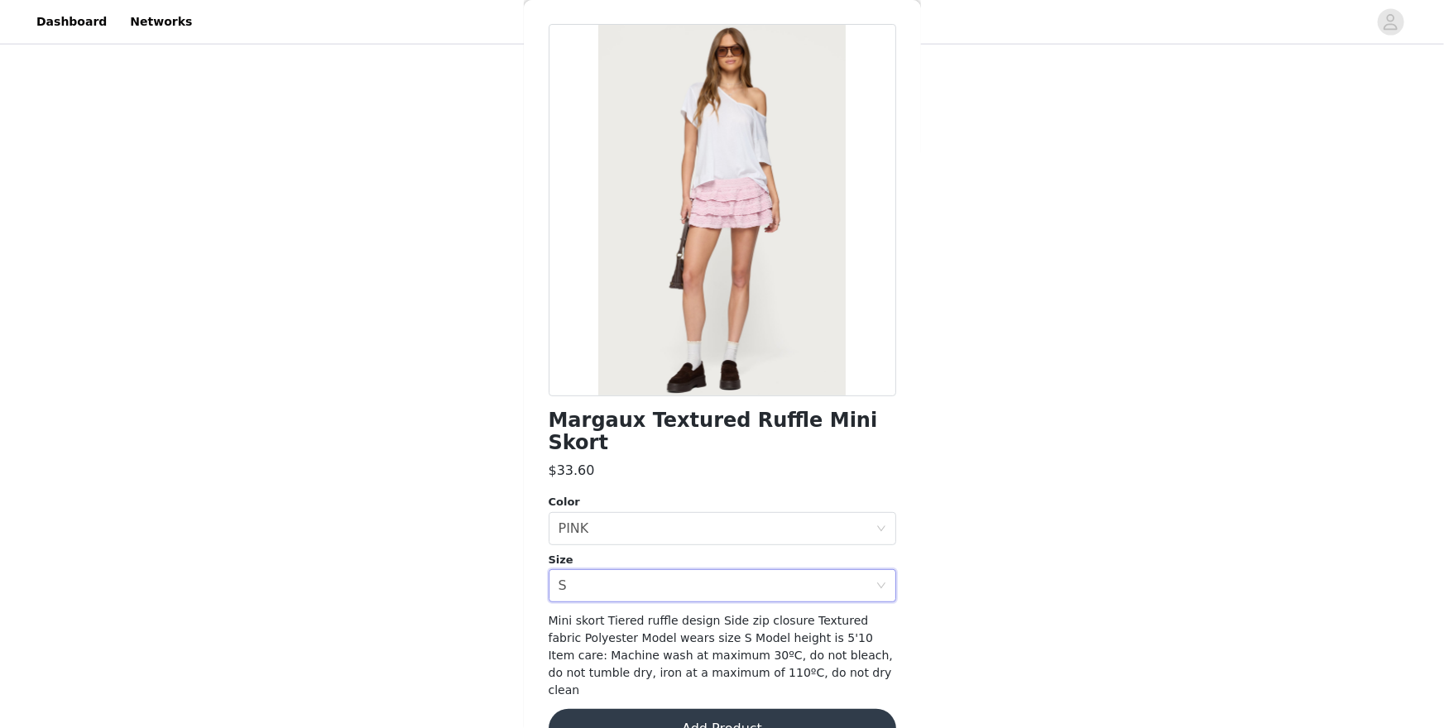
click at [666, 630] on button "Add Product" at bounding box center [723, 729] width 348 height 40
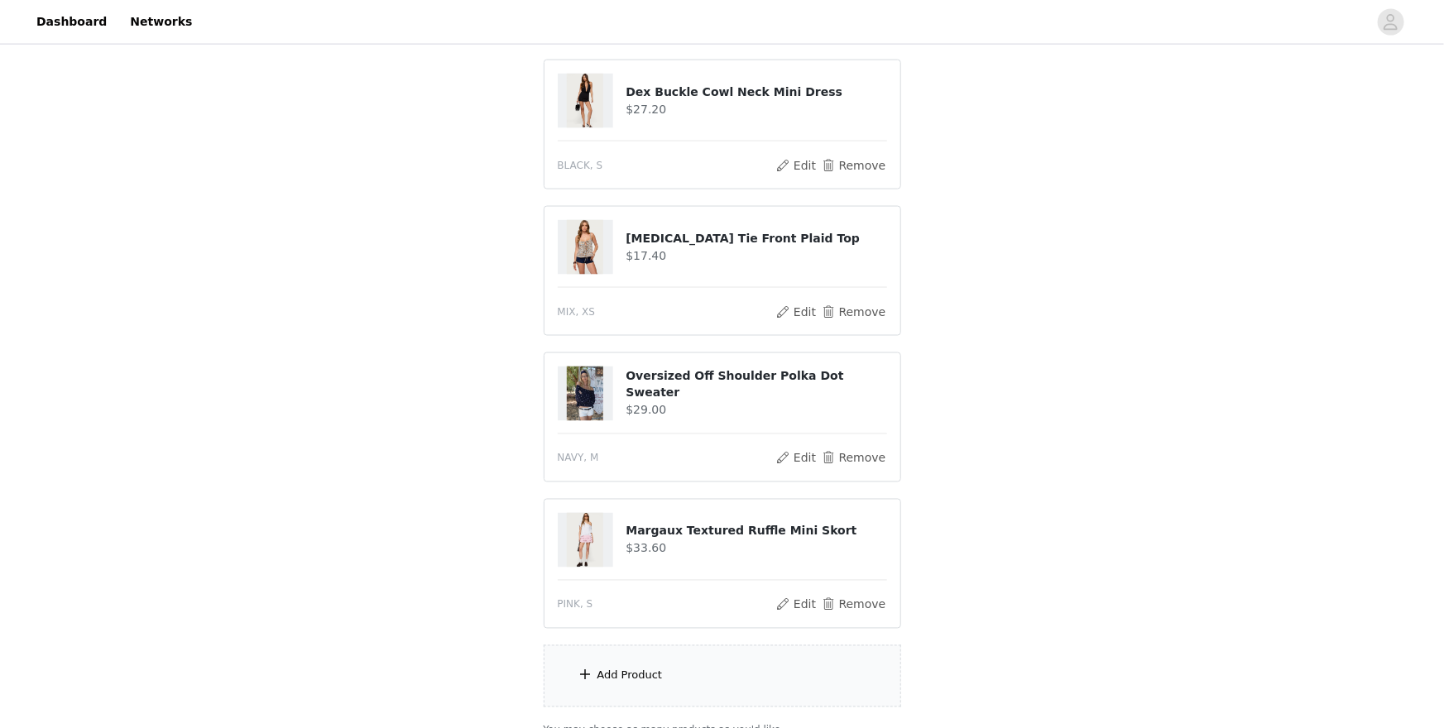
click at [666, 630] on div "Add Product" at bounding box center [723, 677] width 358 height 62
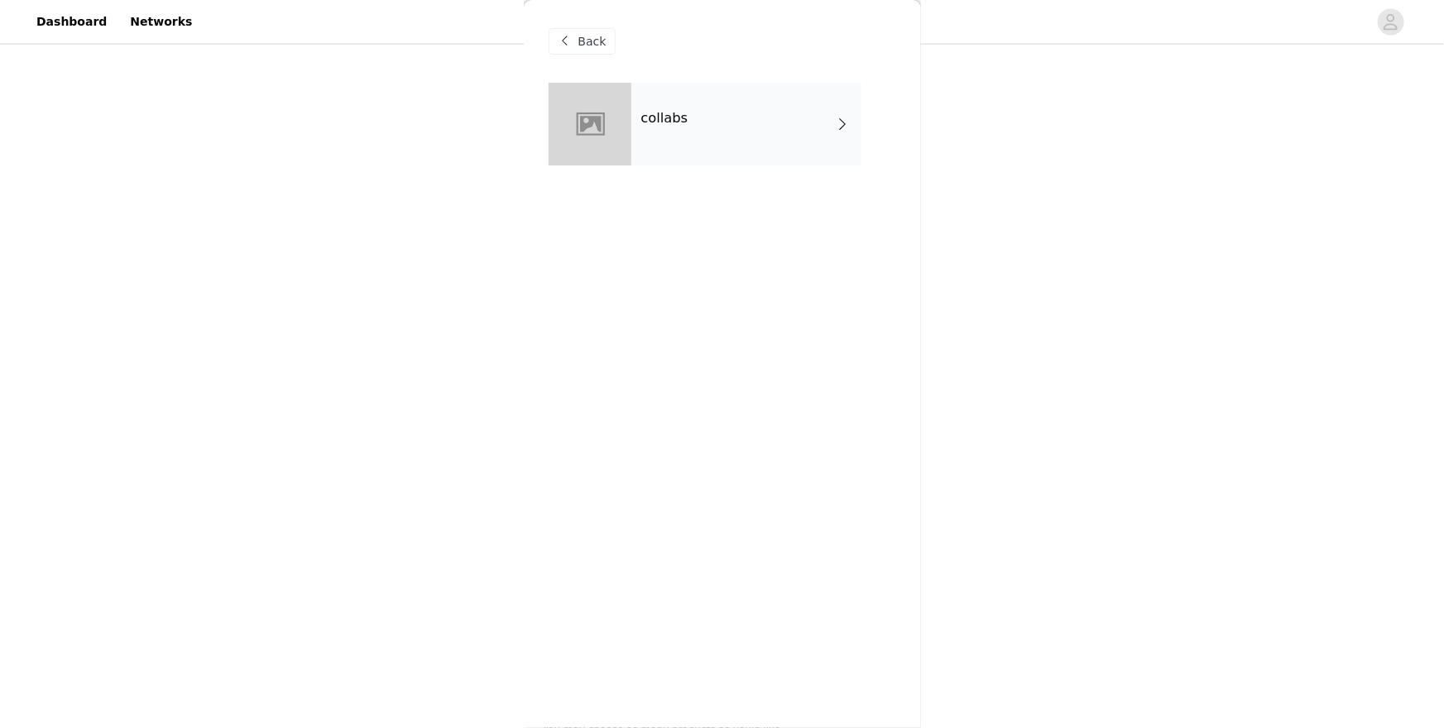
click at [606, 103] on div at bounding box center [590, 124] width 83 height 83
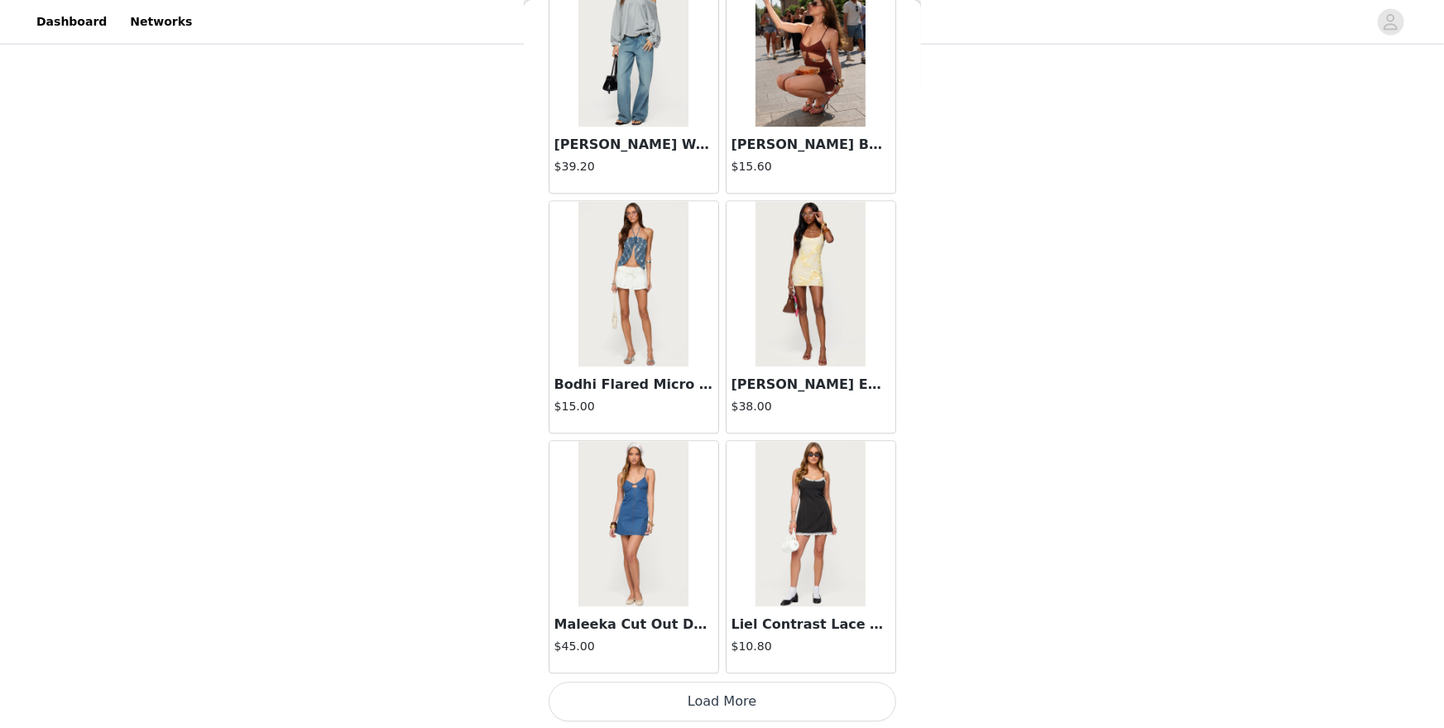
scroll to position [1341, 0]
click at [780, 630] on button "Load More" at bounding box center [723, 702] width 348 height 40
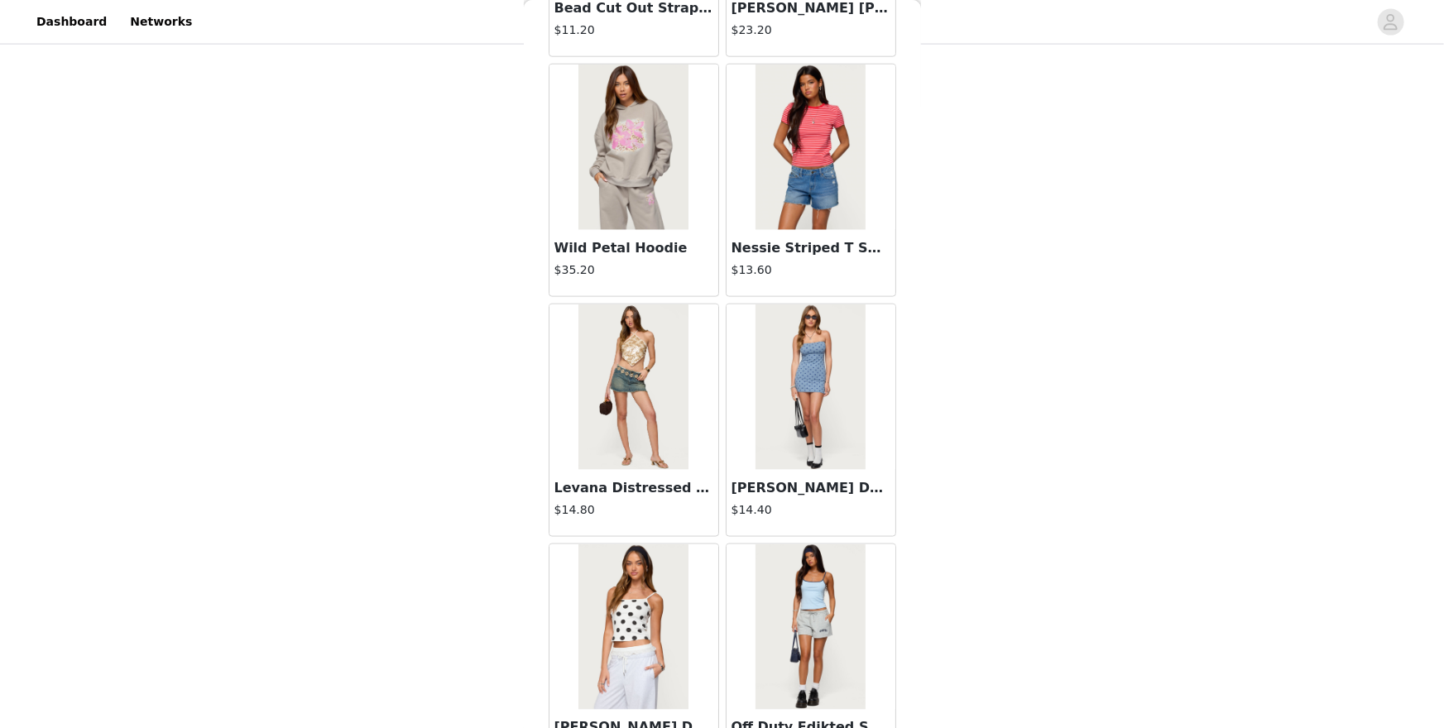
scroll to position [4201, 0]
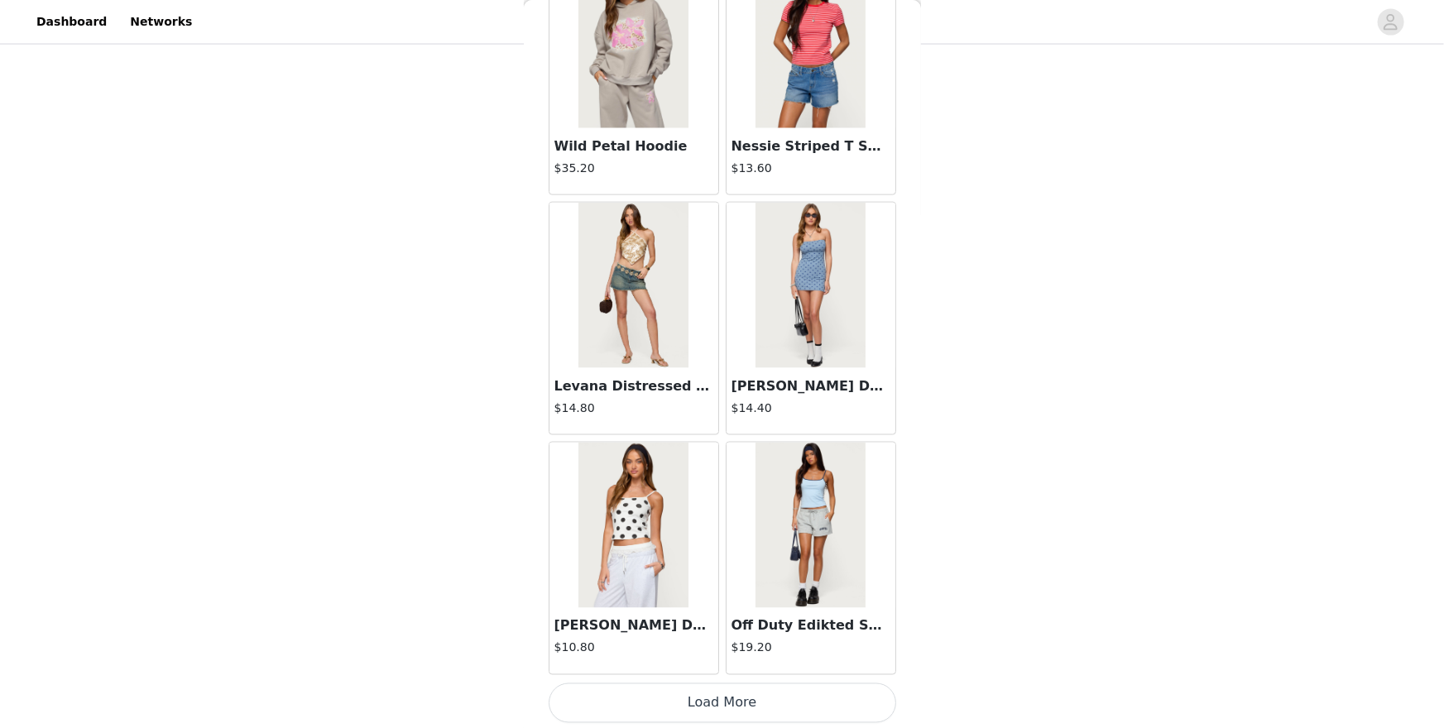
click at [754, 630] on button "Load More" at bounding box center [723, 704] width 348 height 40
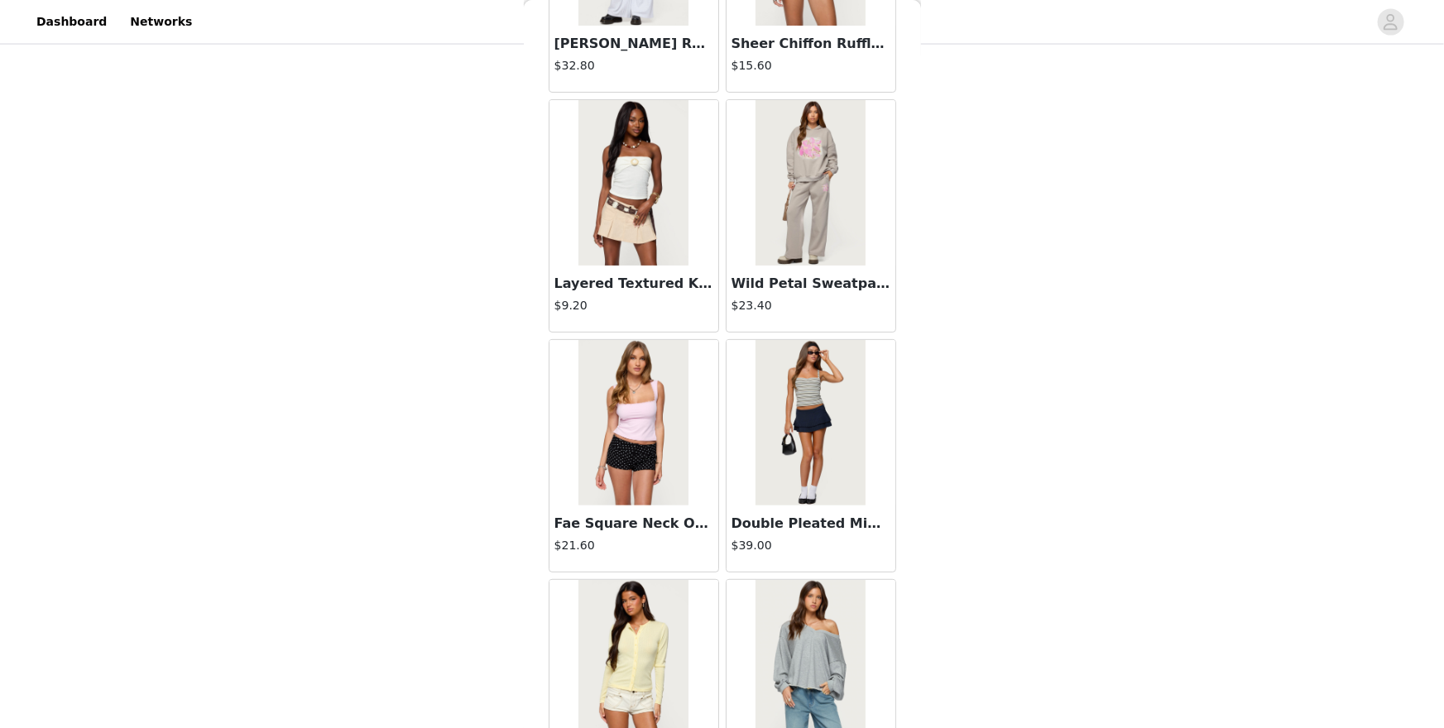
scroll to position [6599, 0]
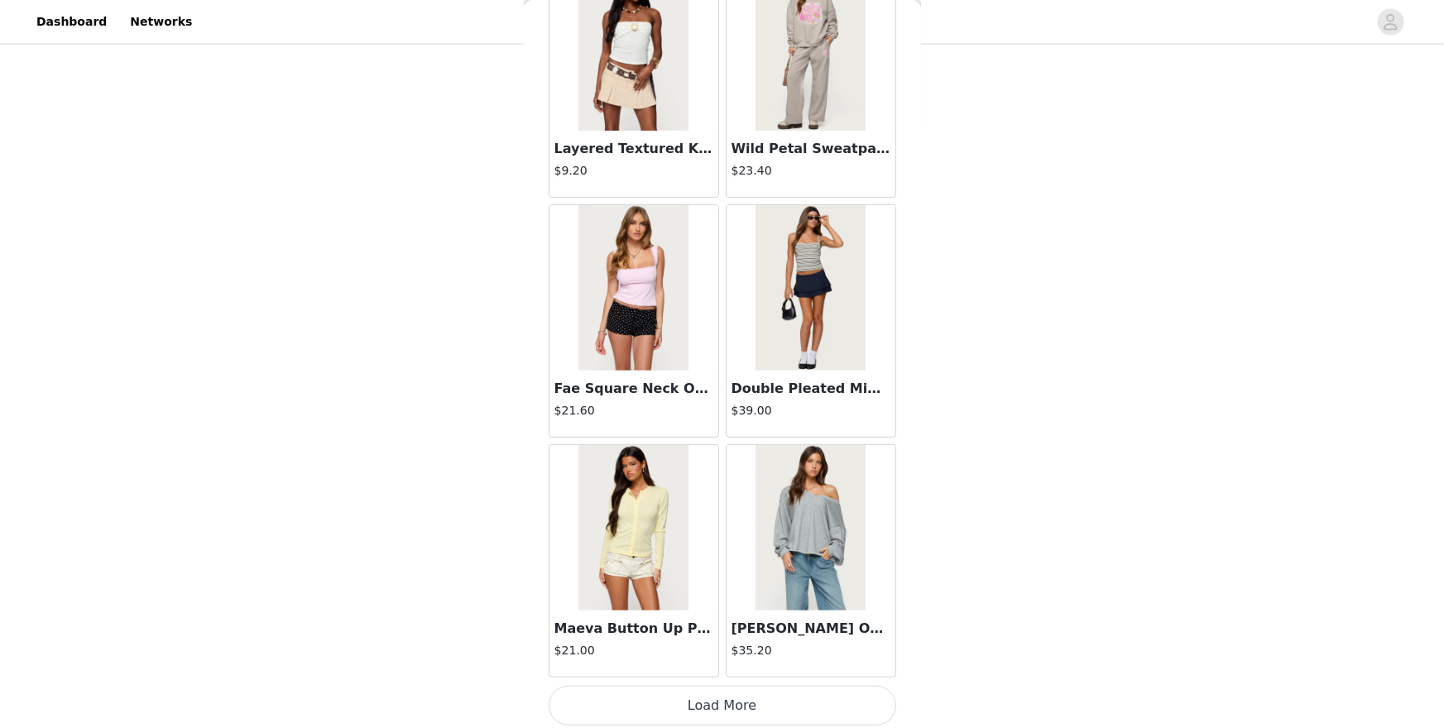
click at [754, 630] on button "Load More" at bounding box center [723, 706] width 348 height 40
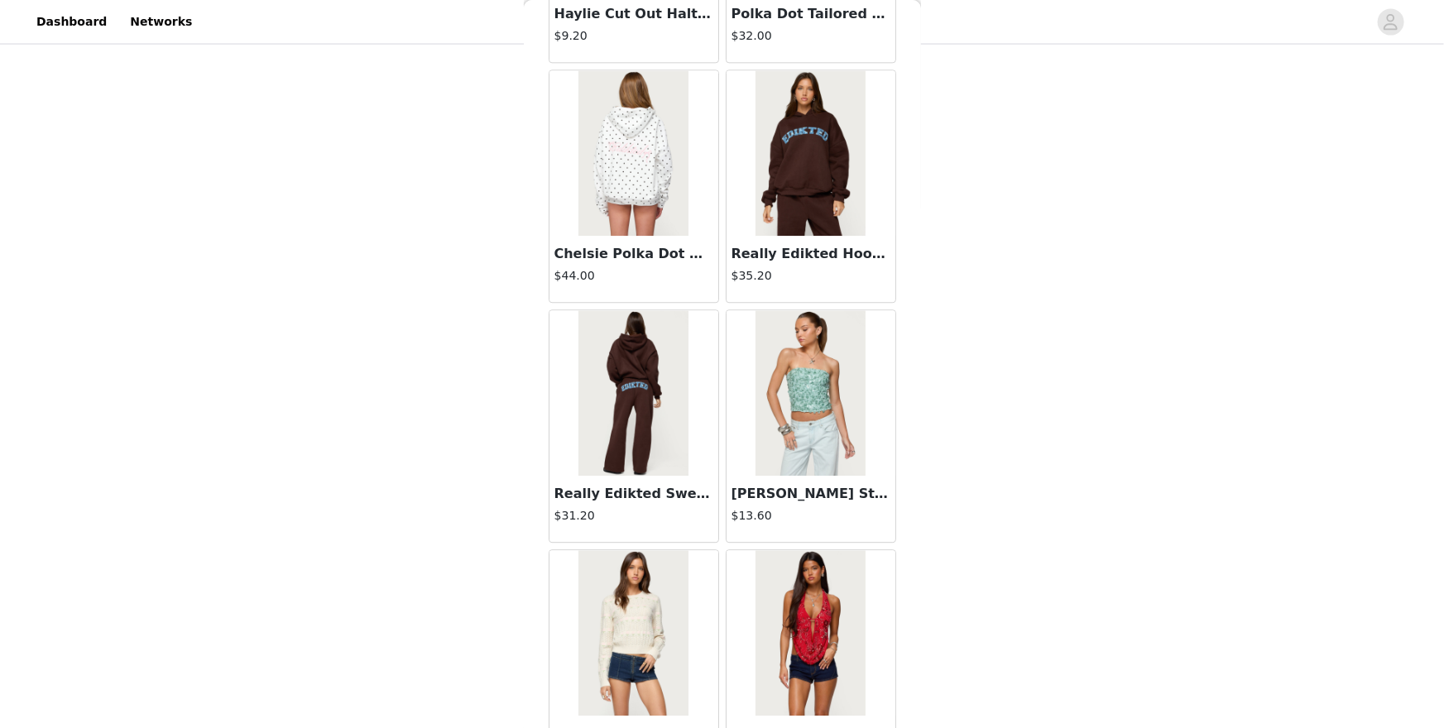
scroll to position [8998, 0]
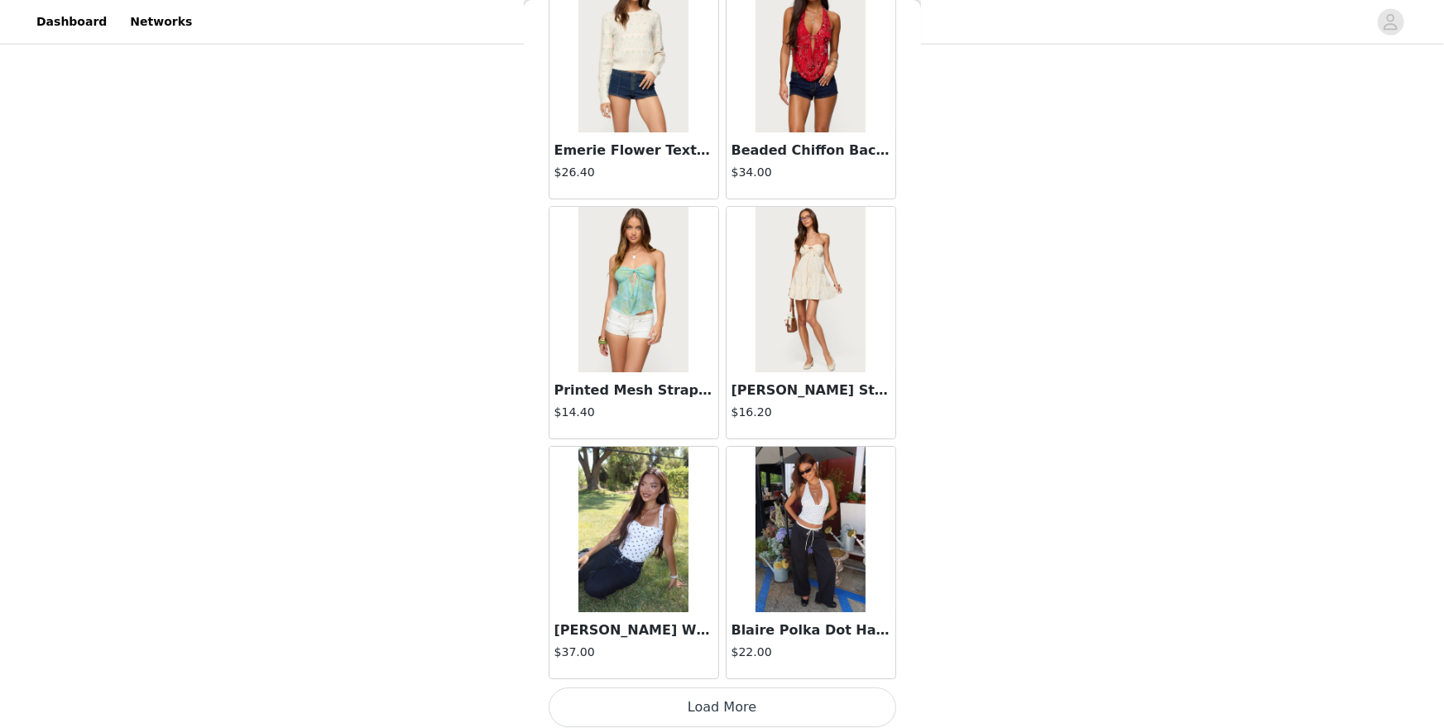
click at [735, 630] on button "Load More" at bounding box center [723, 708] width 348 height 40
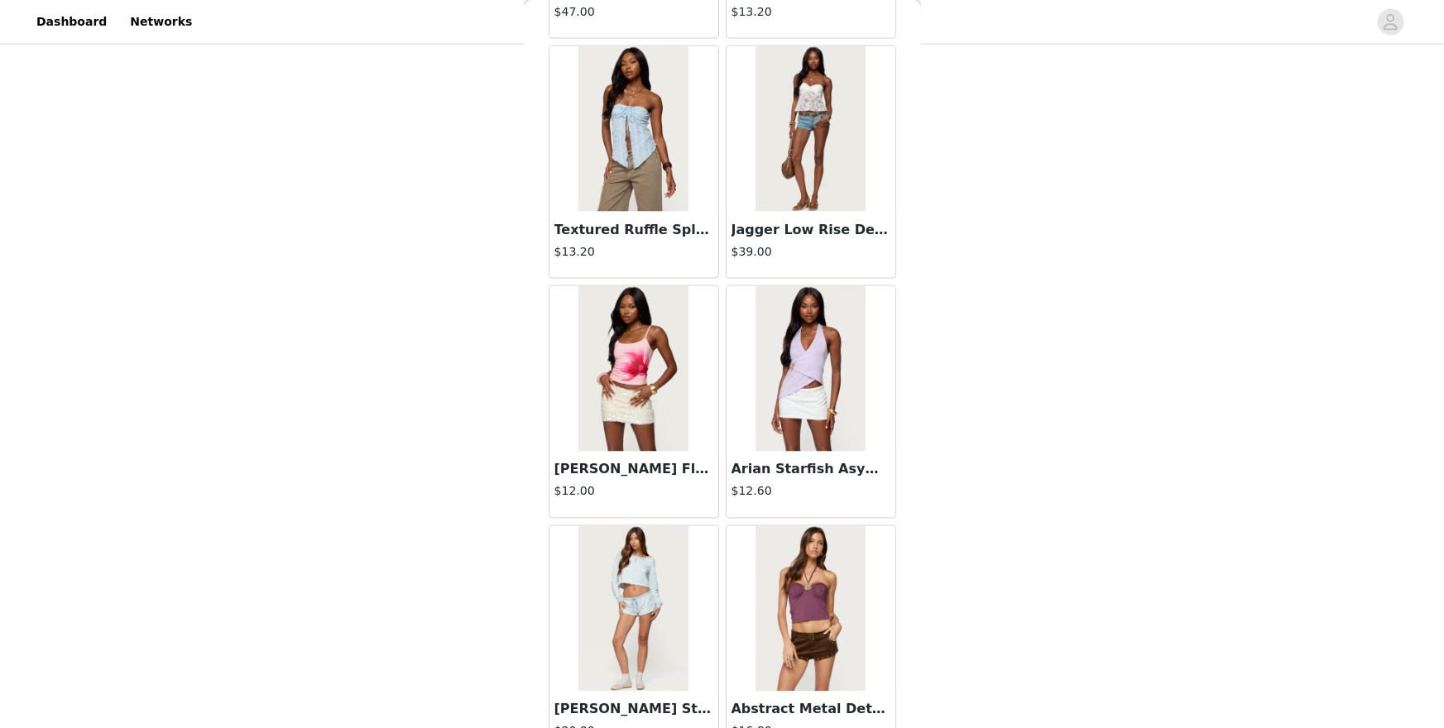
scroll to position [11397, 0]
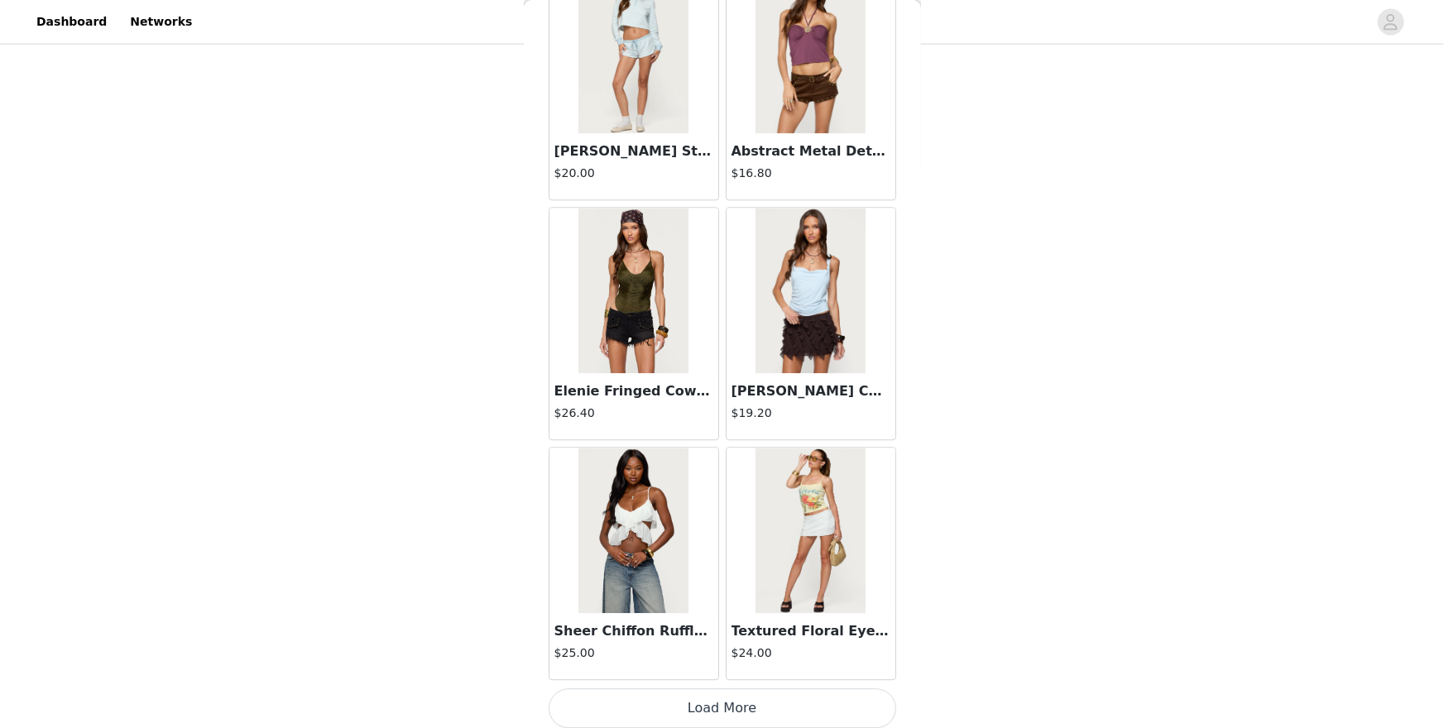
click at [735, 630] on button "Load More" at bounding box center [723, 709] width 348 height 40
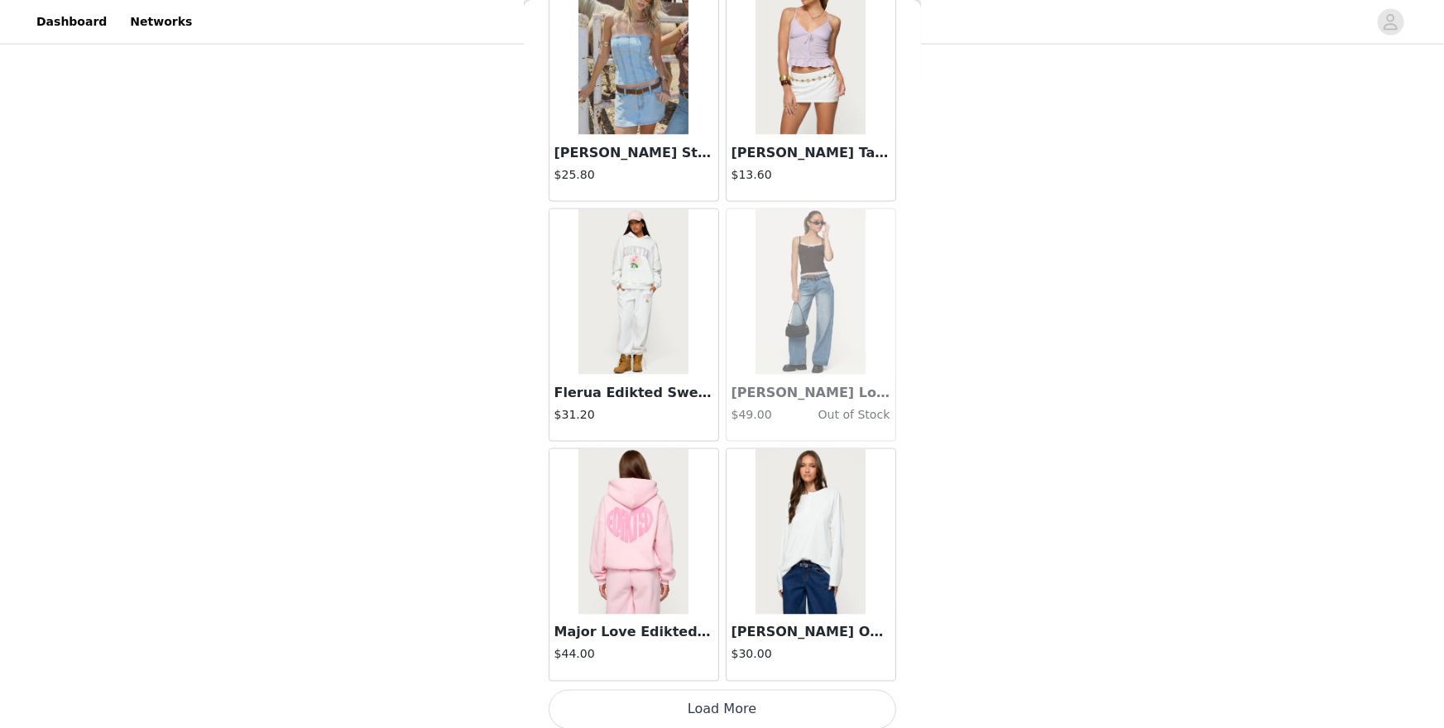
click at [735, 630] on button "Load More" at bounding box center [723, 710] width 348 height 40
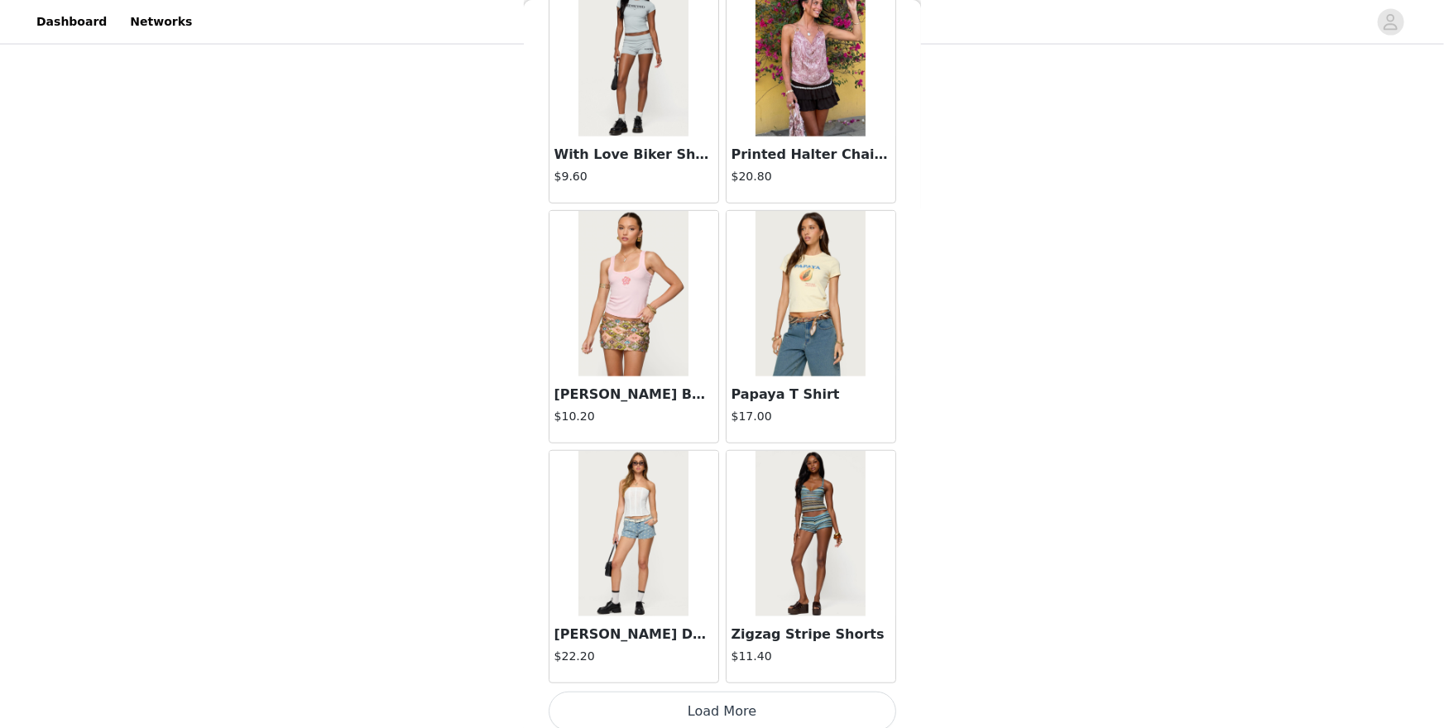
click at [735, 630] on button "Load More" at bounding box center [723, 712] width 348 height 40
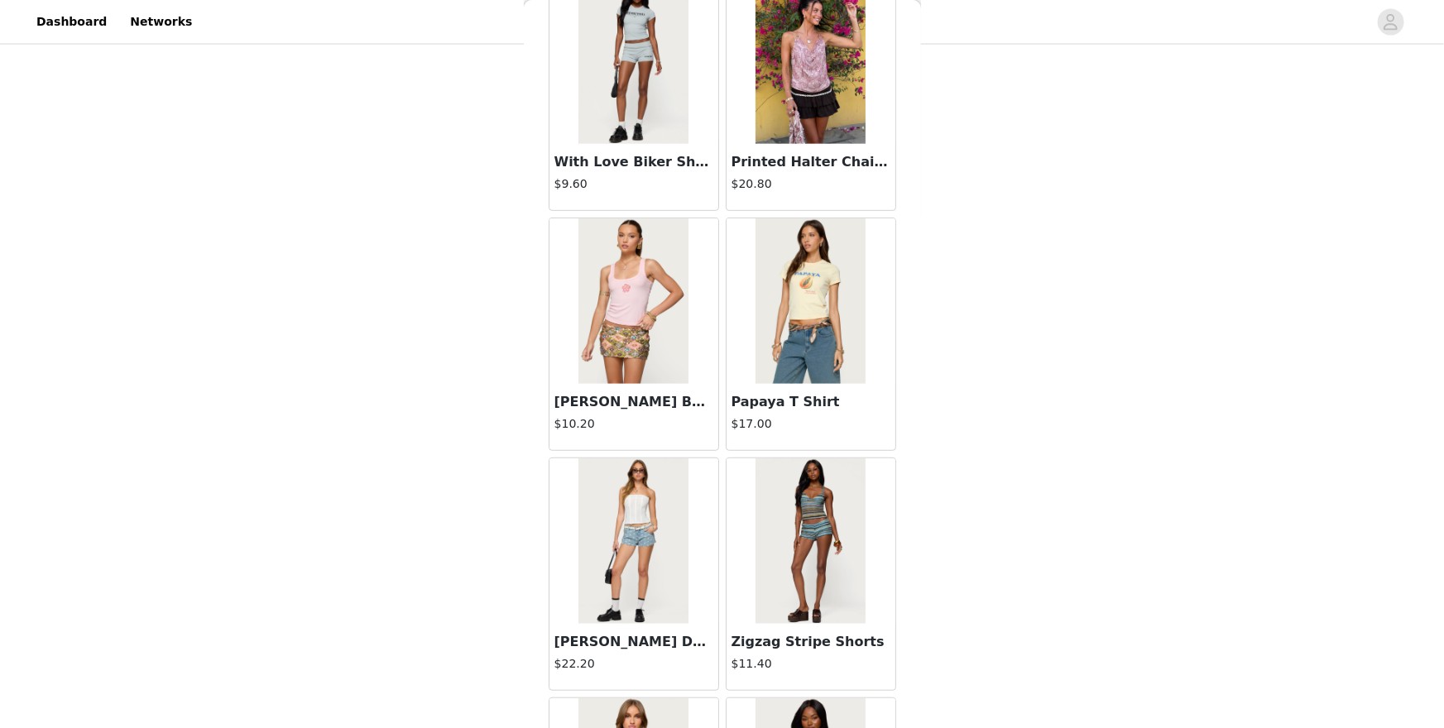
scroll to position [16194, 0]
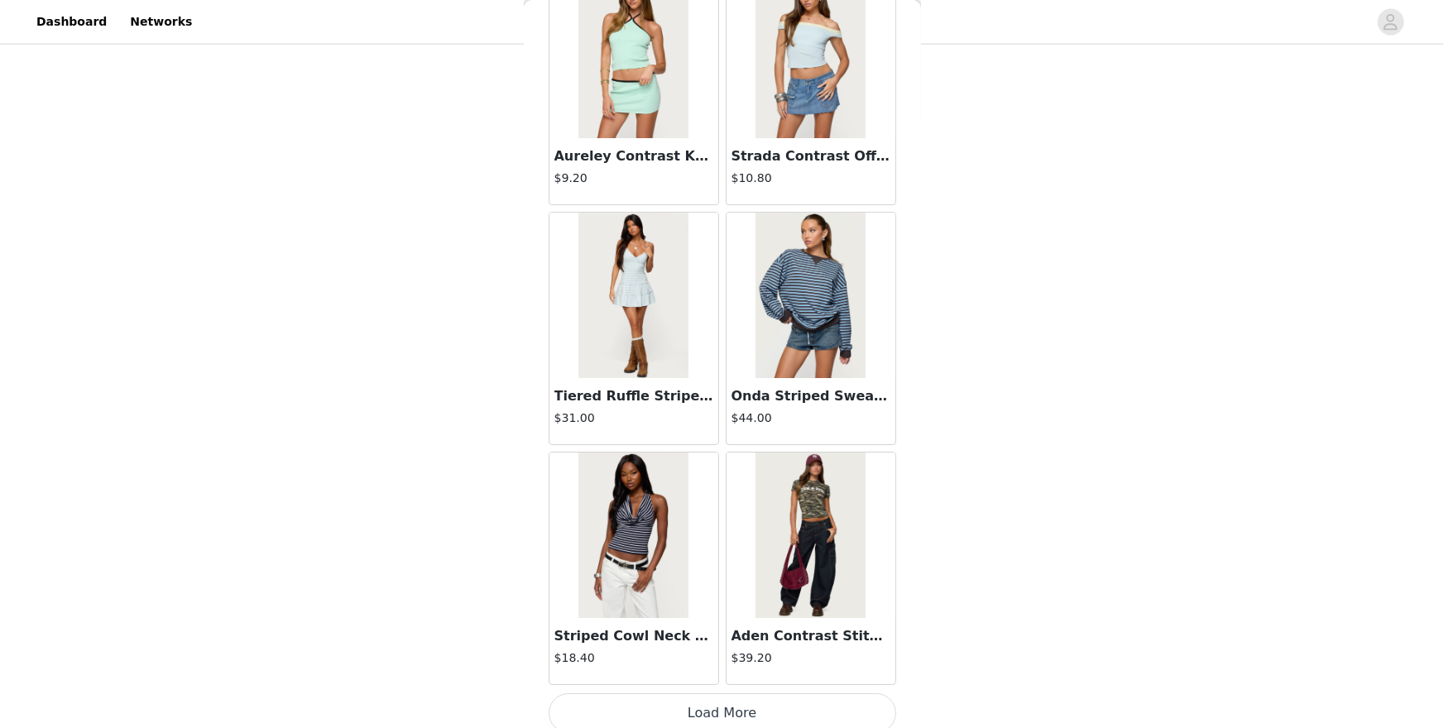
click at [735, 630] on button "Load More" at bounding box center [723, 714] width 348 height 40
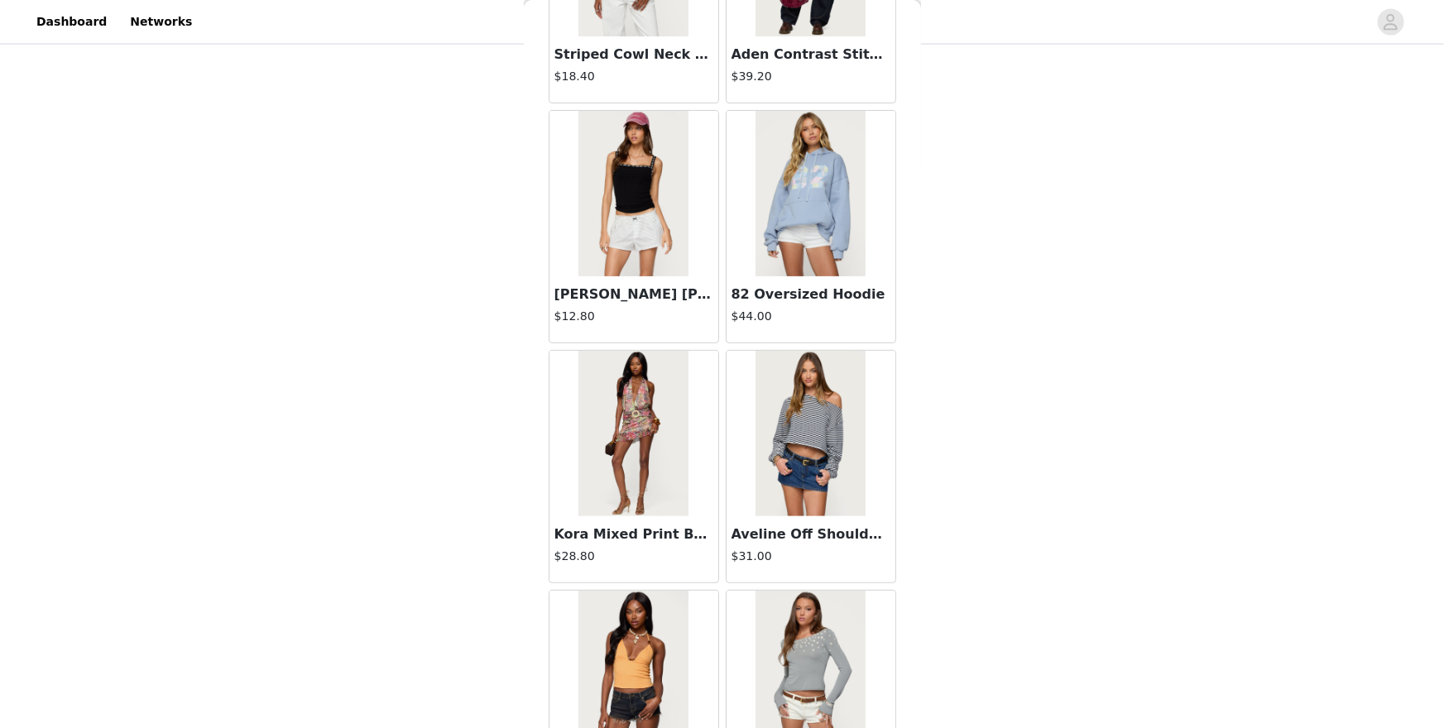
scroll to position [20991, 0]
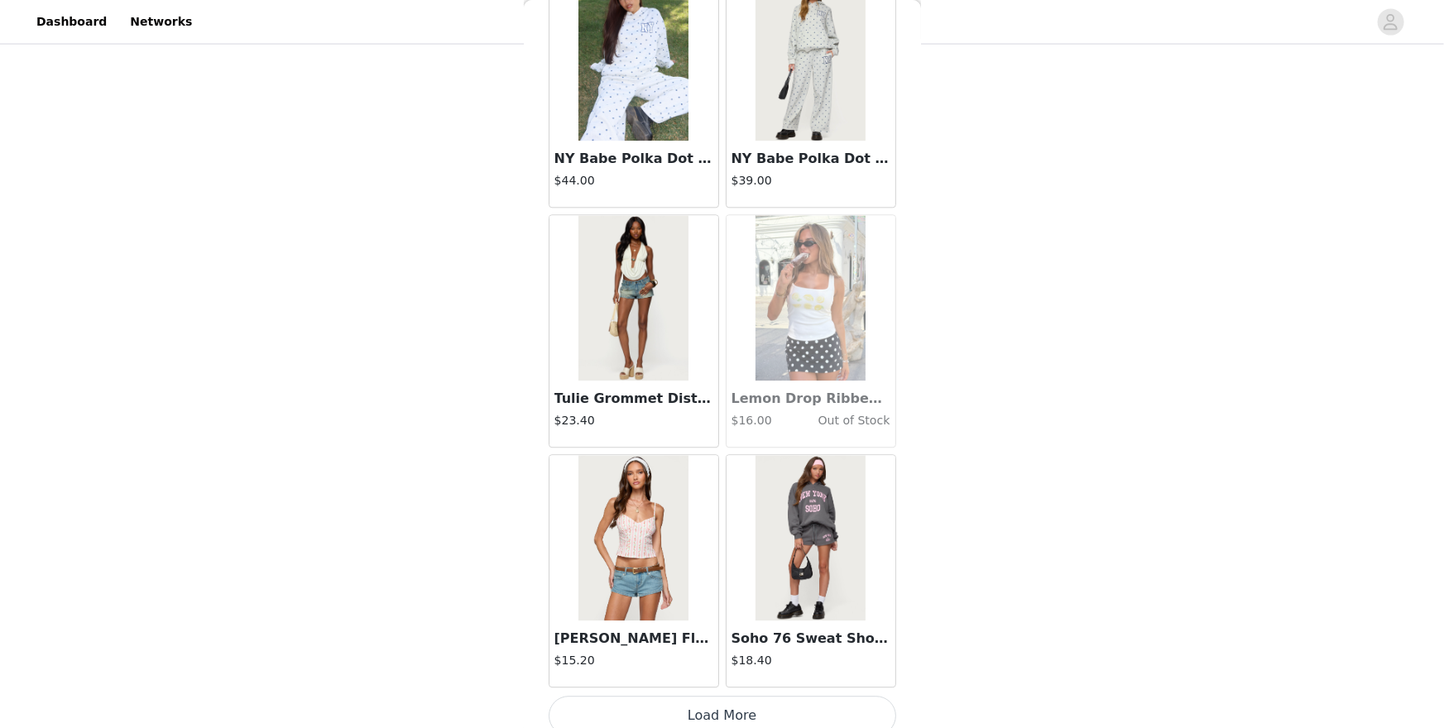
click at [732, 630] on button "Load More" at bounding box center [723, 716] width 348 height 40
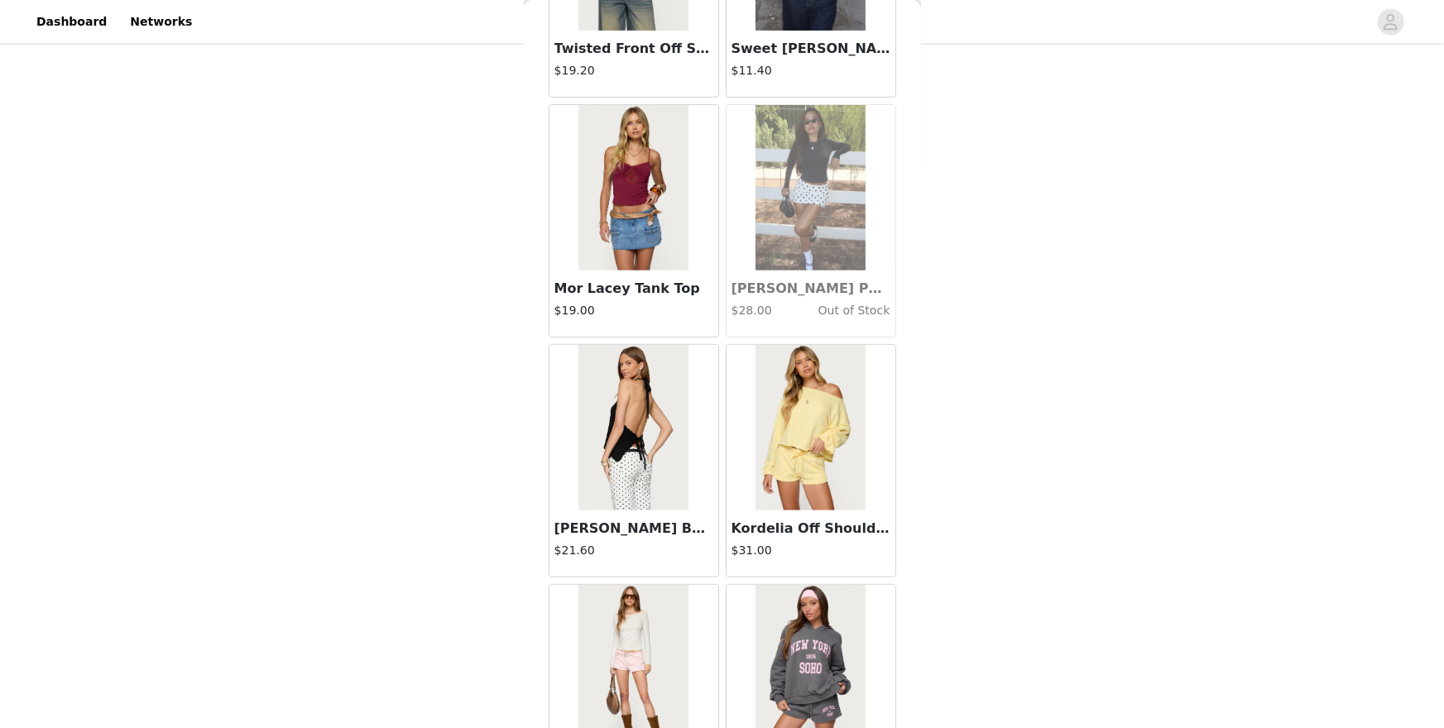
scroll to position [23390, 0]
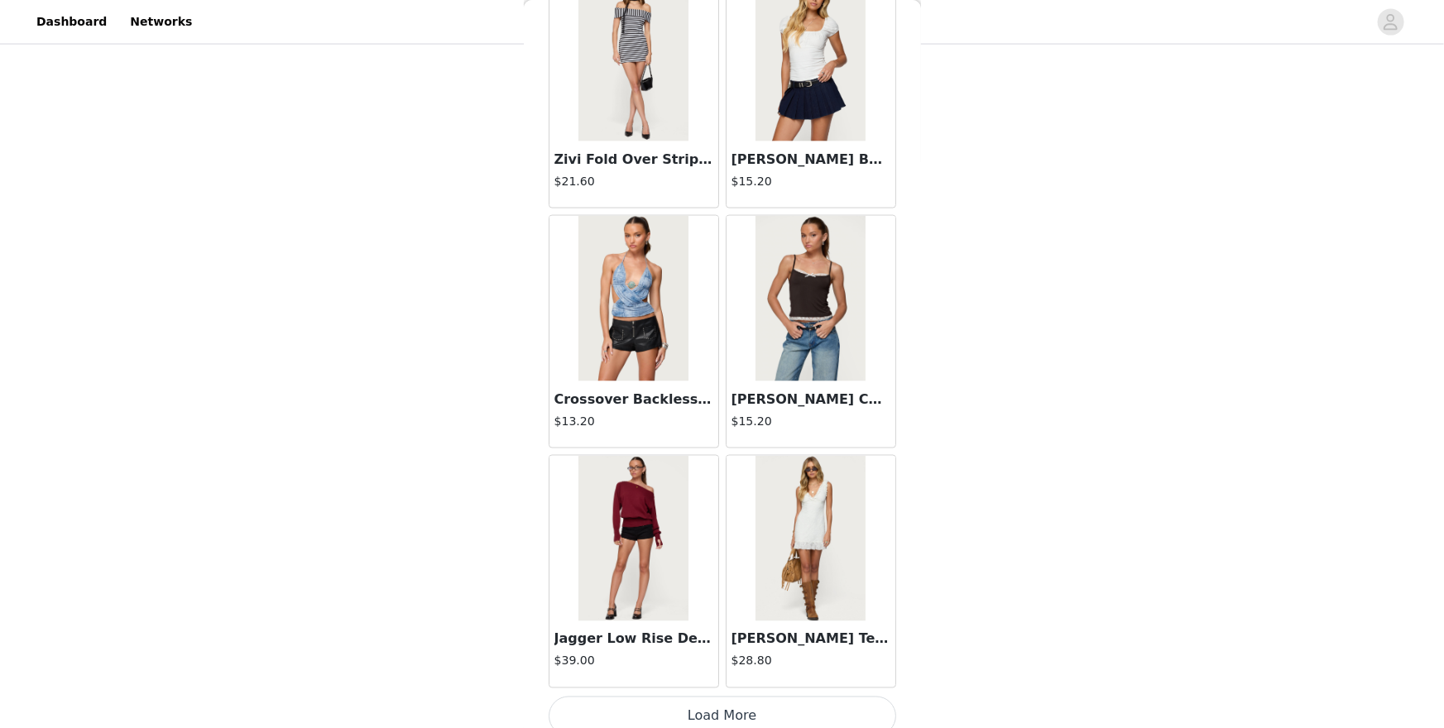
click at [732, 630] on button "Load More" at bounding box center [723, 717] width 348 height 40
click at [646, 464] on img at bounding box center [634, 539] width 110 height 166
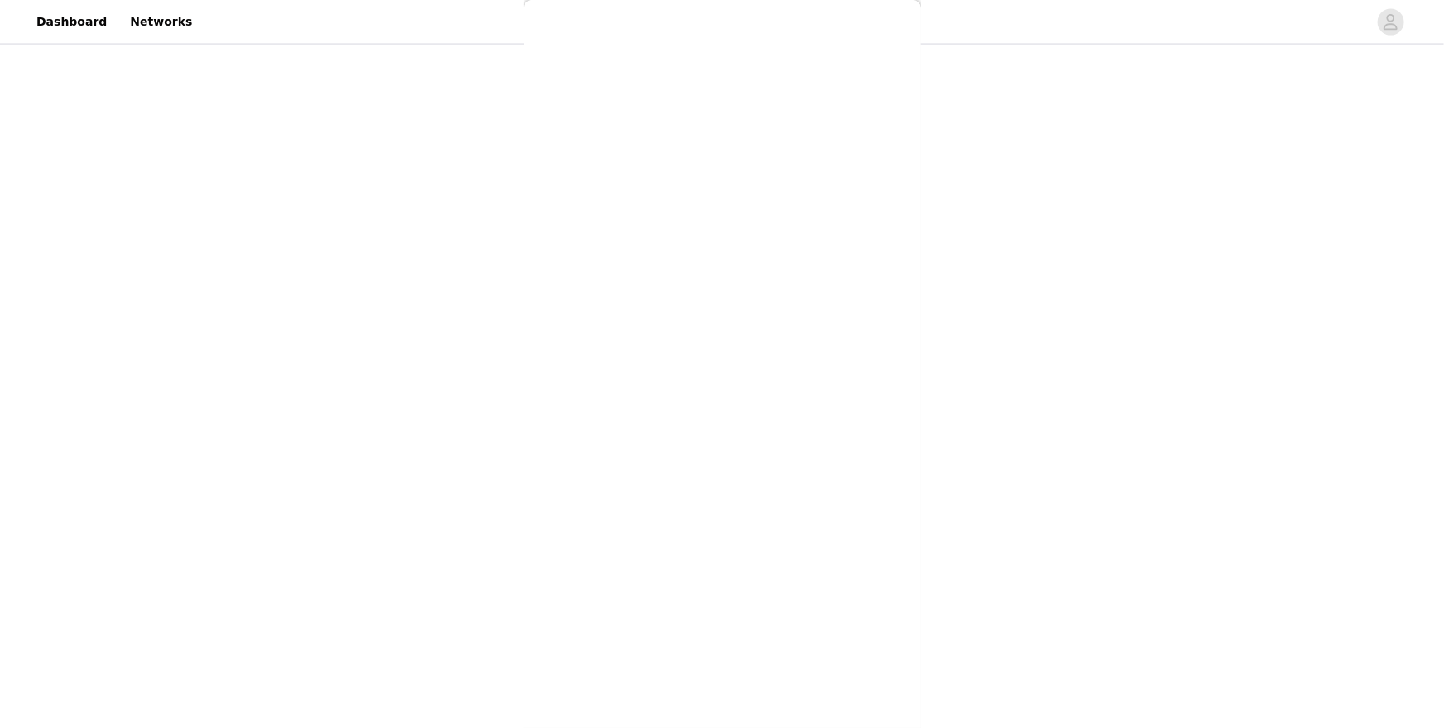
scroll to position [0, 0]
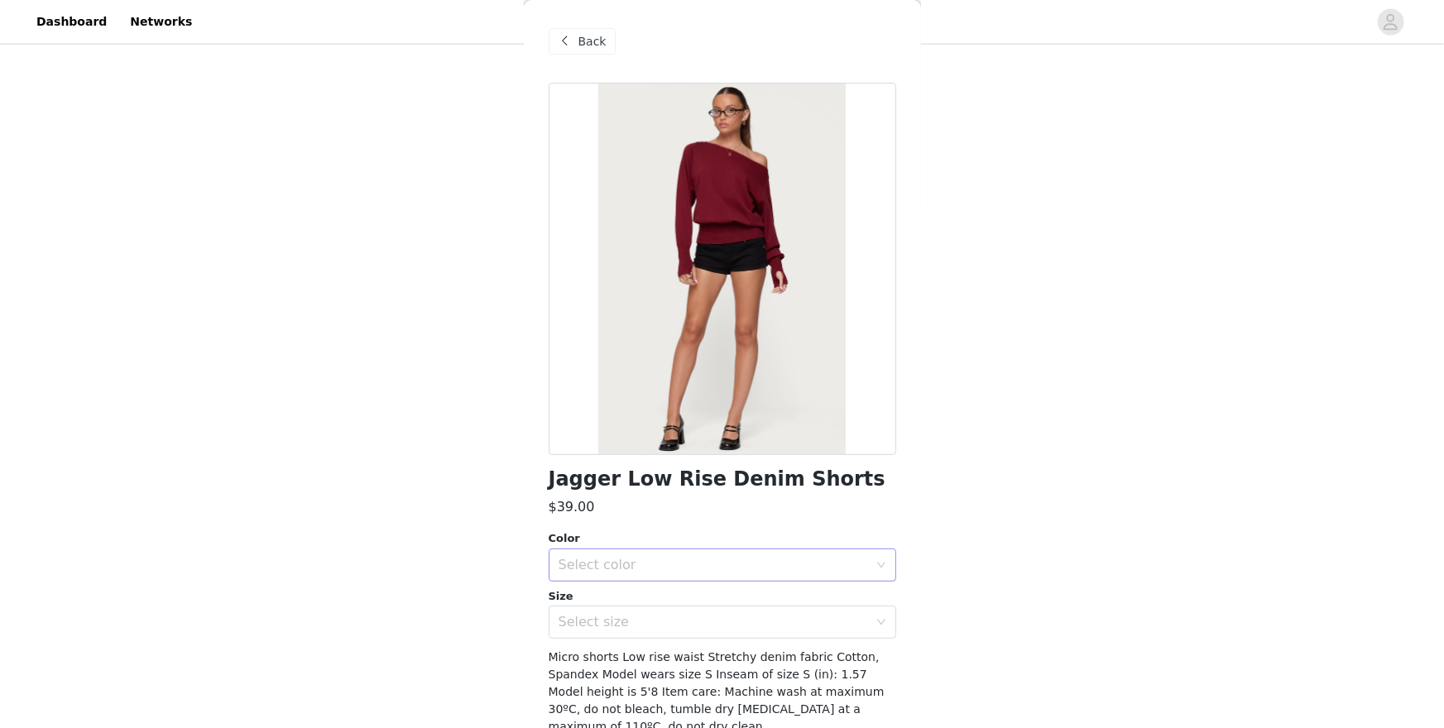
click at [718, 567] on div "Select color" at bounding box center [714, 565] width 310 height 17
click at [579, 36] on span "Back" at bounding box center [593, 41] width 28 height 17
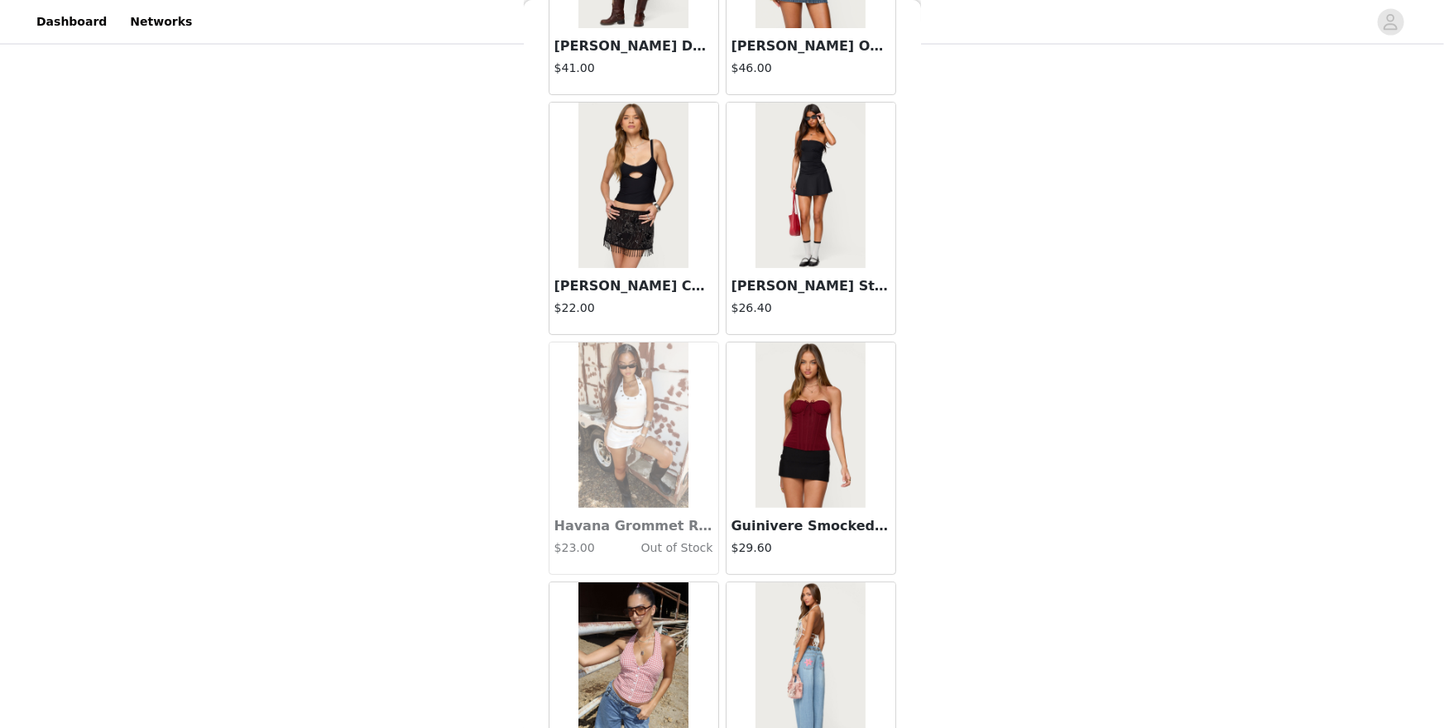
scroll to position [25789, 0]
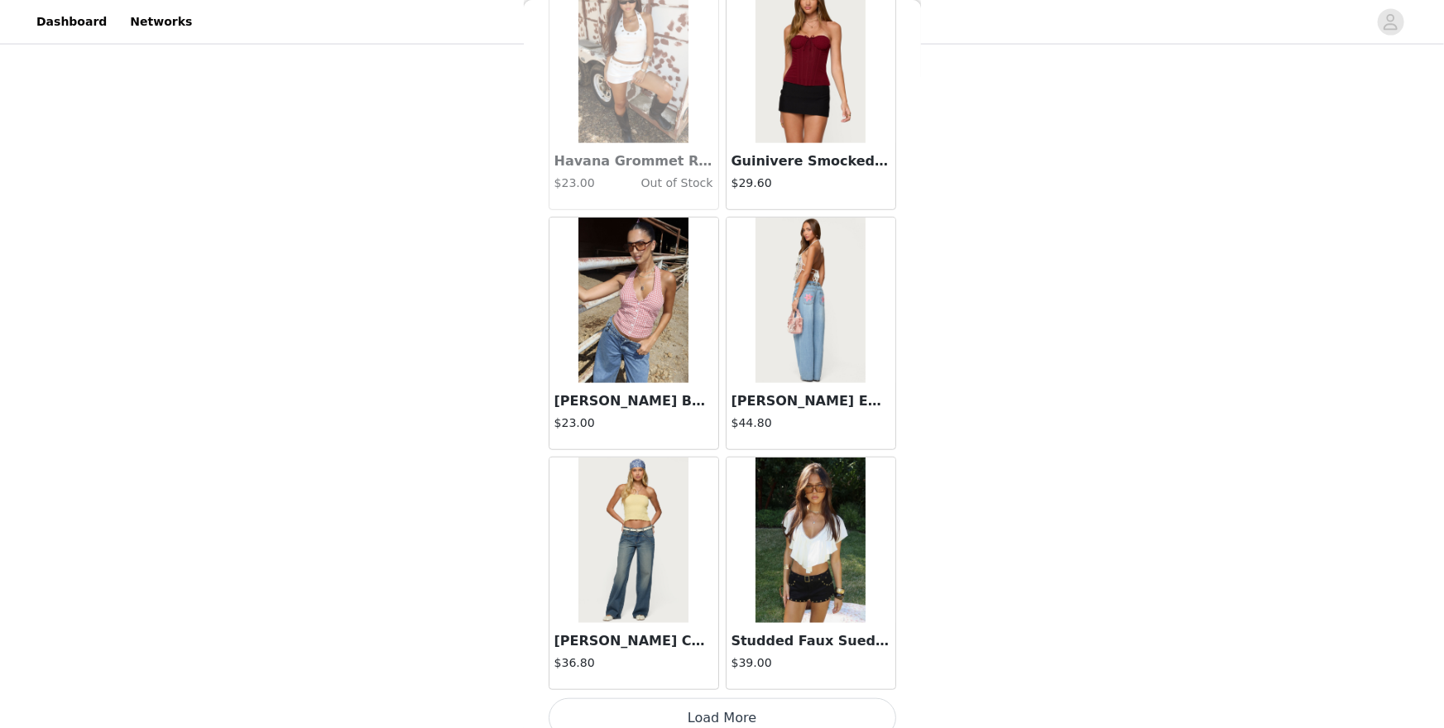
click at [808, 630] on button "Load More" at bounding box center [723, 719] width 348 height 40
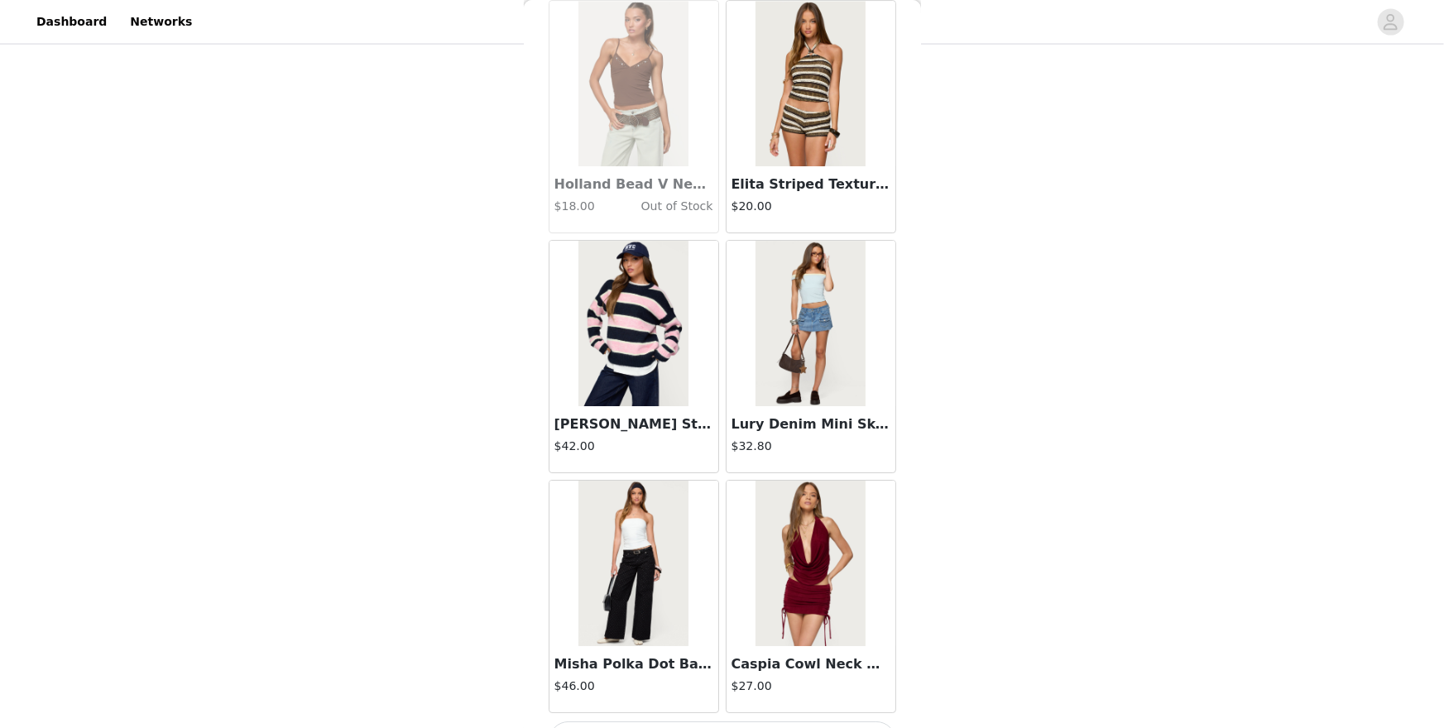
scroll to position [28187, 0]
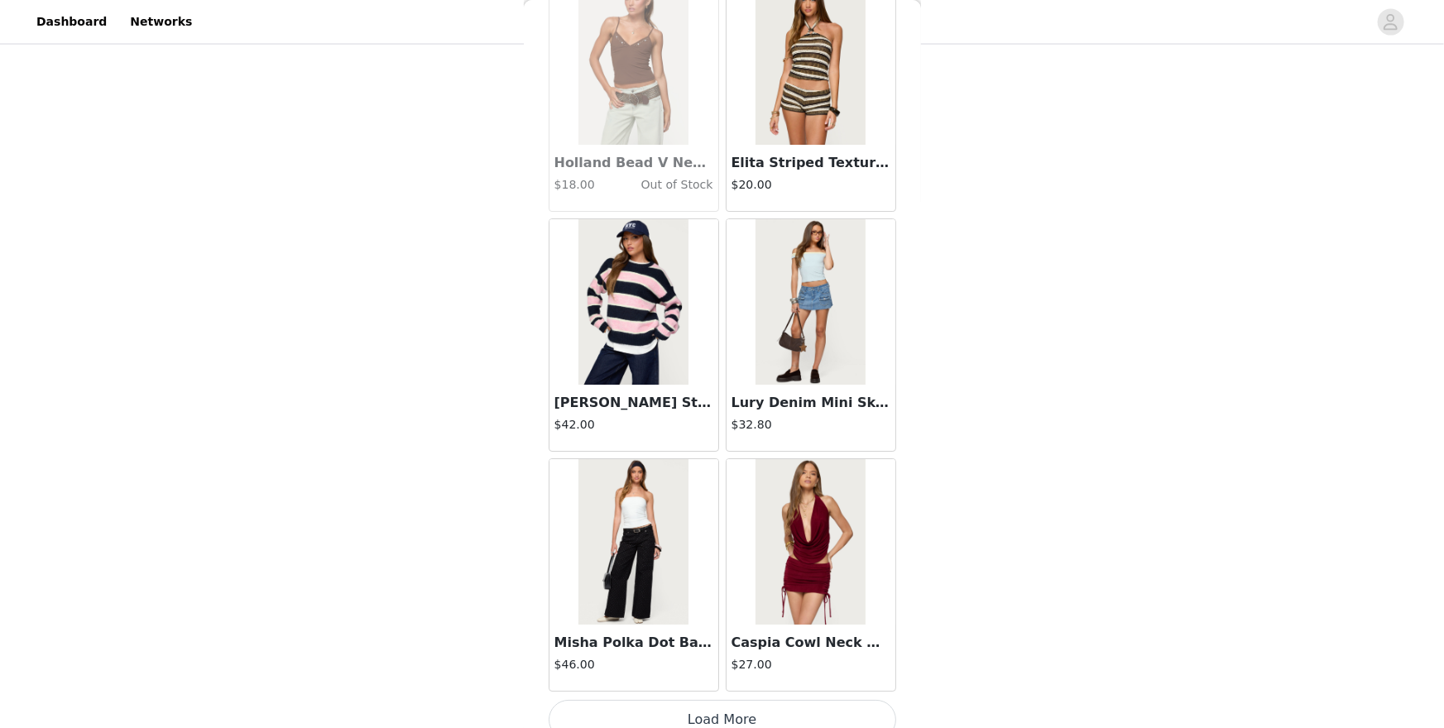
click at [795, 630] on button "Load More" at bounding box center [723, 720] width 348 height 40
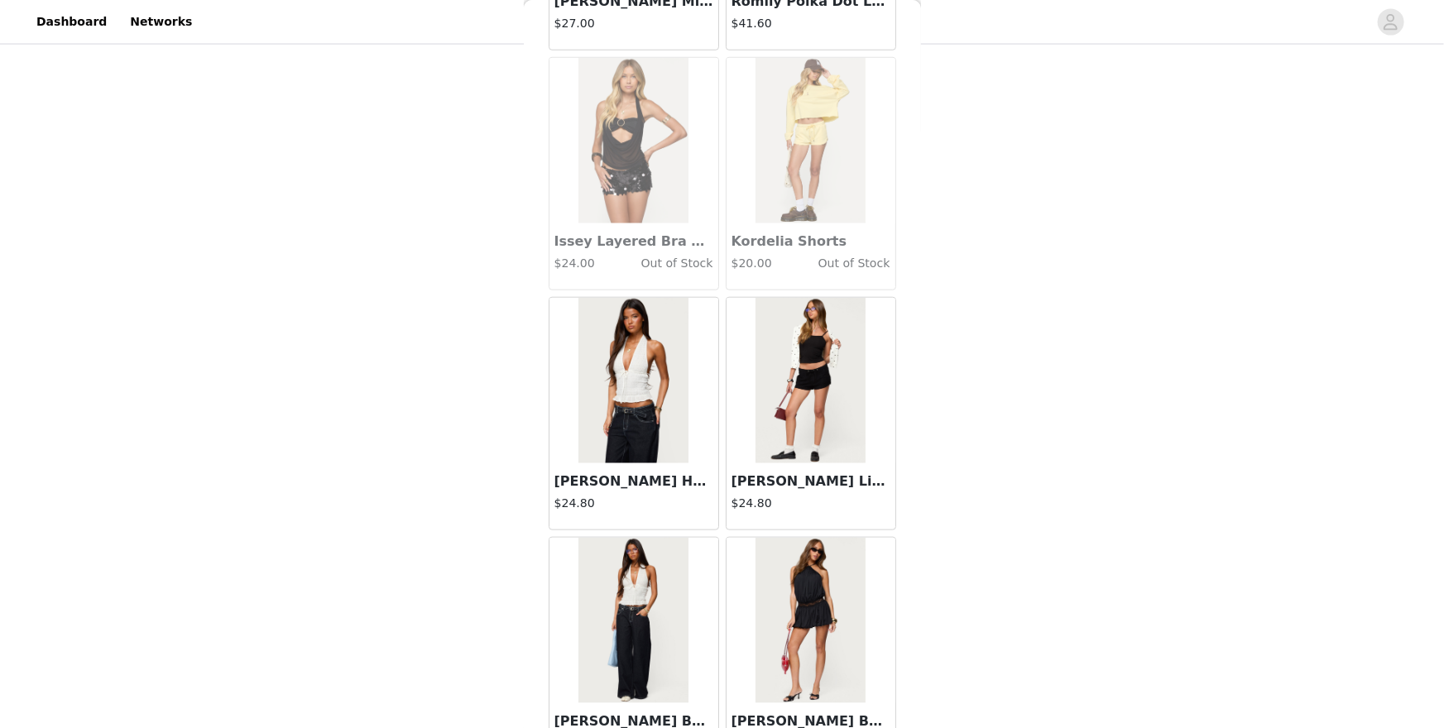
scroll to position [29837, 0]
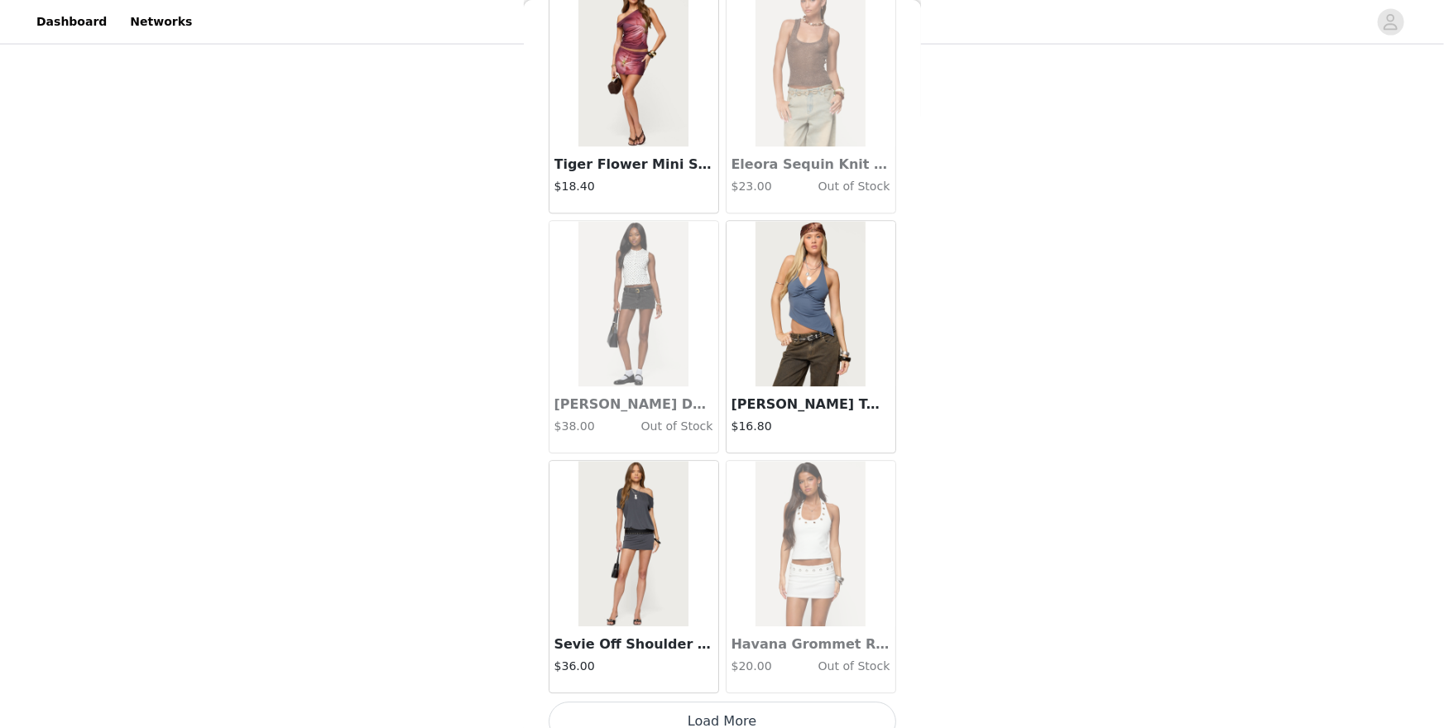
click at [768, 630] on button "Load More" at bounding box center [723, 722] width 348 height 40
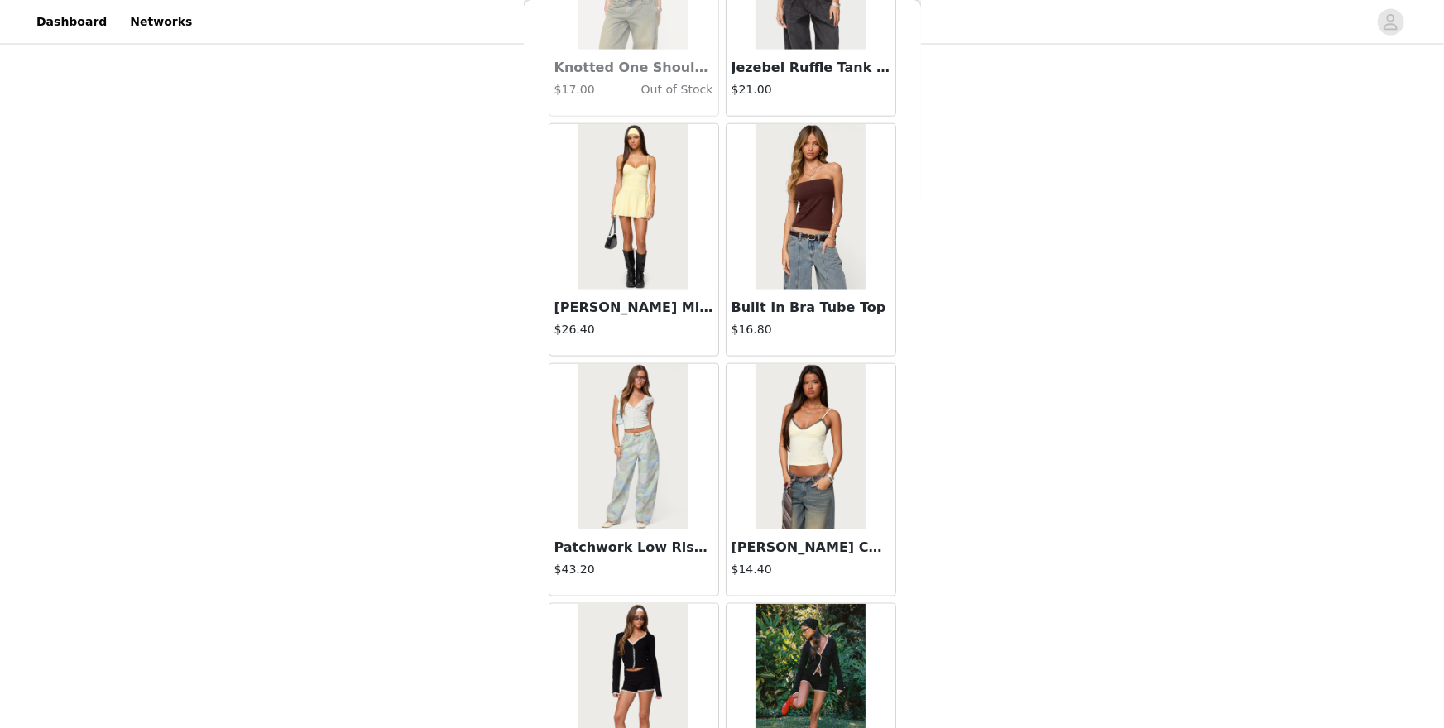
scroll to position [32984, 0]
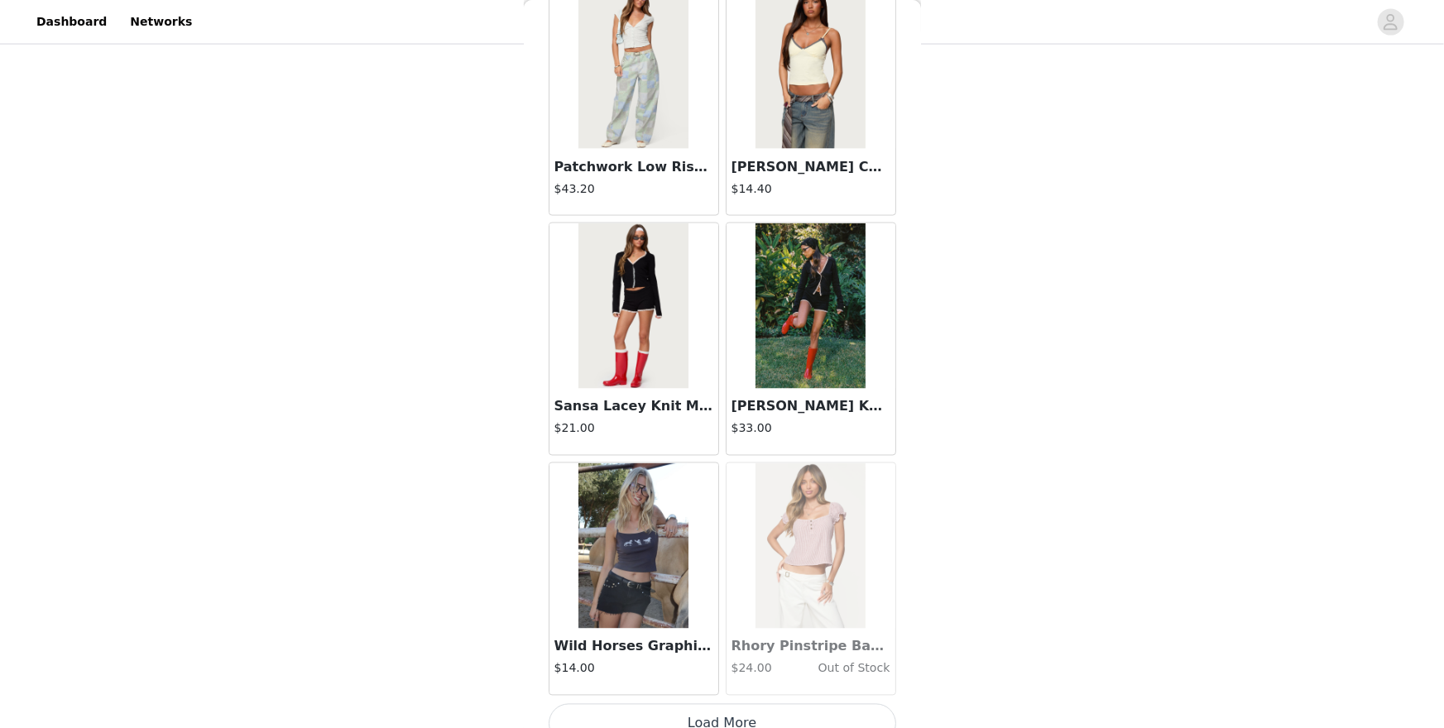
click at [763, 630] on button "Load More" at bounding box center [723, 724] width 348 height 40
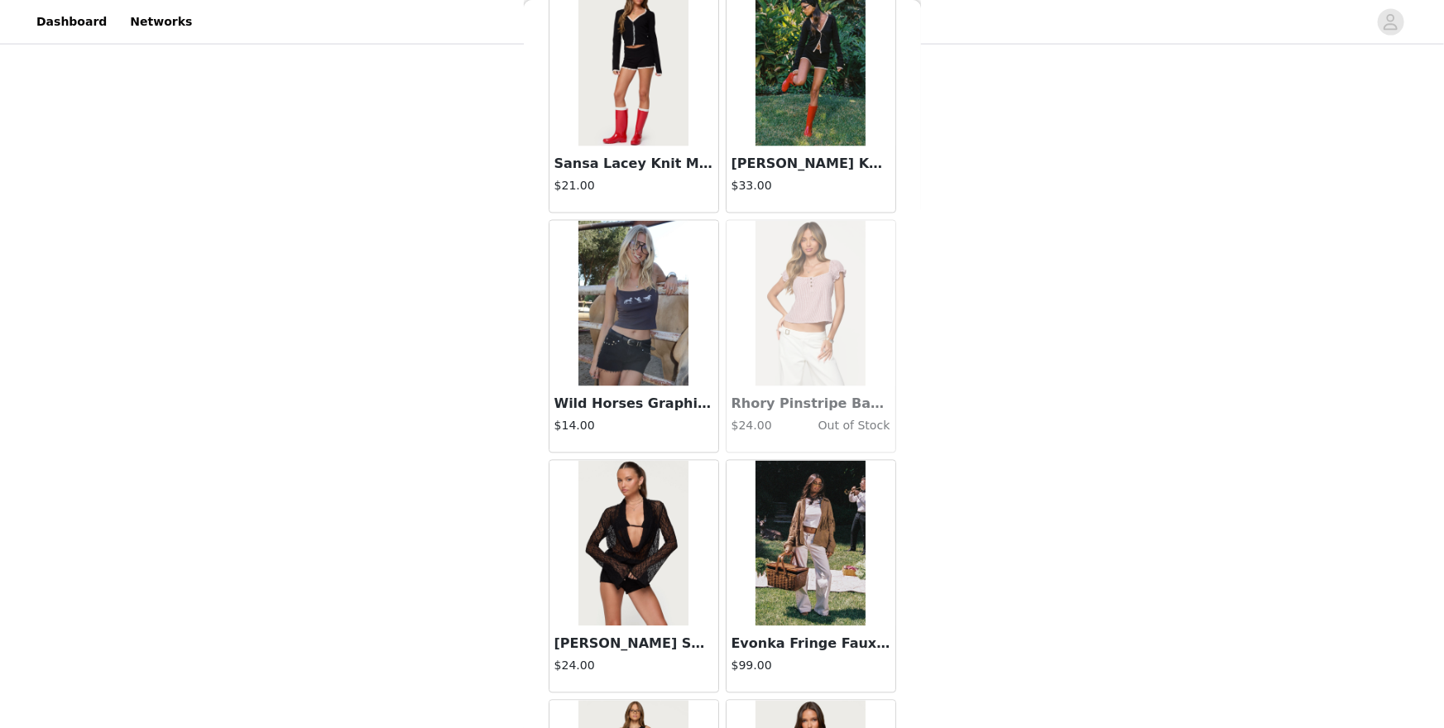
scroll to position [33373, 0]
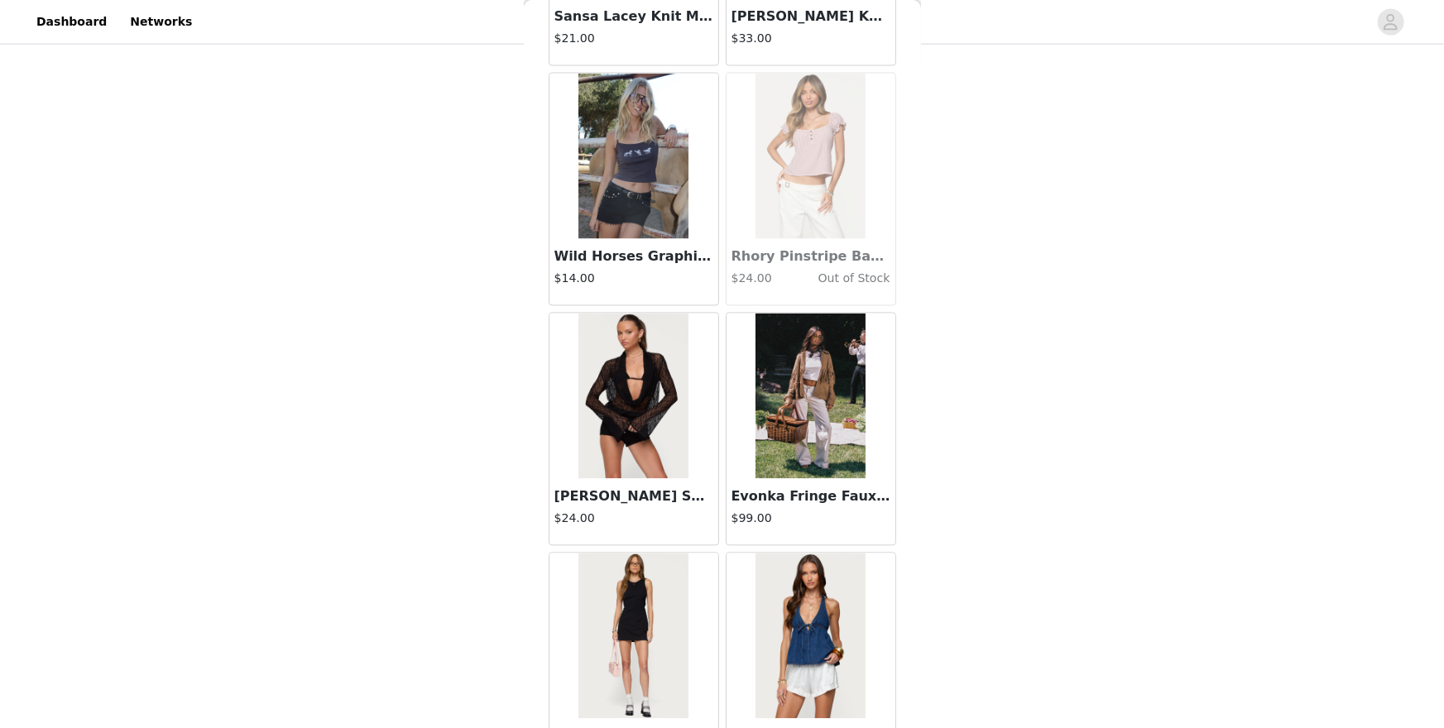
click at [625, 172] on img at bounding box center [634, 157] width 110 height 166
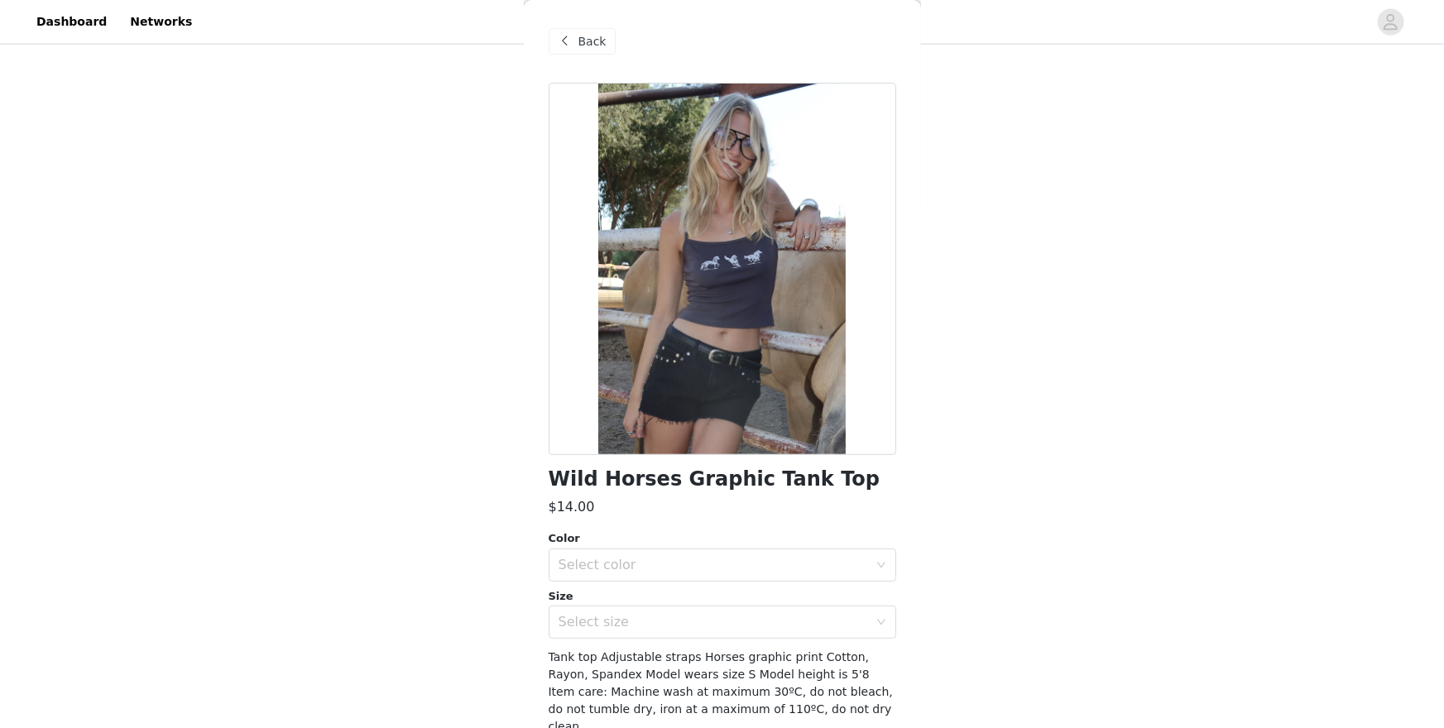
scroll to position [59, 0]
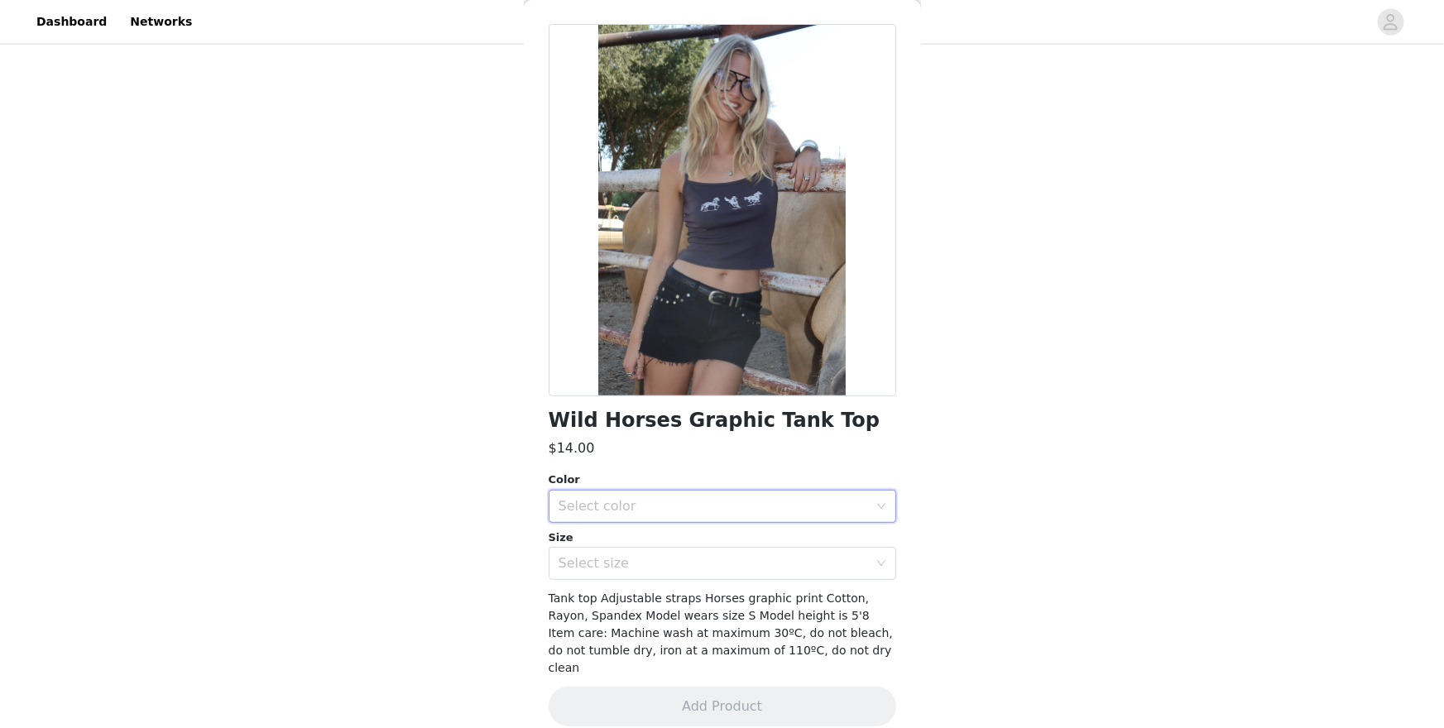
click at [728, 494] on div "Select color" at bounding box center [717, 506] width 317 height 31
click at [710, 537] on li "GRAY" at bounding box center [723, 542] width 348 height 26
click at [703, 557] on div "Select size" at bounding box center [714, 563] width 310 height 17
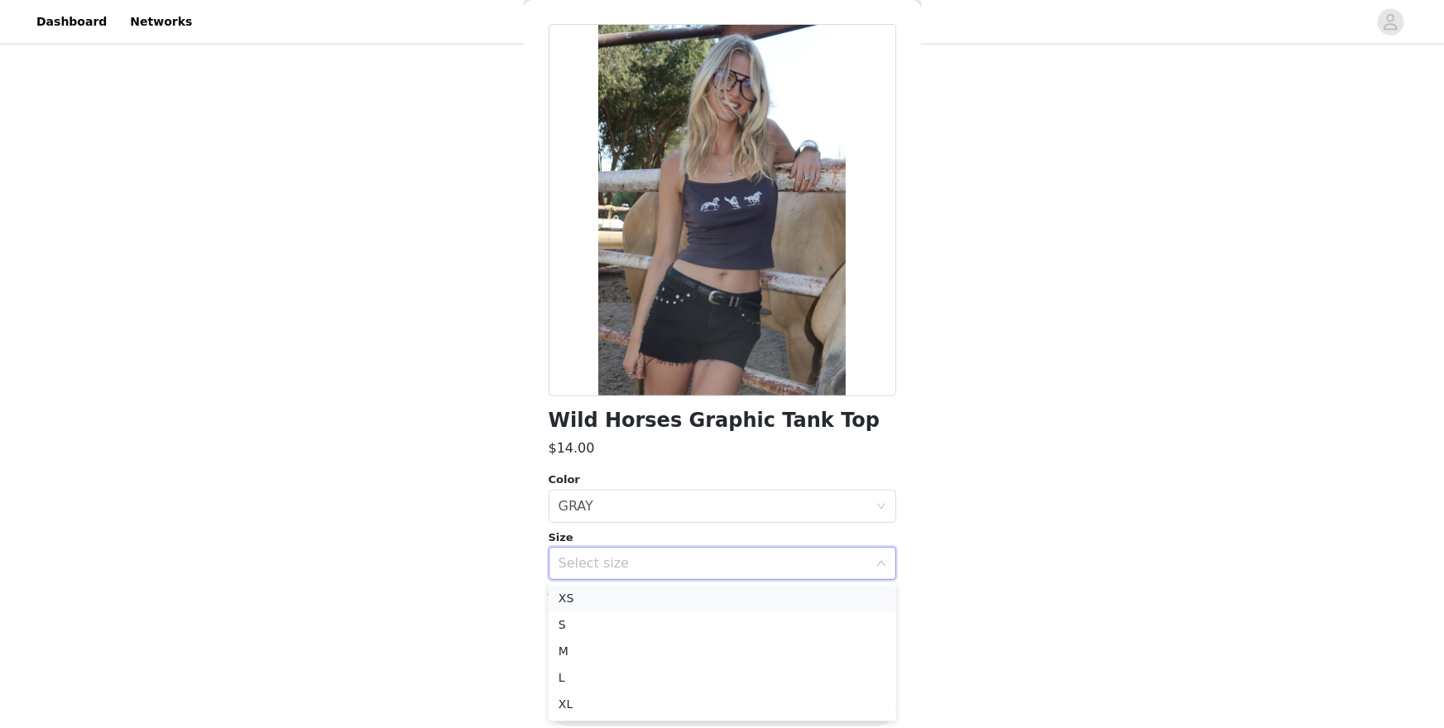
click at [651, 601] on li "XS" at bounding box center [723, 599] width 348 height 26
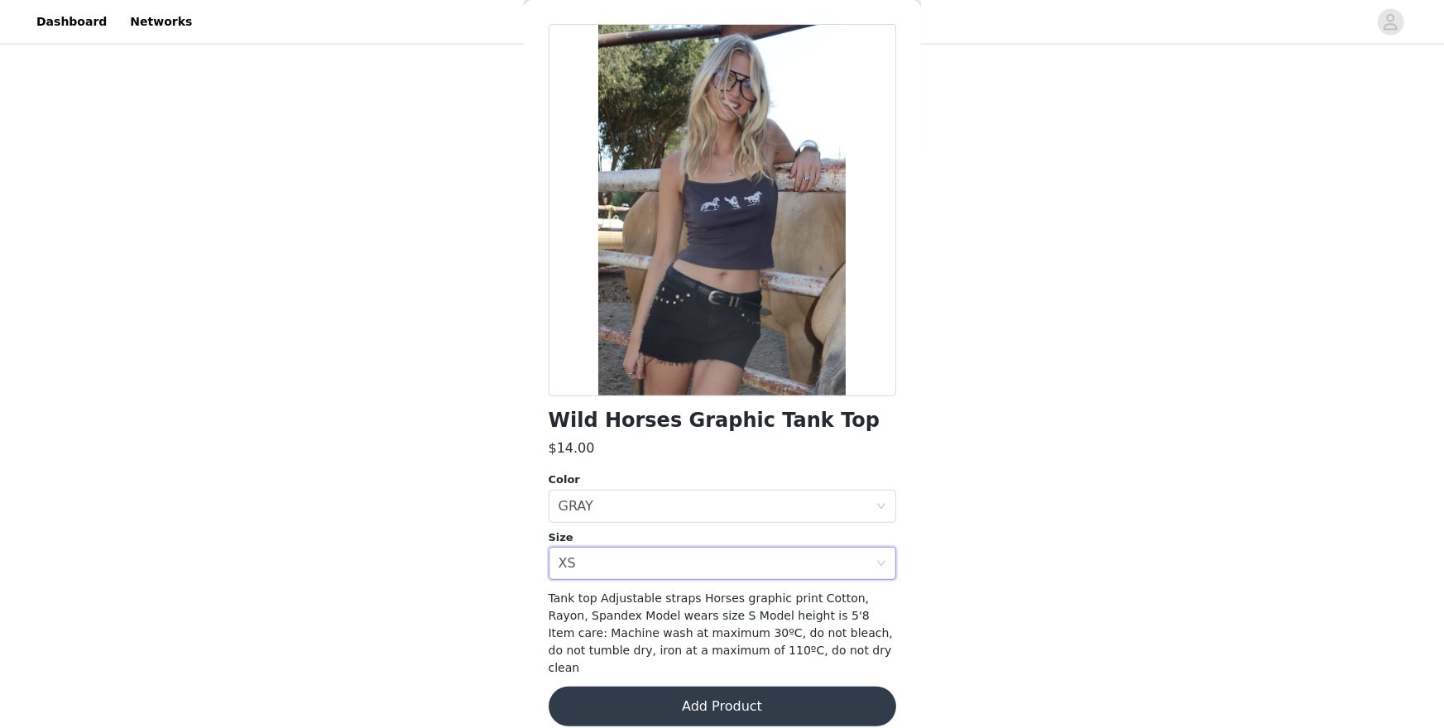
click at [671, 630] on button "Add Product" at bounding box center [723, 707] width 348 height 40
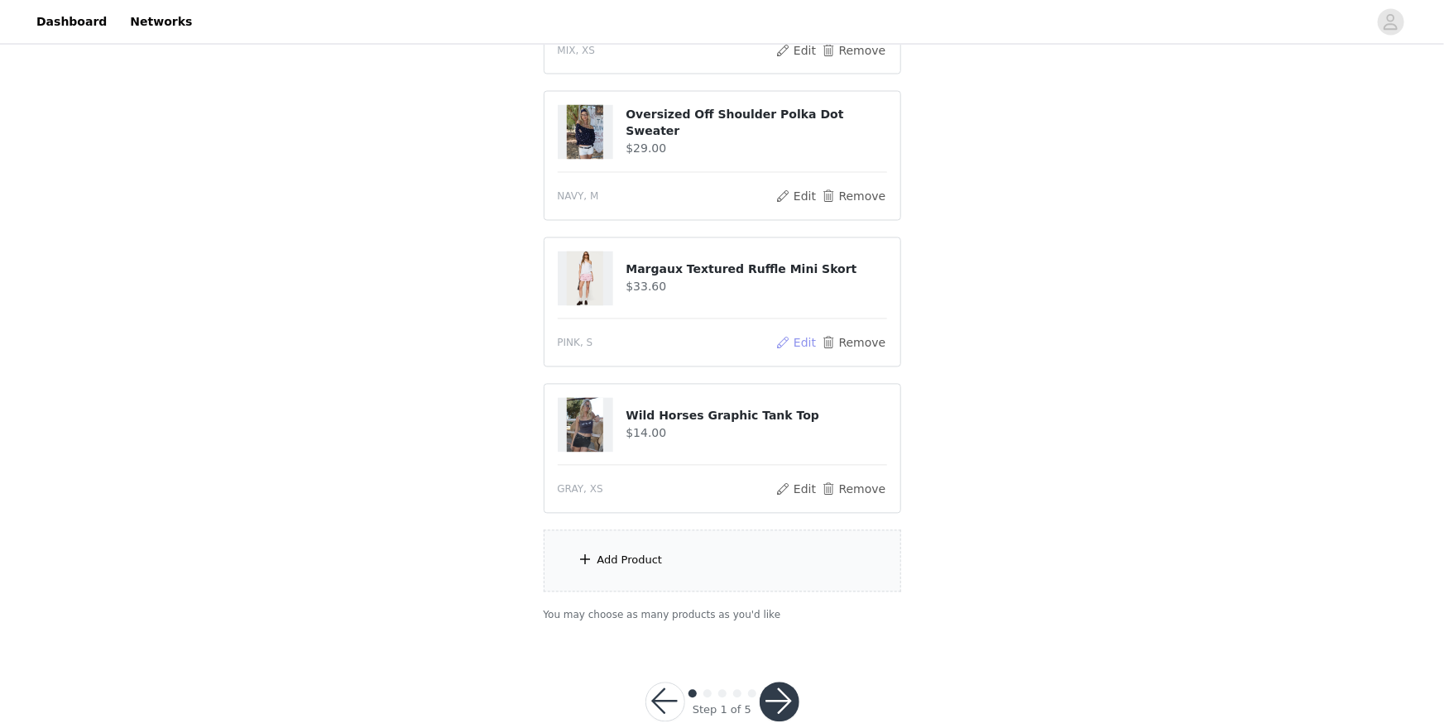
scroll to position [1487, 0]
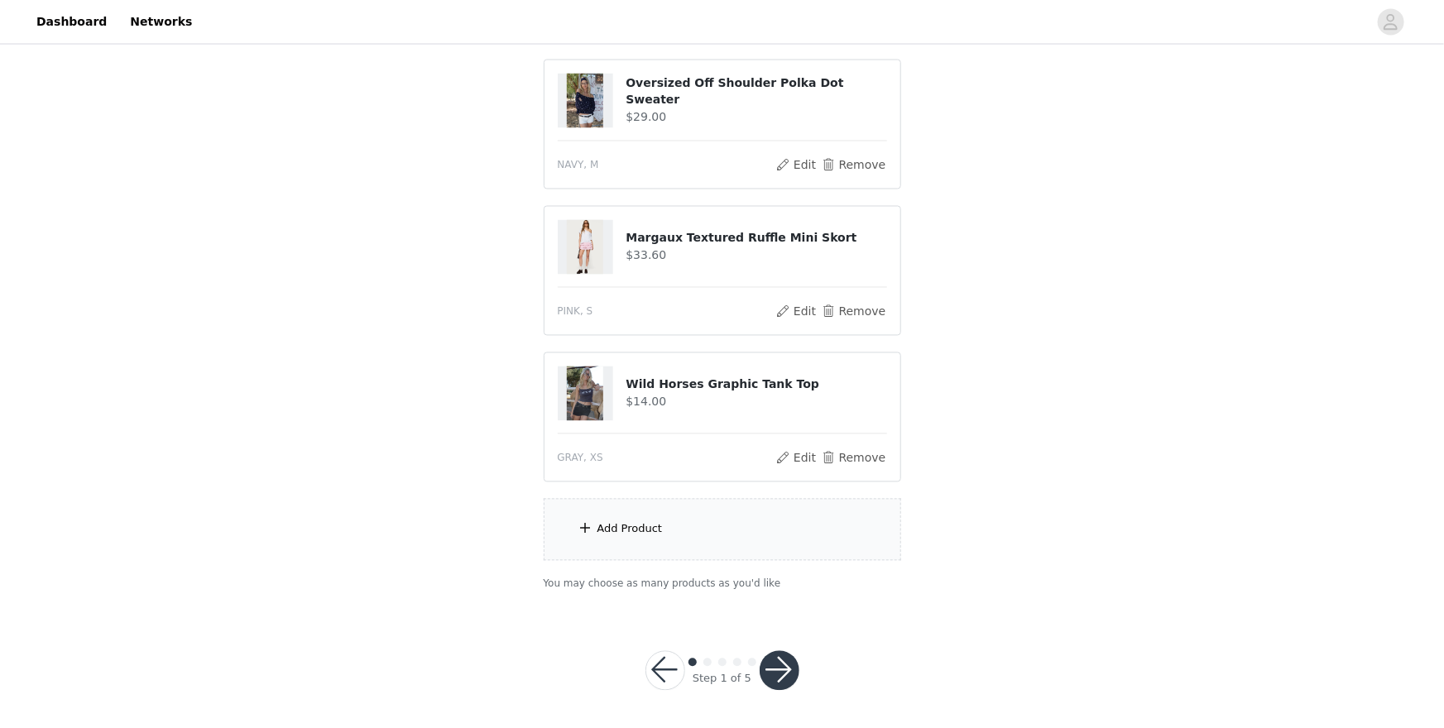
click at [786, 630] on button "button" at bounding box center [780, 671] width 40 height 40
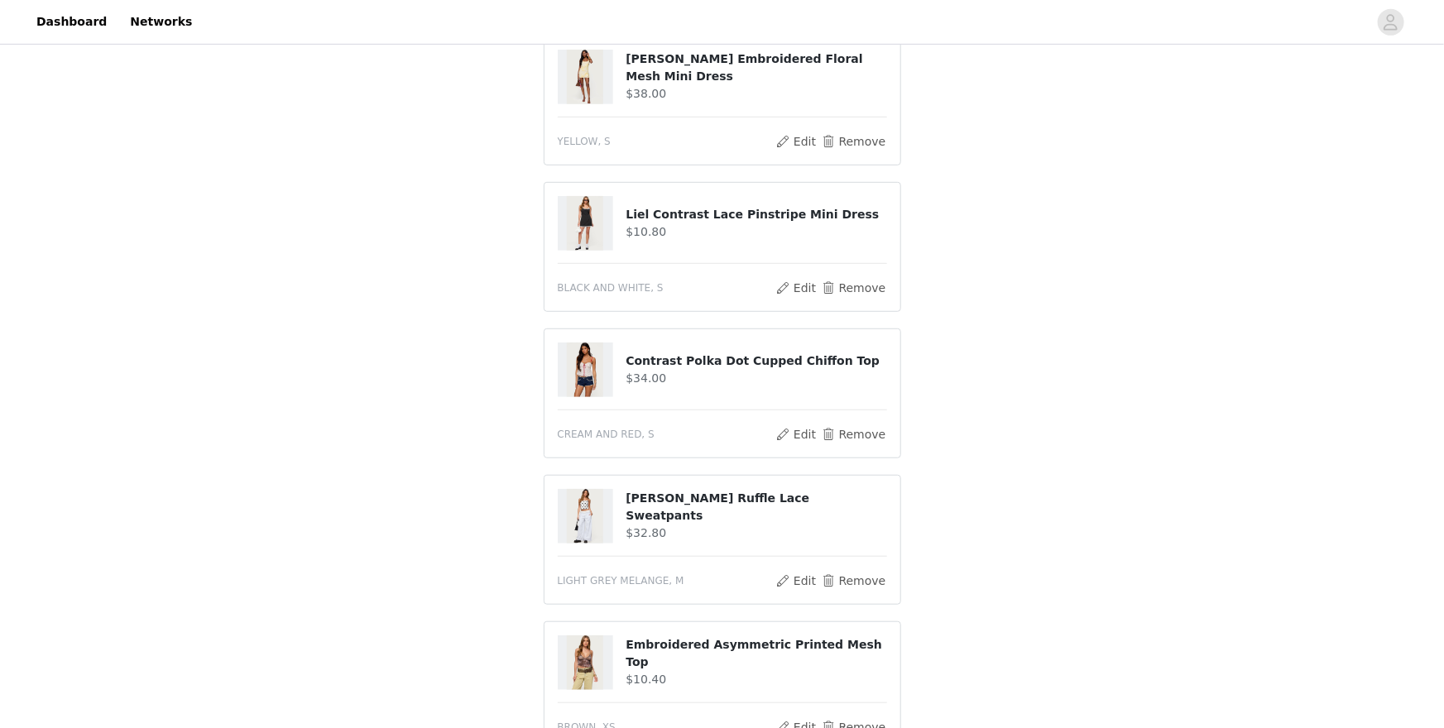
scroll to position [0, 0]
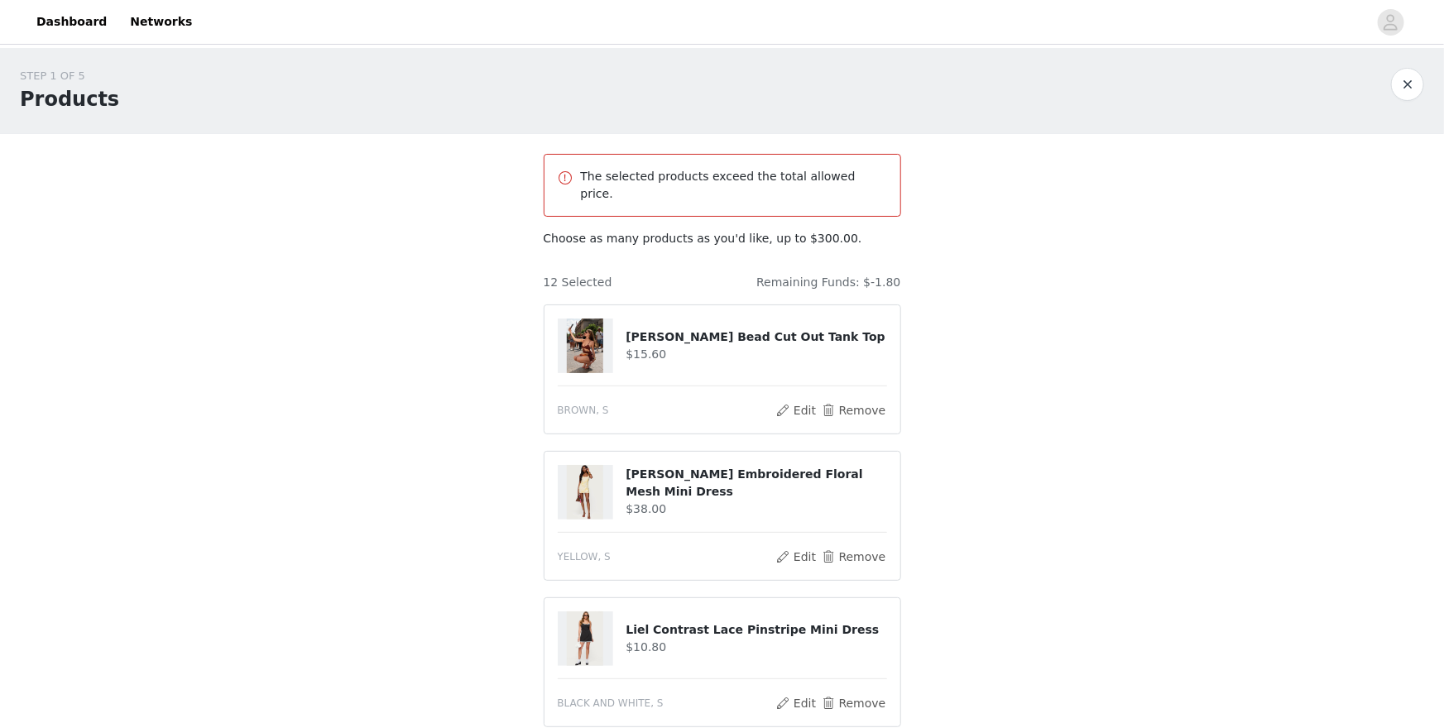
click at [688, 329] on h4 "[PERSON_NAME] Bead Cut Out Tank Top" at bounding box center [756, 337] width 261 height 17
click at [858, 401] on button "Remove" at bounding box center [853, 411] width 66 height 20
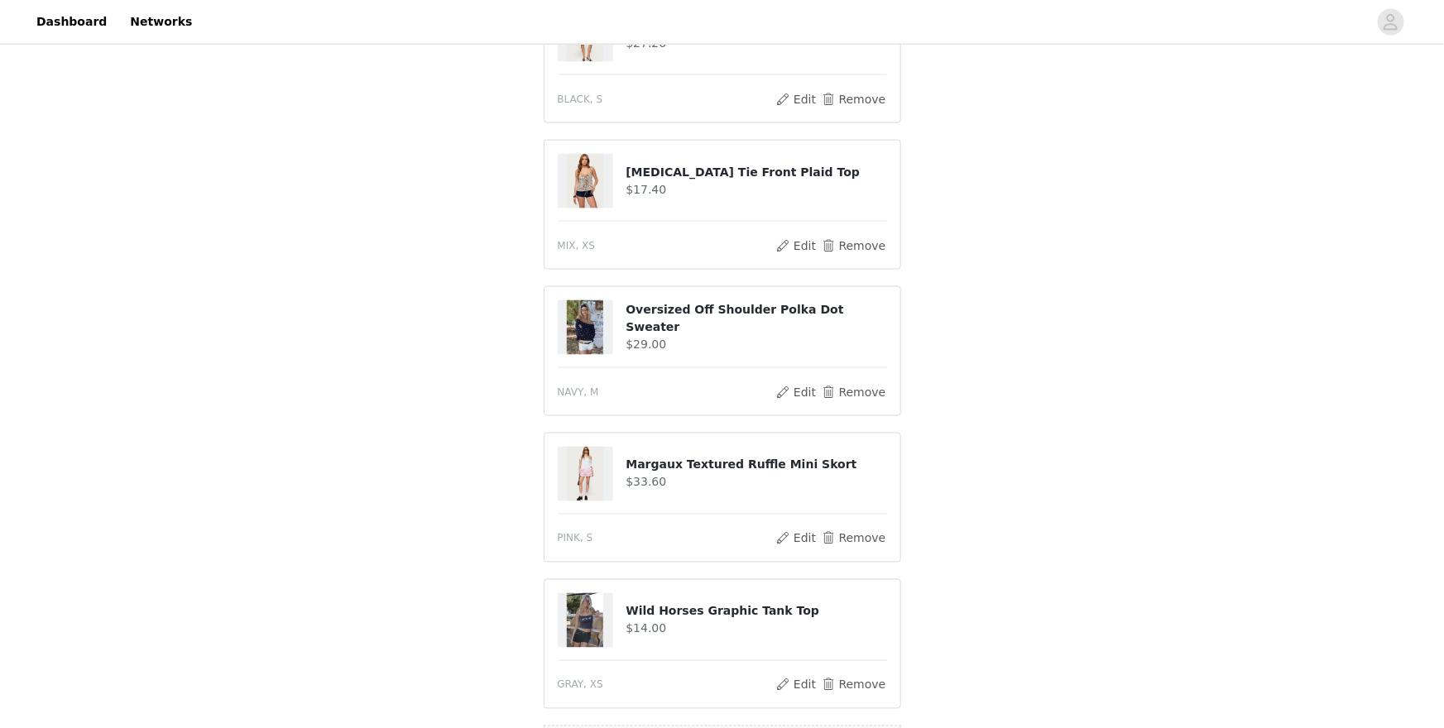
scroll to position [1402, 0]
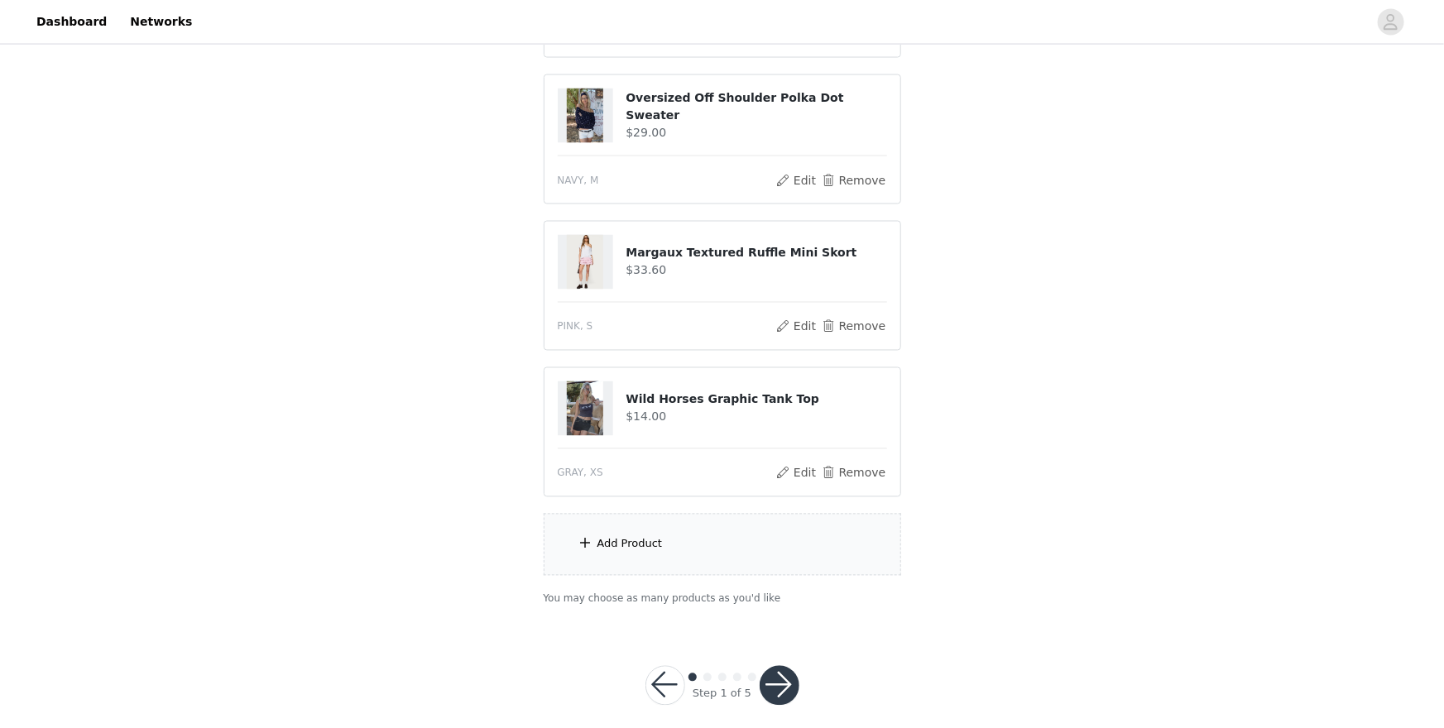
click at [627, 536] on div "Add Product" at bounding box center [630, 544] width 65 height 17
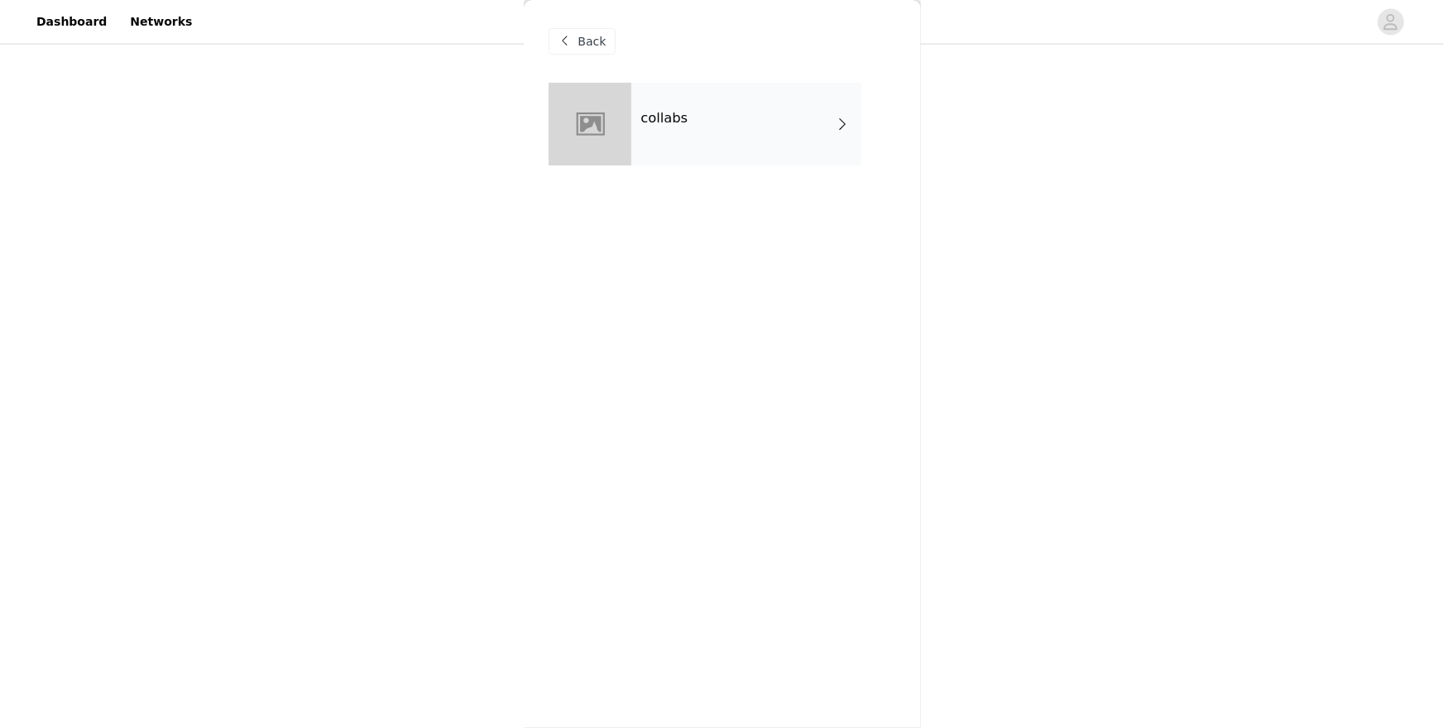
click at [810, 131] on div "collabs" at bounding box center [747, 124] width 230 height 83
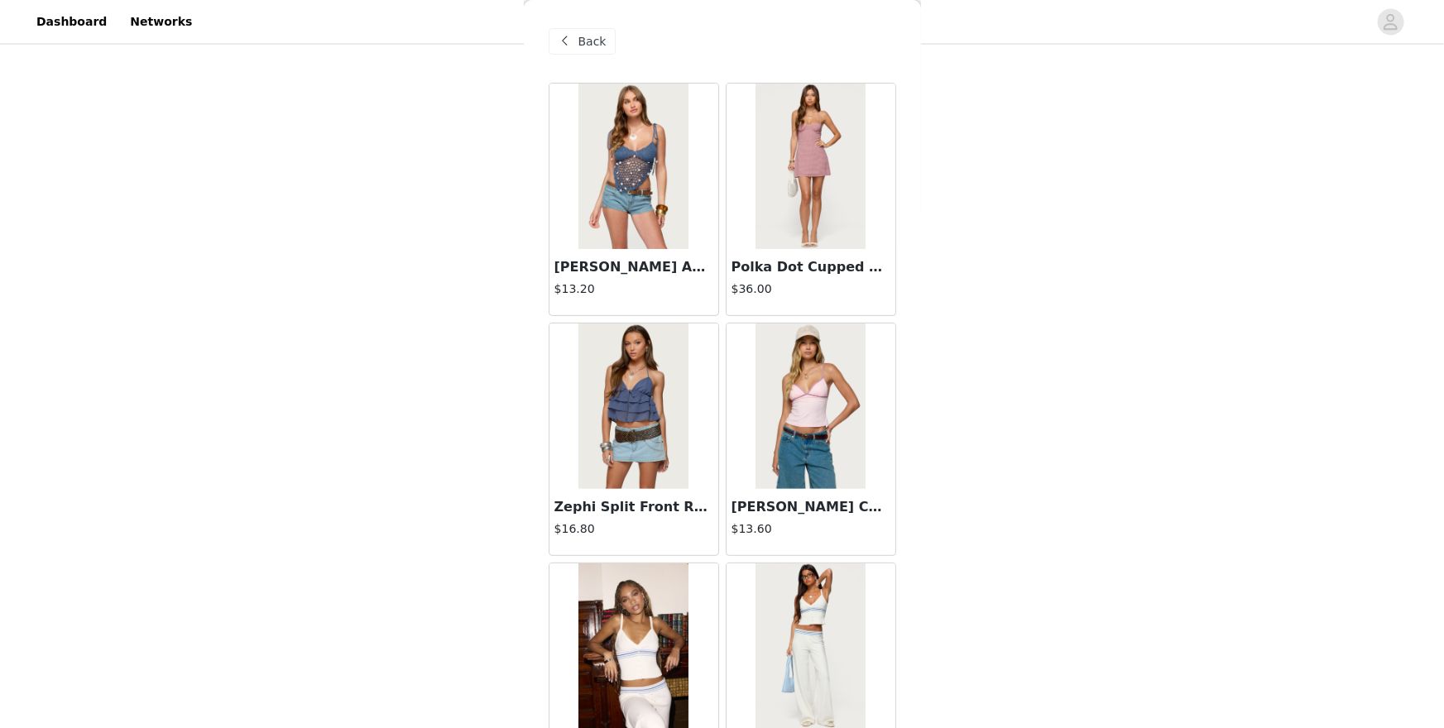
scroll to position [1803, 0]
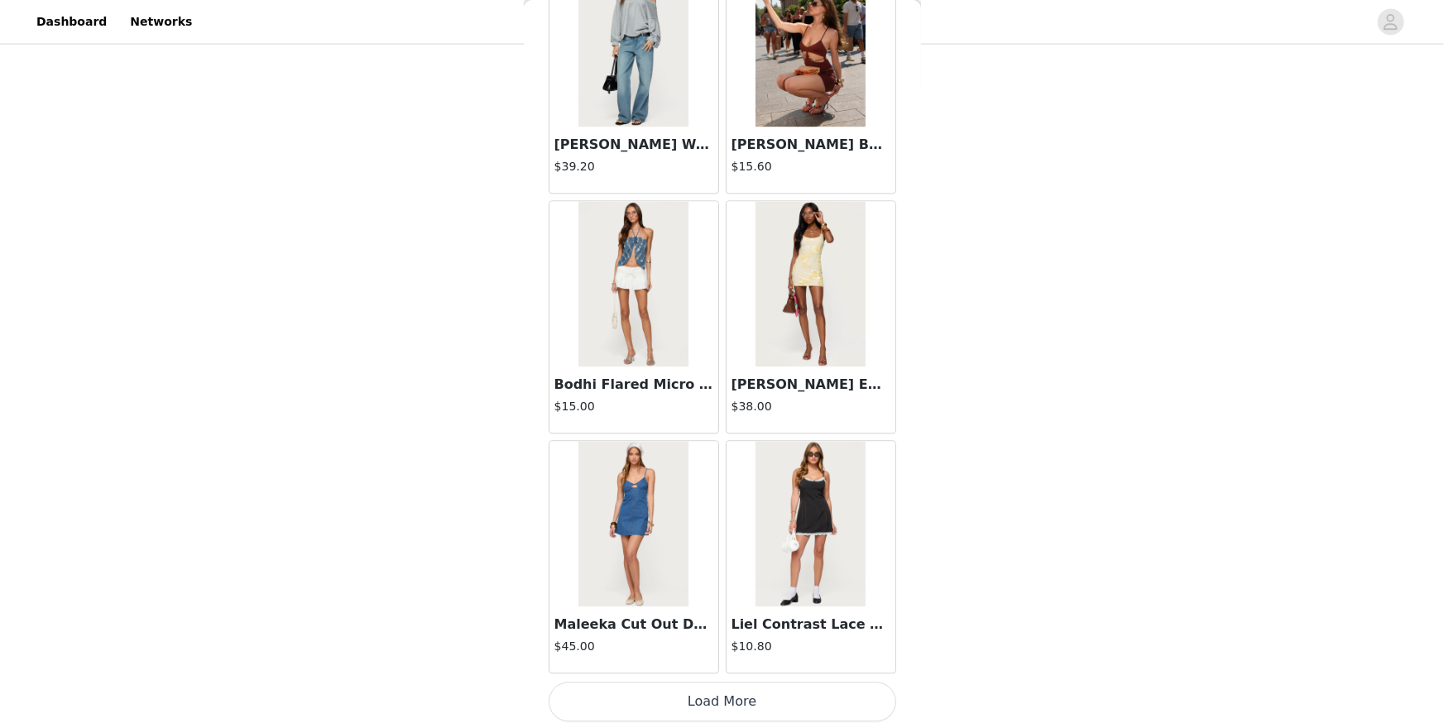
click at [751, 630] on button "Load More" at bounding box center [723, 702] width 348 height 40
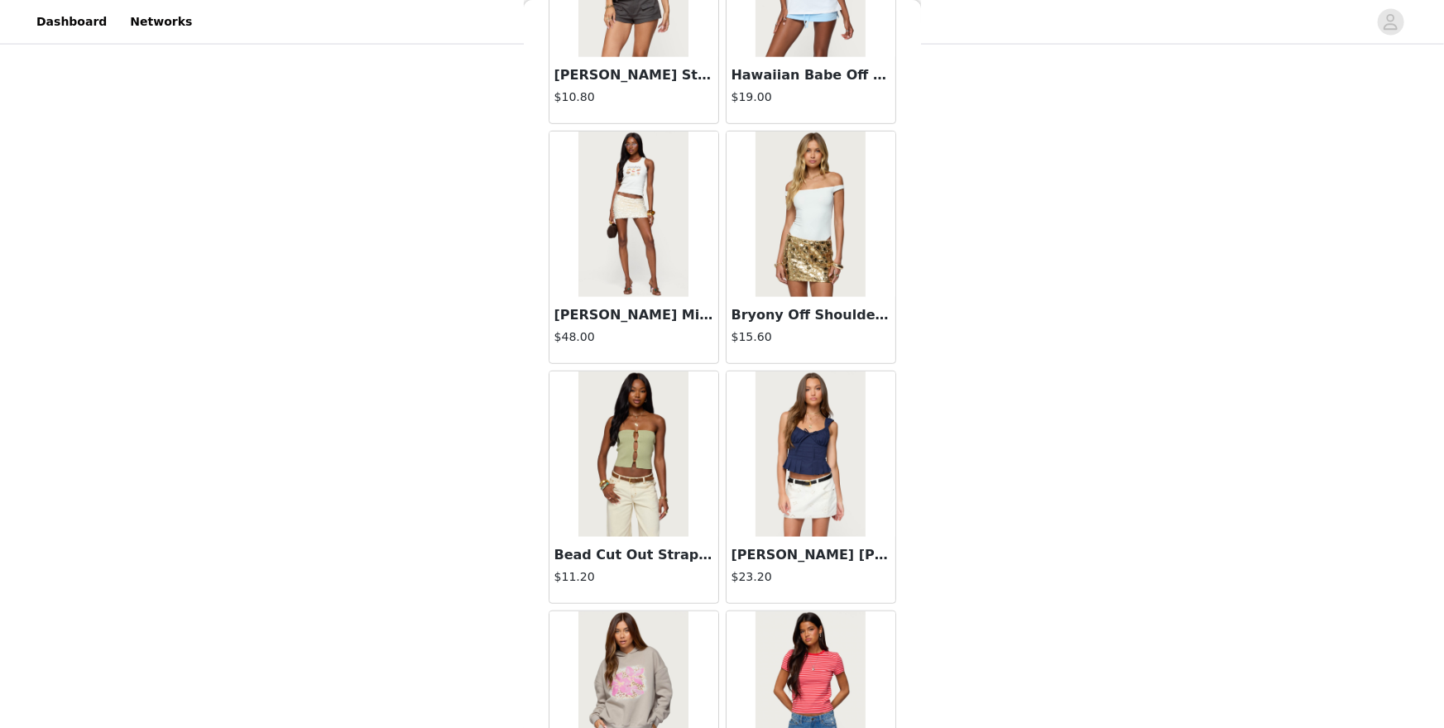
scroll to position [4201, 0]
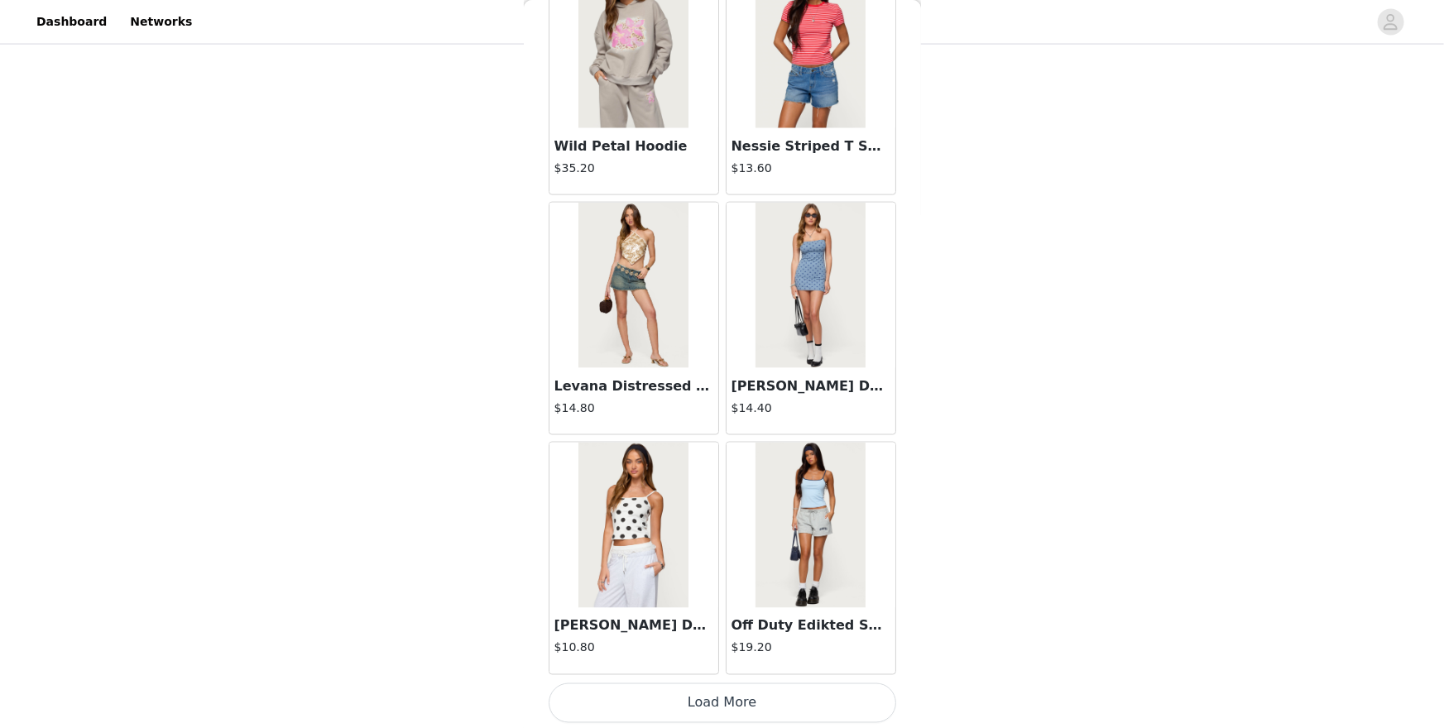
click at [722, 630] on button "Load More" at bounding box center [723, 704] width 348 height 40
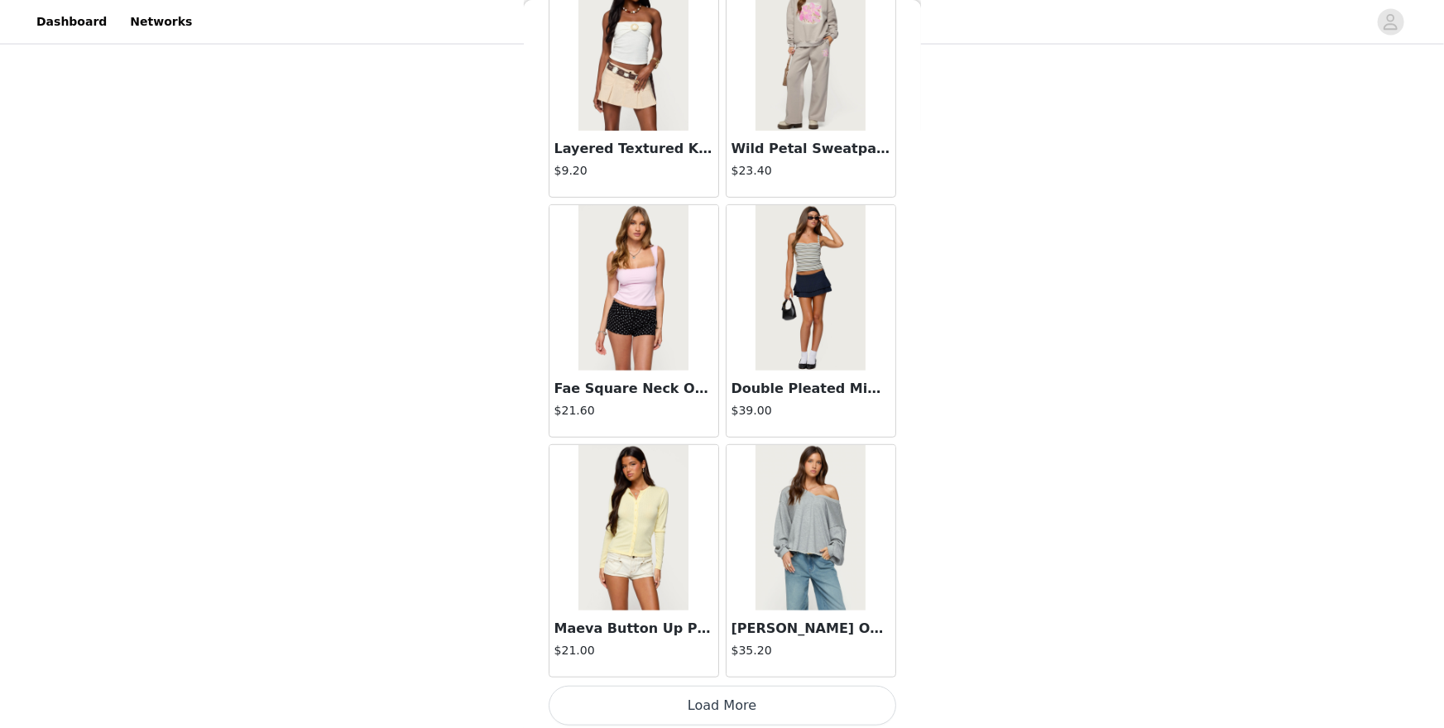
click at [729, 630] on button "Load More" at bounding box center [723, 706] width 348 height 40
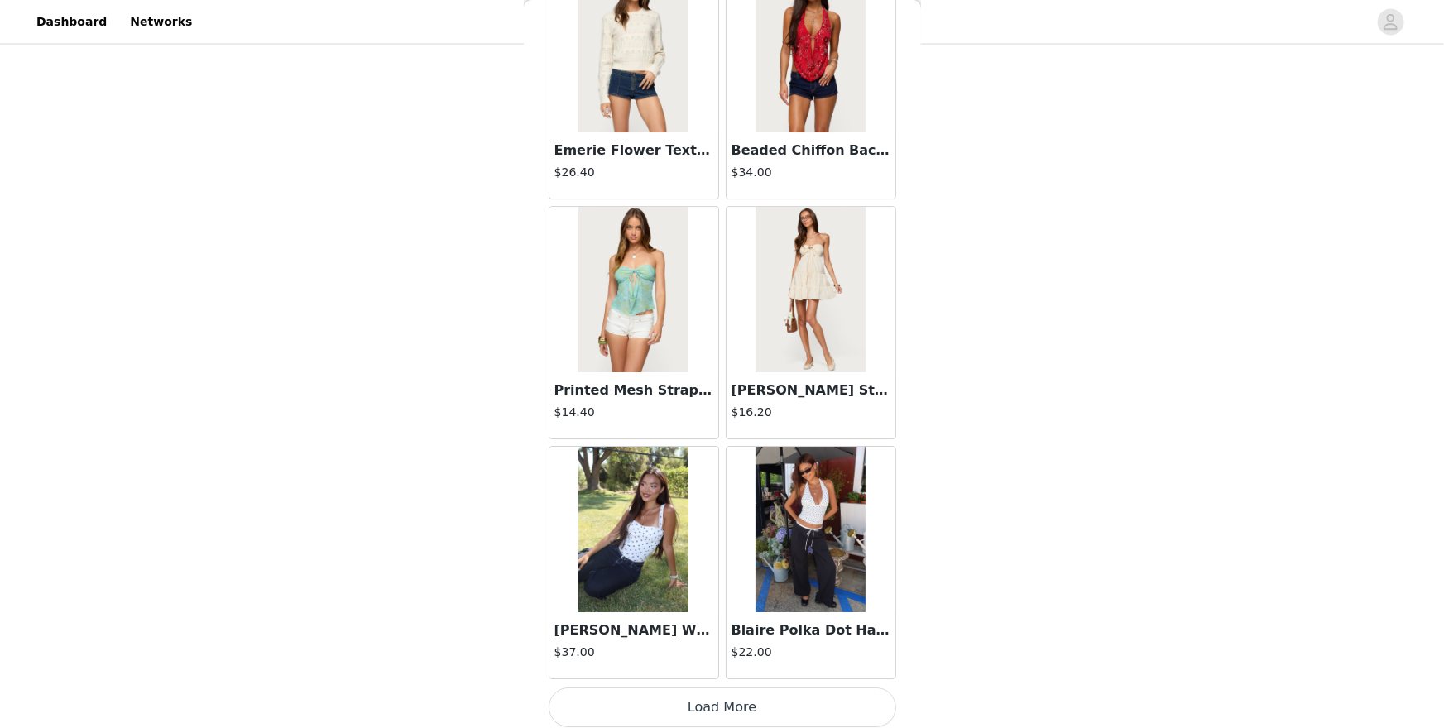
click at [729, 630] on button "Load More" at bounding box center [723, 708] width 348 height 40
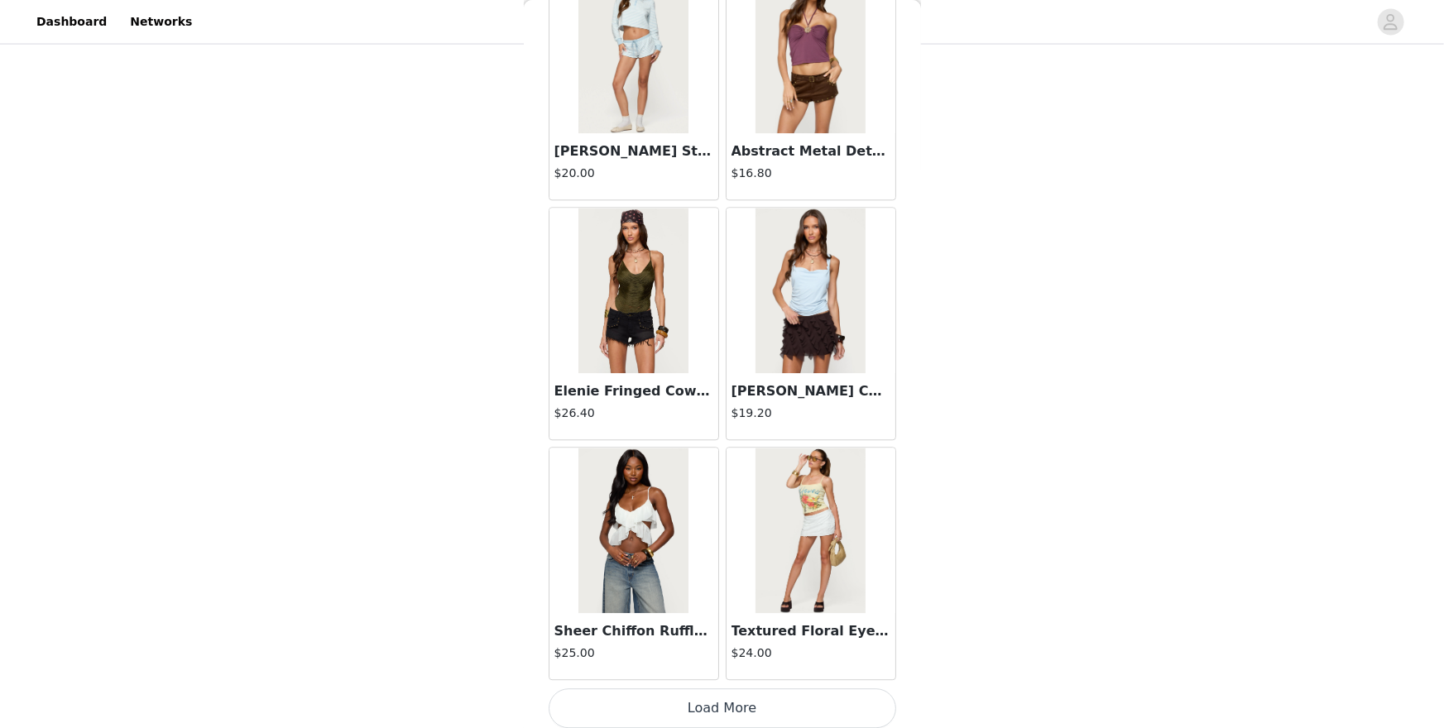
click at [729, 630] on button "Load More" at bounding box center [723, 709] width 348 height 40
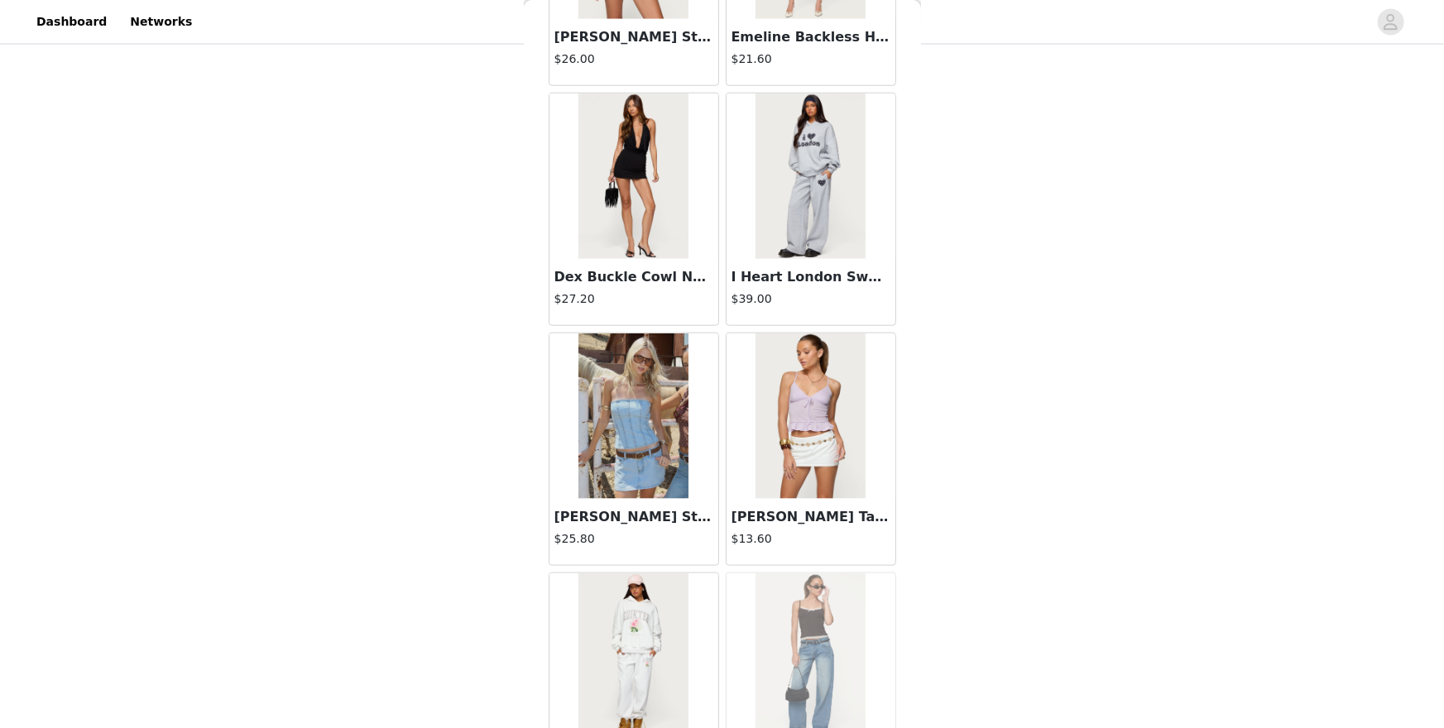
scroll to position [13665, 0]
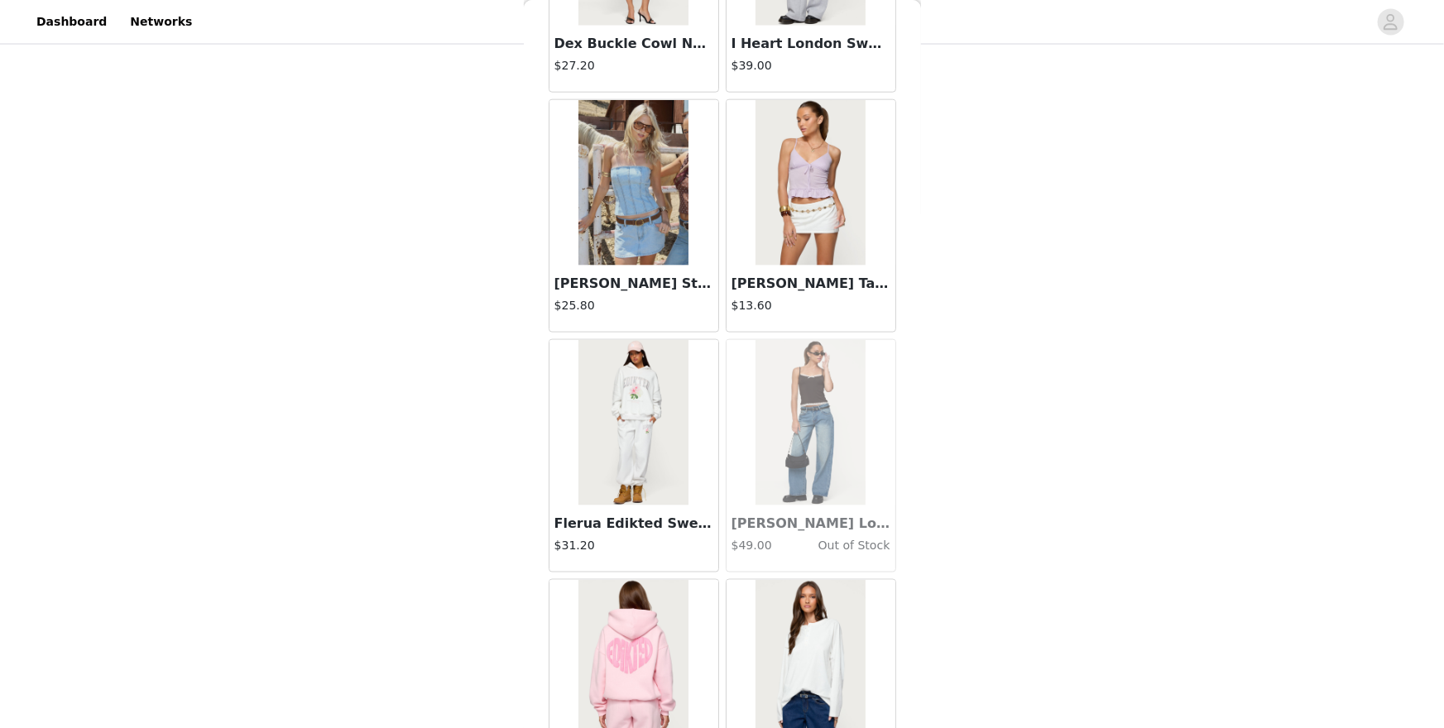
click at [729, 630] on div at bounding box center [811, 663] width 169 height 166
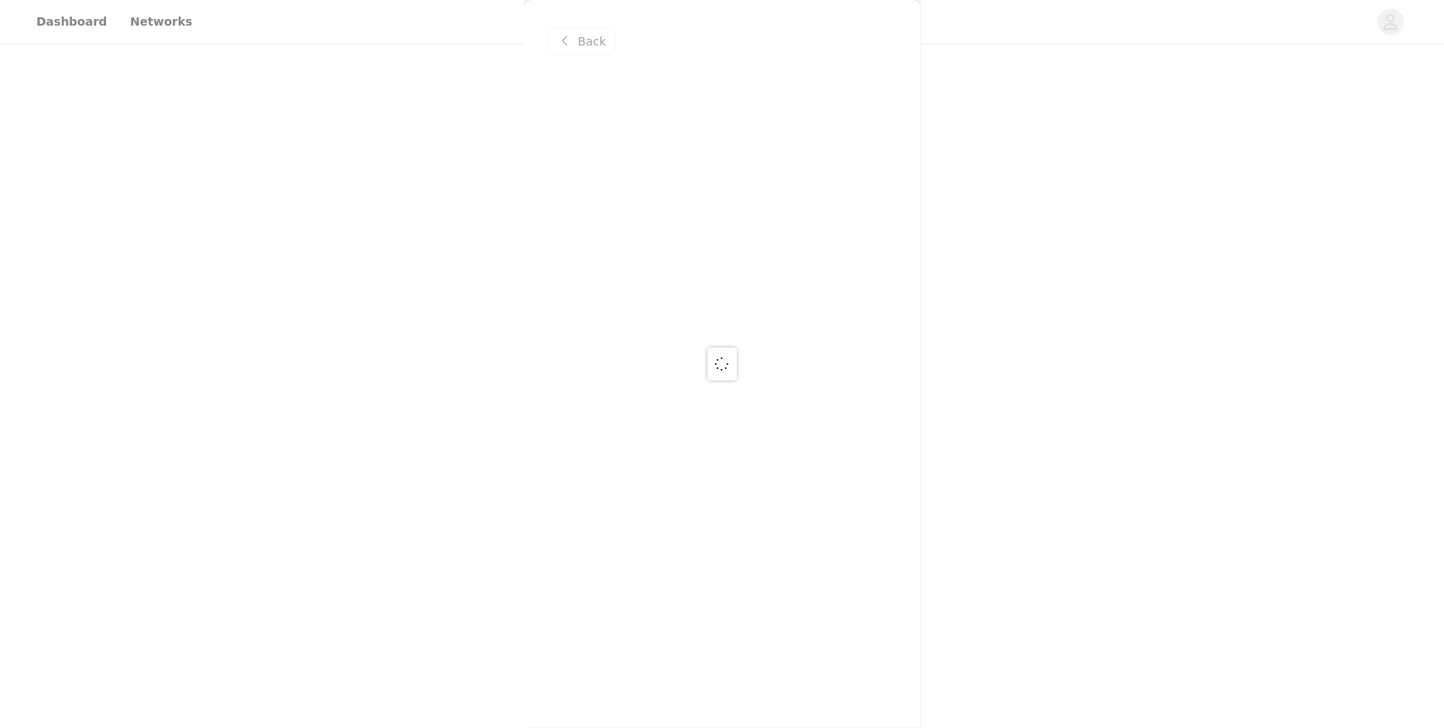
scroll to position [0, 0]
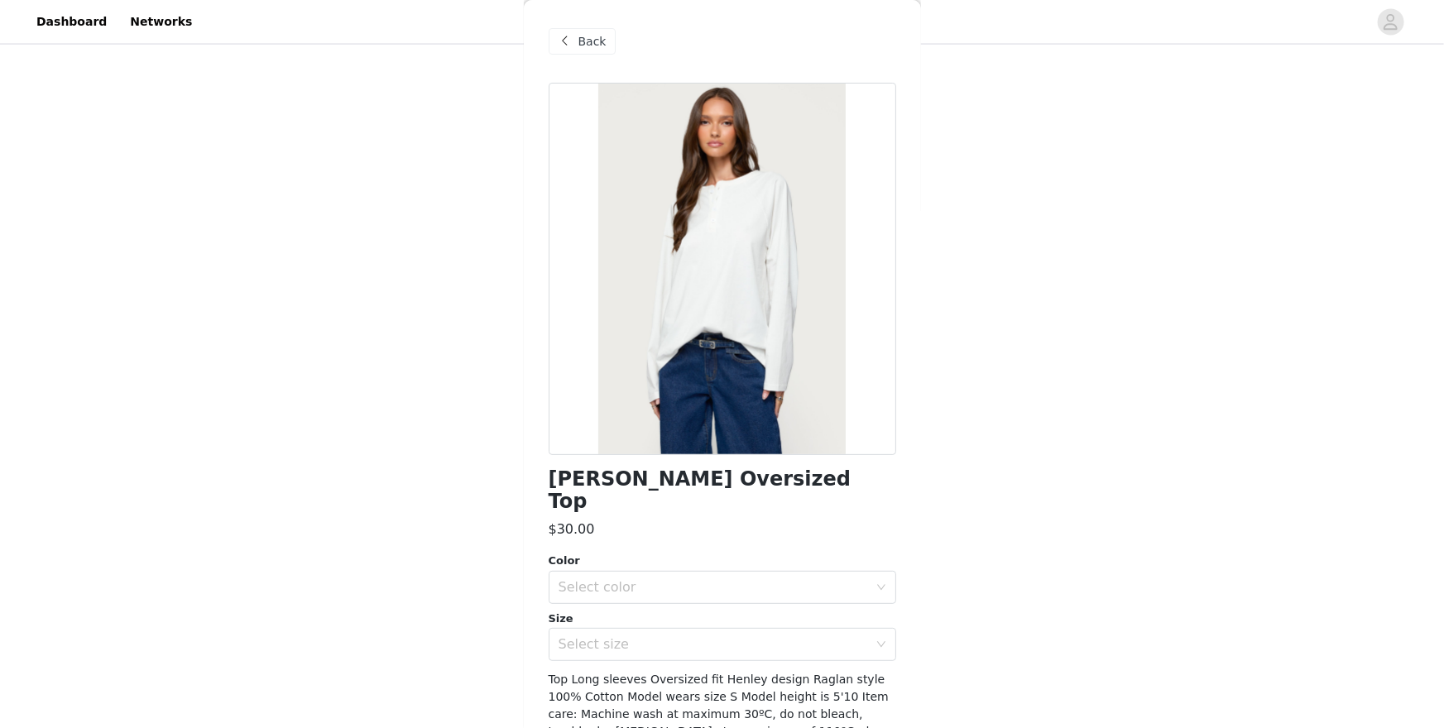
click at [597, 45] on span "Back" at bounding box center [593, 41] width 28 height 17
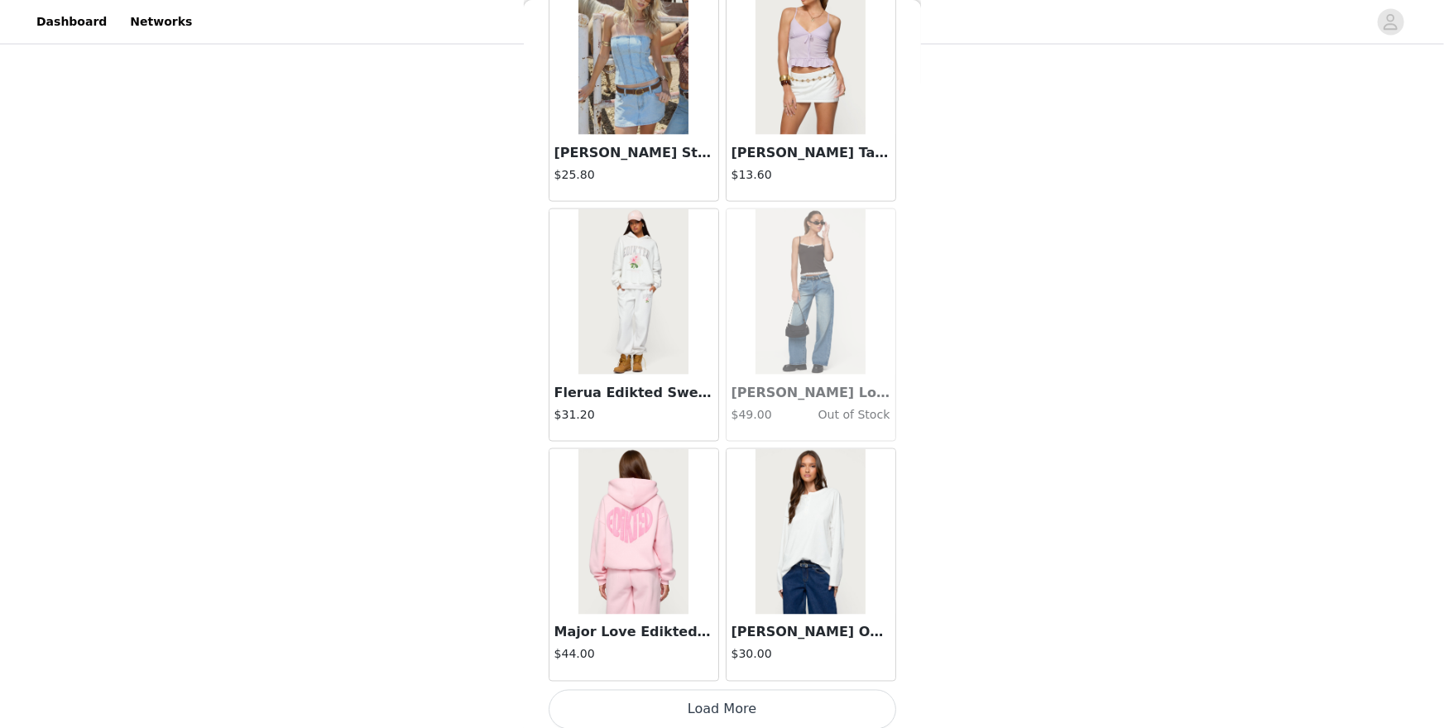
click at [738, 630] on button "Load More" at bounding box center [723, 710] width 348 height 40
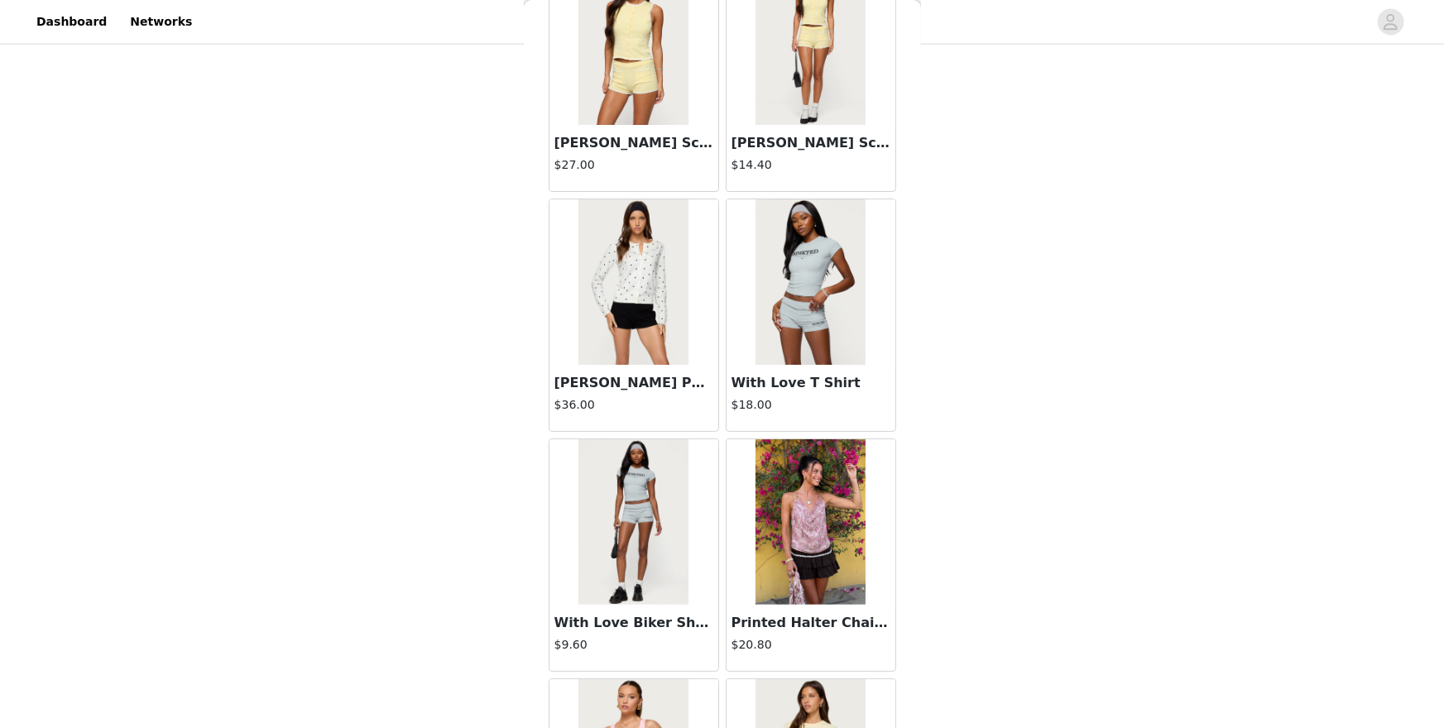
scroll to position [16194, 0]
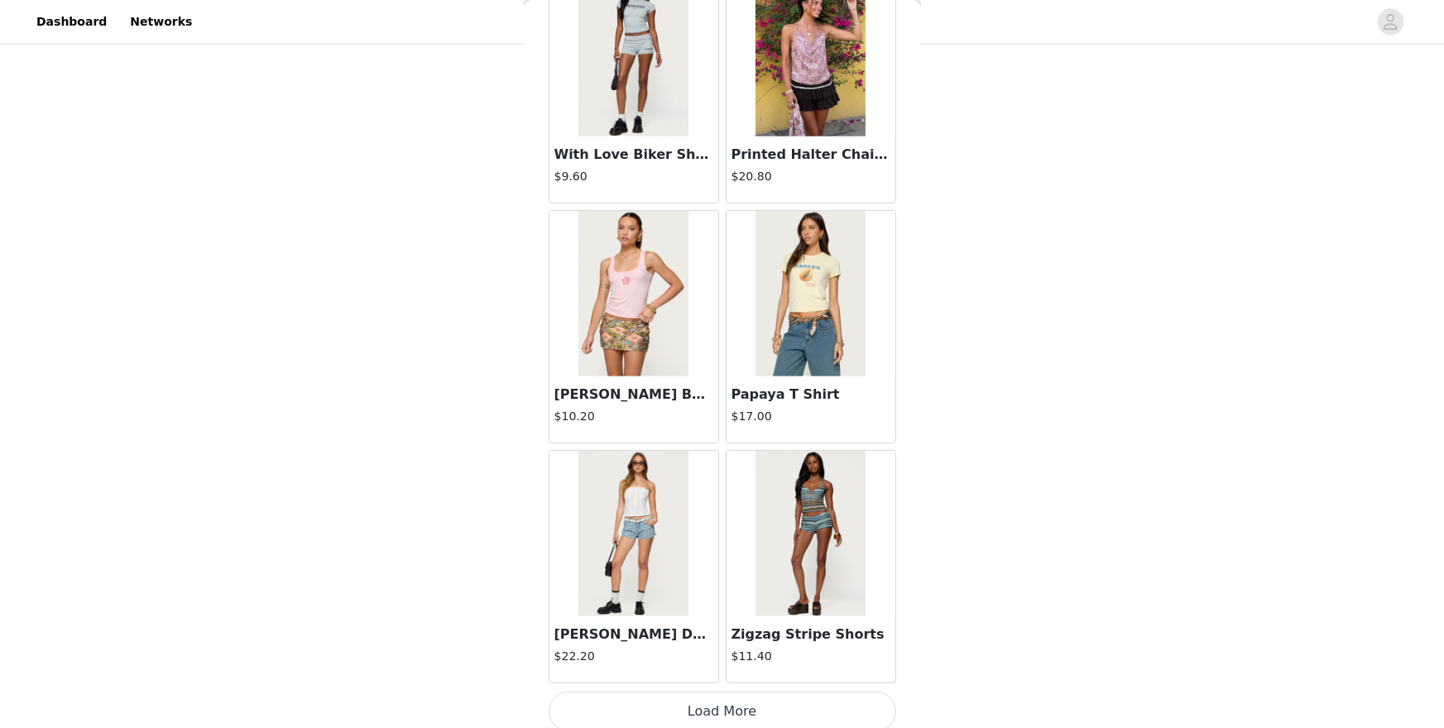
click at [758, 630] on div "Zigzag Stripe Shorts $11.40" at bounding box center [811, 650] width 169 height 66
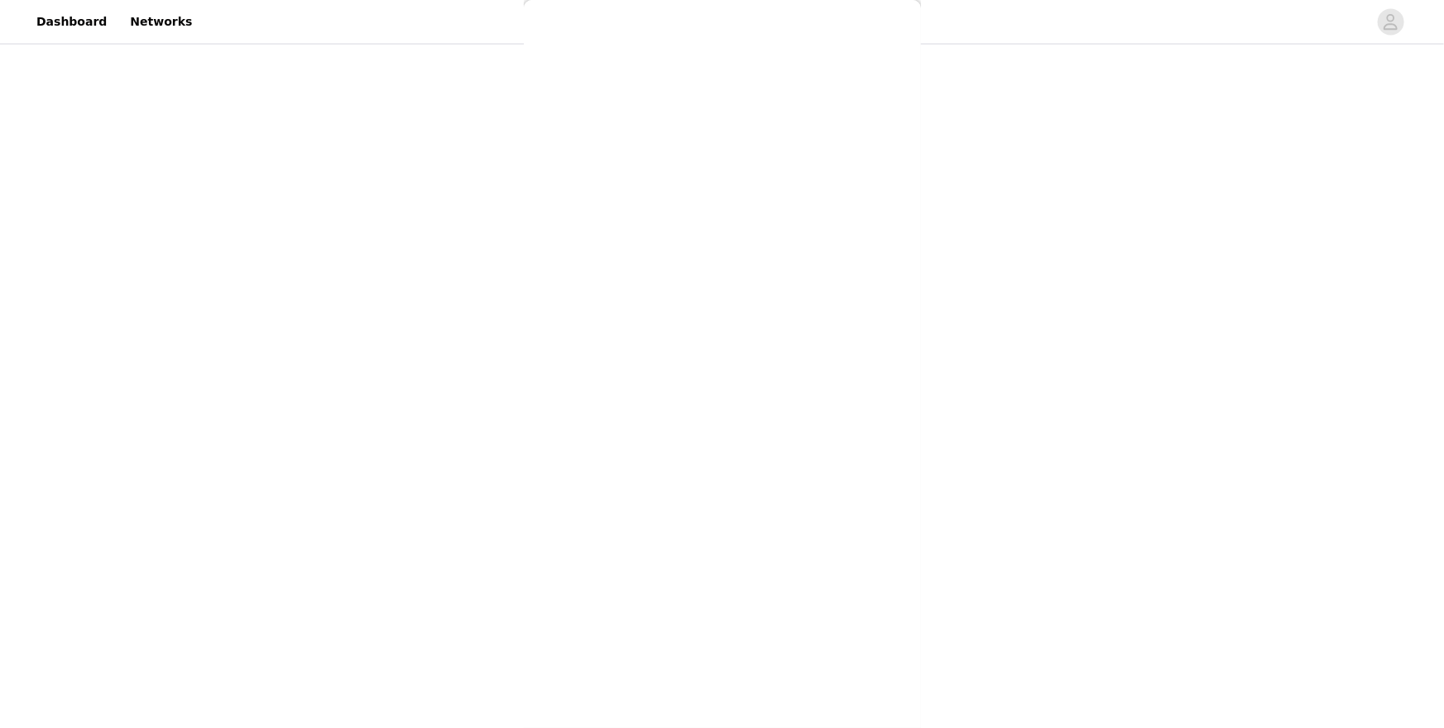
scroll to position [0, 0]
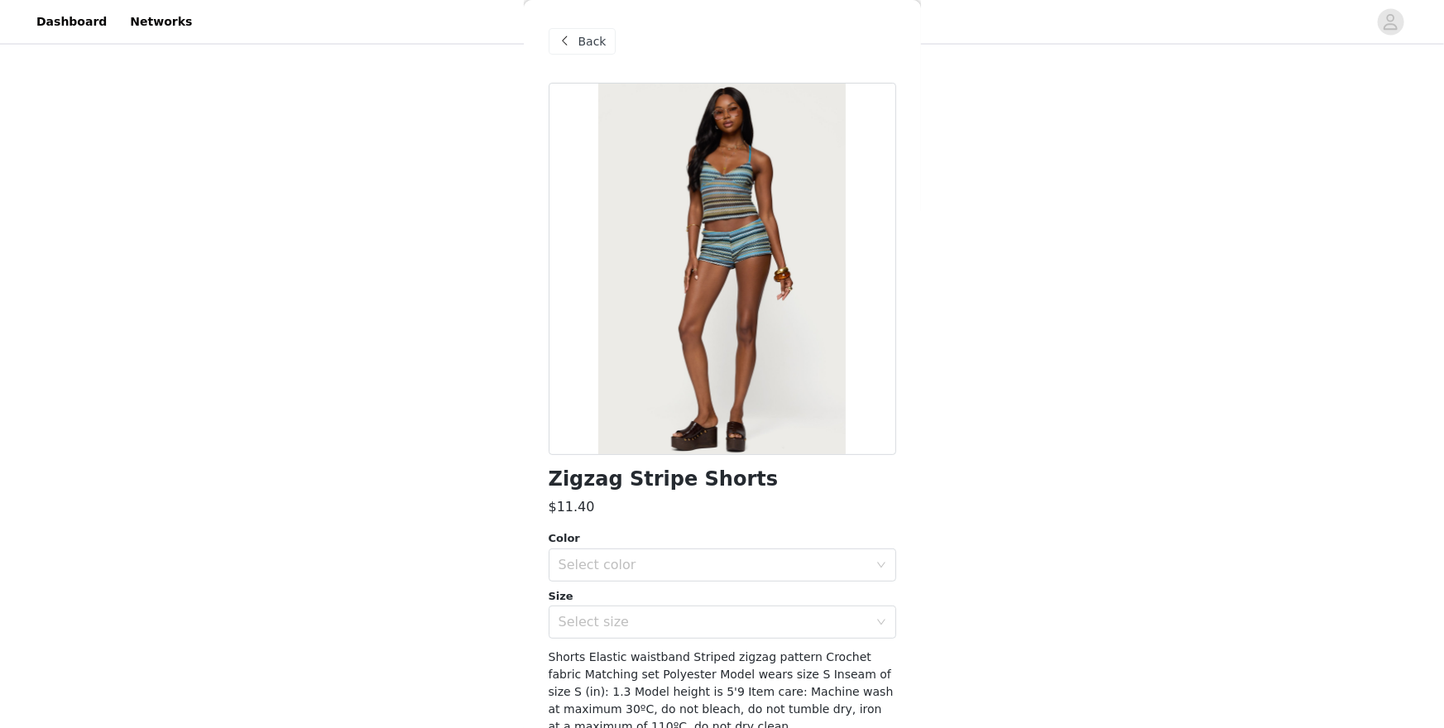
click at [593, 35] on span "Back" at bounding box center [593, 41] width 28 height 17
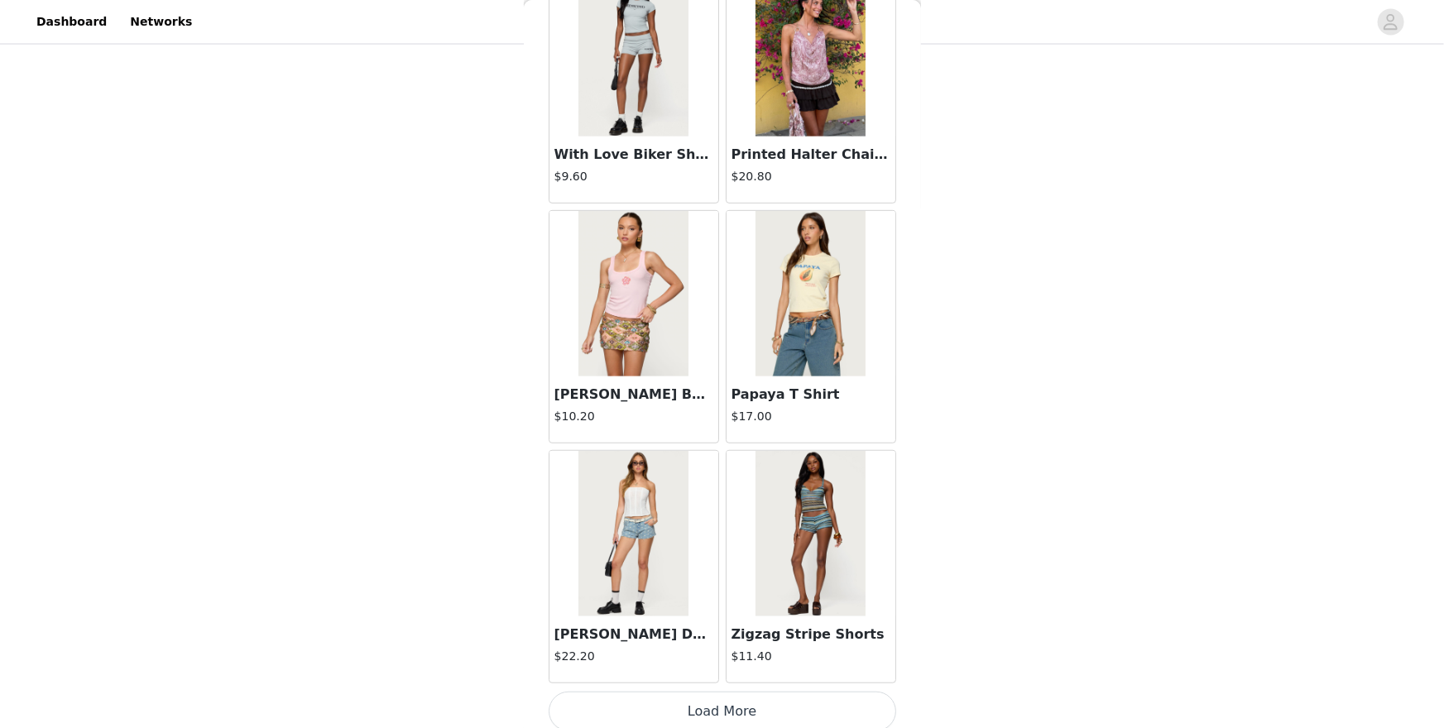
click at [824, 630] on button "Load More" at bounding box center [723, 712] width 348 height 40
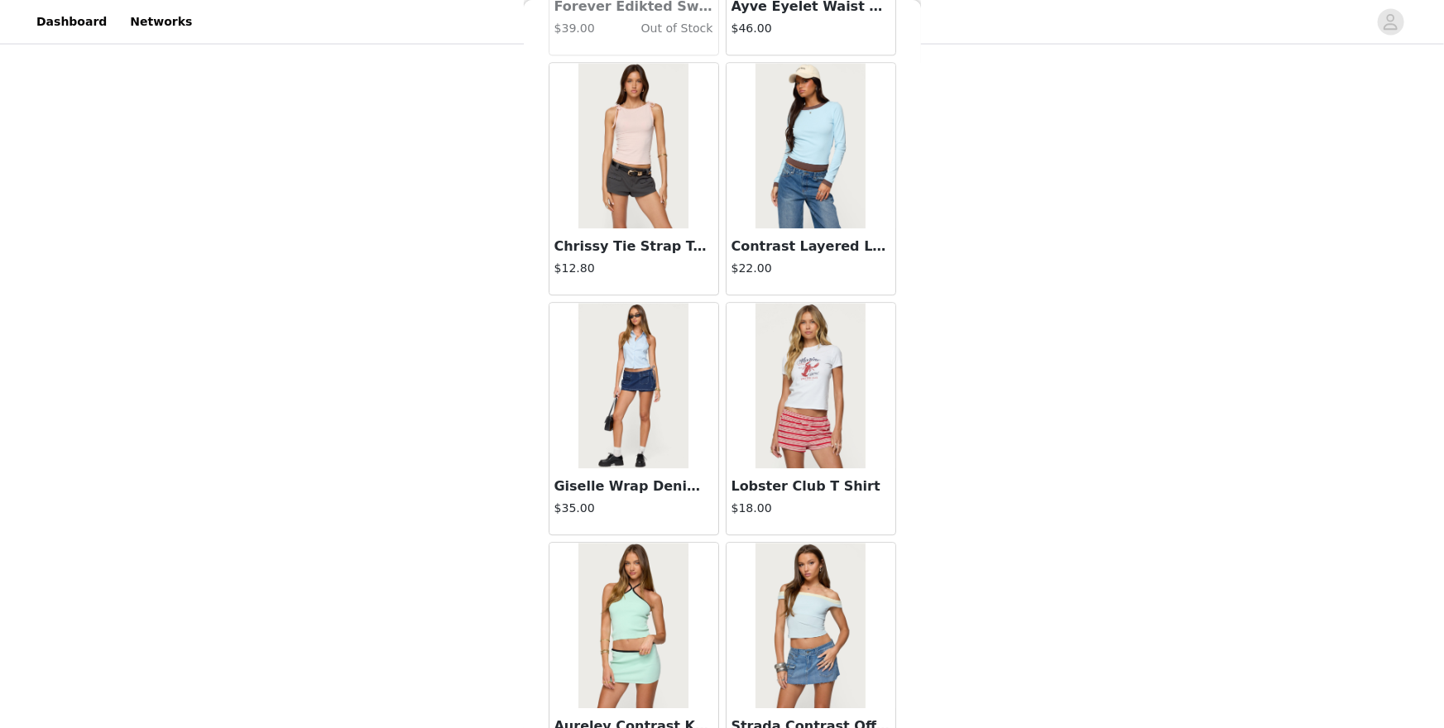
scroll to position [18593, 0]
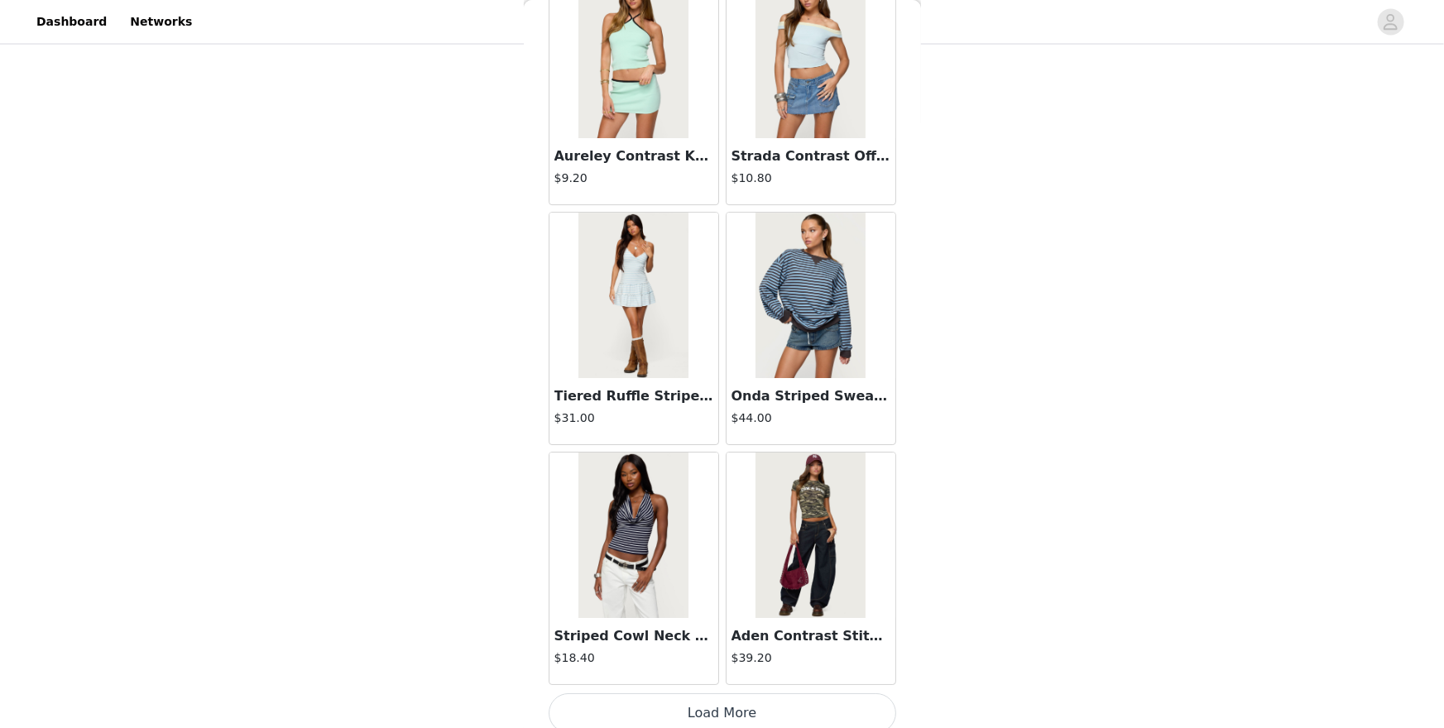
click at [776, 630] on button "Load More" at bounding box center [723, 714] width 348 height 40
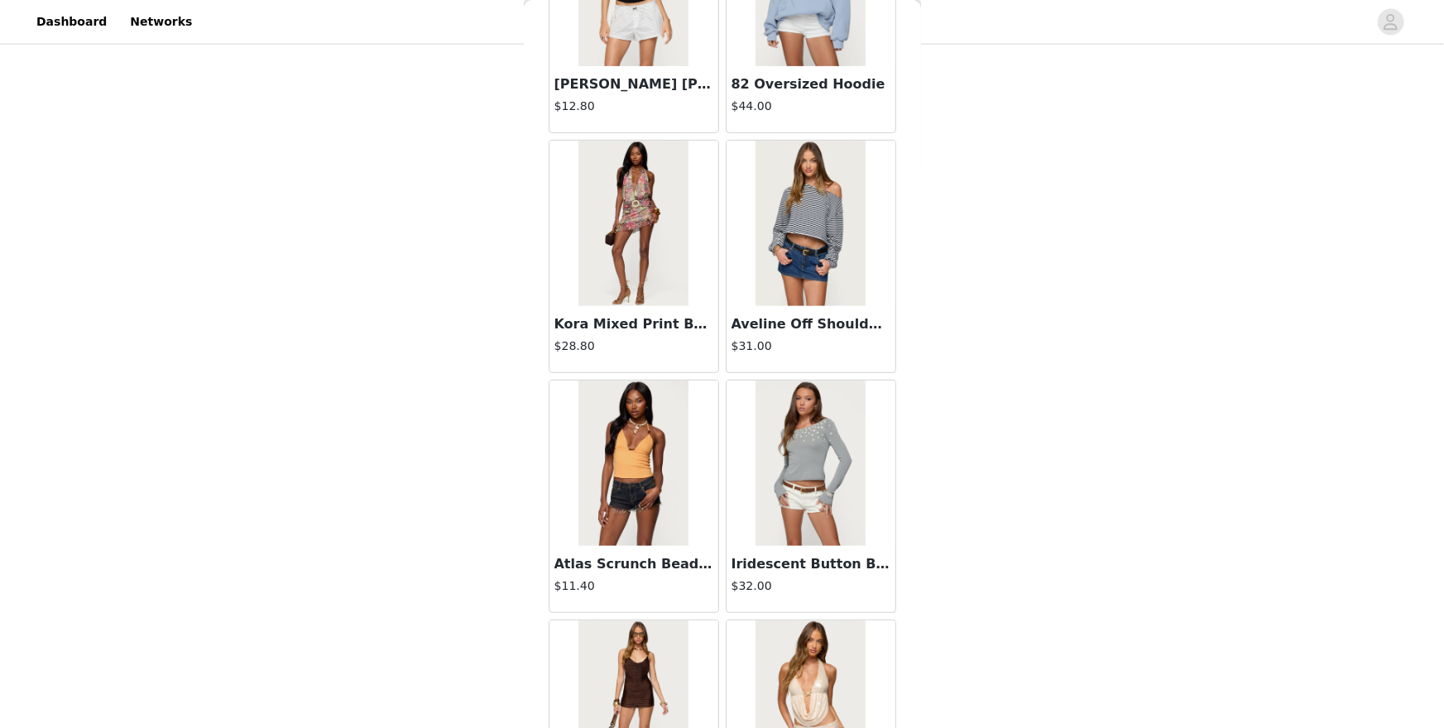
scroll to position [20991, 0]
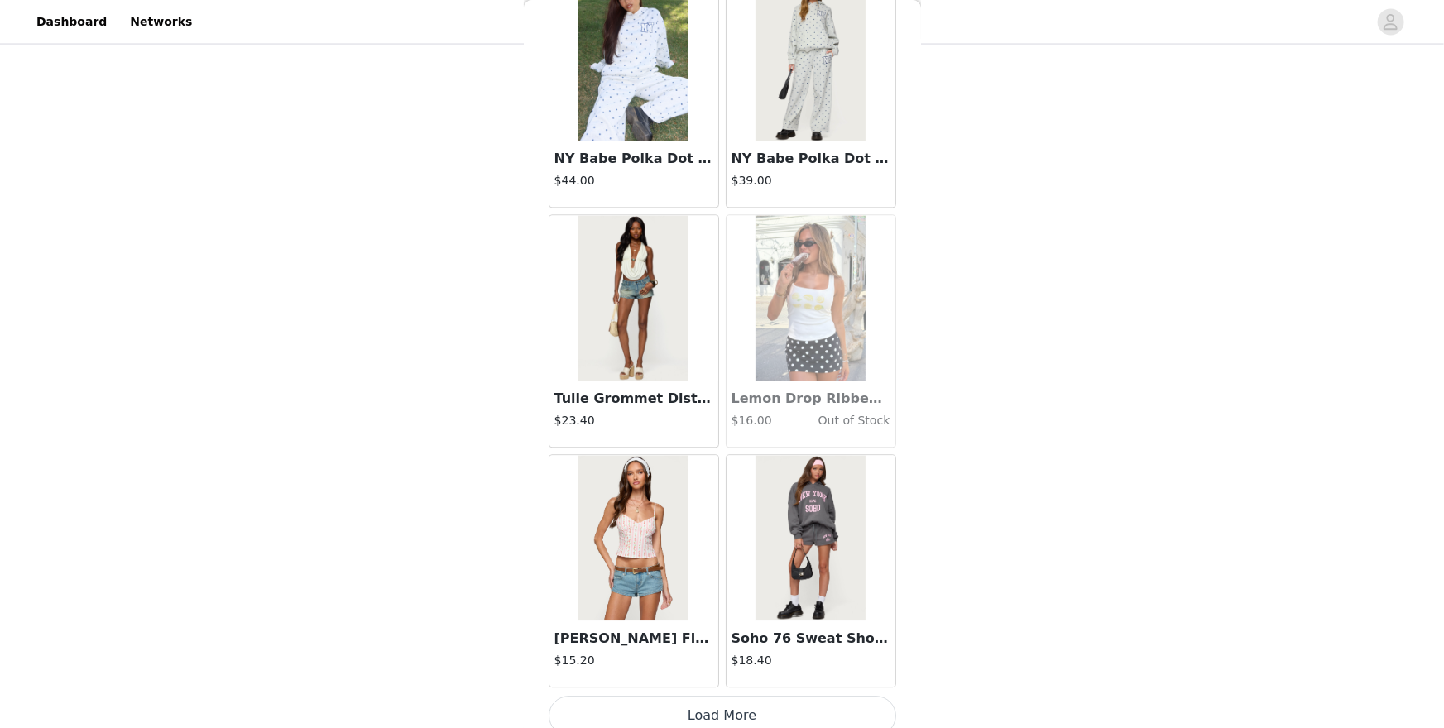
click at [761, 630] on button "Load More" at bounding box center [723, 716] width 348 height 40
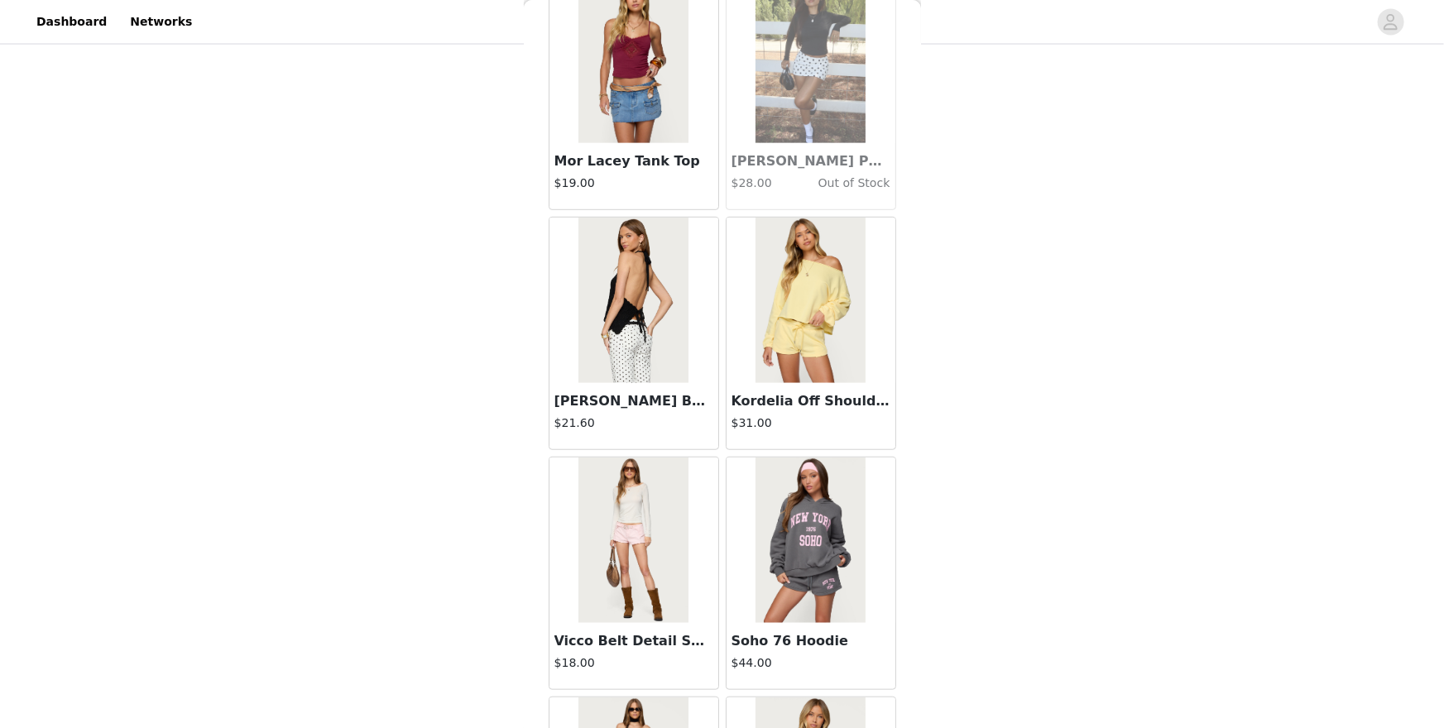
scroll to position [23390, 0]
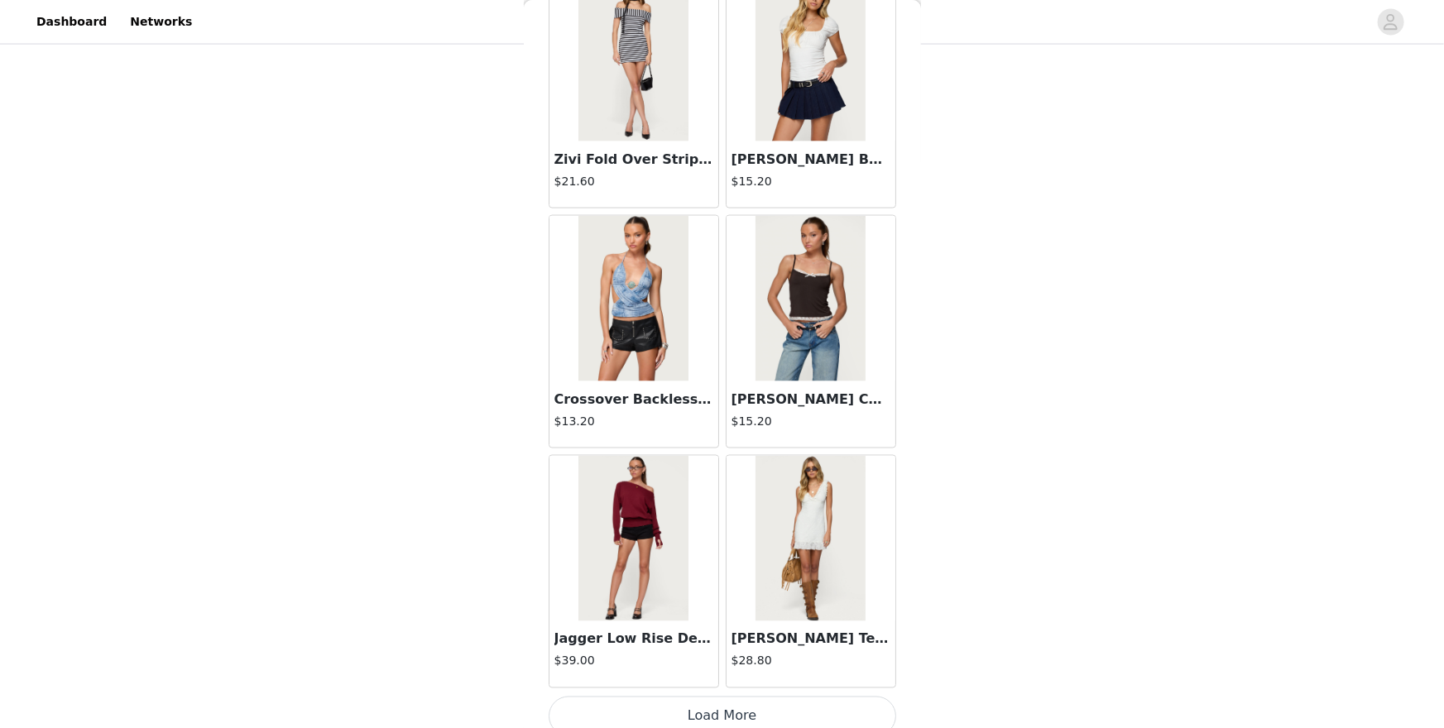
drag, startPoint x: 761, startPoint y: 696, endPoint x: 604, endPoint y: 481, distance: 266.5
click at [604, 481] on img at bounding box center [634, 539] width 110 height 166
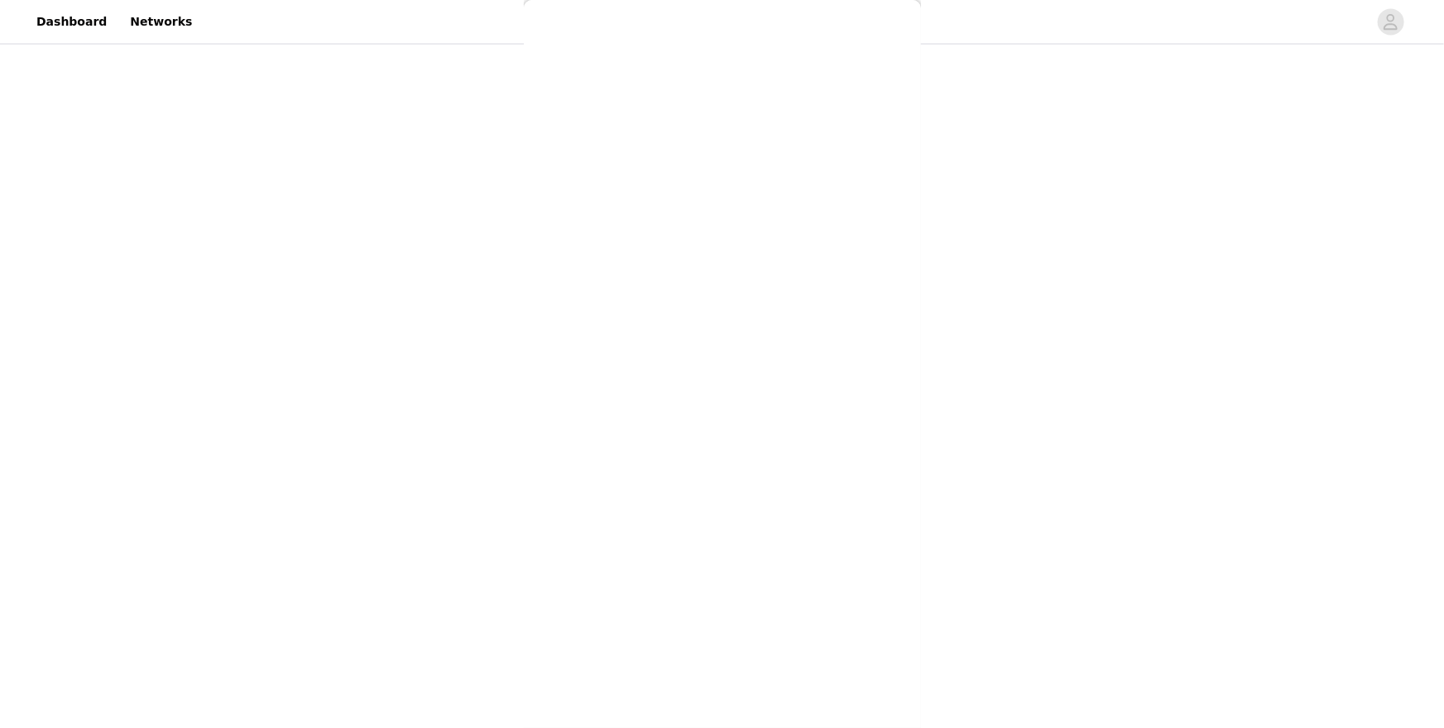
scroll to position [76, 0]
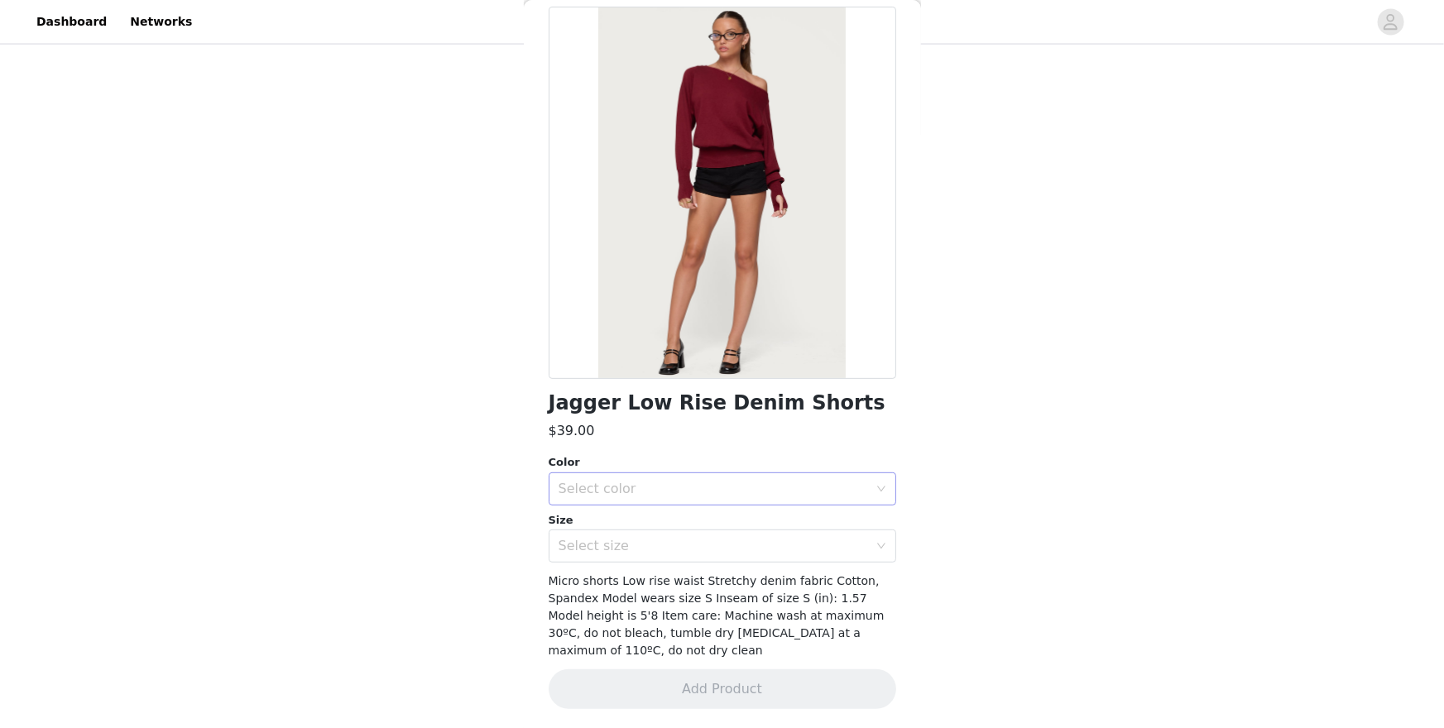
click at [731, 493] on div "Select color" at bounding box center [714, 489] width 310 height 17
click at [695, 513] on li "BLACK" at bounding box center [723, 525] width 348 height 26
click at [703, 538] on div "Select size" at bounding box center [714, 546] width 310 height 17
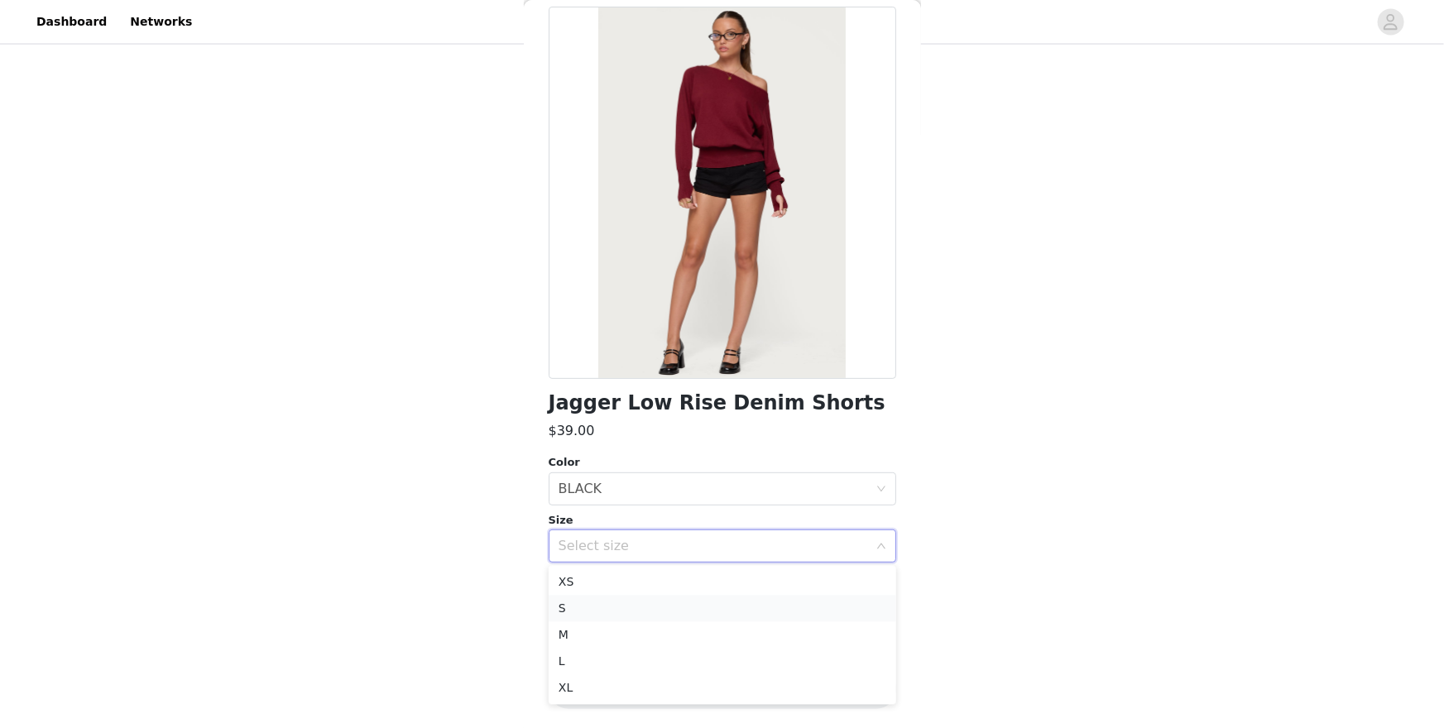
click at [657, 612] on li "S" at bounding box center [723, 609] width 348 height 26
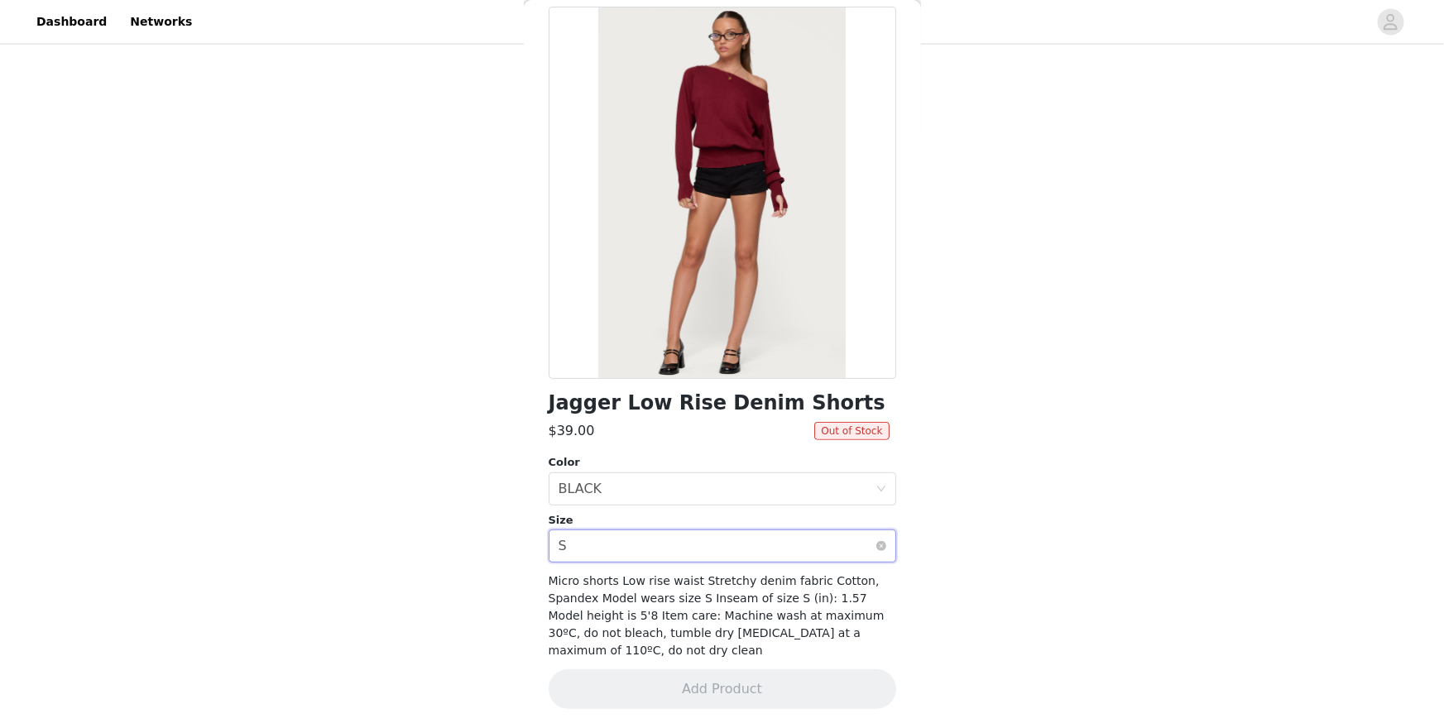
click at [639, 531] on div "Select size S" at bounding box center [717, 546] width 317 height 31
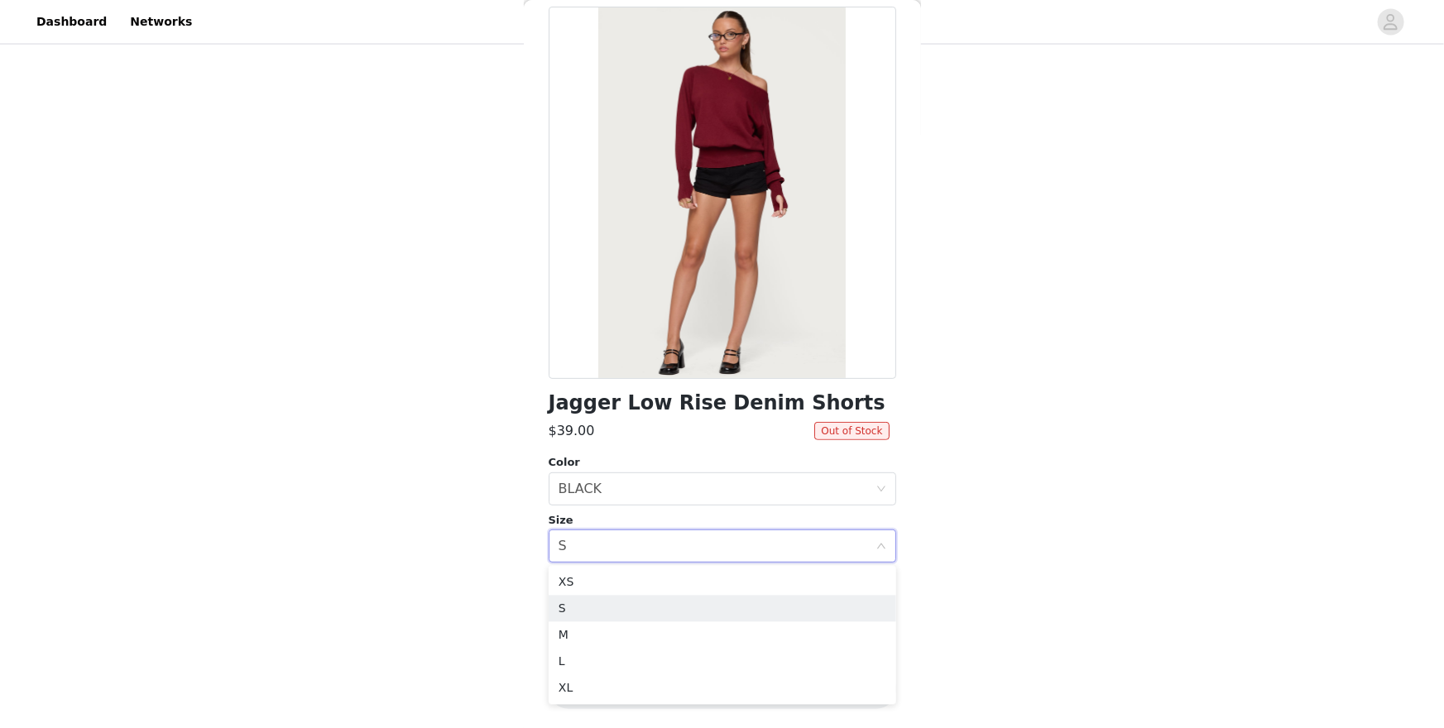
click at [543, 70] on div "Back Jagger Low Rise Denim Shorts $39.00 Out of Stock Color Select color BLACK …" at bounding box center [722, 364] width 397 height 728
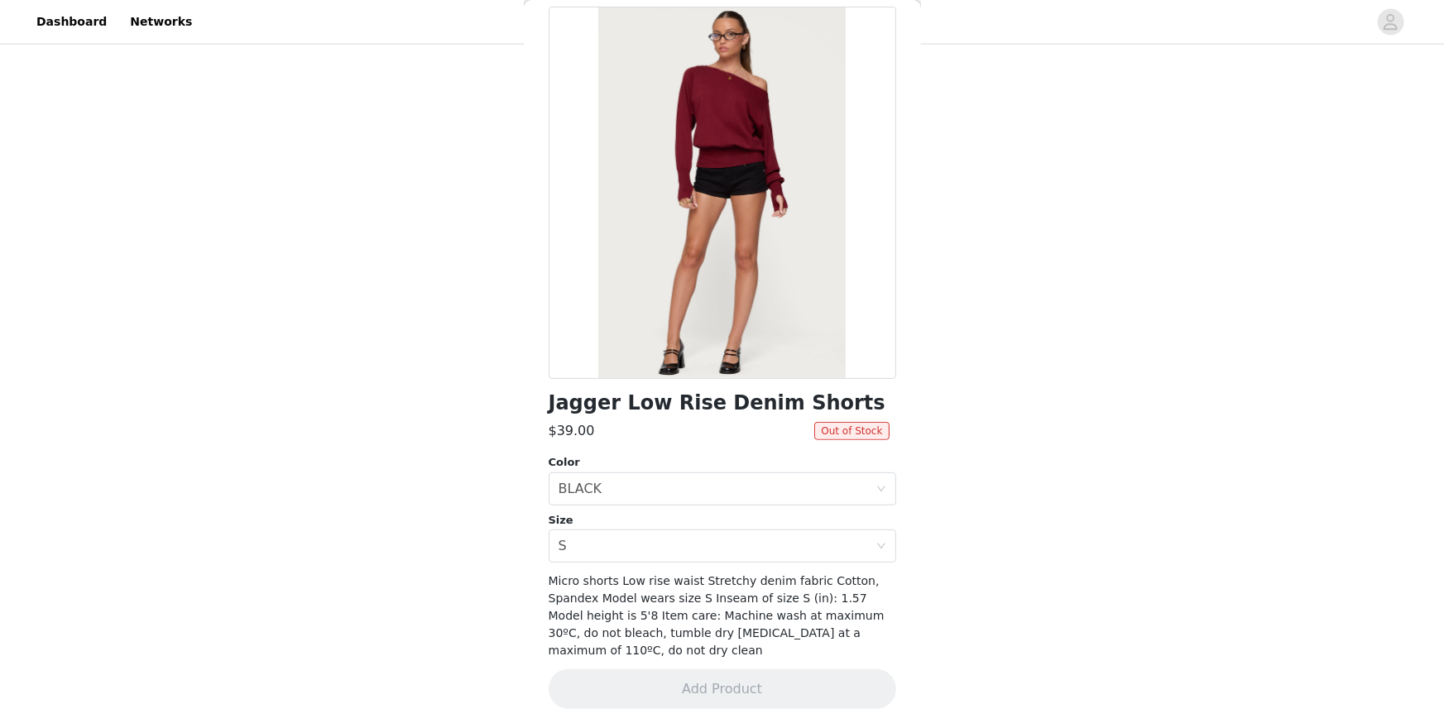
scroll to position [0, 0]
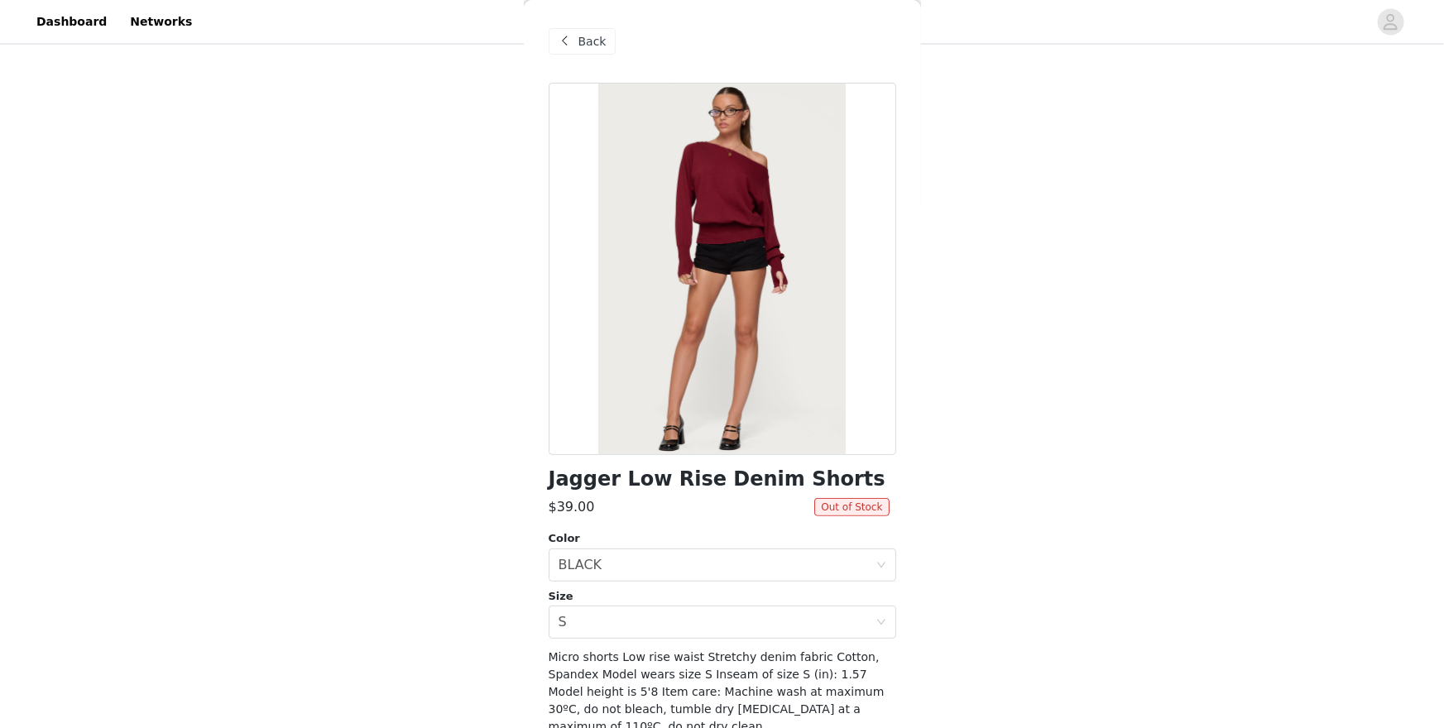
click at [583, 37] on span "Back" at bounding box center [593, 41] width 28 height 17
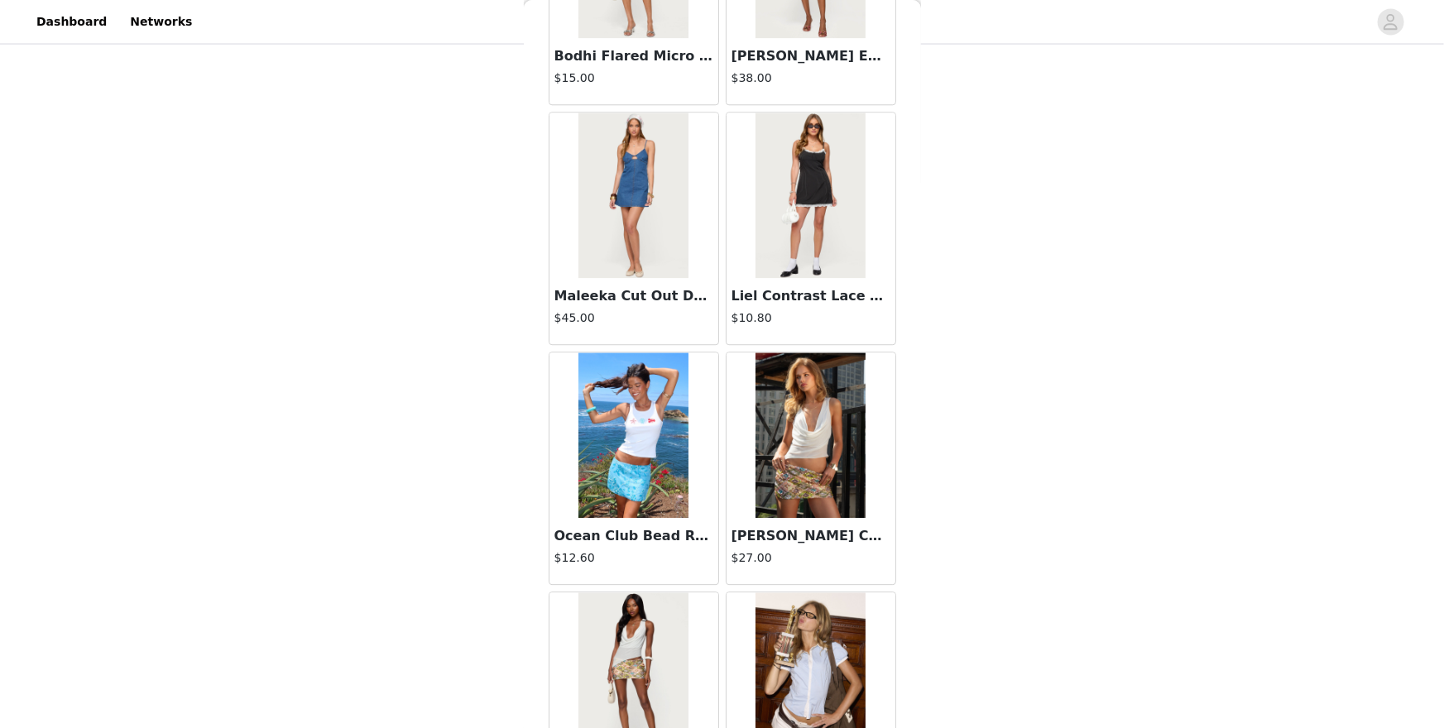
scroll to position [23390, 0]
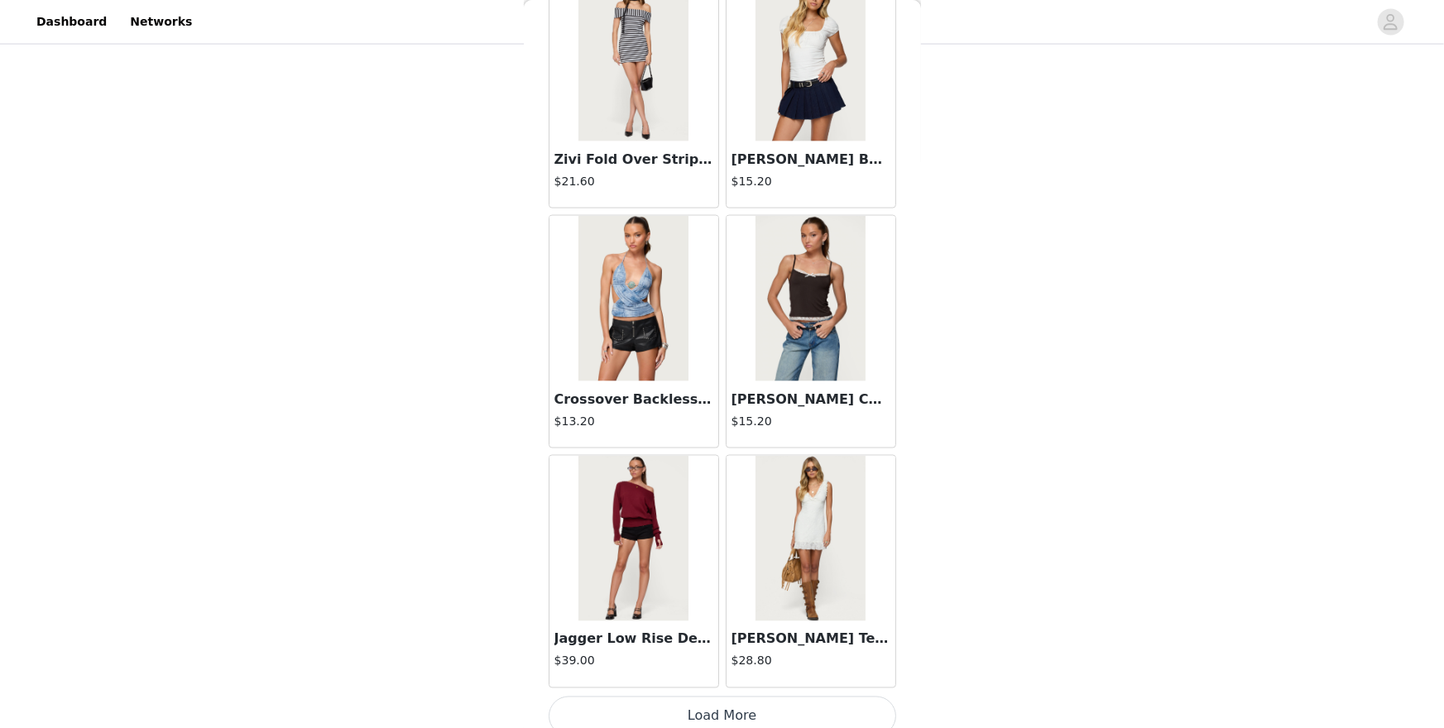
click at [837, 630] on button "Load More" at bounding box center [723, 717] width 348 height 40
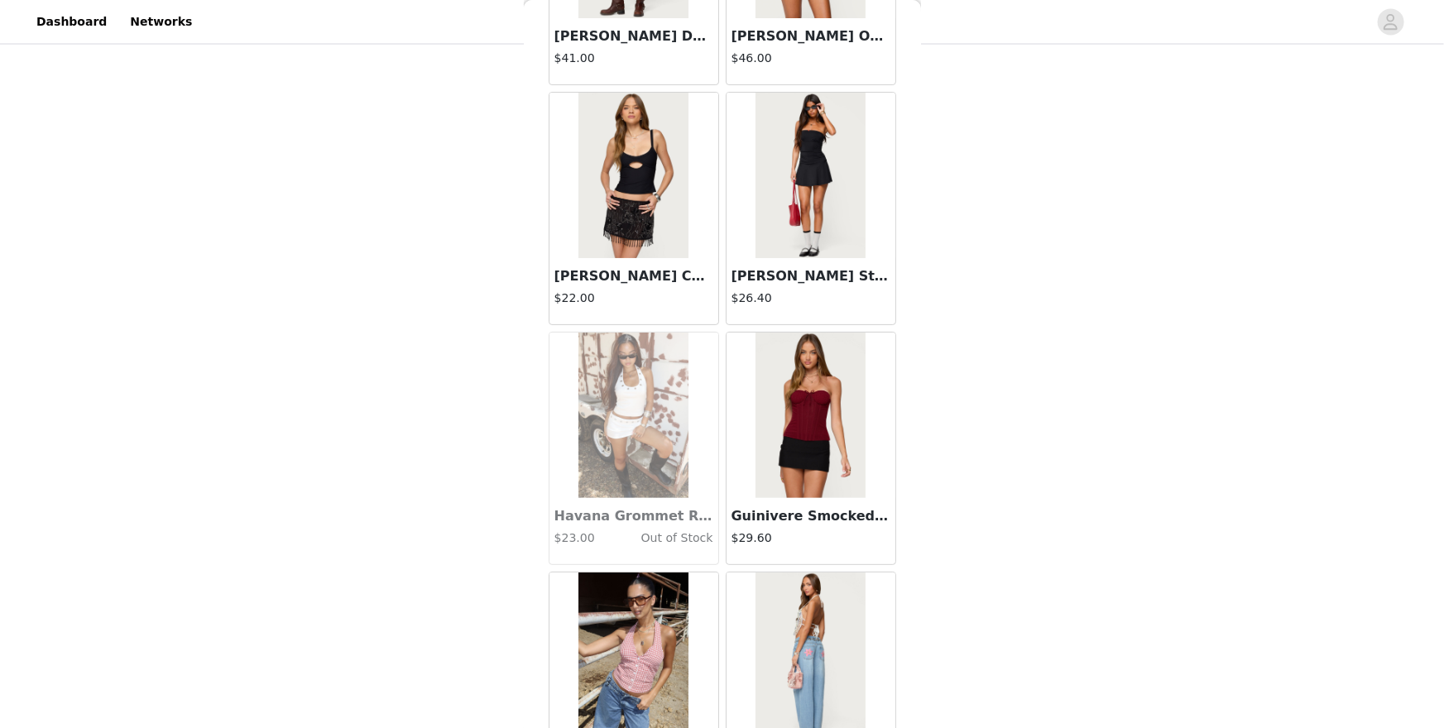
scroll to position [25438, 0]
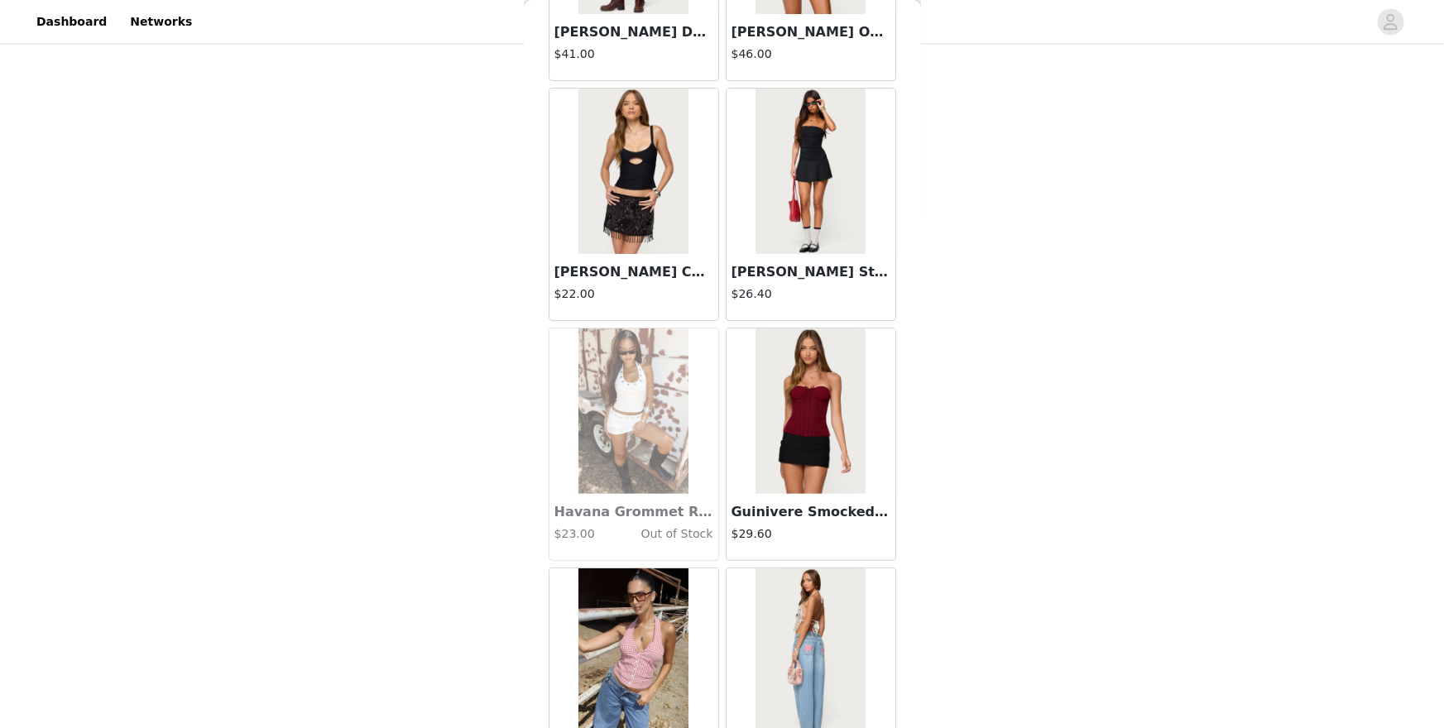
click at [818, 165] on img at bounding box center [811, 172] width 110 height 166
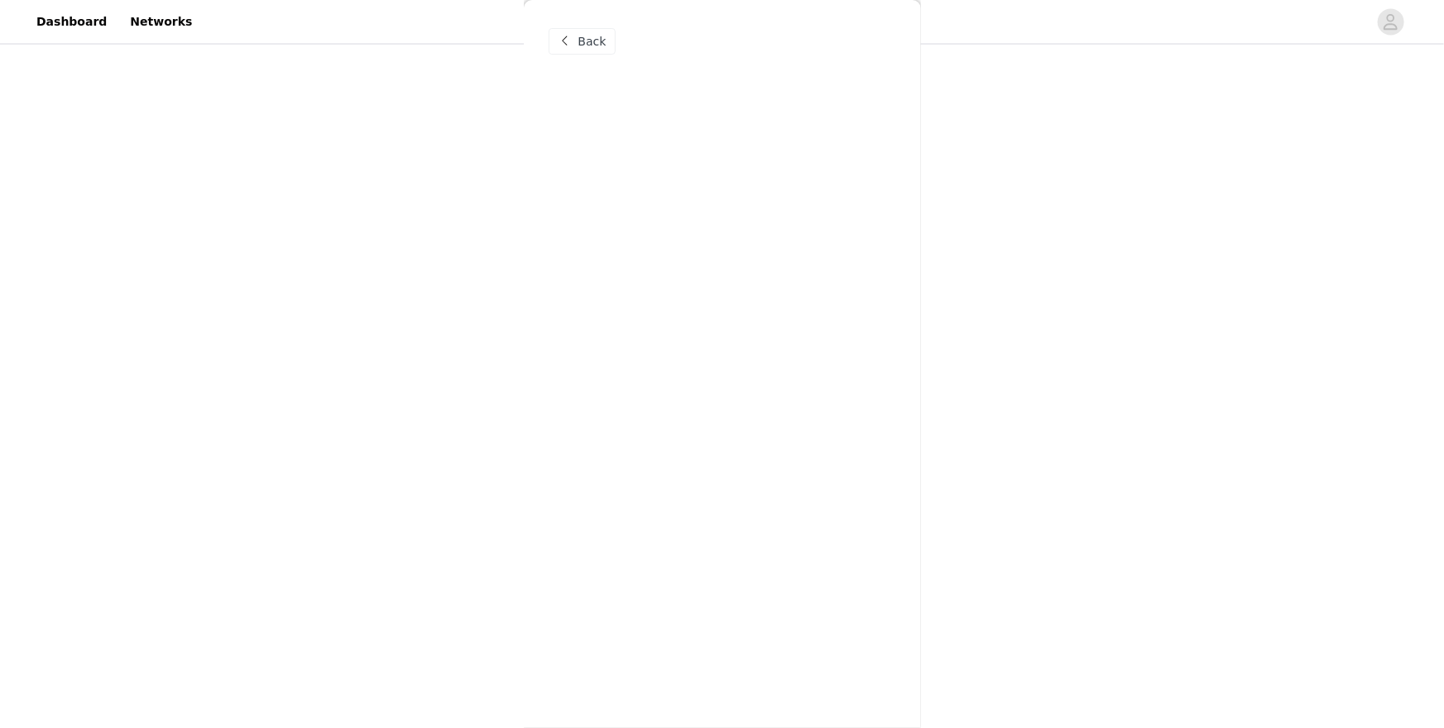
scroll to position [0, 0]
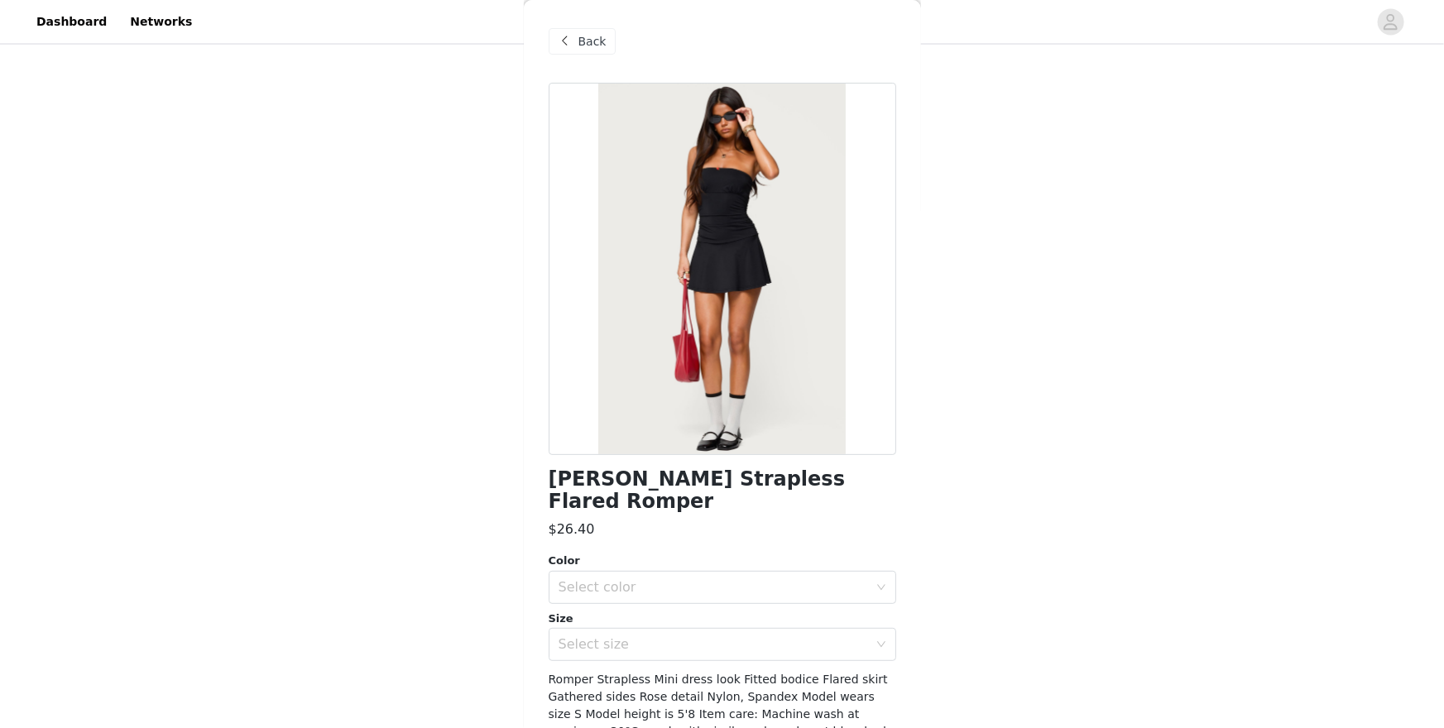
click at [764, 553] on div "Color" at bounding box center [723, 561] width 348 height 17
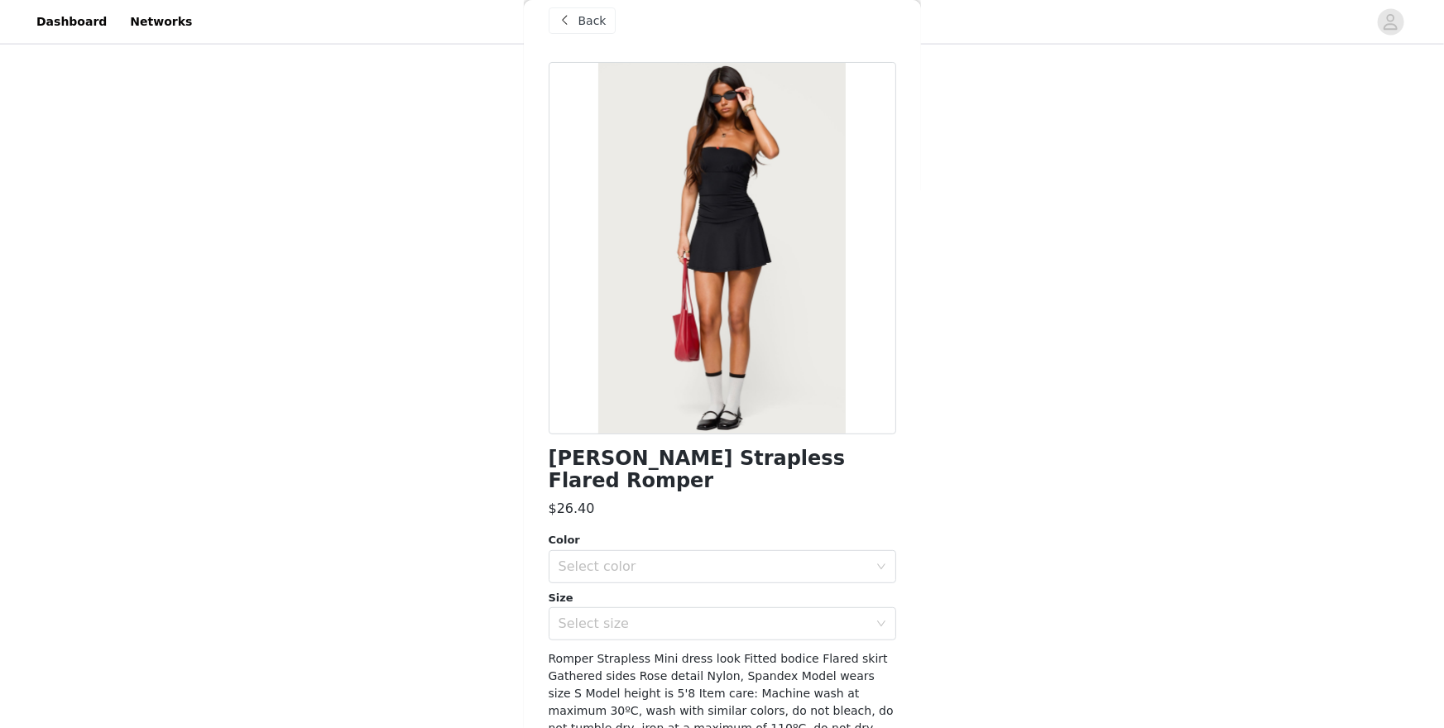
scroll to position [23, 0]
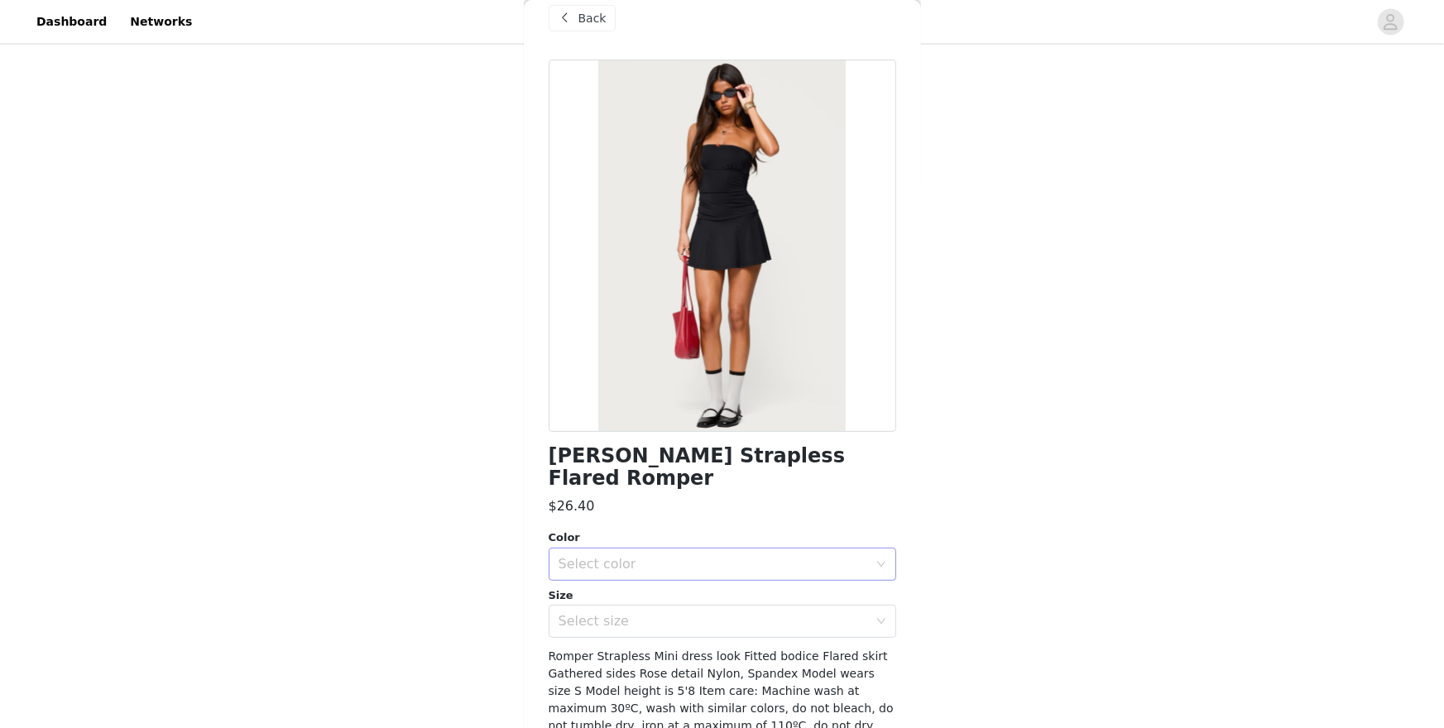
click at [771, 549] on div "Select color" at bounding box center [717, 564] width 317 height 31
click at [741, 572] on li "BLACK" at bounding box center [723, 578] width 348 height 26
click at [713, 463] on h1 "[PERSON_NAME] Strapless Flared Romper" at bounding box center [723, 467] width 348 height 45
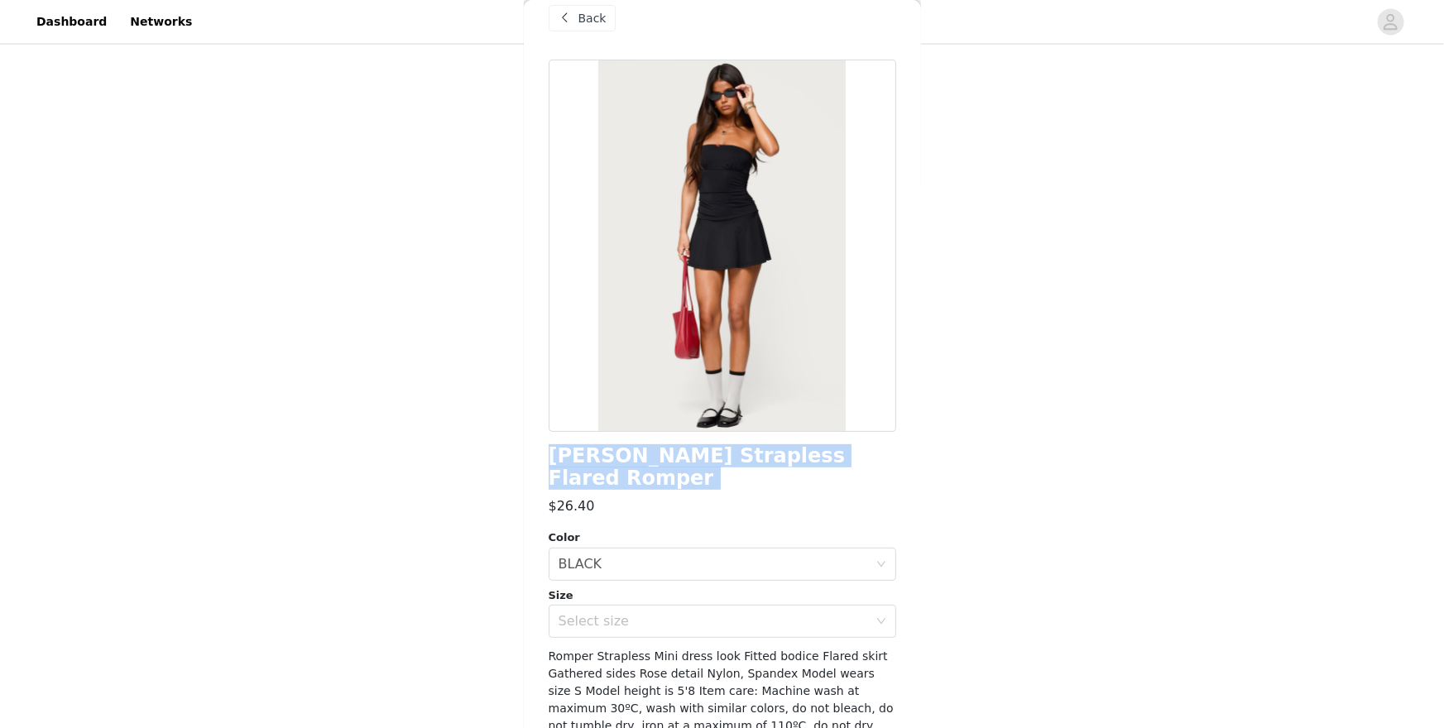
copy div "[PERSON_NAME] Strapless Flared Romper"
click at [623, 613] on div "Select size" at bounding box center [714, 621] width 310 height 17
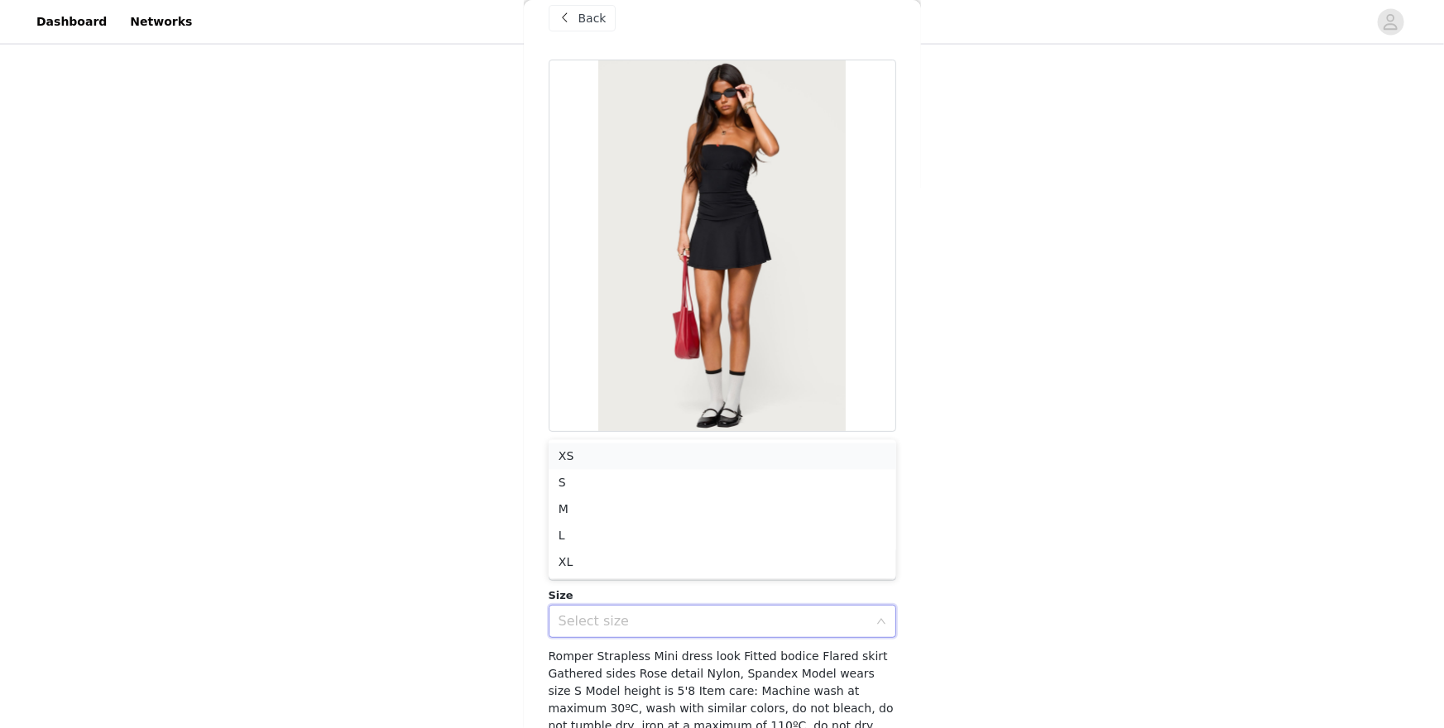
click at [579, 453] on li "XS" at bounding box center [723, 457] width 348 height 26
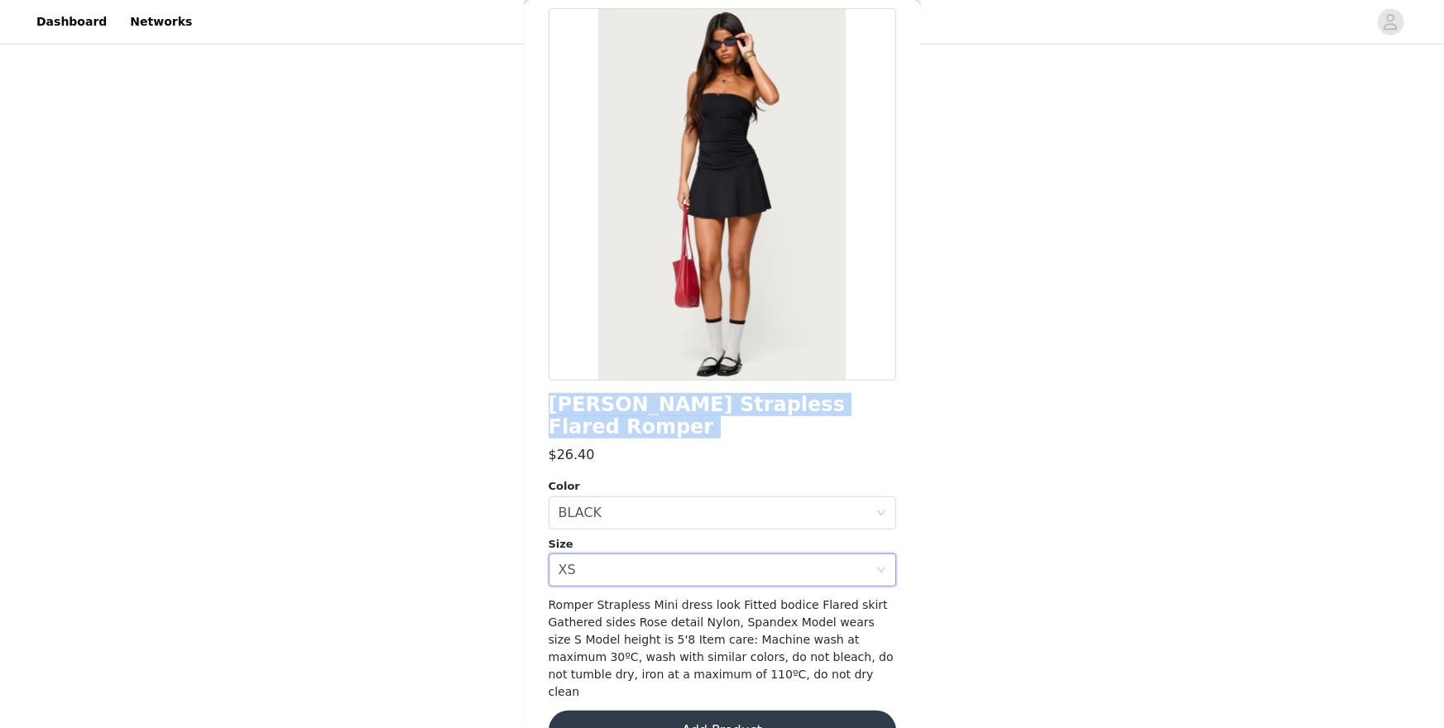
scroll to position [76, 0]
click at [800, 630] on button "Add Product" at bounding box center [723, 729] width 348 height 40
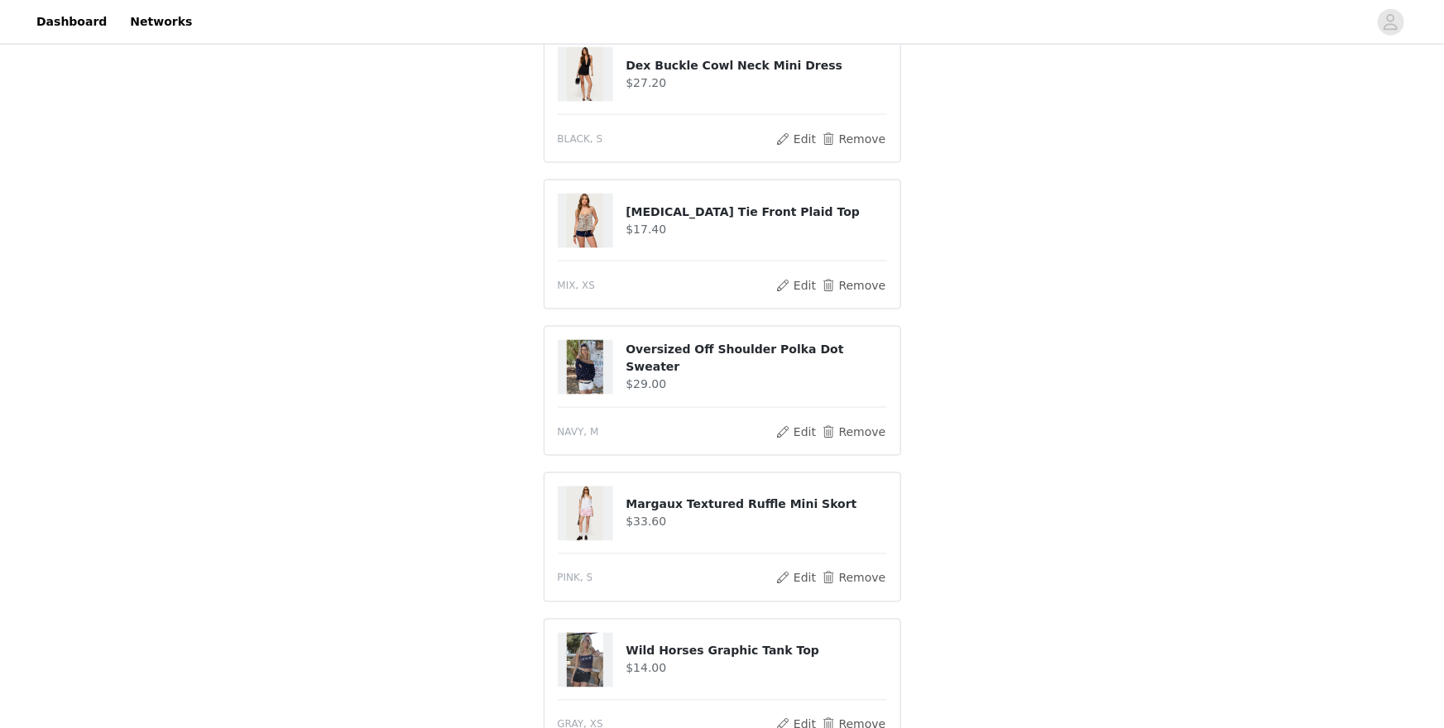
scroll to position [1180, 0]
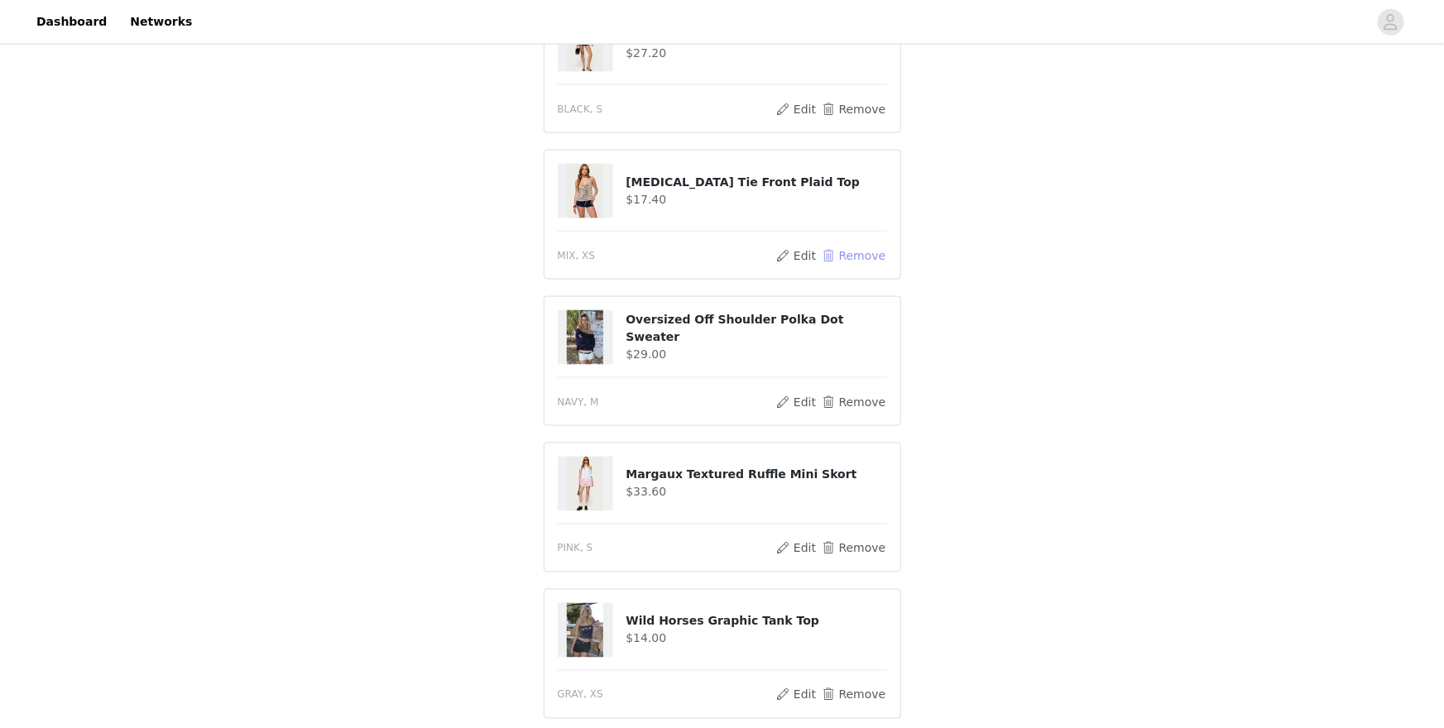
click at [857, 246] on button "Remove" at bounding box center [853, 256] width 66 height 20
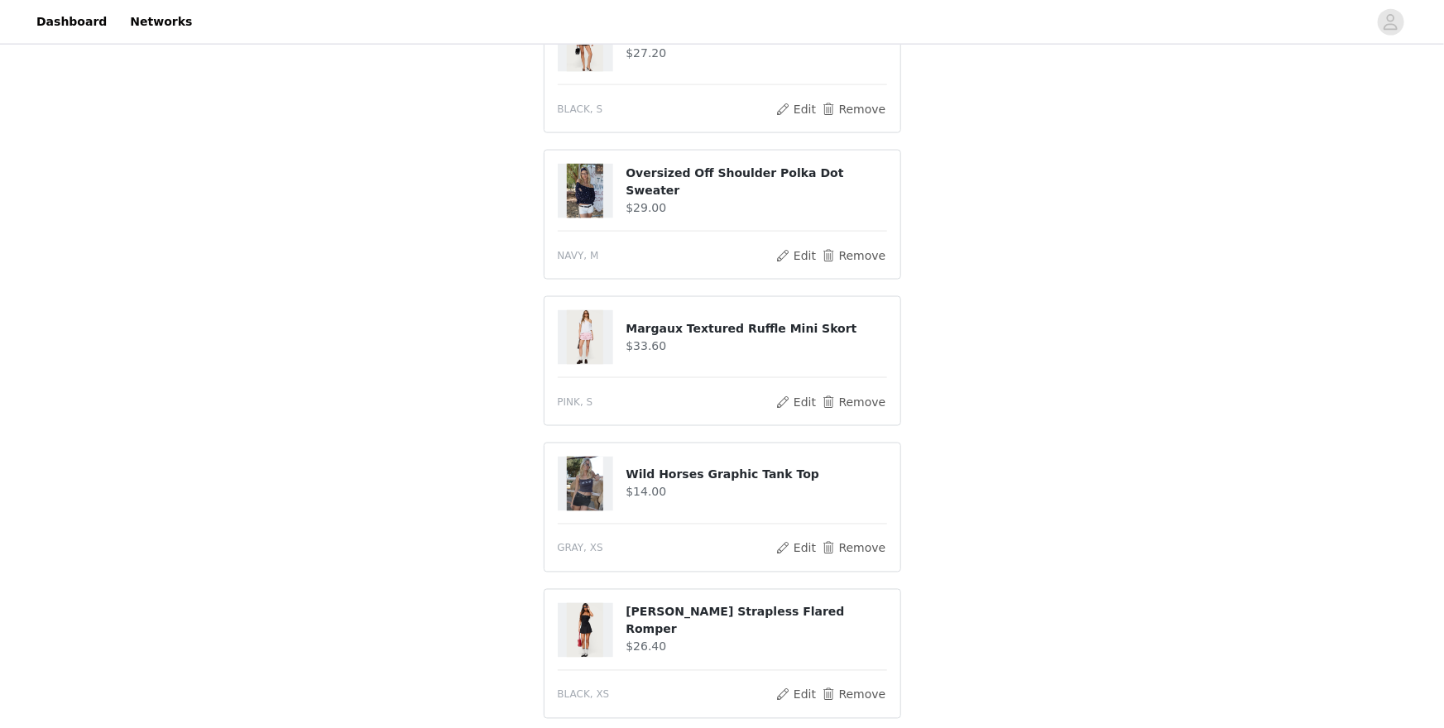
scroll to position [1402, 0]
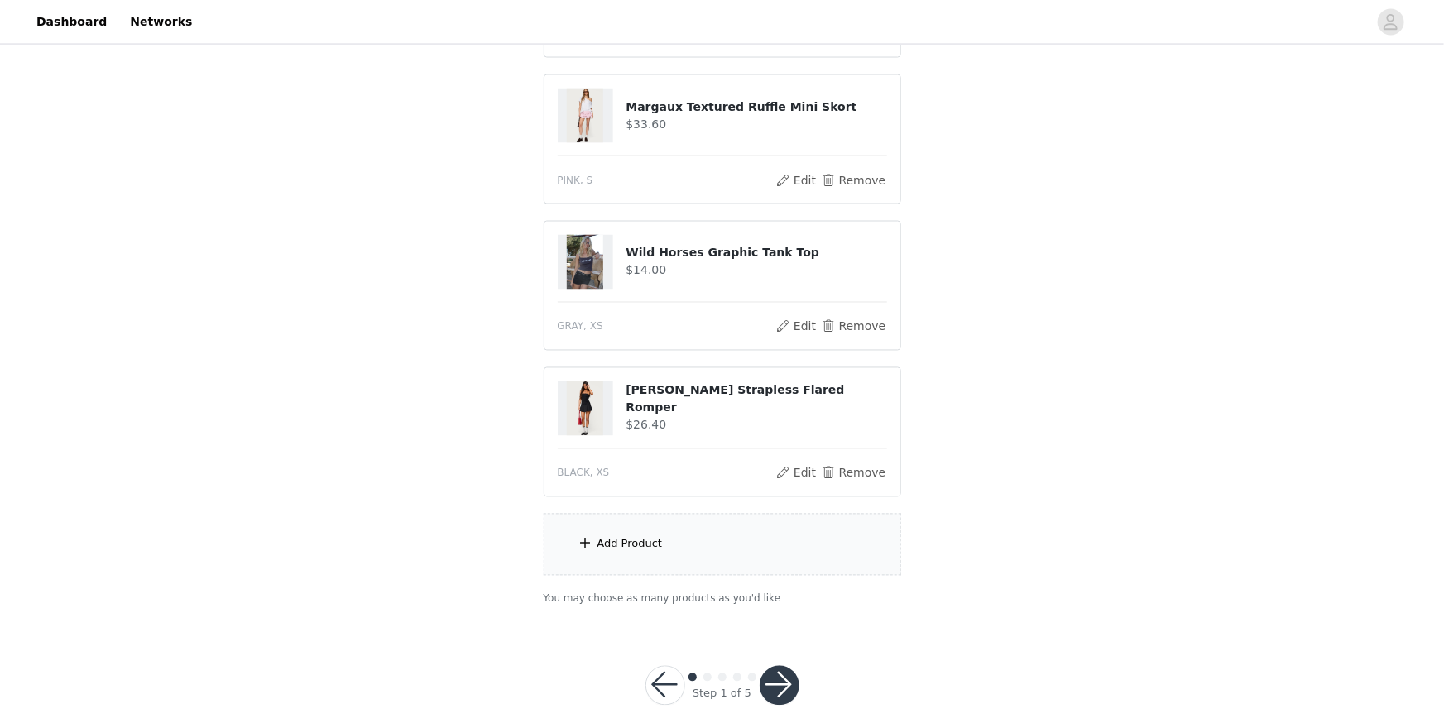
click at [773, 630] on button "button" at bounding box center [780, 686] width 40 height 40
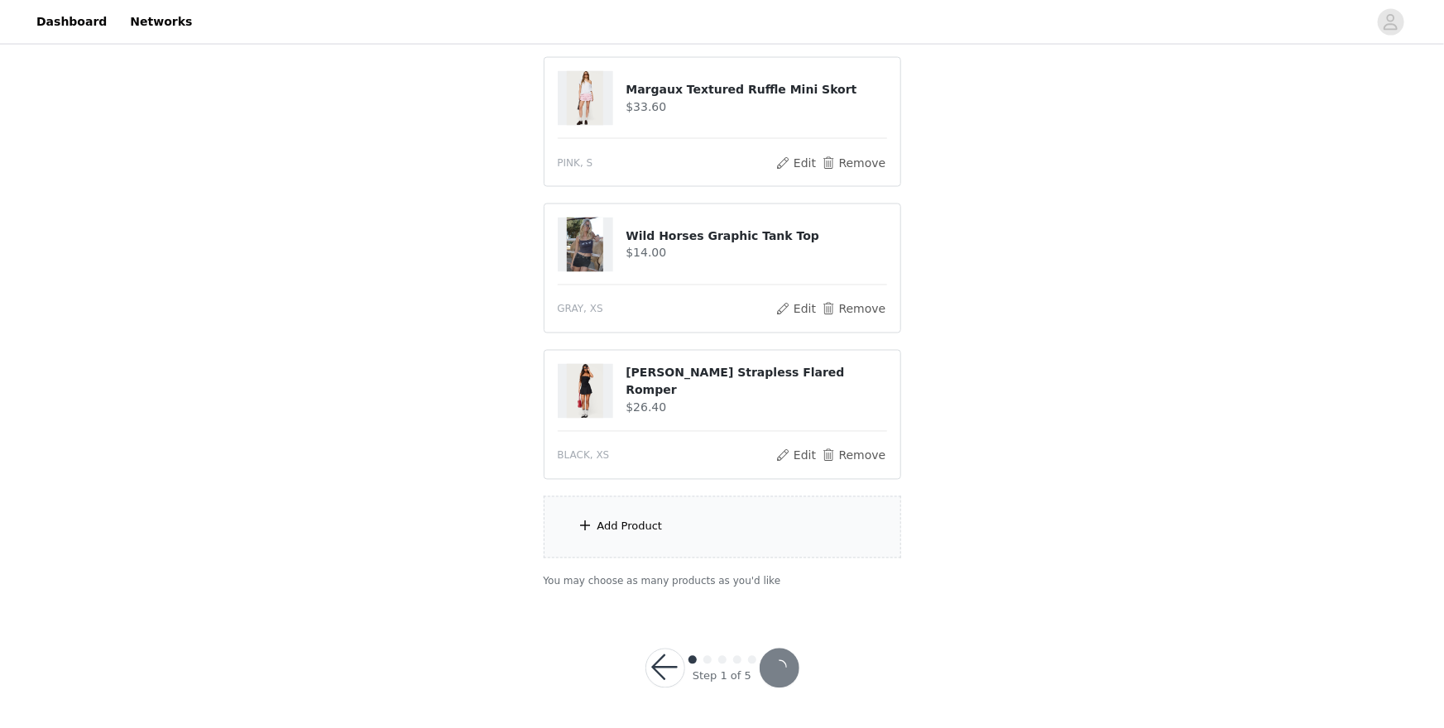
scroll to position [1341, 0]
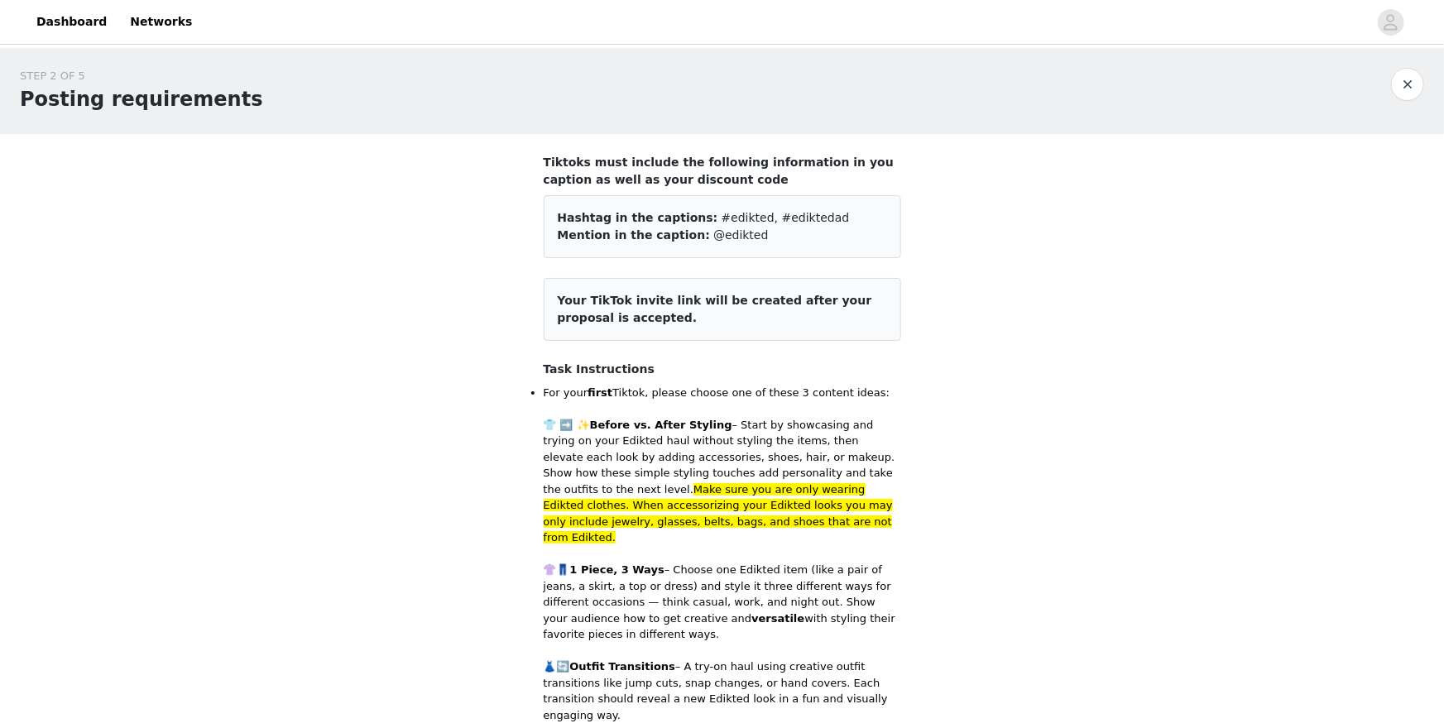
click at [730, 157] on h4 "Tiktoks must include the following information in you caption as well as your d…" at bounding box center [723, 171] width 358 height 35
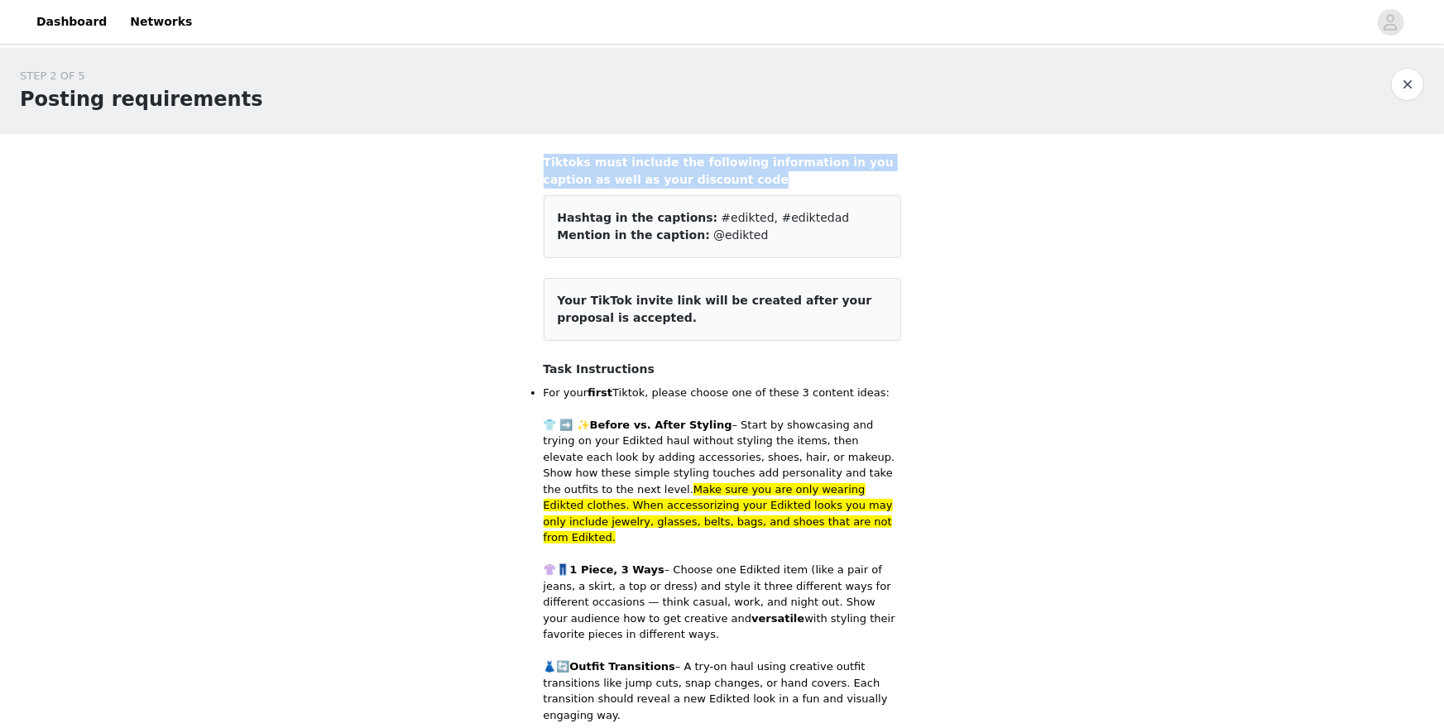
click at [730, 157] on h4 "Tiktoks must include the following information in you caption as well as your d…" at bounding box center [723, 171] width 358 height 35
click at [678, 300] on span "Your TikTok invite link will be created after your proposal is accepted." at bounding box center [715, 309] width 315 height 31
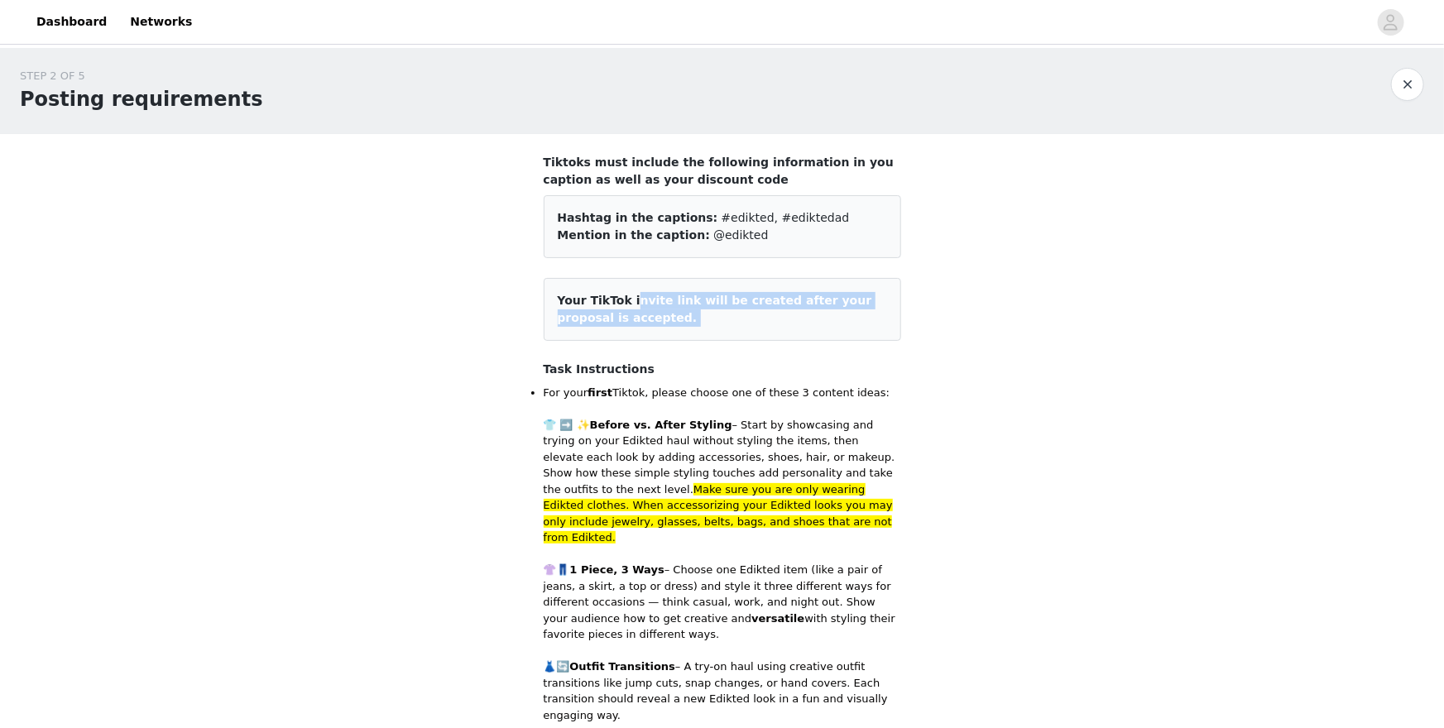
click at [678, 300] on span "Your TikTok invite link will be created after your proposal is accepted." at bounding box center [715, 309] width 315 height 31
click at [728, 460] on p "👕 ➡️ ✨ Before vs. After Styling – Start by showcasing and trying on your Edikte…" at bounding box center [723, 481] width 358 height 129
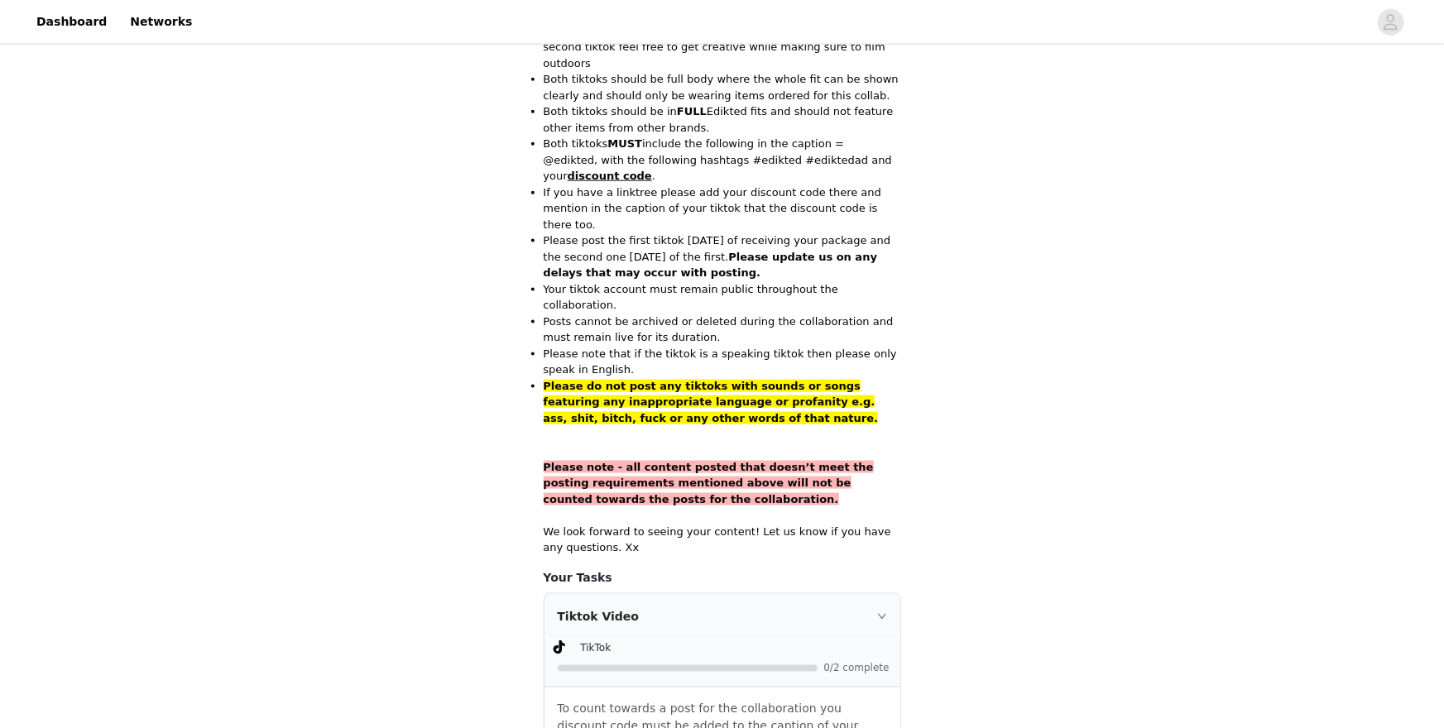
scroll to position [1030, 0]
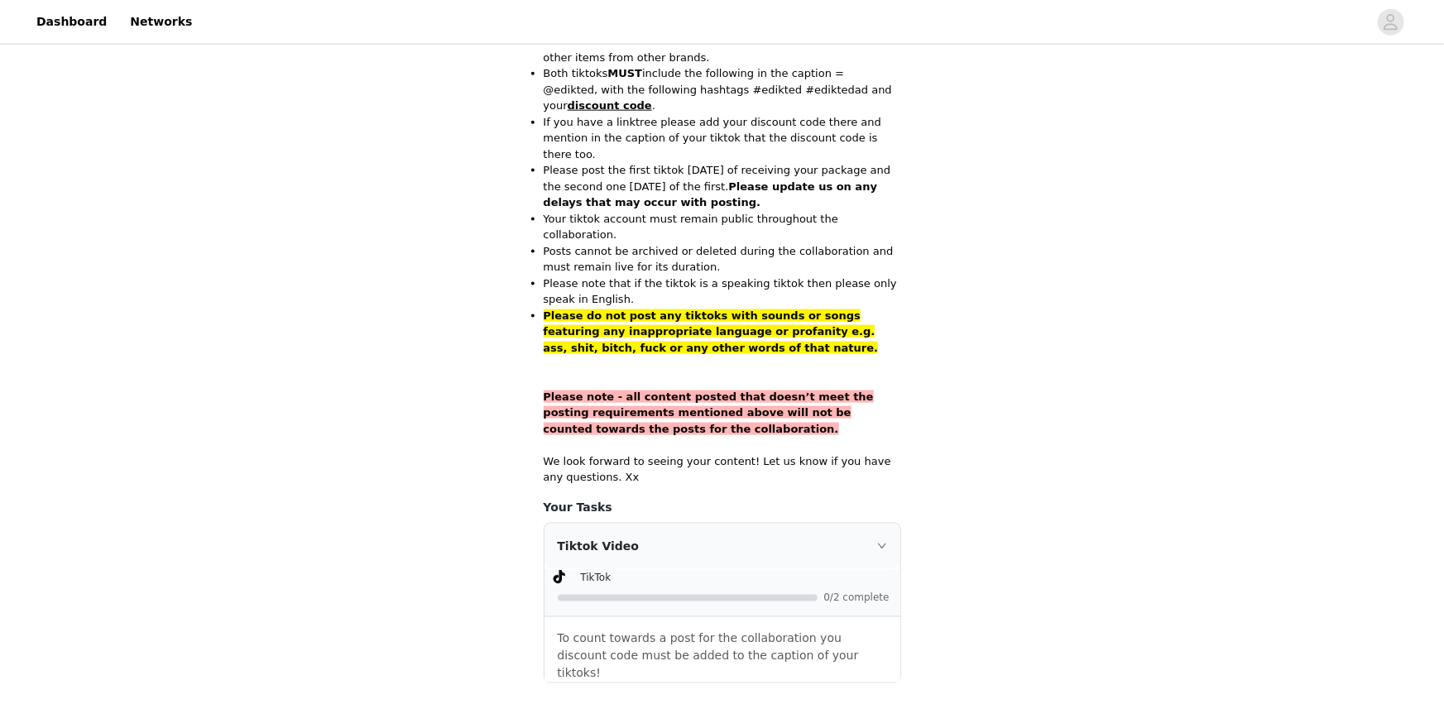
click at [877, 524] on div "Tiktok Video" at bounding box center [723, 546] width 356 height 45
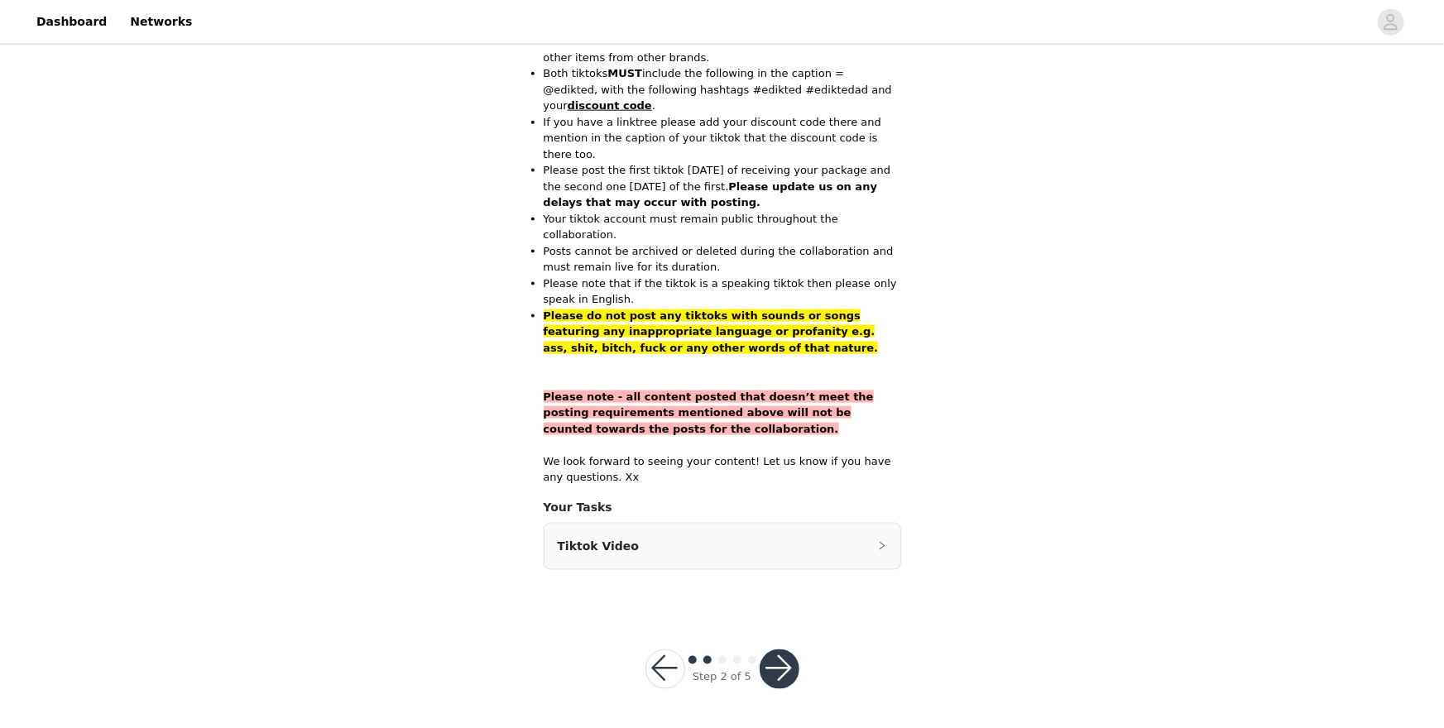
scroll to position [980, 0]
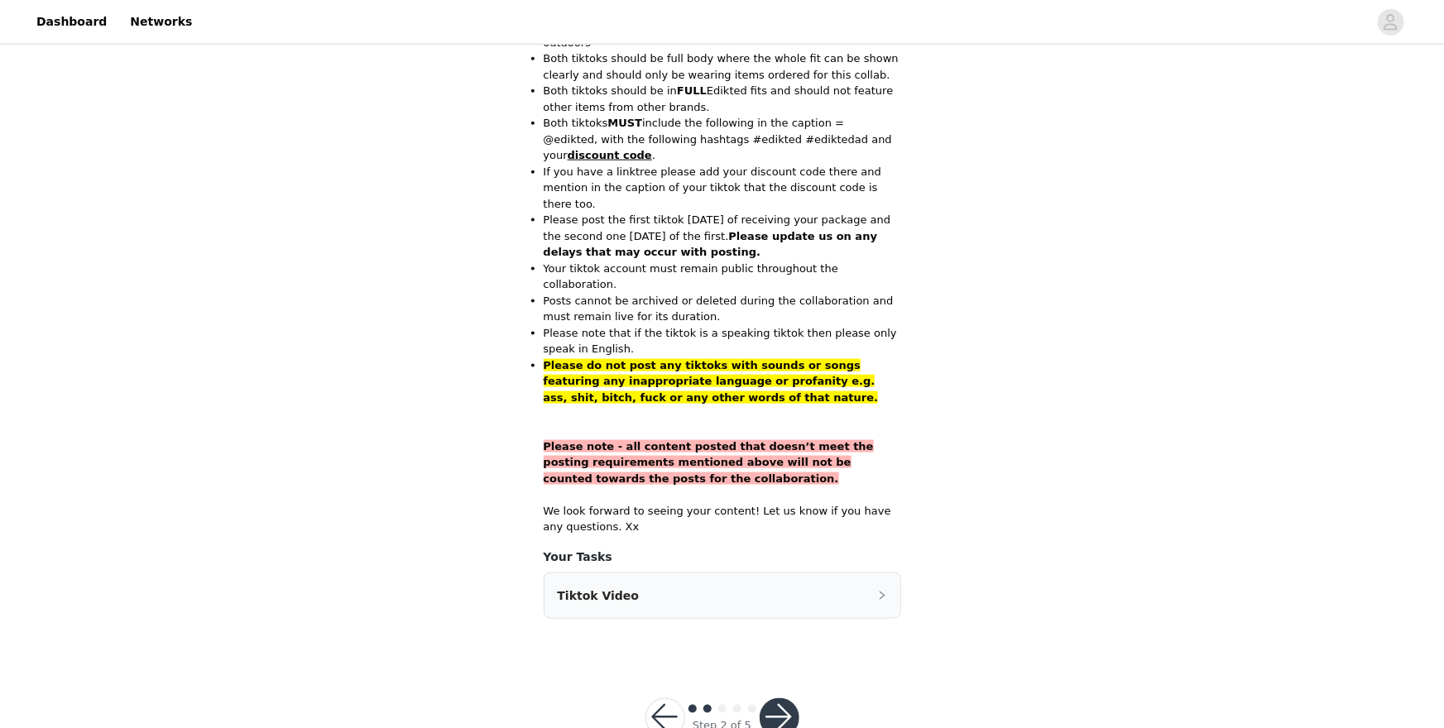
click at [780, 630] on button "button" at bounding box center [780, 719] width 40 height 40
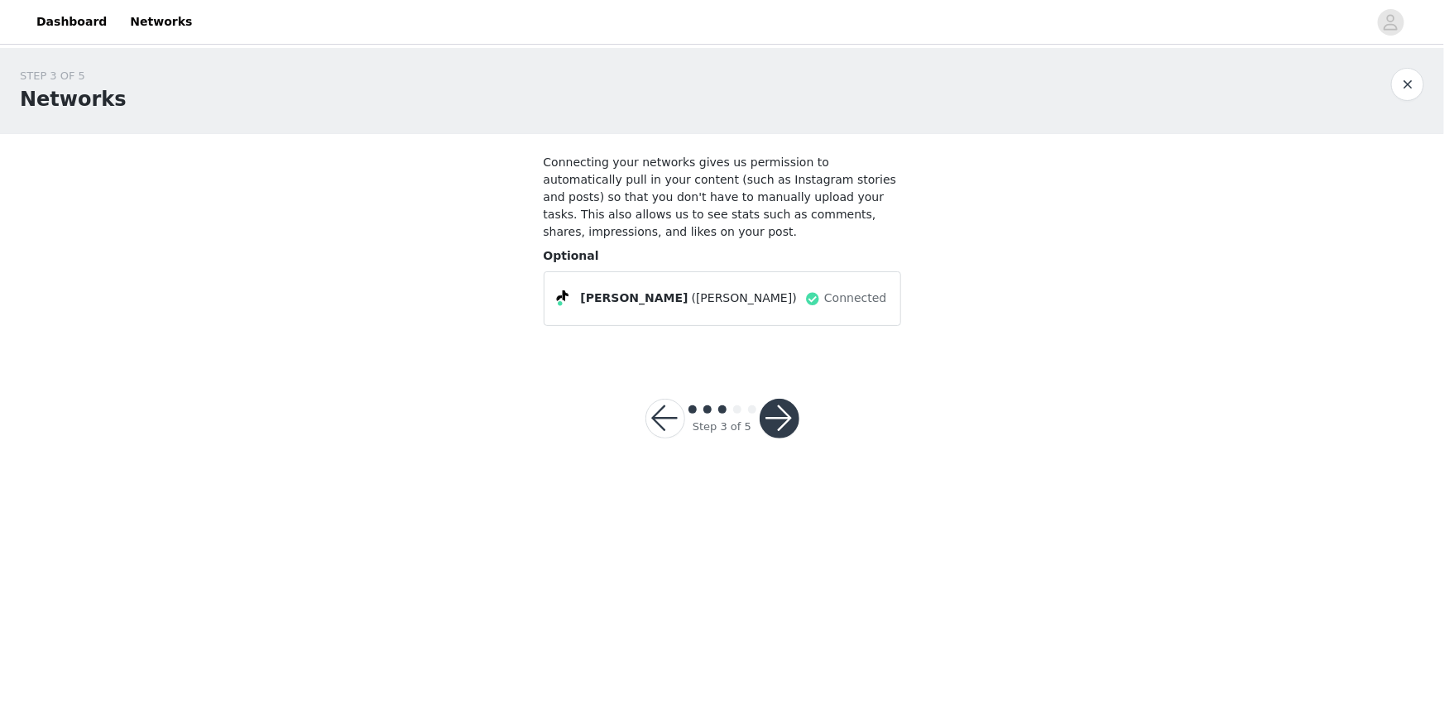
click at [754, 295] on div "[PERSON_NAME] (amiechikin)" at bounding box center [681, 299] width 247 height 20
click at [785, 403] on button "button" at bounding box center [780, 419] width 40 height 40
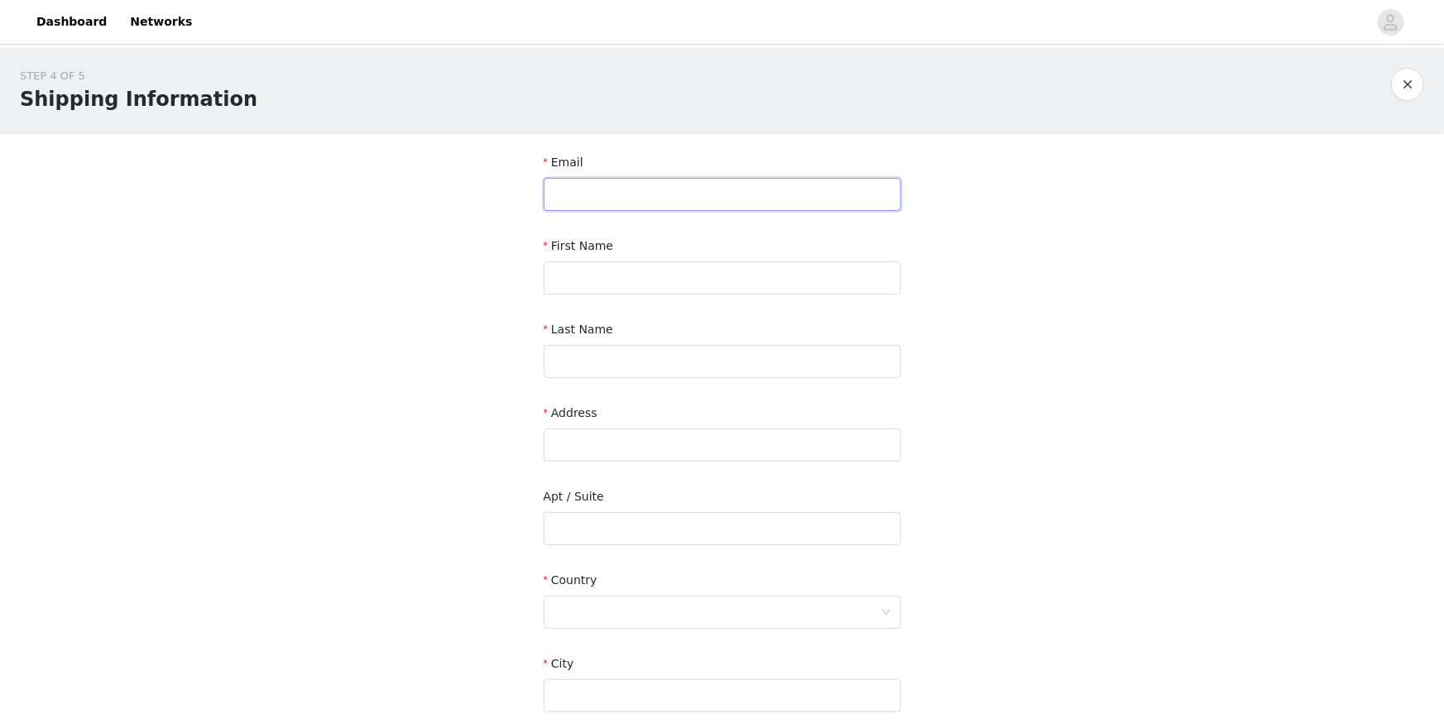
click at [637, 182] on input "text" at bounding box center [723, 194] width 358 height 33
type input "[EMAIL_ADDRESS][DOMAIN_NAME]"
type input "[PERSON_NAME]"
type input "Otnes"
type input "[STREET_ADDRESS]"
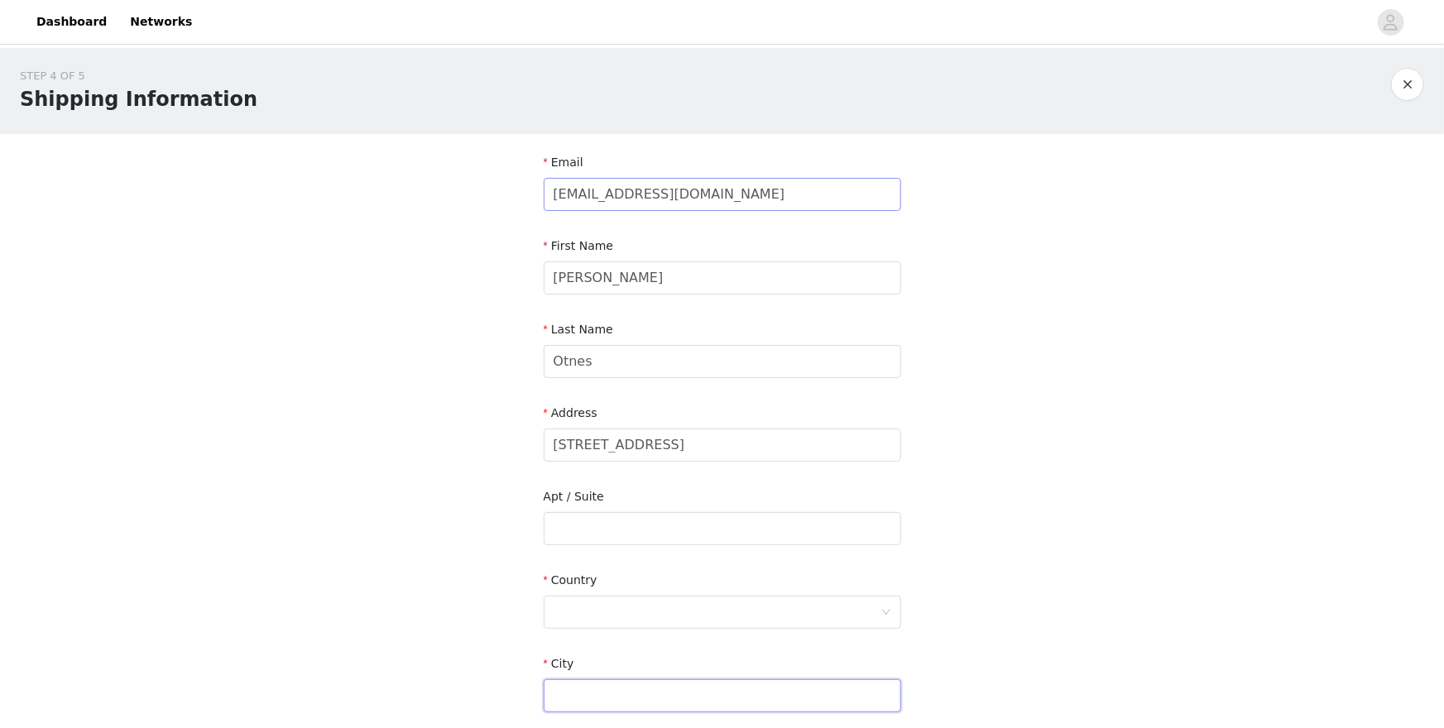
type input "Austin"
type input "78723"
type input "5128722788"
click at [633, 357] on input "Otnes" at bounding box center [723, 361] width 358 height 33
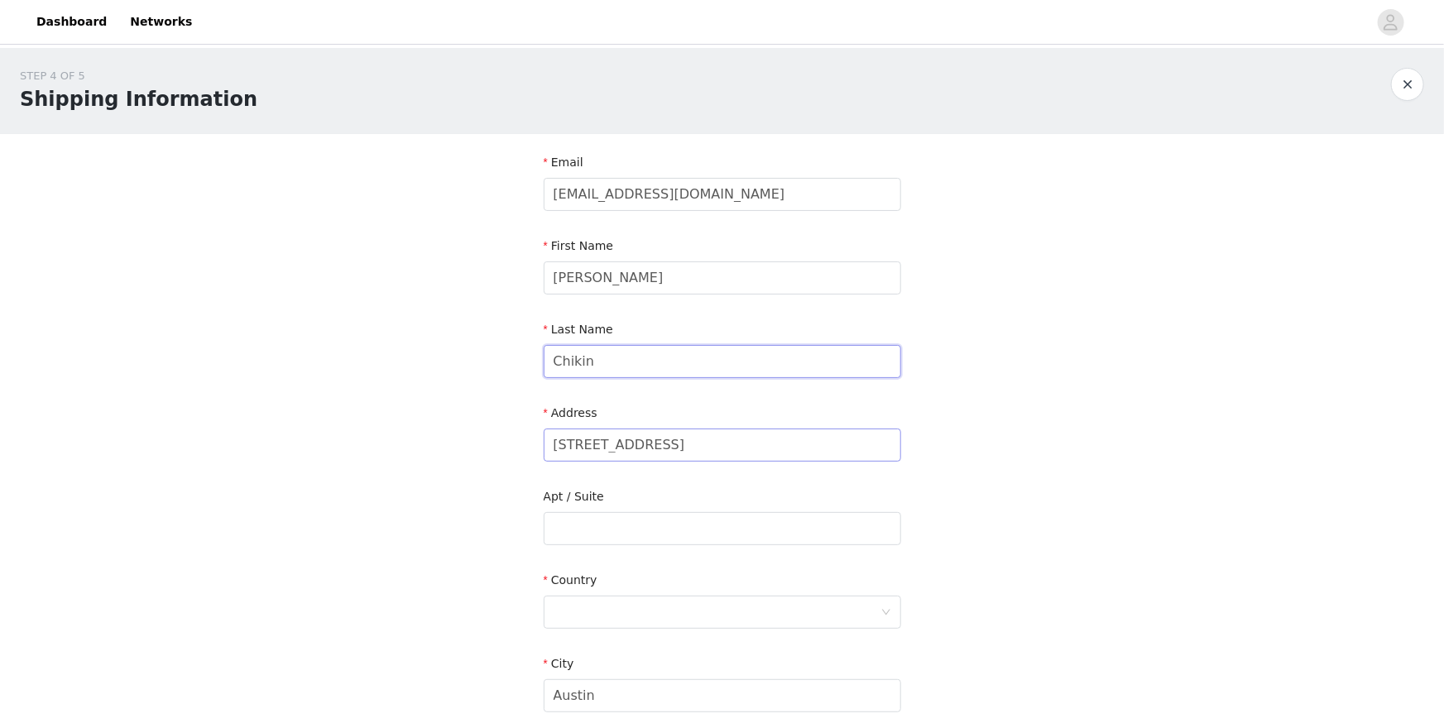
type input "Chikin"
click at [651, 452] on input "[STREET_ADDRESS]" at bounding box center [723, 445] width 358 height 33
click at [679, 450] on input "[STREET_ADDRESS]" at bounding box center [723, 445] width 358 height 33
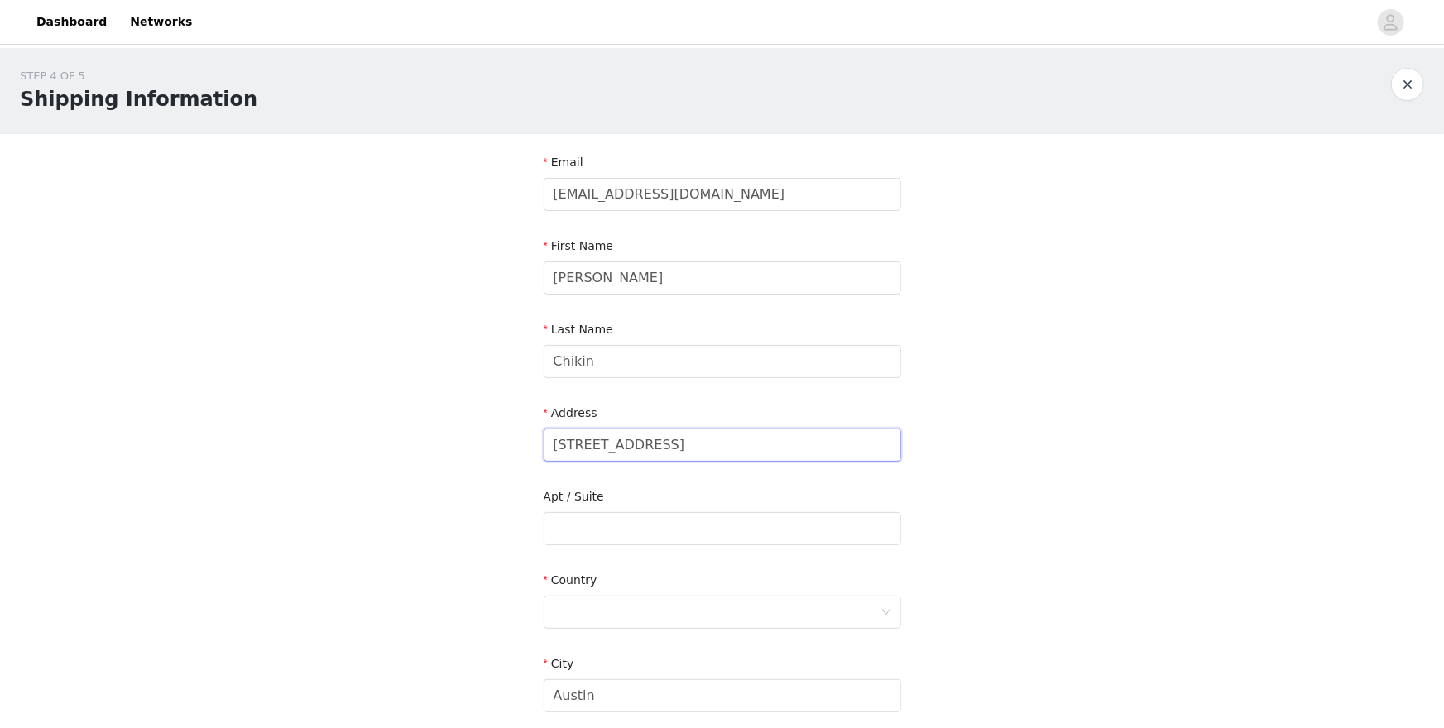
click at [679, 450] on input "[STREET_ADDRESS]" at bounding box center [723, 445] width 358 height 33
type input "[STREET_ADDRESS]"
click at [675, 597] on div at bounding box center [717, 612] width 327 height 31
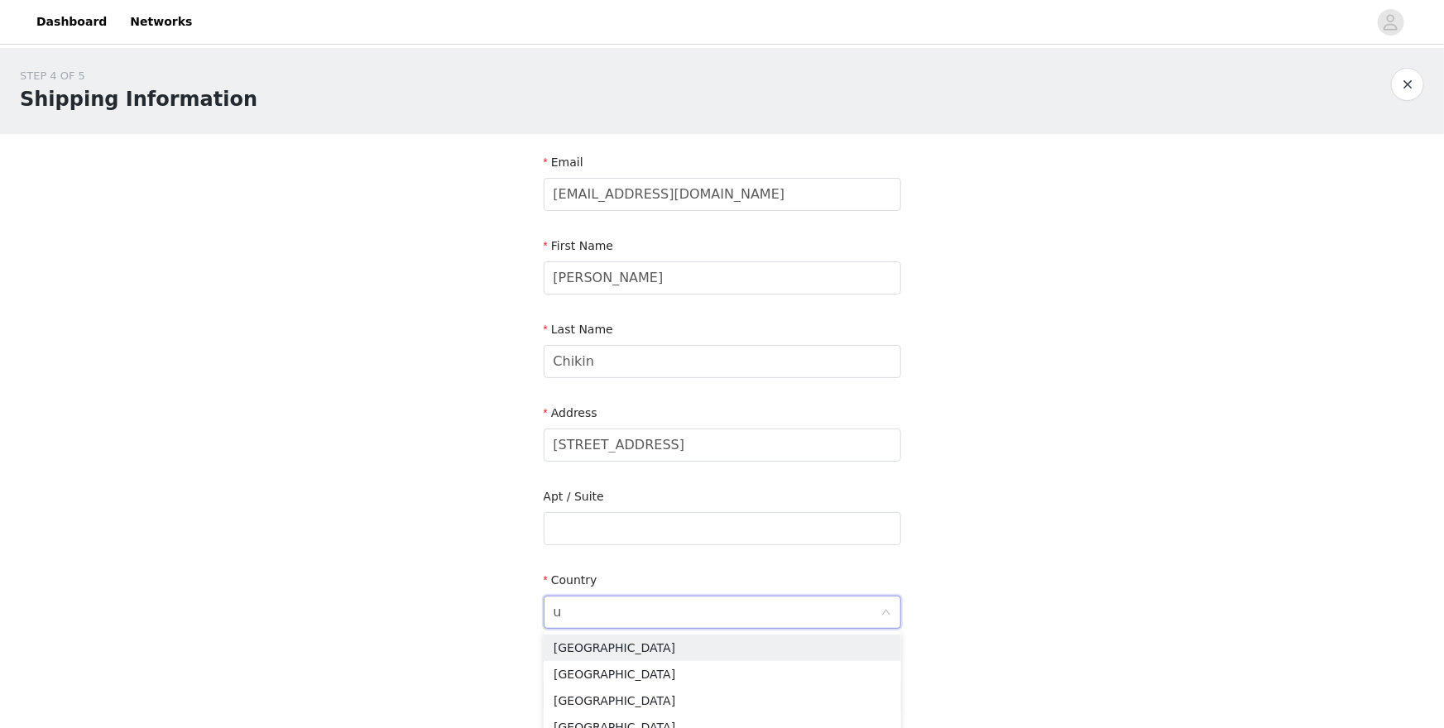
type input "un"
click at [649, 630] on li "[GEOGRAPHIC_DATA]" at bounding box center [723, 648] width 358 height 26
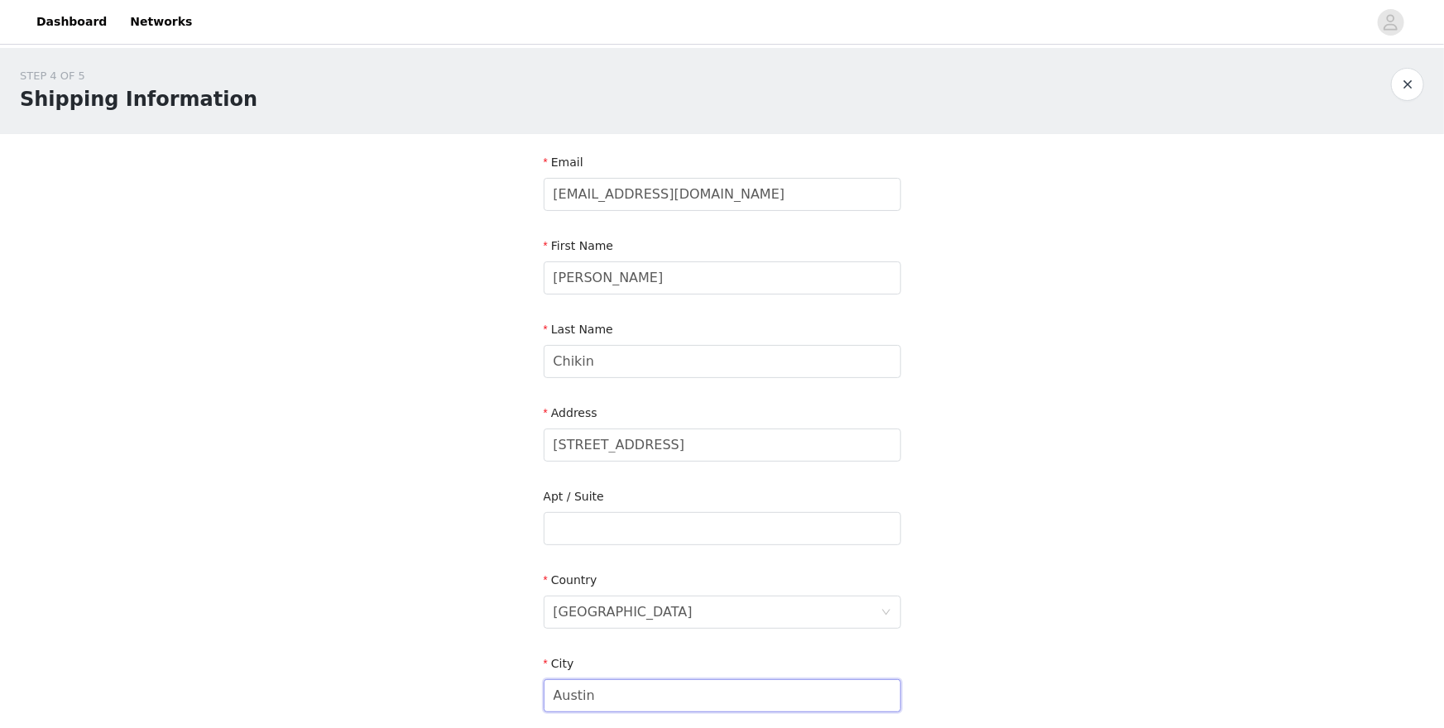
click at [622, 630] on input "Austin" at bounding box center [723, 696] width 358 height 33
type input "[GEOGRAPHIC_DATA]"
click at [464, 627] on div "STEP 4 OF 5 Shipping Information Email [EMAIL_ADDRESS][DOMAIN_NAME] First Name …" at bounding box center [722, 529] width 1444 height 962
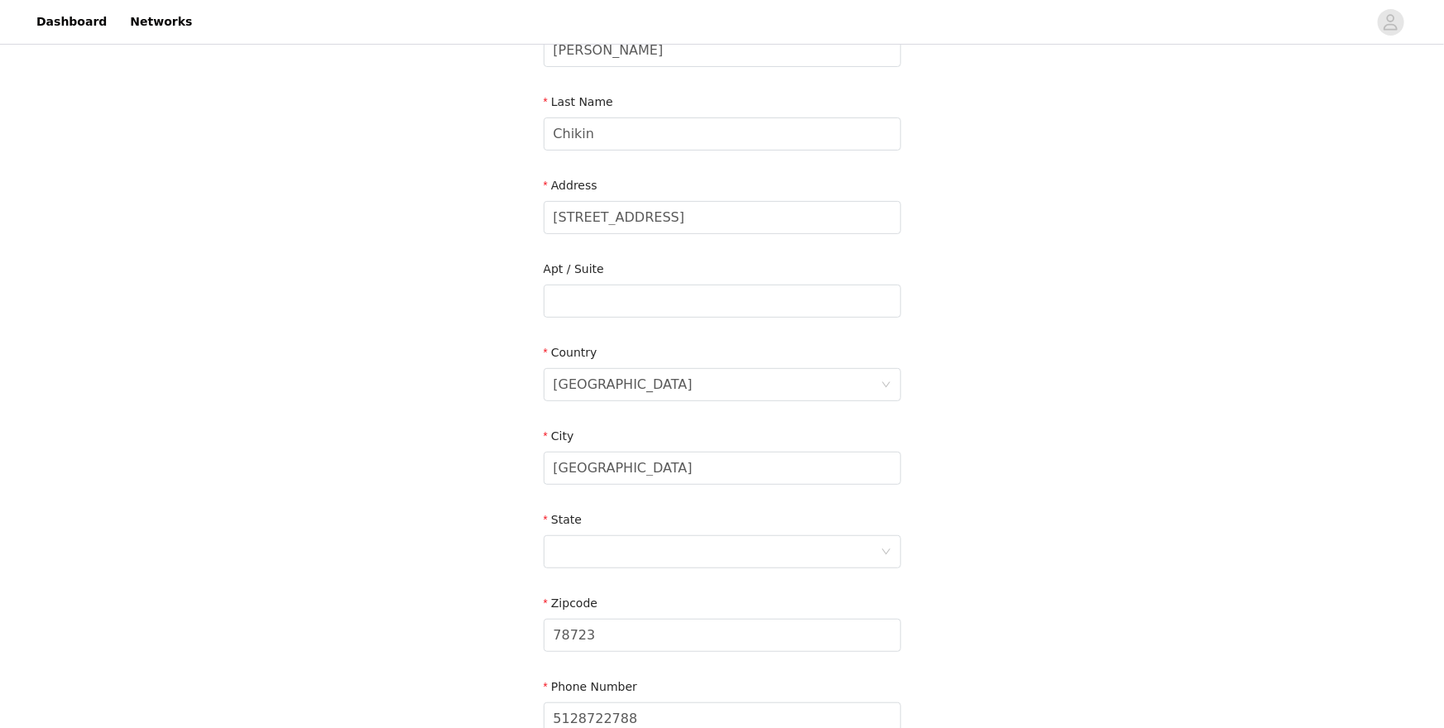
scroll to position [228, 0]
click at [582, 565] on div at bounding box center [723, 551] width 358 height 33
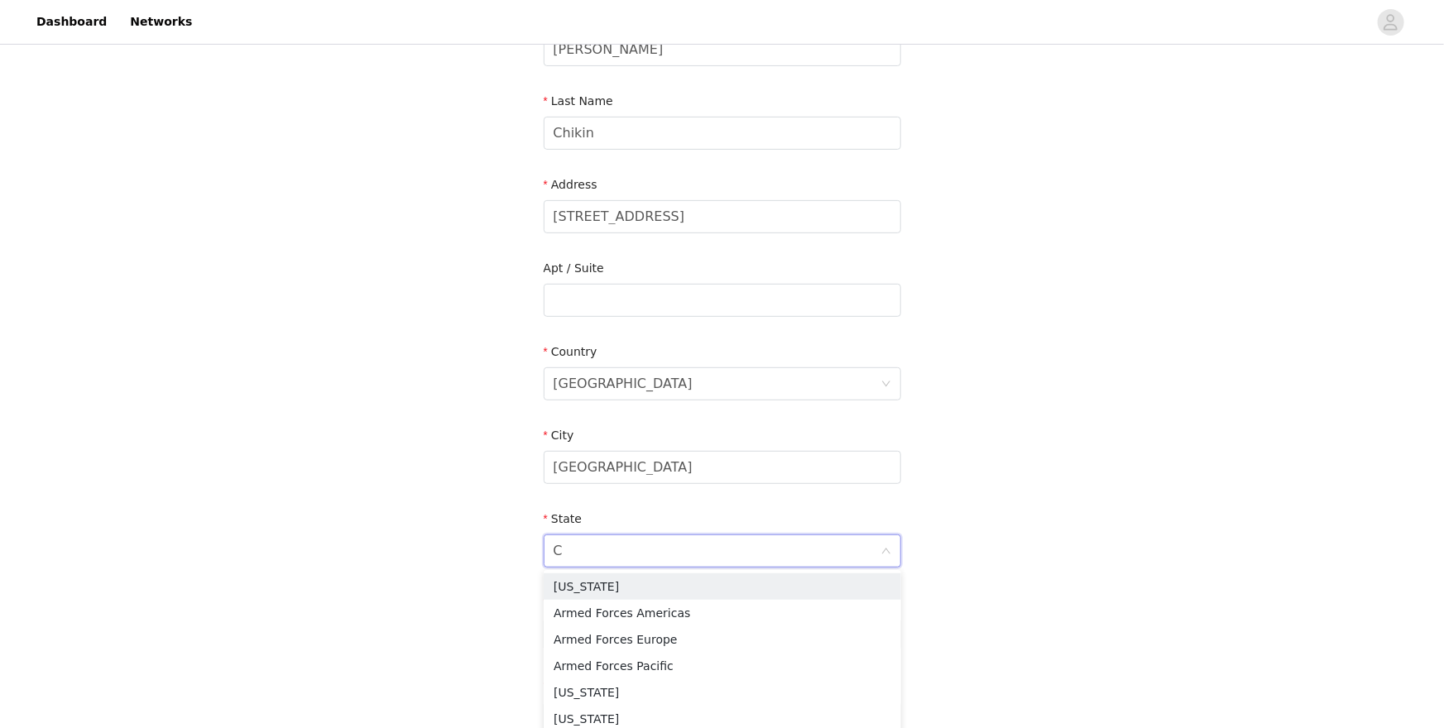
type input "Ca"
click at [604, 630] on li "[US_STATE]" at bounding box center [723, 640] width 358 height 26
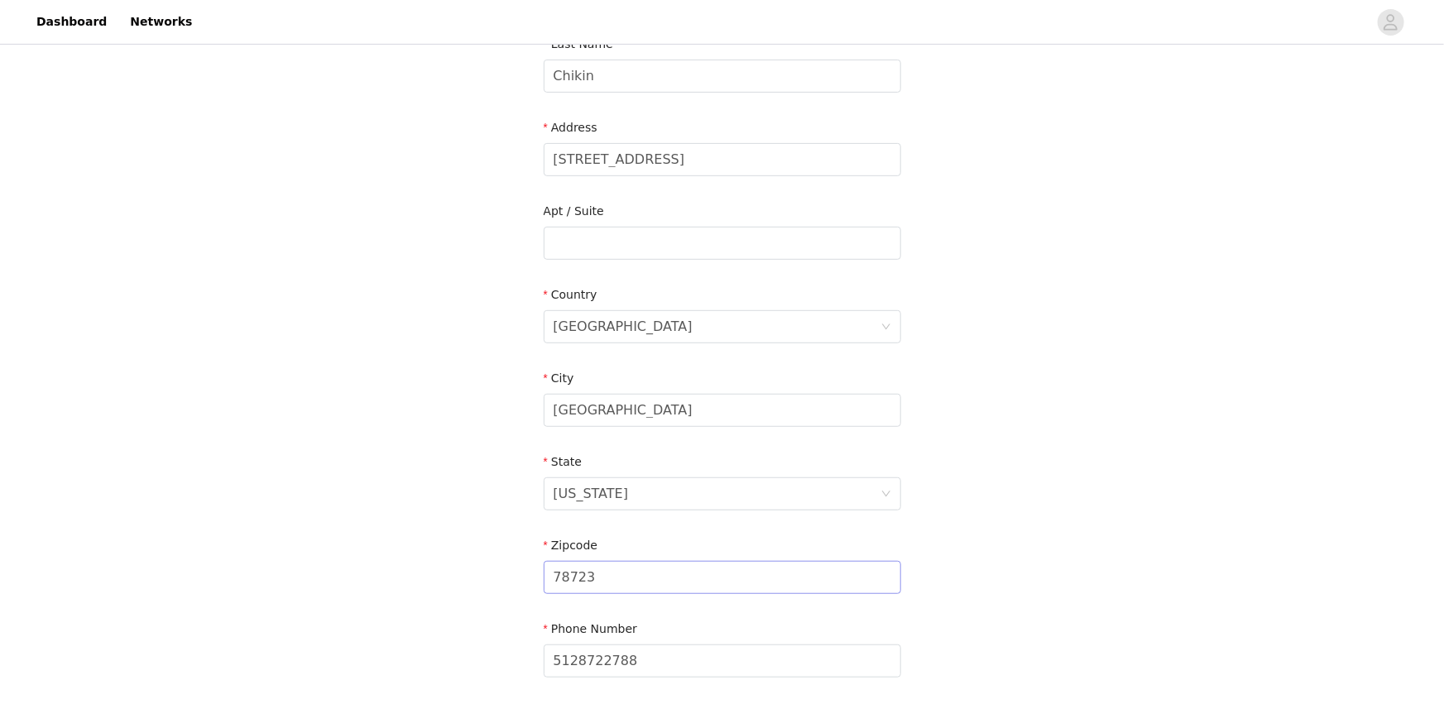
scroll to position [289, 0]
click at [572, 578] on input "78723" at bounding box center [723, 574] width 358 height 33
type input "90016"
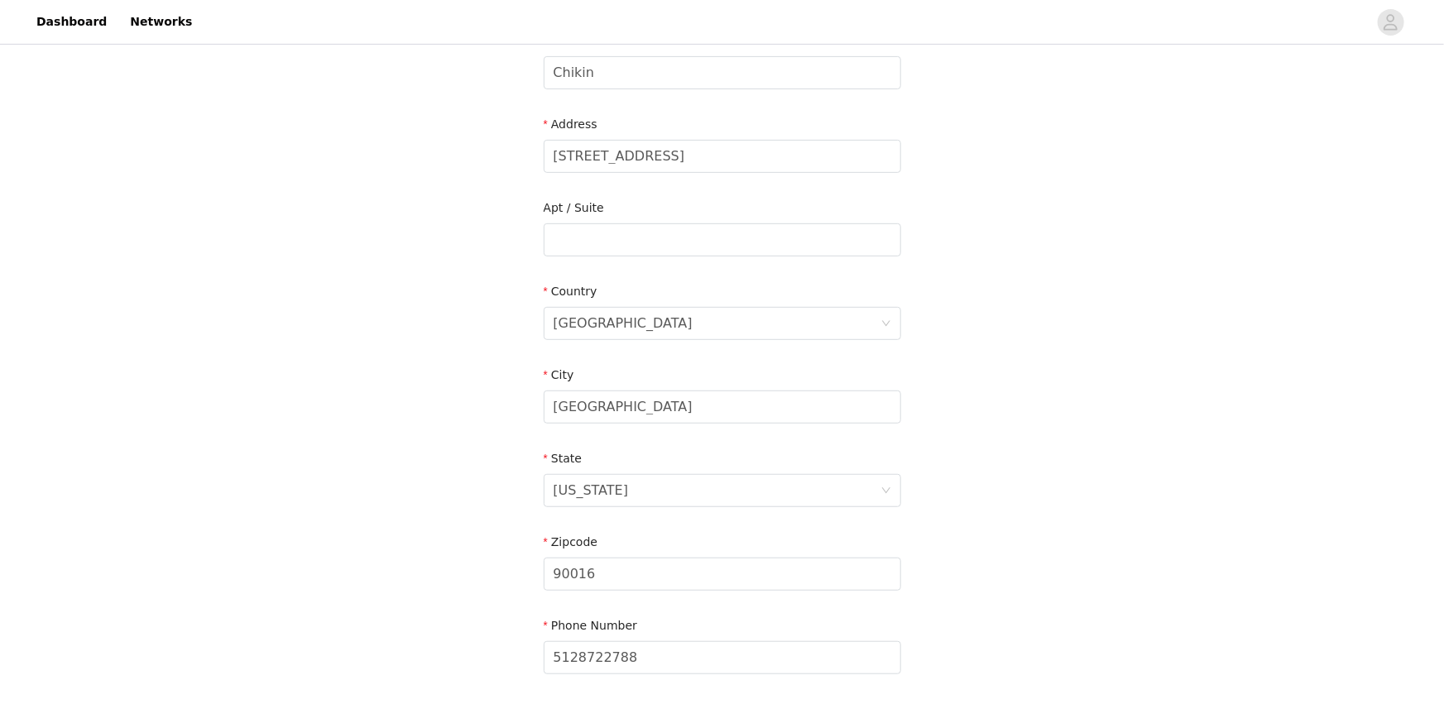
click at [416, 559] on div "STEP 4 OF 5 Shipping Information Email [EMAIL_ADDRESS][DOMAIN_NAME] First Name …" at bounding box center [722, 240] width 1444 height 962
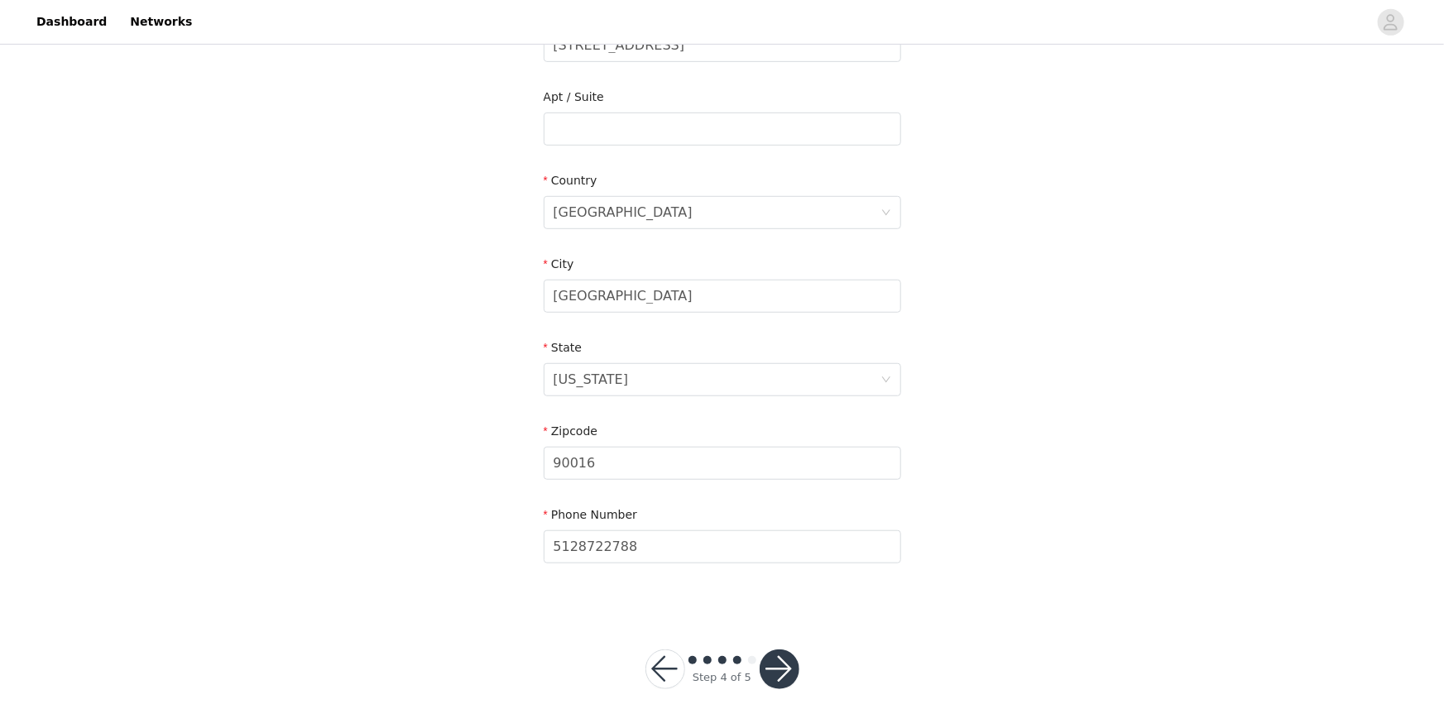
click at [774, 630] on button "button" at bounding box center [780, 670] width 40 height 40
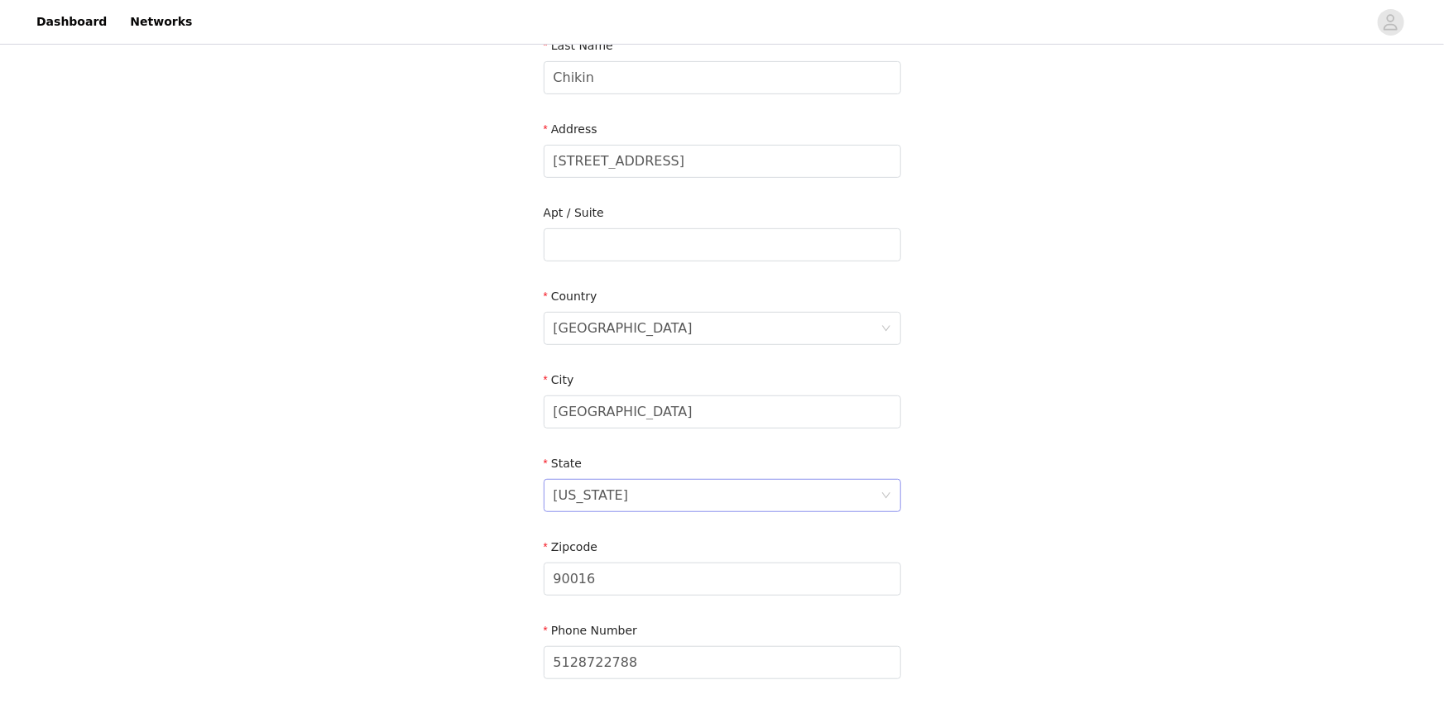
scroll to position [125, 0]
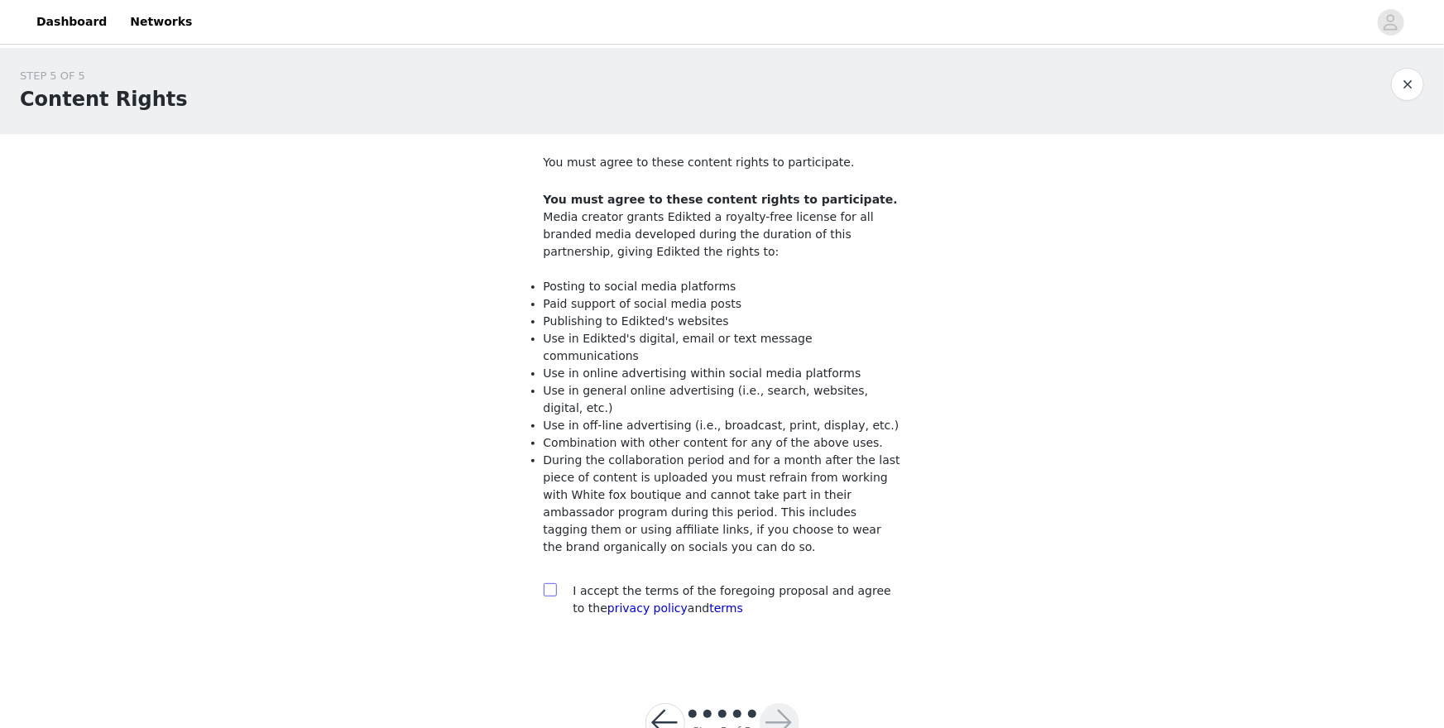
click at [550, 584] on input "checkbox" at bounding box center [550, 590] width 12 height 12
checkbox input "true"
click at [779, 630] on button "button" at bounding box center [780, 724] width 40 height 40
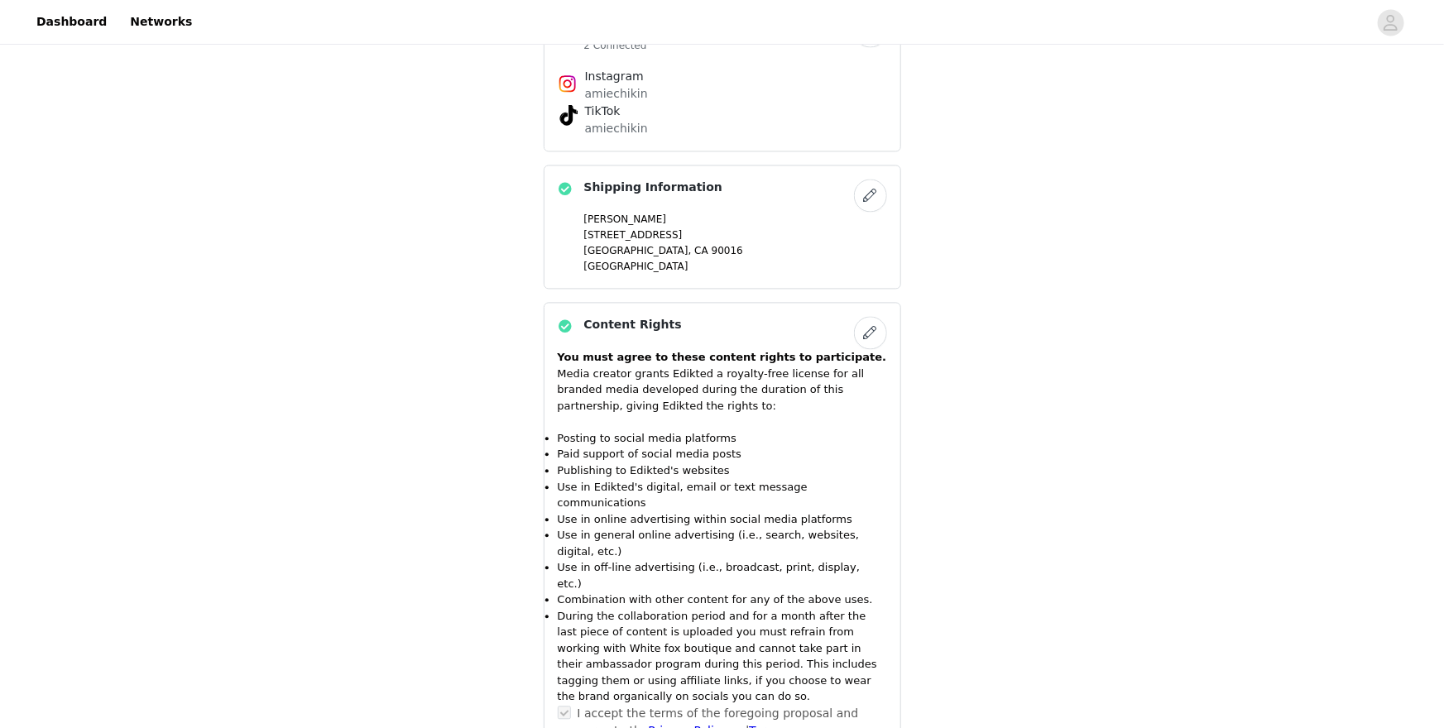
scroll to position [1770, 0]
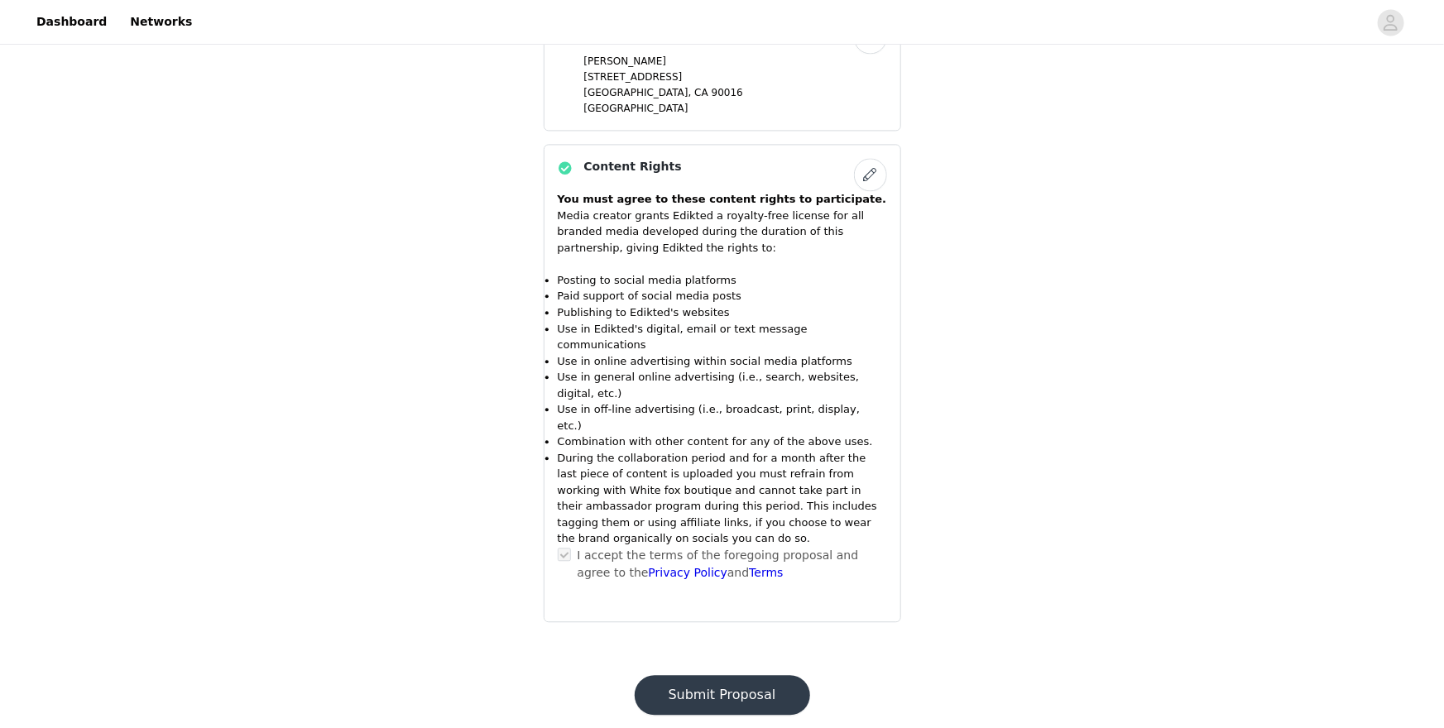
click at [654, 327] on li "Use in Edikted's digital, email or text message communications" at bounding box center [722, 337] width 329 height 32
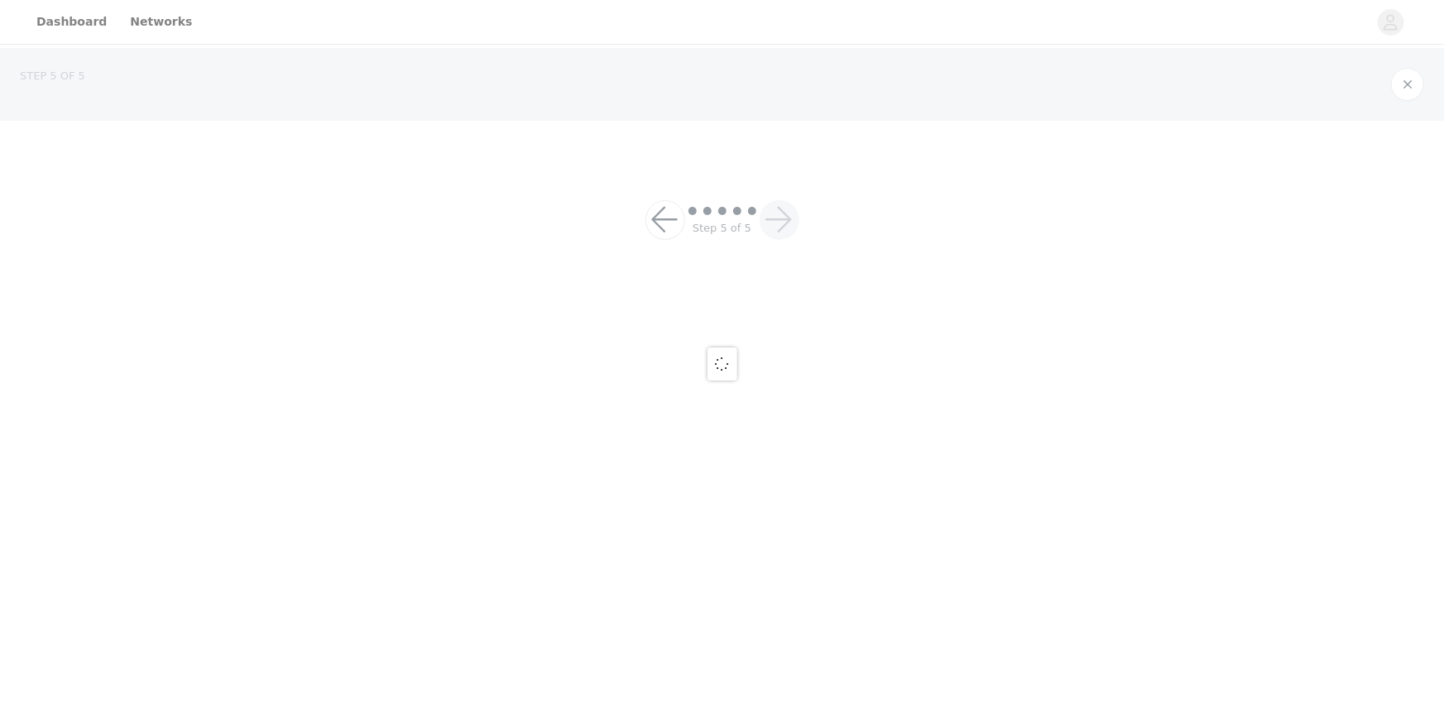
click at [654, 327] on div at bounding box center [722, 364] width 1444 height 728
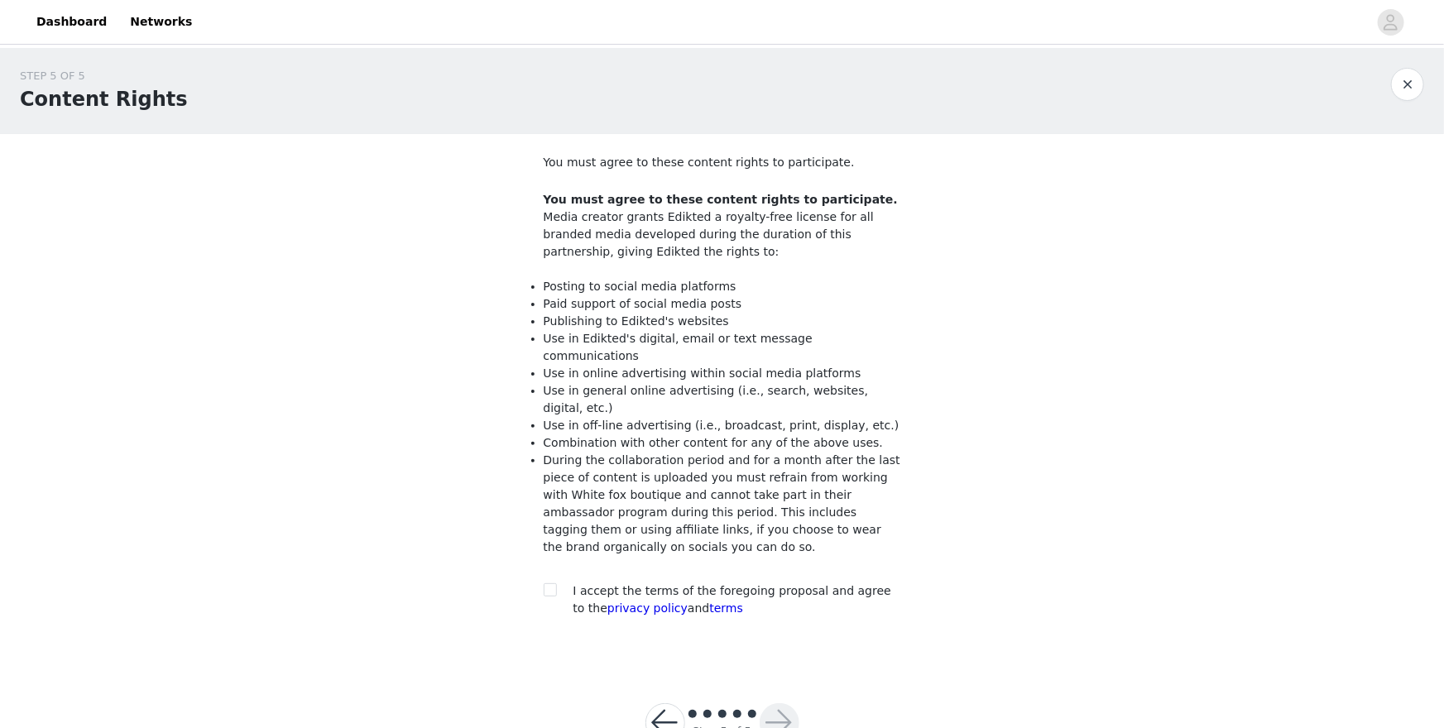
click at [562, 583] on div at bounding box center [555, 591] width 23 height 17
click at [555, 584] on span at bounding box center [550, 590] width 13 height 13
click at [555, 584] on input "checkbox" at bounding box center [550, 590] width 12 height 12
checkbox input "true"
click at [775, 630] on button "button" at bounding box center [780, 724] width 40 height 40
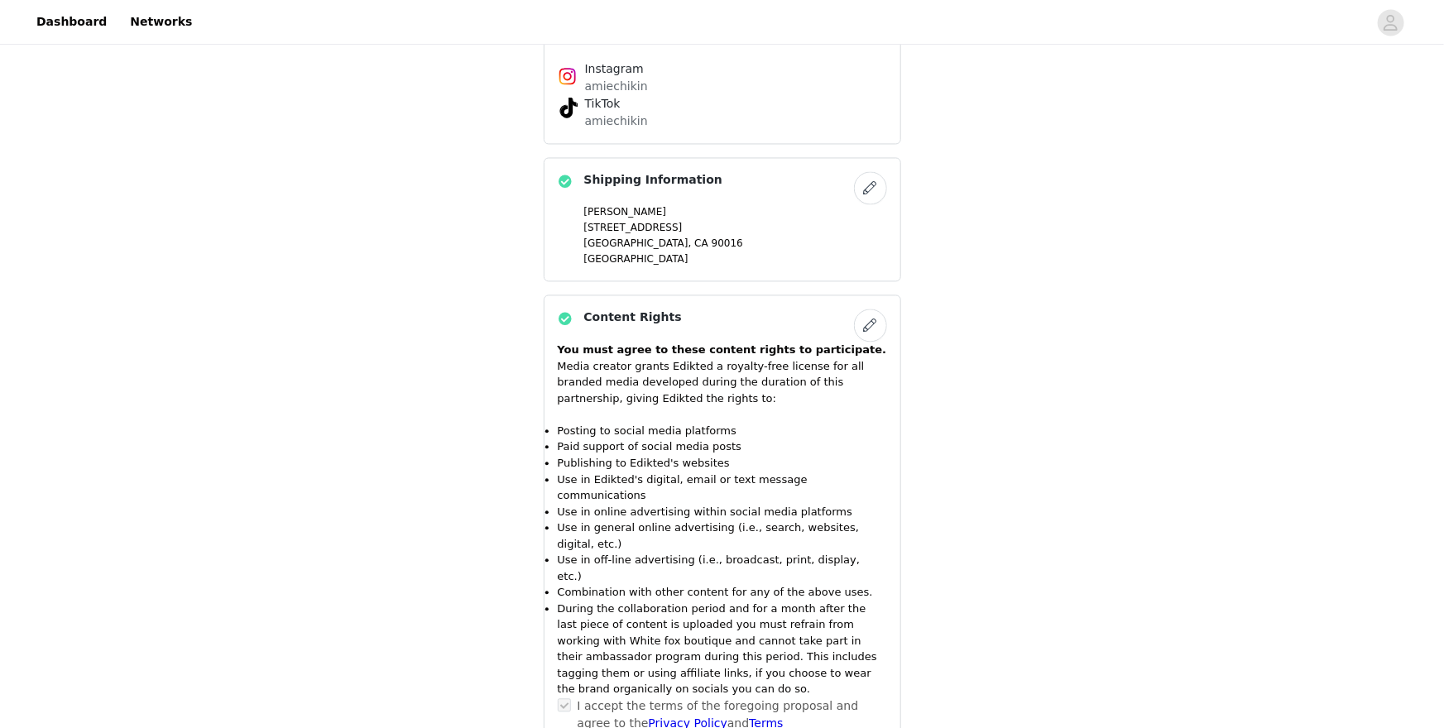
scroll to position [1770, 0]
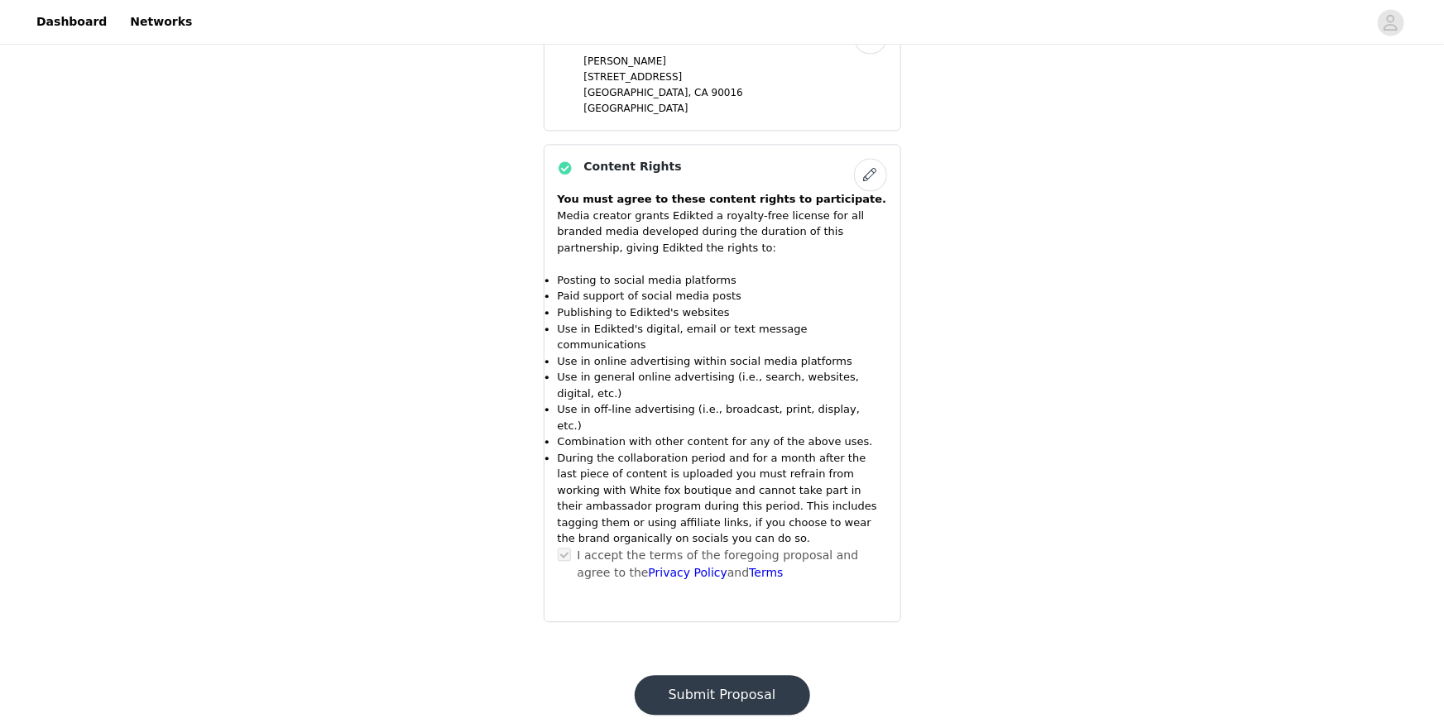
click at [775, 630] on button "Submit Proposal" at bounding box center [722, 695] width 175 height 40
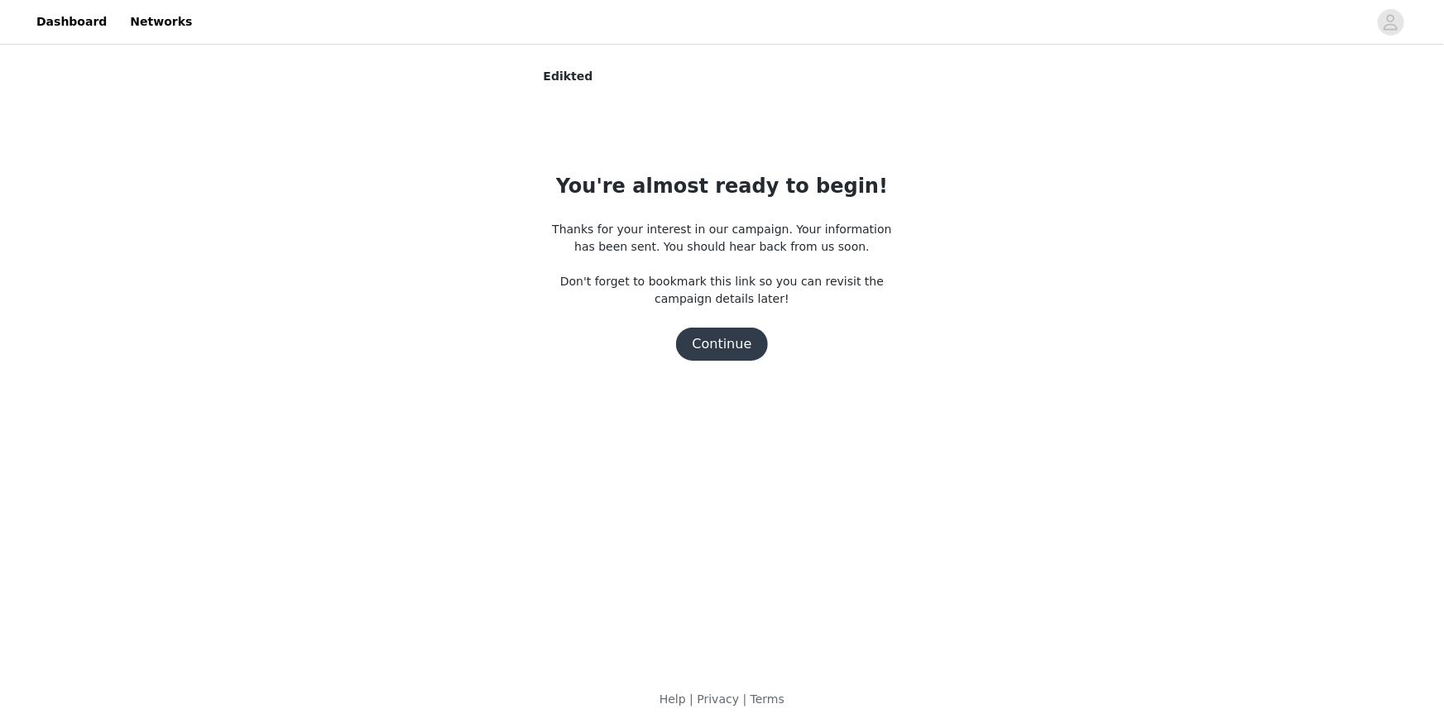
scroll to position [0, 0]
click at [754, 344] on button "Continue" at bounding box center [722, 344] width 93 height 33
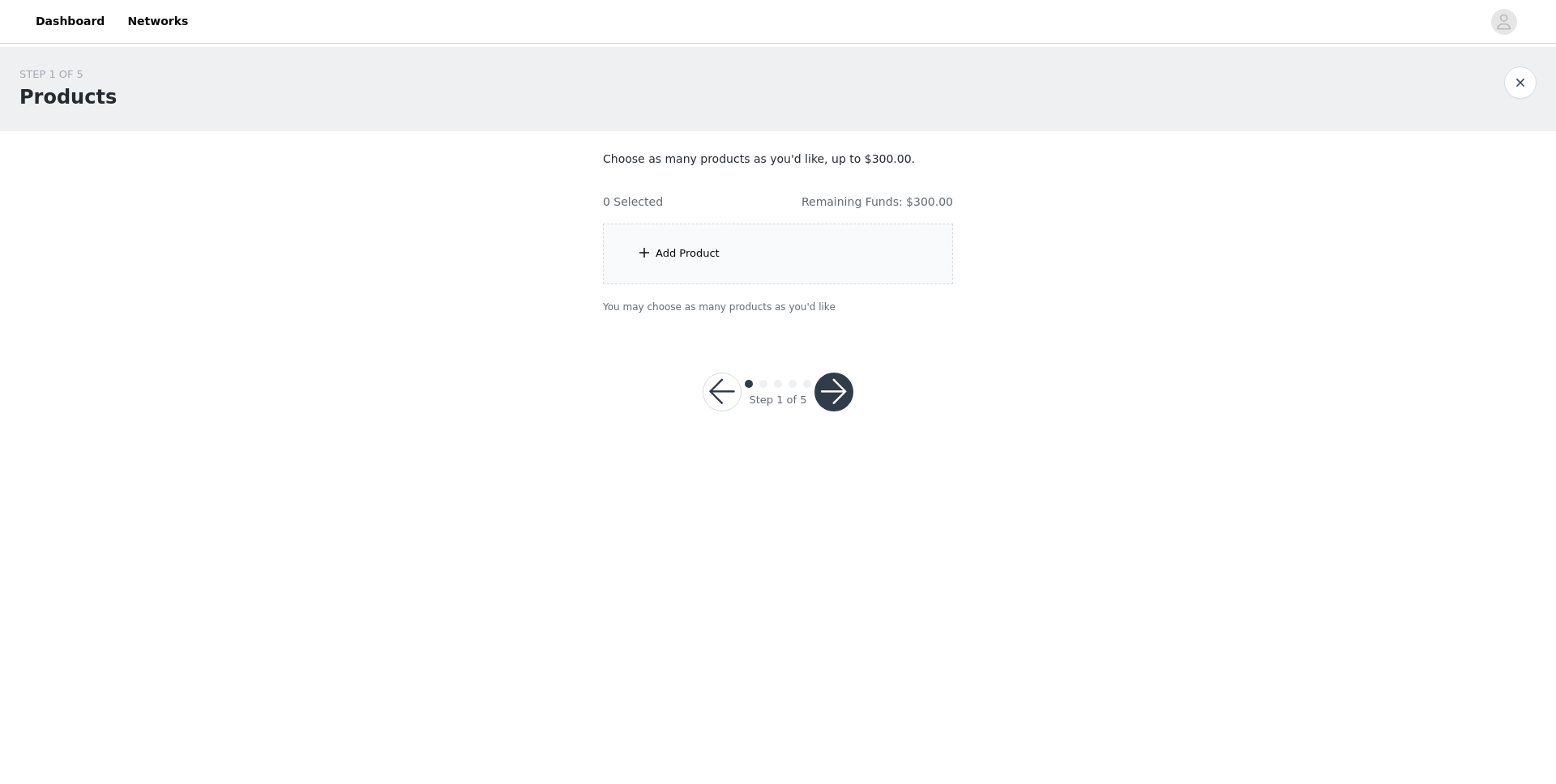
click at [707, 258] on div "Add Product" at bounding box center [687, 254] width 64 height 17
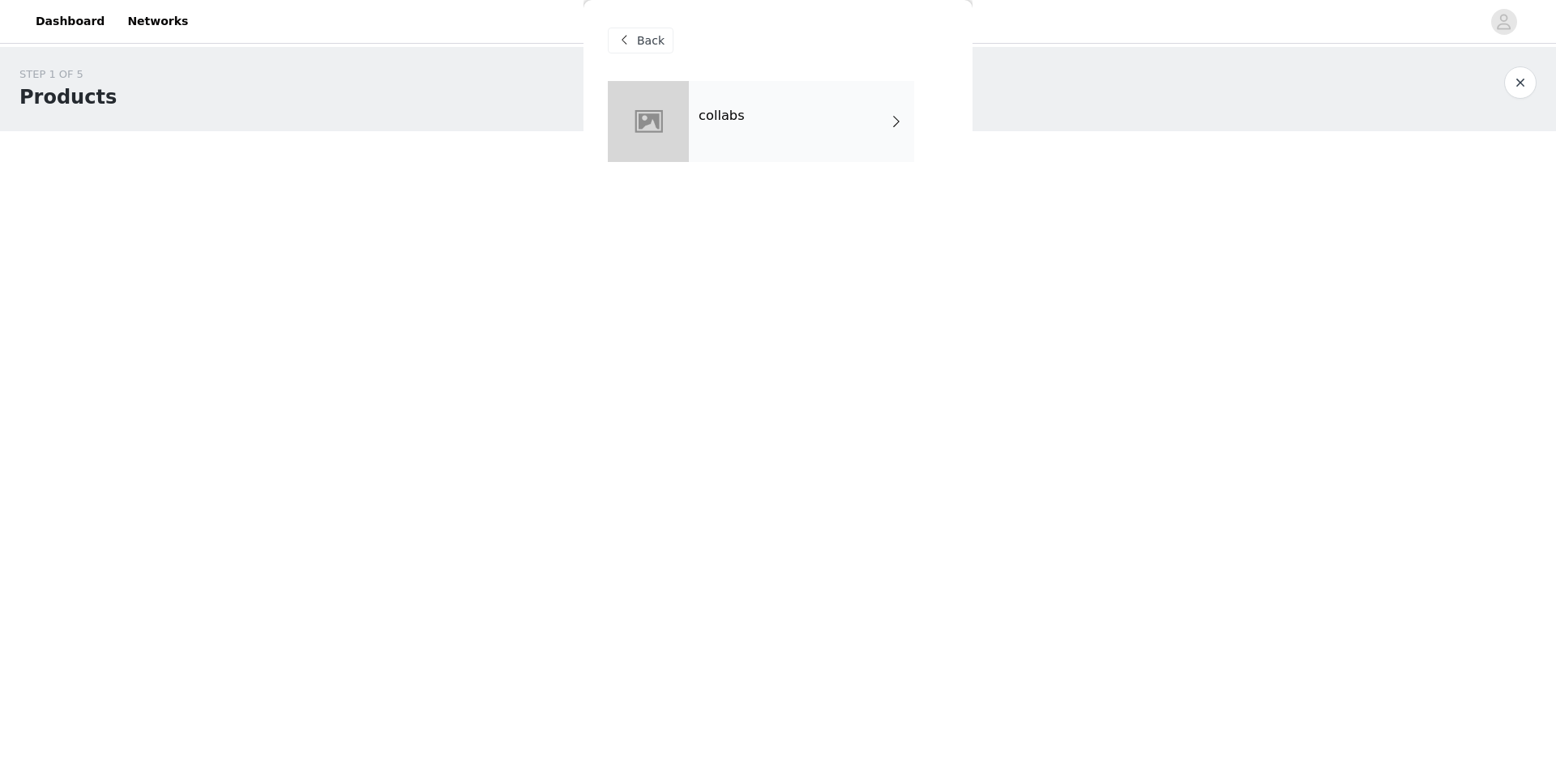
click at [774, 108] on div "collabs" at bounding box center [802, 121] width 225 height 81
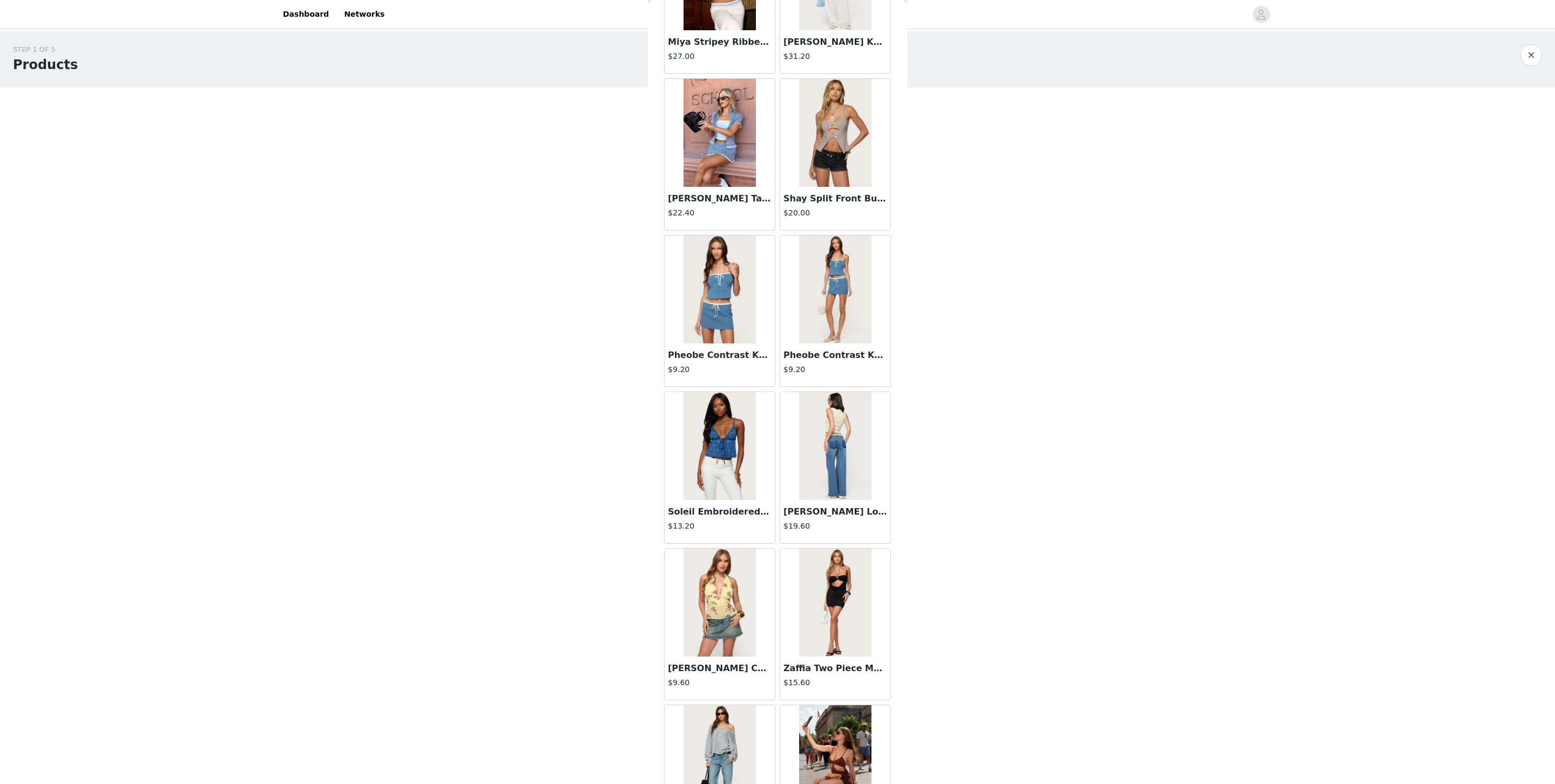
scroll to position [873, 0]
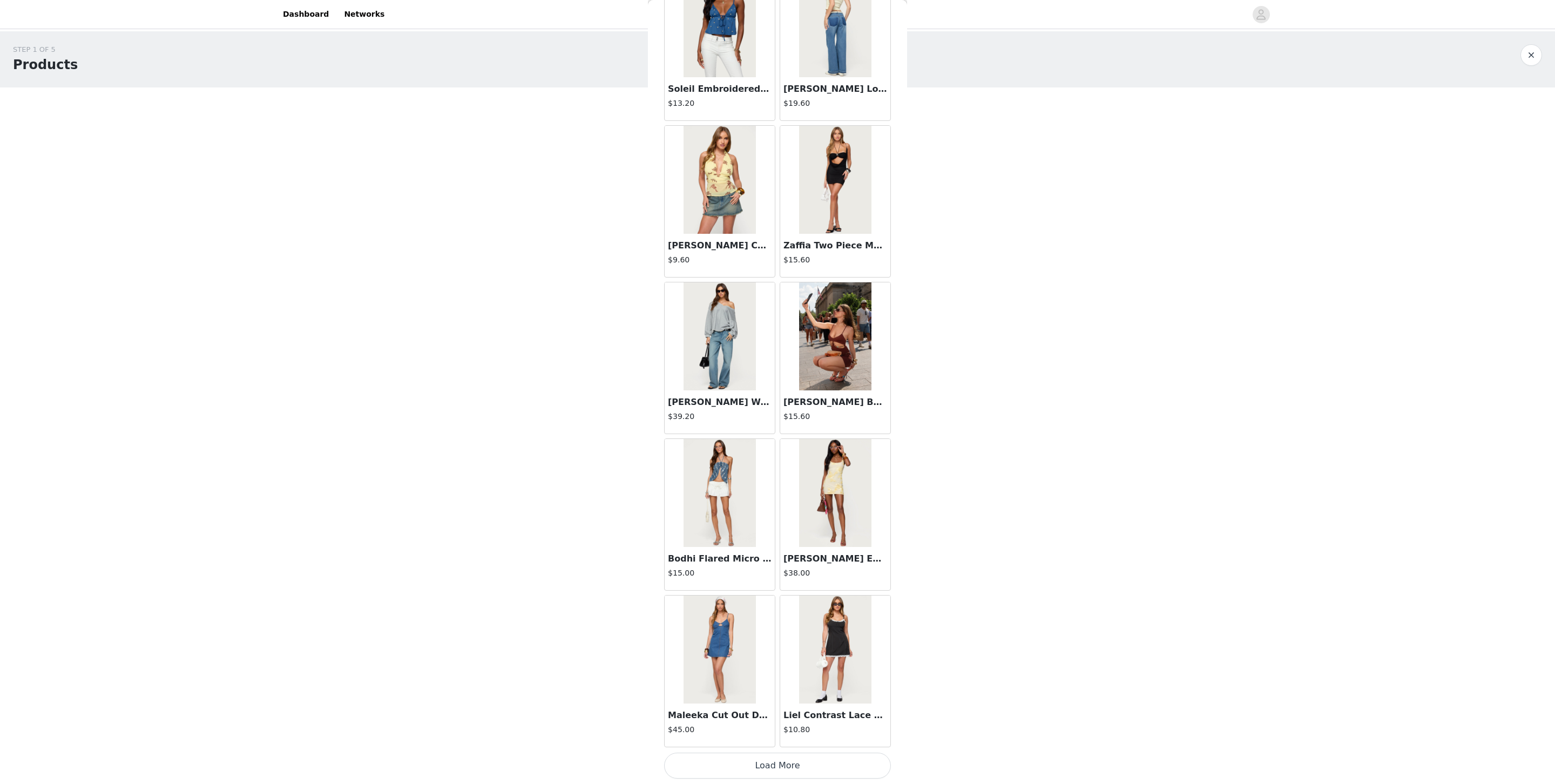
click at [881, 522] on button "Load More" at bounding box center [778, 766] width 227 height 26
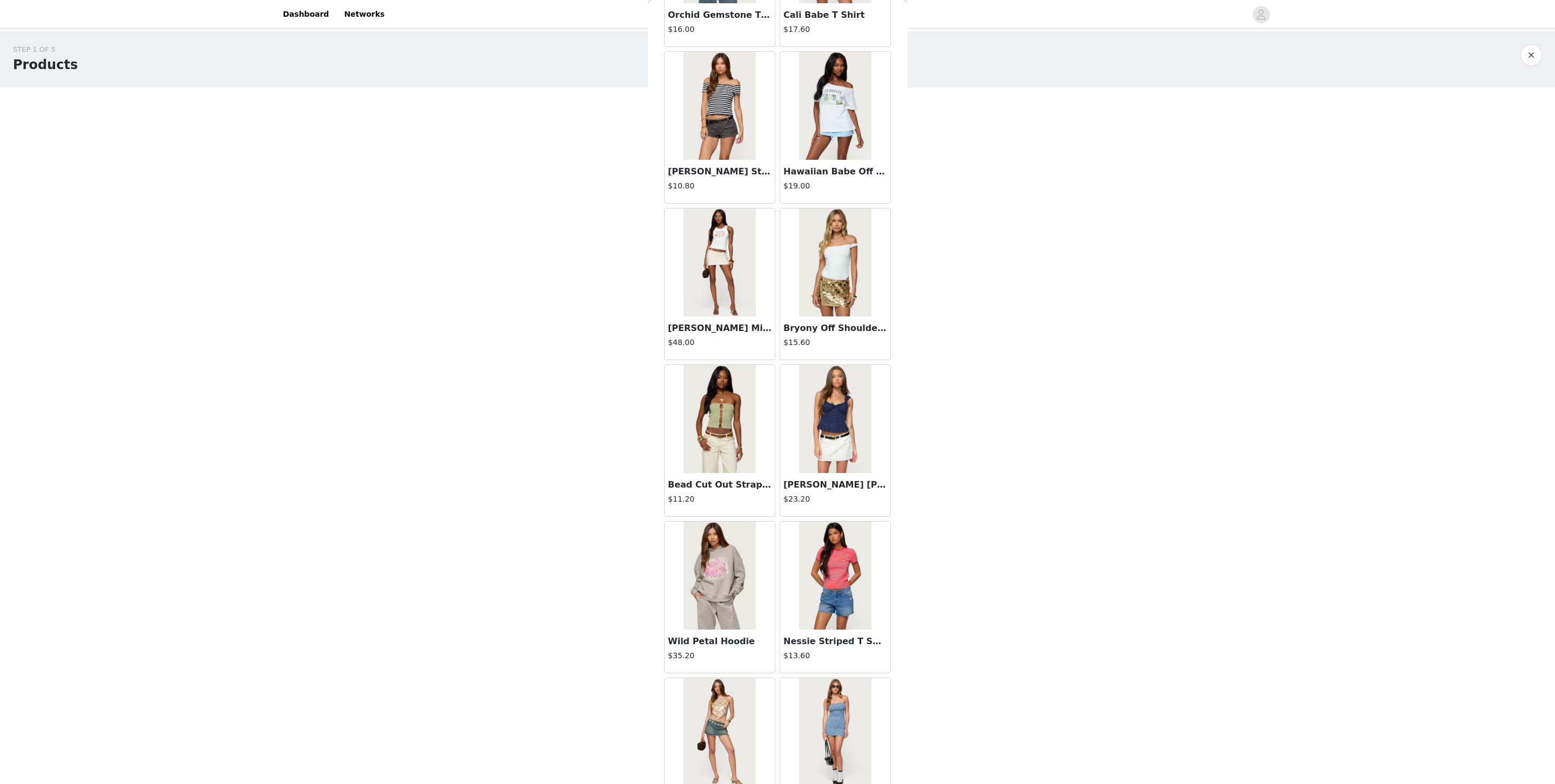
scroll to position [2444, 0]
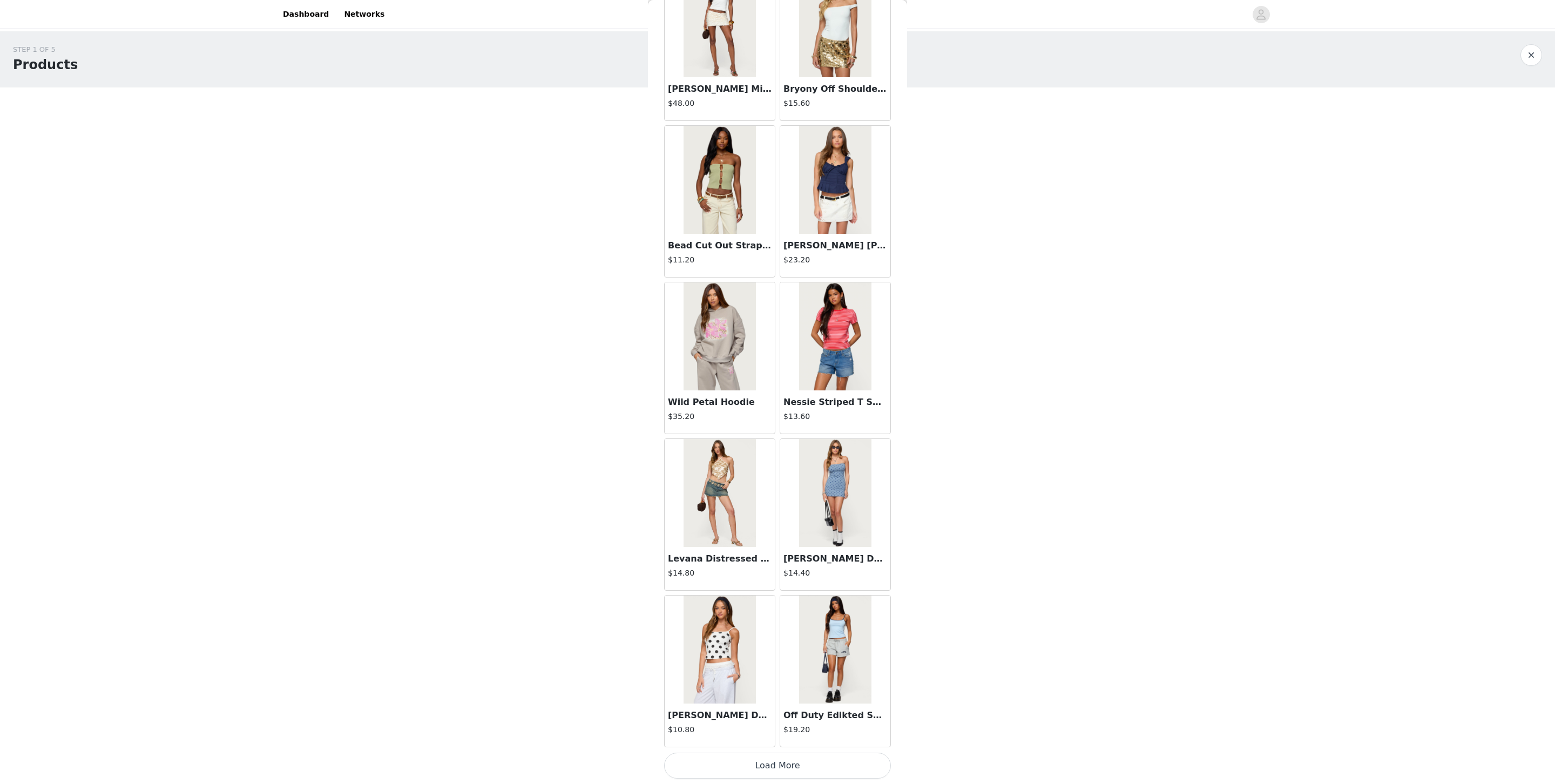
click at [788, 522] on button "Load More" at bounding box center [778, 766] width 227 height 26
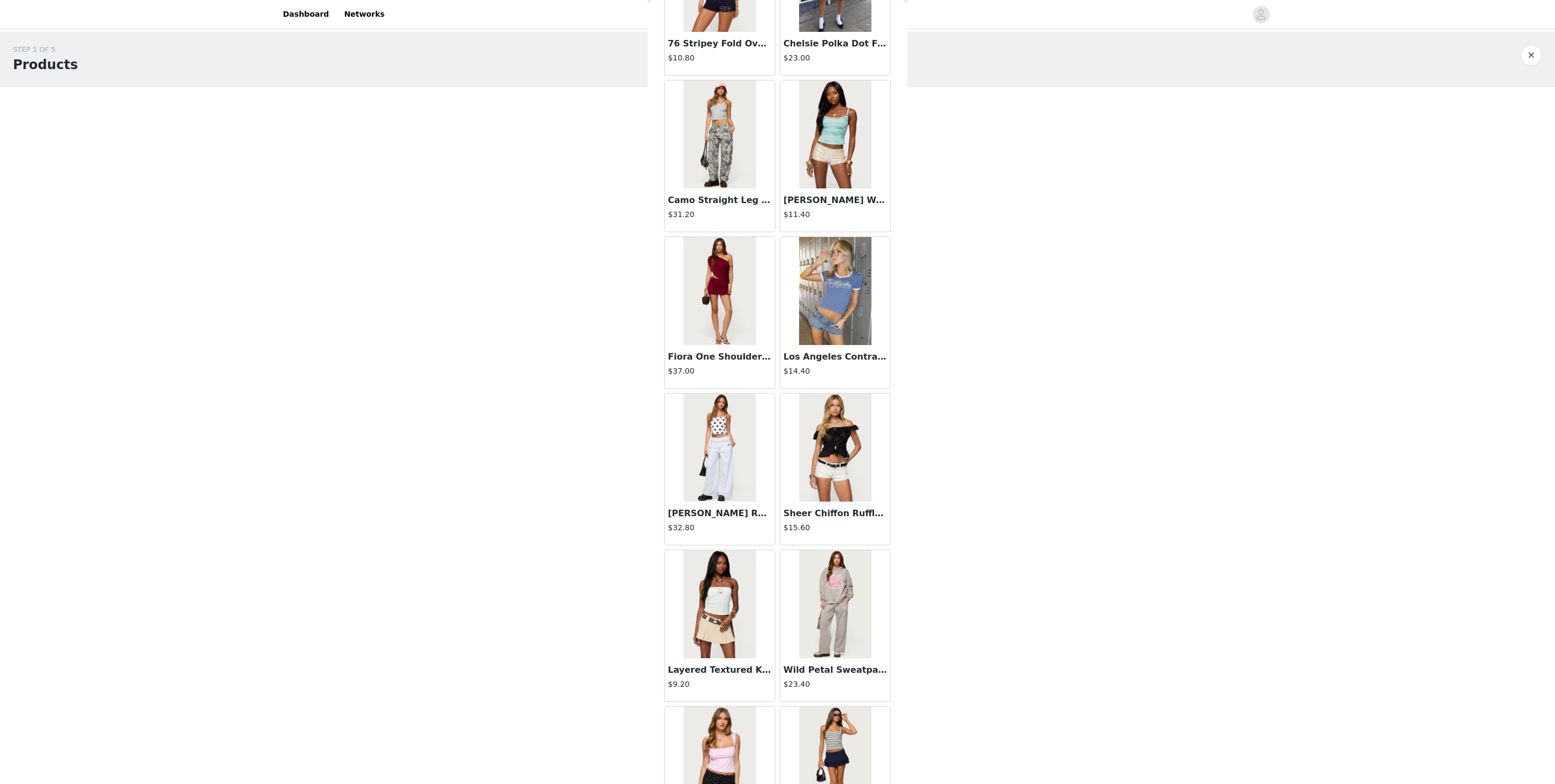
scroll to position [4015, 0]
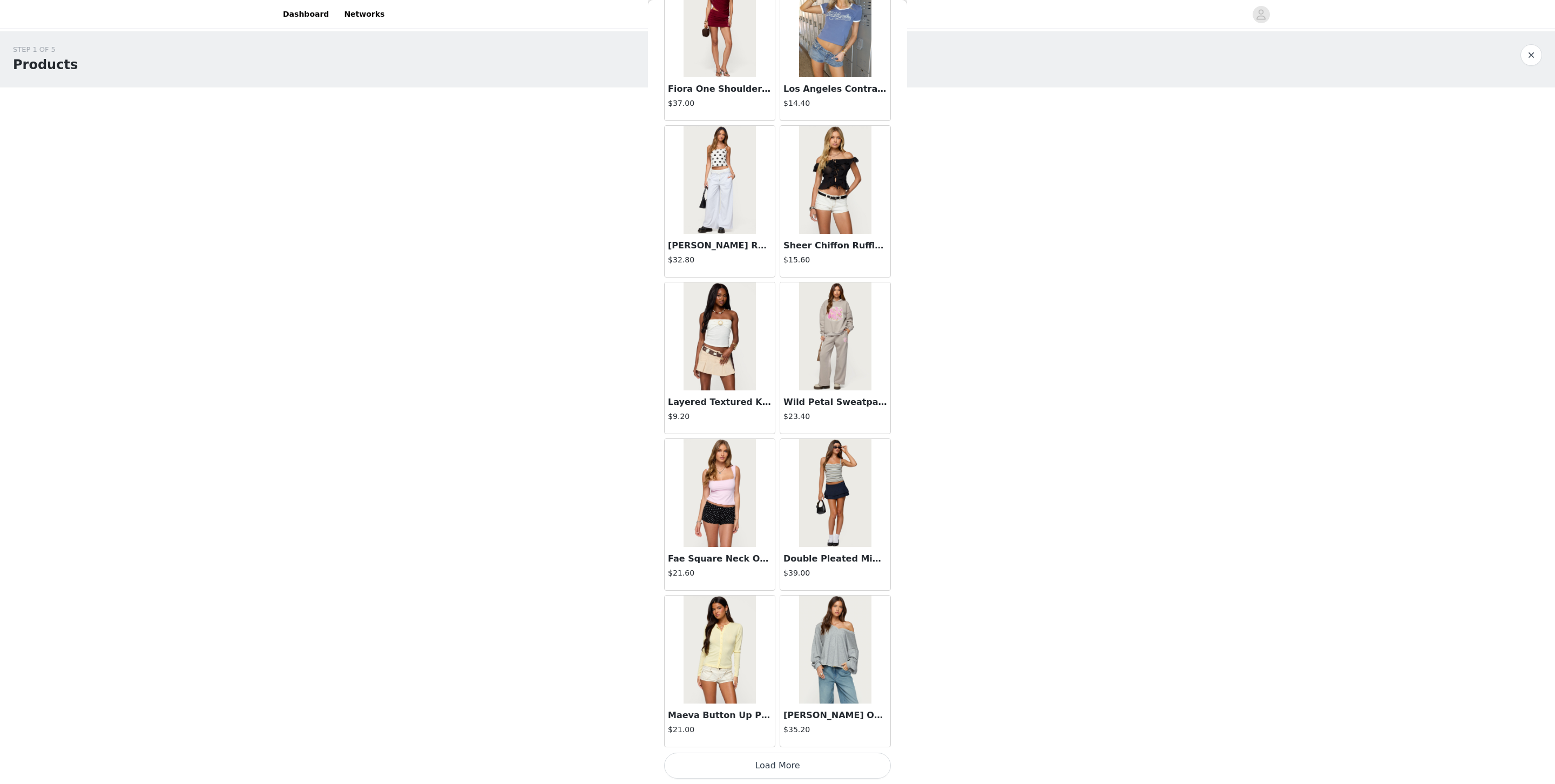
click at [788, 522] on button "Load More" at bounding box center [778, 766] width 227 height 26
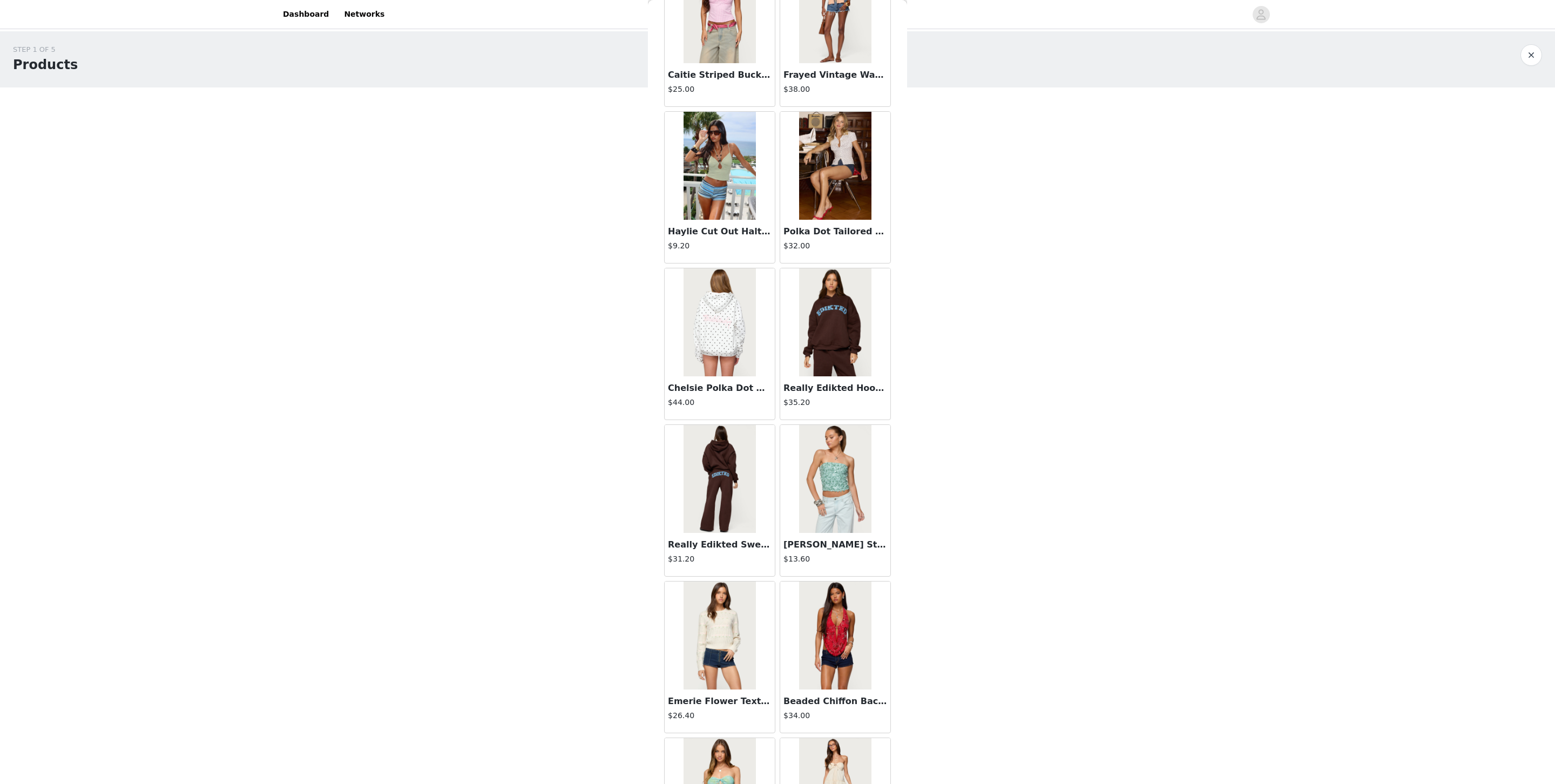
scroll to position [5585, 0]
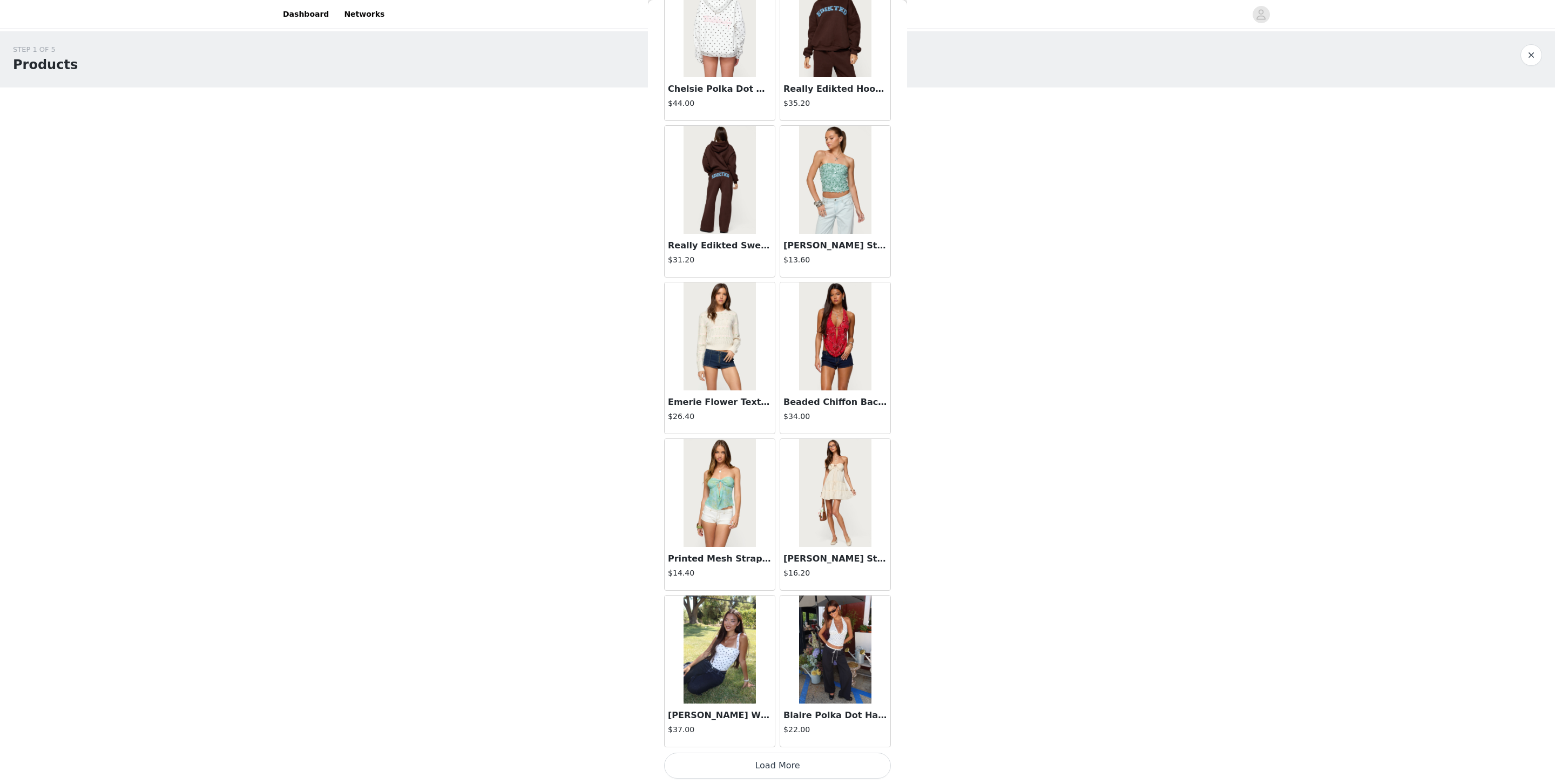
click at [788, 522] on button "Load More" at bounding box center [778, 766] width 227 height 26
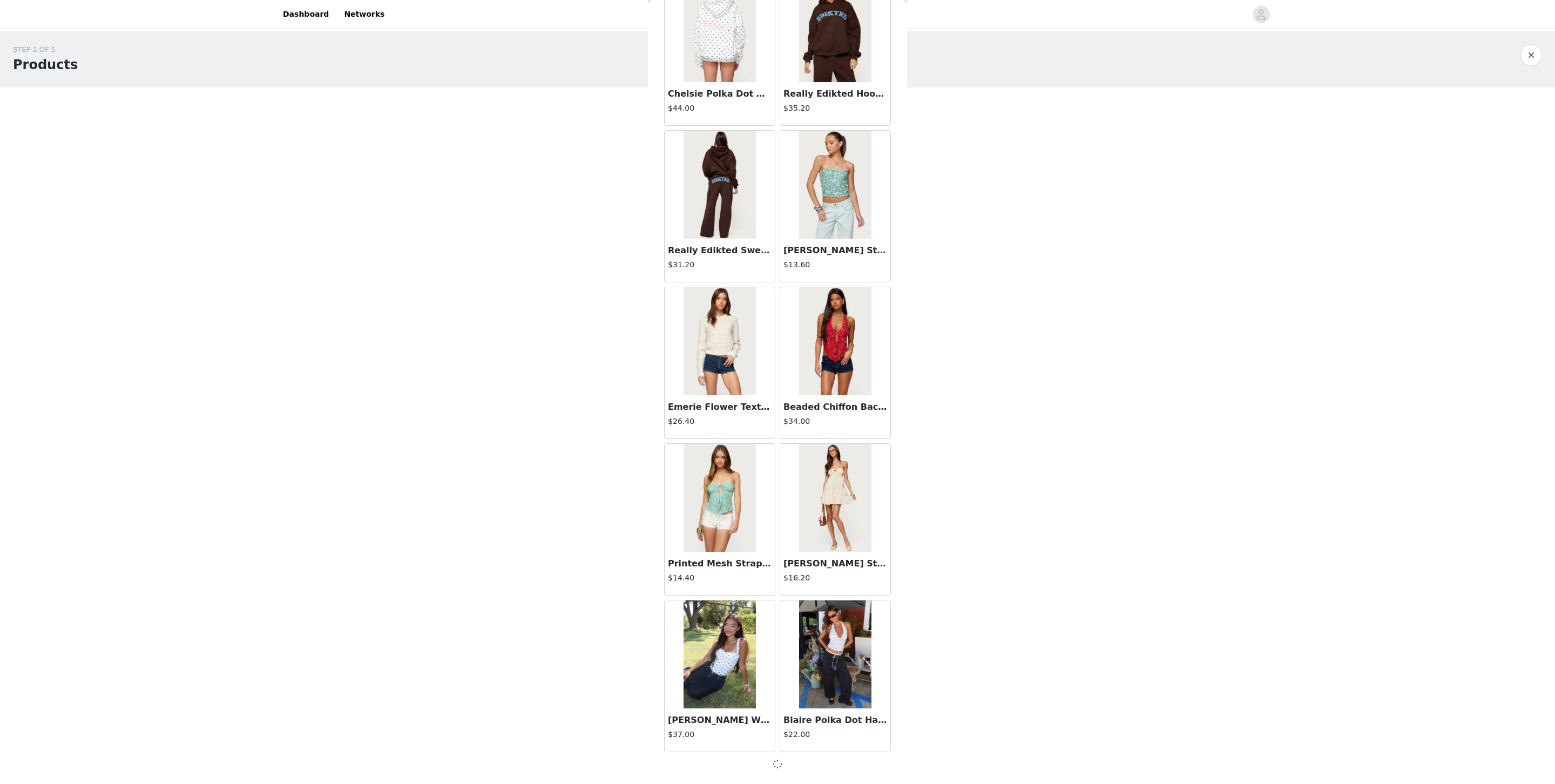
scroll to position [5580, 0]
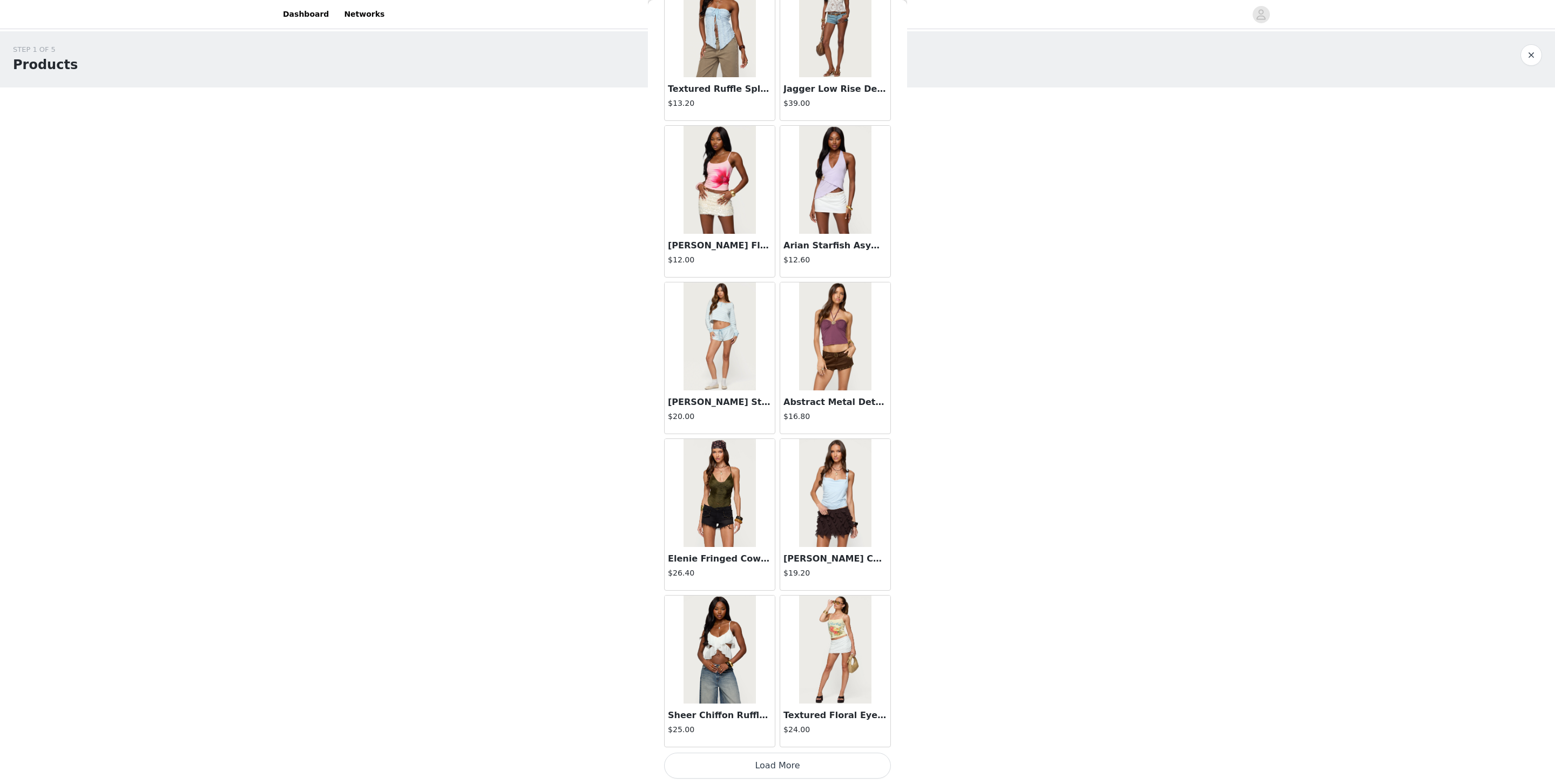
click at [788, 522] on button "Load More" at bounding box center [778, 766] width 227 height 26
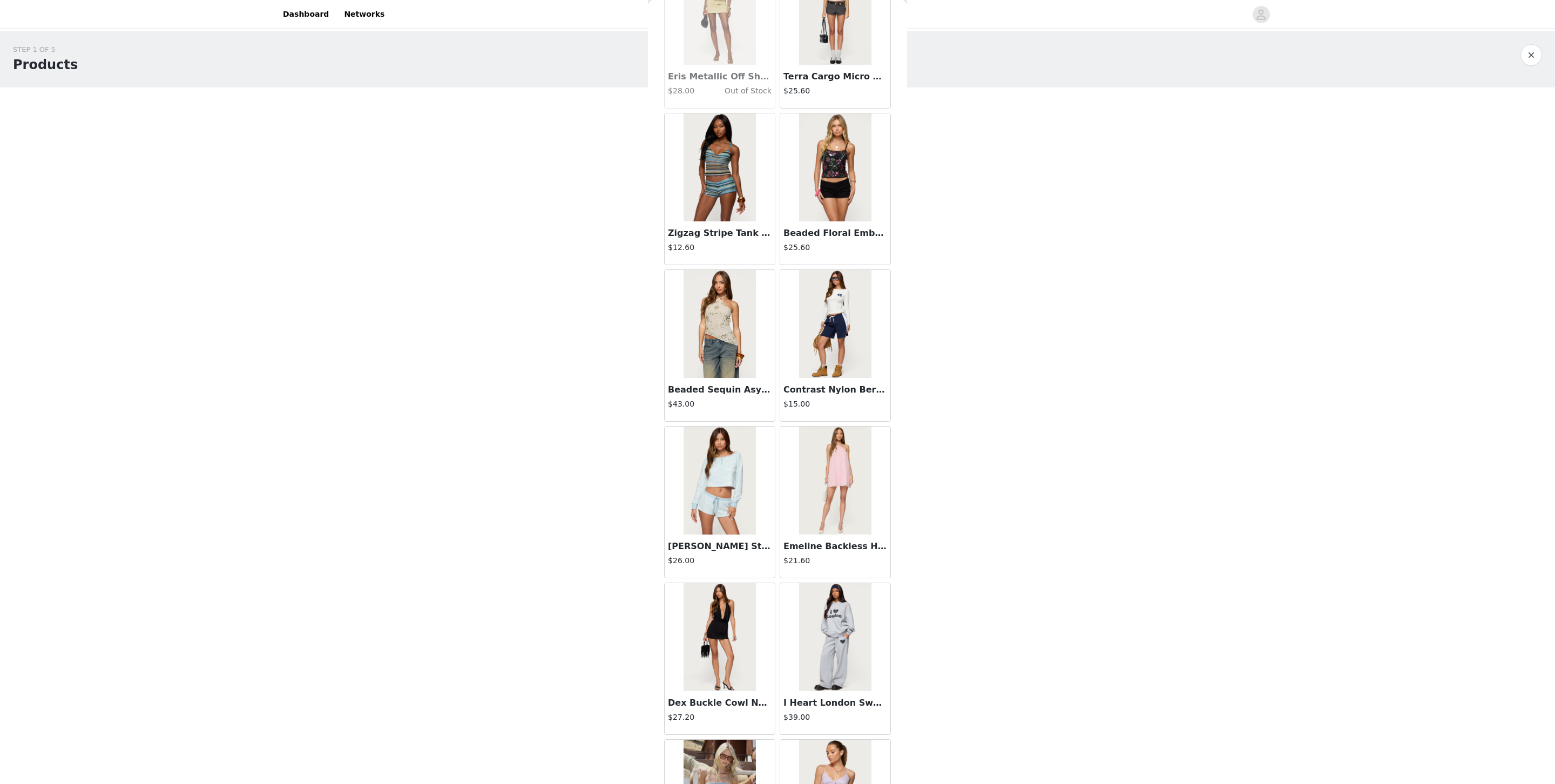
scroll to position [8726, 0]
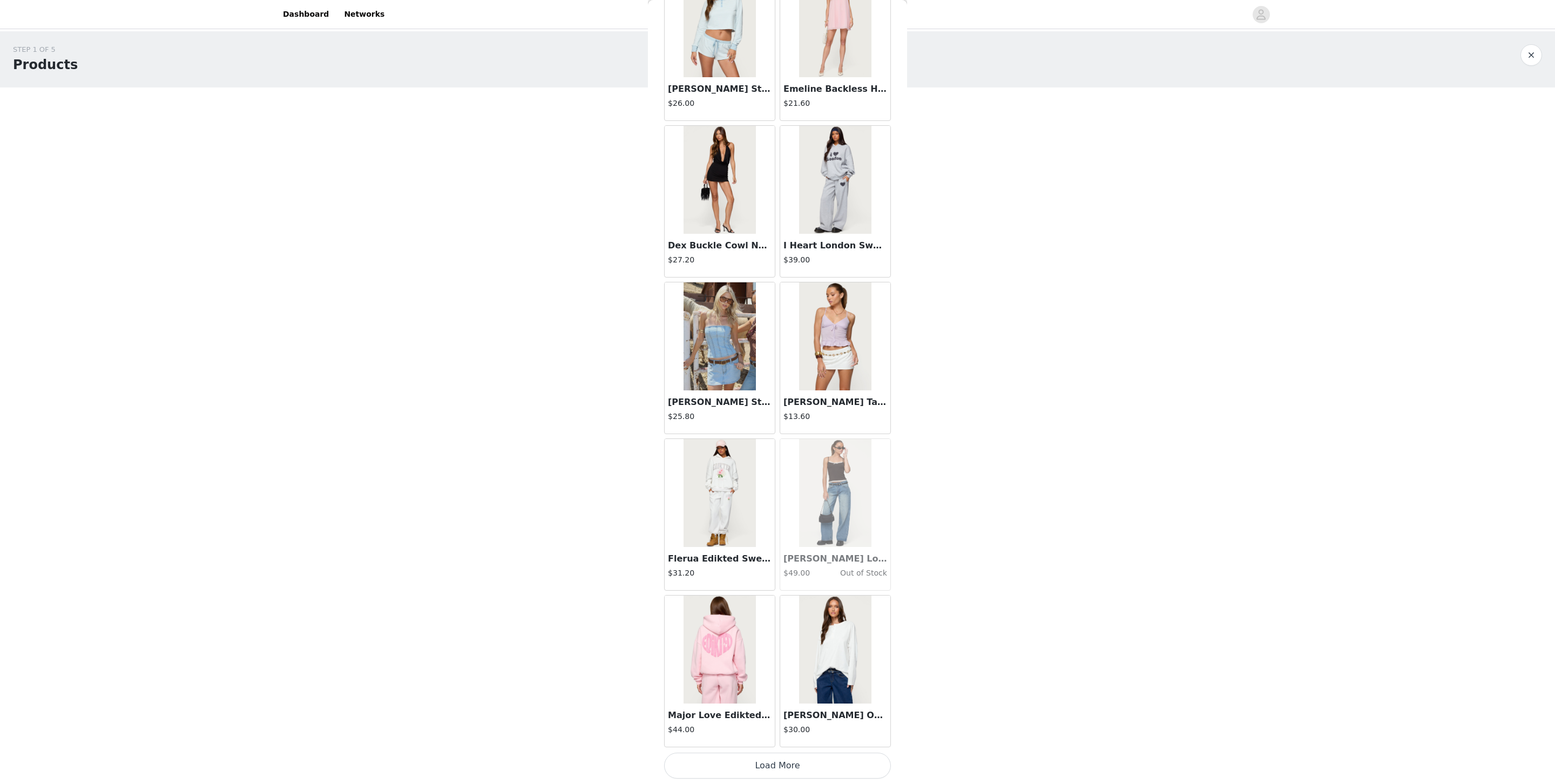
click at [788, 522] on button "Load More" at bounding box center [778, 766] width 227 height 26
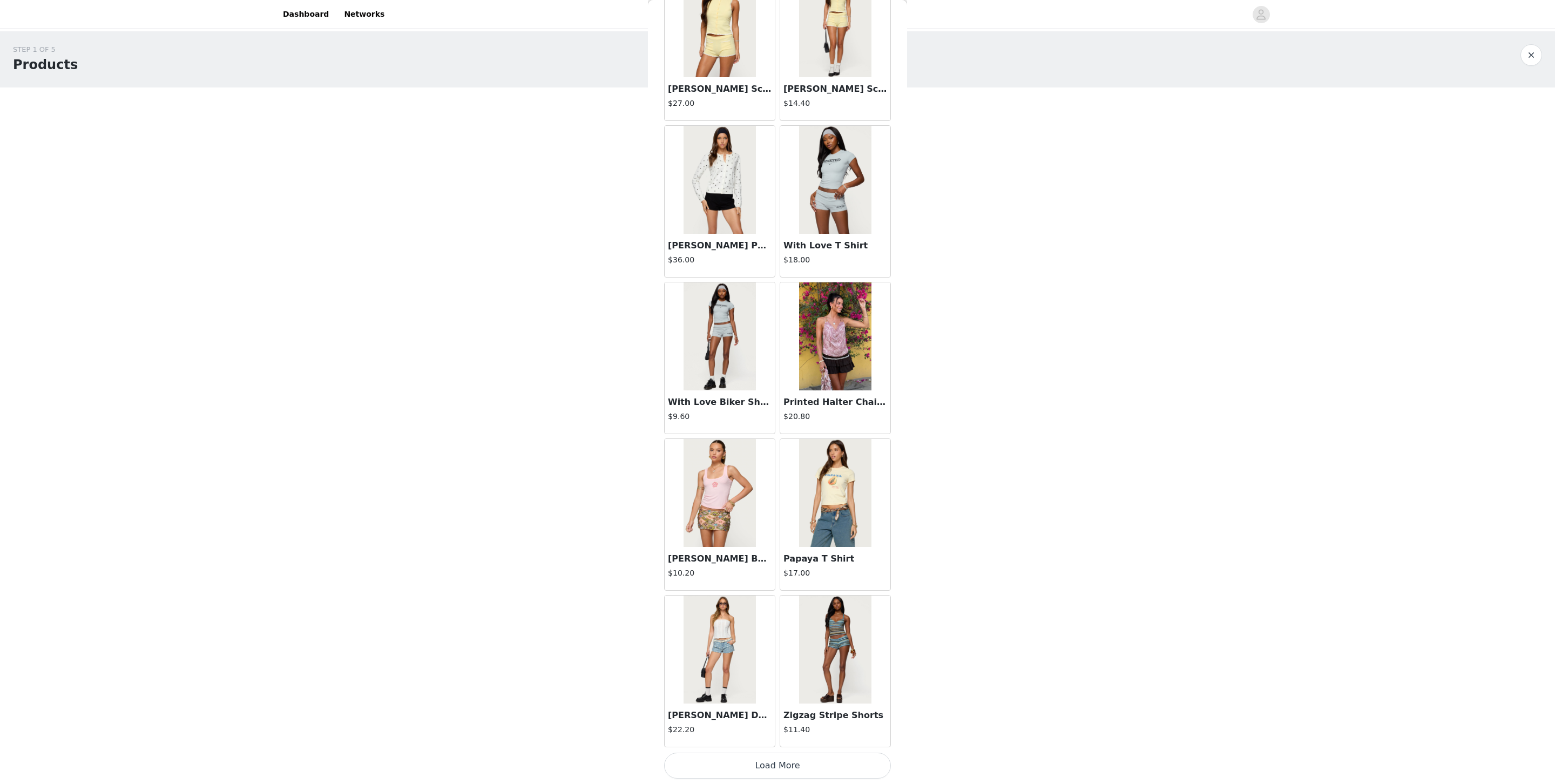
click at [787, 522] on button "Load More" at bounding box center [778, 766] width 227 height 26
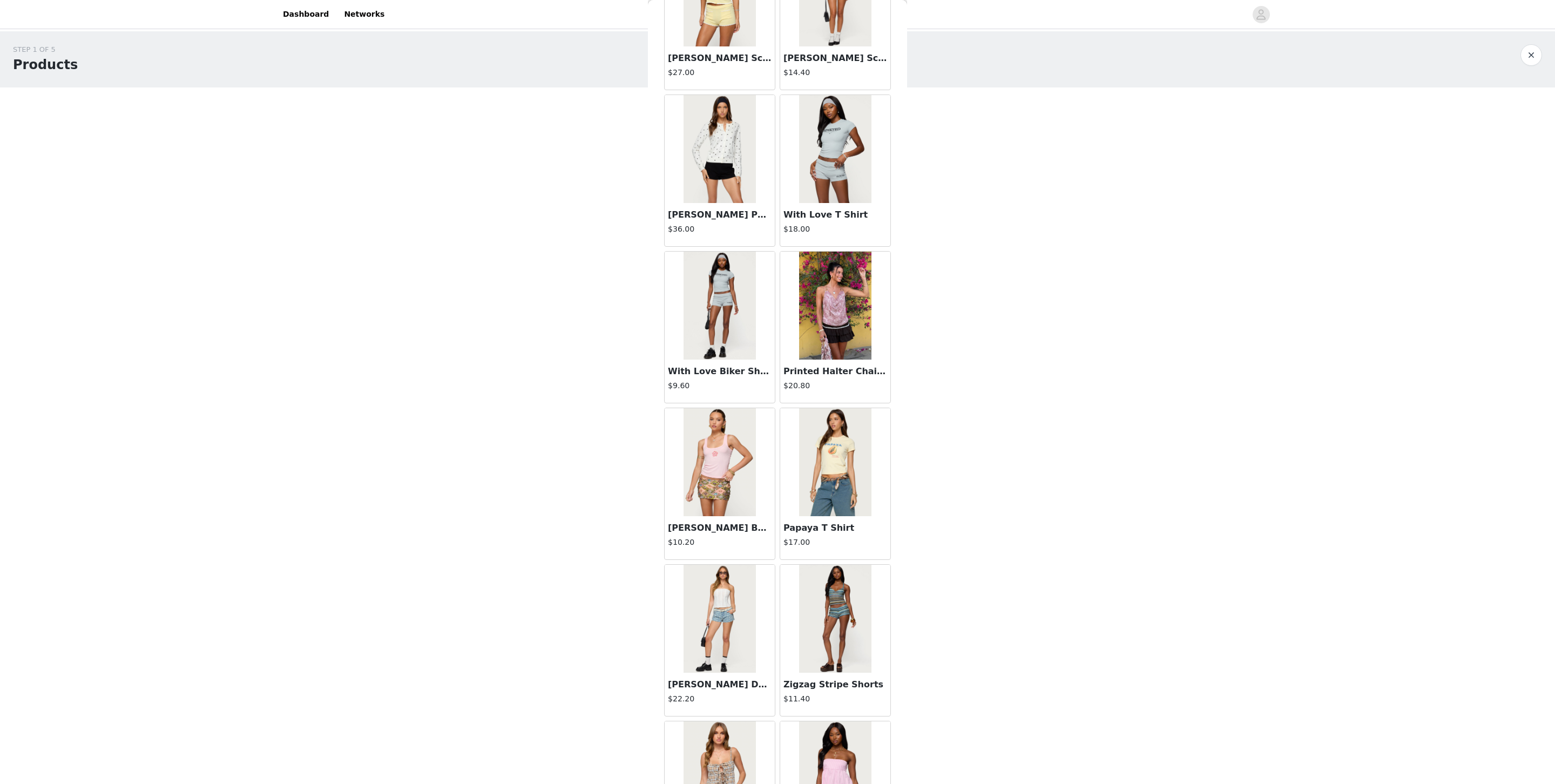
scroll to position [10297, 0]
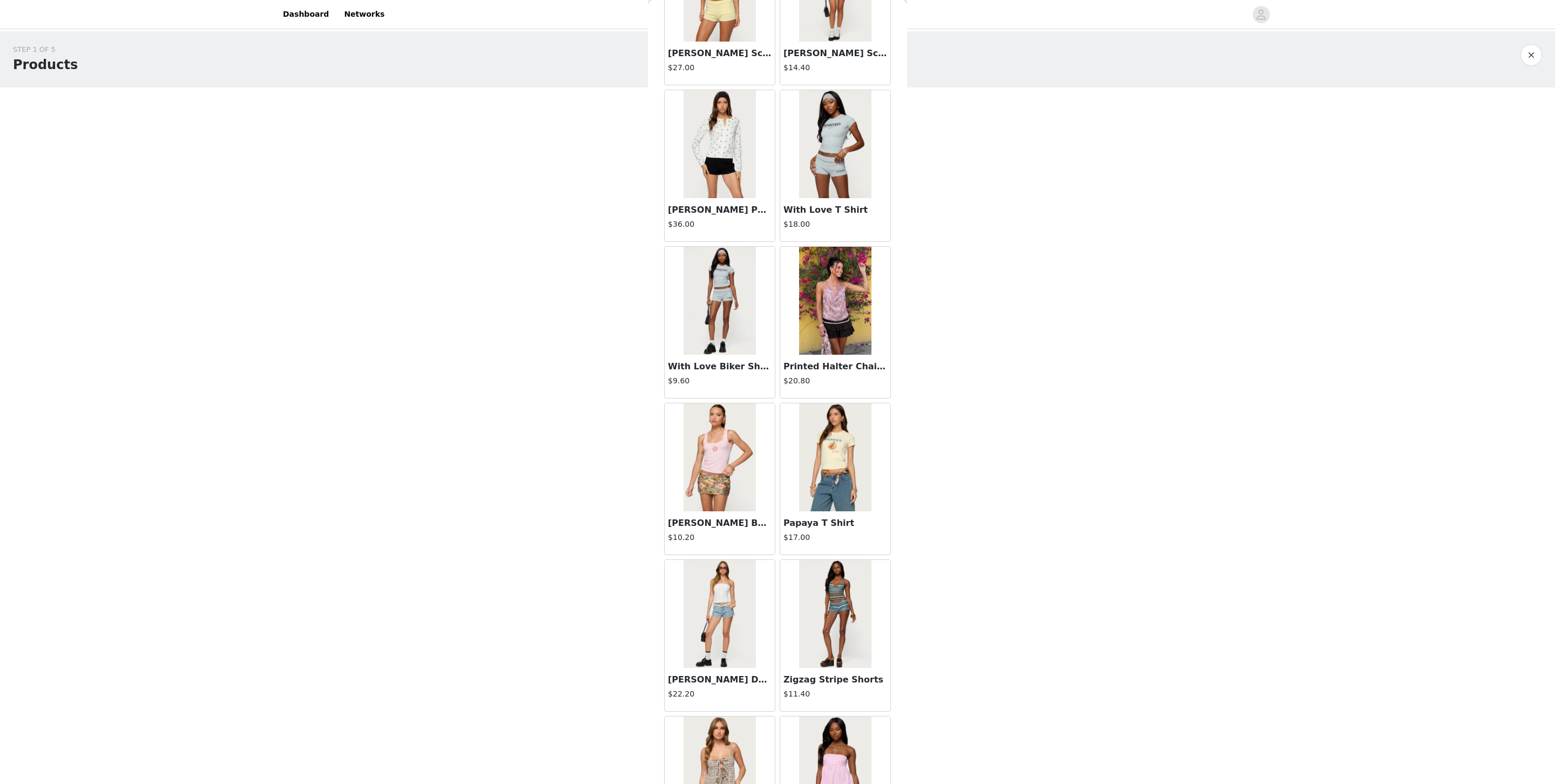
click at [725, 522] on img at bounding box center [719, 614] width 72 height 108
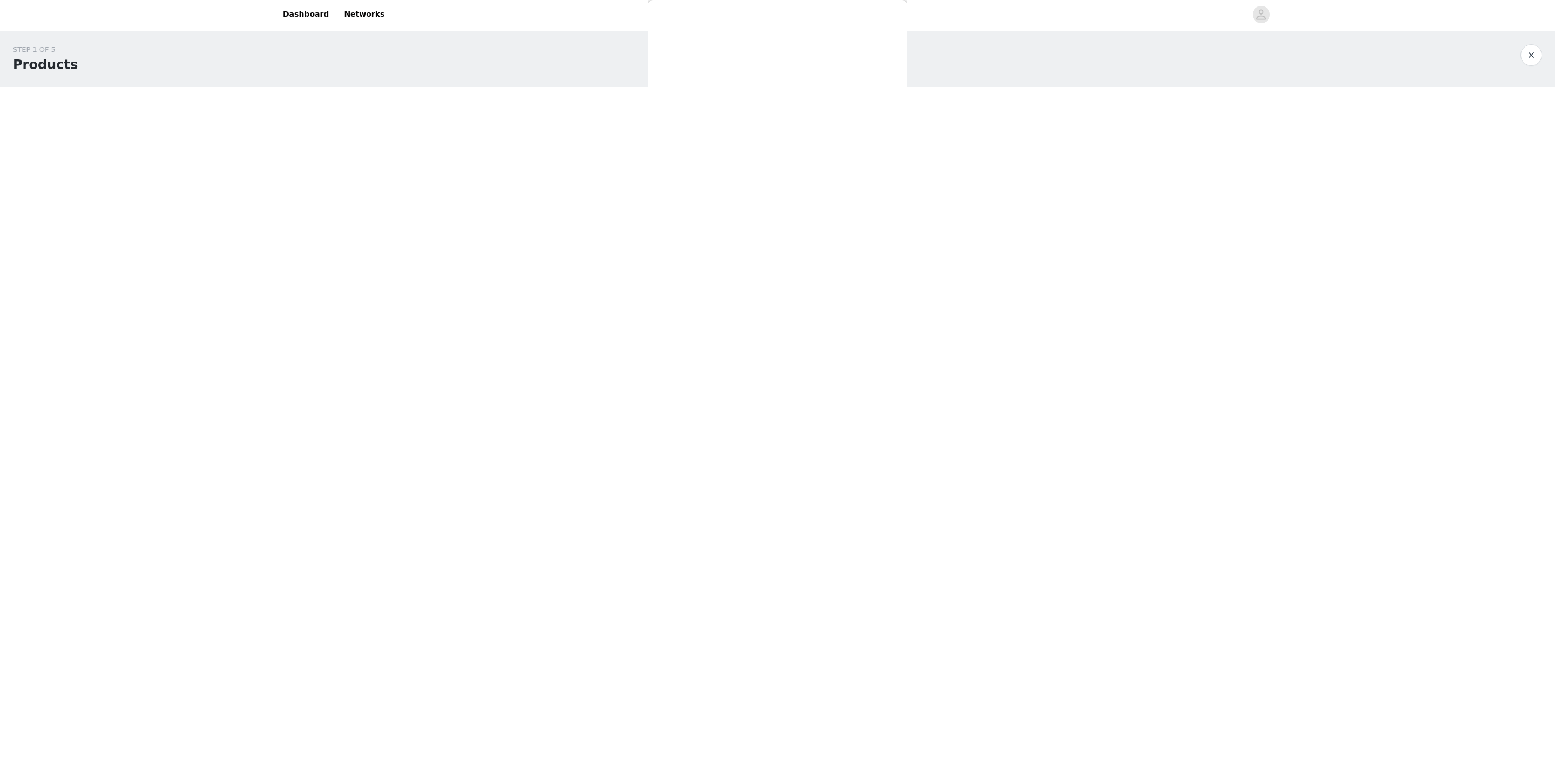
scroll to position [0, 0]
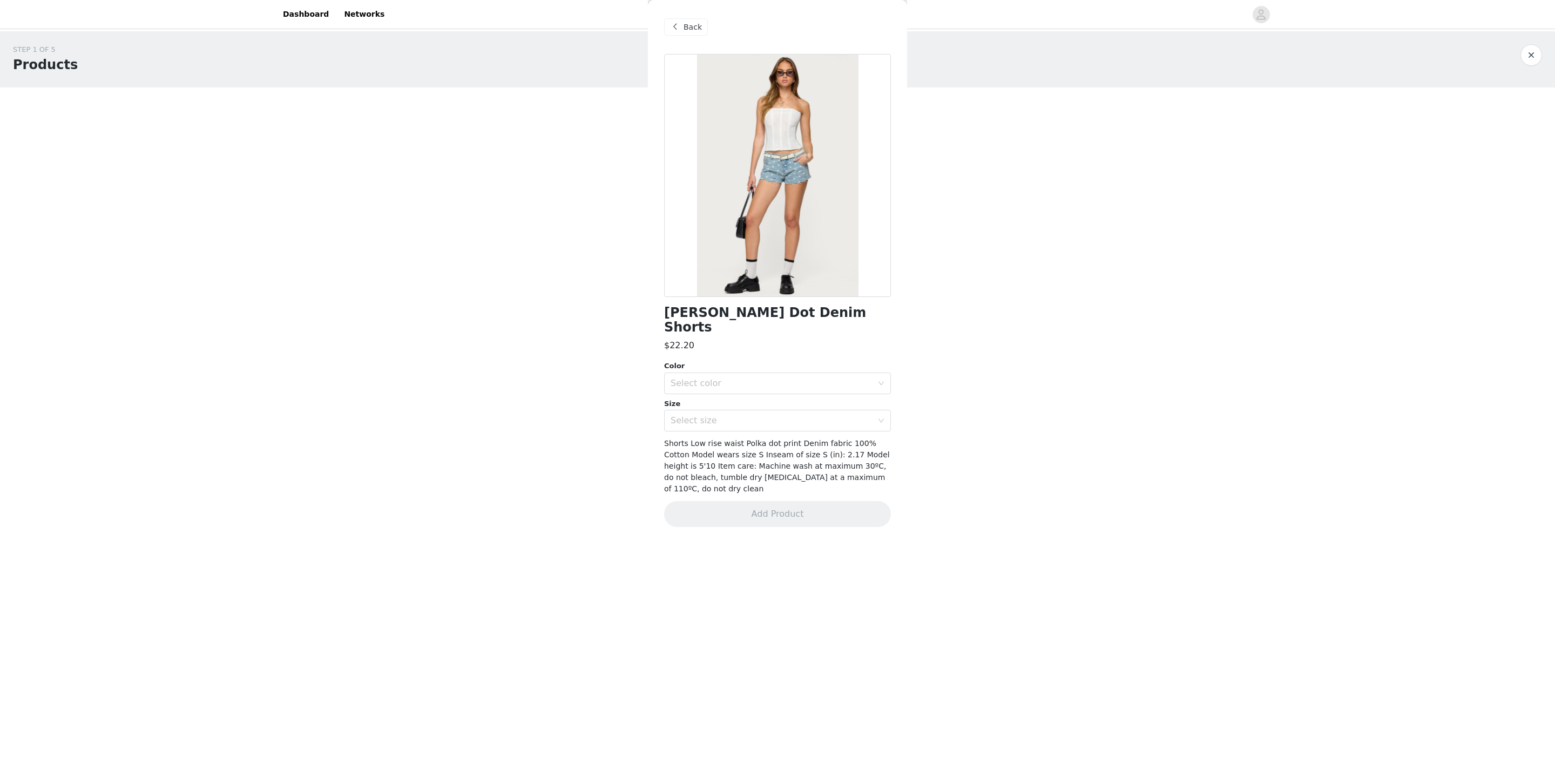
click at [832, 178] on div at bounding box center [778, 175] width 227 height 243
click at [764, 179] on div at bounding box center [778, 175] width 227 height 243
click at [766, 208] on div at bounding box center [778, 175] width 227 height 243
click at [674, 35] on div "Back" at bounding box center [686, 27] width 44 height 17
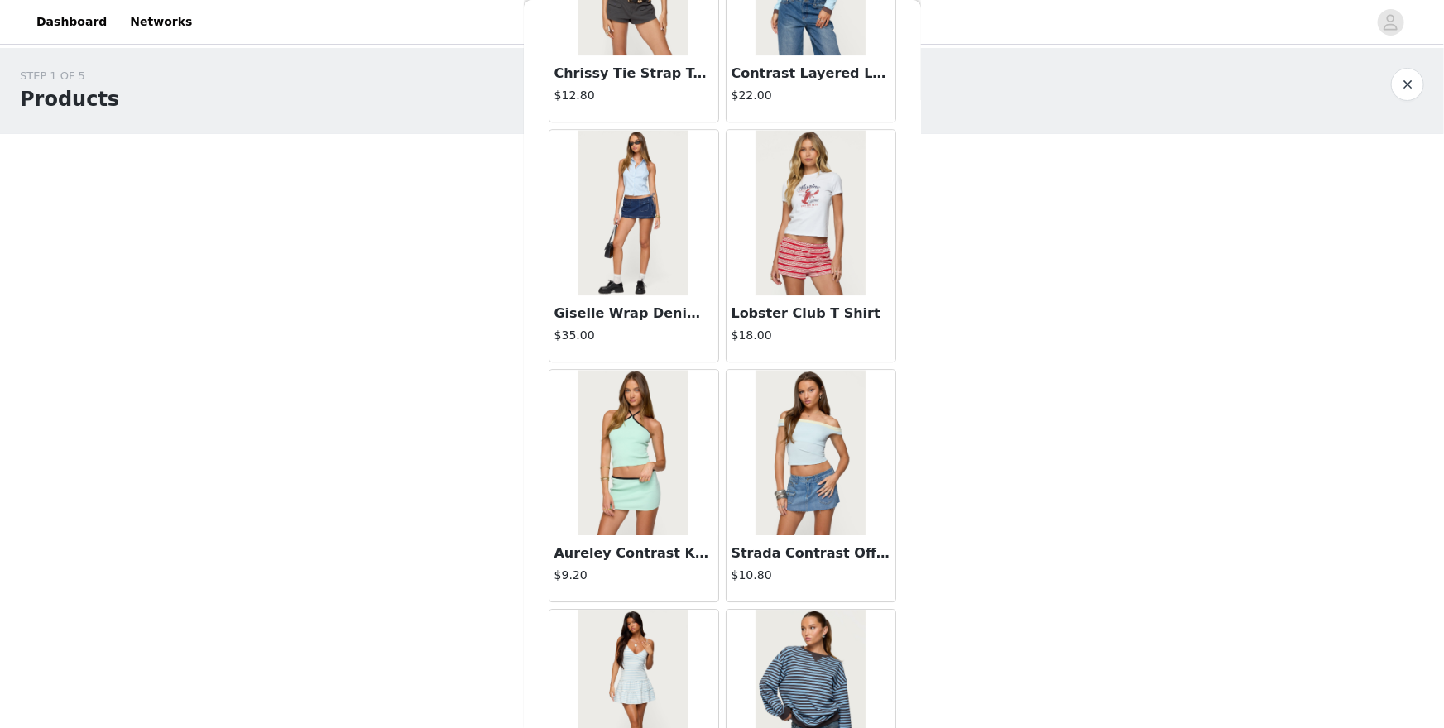
scroll to position [18195, 0]
